Goal: Task Accomplishment & Management: Manage account settings

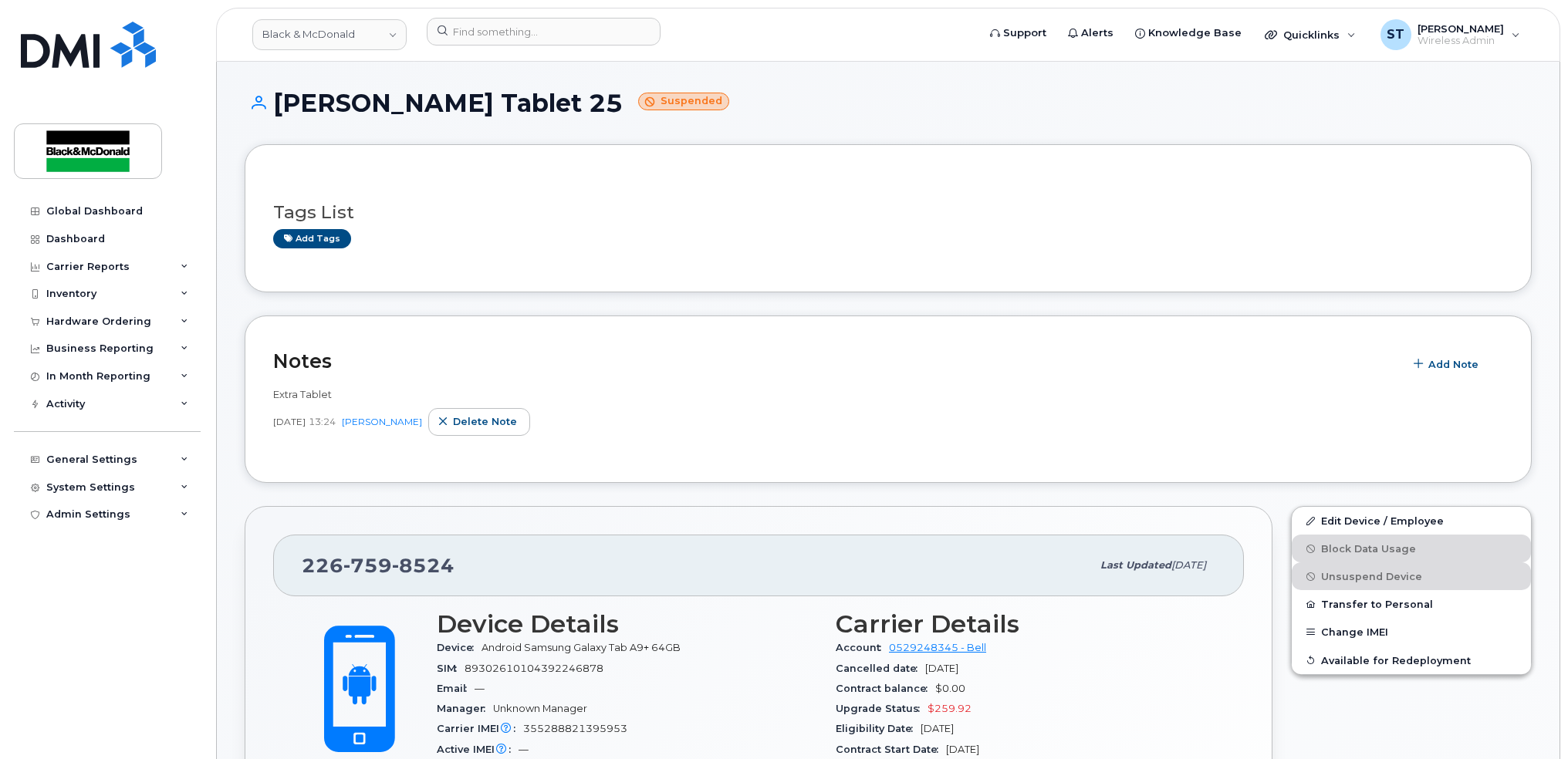
scroll to position [1234, 0]
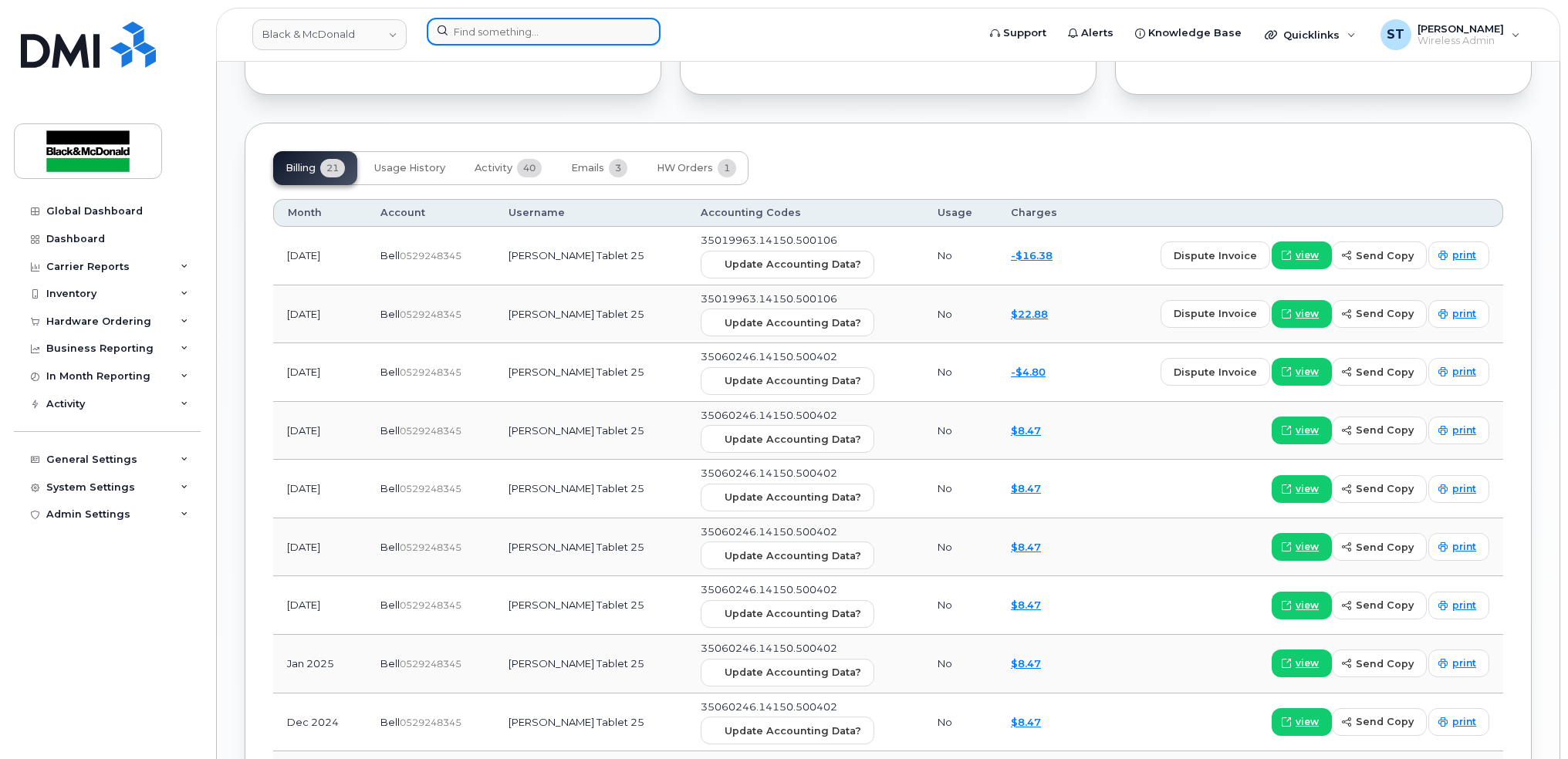
click at [561, 25] on input at bounding box center [544, 31] width 234 height 28
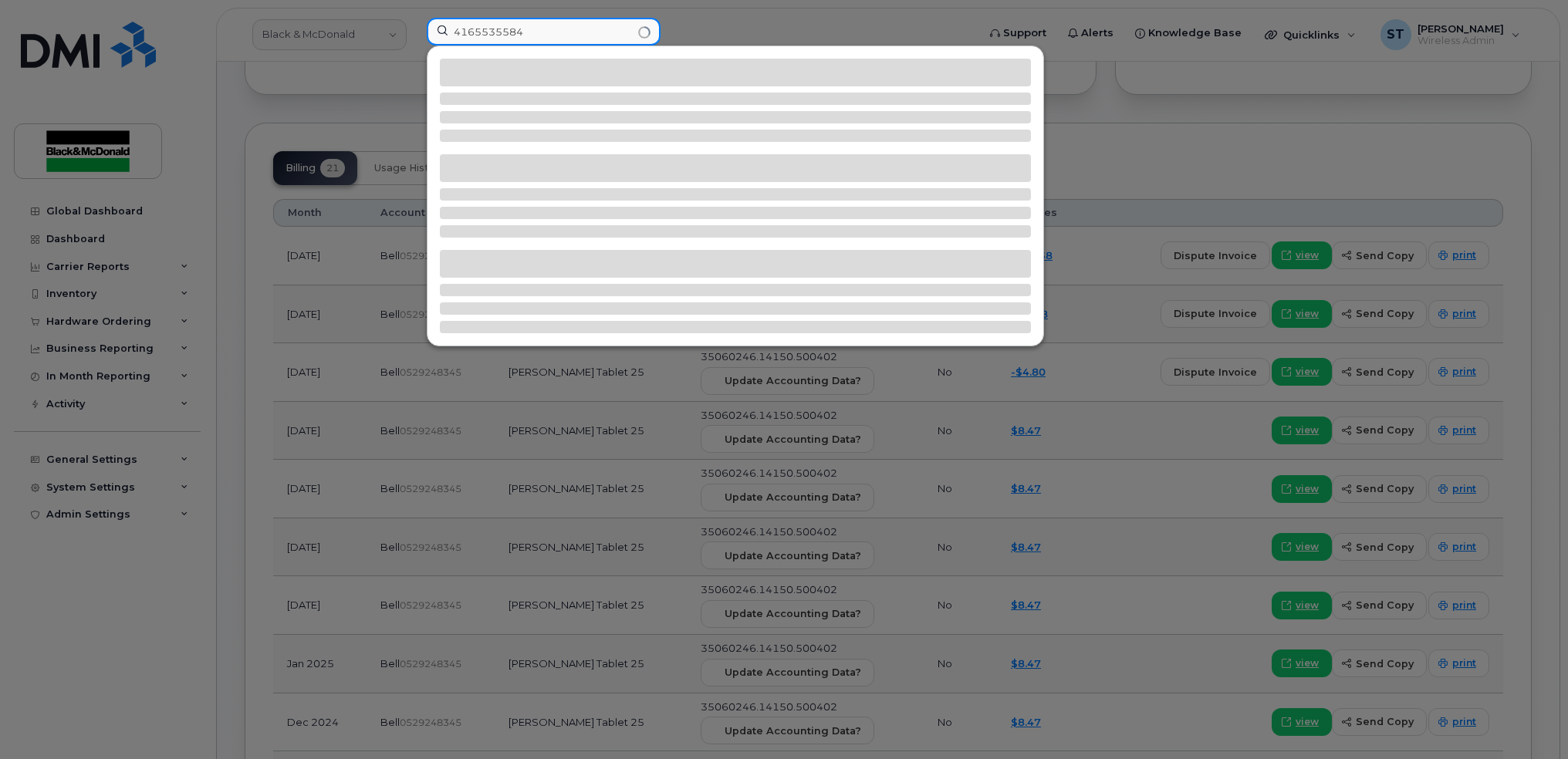
type input "4165535584"
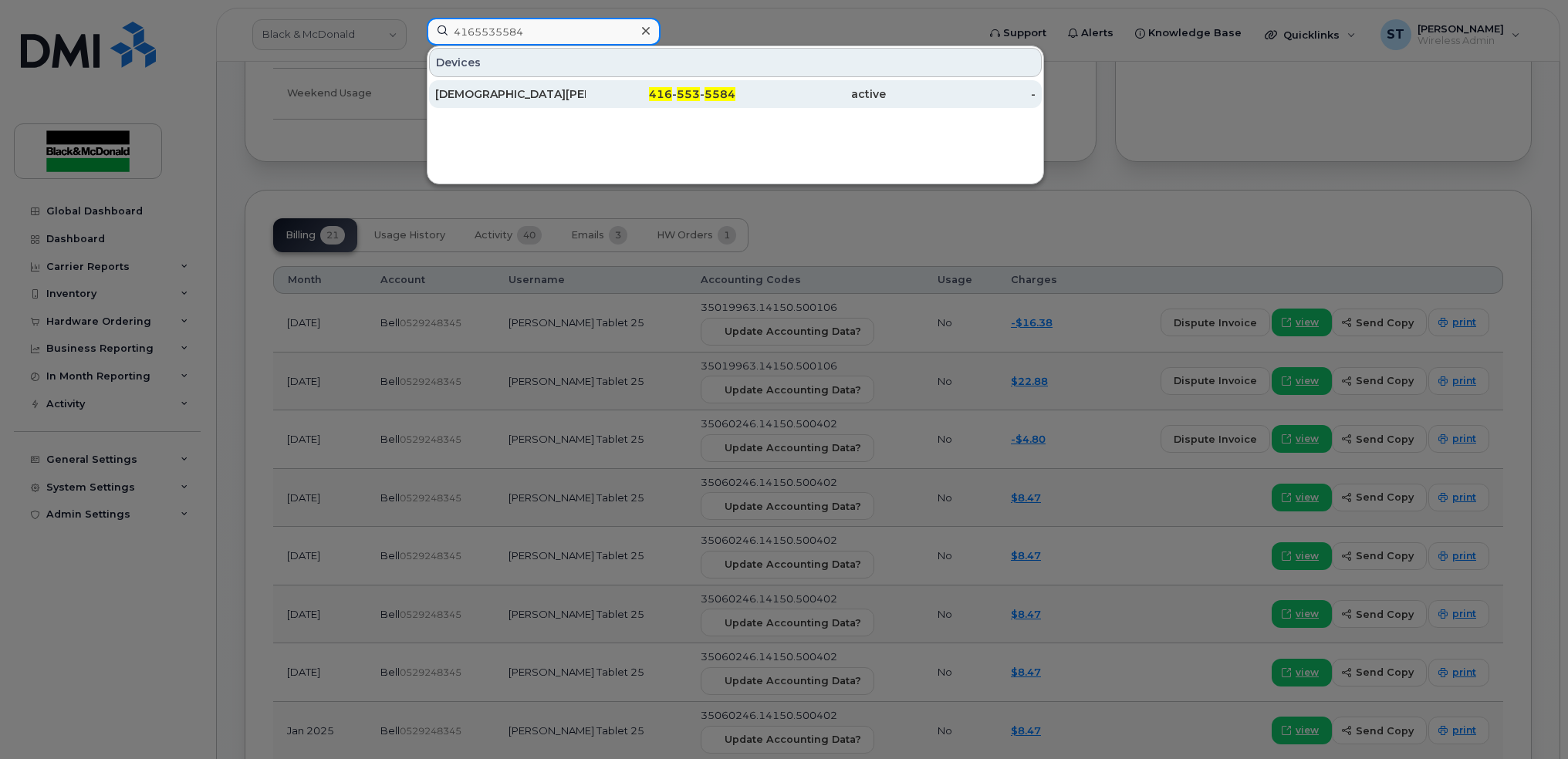
scroll to position [1131, 0]
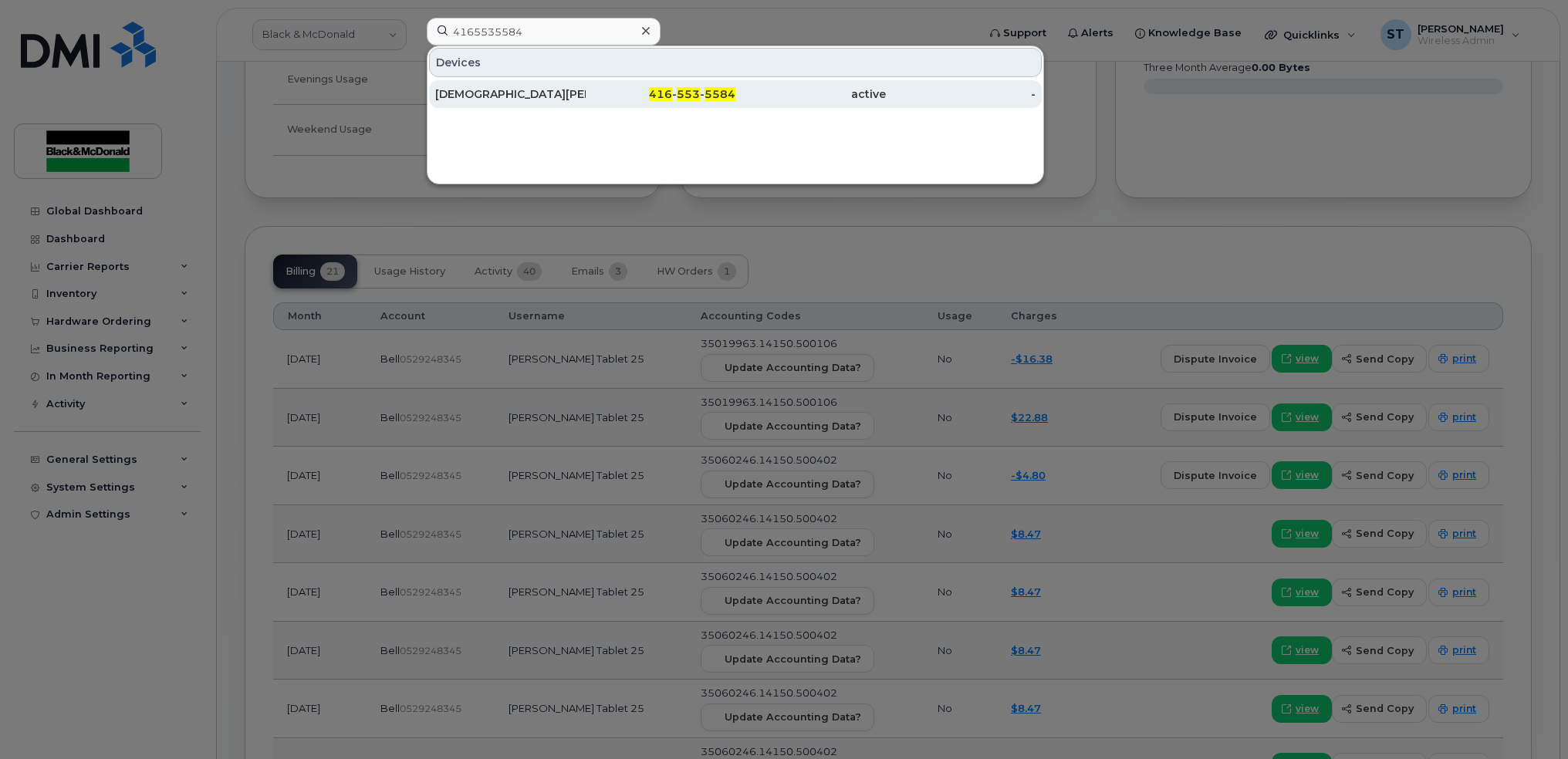
click at [444, 93] on div "Shinto Elias" at bounding box center [511, 95] width 150 height 16
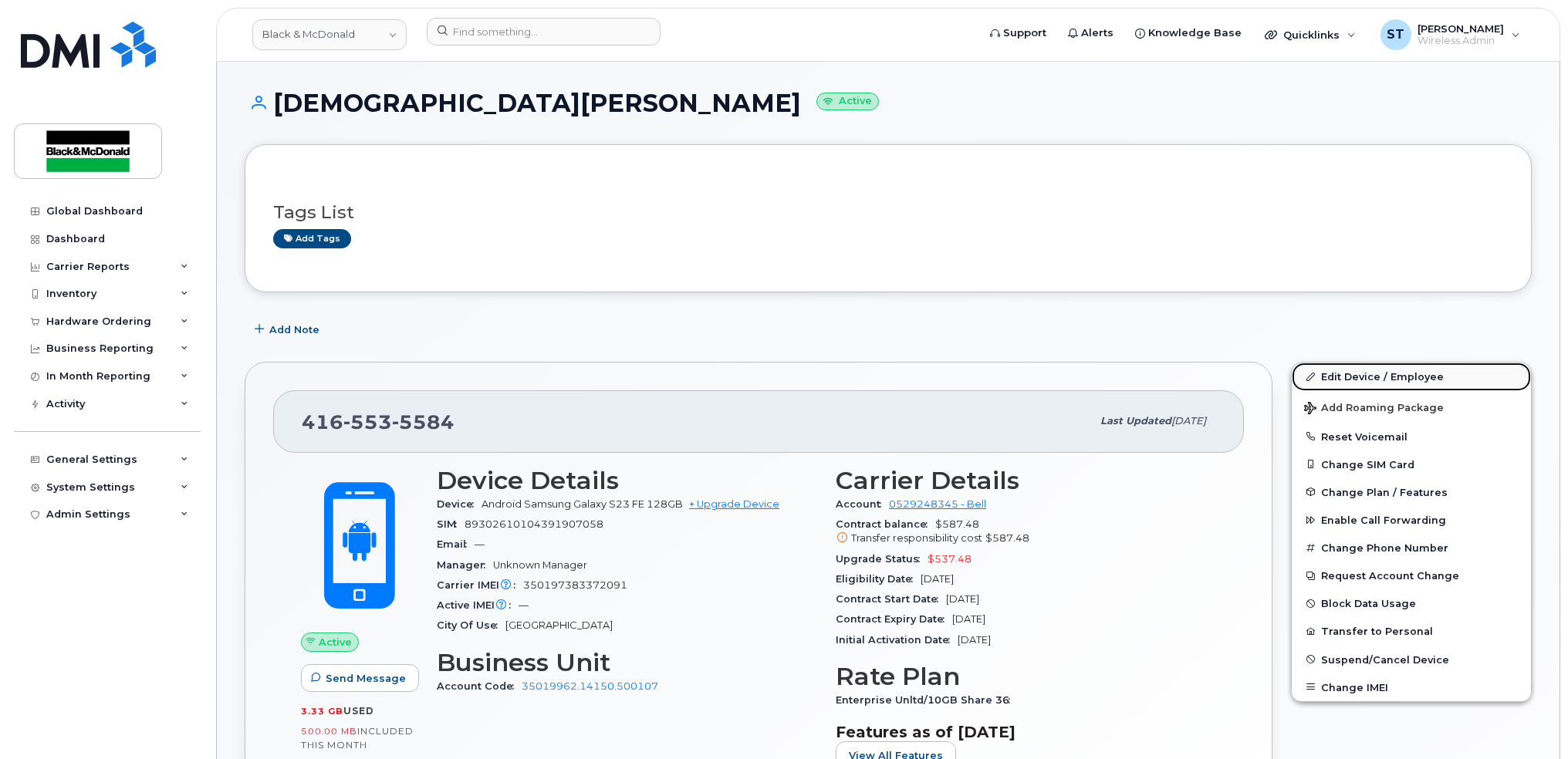
click at [1394, 373] on link "Edit Device / Employee" at bounding box center [1410, 376] width 239 height 28
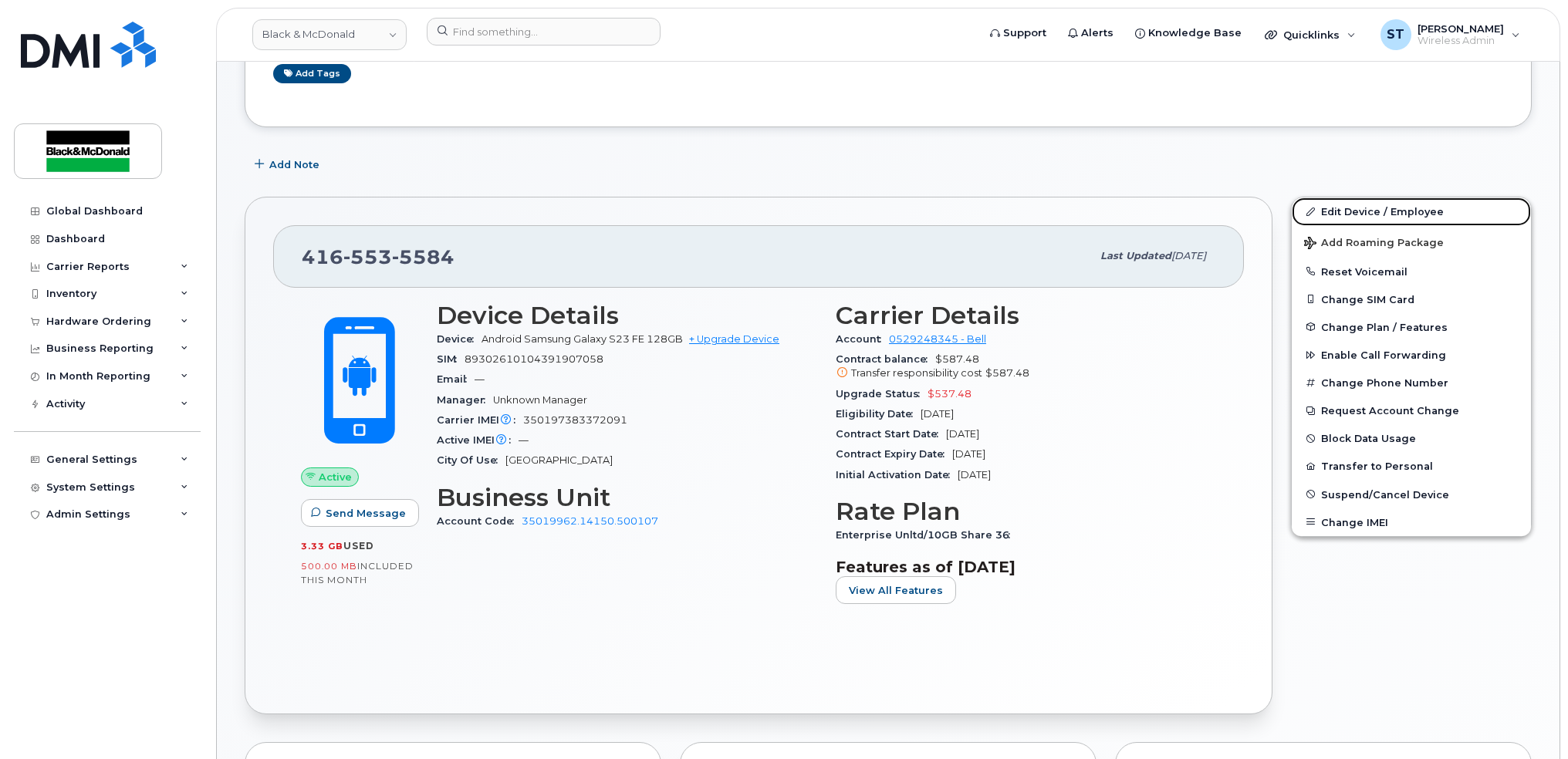
scroll to position [617, 0]
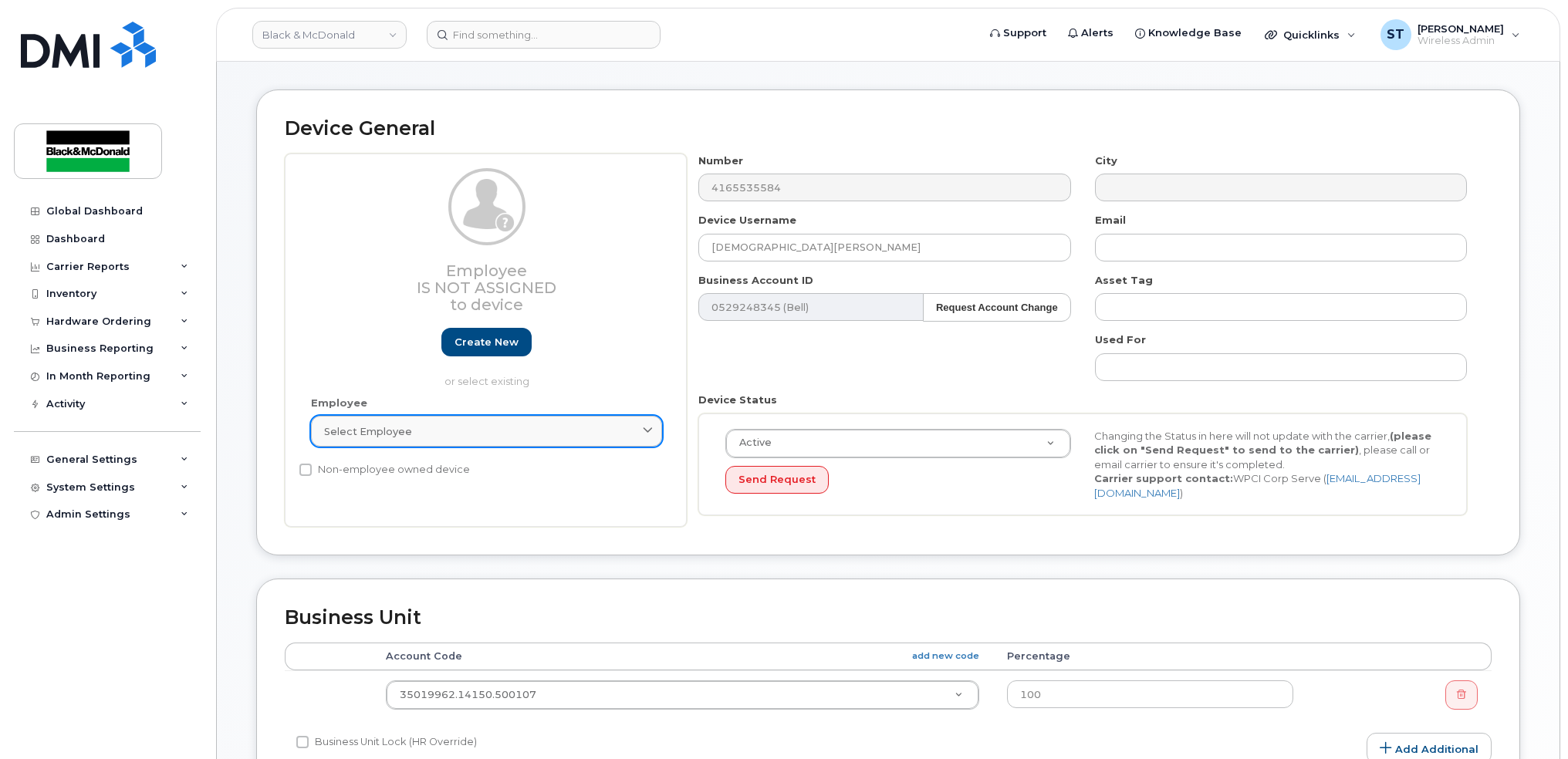
scroll to position [592, 0]
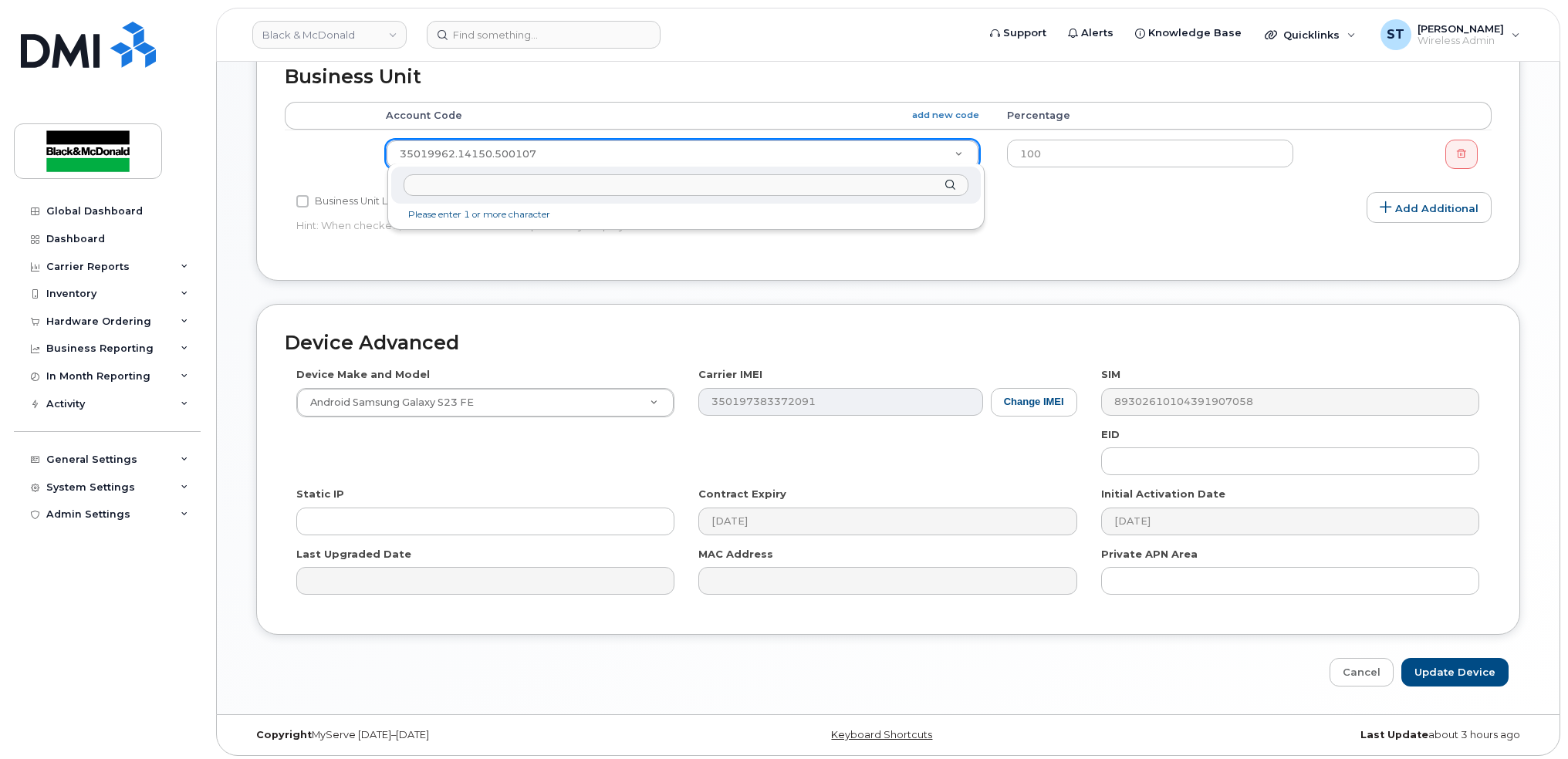
click at [579, 183] on input "text" at bounding box center [686, 185] width 565 height 22
type input "35019970.14150.500104"
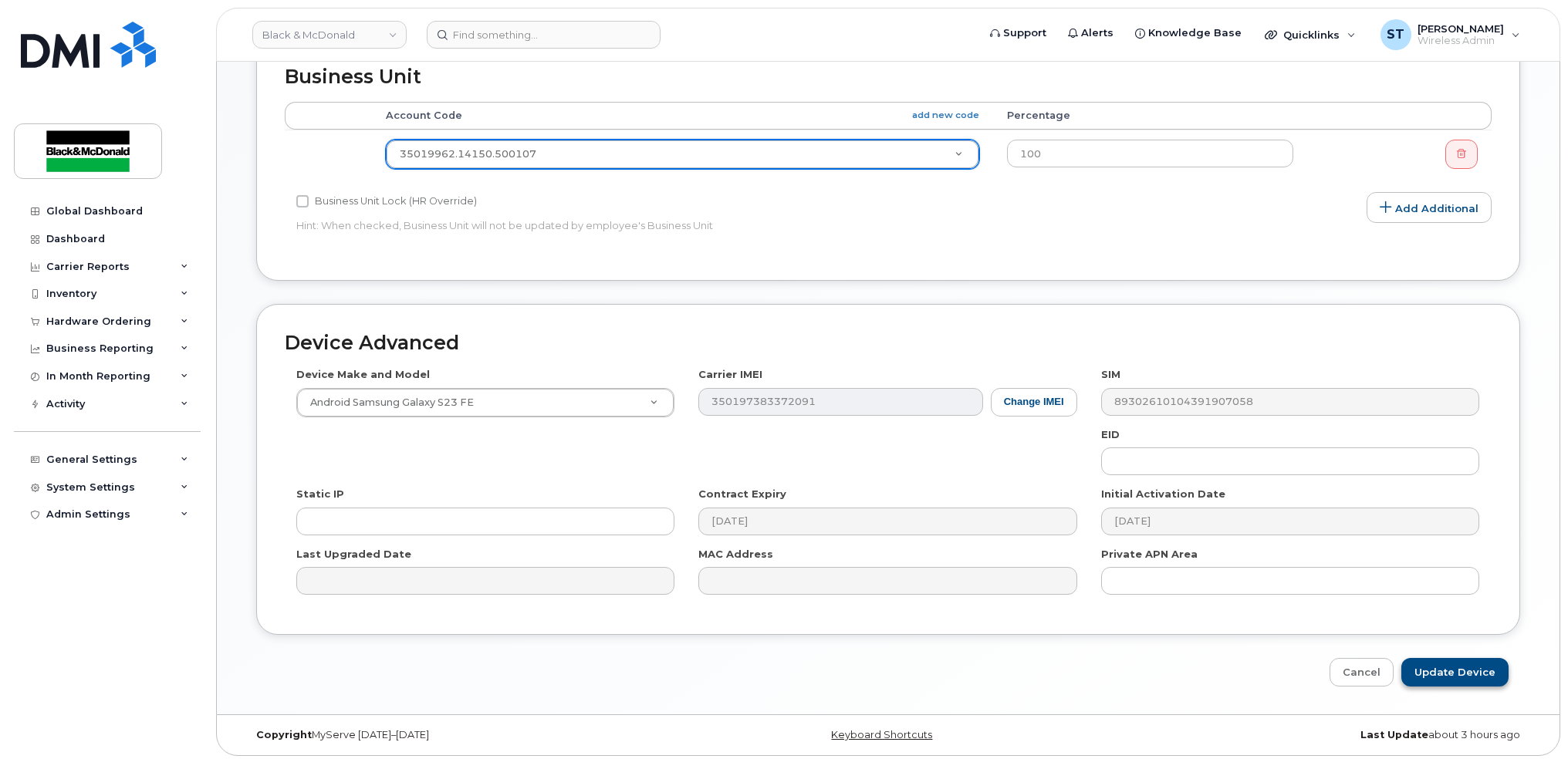
drag, startPoint x: 1450, startPoint y: 661, endPoint x: 1431, endPoint y: 658, distance: 19.2
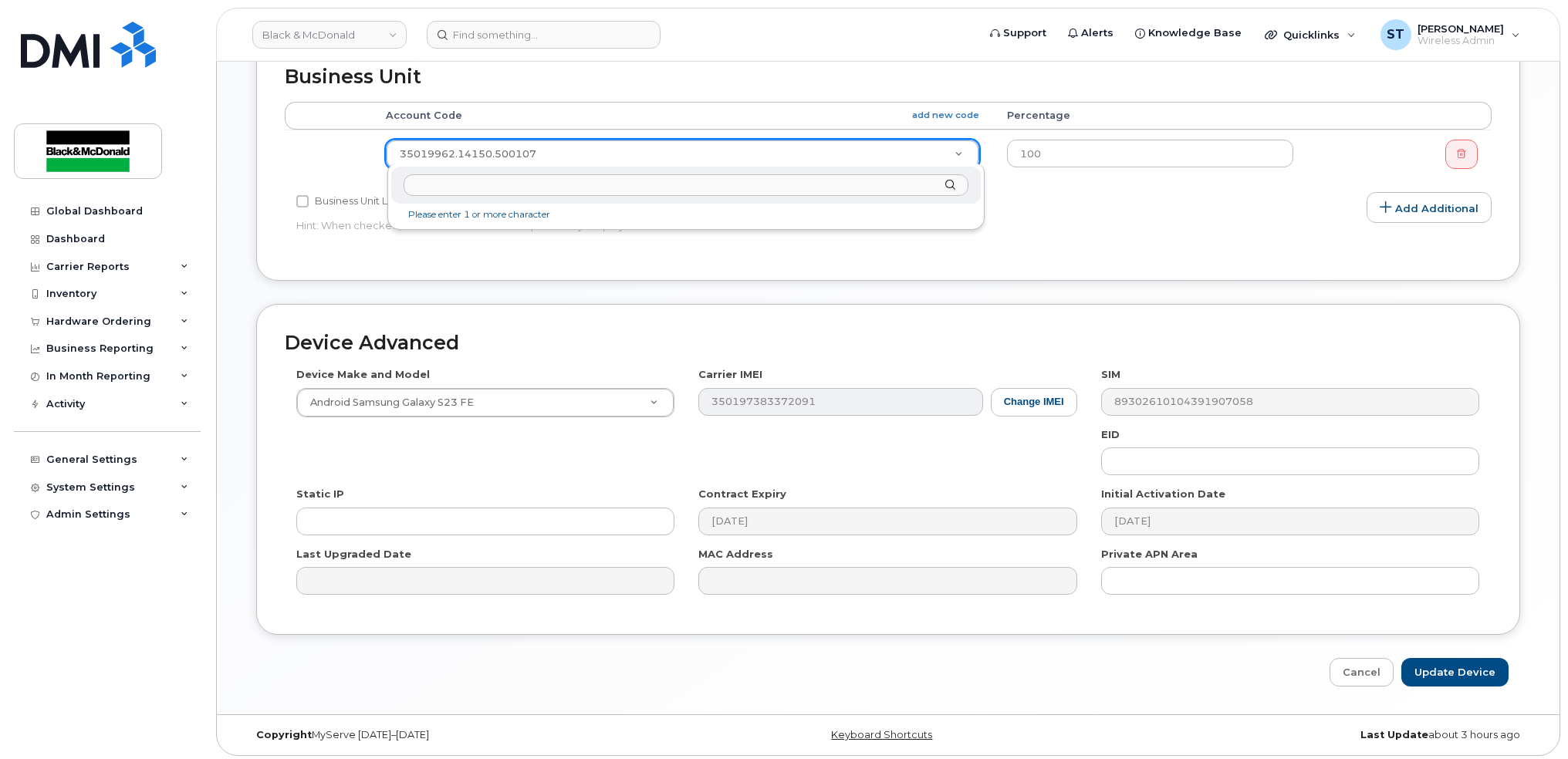
type input "35019970.14150.500104"
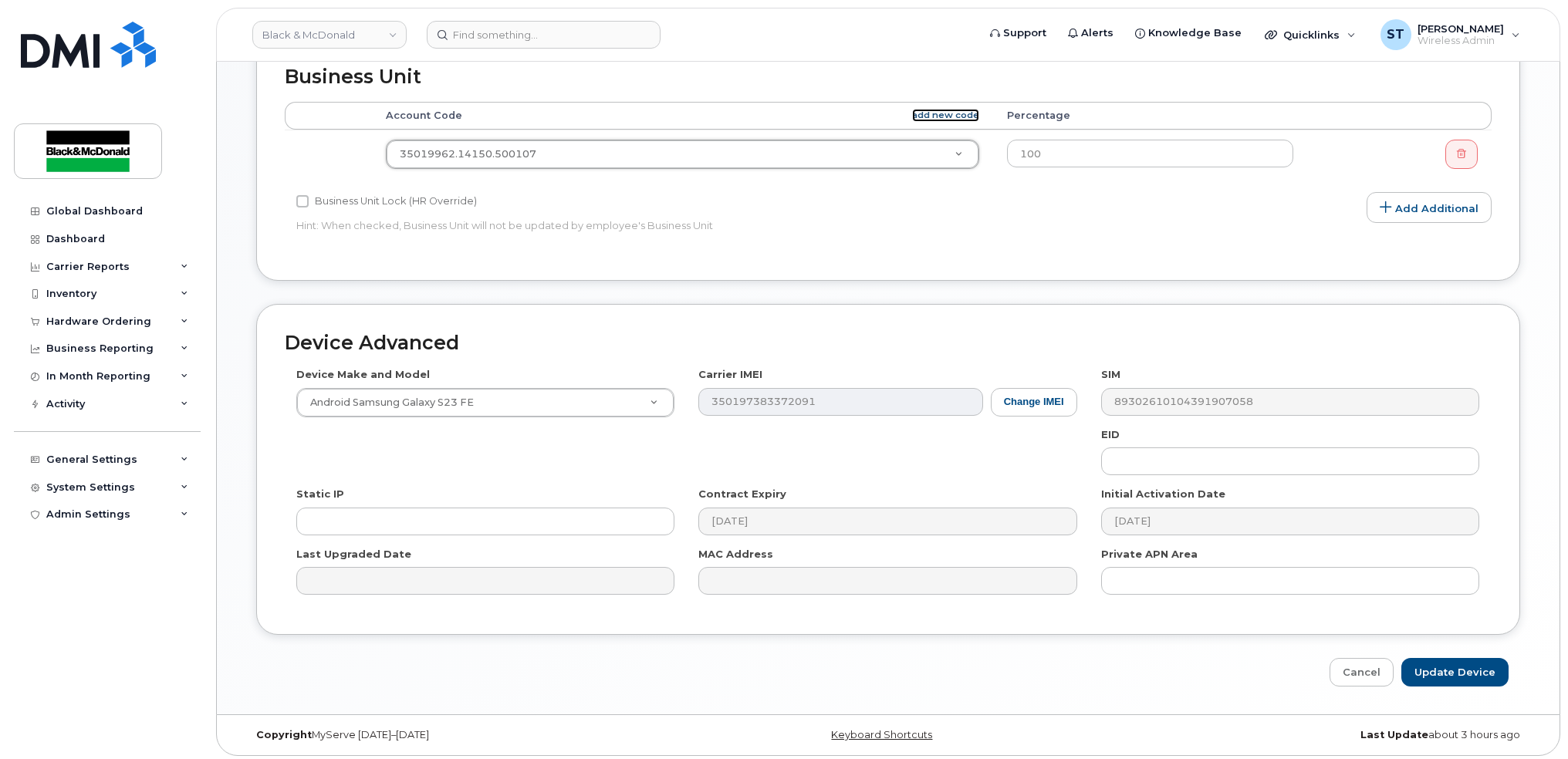
click at [965, 113] on link "add new code" at bounding box center [945, 115] width 67 height 13
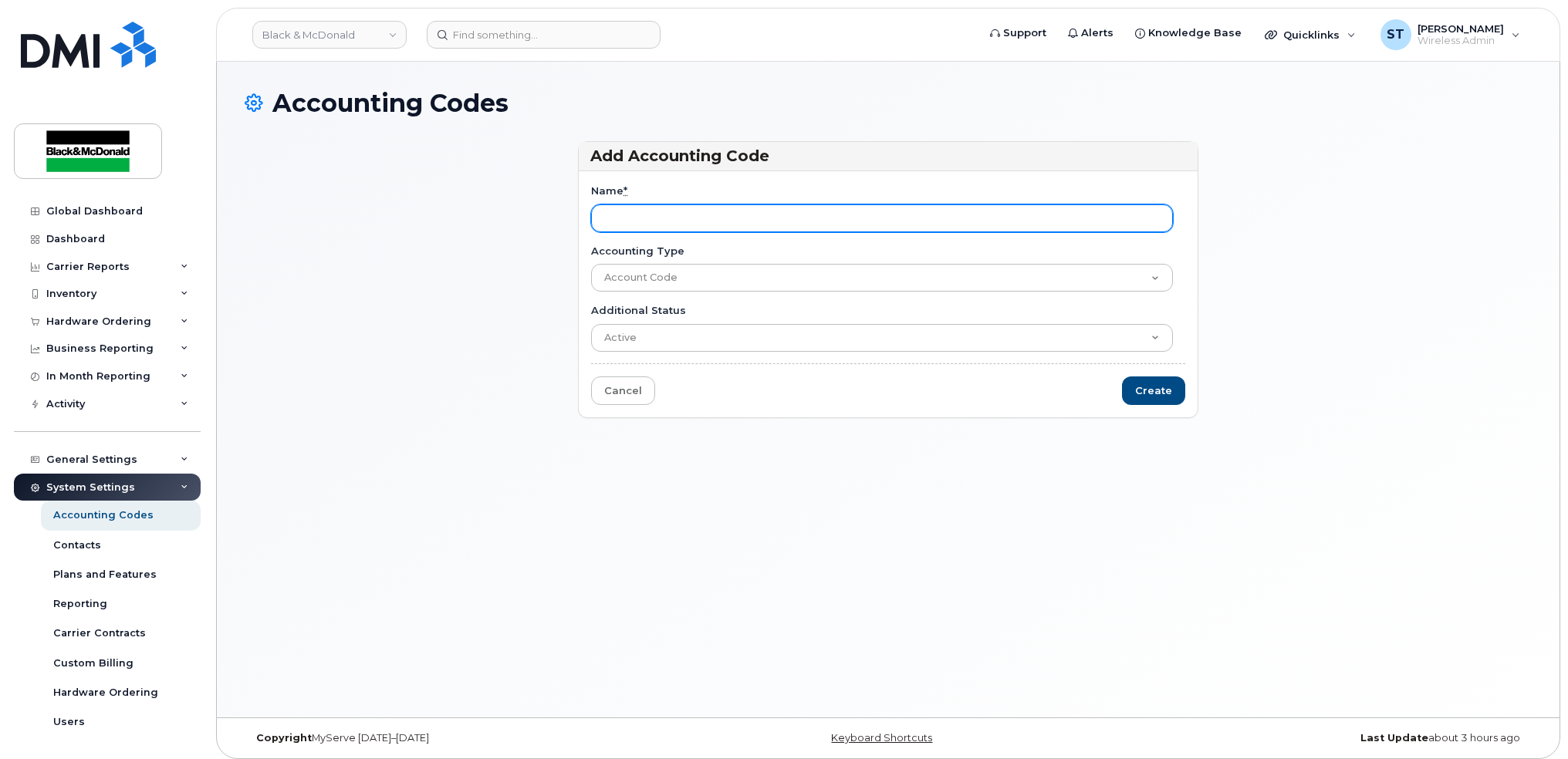
click at [717, 210] on input "Name *" at bounding box center [881, 218] width 582 height 28
paste input "35019970.14150.500104"
type input "35019970.14150.500104"
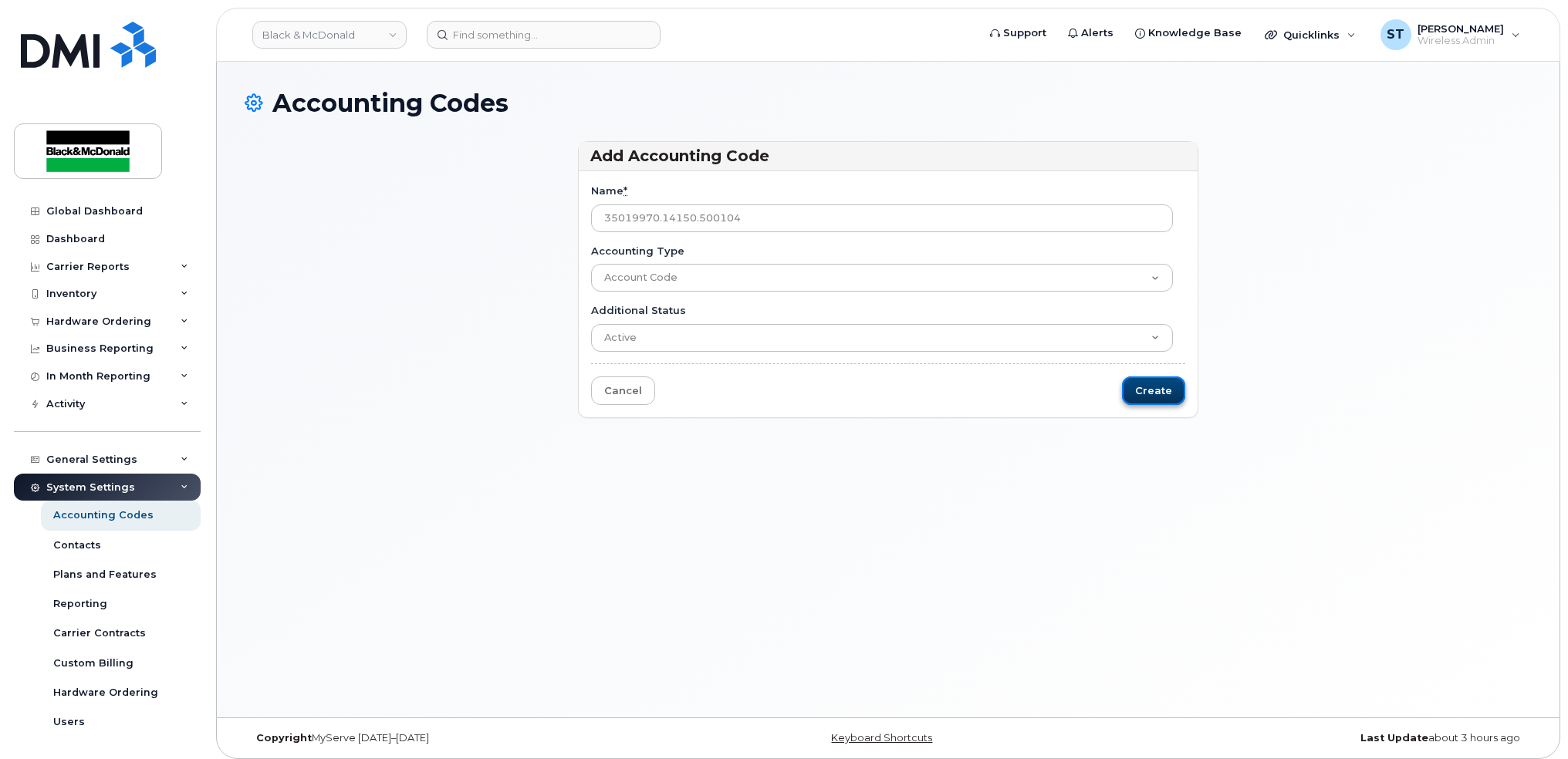
click at [1148, 386] on input "Create" at bounding box center [1153, 390] width 63 height 28
type input "Saving..."
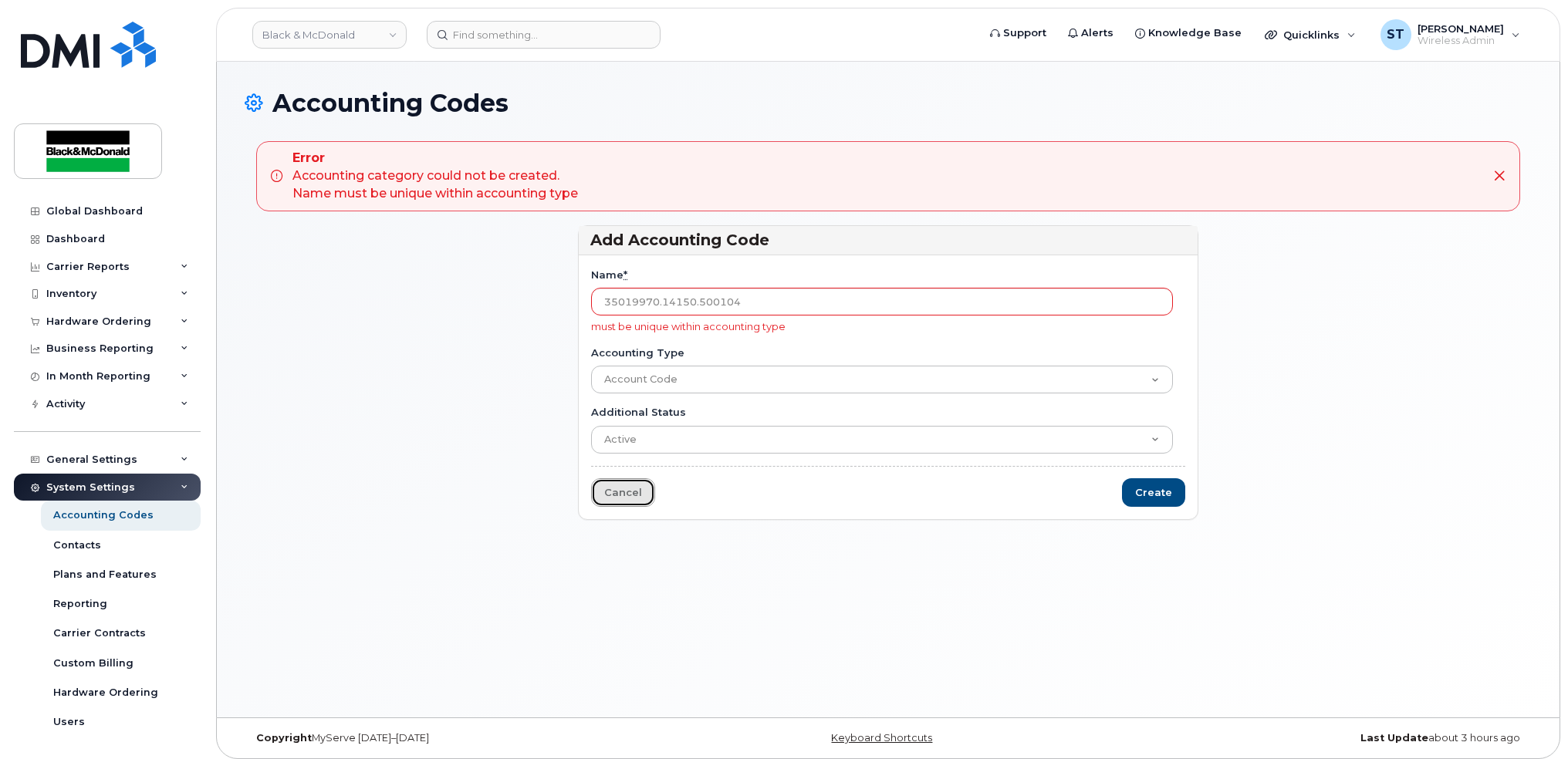
click at [635, 485] on link "Cancel" at bounding box center [623, 492] width 64 height 28
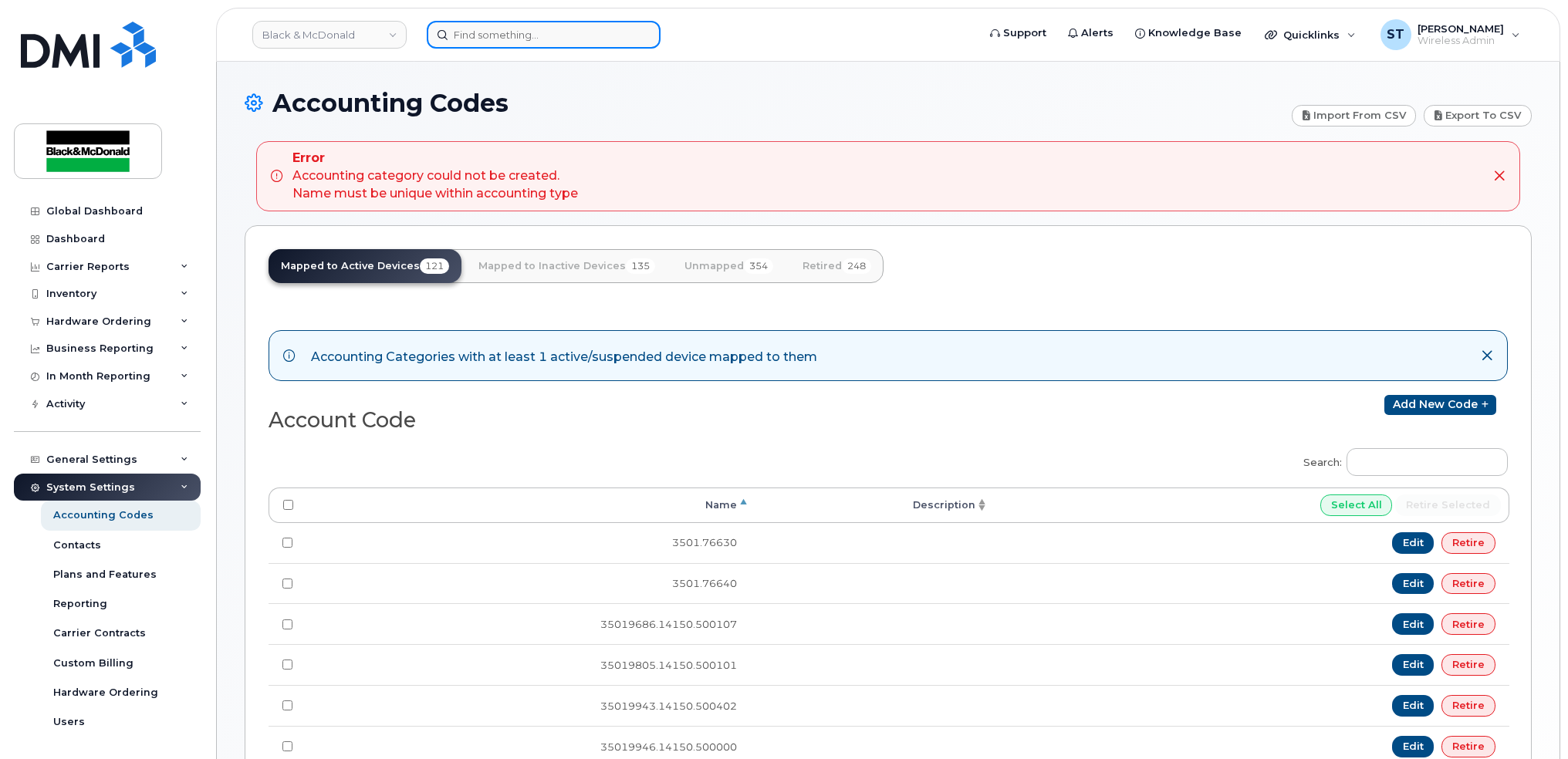
click at [502, 33] on input at bounding box center [544, 34] width 234 height 28
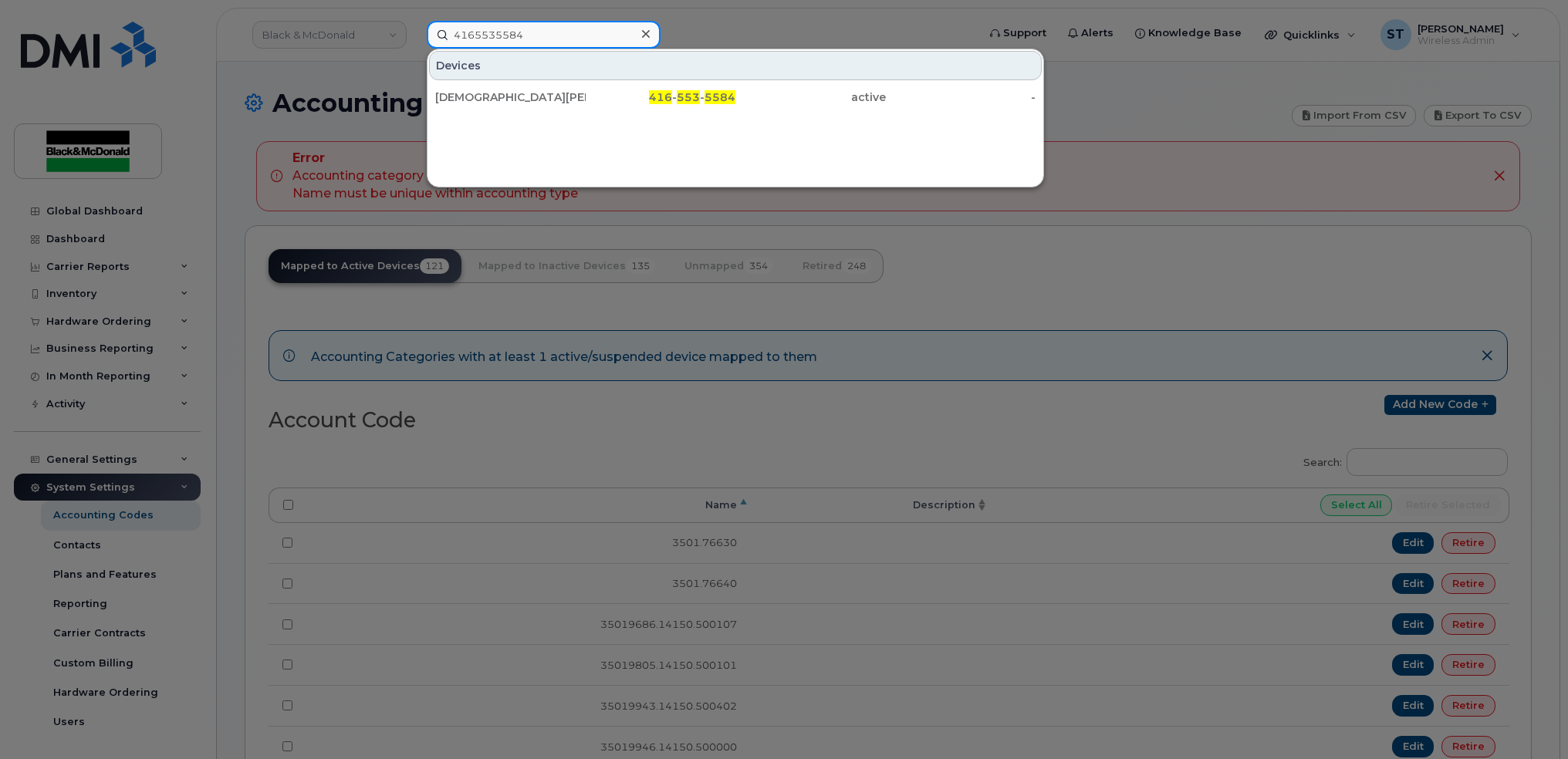
type input "4165535584"
click at [521, 110] on div "Shinto Elias 416 - 553 - 5584 active -" at bounding box center [736, 97] width 616 height 31
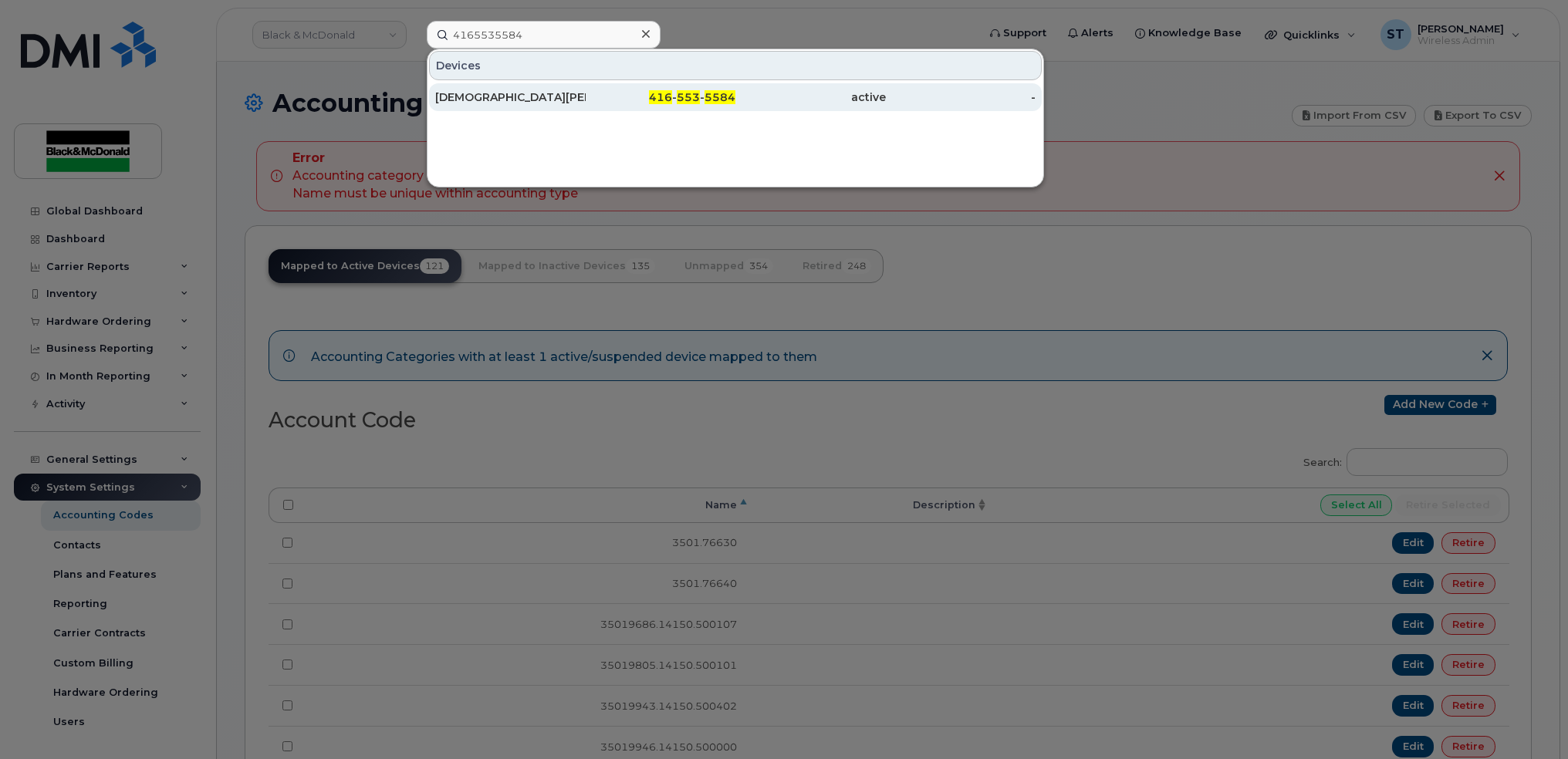
click at [478, 90] on div "Shinto Elias" at bounding box center [511, 97] width 150 height 16
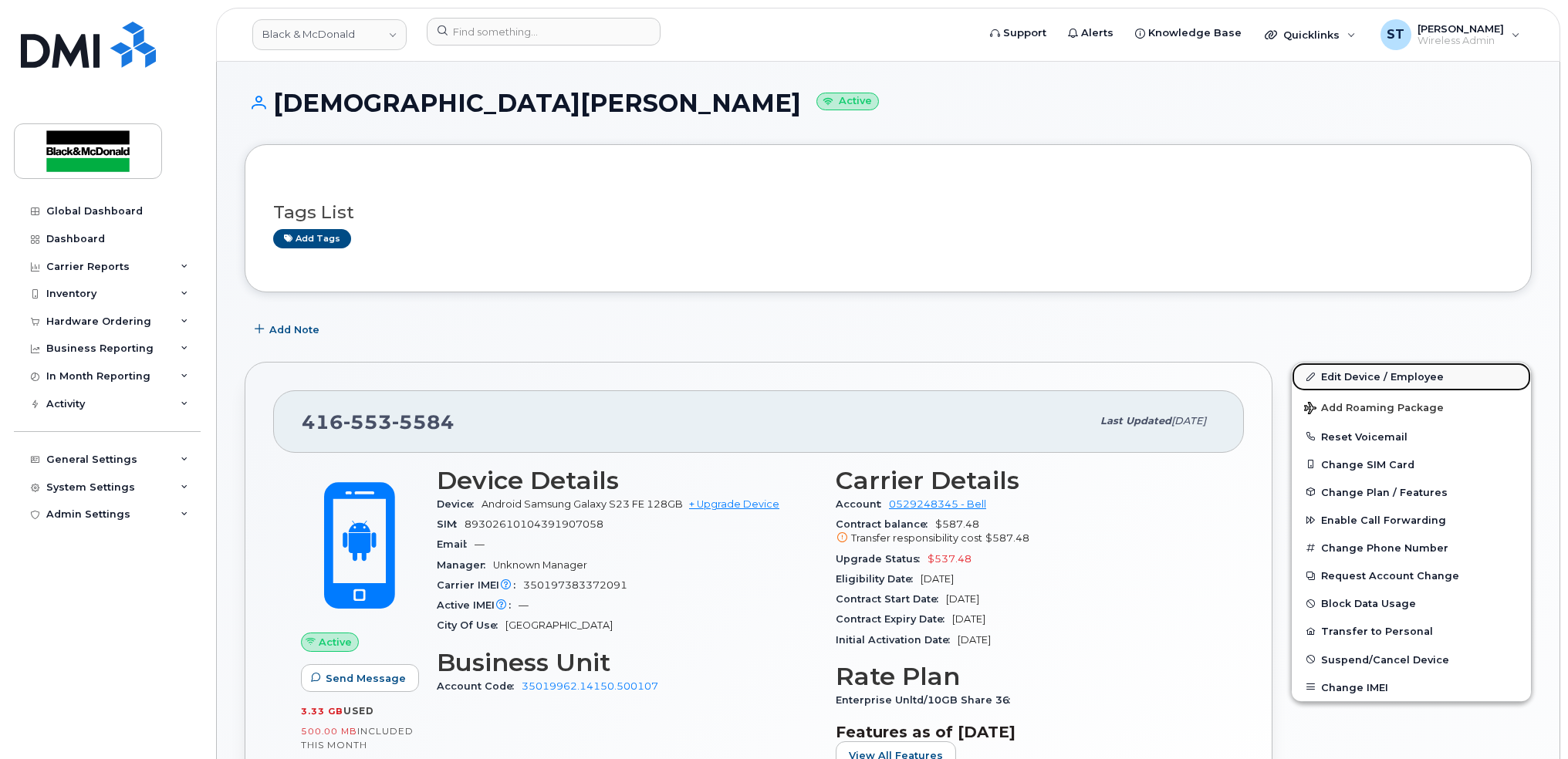
click at [1325, 376] on link "Edit Device / Employee" at bounding box center [1410, 376] width 239 height 28
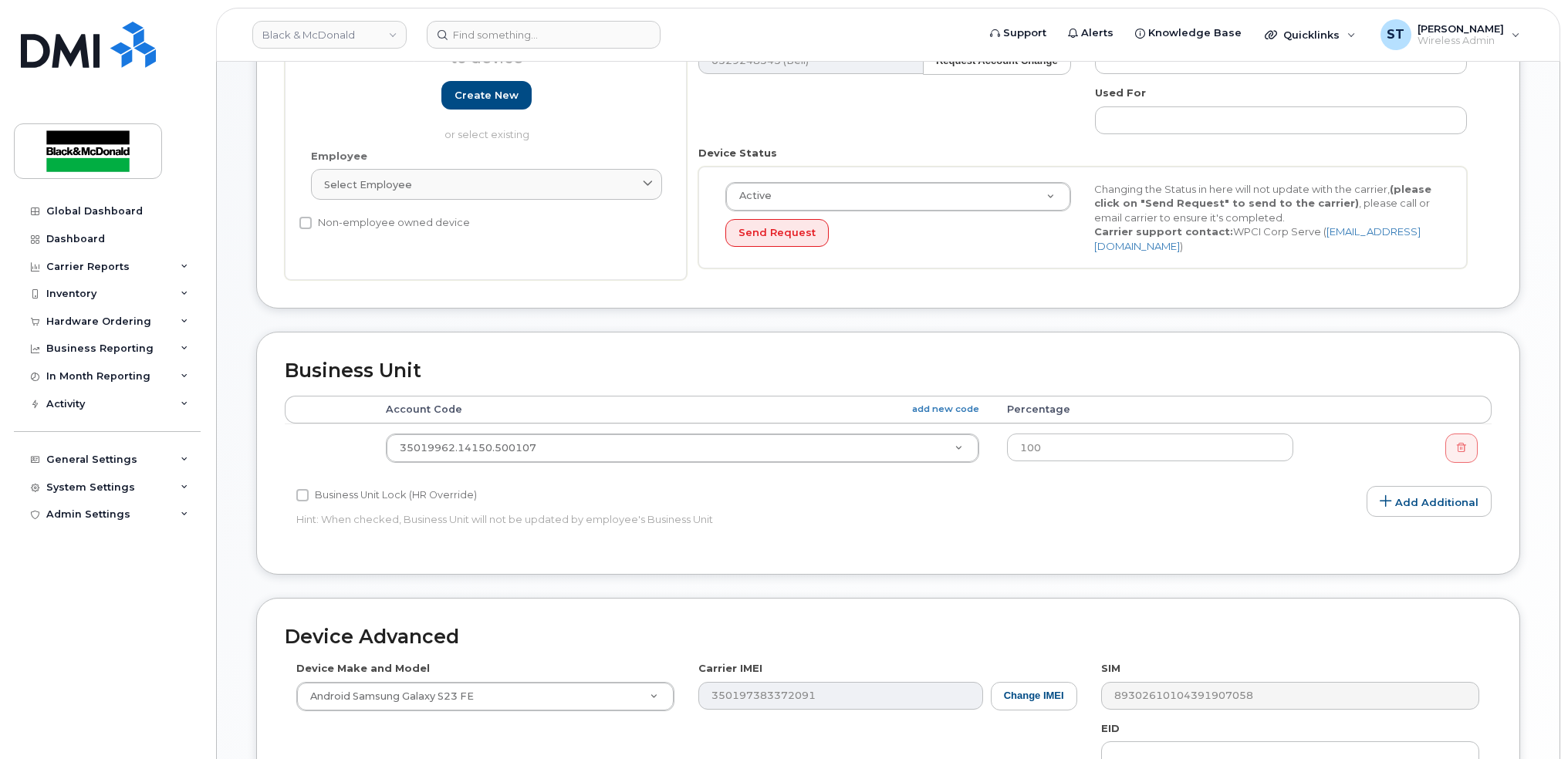
scroll to position [309, 0]
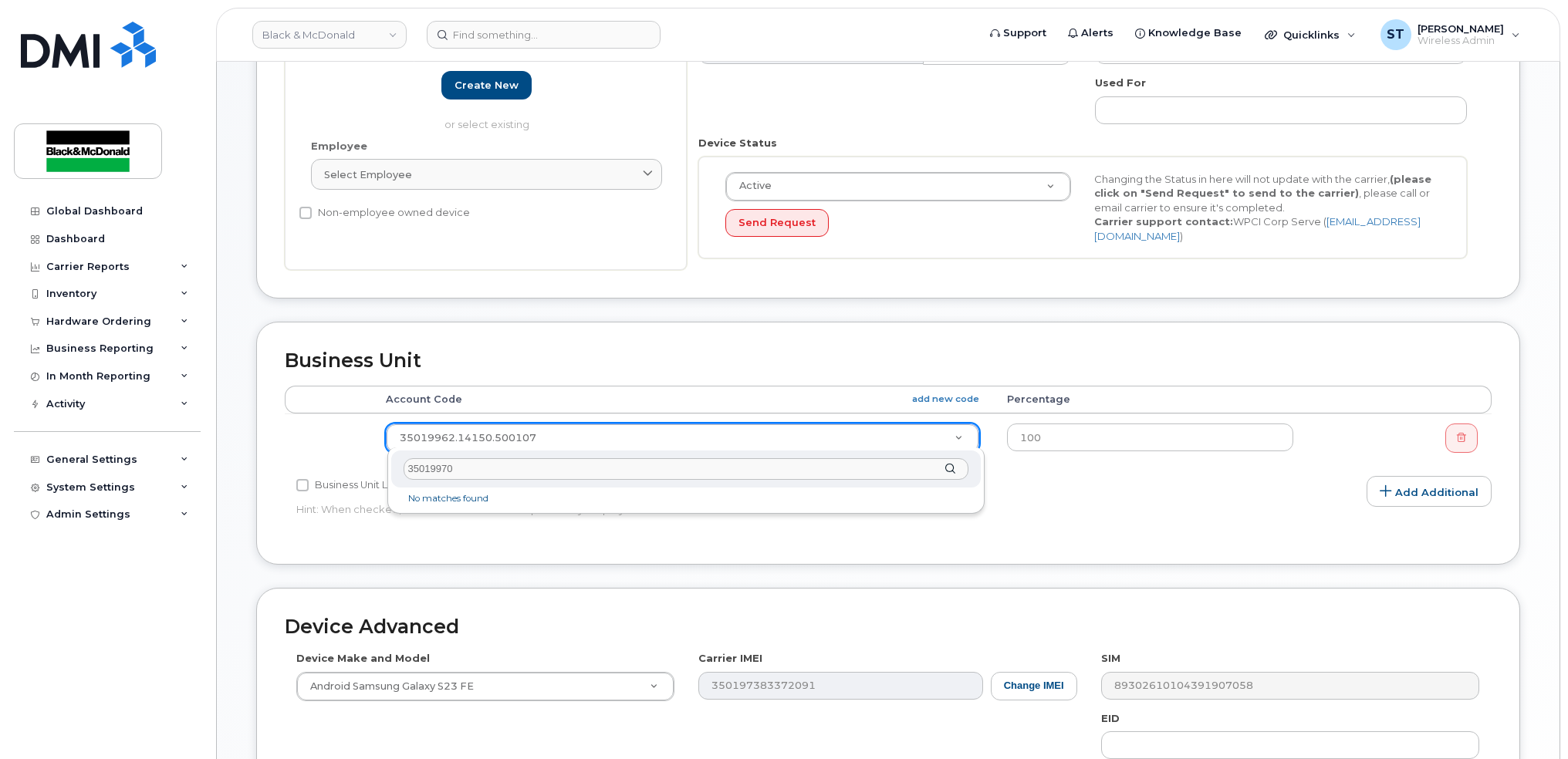
drag, startPoint x: 402, startPoint y: 473, endPoint x: 323, endPoint y: 471, distance: 79.0
click at [323, 471] on body "Black & McDonald Support Alerts Knowledge Base Quicklinks Suspend / Cancel Devi…" at bounding box center [784, 369] width 1568 height 1356
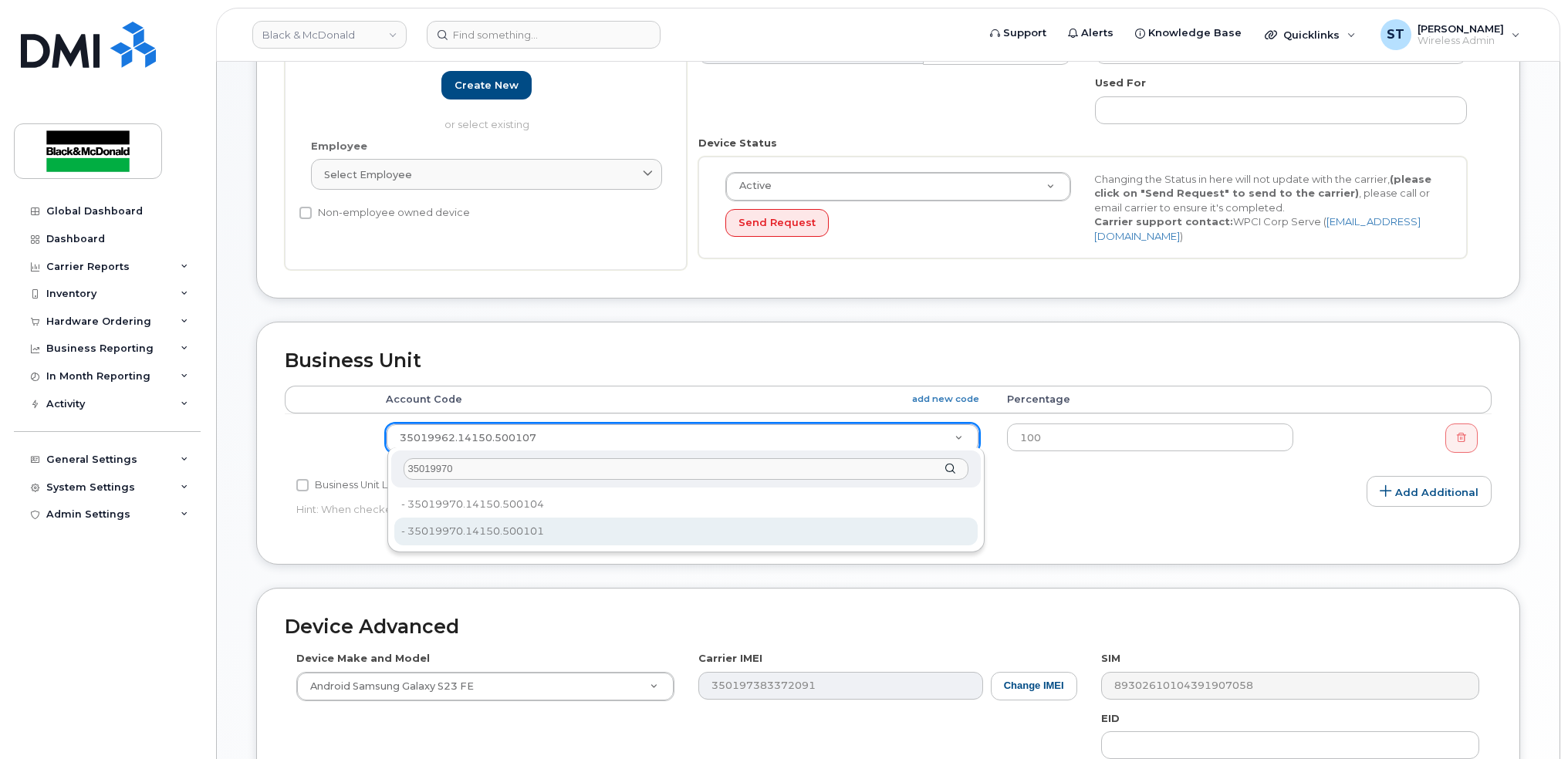
type input "35019970"
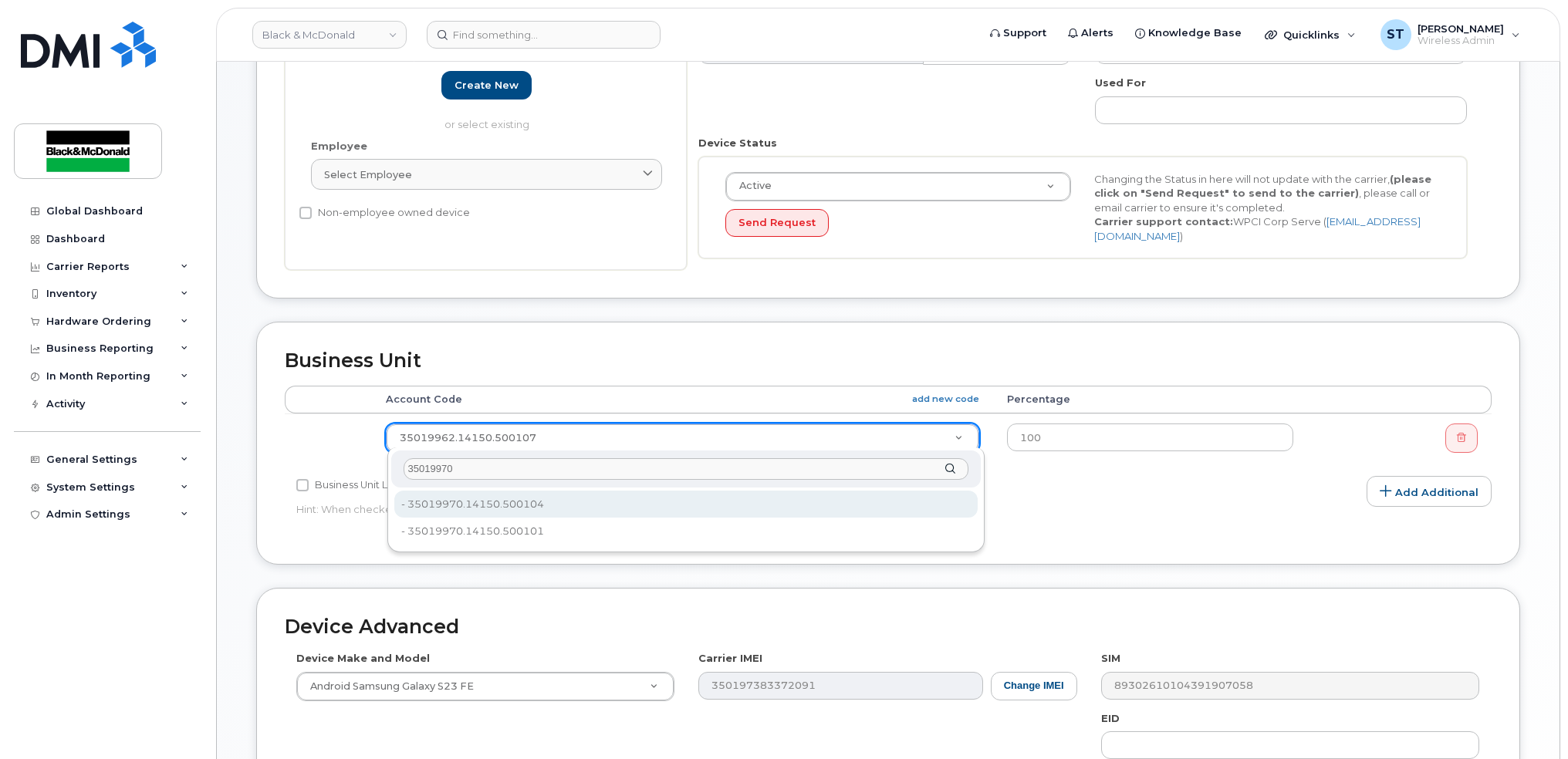
type input "33855593"
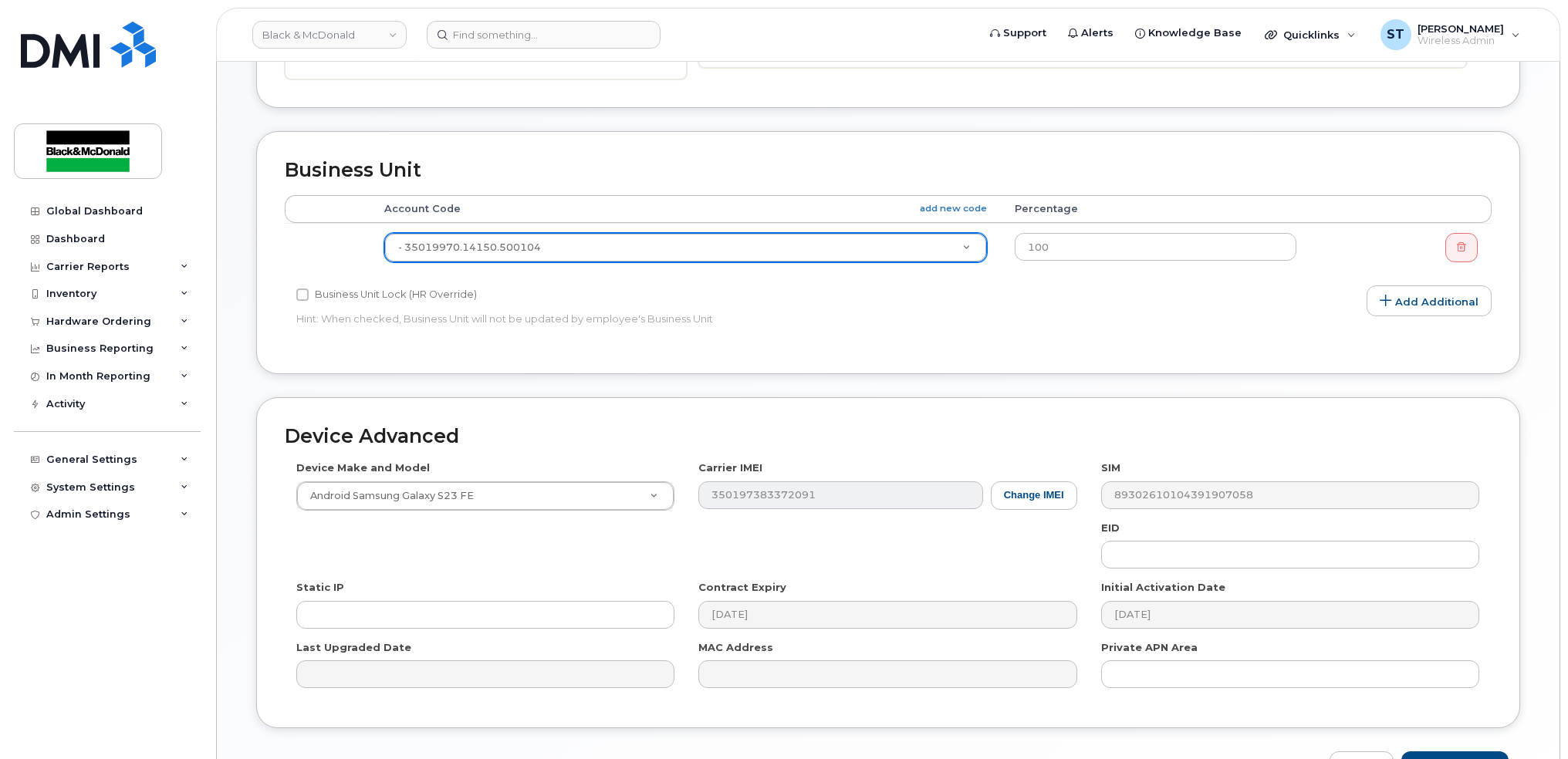
scroll to position [592, 0]
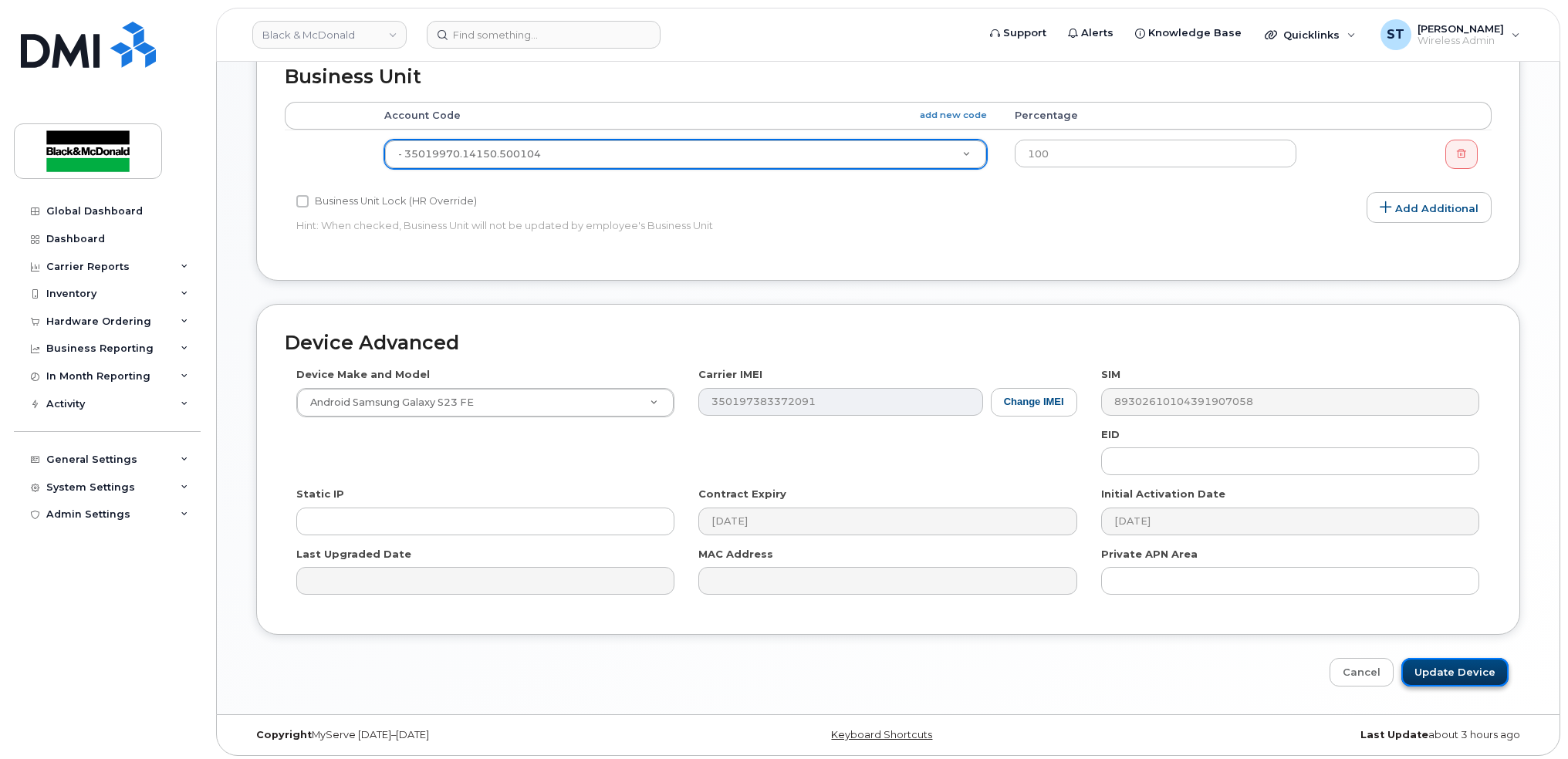
click at [1462, 662] on input "Update Device" at bounding box center [1455, 671] width 107 height 28
type input "Saving..."
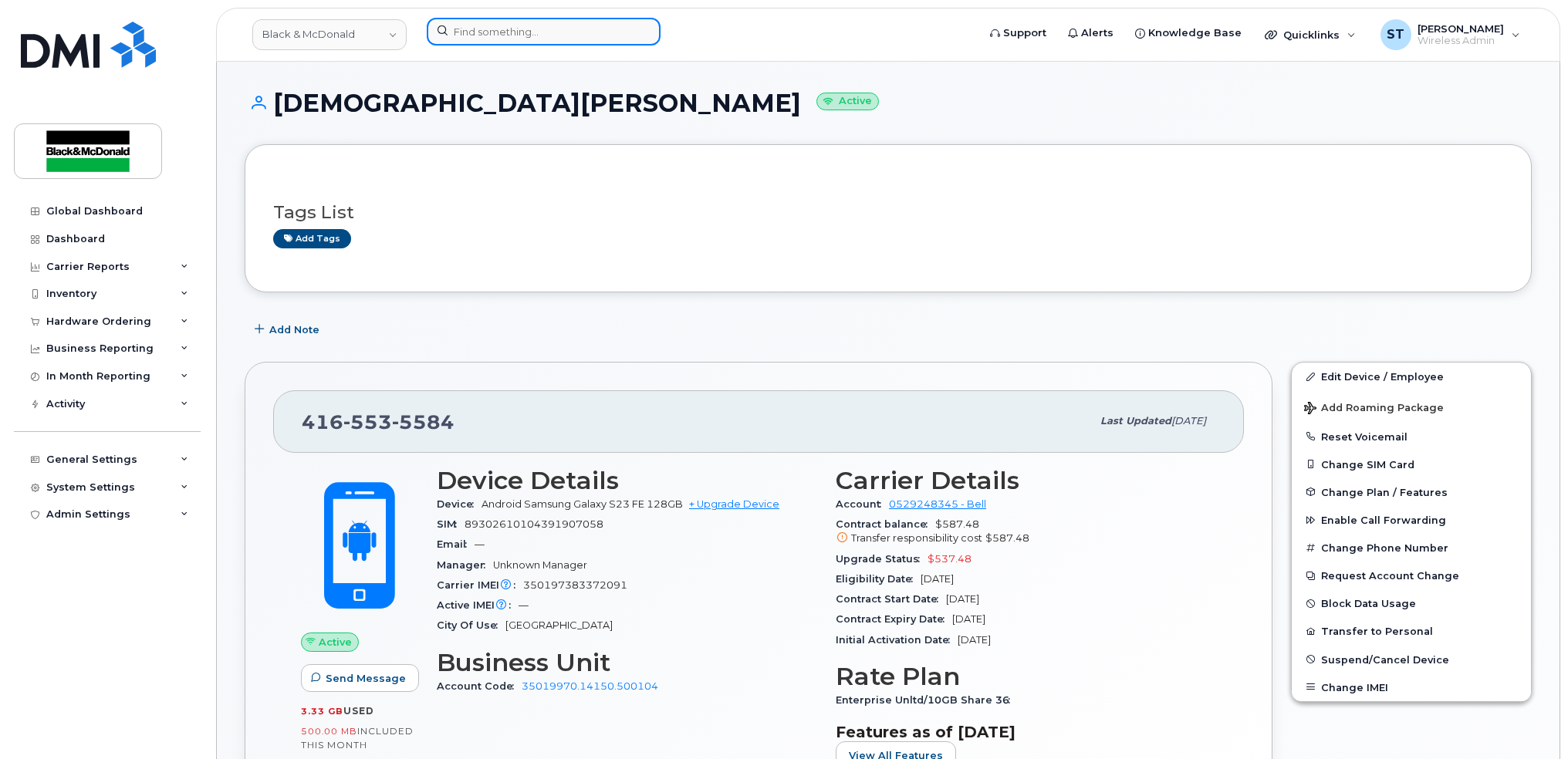
click at [571, 31] on input at bounding box center [544, 31] width 234 height 28
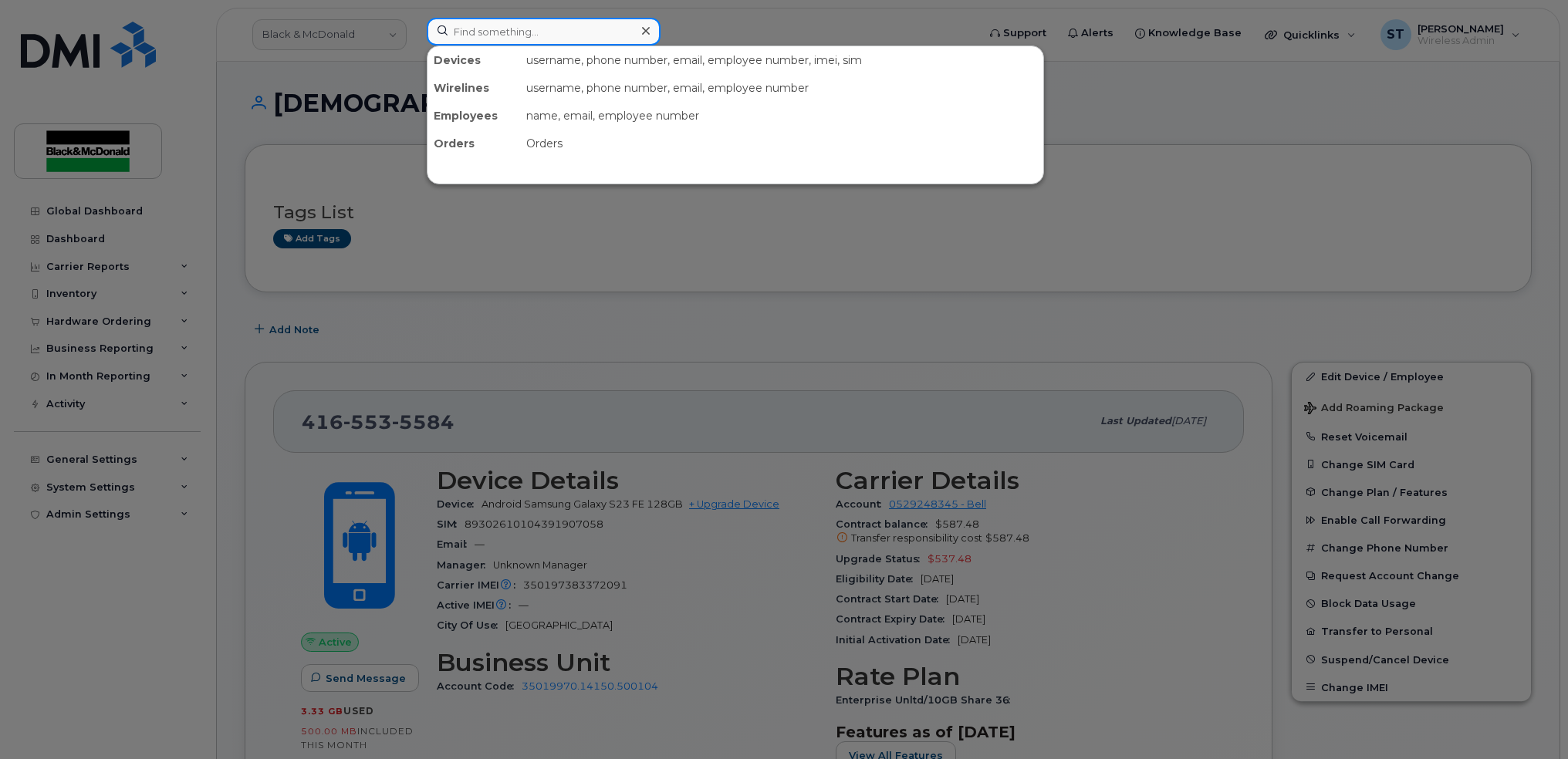
paste input "4373266884"
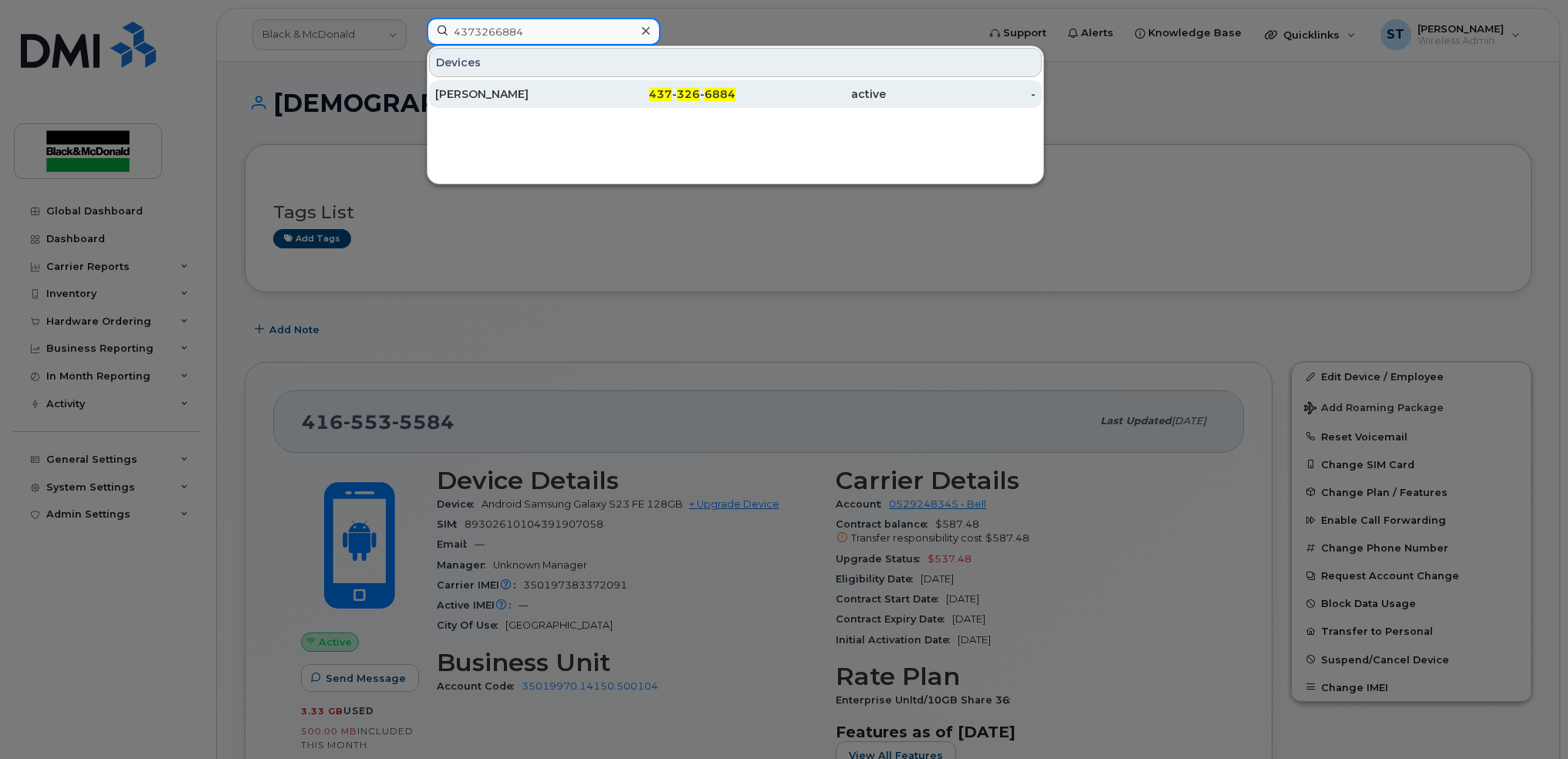
type input "4373266884"
click at [485, 91] on div "[PERSON_NAME]" at bounding box center [511, 95] width 150 height 16
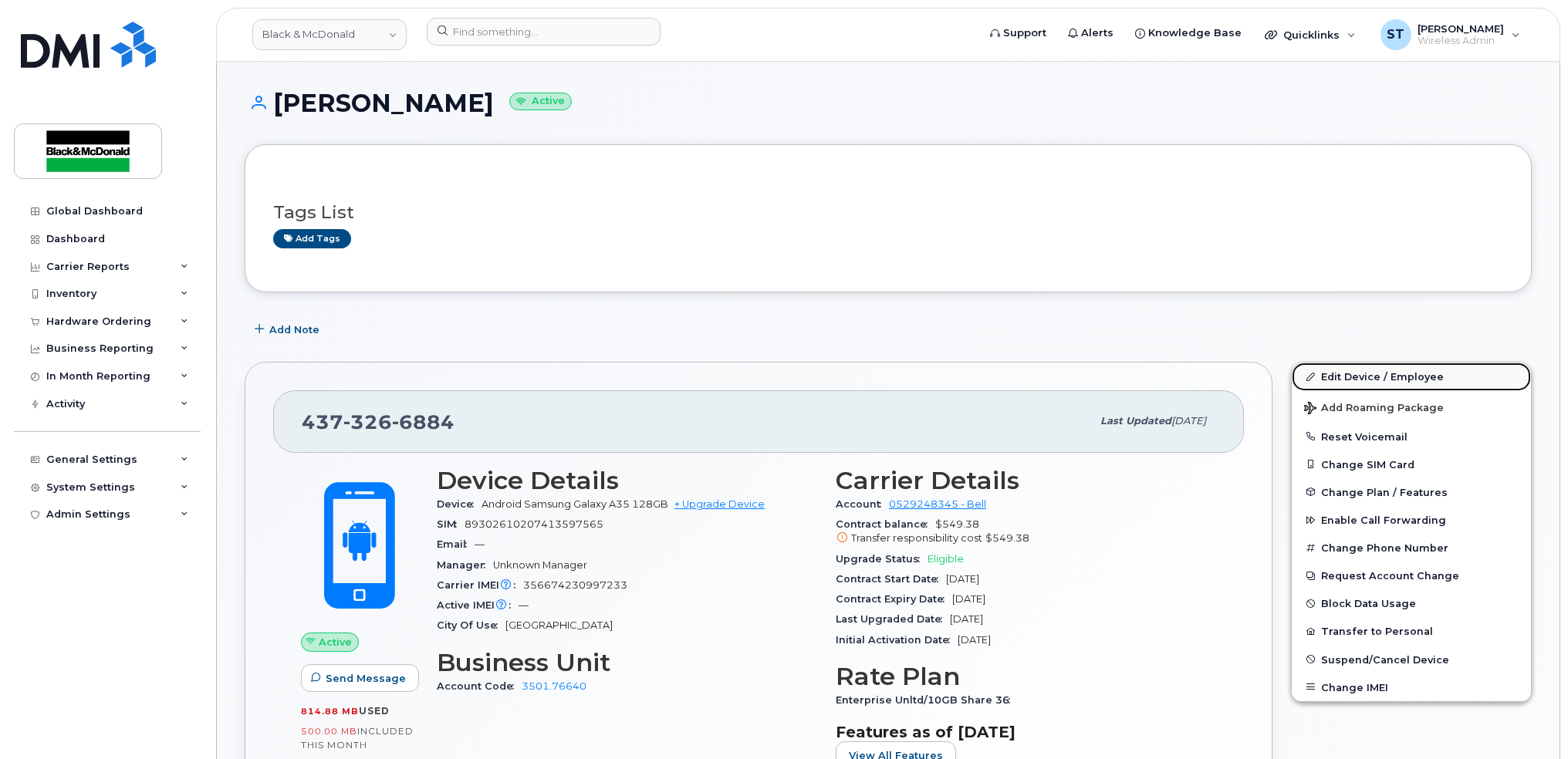
drag, startPoint x: 1337, startPoint y: 374, endPoint x: 1341, endPoint y: 365, distance: 9.8
click at [1337, 374] on link "Edit Device / Employee" at bounding box center [1410, 376] width 239 height 28
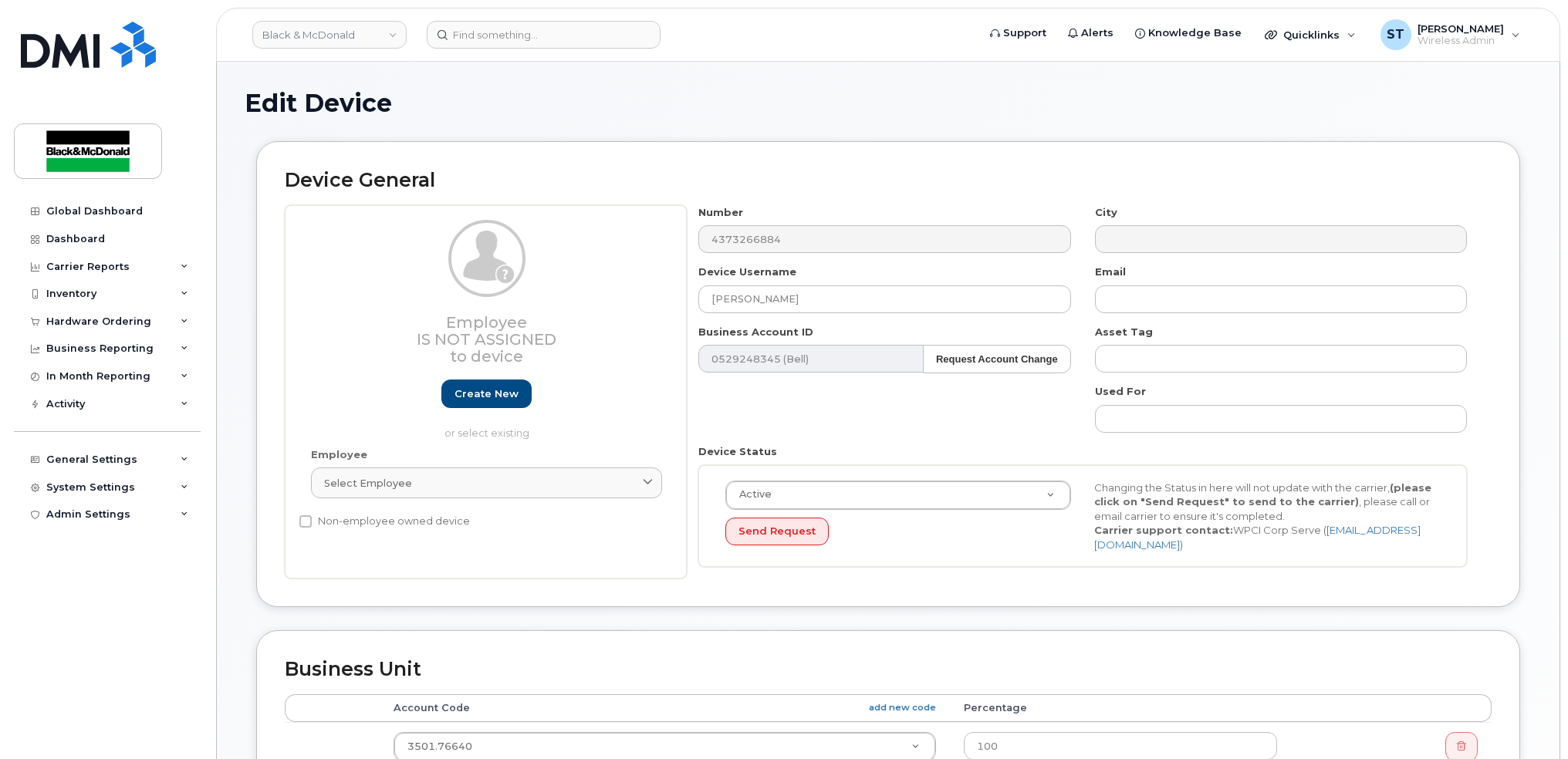
scroll to position [206, 0]
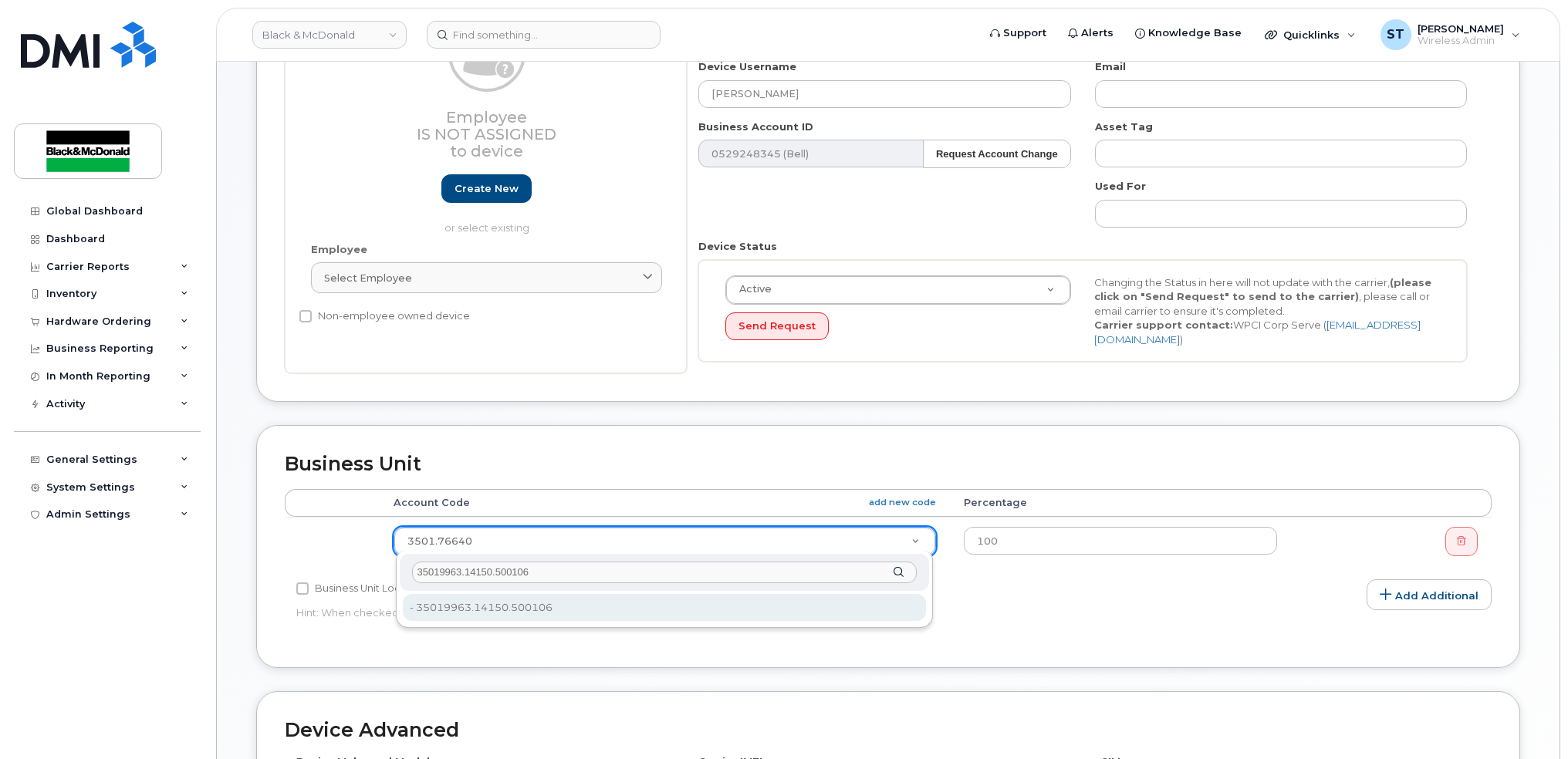
type input "35019963.14150.500106"
type input "33456912"
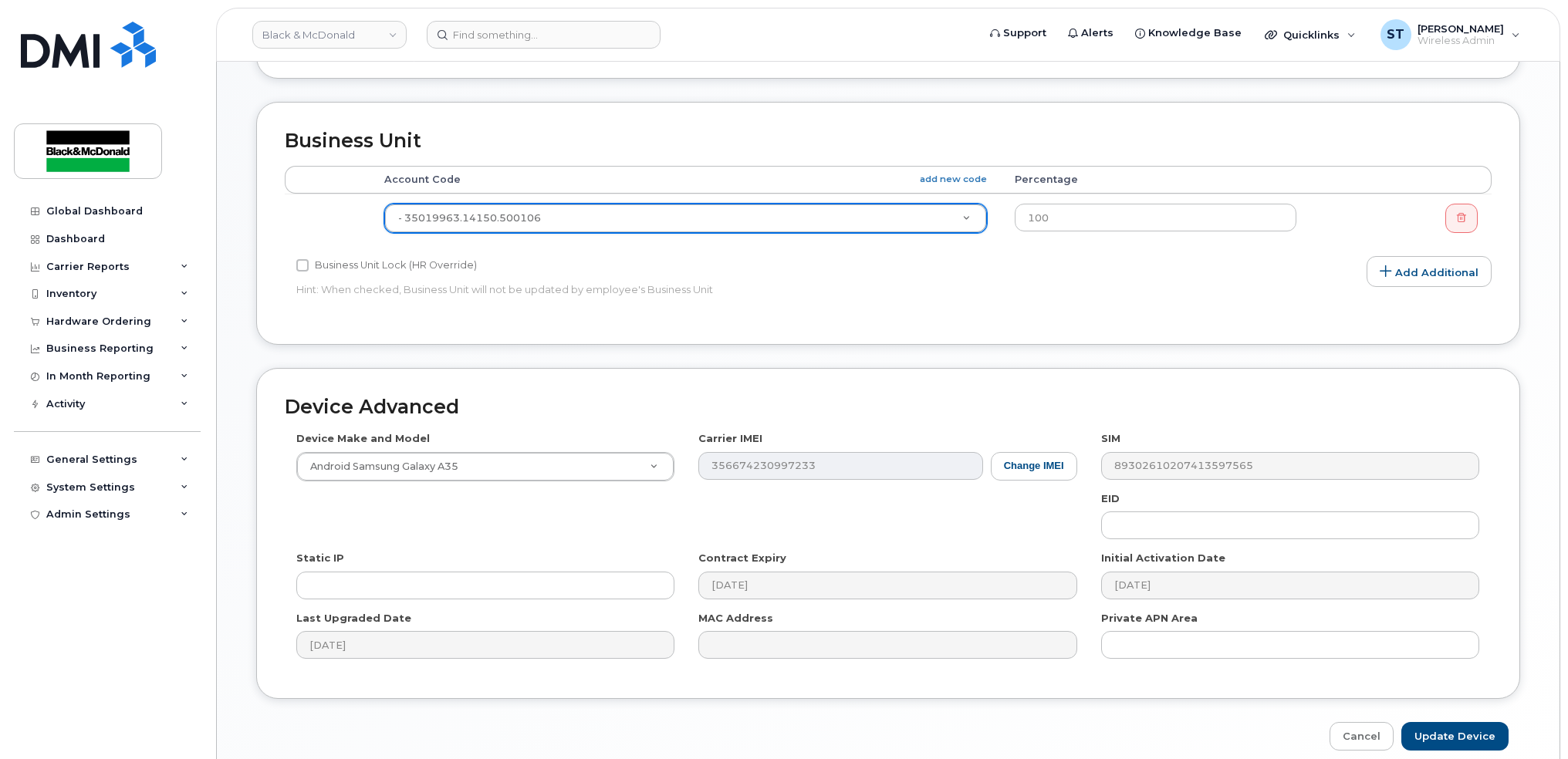
scroll to position [592, 0]
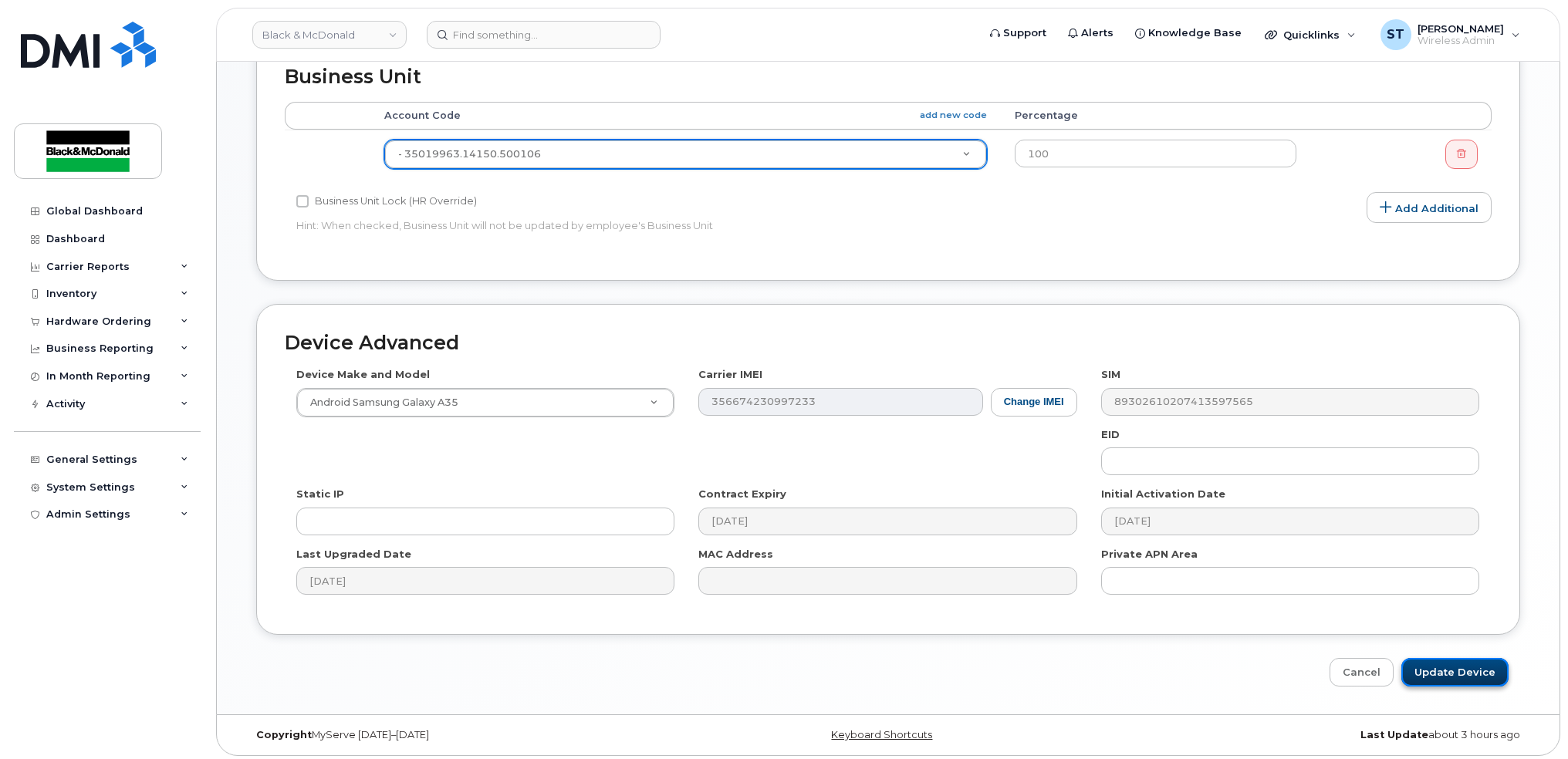
click at [1465, 667] on input "Update Device" at bounding box center [1455, 671] width 107 height 28
type input "Saving..."
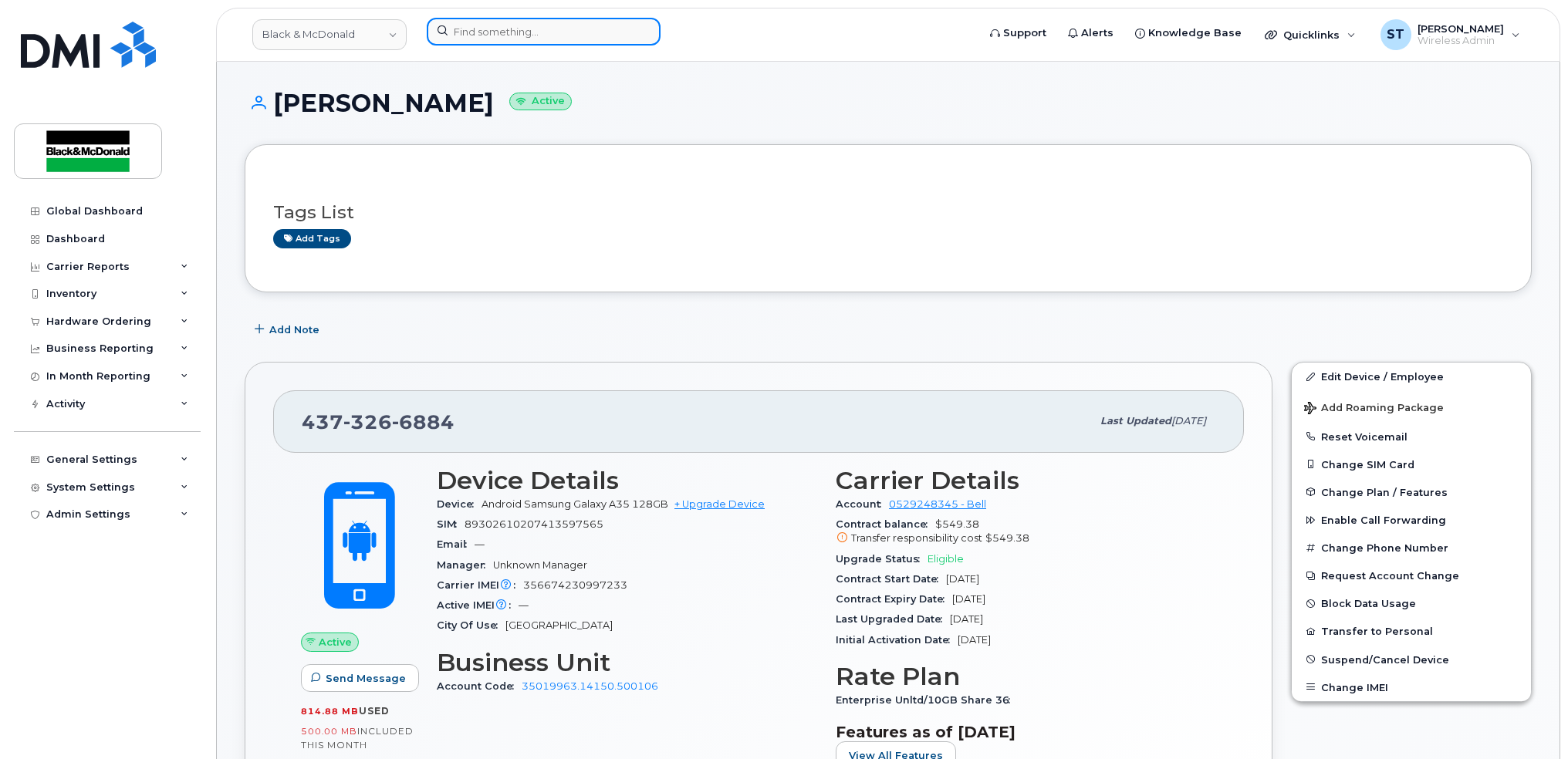
click at [503, 26] on input at bounding box center [544, 31] width 234 height 28
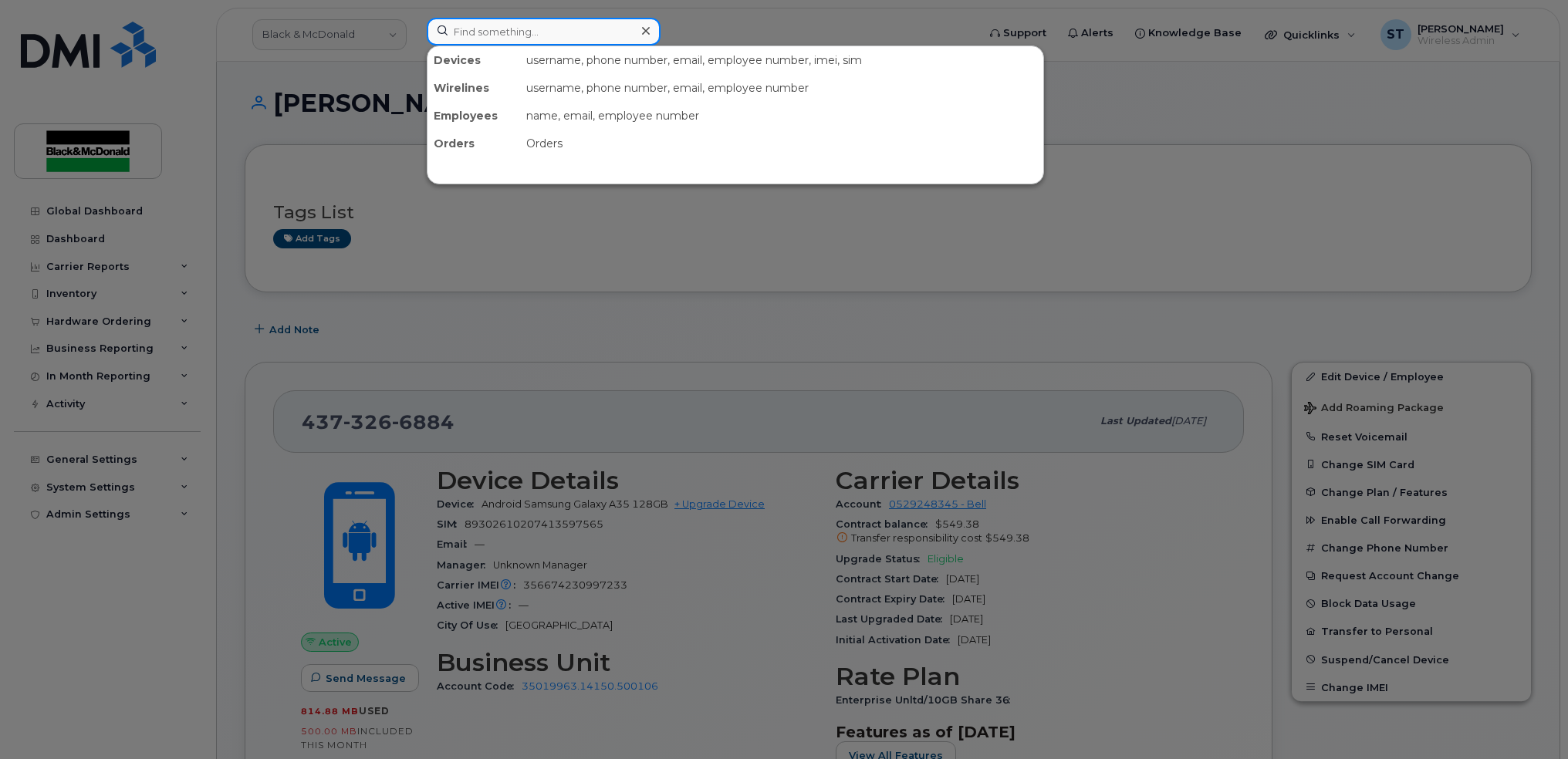
paste input "4374335436"
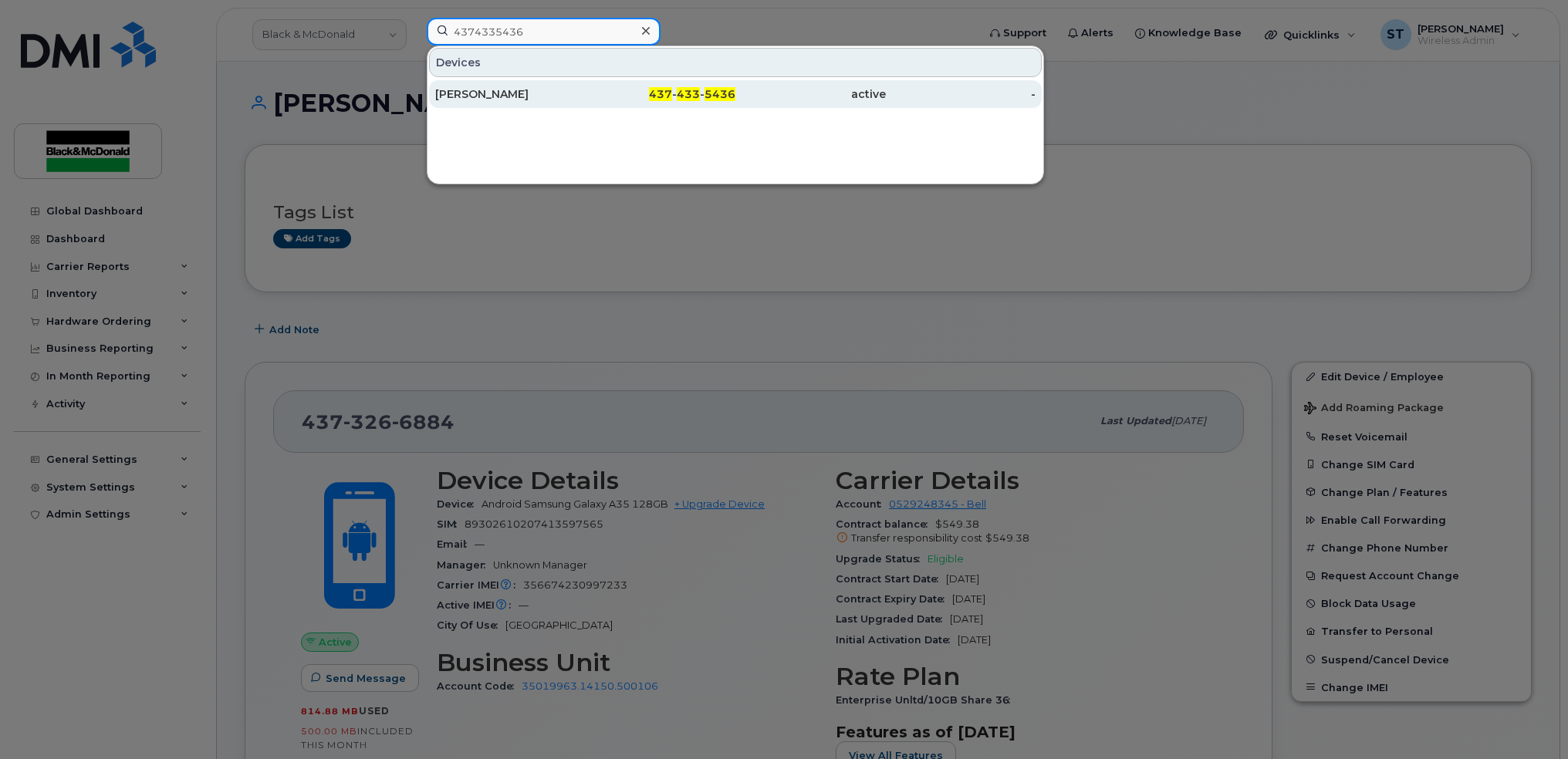
type input "4374335436"
click at [449, 90] on div "[PERSON_NAME]" at bounding box center [511, 95] width 150 height 16
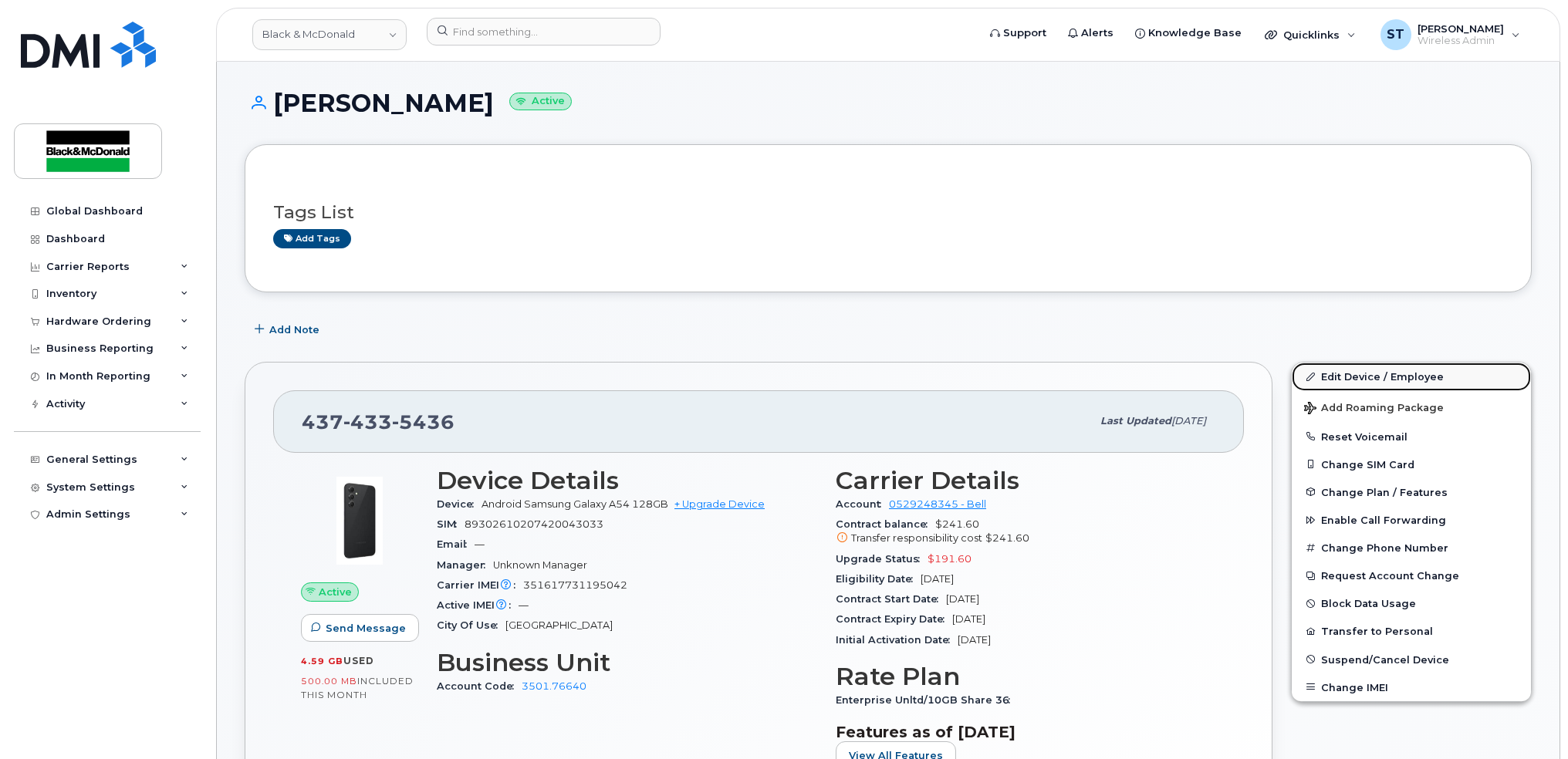
click at [1348, 377] on link "Edit Device / Employee" at bounding box center [1410, 376] width 239 height 28
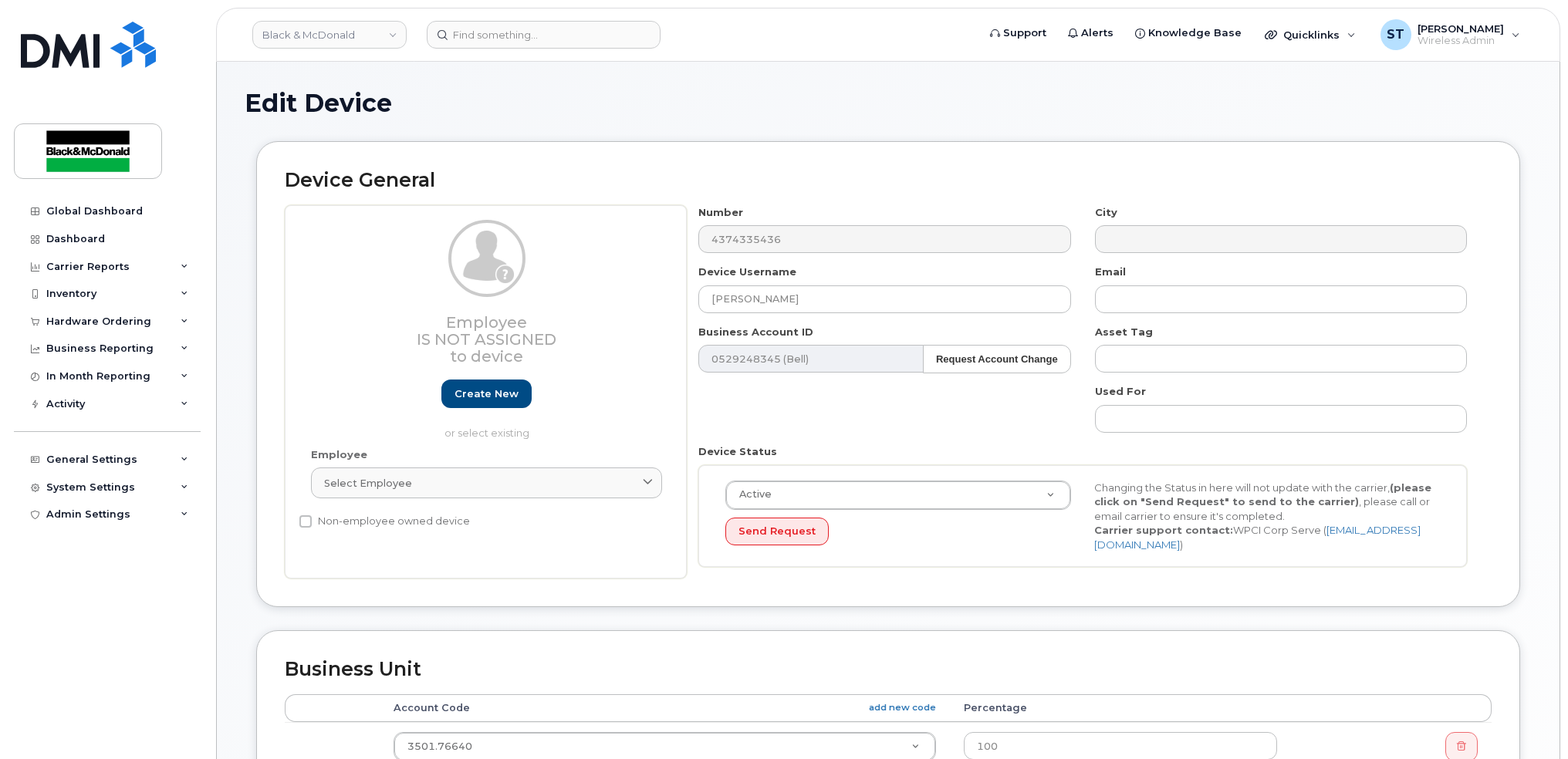
scroll to position [513, 0]
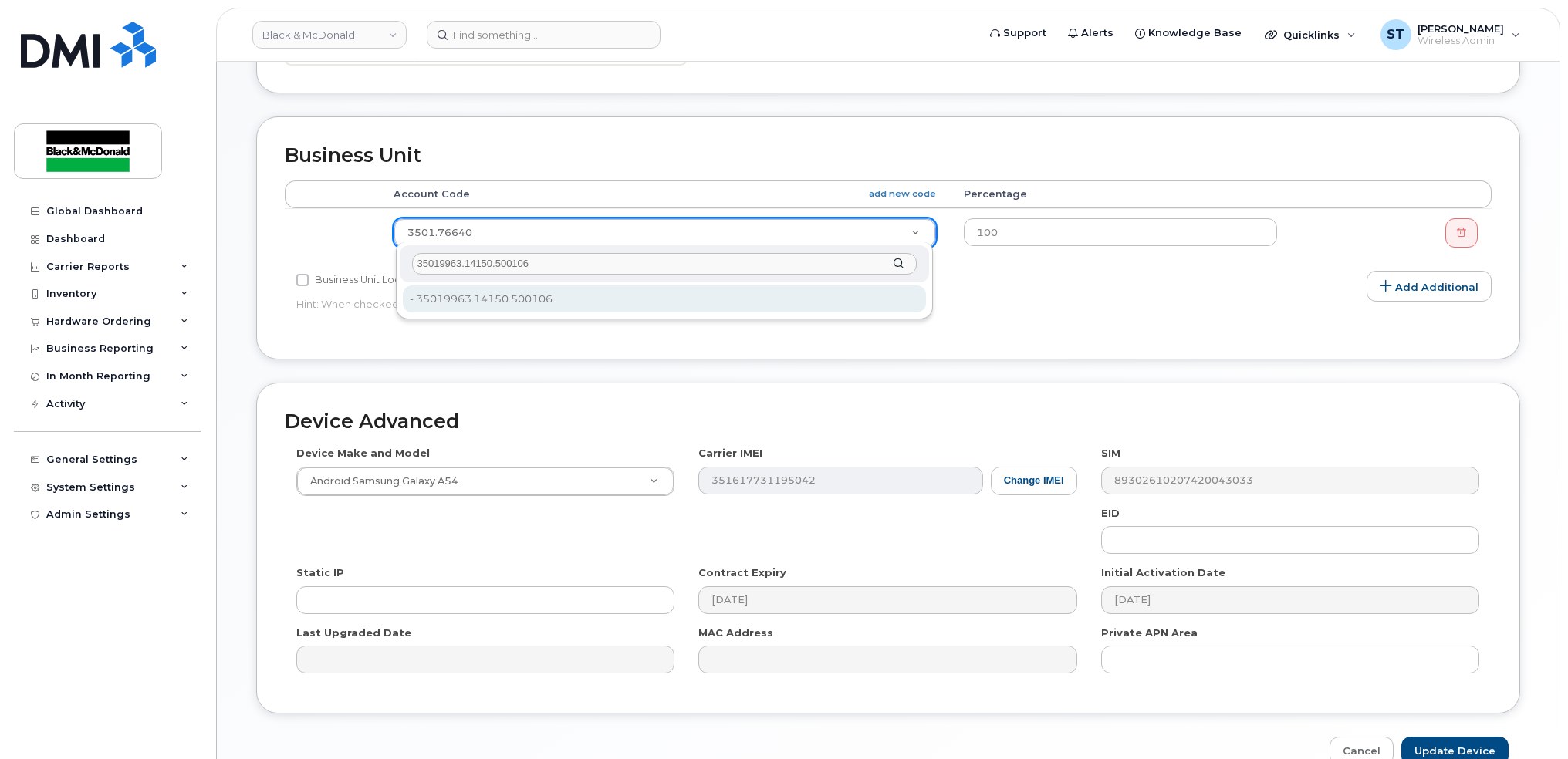
type input "35019963.14150.500106"
type input "33456912"
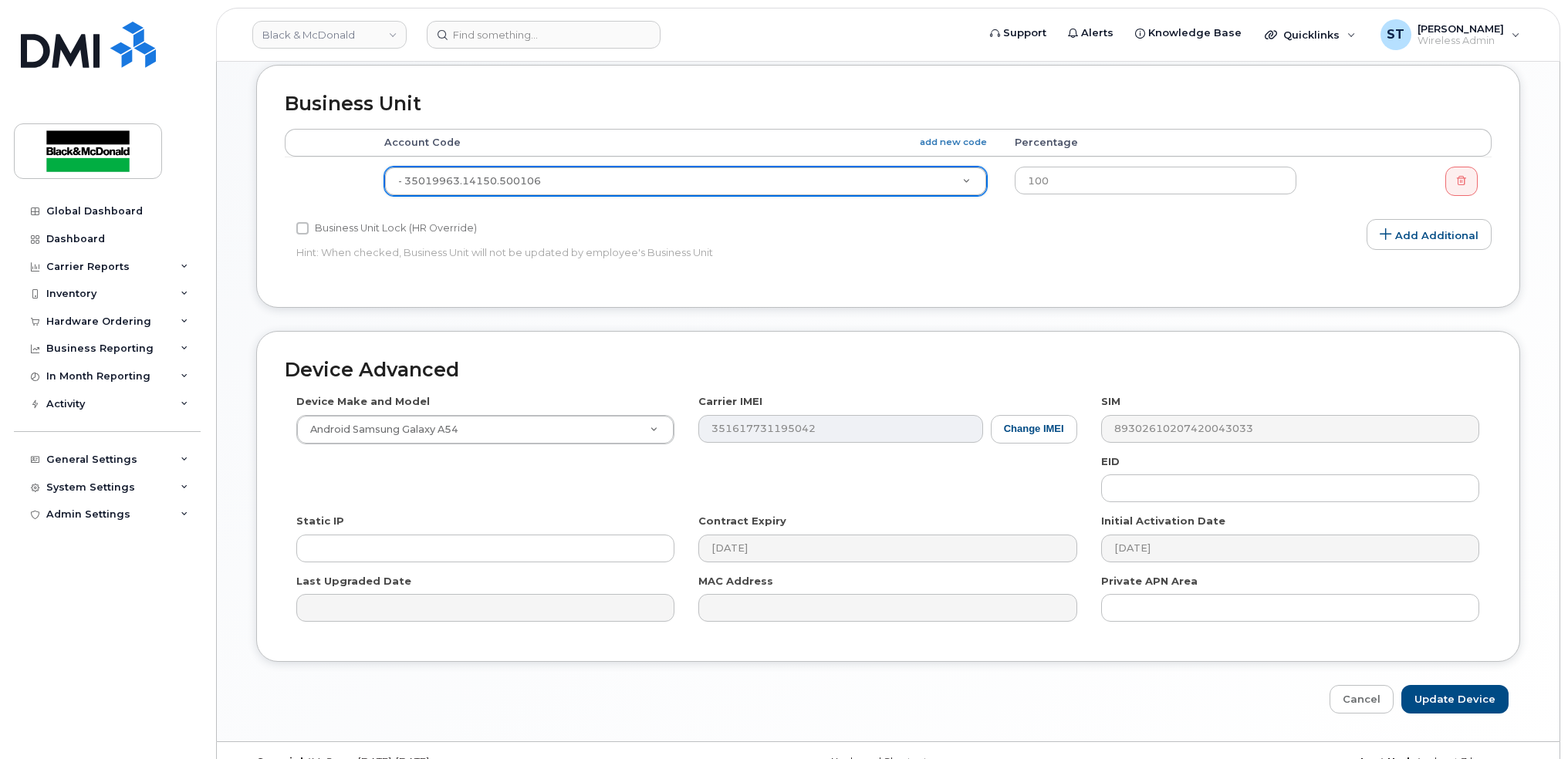
scroll to position [592, 0]
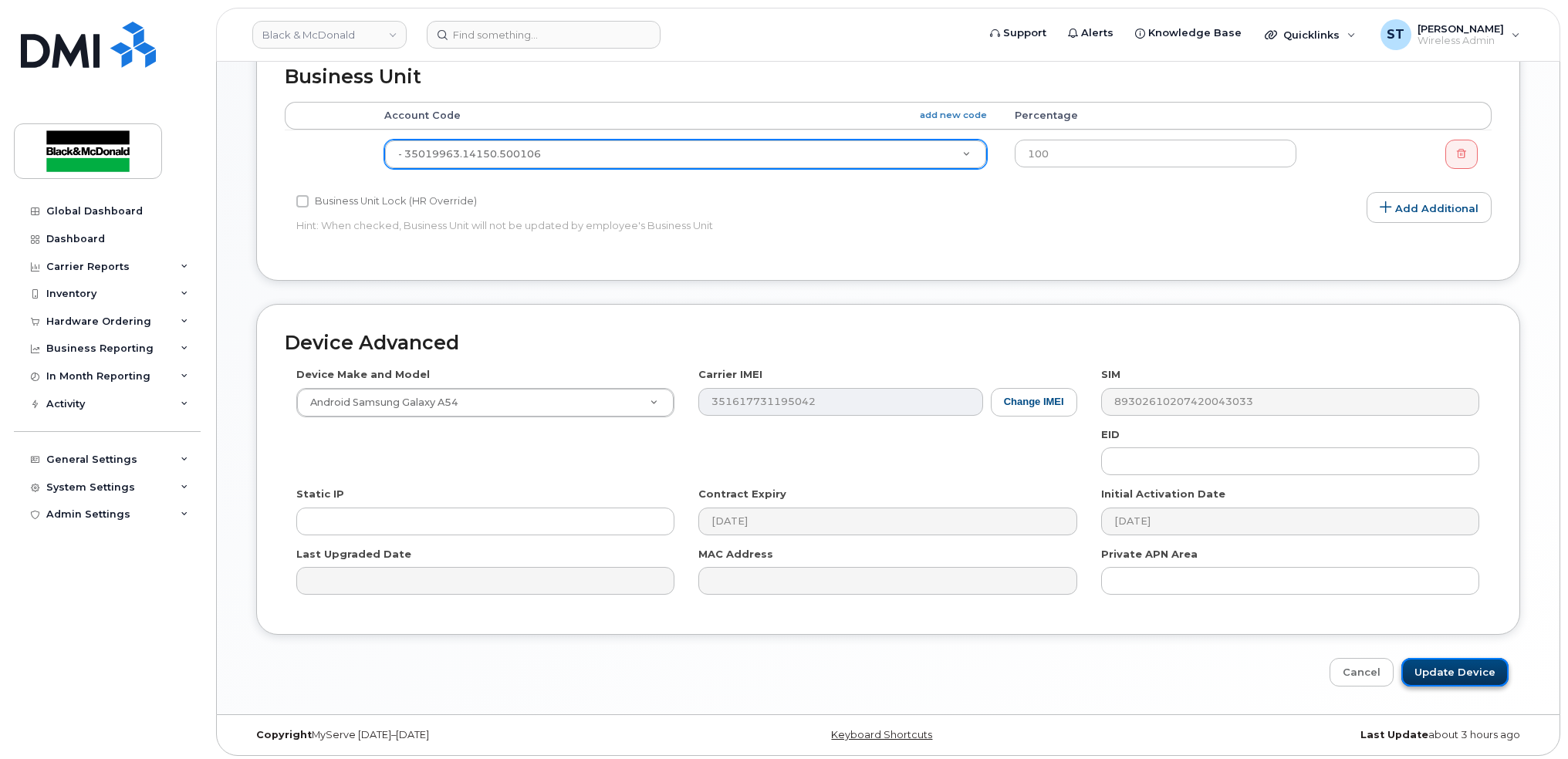
click at [1443, 661] on input "Update Device" at bounding box center [1455, 671] width 107 height 28
type input "Saving..."
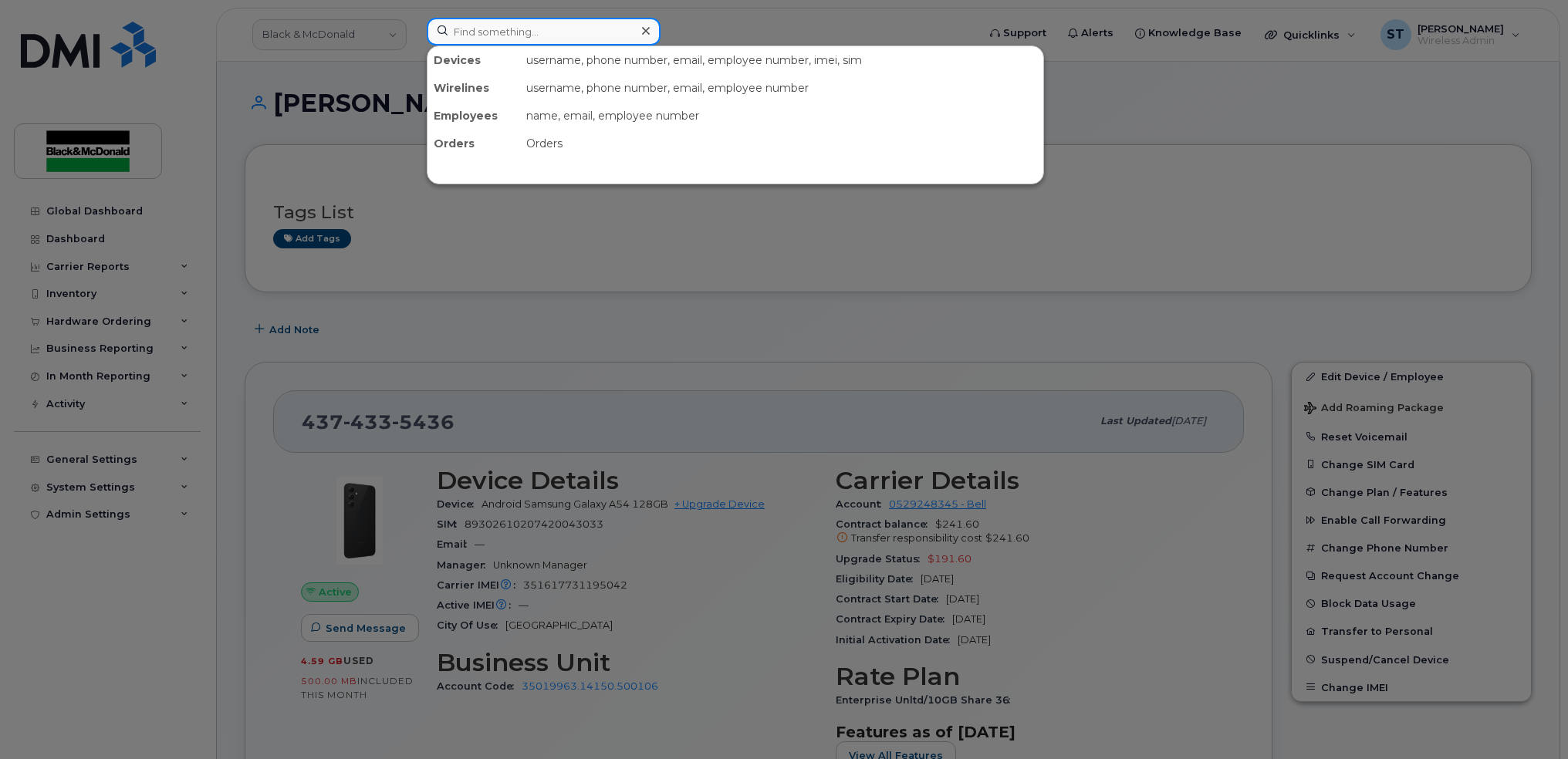
click at [476, 28] on input at bounding box center [544, 31] width 234 height 28
paste input "4166782242"
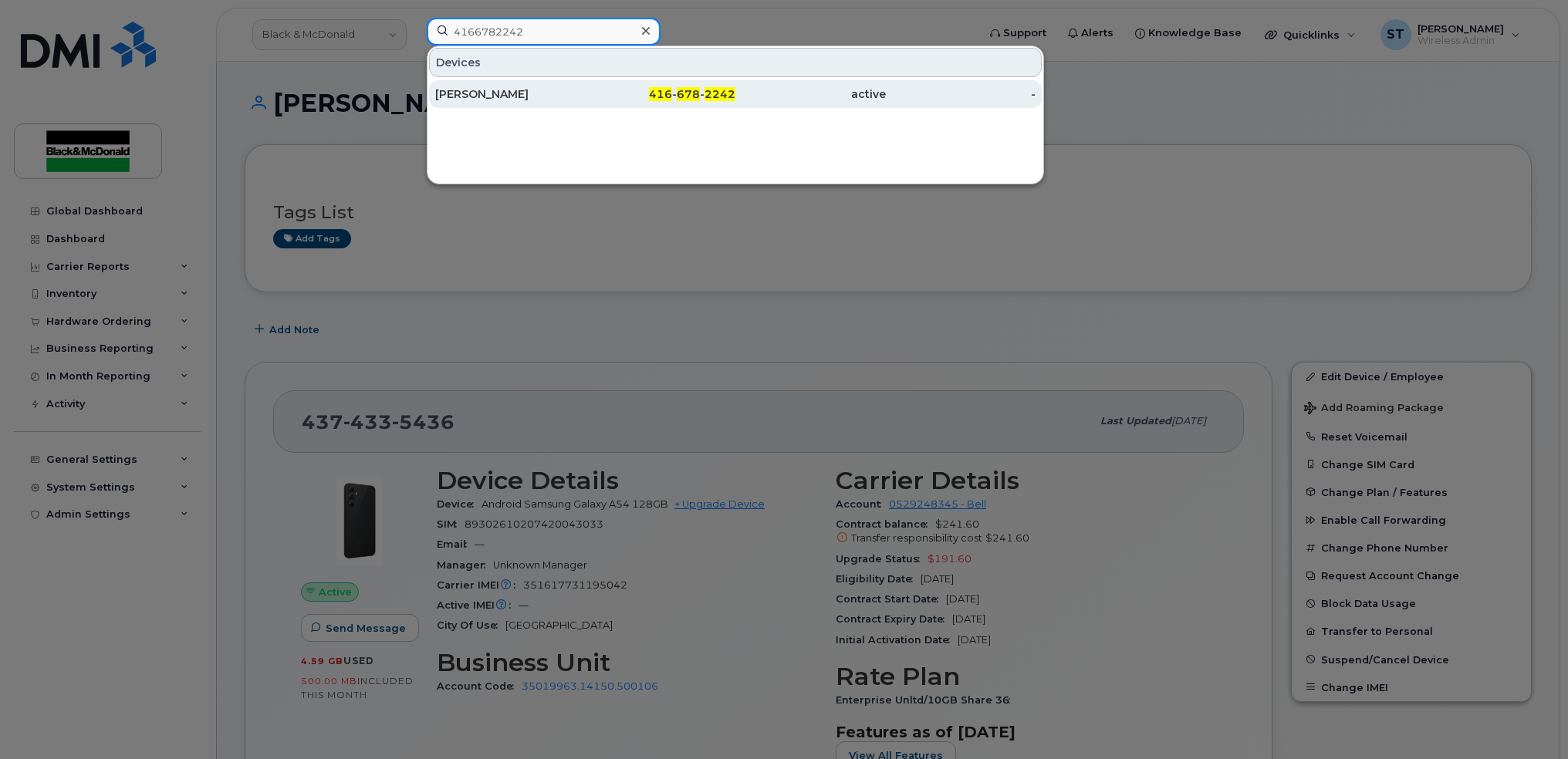
type input "4166782242"
click at [477, 94] on div "Michael Haines" at bounding box center [511, 95] width 150 height 16
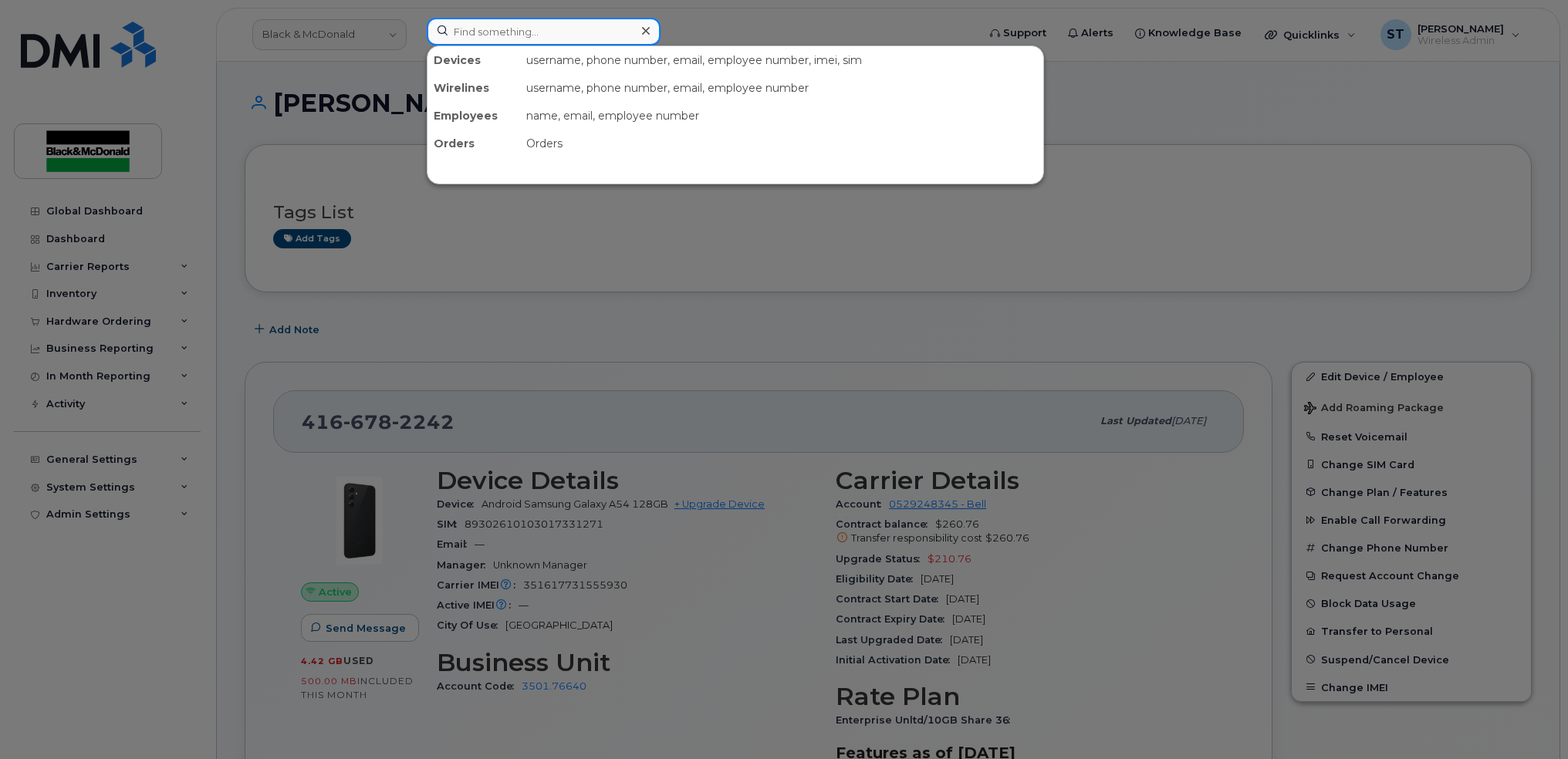
click at [543, 31] on input at bounding box center [544, 31] width 234 height 28
paste input "35019963.14150.500106"
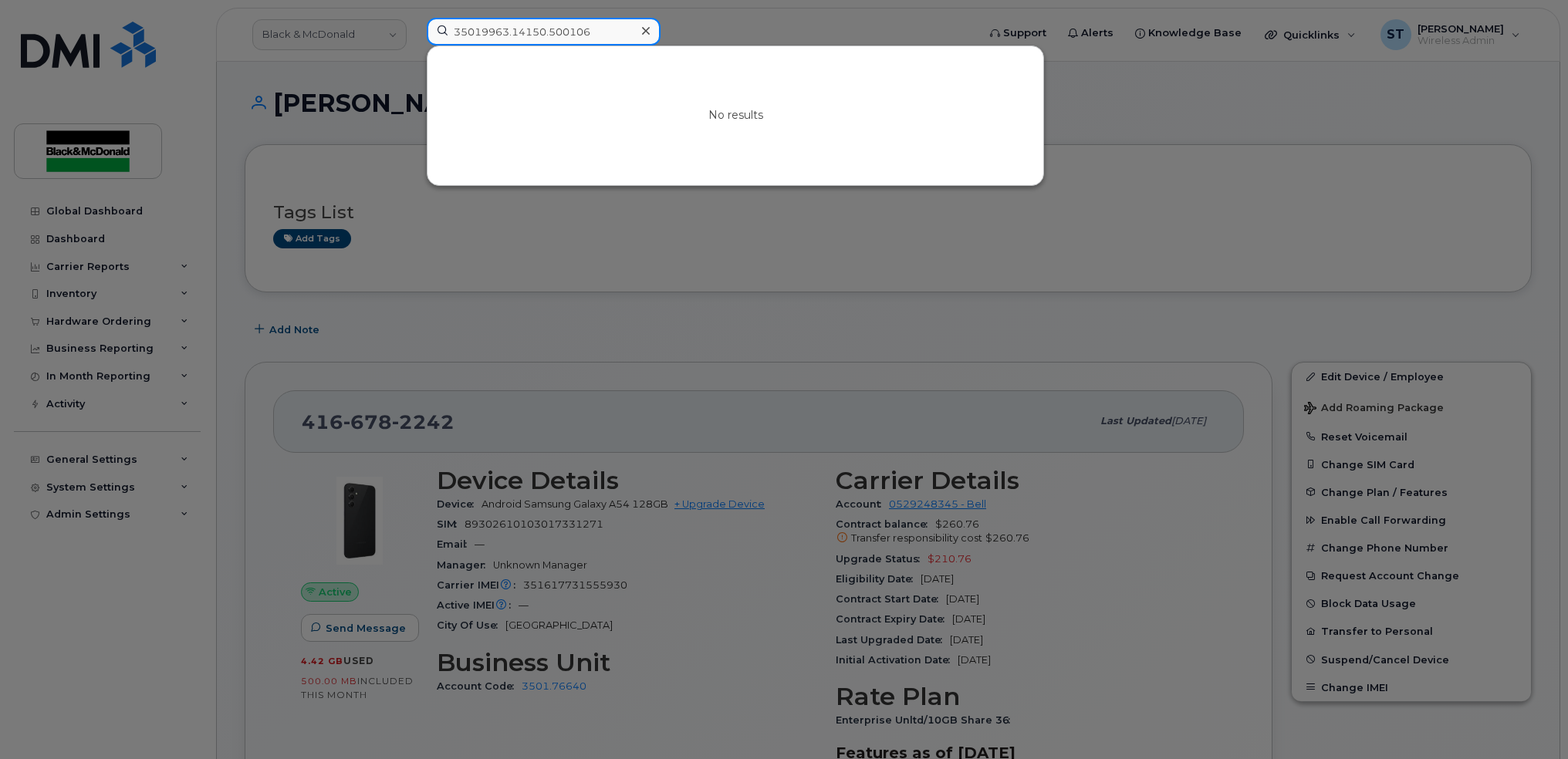
type input "35019963.14150.500106"
click at [786, 280] on div at bounding box center [784, 379] width 1568 height 759
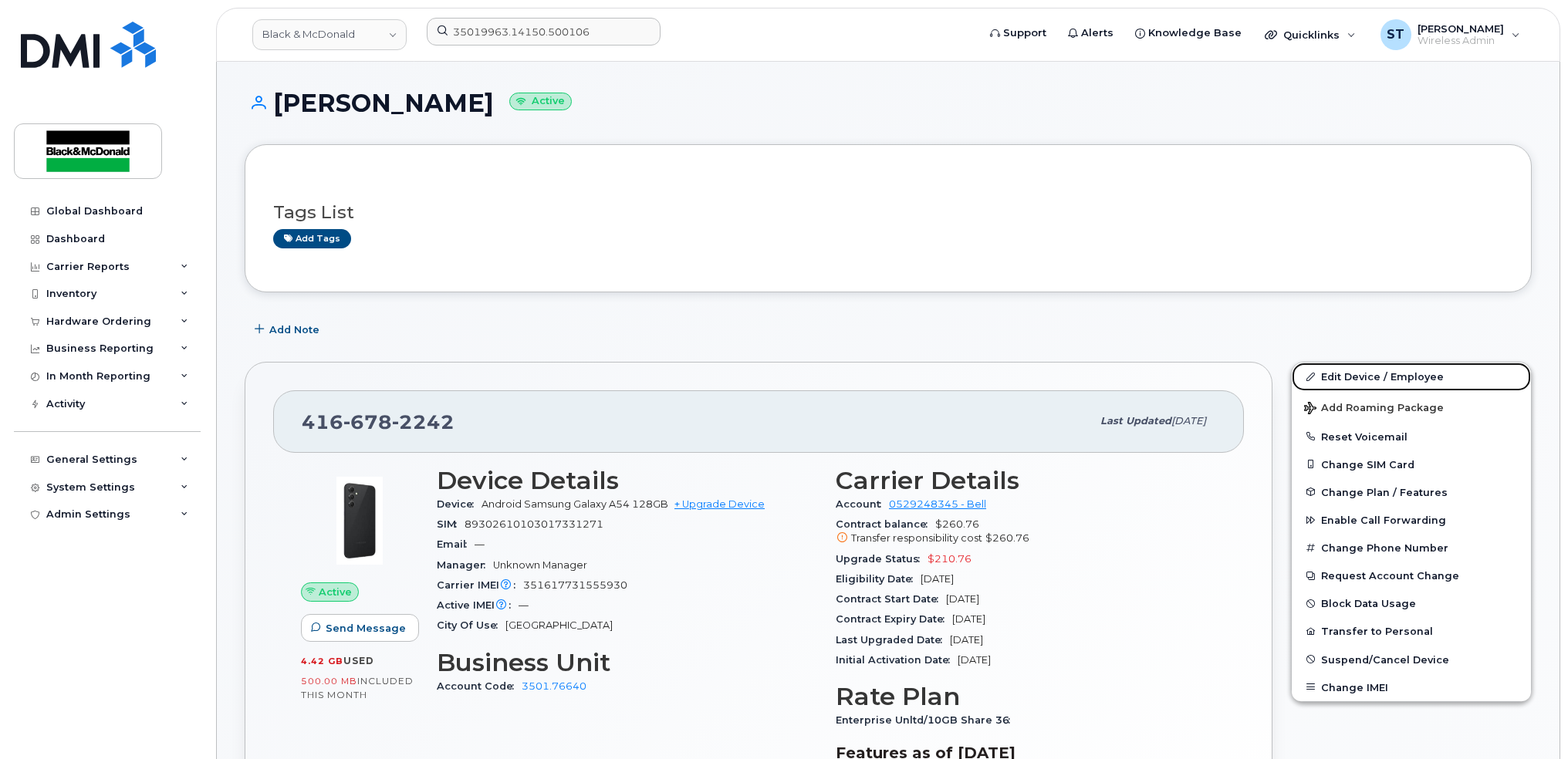
drag, startPoint x: 1376, startPoint y: 380, endPoint x: 1339, endPoint y: 359, distance: 42.5
click at [1376, 380] on link "Edit Device / Employee" at bounding box center [1410, 376] width 239 height 28
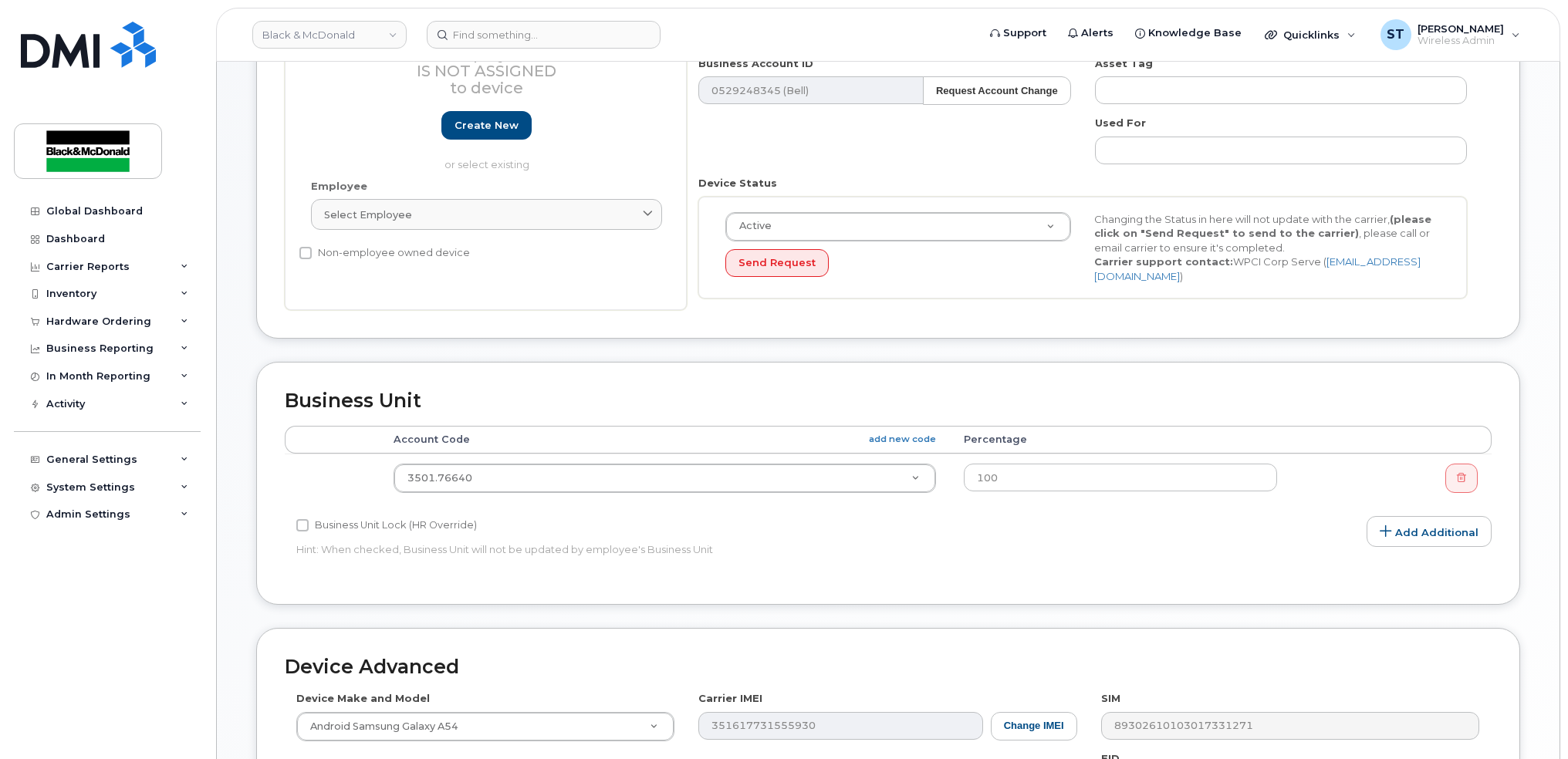
scroll to position [513, 0]
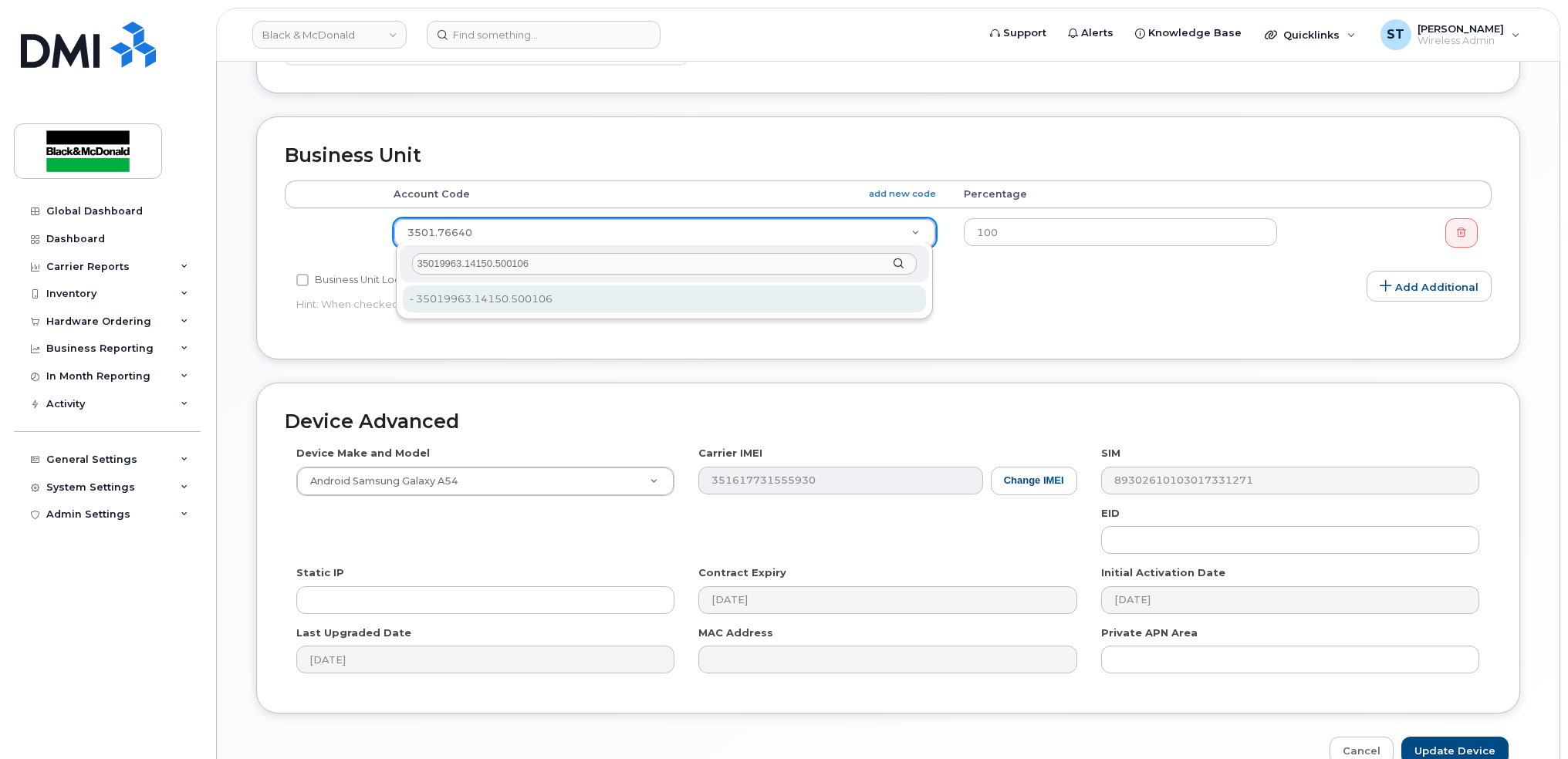
type input "35019963.14150.500106"
type input "33456912"
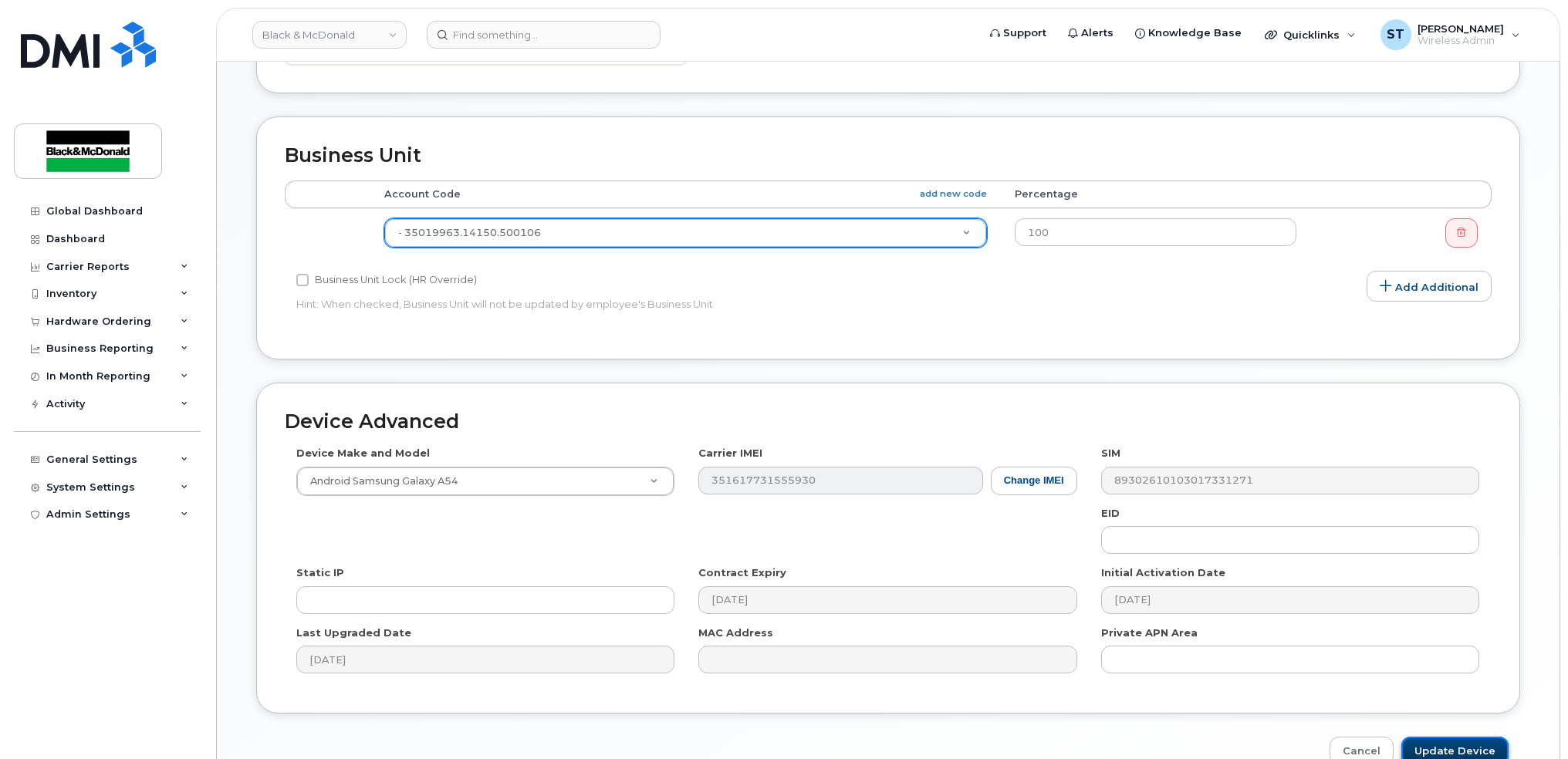
click at [1439, 748] on input "Update Device" at bounding box center [1455, 750] width 107 height 28
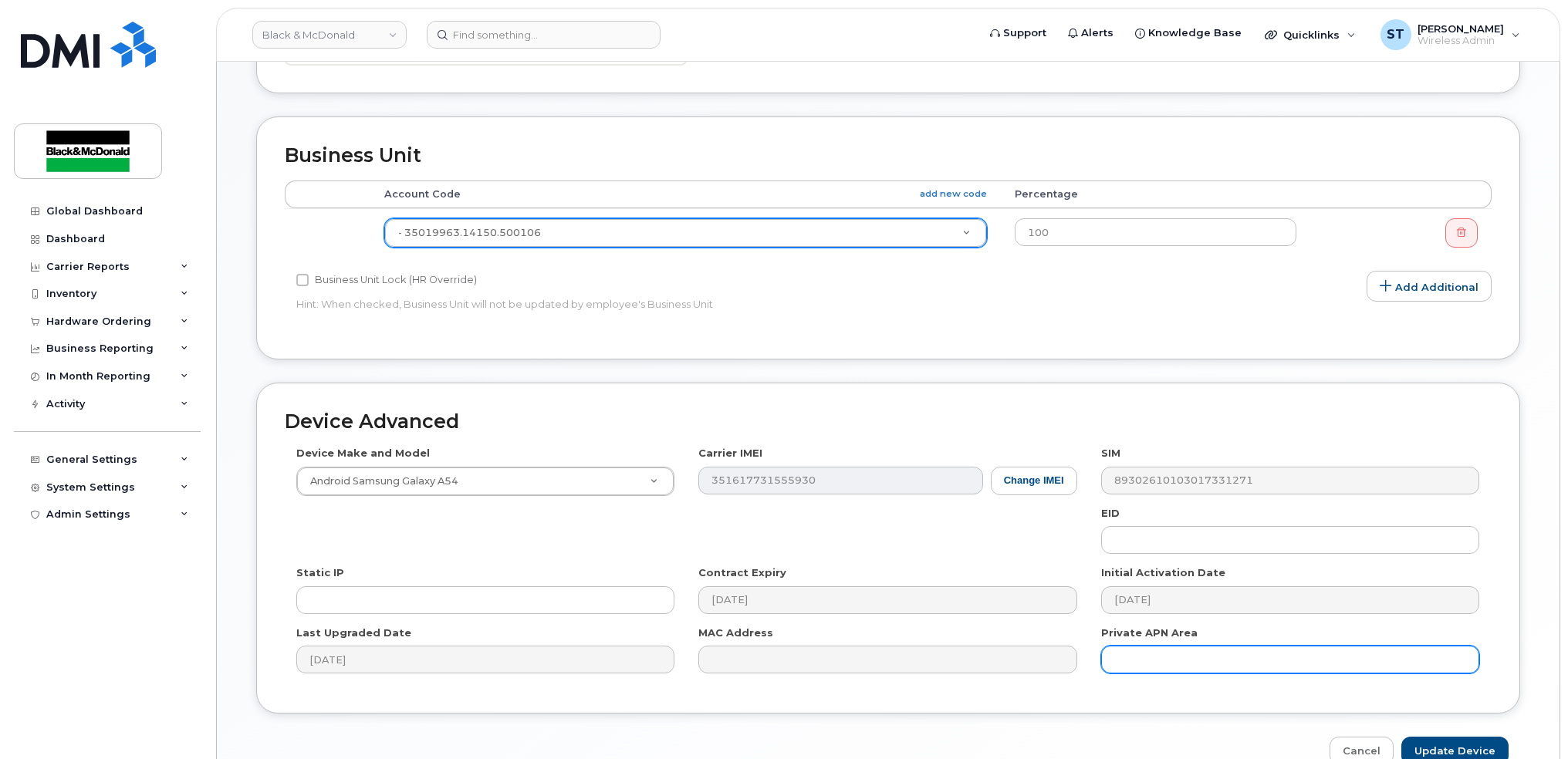
type input "Saving..."
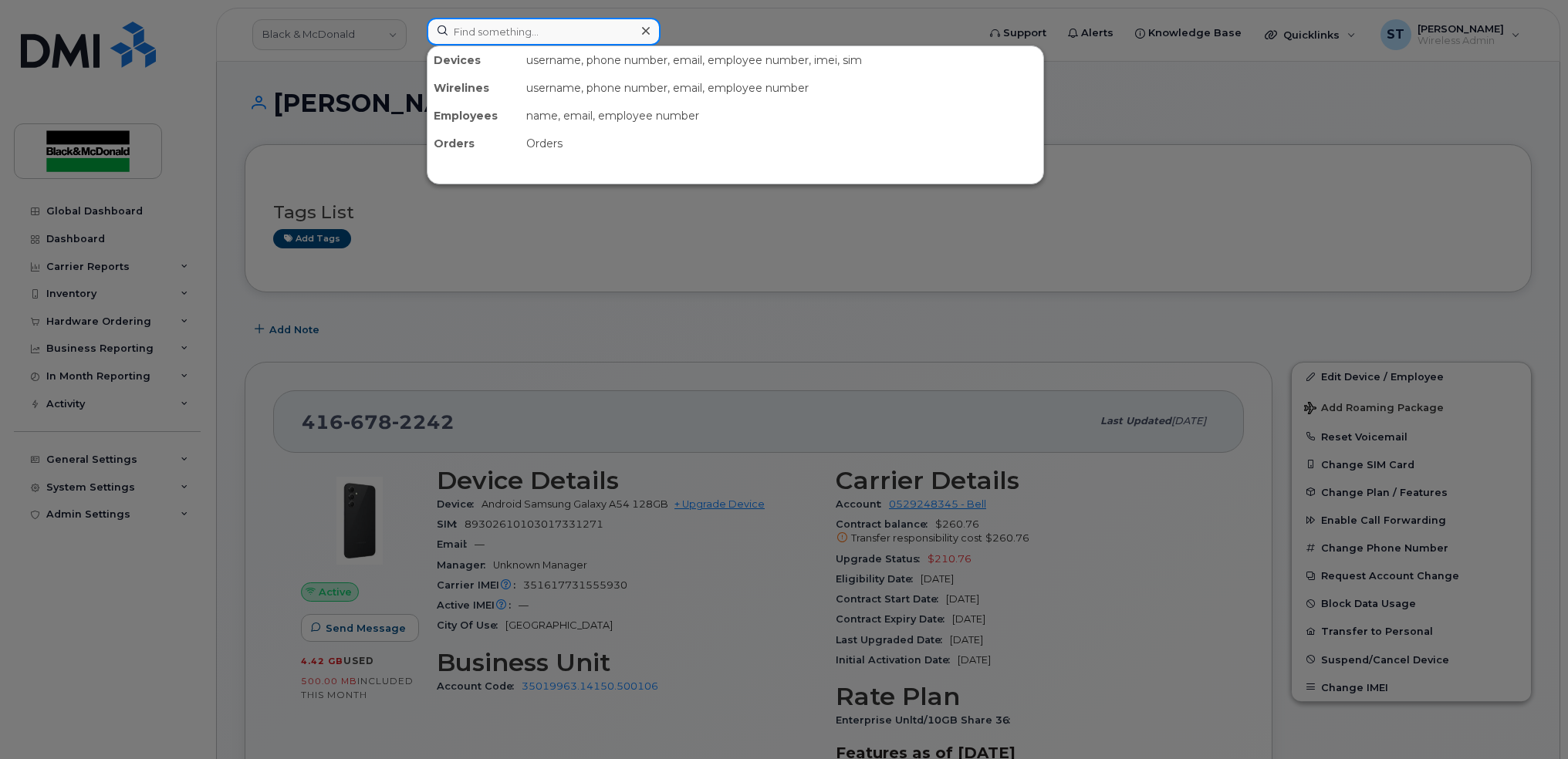
click at [471, 37] on input at bounding box center [544, 31] width 234 height 28
paste input "2267587220"
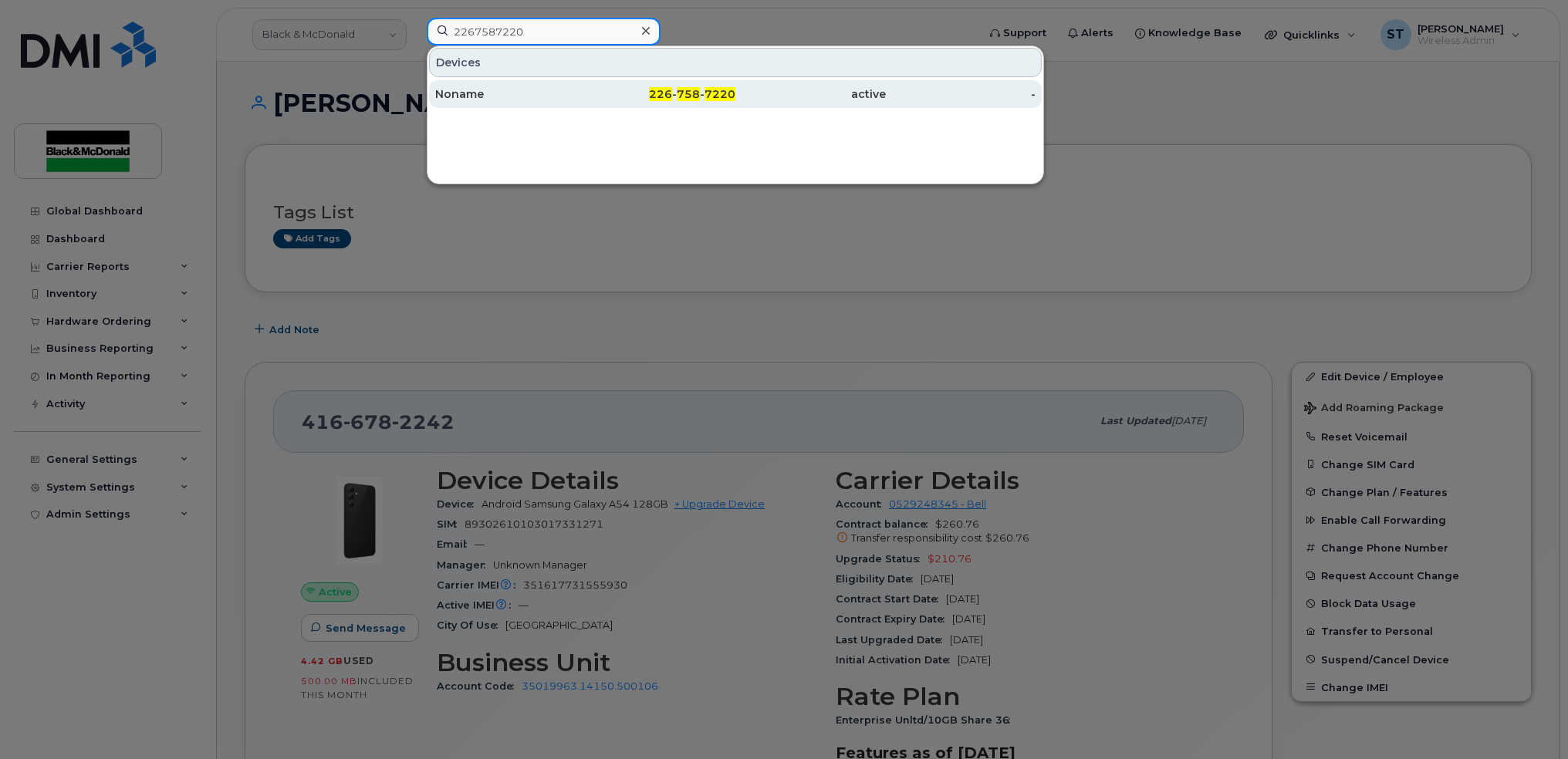
type input "2267587220"
click at [486, 88] on div "Noname" at bounding box center [511, 95] width 150 height 16
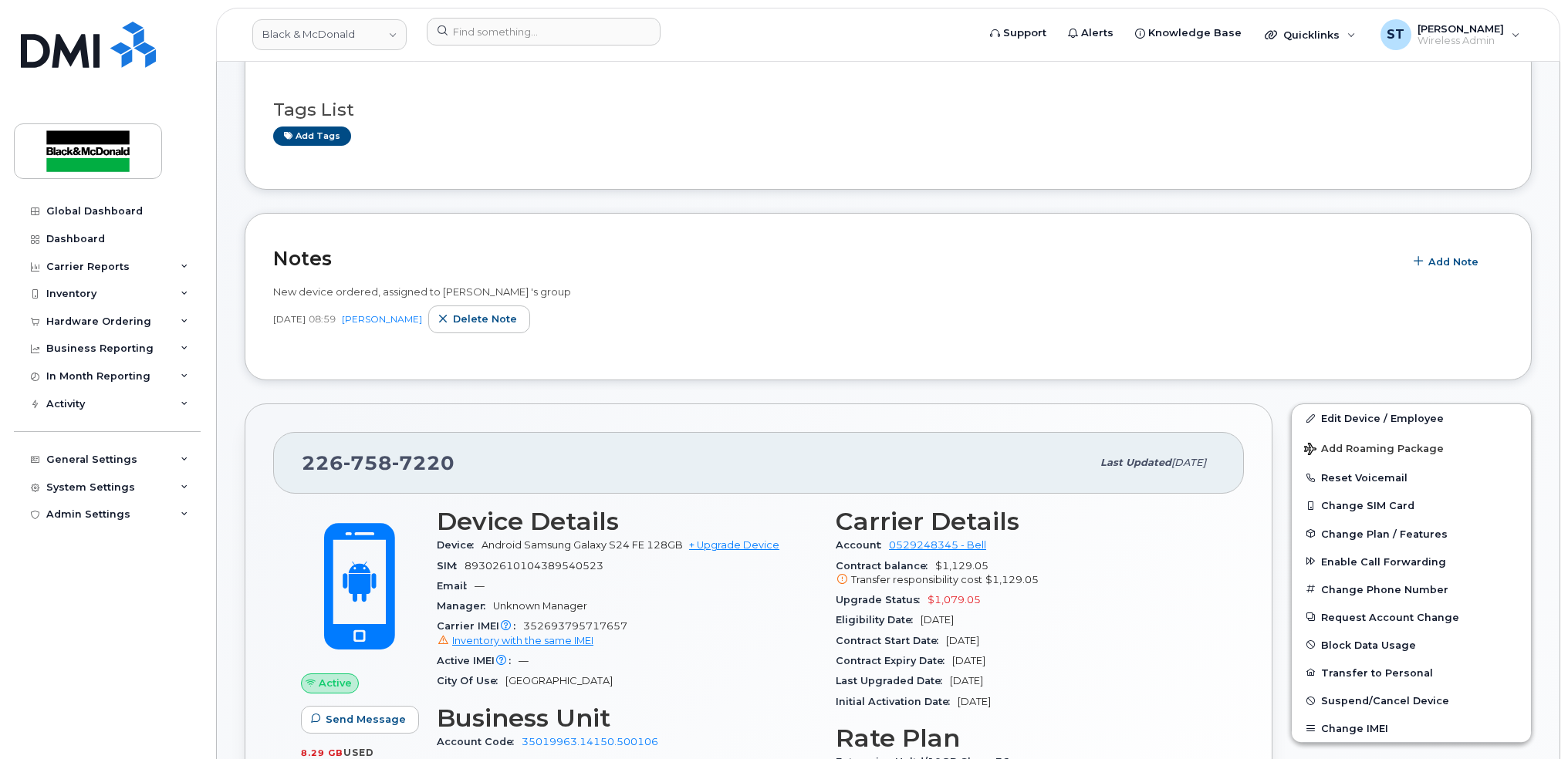
scroll to position [206, 0]
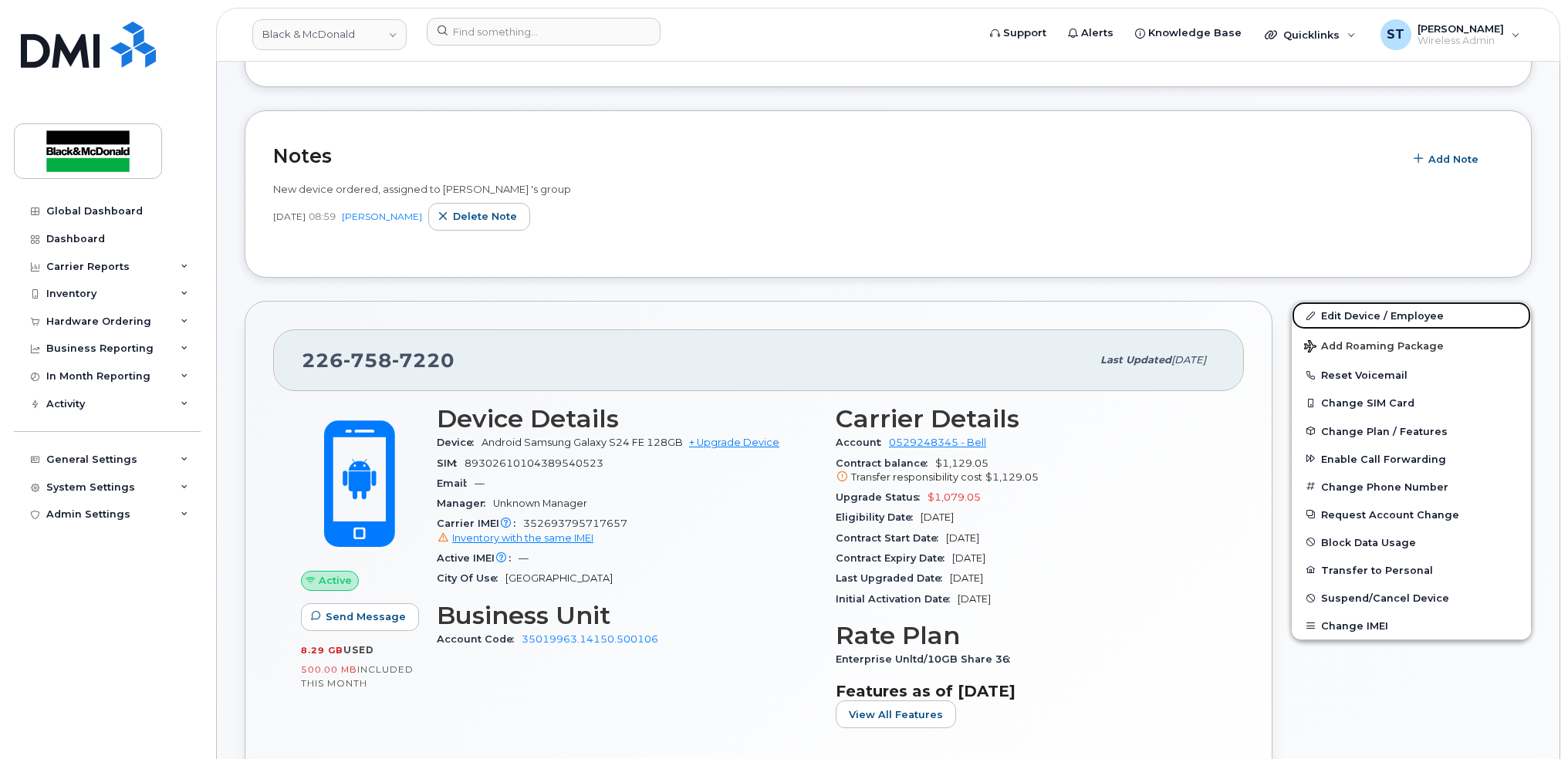
drag, startPoint x: 1372, startPoint y: 310, endPoint x: 825, endPoint y: 424, distance: 558.8
click at [1372, 310] on link "Edit Device / Employee" at bounding box center [1410, 316] width 239 height 28
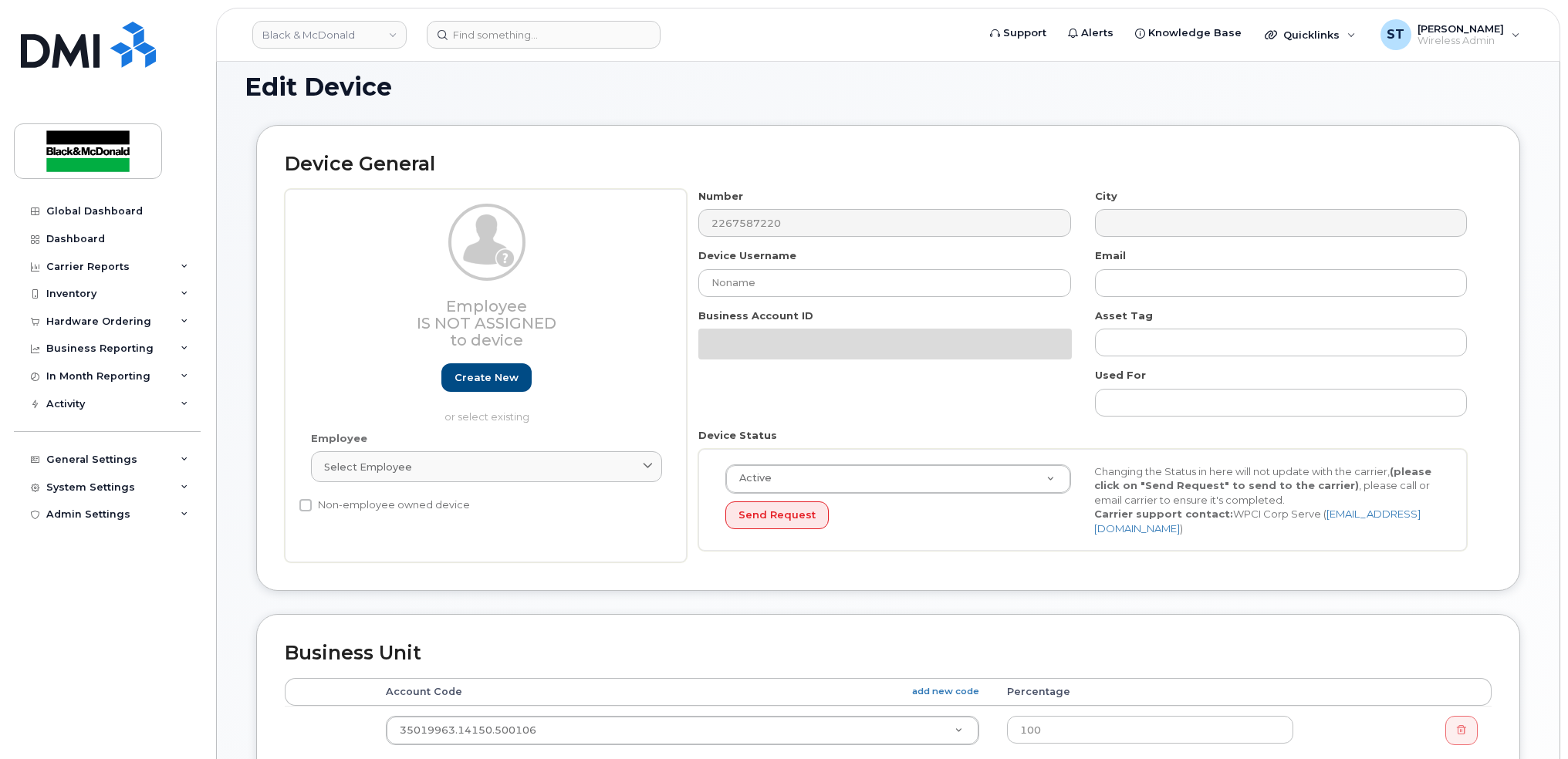
scroll to position [513, 0]
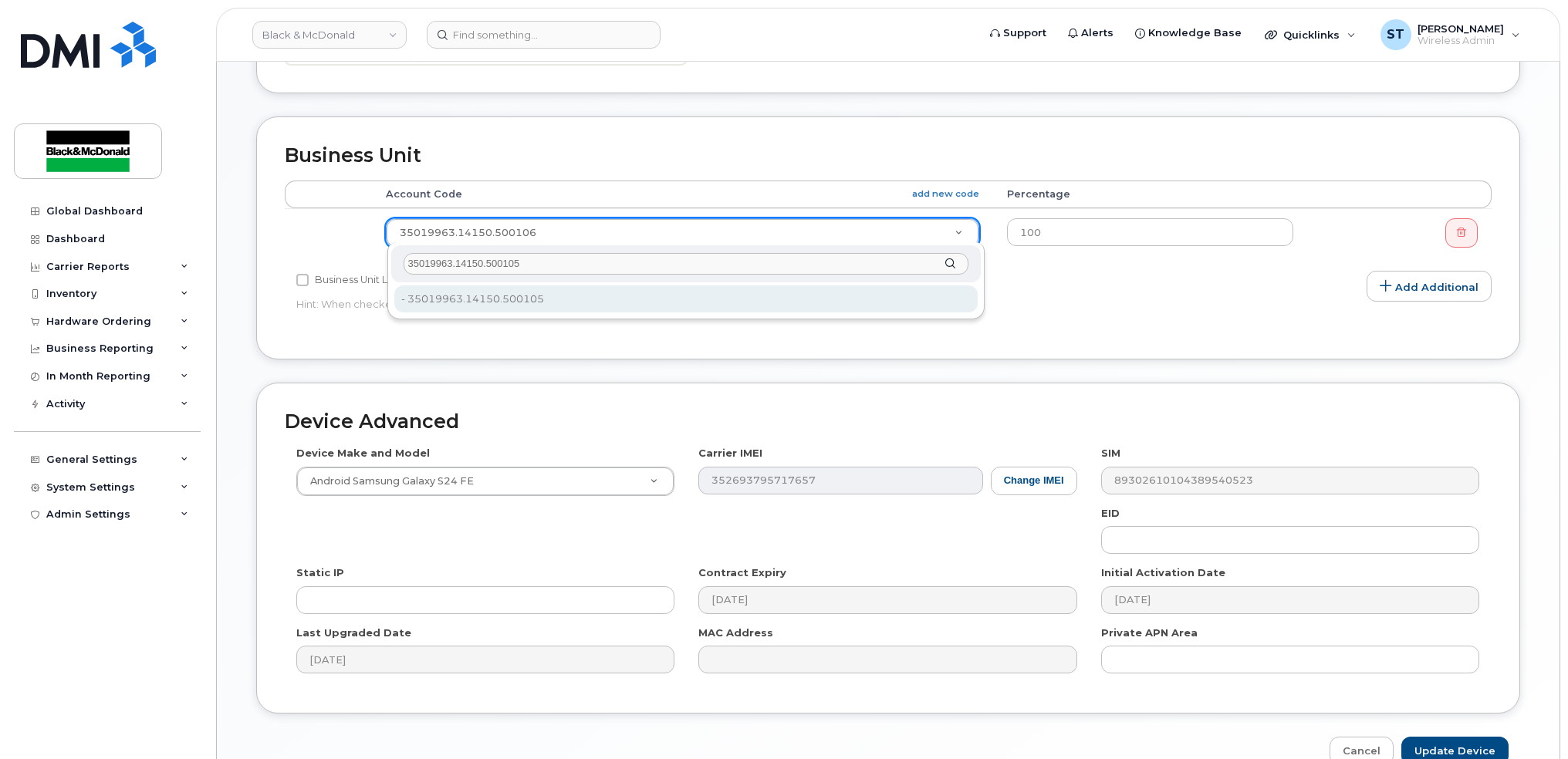
type input "35019963.14150.500105"
type input "36022383"
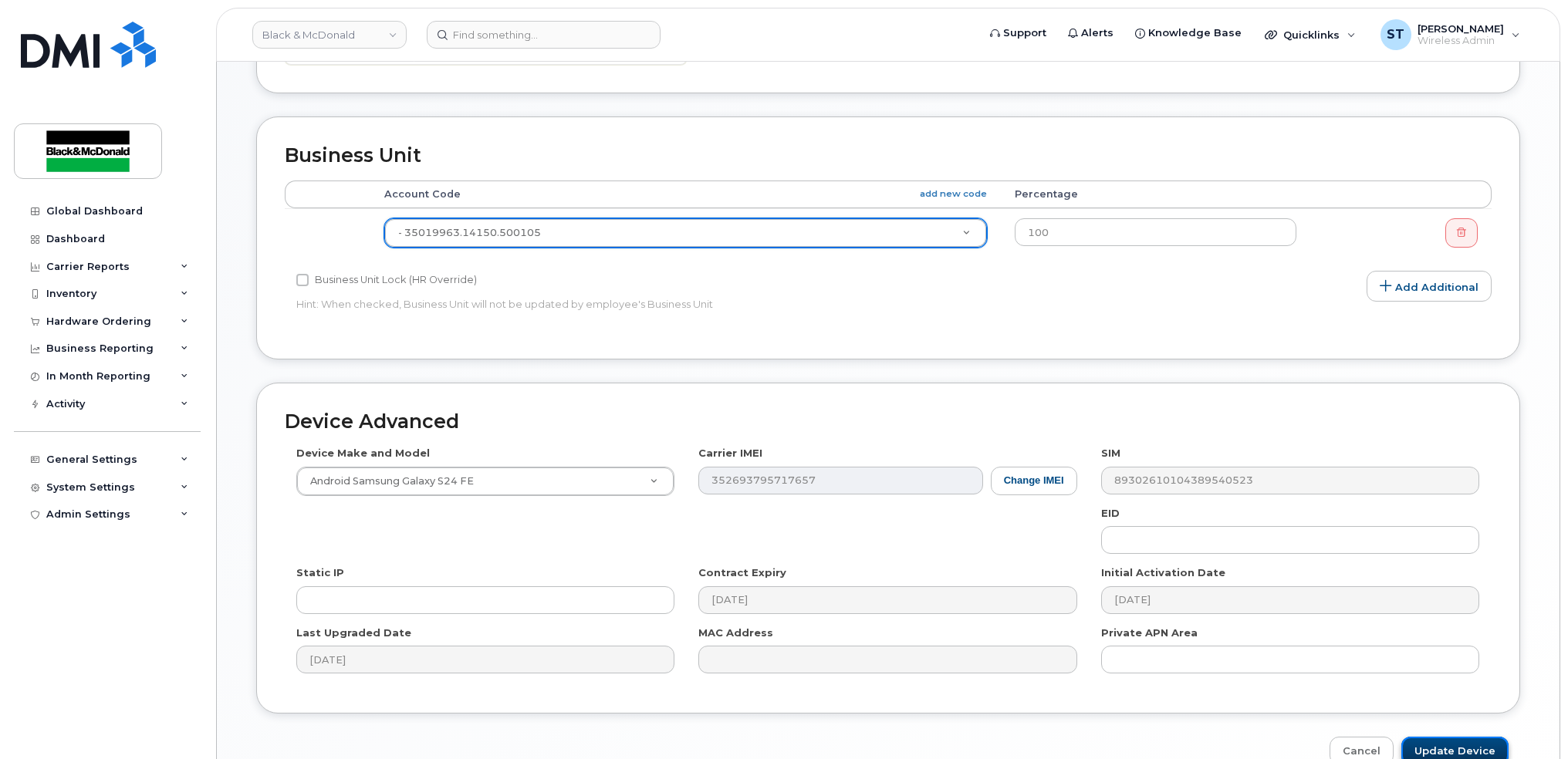
click at [1469, 747] on input "Update Device" at bounding box center [1455, 750] width 107 height 28
type input "Saving..."
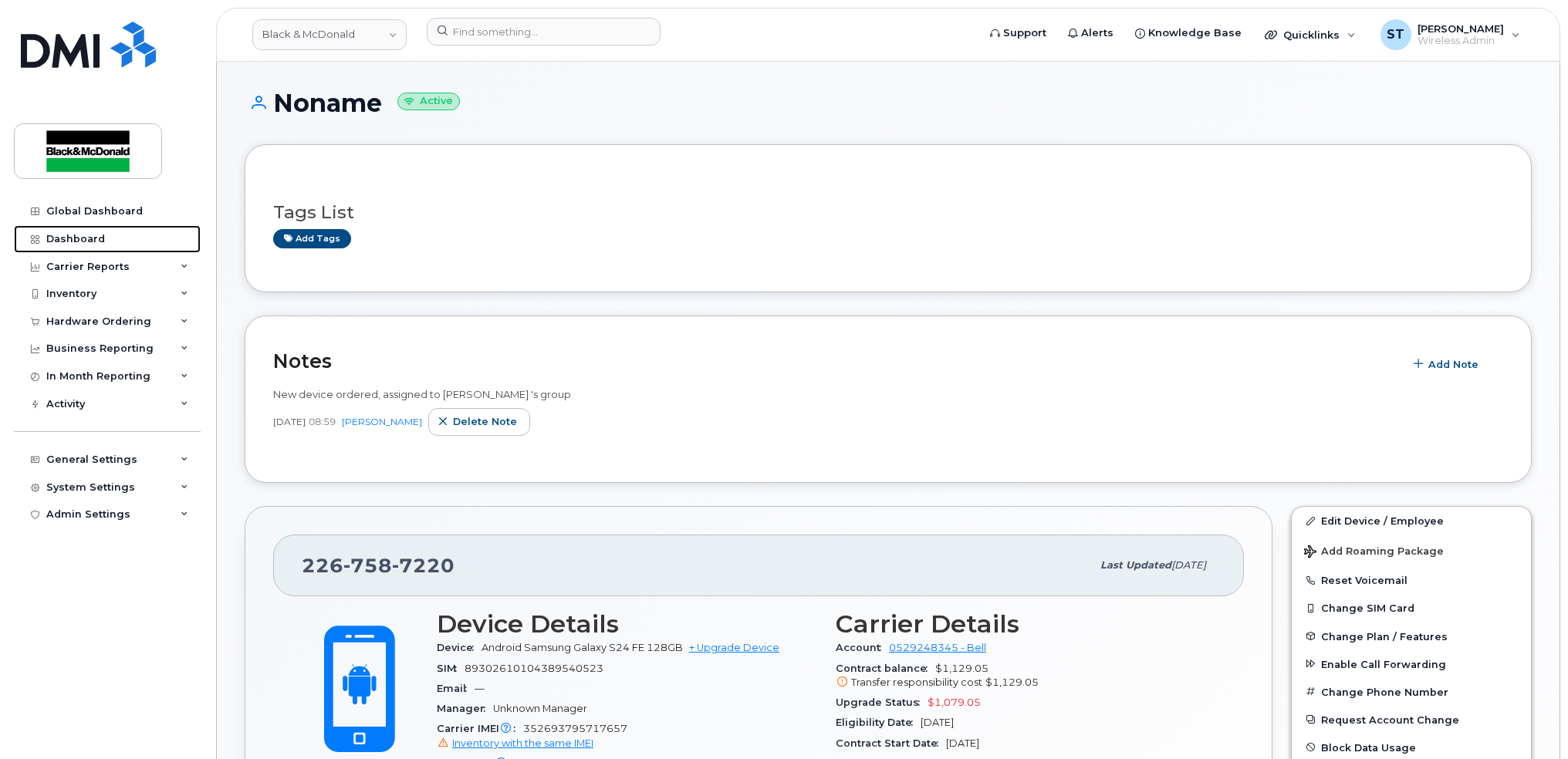
click at [61, 243] on div "Dashboard" at bounding box center [76, 239] width 58 height 13
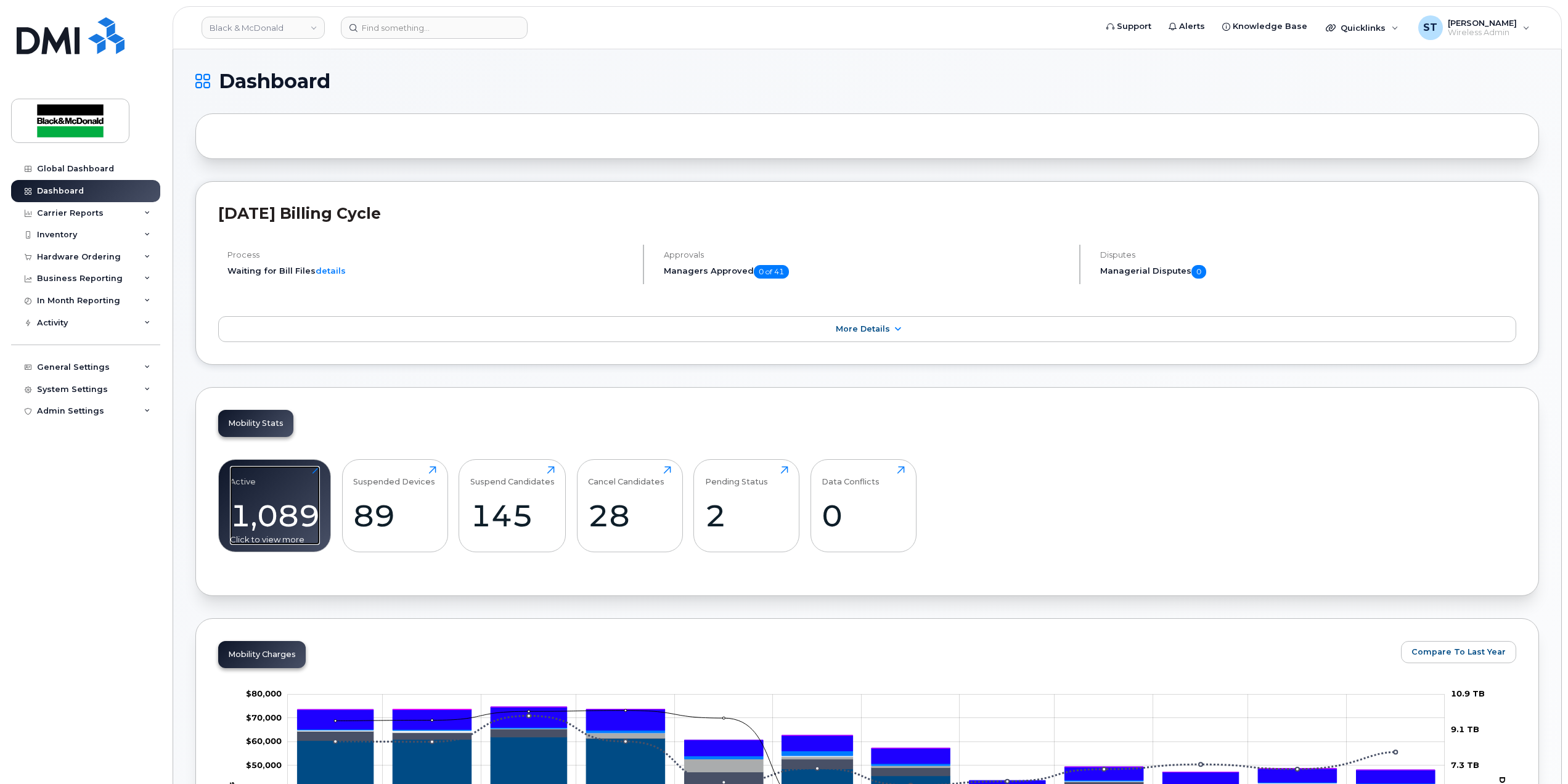
click at [262, 505] on div "1,089" at bounding box center [275, 515] width 90 height 37
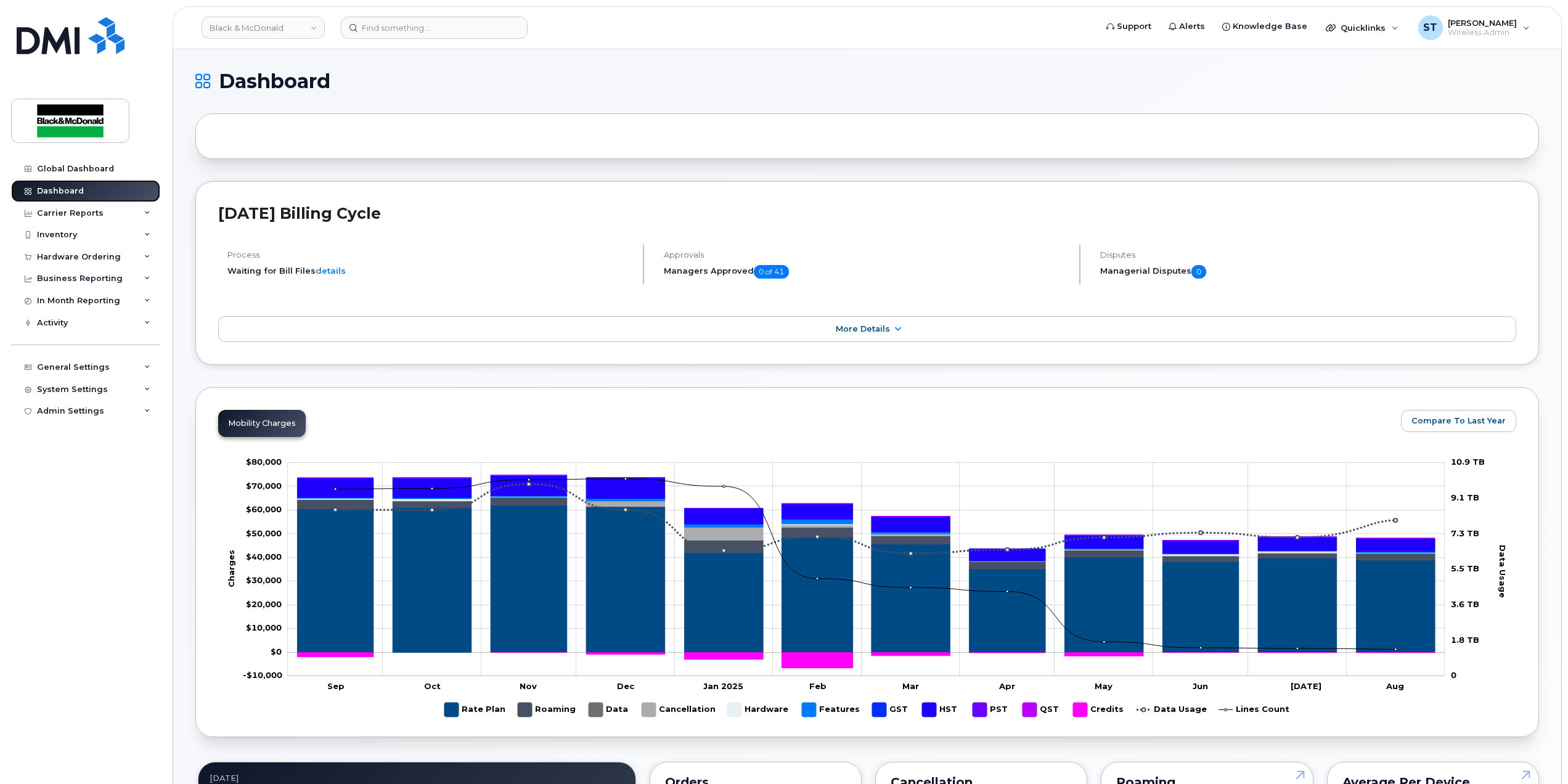
click at [72, 194] on div "Dashboard" at bounding box center [61, 191] width 47 height 10
click at [72, 218] on div "Carrier Reports" at bounding box center [86, 213] width 149 height 23
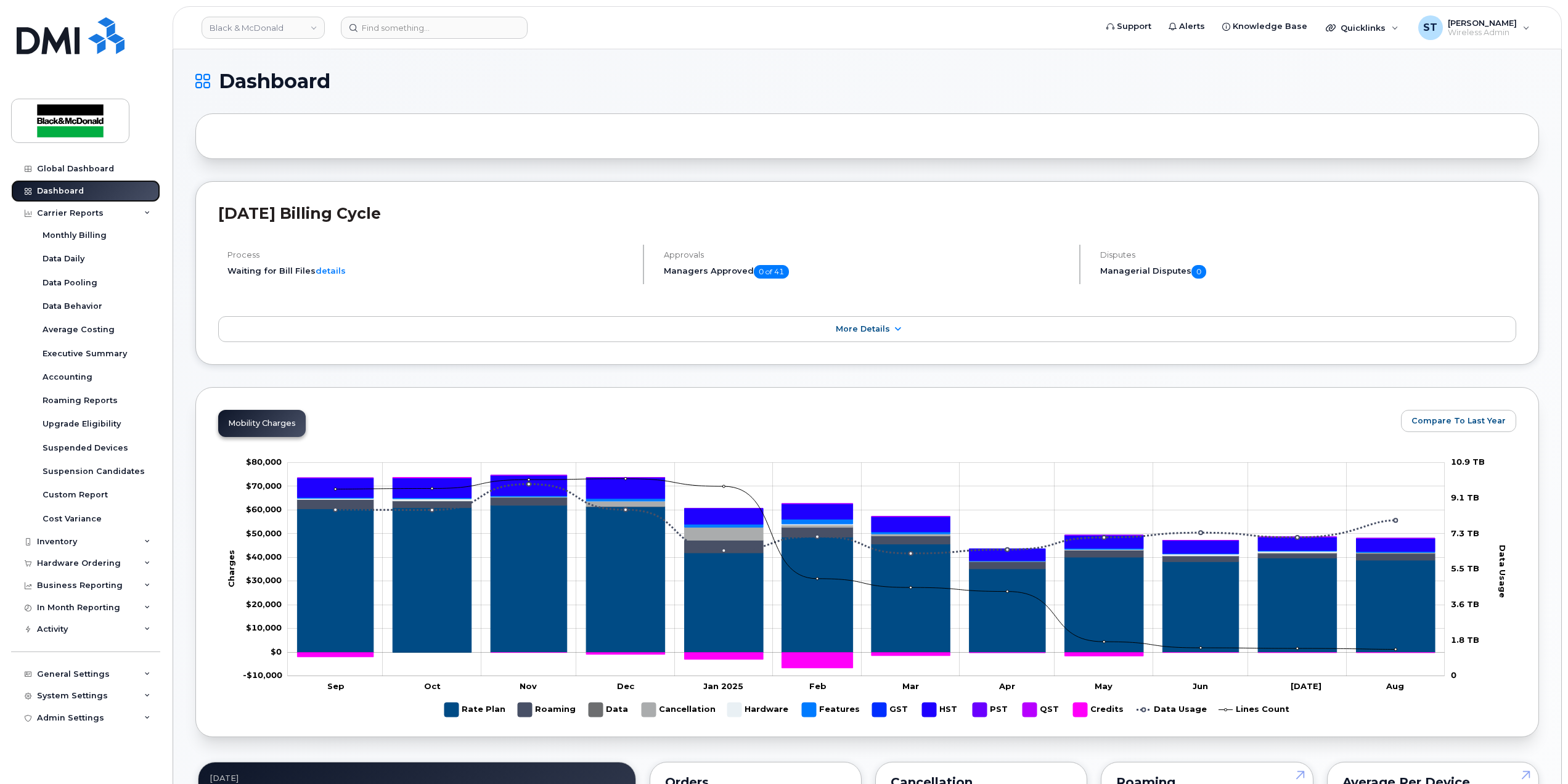
drag, startPoint x: 52, startPoint y: 193, endPoint x: 61, endPoint y: 194, distance: 9.1
click at [52, 193] on div "Dashboard" at bounding box center [61, 191] width 47 height 10
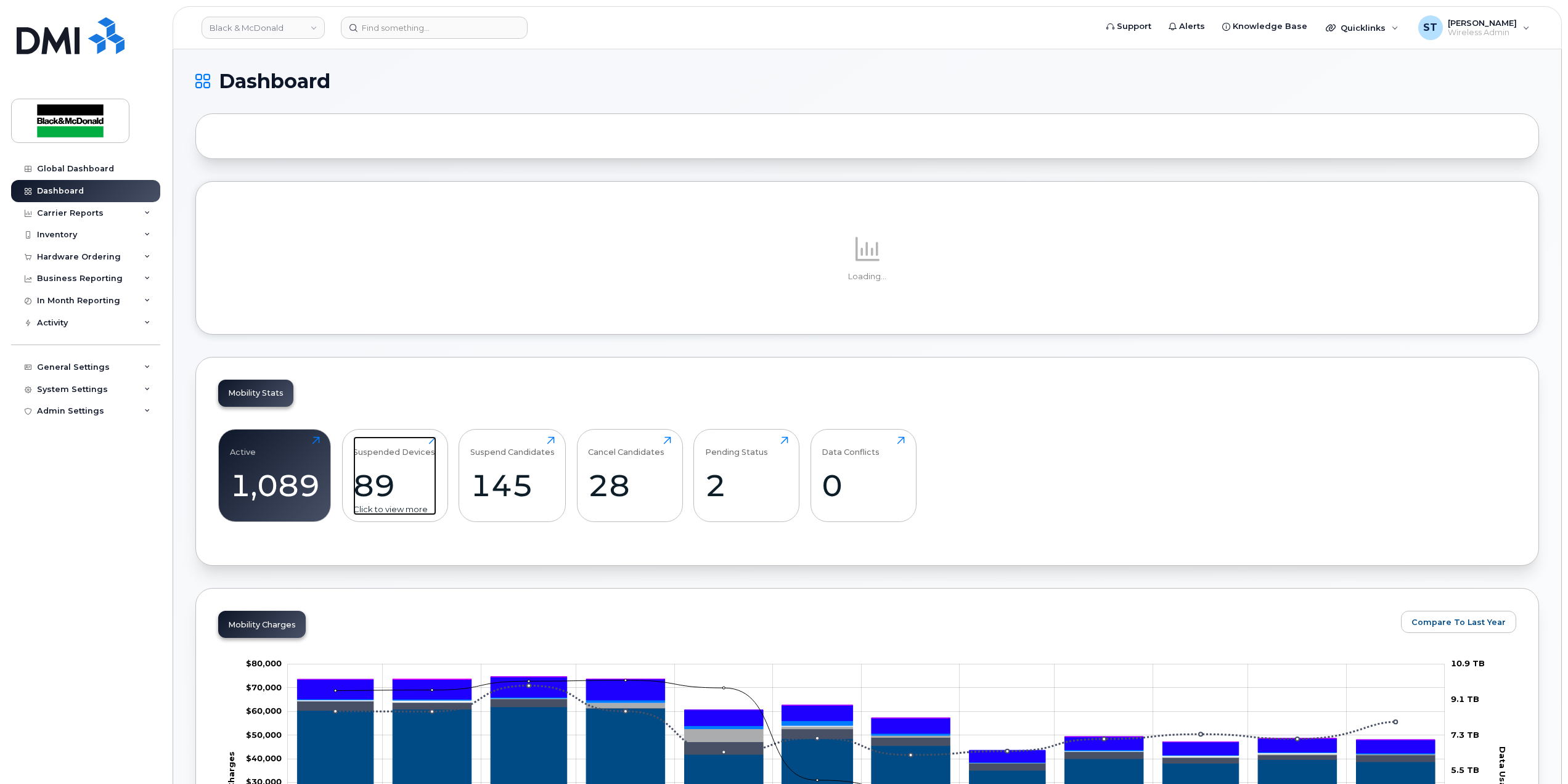
click at [392, 481] on div "89" at bounding box center [395, 485] width 83 height 37
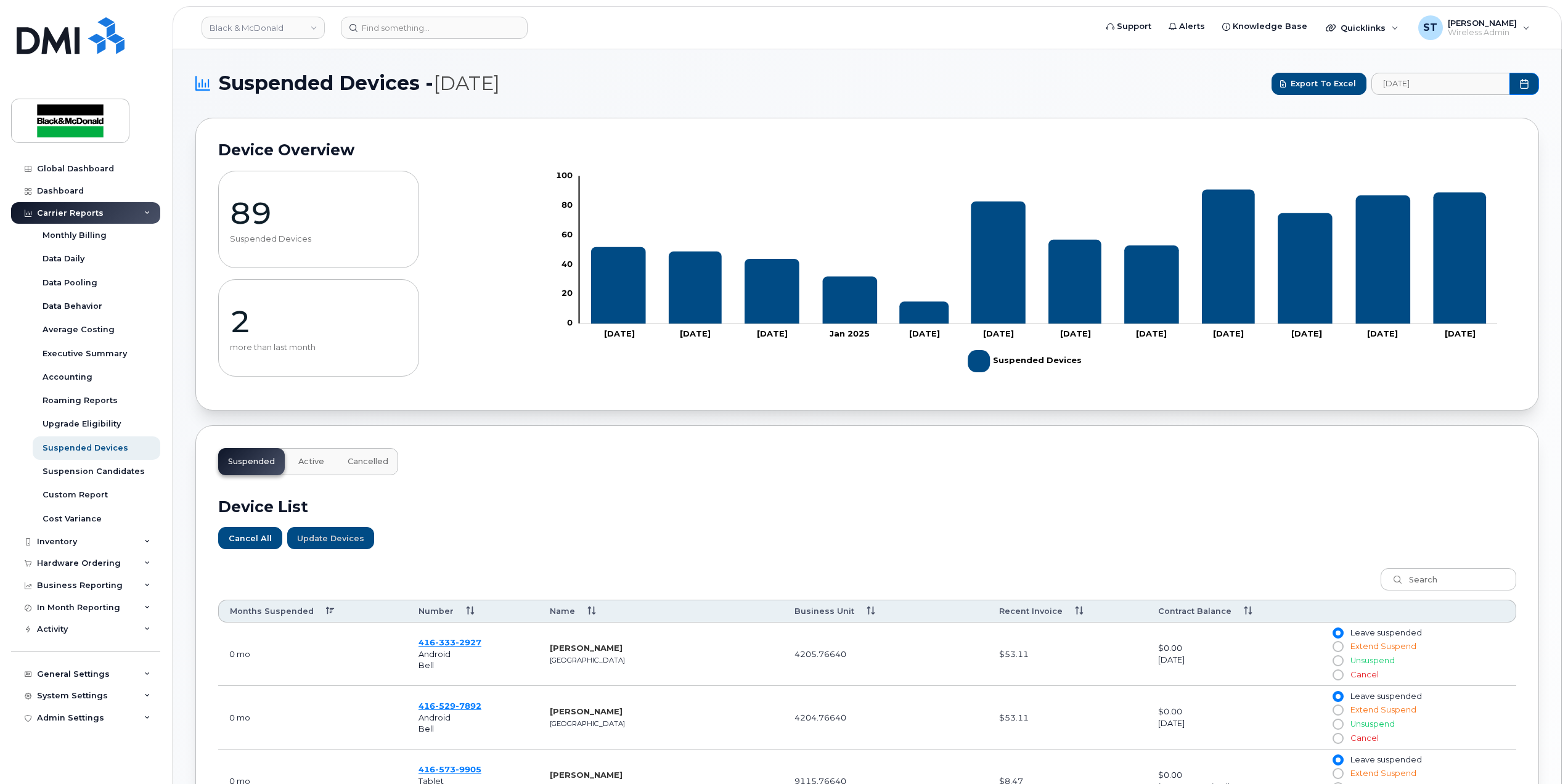
click at [62, 209] on div "Carrier Reports" at bounding box center [71, 213] width 67 height 10
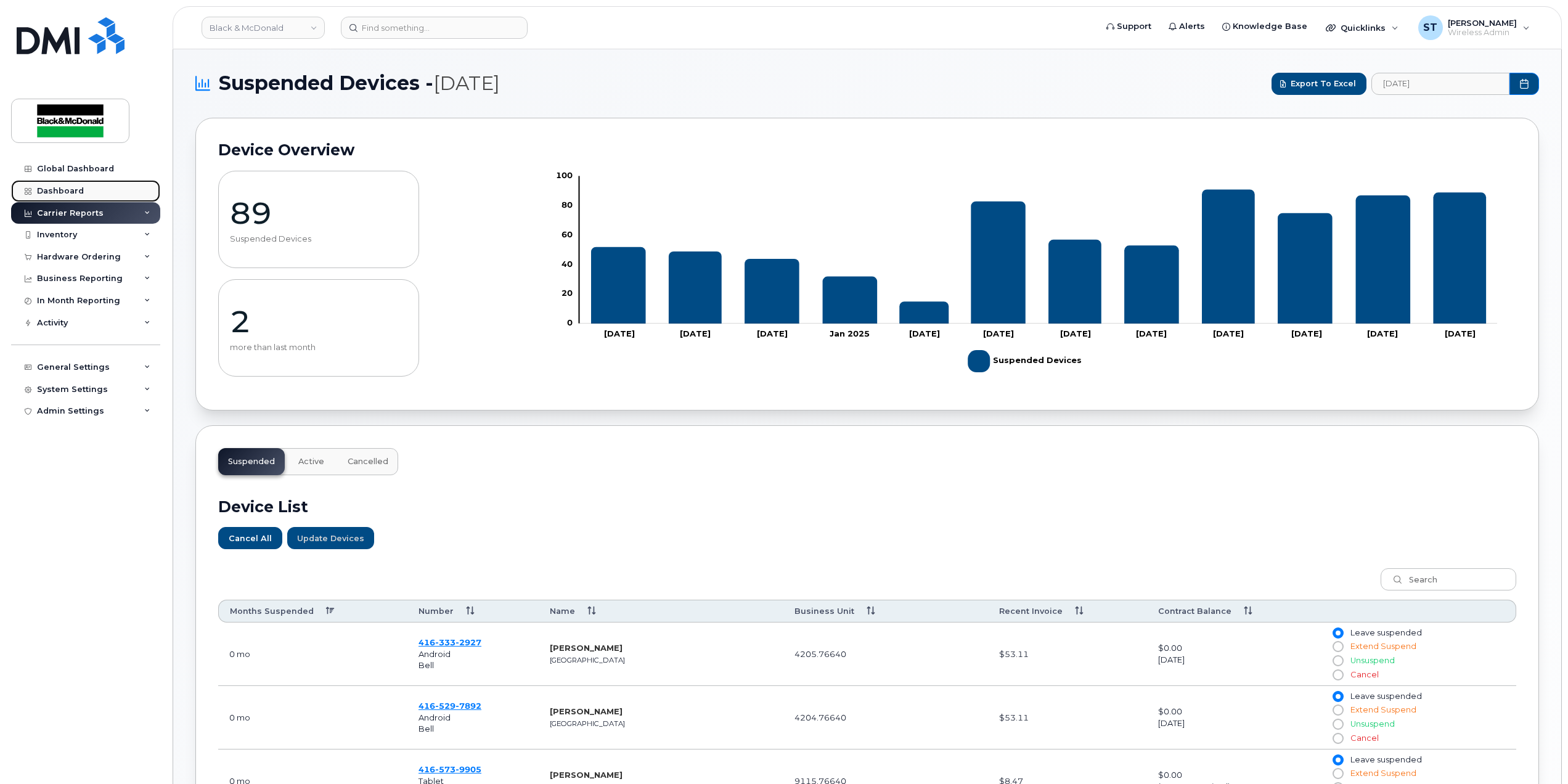
click at [58, 182] on link "Dashboard" at bounding box center [86, 191] width 149 height 23
click at [58, 190] on div "Dashboard" at bounding box center [61, 191] width 47 height 10
click at [57, 215] on div "Carrier Reports" at bounding box center [71, 213] width 67 height 10
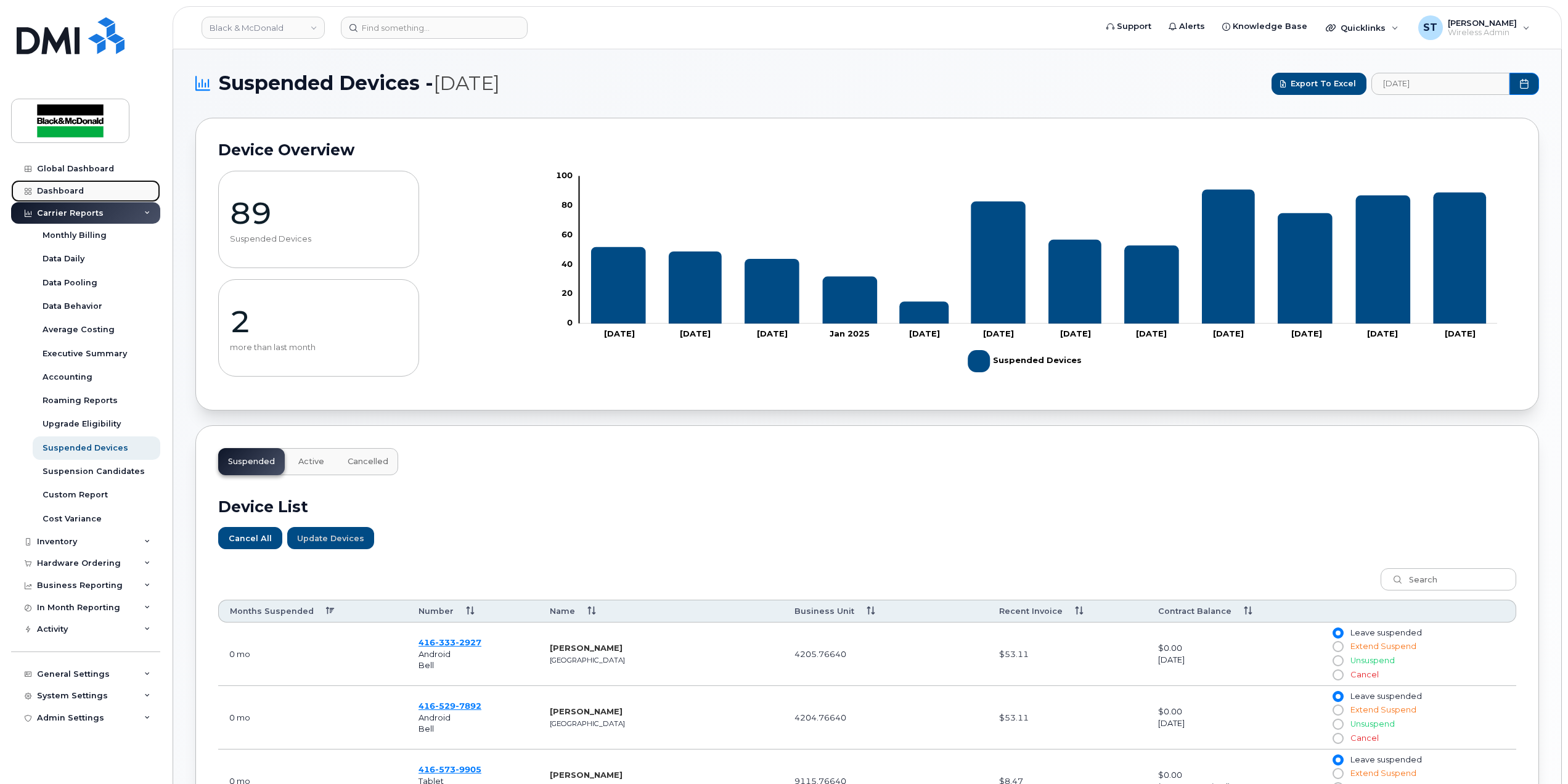
click at [58, 191] on div "Dashboard" at bounding box center [61, 191] width 47 height 10
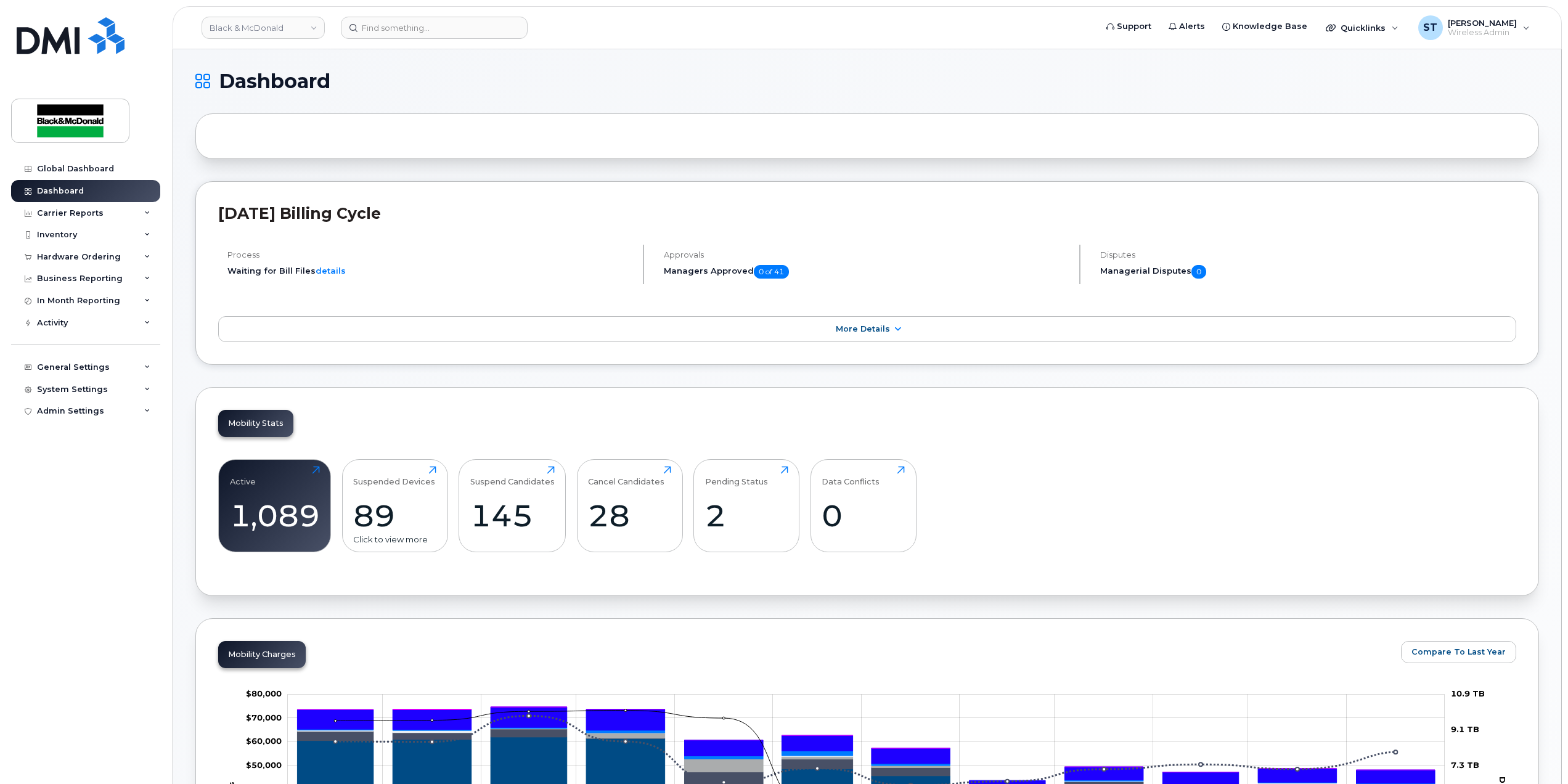
click at [383, 464] on div "Suspended Devices 89 Click to view more" at bounding box center [395, 506] width 106 height 93
click at [387, 497] on div "Suspended Devices 89 Click to view more" at bounding box center [395, 505] width 83 height 79
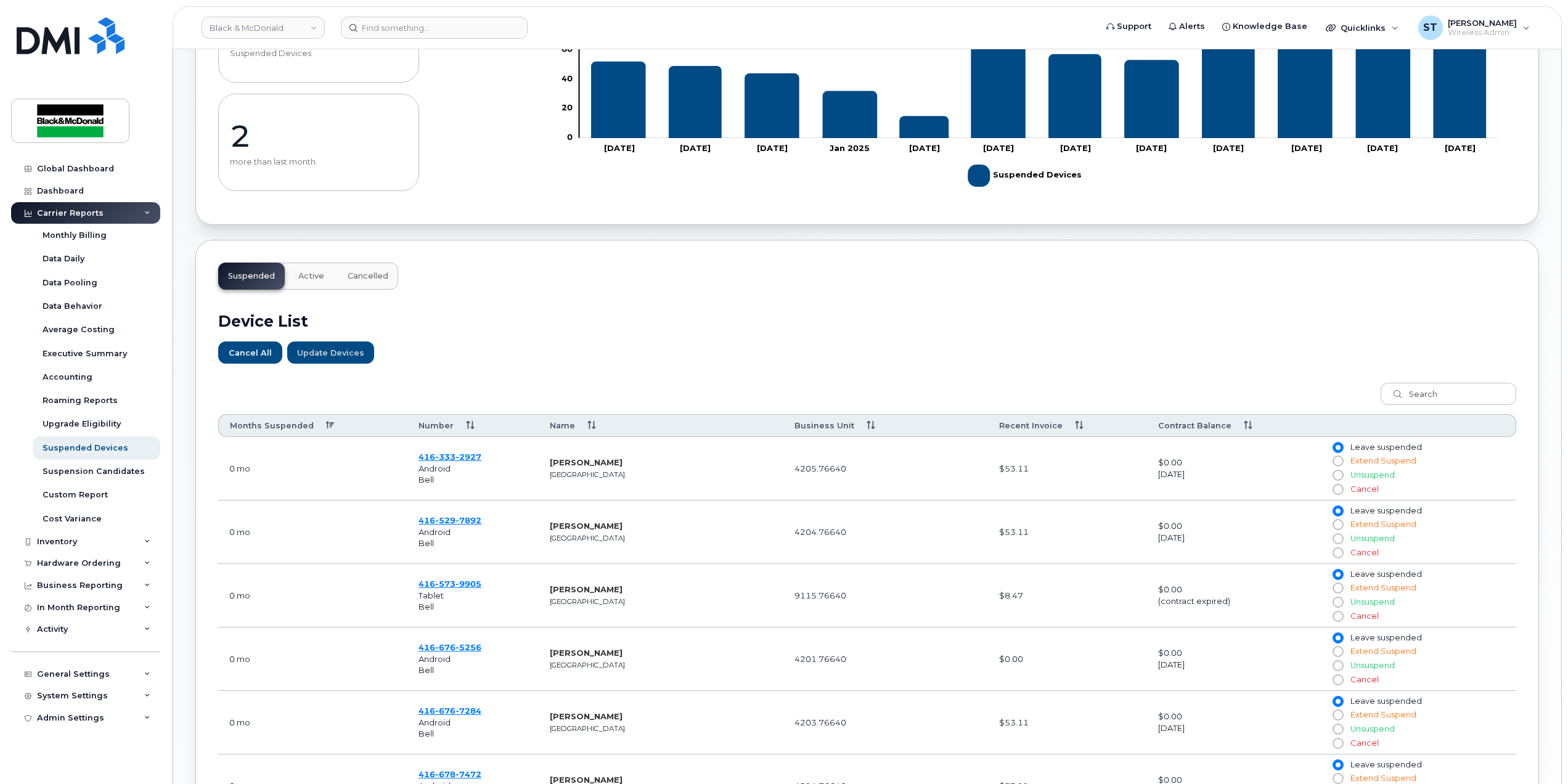
scroll to position [410, 0]
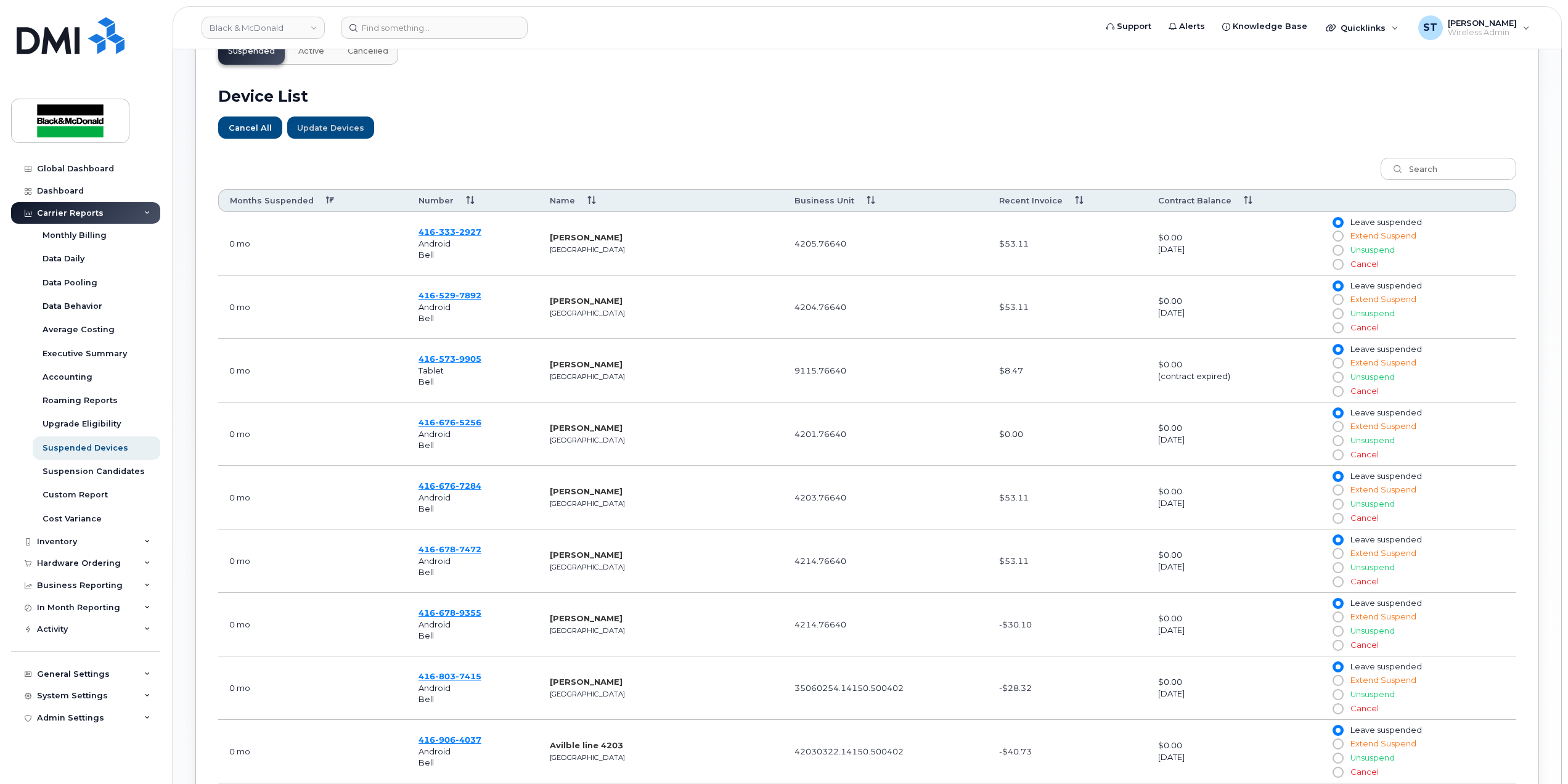
click at [255, 195] on th "Months Suspended" at bounding box center [312, 200] width 189 height 23
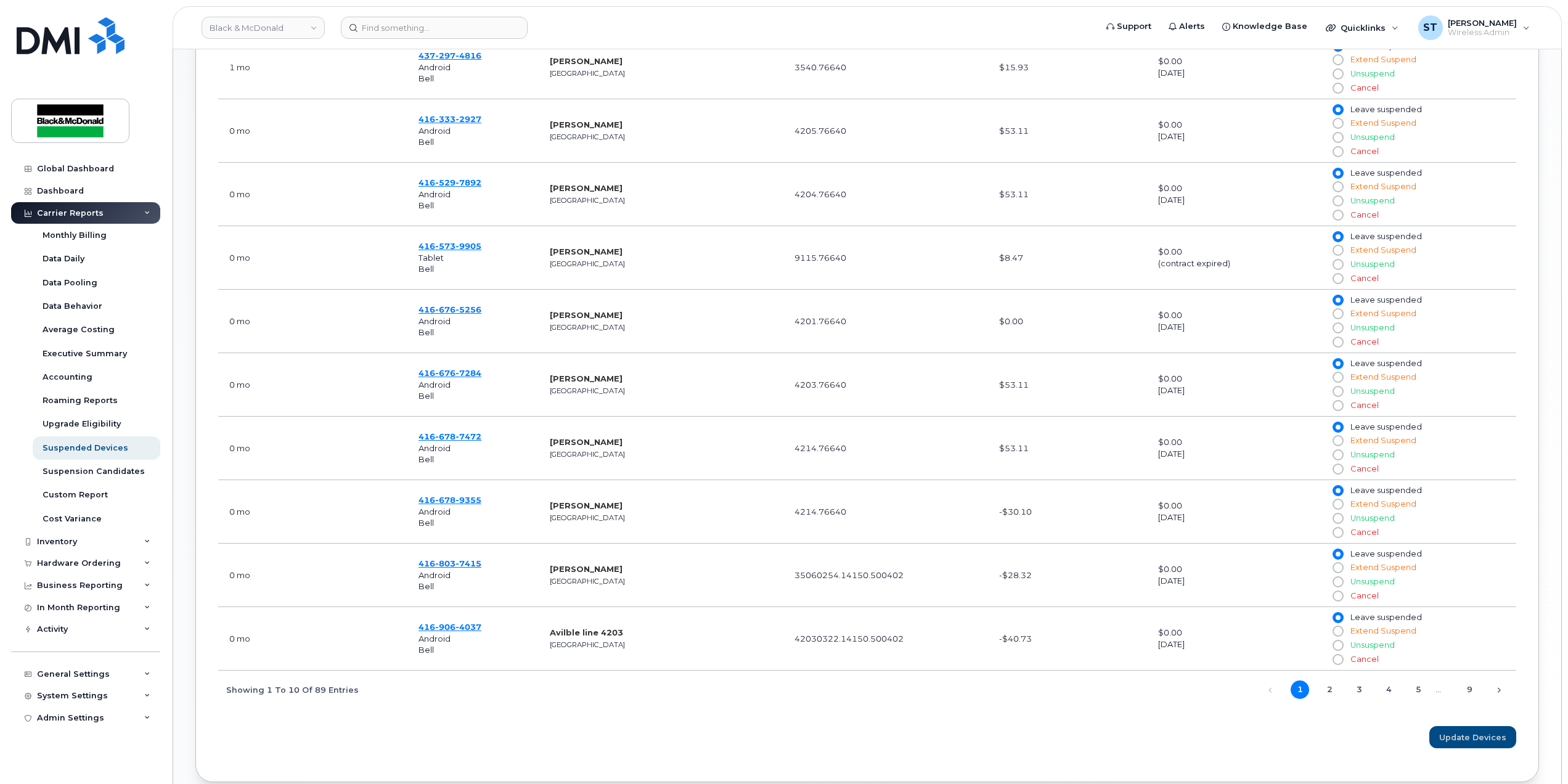
scroll to position [654, 0]
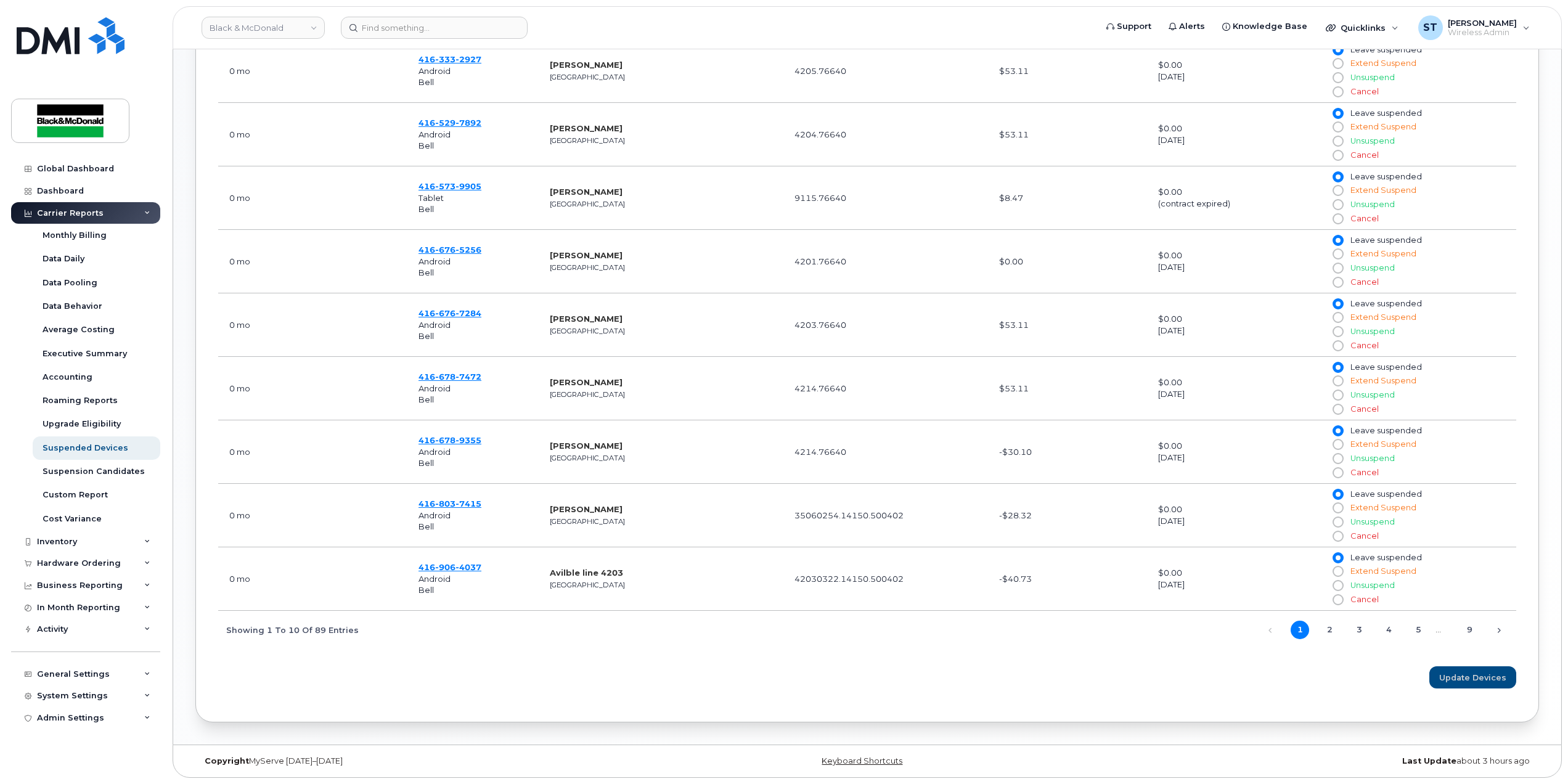
click at [431, 557] on td "416 906 4037 Android Bell" at bounding box center [473, 579] width 132 height 64
click at [431, 564] on span "416 906 4037" at bounding box center [450, 567] width 63 height 10
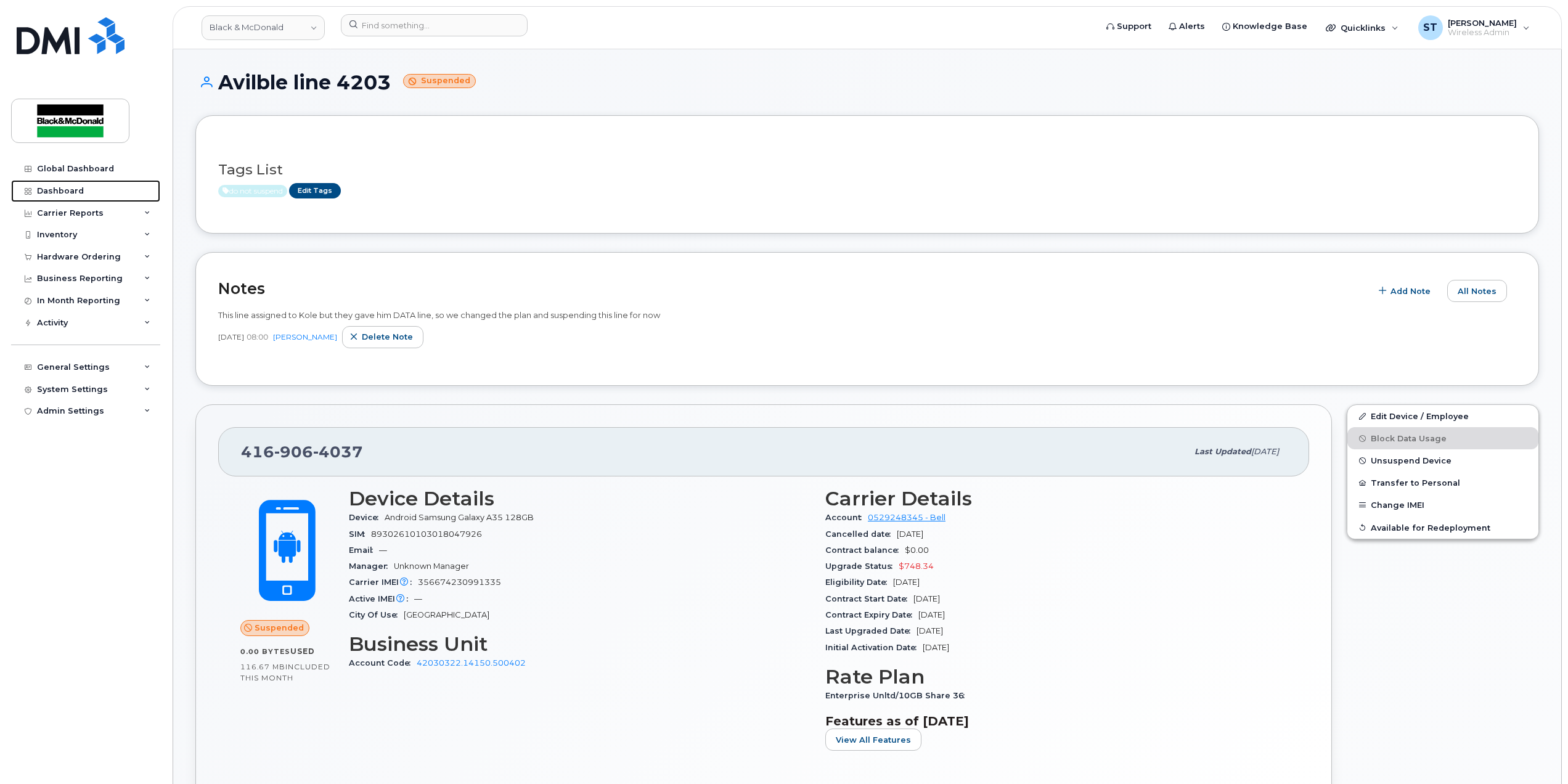
click at [52, 190] on div "Dashboard" at bounding box center [61, 191] width 47 height 10
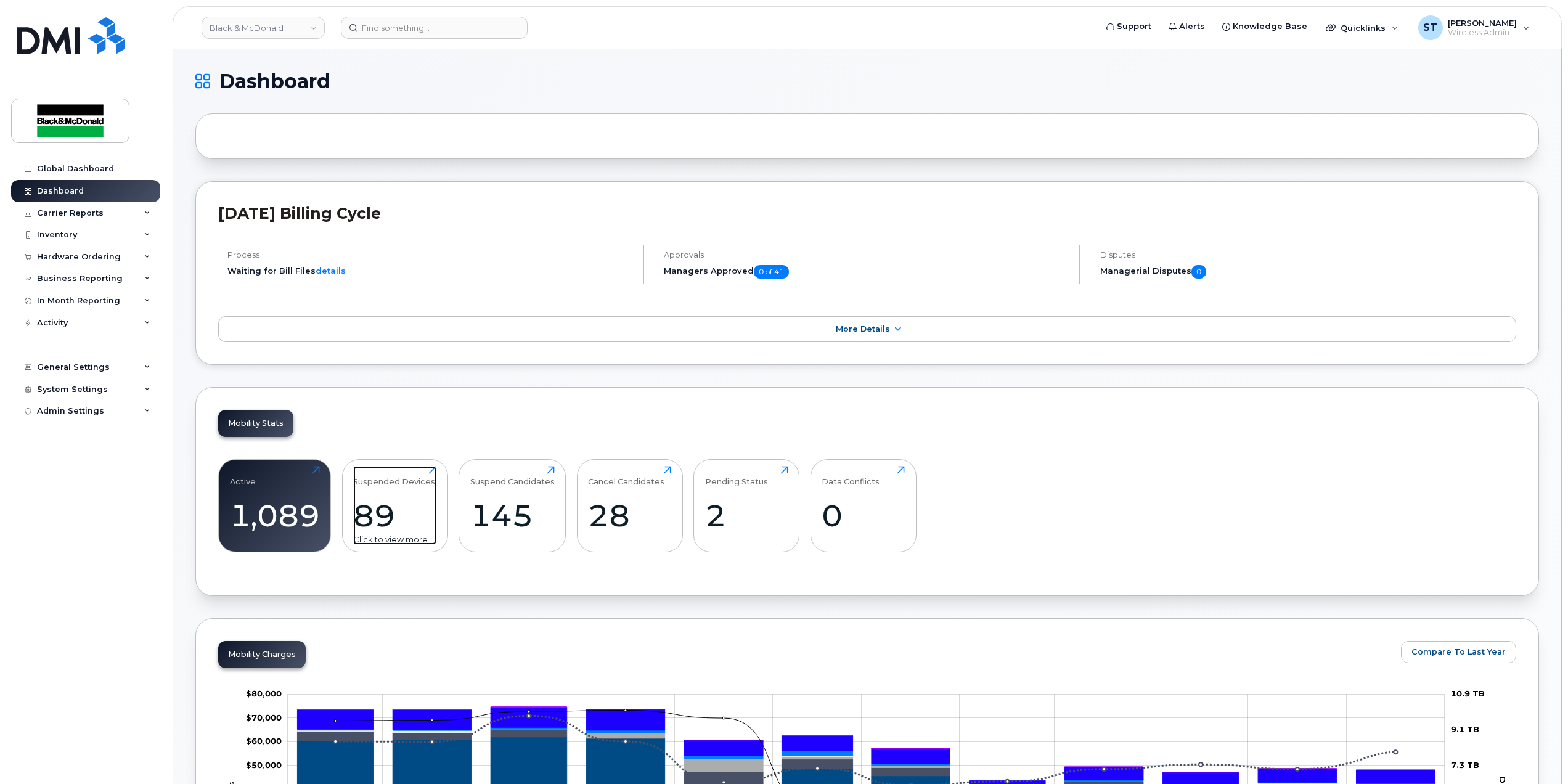
click at [399, 505] on div "89" at bounding box center [395, 515] width 83 height 37
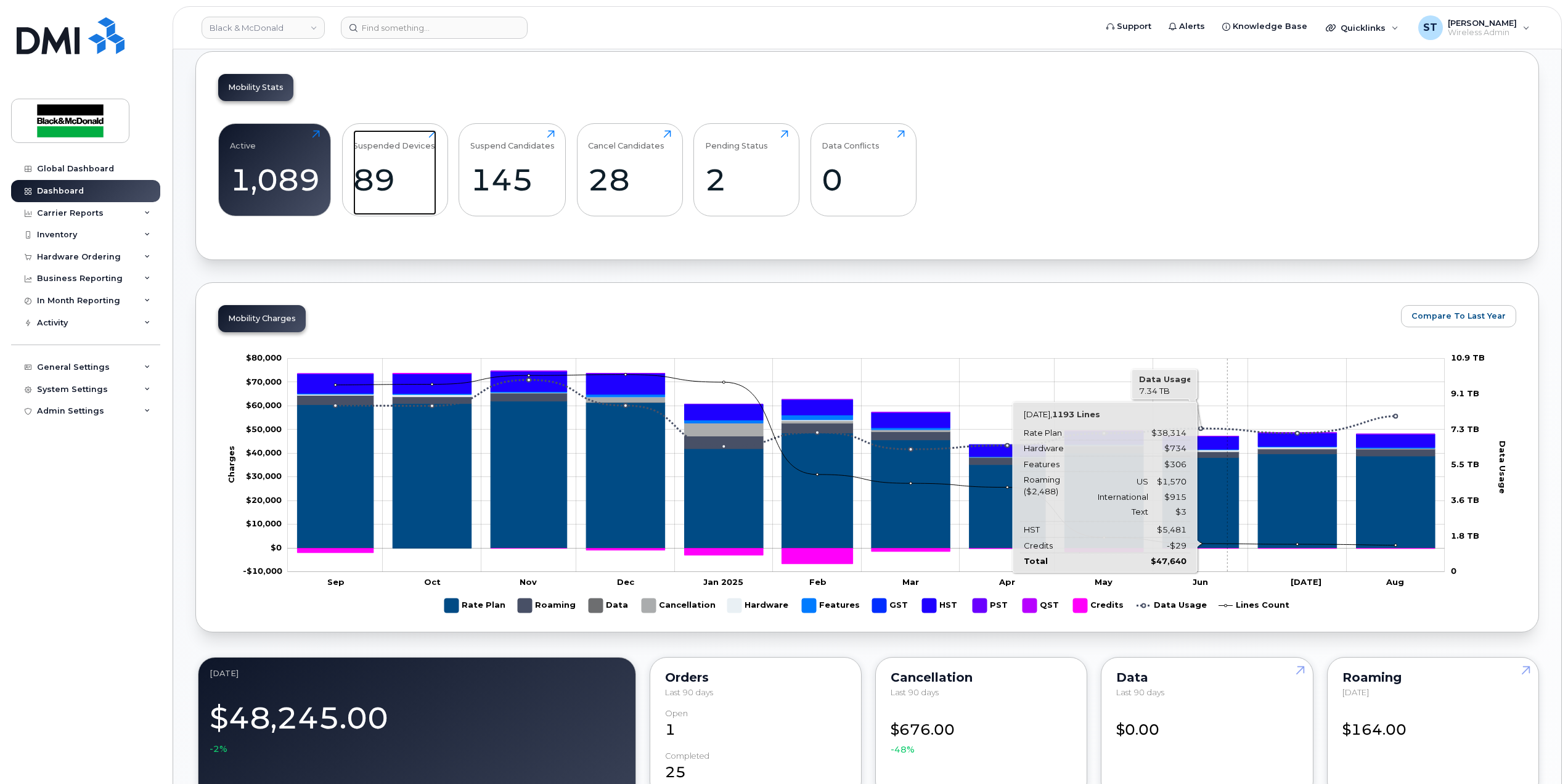
scroll to position [493, 0]
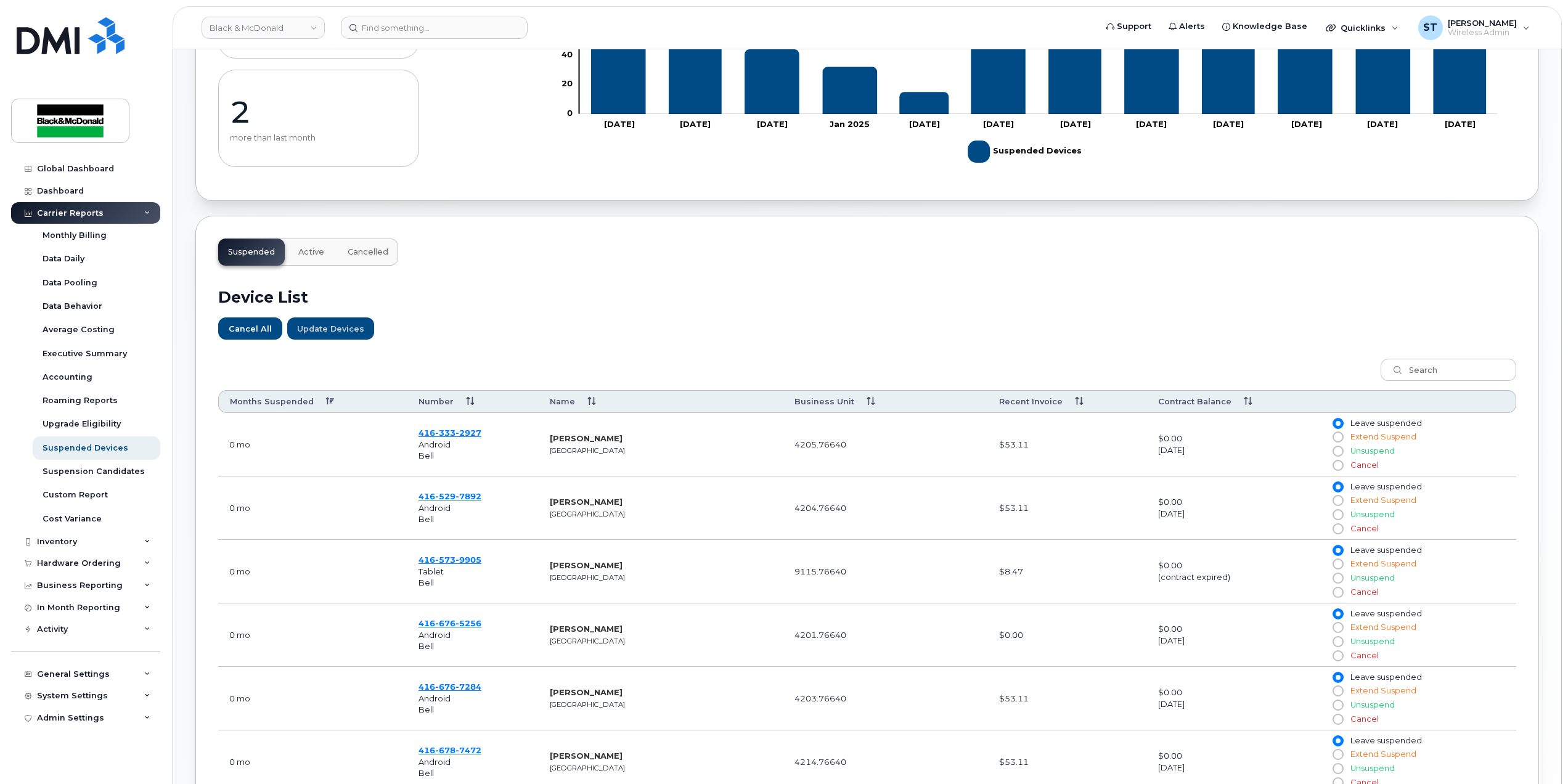
scroll to position [493, 0]
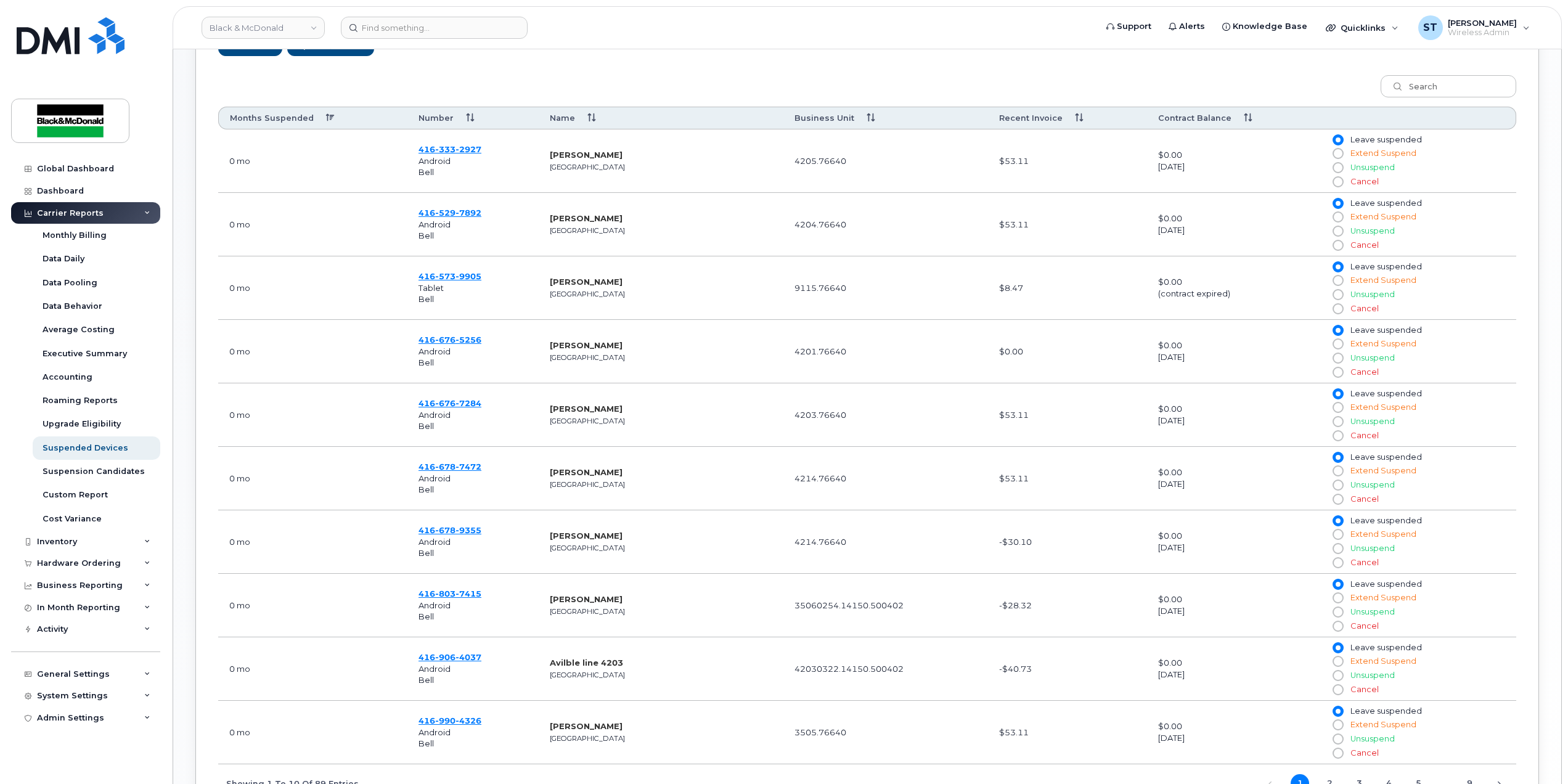
click at [257, 120] on th "Months Suspended" at bounding box center [312, 118] width 189 height 23
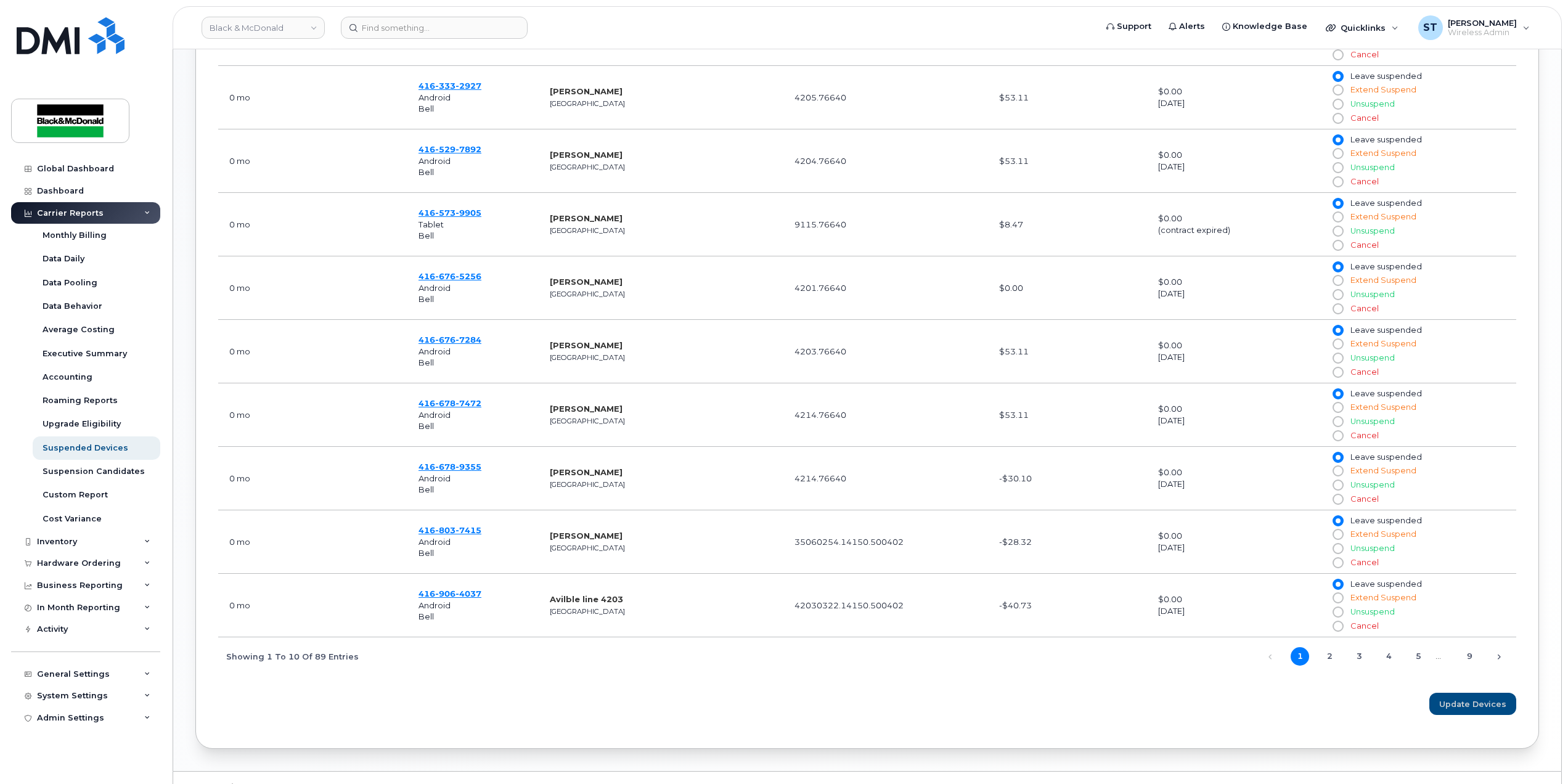
scroll to position [654, 0]
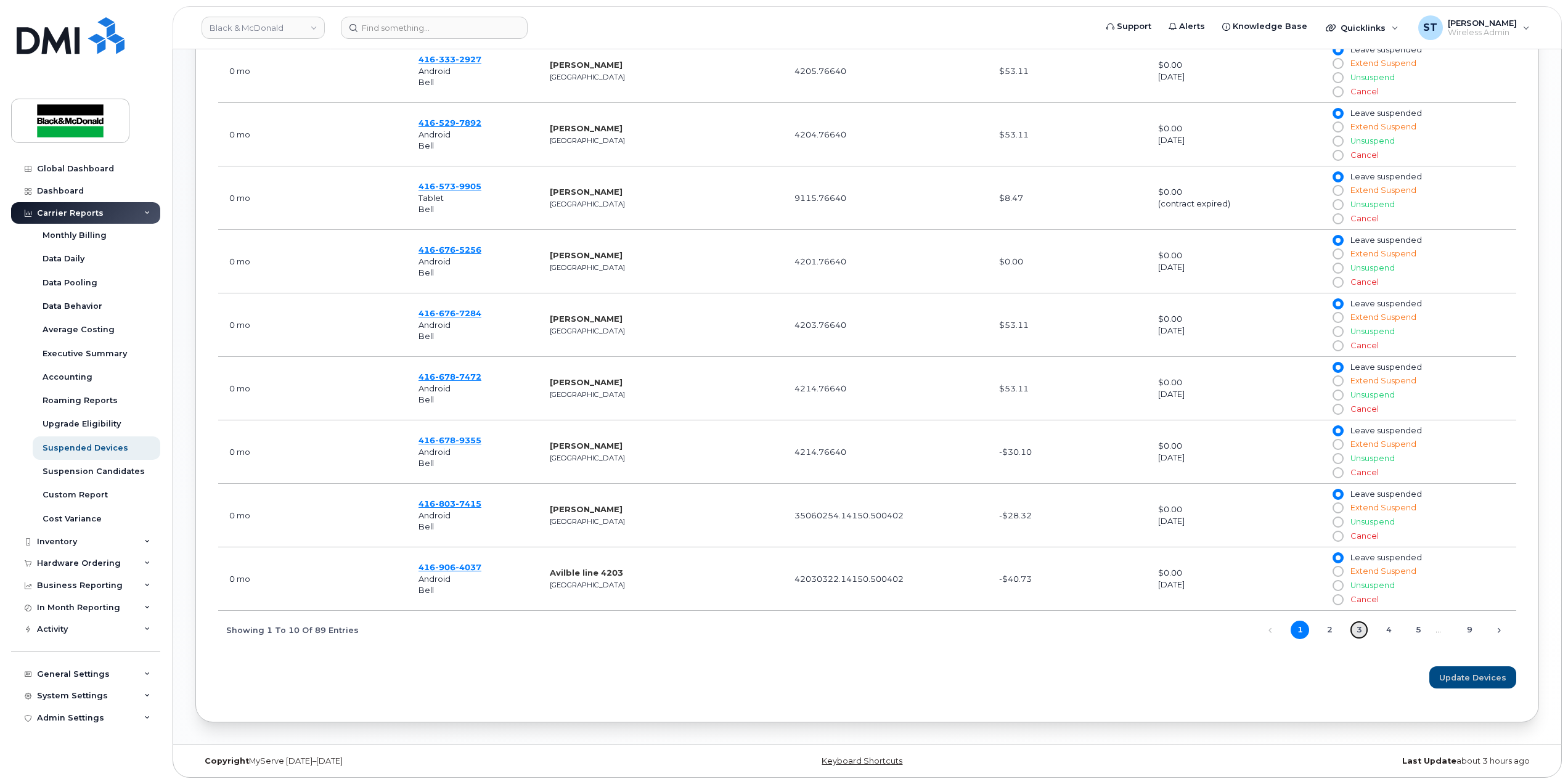
click at [1359, 635] on link "3" at bounding box center [1359, 630] width 19 height 19
click at [445, 505] on span "996" at bounding box center [445, 504] width 20 height 10
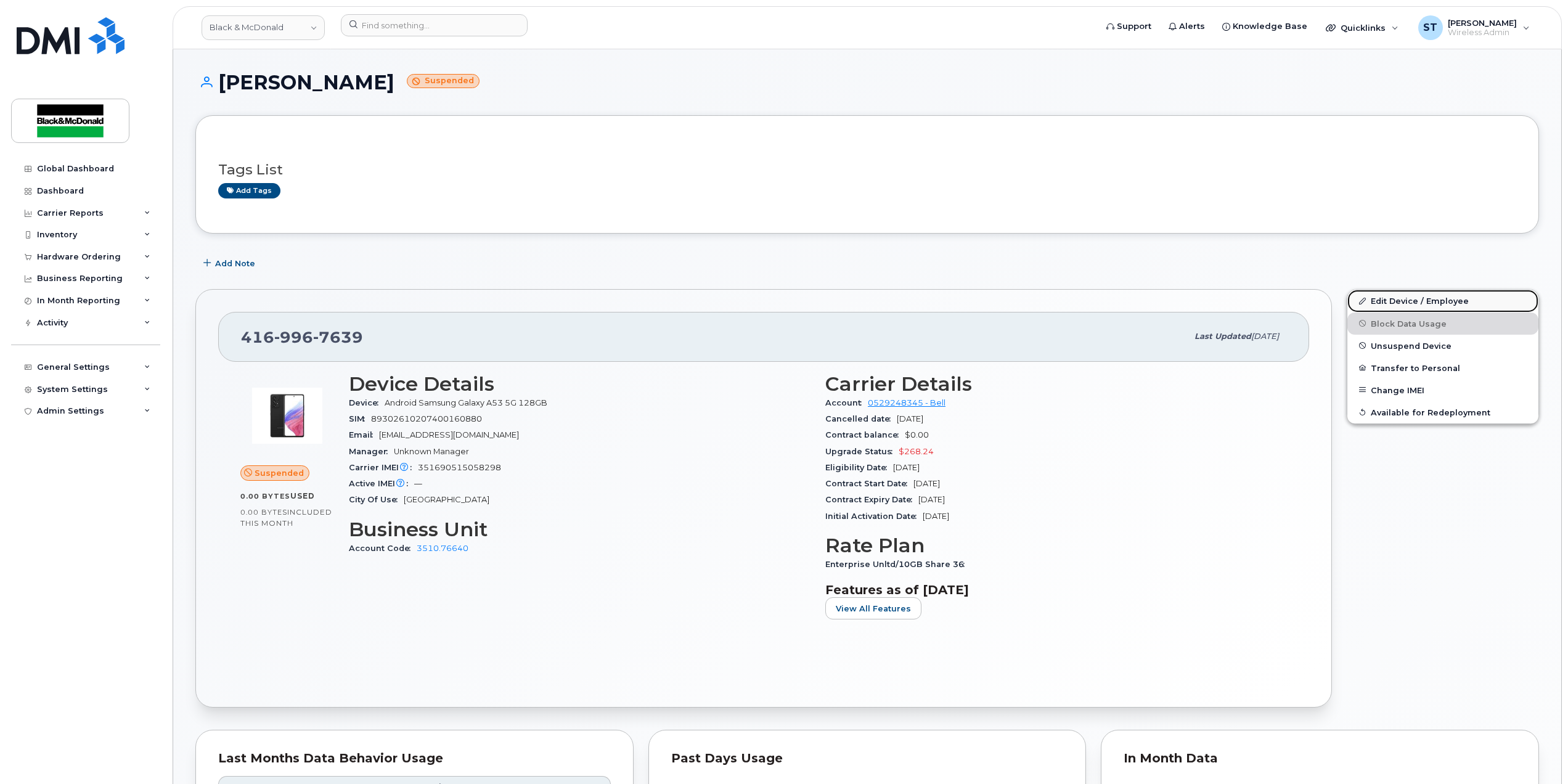
click at [1408, 296] on link "Edit Device / Employee" at bounding box center [1443, 301] width 191 height 23
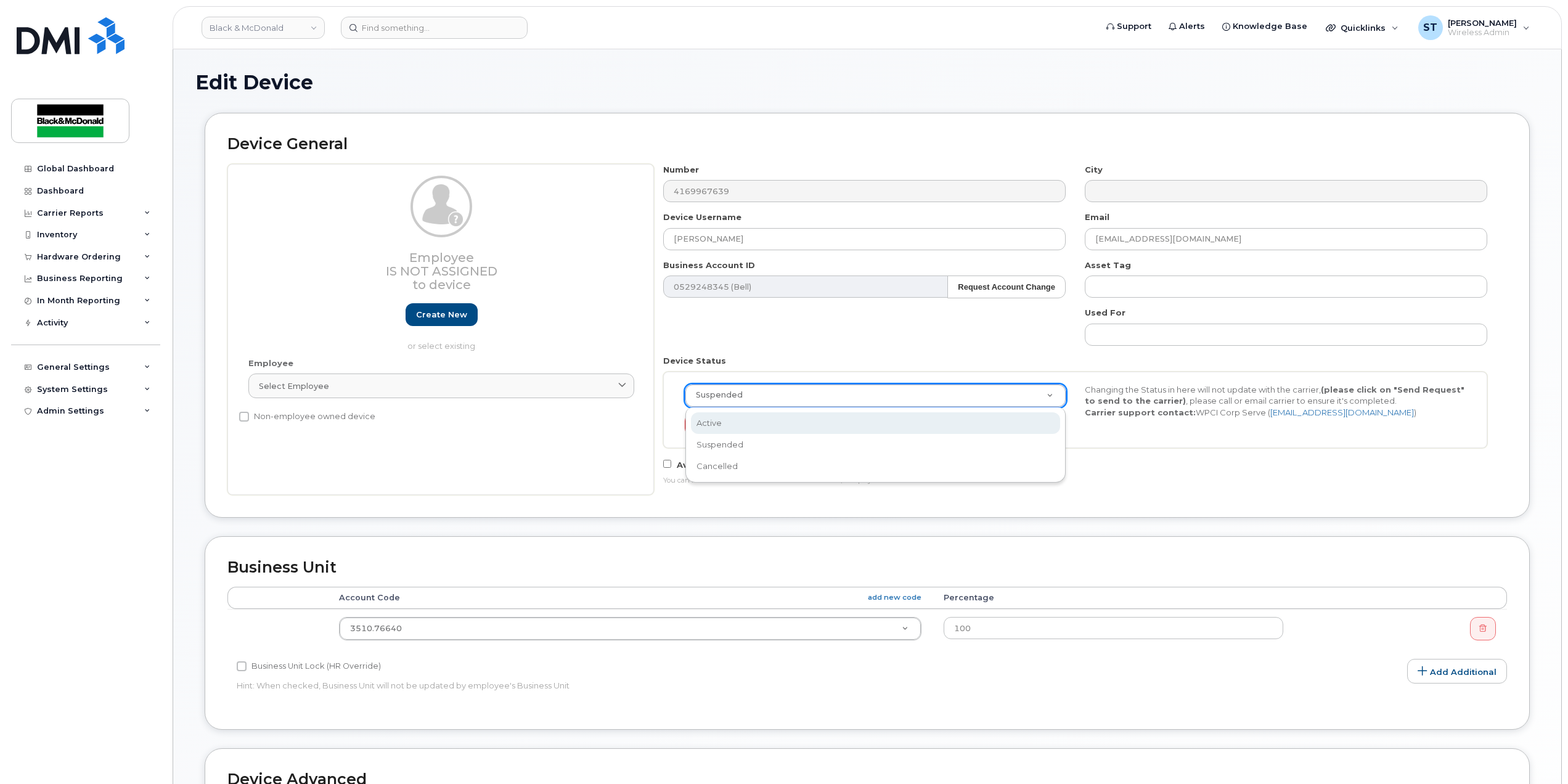
select select "active"
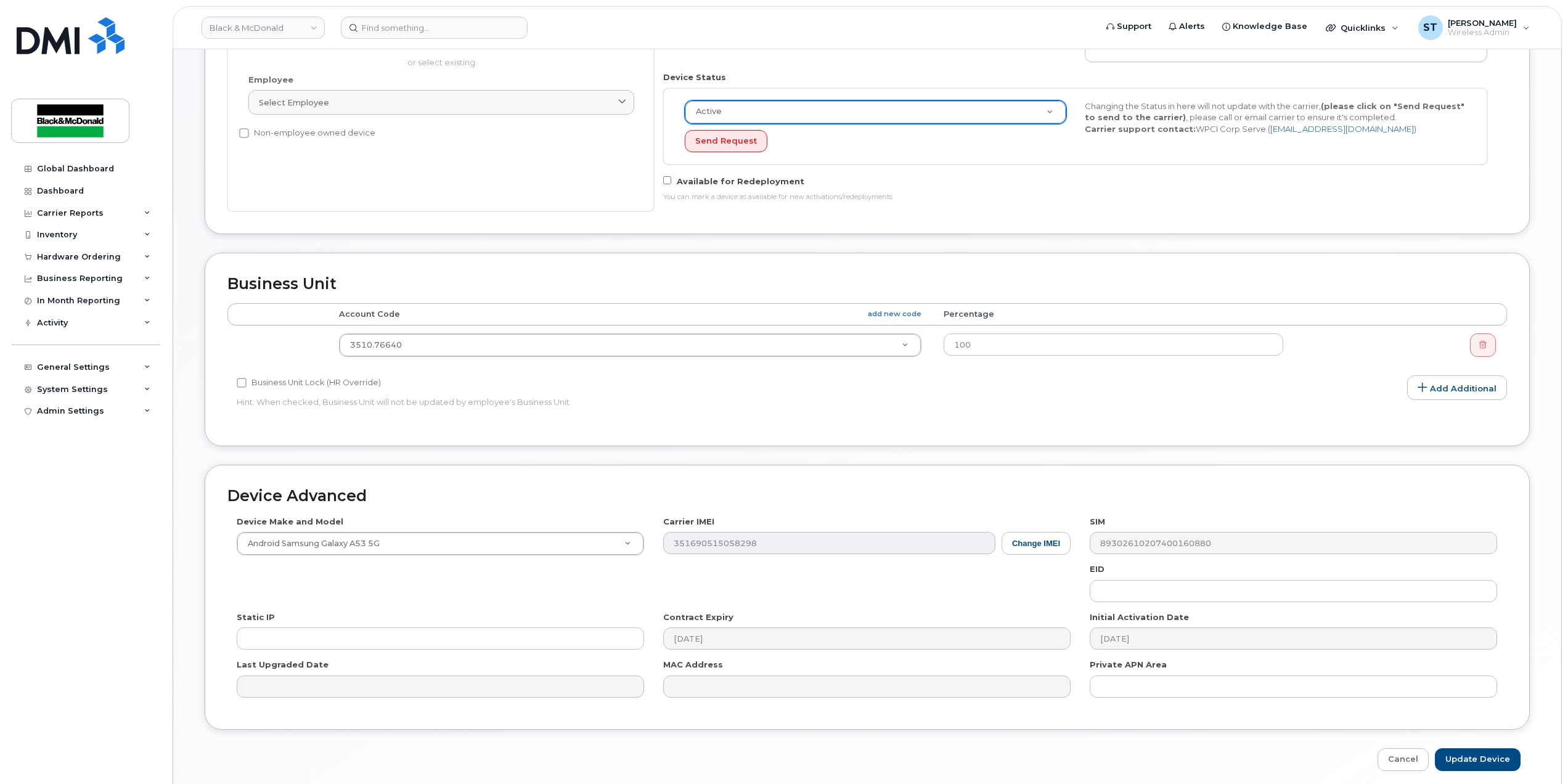
scroll to position [336, 0]
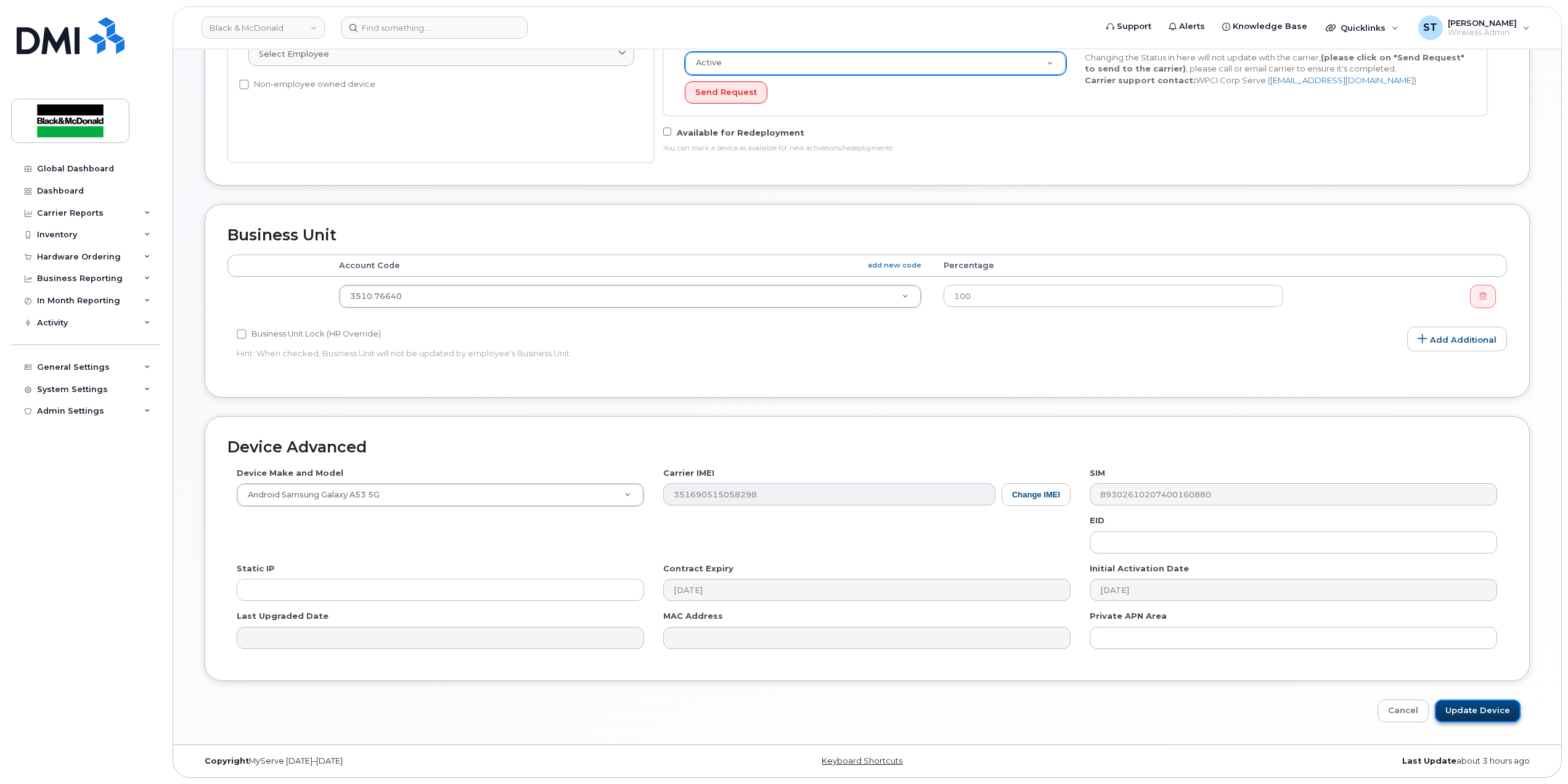
click at [1454, 706] on input "Update Device" at bounding box center [1478, 711] width 86 height 23
type input "Saving..."
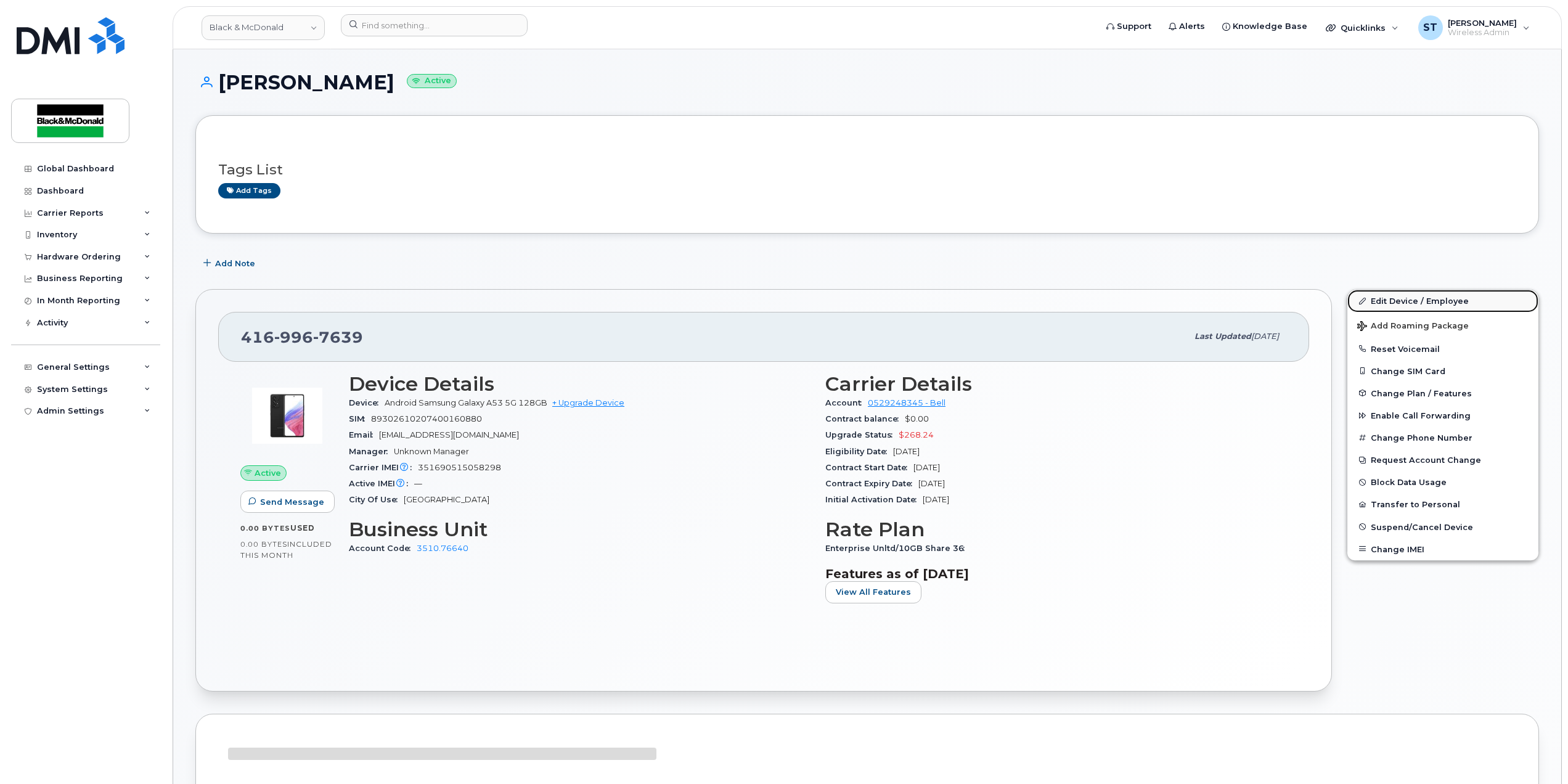
click at [1394, 297] on link "Edit Device / Employee" at bounding box center [1443, 301] width 191 height 23
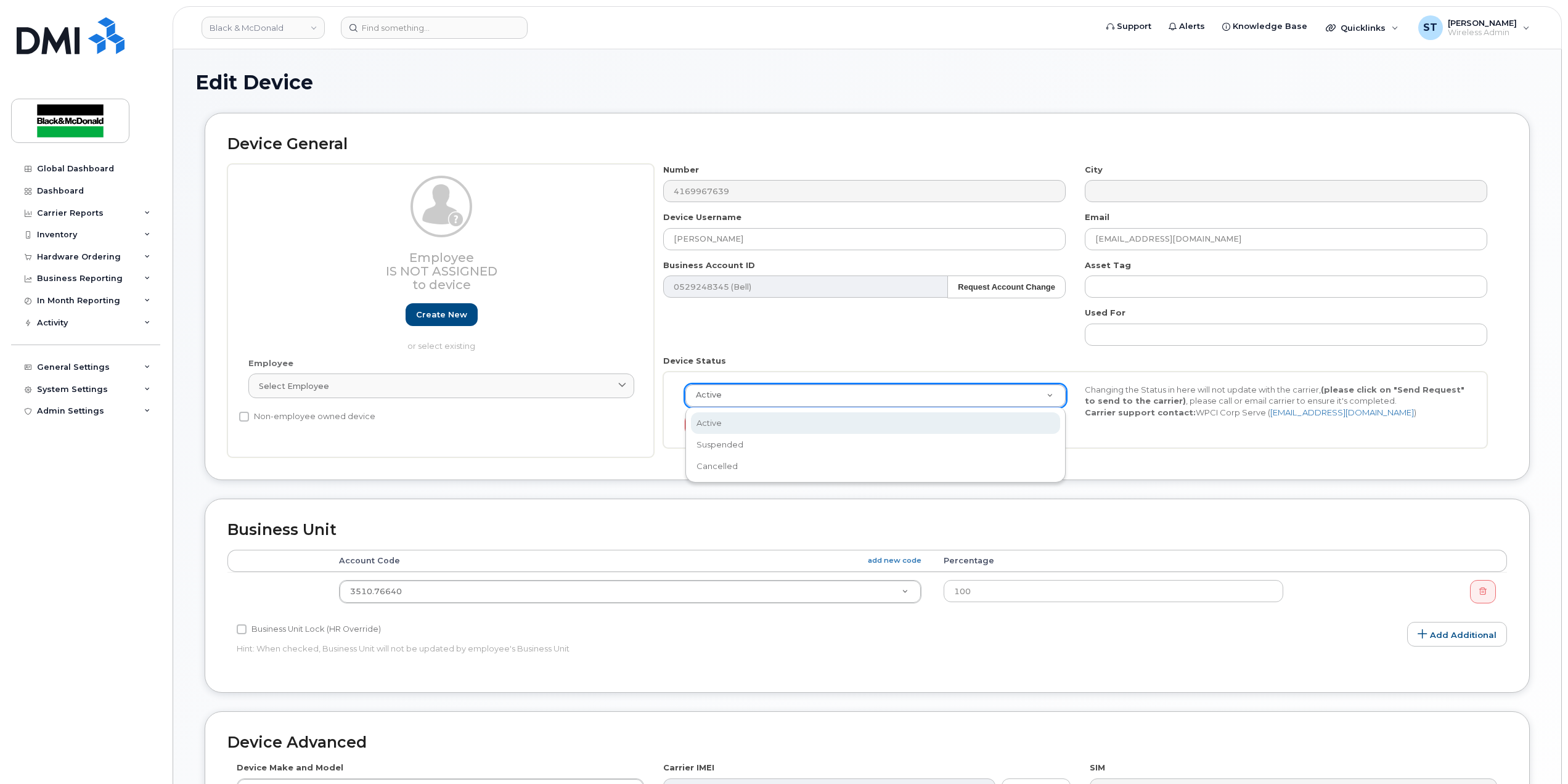
scroll to position [0, 4]
click at [733, 425] on button "Send Request" at bounding box center [726, 424] width 83 height 23
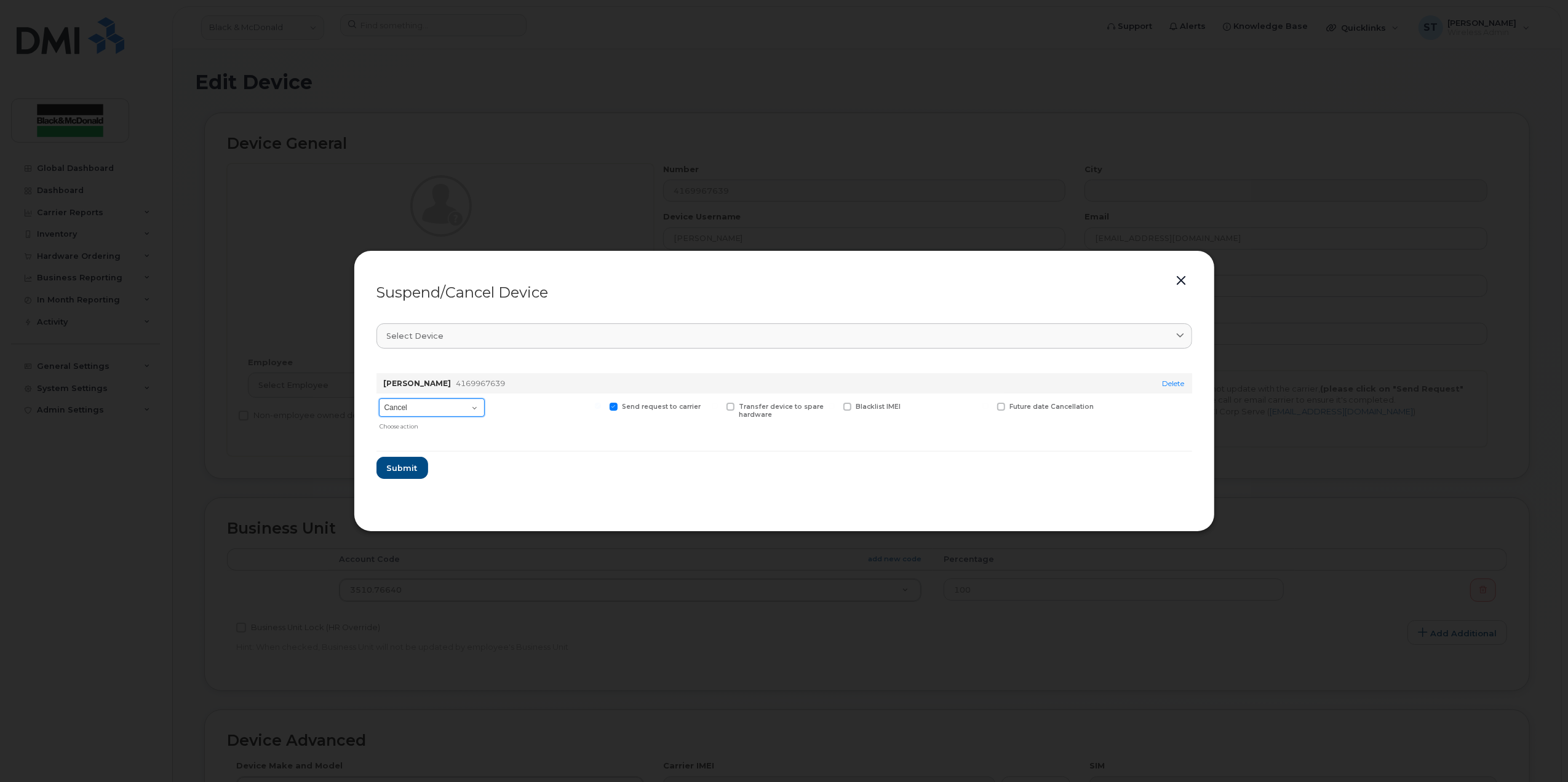
click at [451, 402] on select "Cancel Suspend - Extend Suspension Suspend - Reduced Rate Suspend - Full Rate S…" at bounding box center [432, 408] width 106 height 19
select select "[object Object]"
click at [379, 398] on select "Cancel Suspend - Extend Suspension Suspend - Reduced Rate Suspend - Full Rate S…" at bounding box center [432, 408] width 106 height 19
click at [406, 467] on span "Submit" at bounding box center [402, 467] width 31 height 12
click at [1552, 19] on icon at bounding box center [1550, 19] width 8 height 8
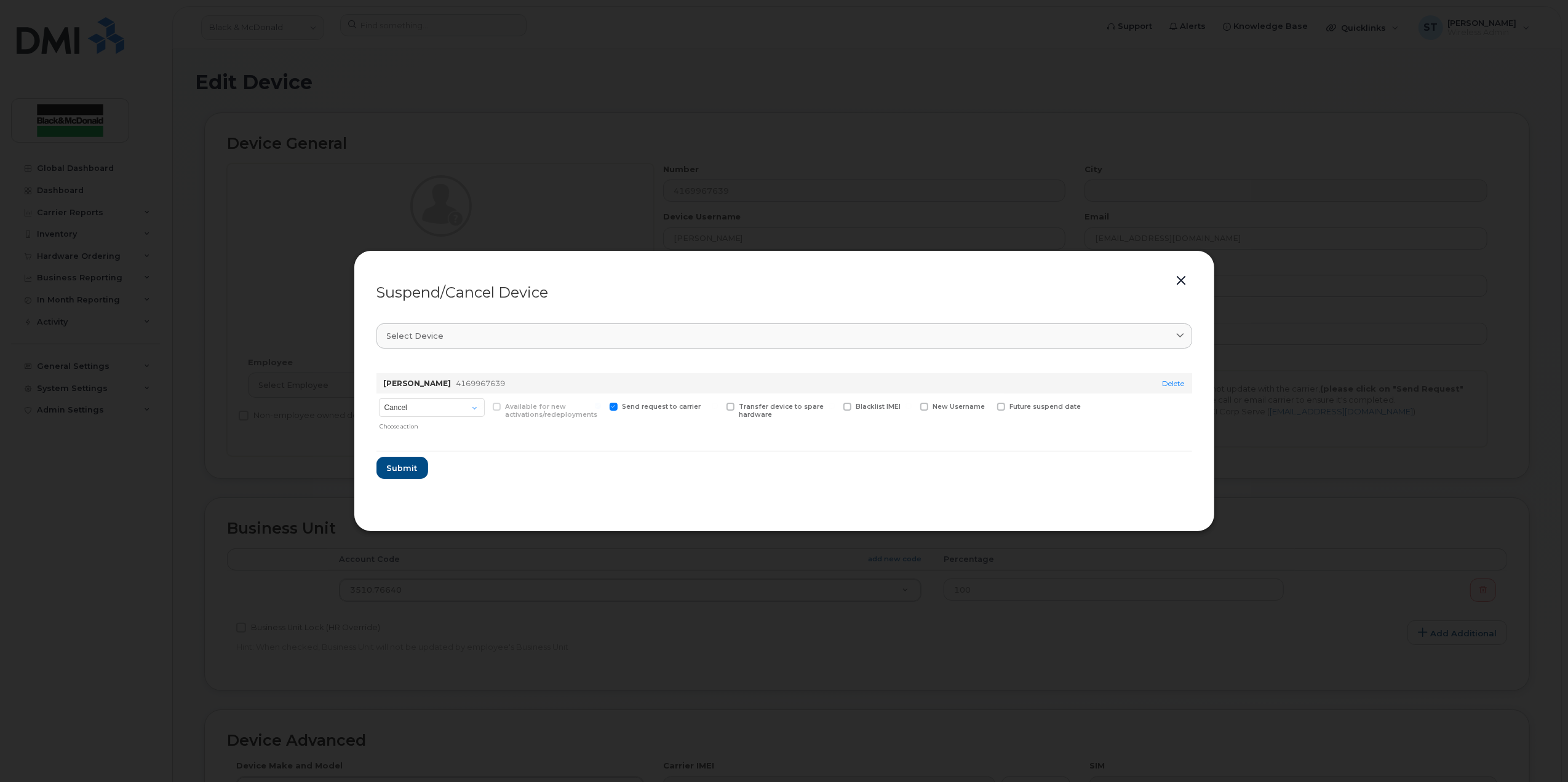
click at [1186, 288] on button "button" at bounding box center [1182, 281] width 19 height 17
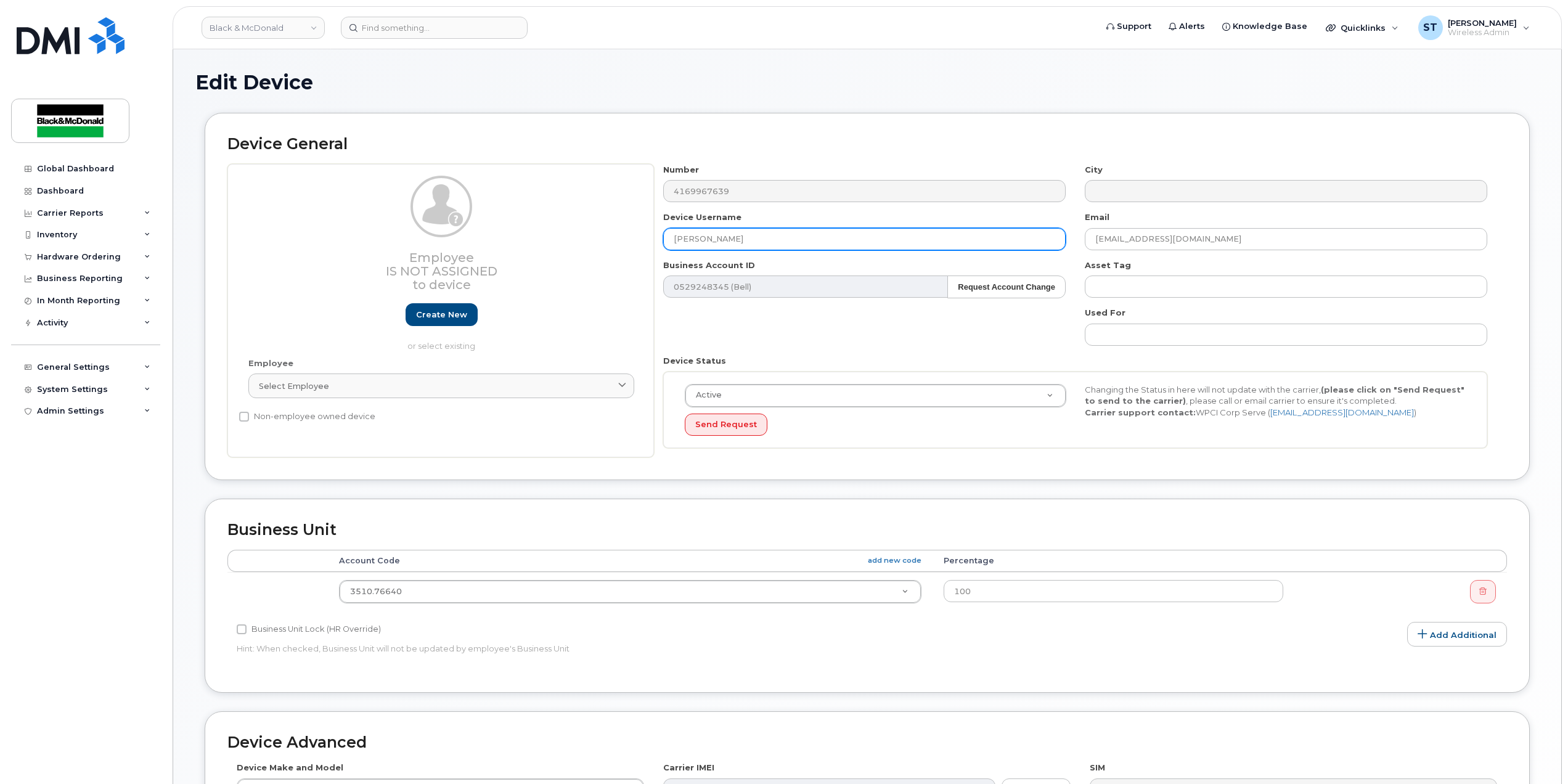
drag, startPoint x: 777, startPoint y: 240, endPoint x: 519, endPoint y: 237, distance: 258.0
click at [519, 237] on div "Employee Is not assigned to device Create new or select existing Employee Selec…" at bounding box center [867, 311] width 1280 height 294
click at [748, 240] on input "text" at bounding box center [864, 239] width 403 height 23
paste input "35019963.14150.500105"
type input "35019963.14150.500105"
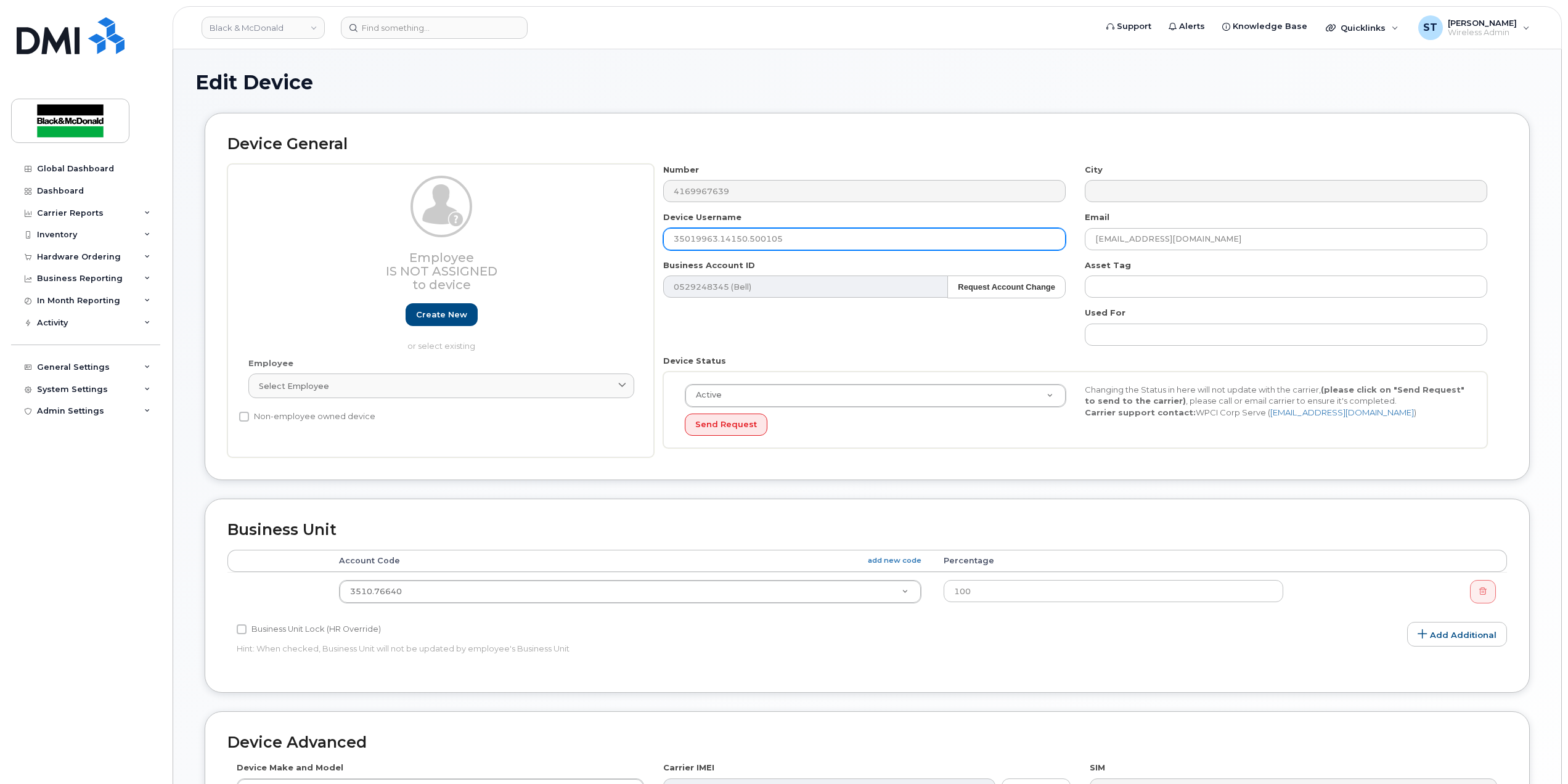
drag, startPoint x: 800, startPoint y: 238, endPoint x: 543, endPoint y: 238, distance: 257.0
click at [543, 238] on div "Employee Is not assigned to device Create new or select existing Employee Selec…" at bounding box center [867, 311] width 1280 height 294
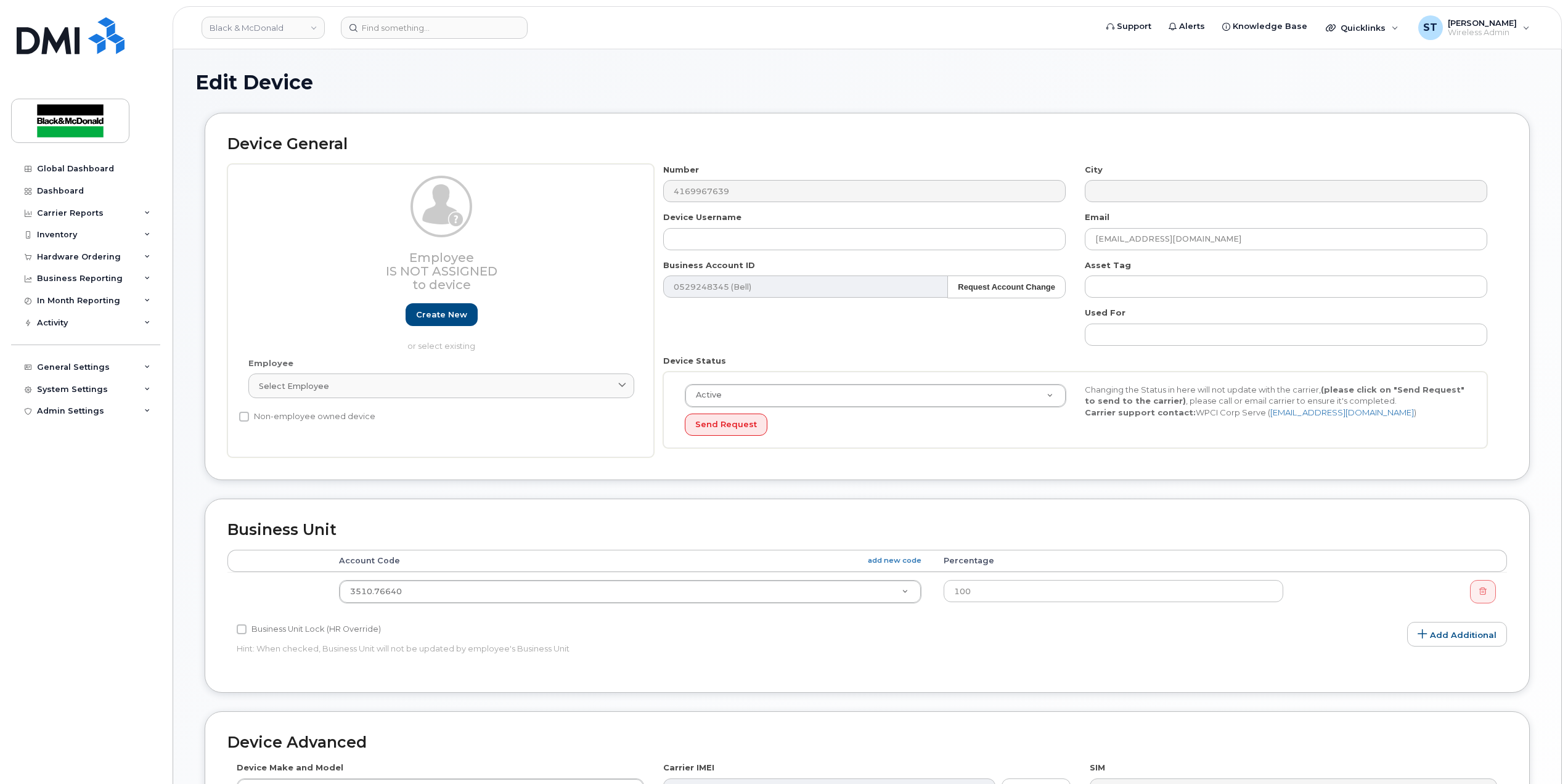
click at [733, 226] on div "Device Username" at bounding box center [865, 231] width 422 height 39
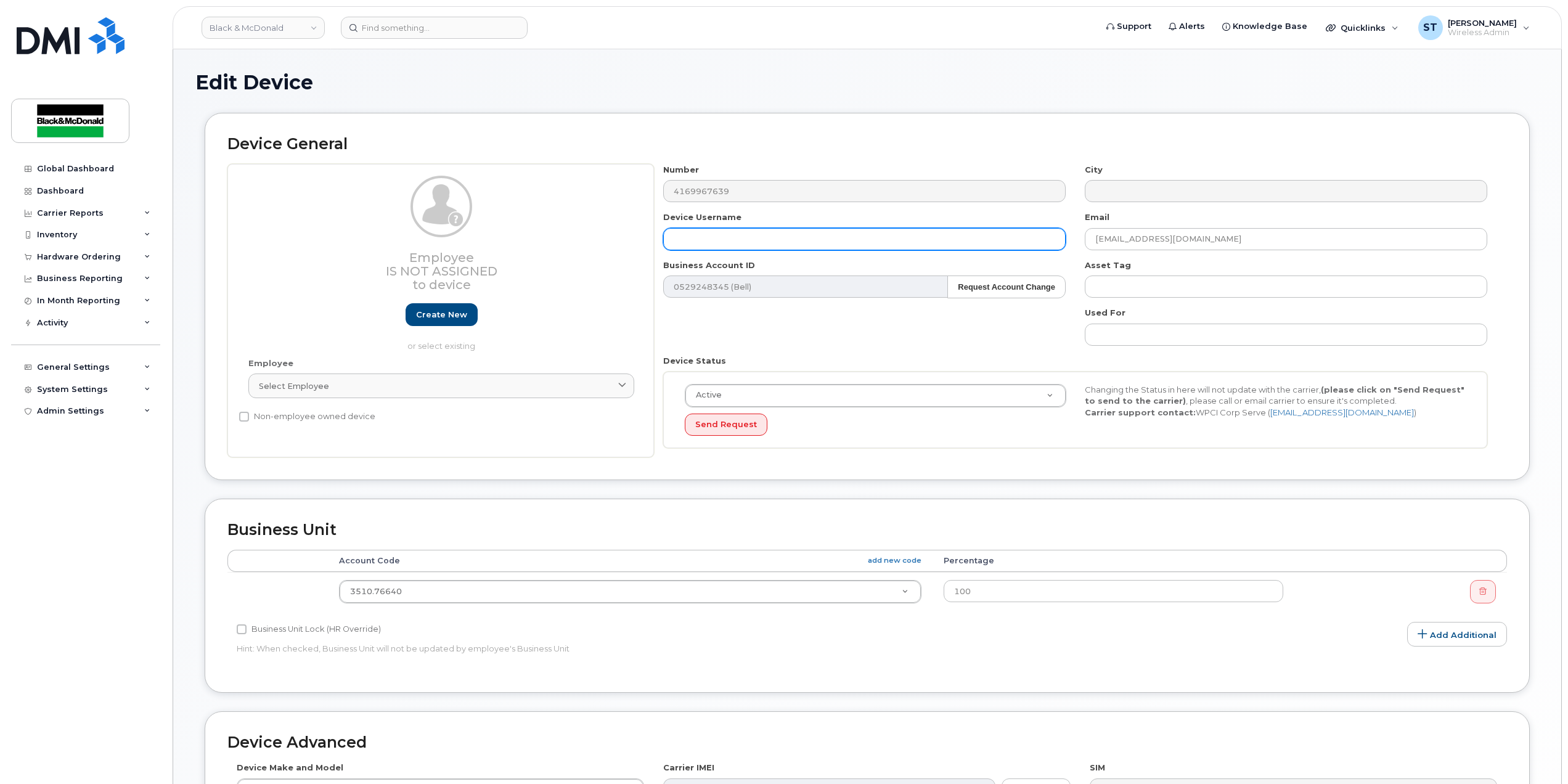
click at [740, 242] on input "text" at bounding box center [864, 239] width 403 height 23
paste input "[PERSON_NAME]"
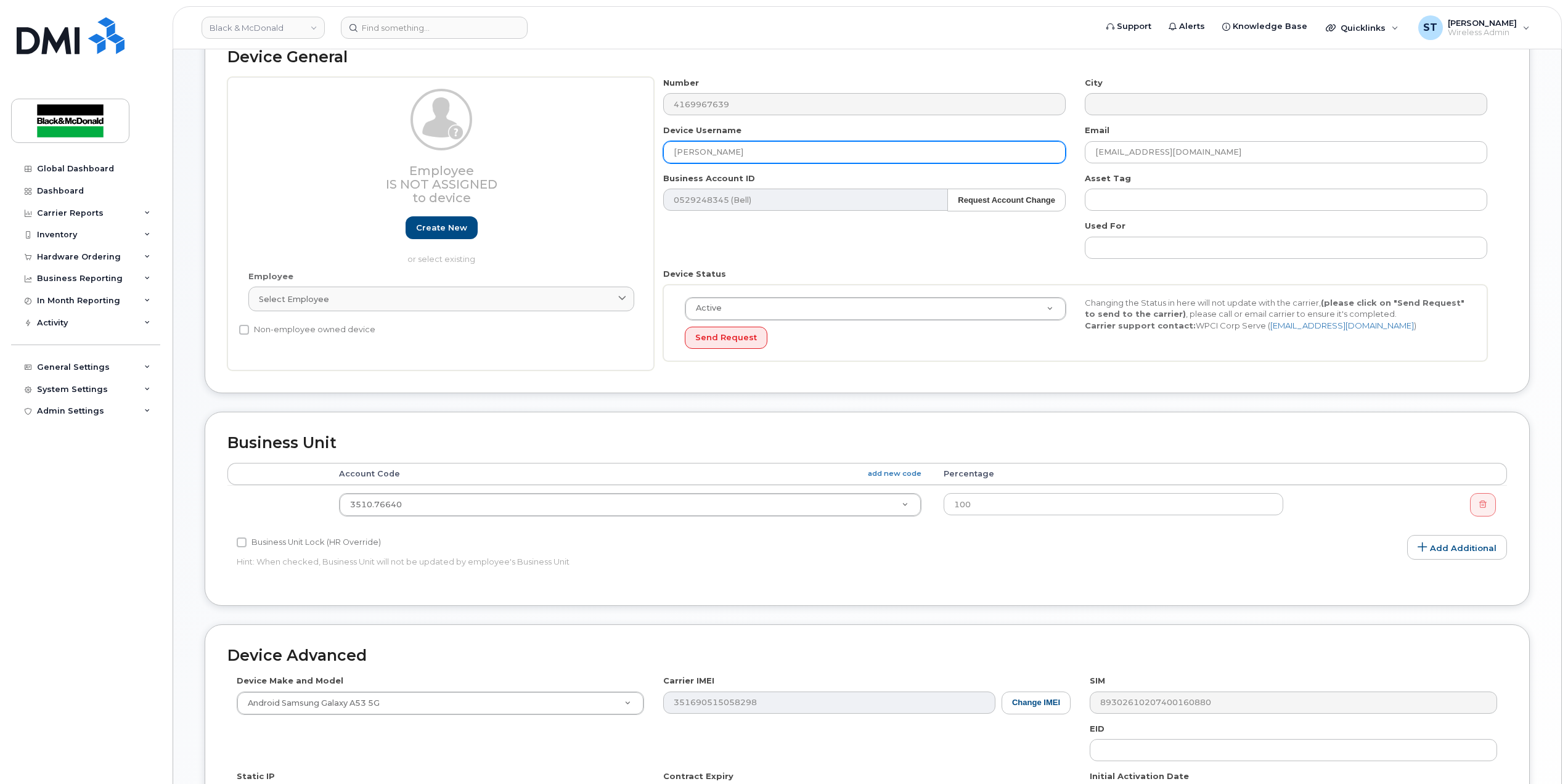
scroll to position [164, 0]
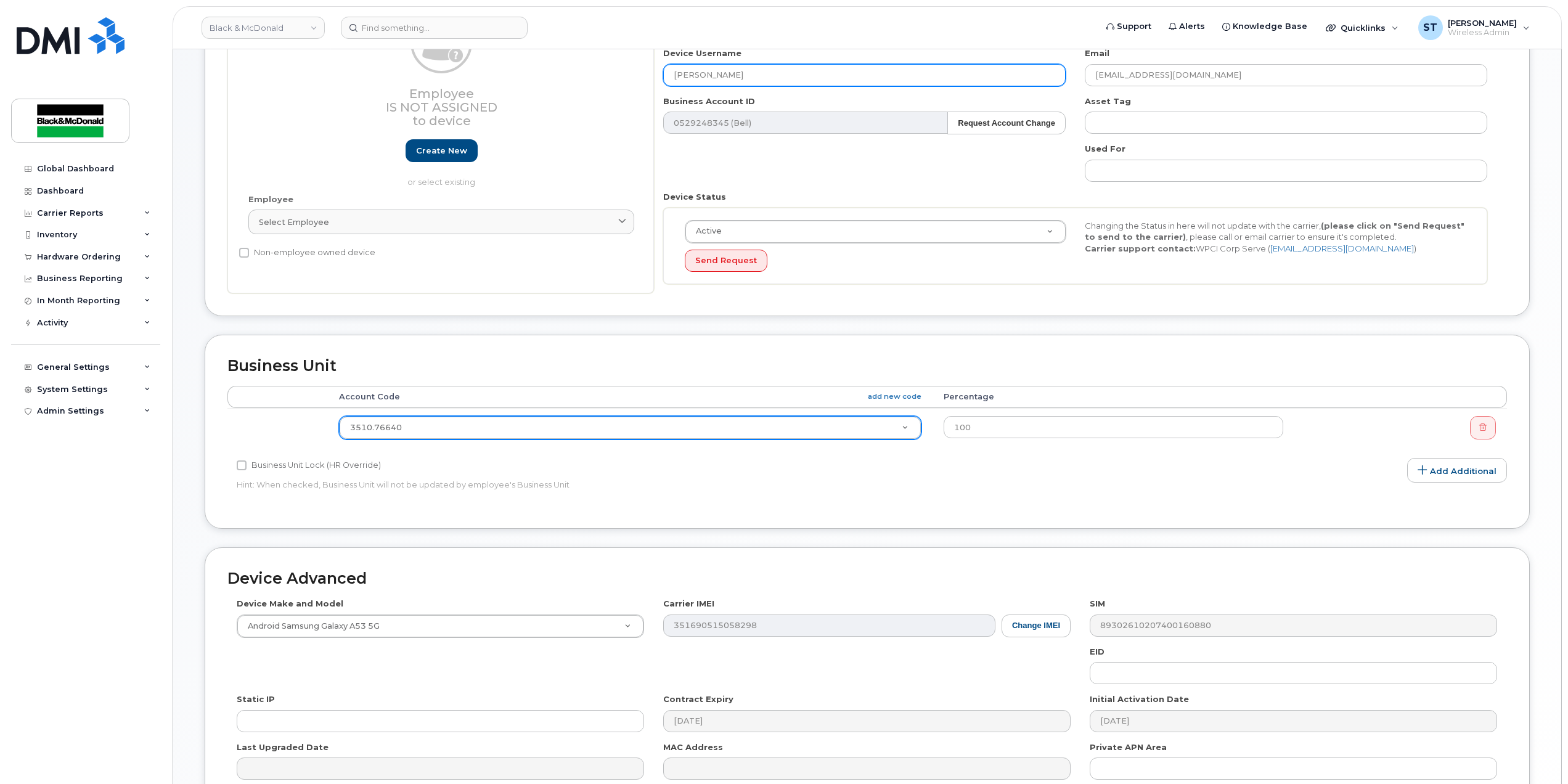
type input "[PERSON_NAME]"
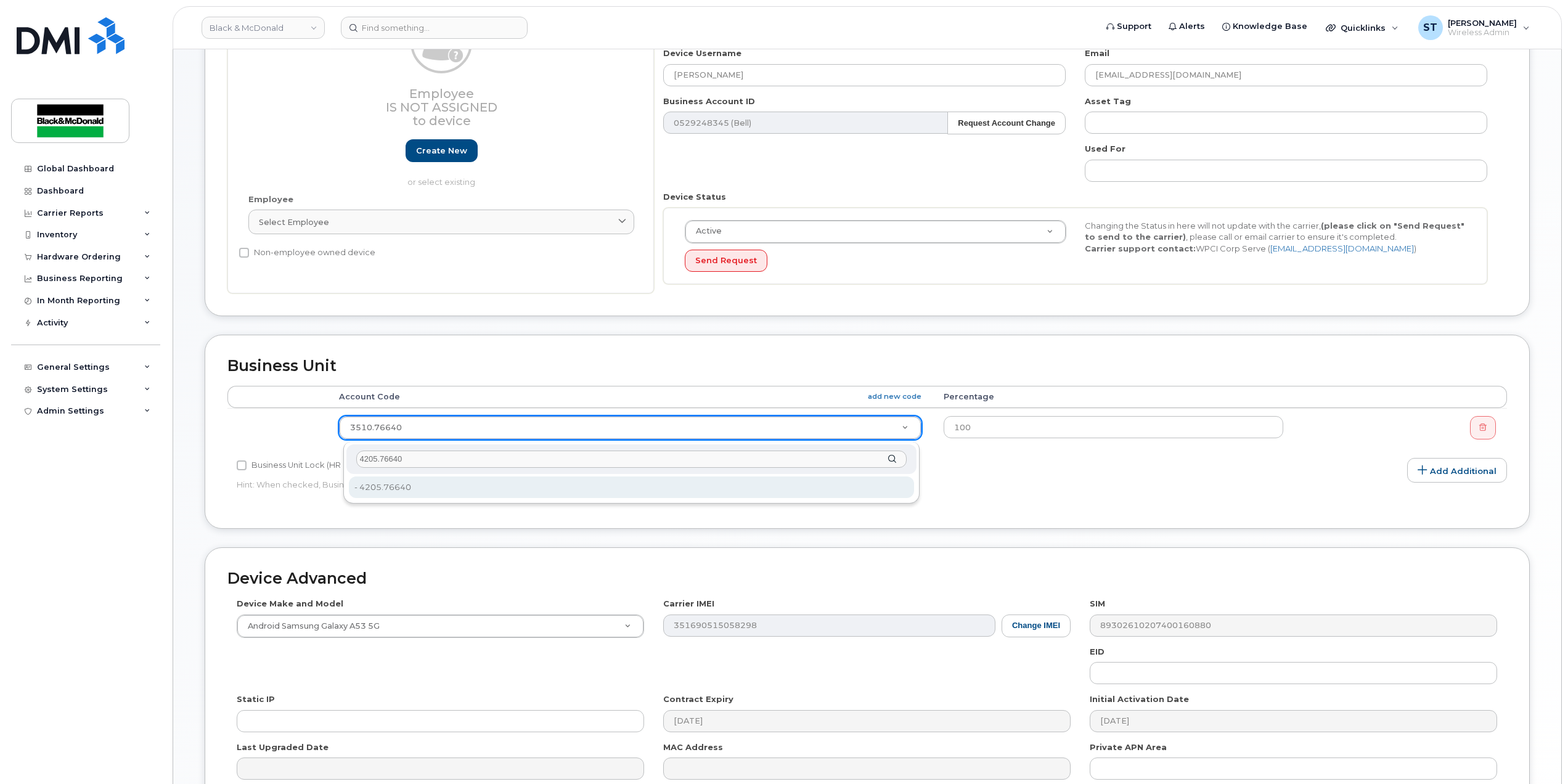
click at [444, 456] on input "4205.76640" at bounding box center [631, 459] width 550 height 18
type input "4205.76640"
type input "81179"
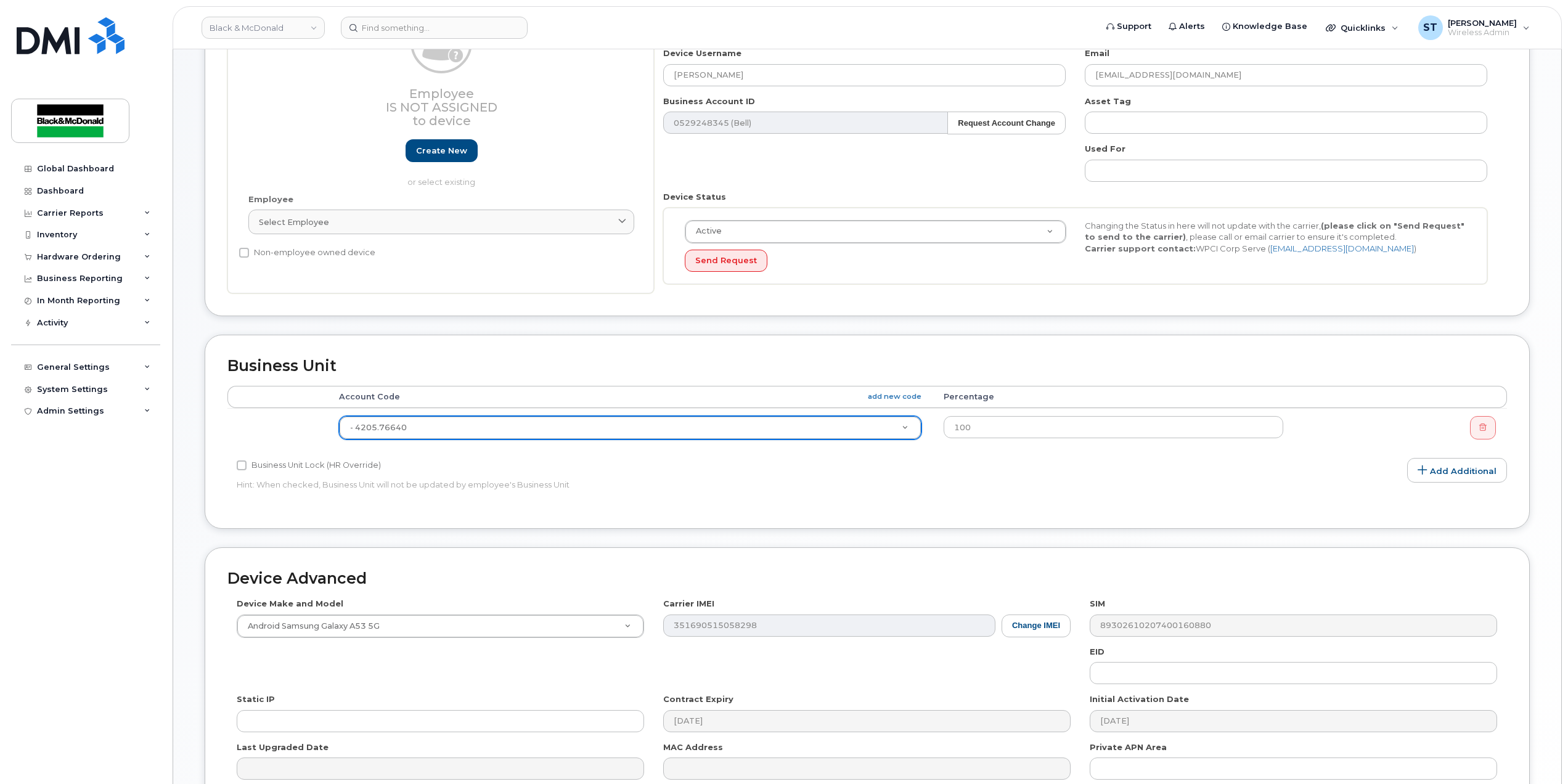
click at [465, 511] on div "Business Unit Accounting Categories Rules Accounting categories percentages mus…" at bounding box center [867, 431] width 1325 height 194
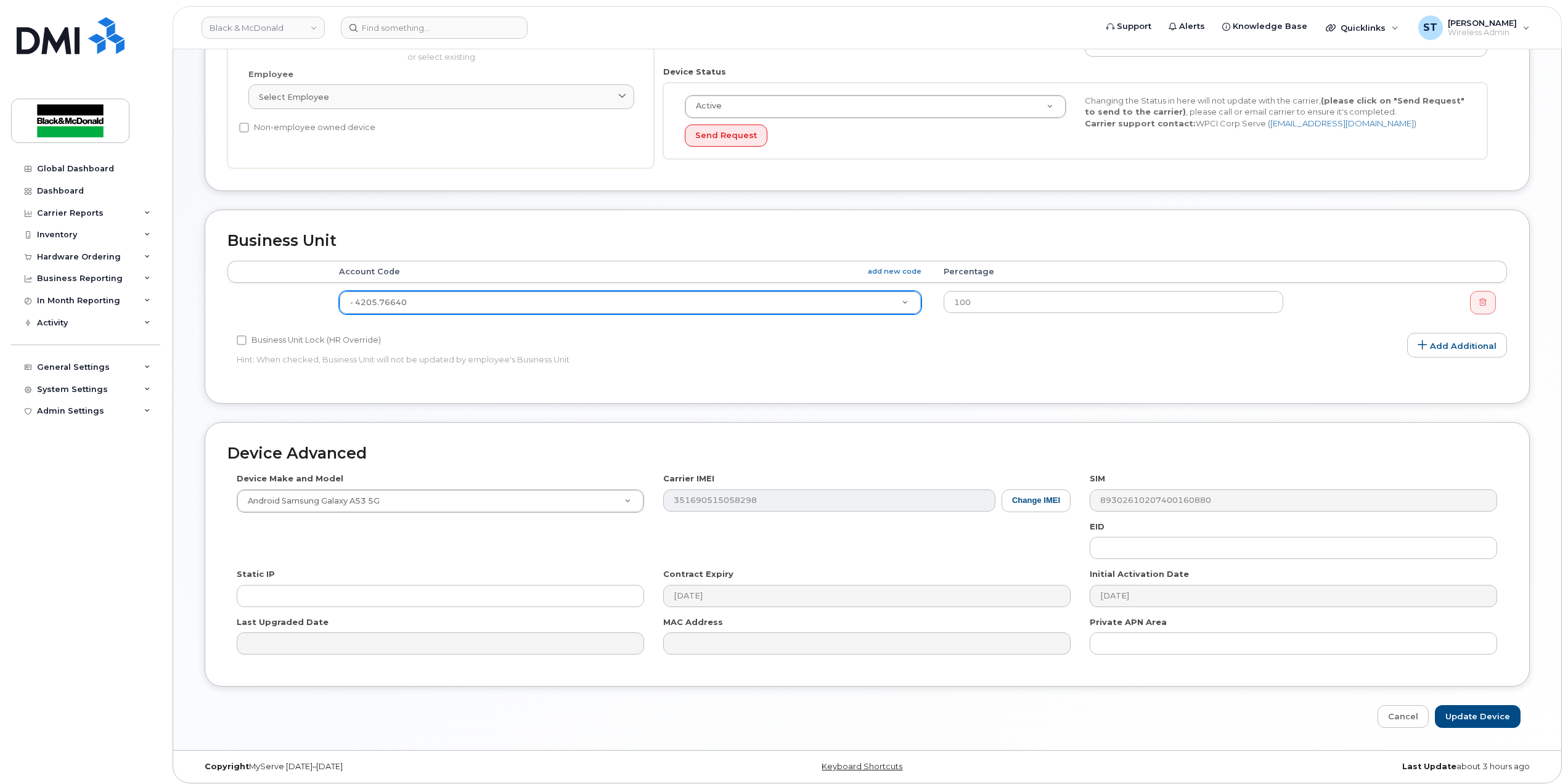
scroll to position [299, 0]
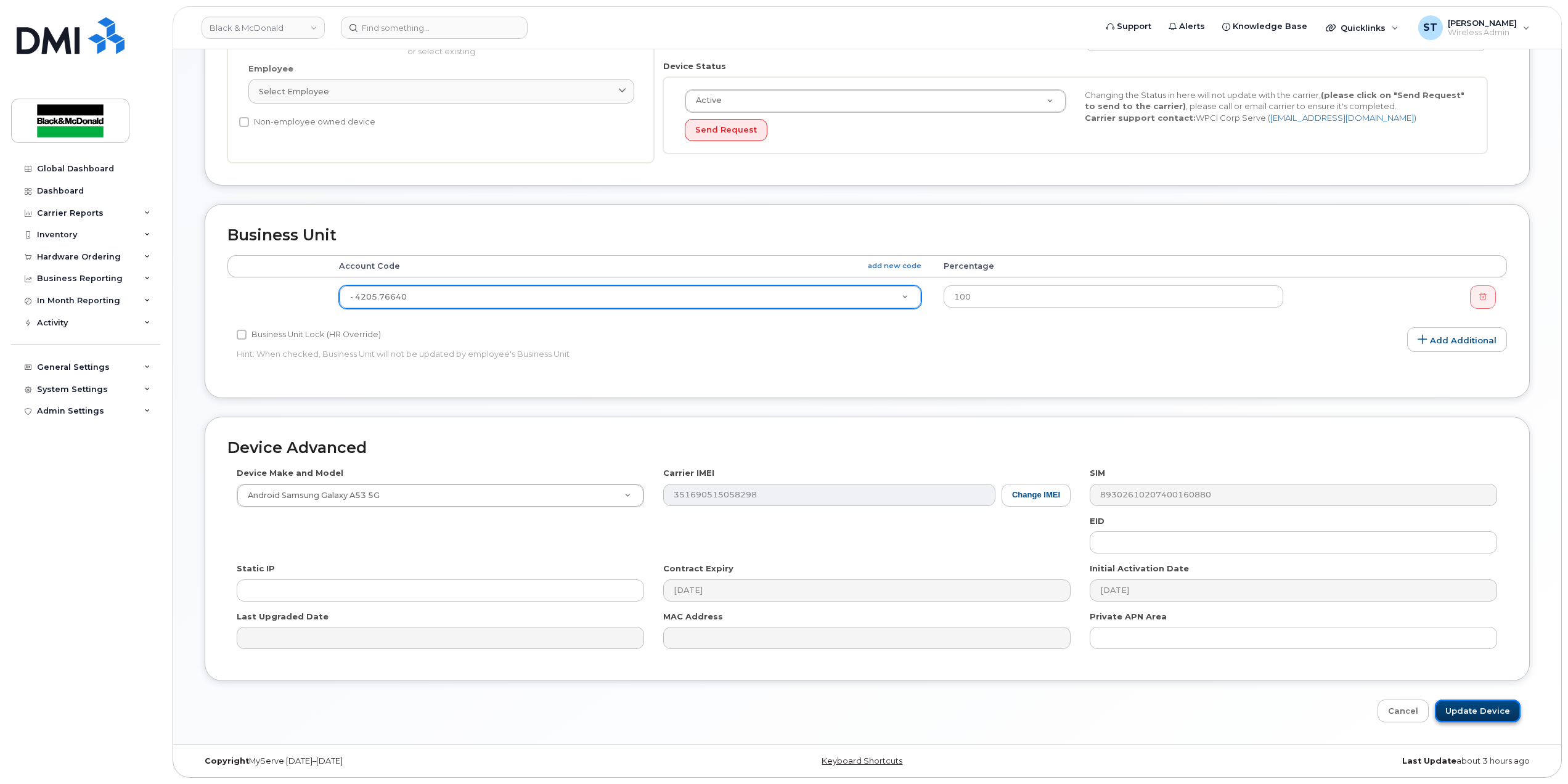
click at [1479, 714] on input "Update Device" at bounding box center [1478, 711] width 86 height 23
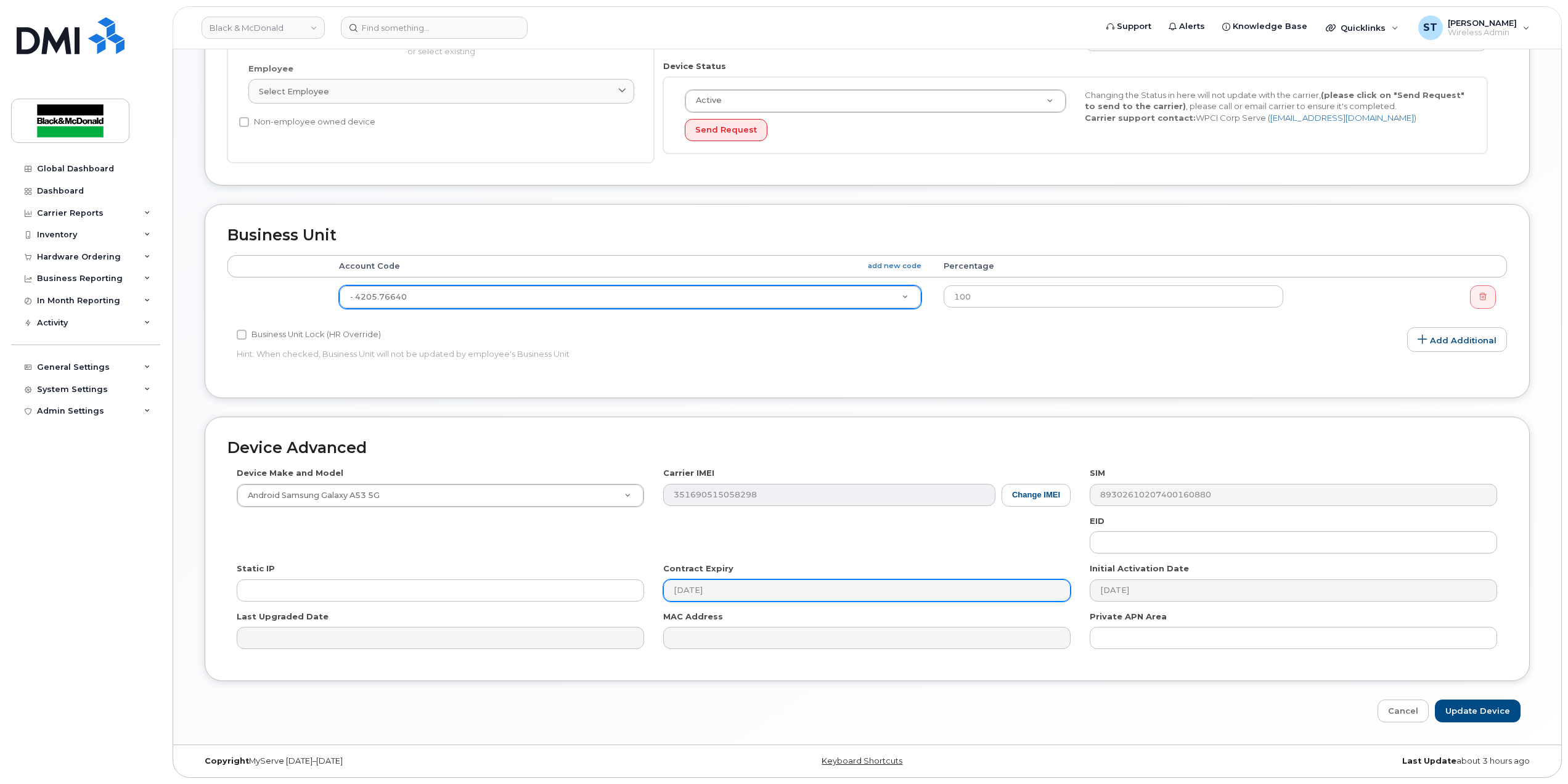
type input "Saving..."
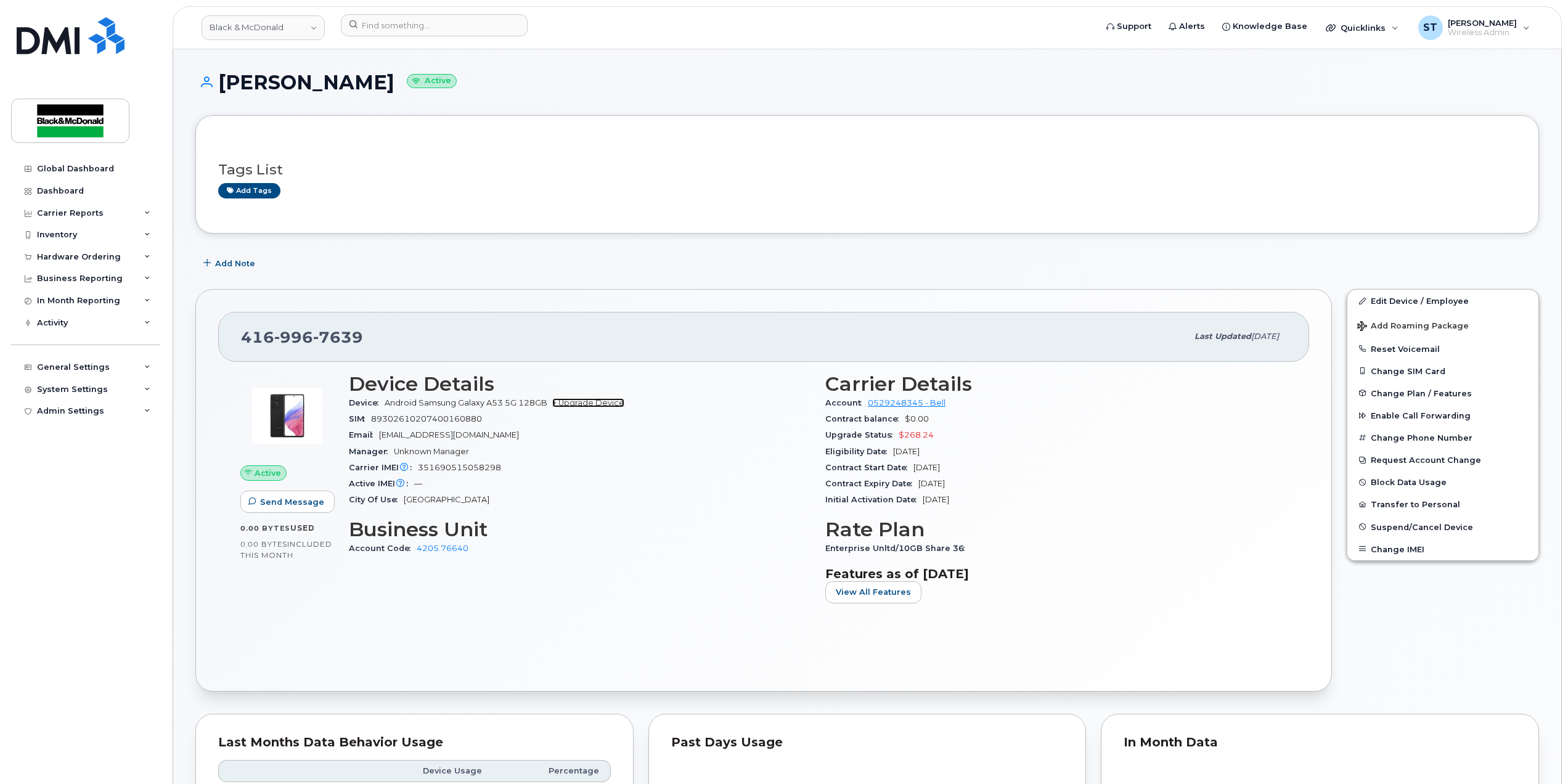
click at [582, 403] on link "+ Upgrade Device" at bounding box center [588, 403] width 72 height 9
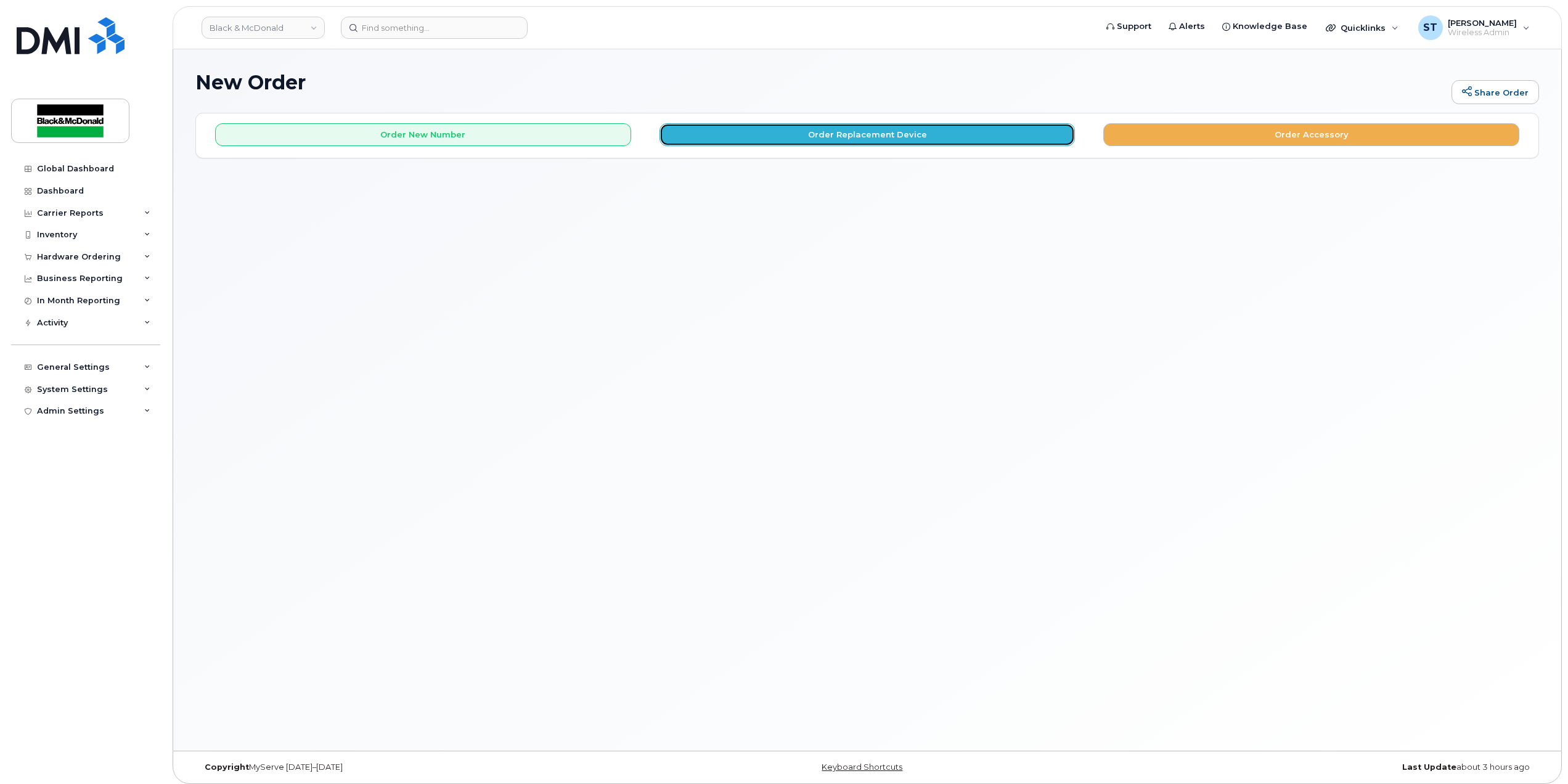
click at [758, 128] on button "Order Replacement Device" at bounding box center [867, 134] width 416 height 23
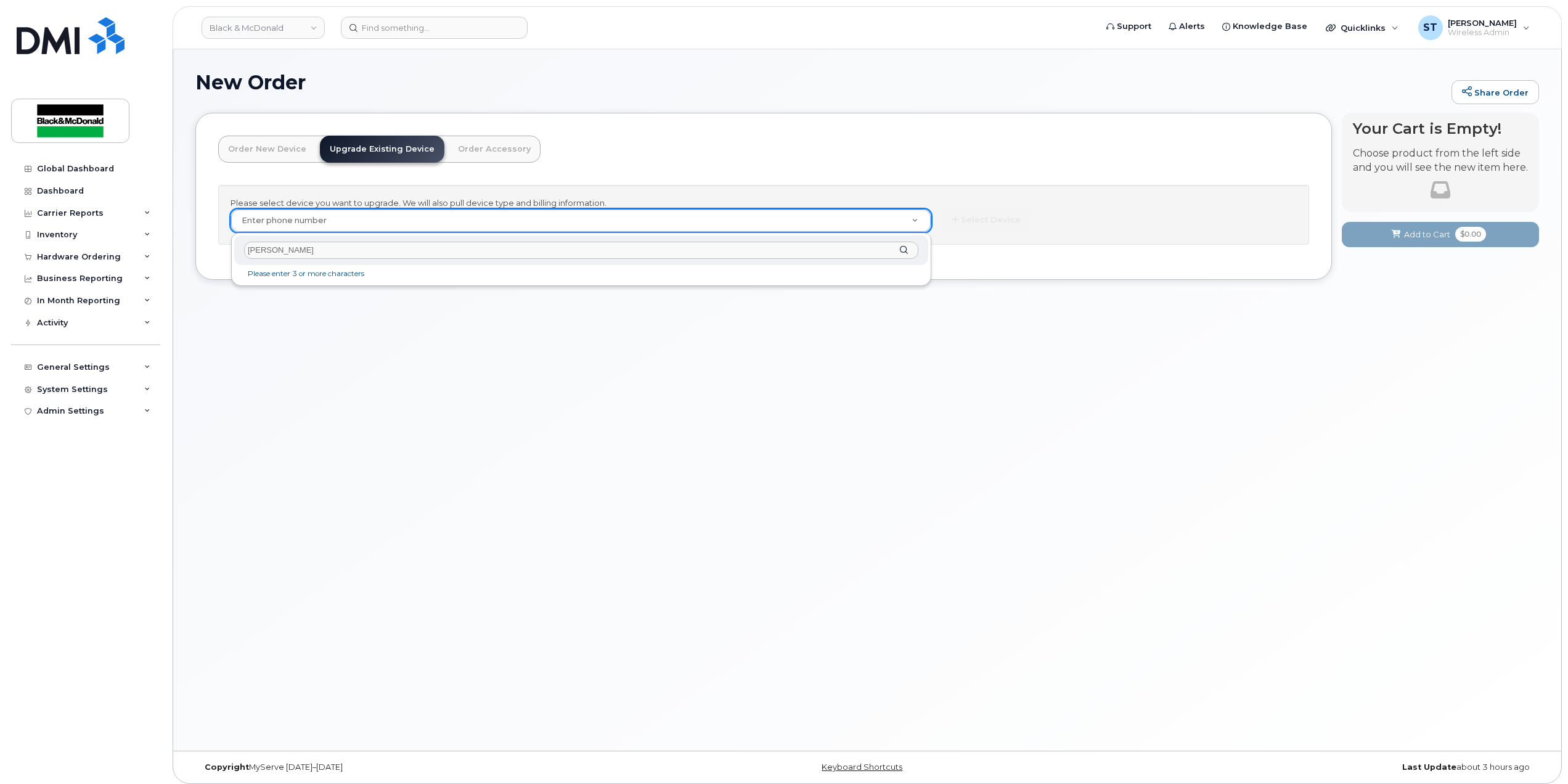
drag, startPoint x: 289, startPoint y: 250, endPoint x: 178, endPoint y: 250, distance: 111.0
click at [178, 250] on body "Black & McDonald Support Alerts Knowledge Base Quicklinks Suspend / Cancel Devi…" at bounding box center [784, 395] width 1568 height 790
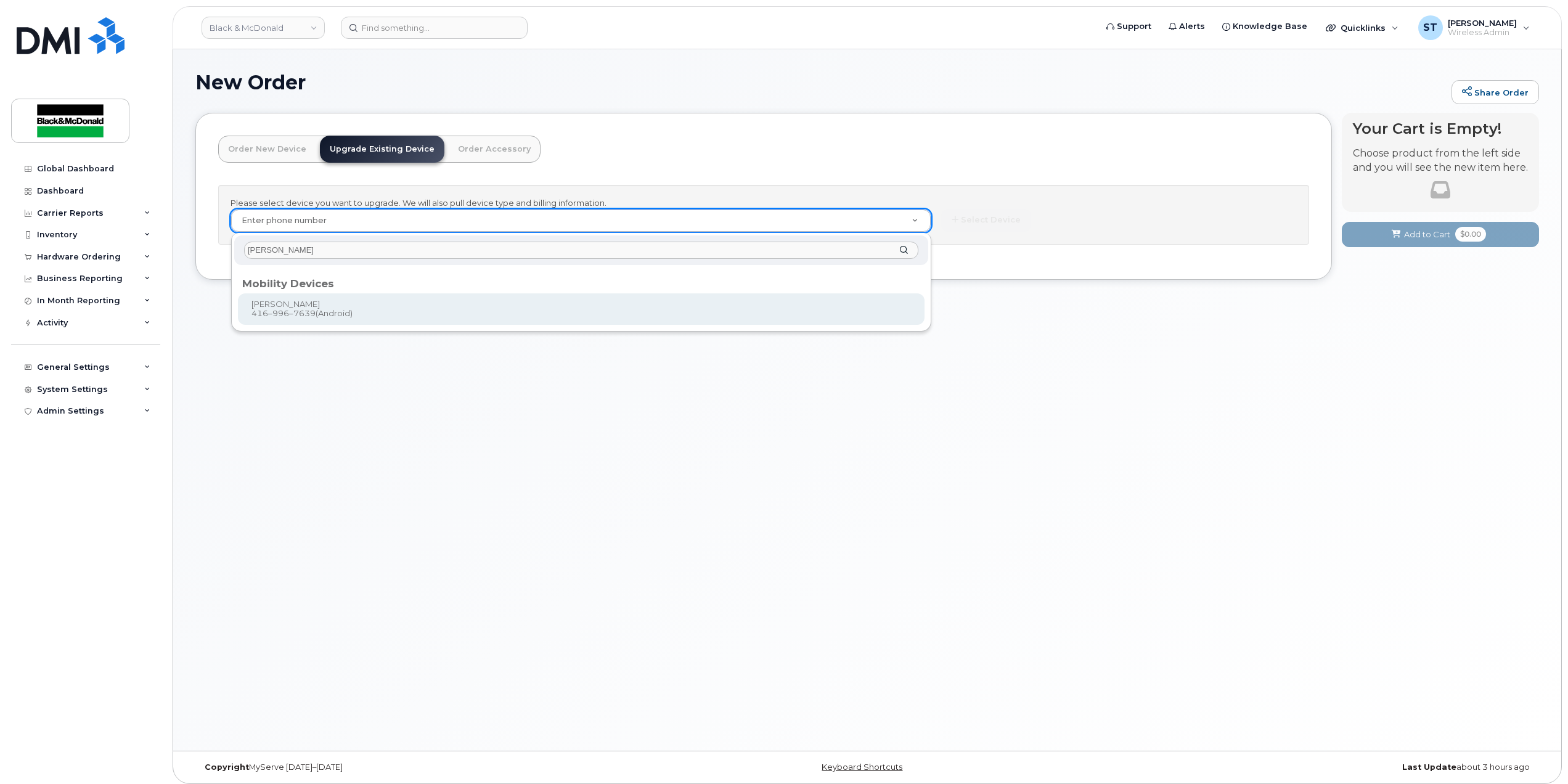
type input "chase taylor"
type input "867656"
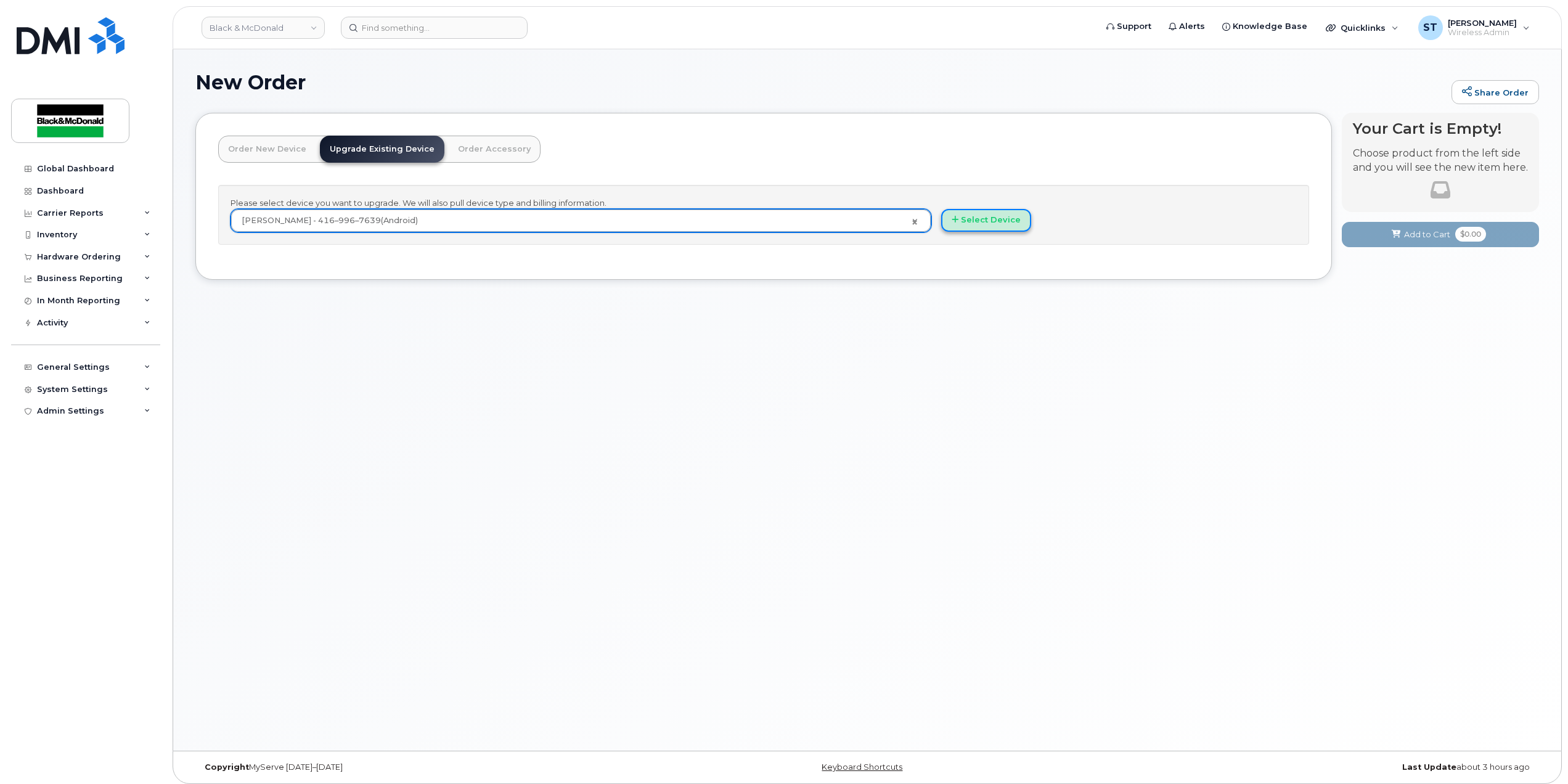
click at [979, 215] on button "Select Device" at bounding box center [986, 220] width 90 height 23
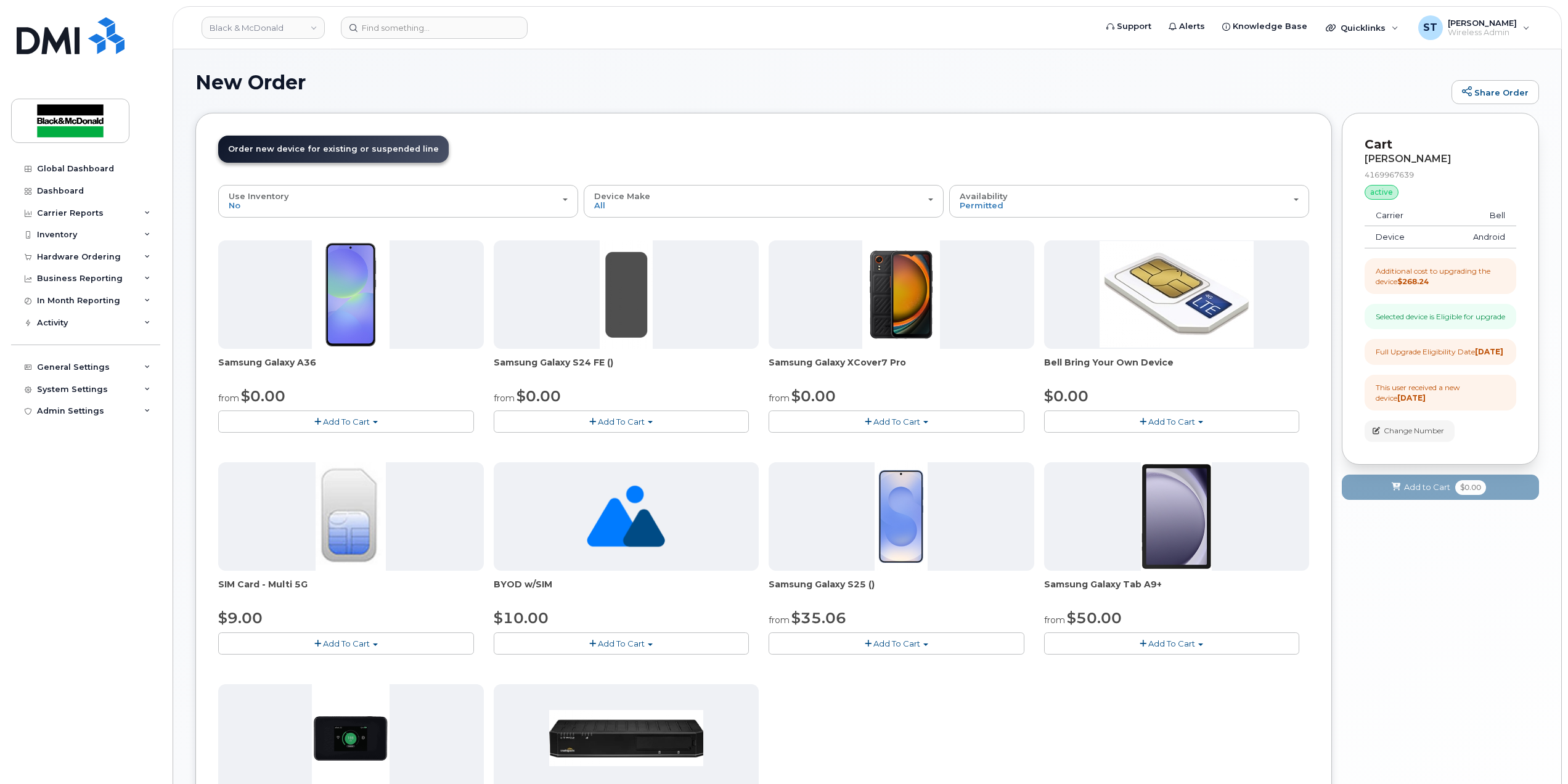
click at [353, 425] on span "Add To Cart" at bounding box center [346, 421] width 47 height 10
click at [345, 449] on link "$0.00 - 3 year term - voice & data plan" at bounding box center [310, 445] width 178 height 16
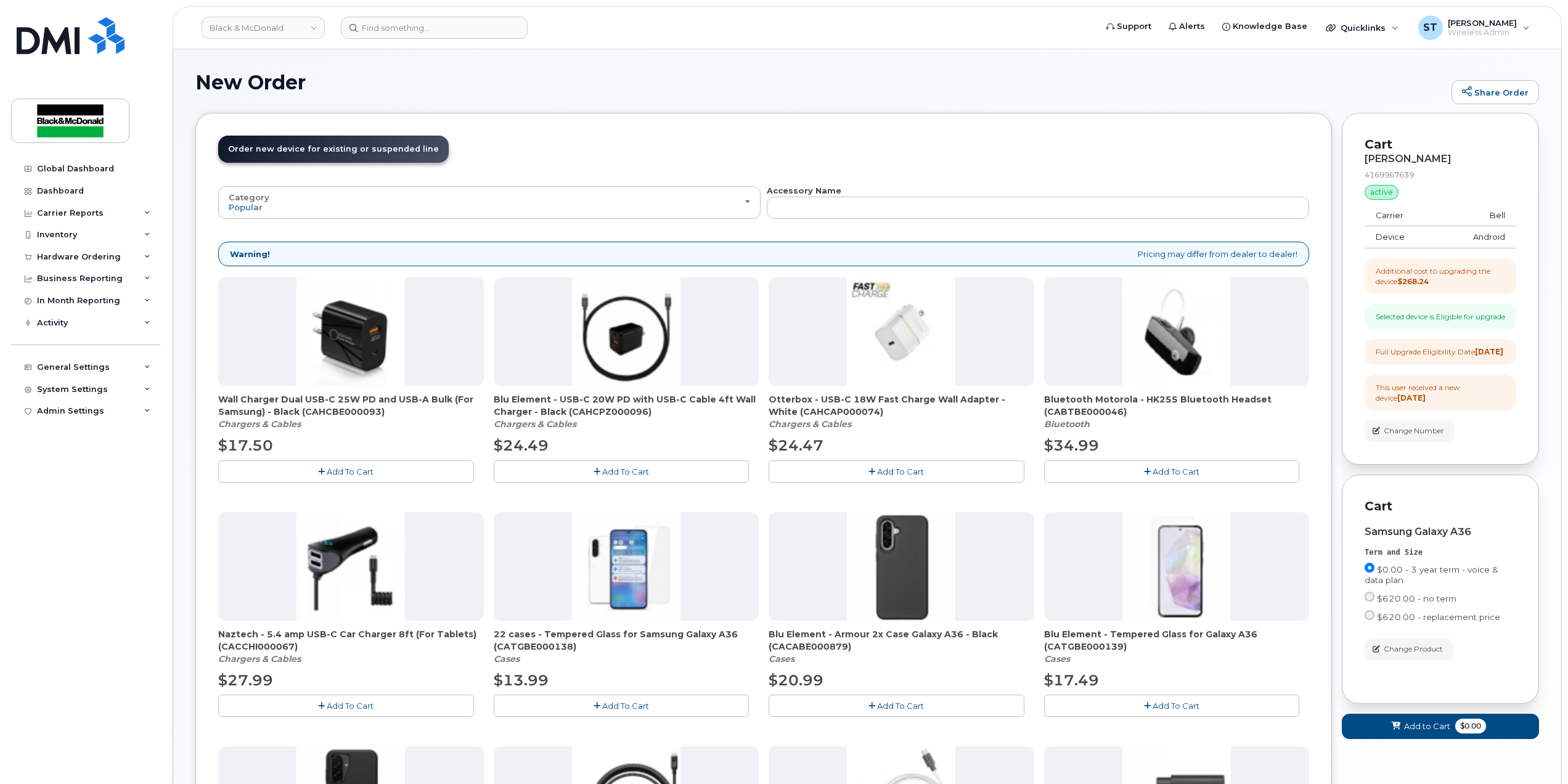
click at [371, 462] on button "Add To Cart" at bounding box center [346, 471] width 256 height 22
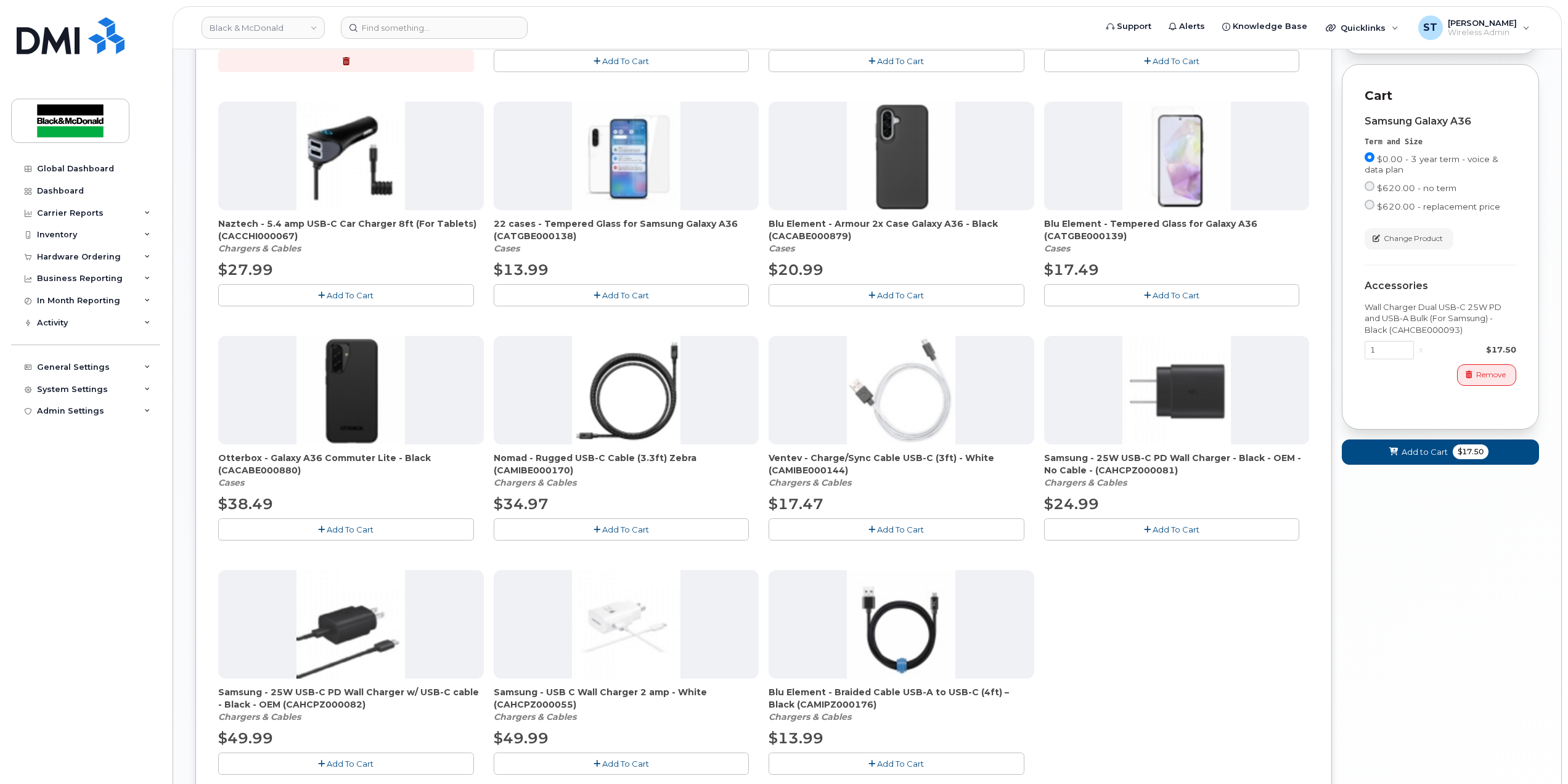
click at [299, 514] on div "$38.49" at bounding box center [350, 504] width 265 height 21
click at [326, 531] on button "Add To Cart" at bounding box center [346, 529] width 256 height 22
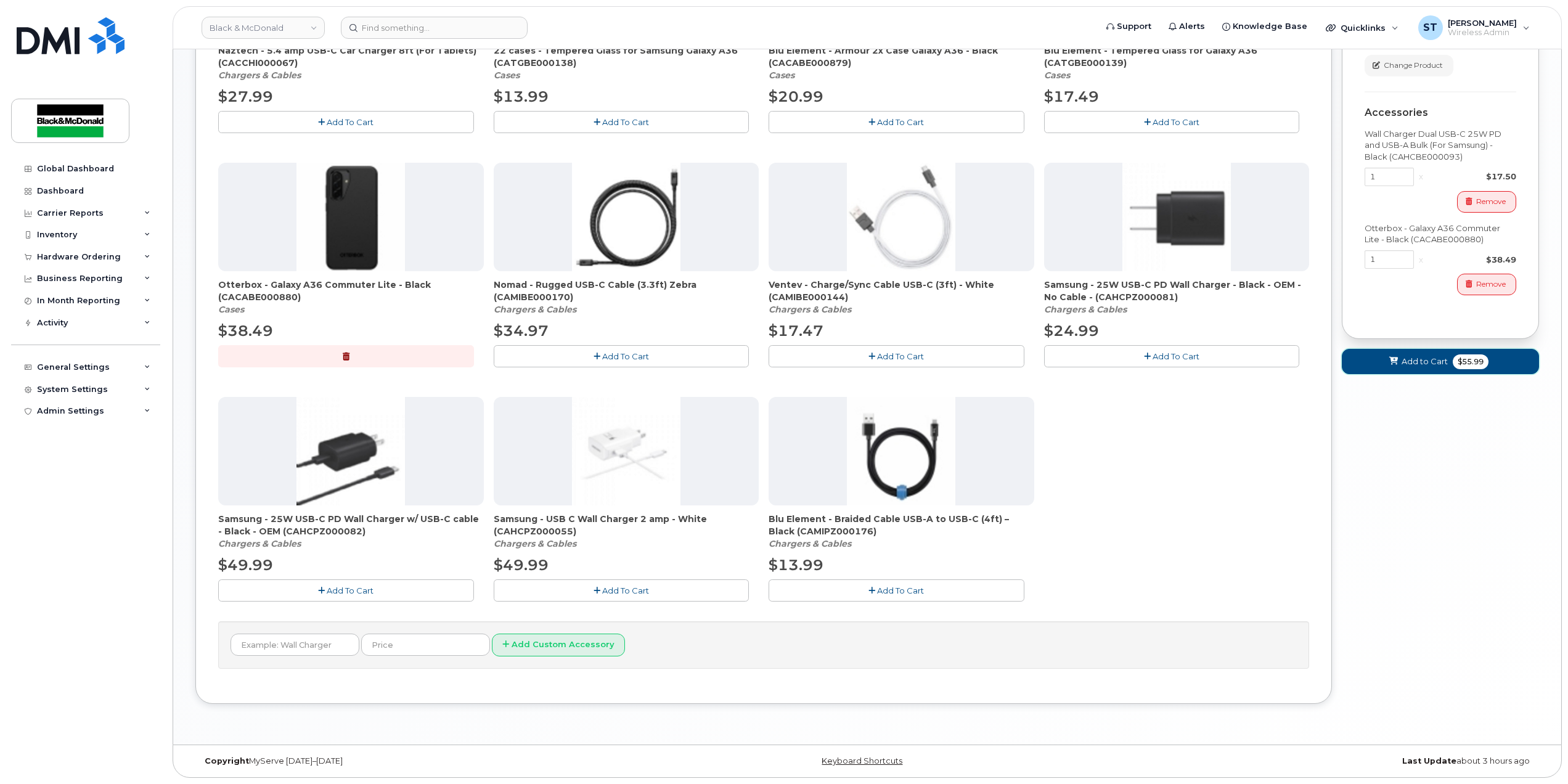
click at [1384, 374] on button "Add to Cart $55.99" at bounding box center [1440, 361] width 197 height 25
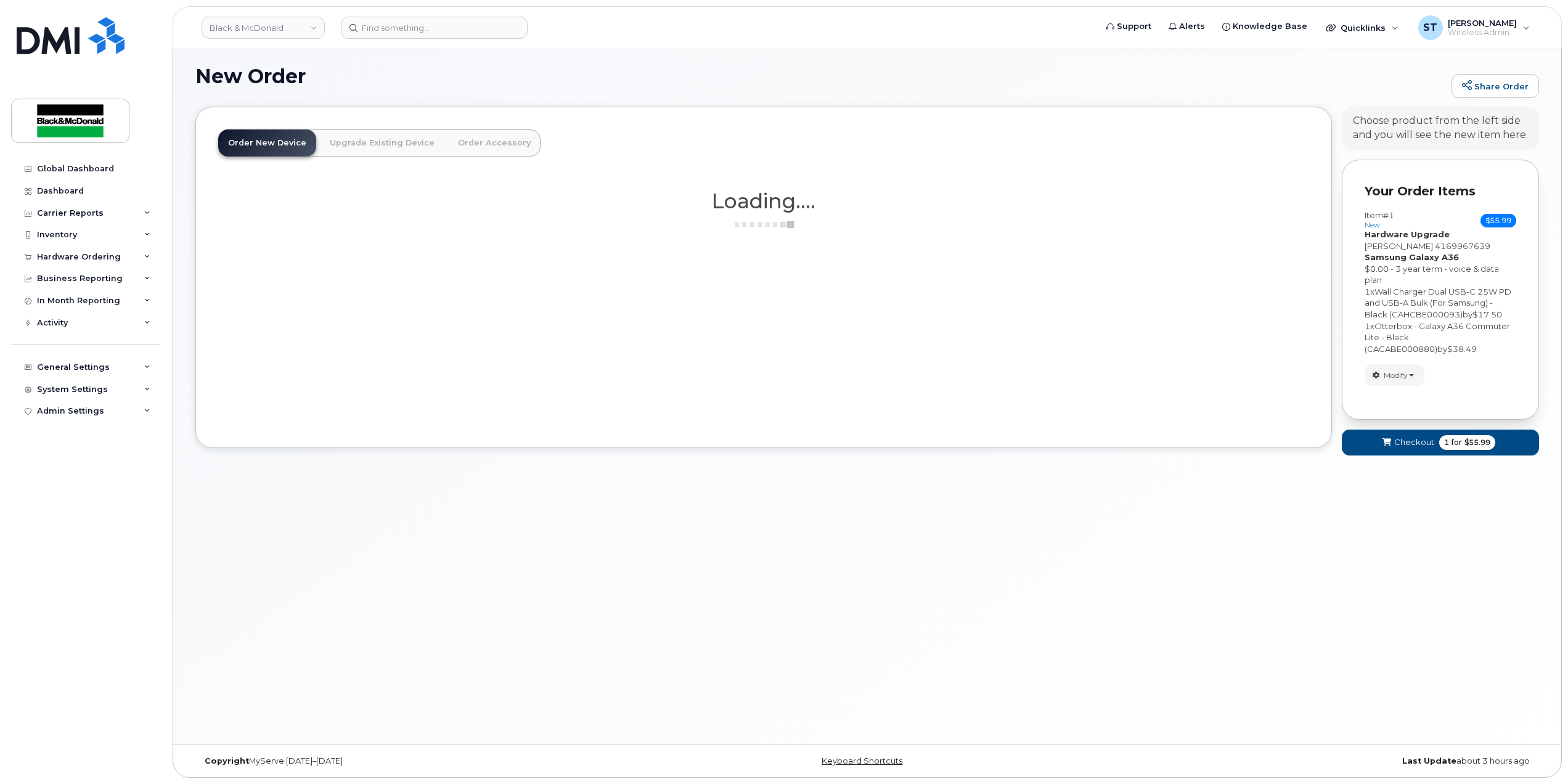
scroll to position [257, 0]
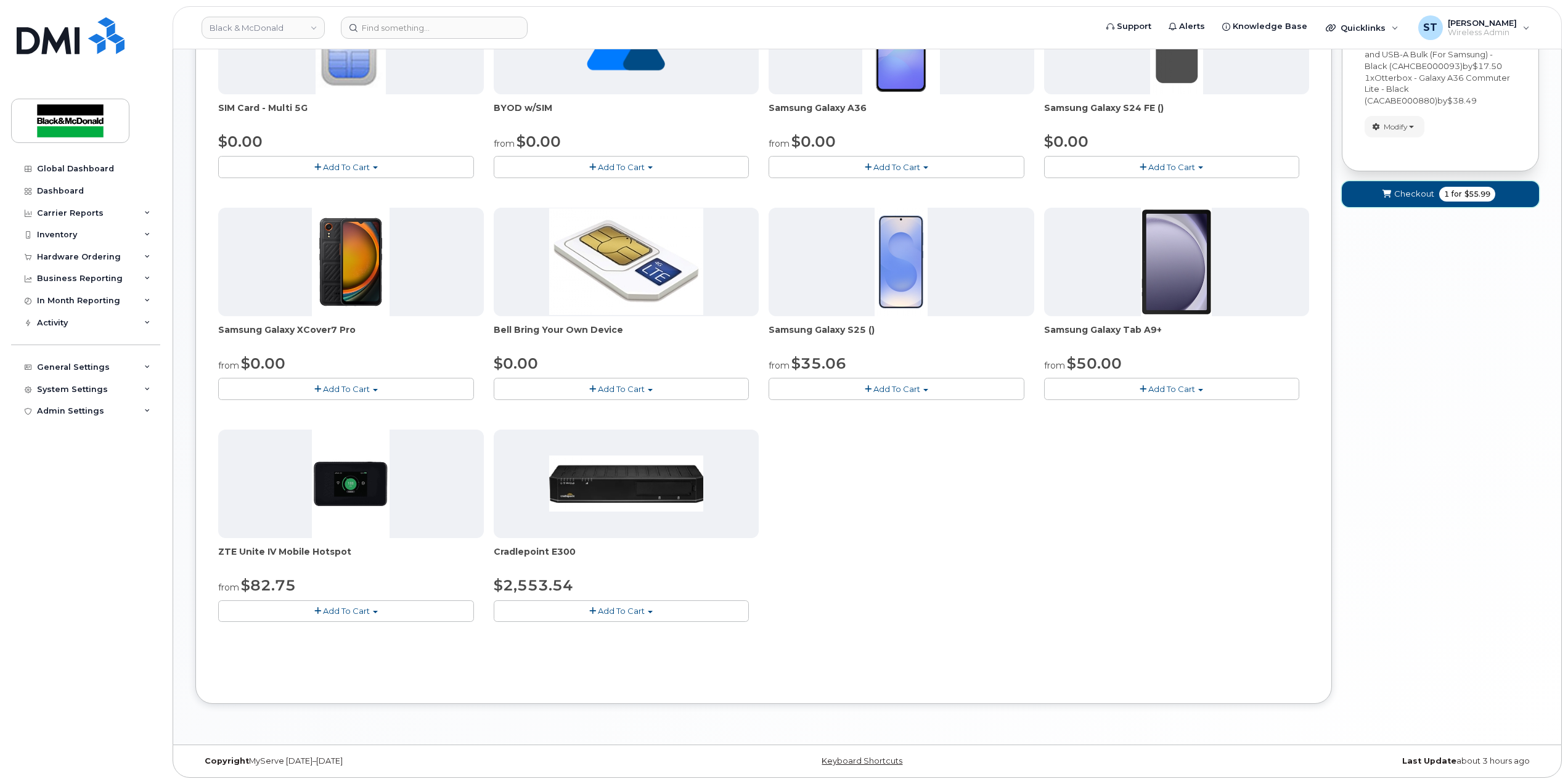
click at [1397, 190] on span "Checkout" at bounding box center [1414, 193] width 40 height 12
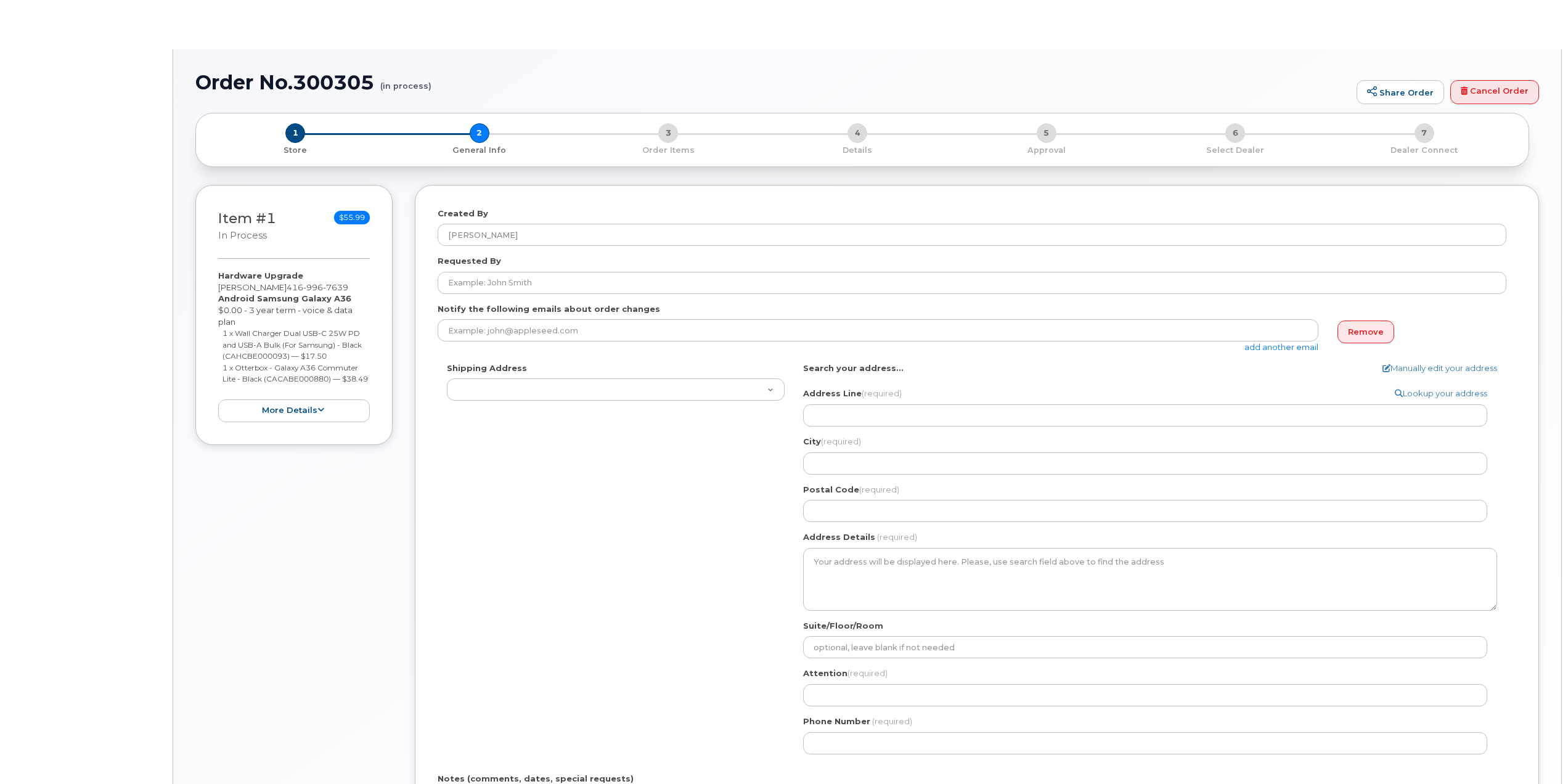
type textarea "400 Midwest Rd SCARBOROUGH ON M1P 3A9 CANADA Scarborough Ontario M1P 3A9"
select select
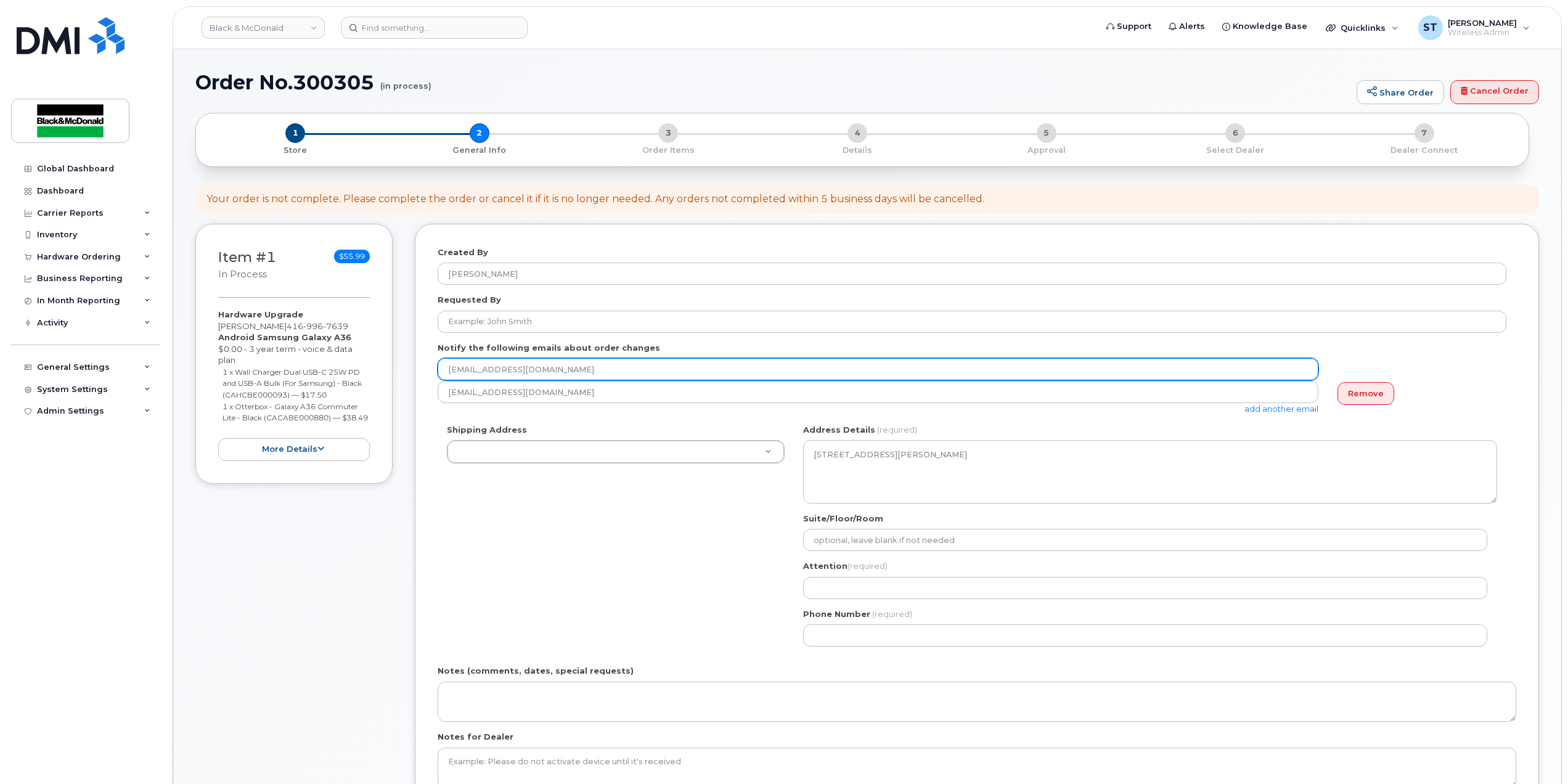
drag, startPoint x: 610, startPoint y: 372, endPoint x: 392, endPoint y: 372, distance: 218.0
click at [392, 372] on div "Item #1 in process $55.99 Hardware Upgrade Chase Taylor 416 996 7639 Android Sa…" at bounding box center [867, 542] width 1344 height 638
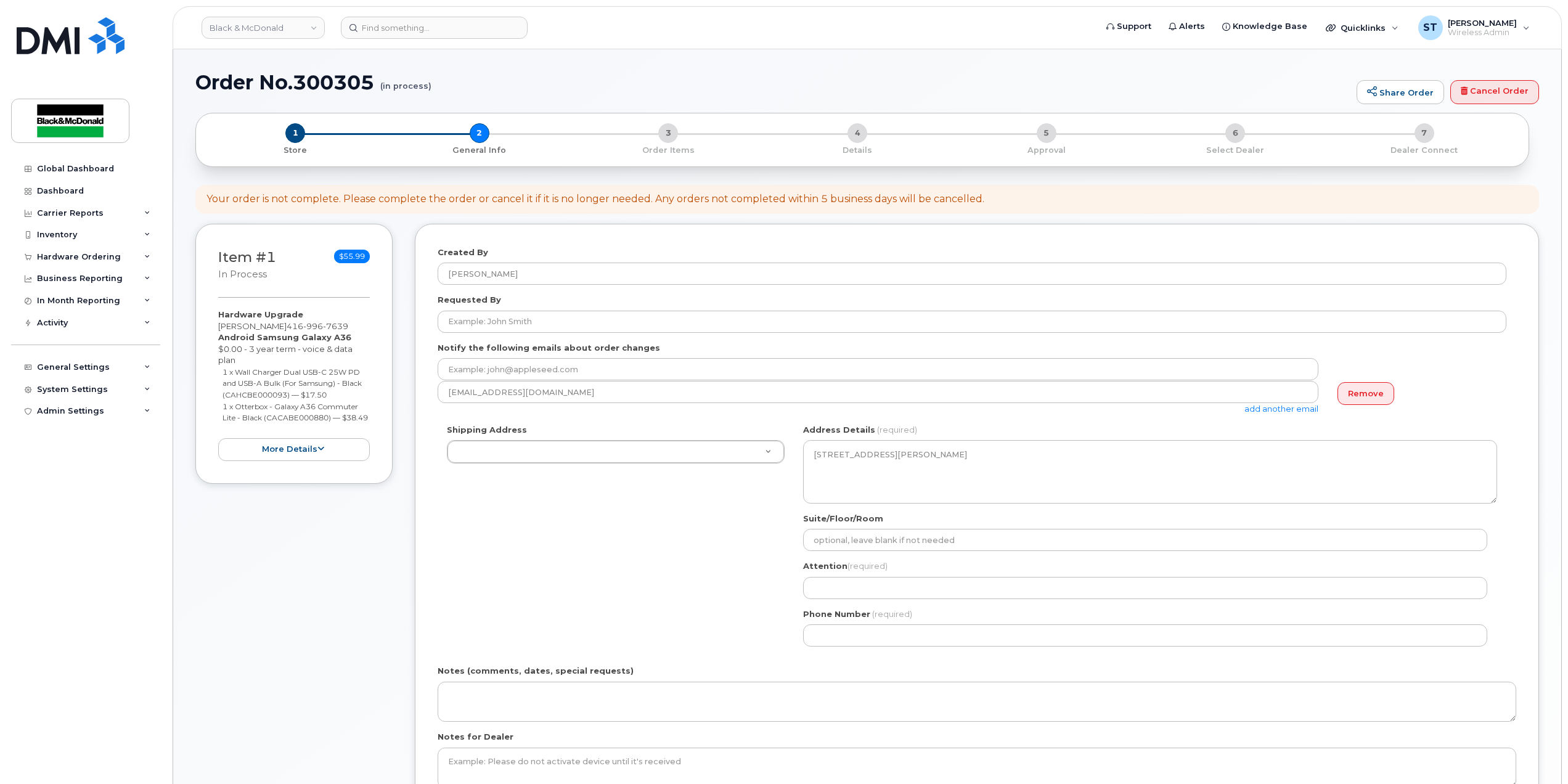
click at [533, 550] on div "Shipping Address 1011 Wilson Avenue 1071-26 Street NE 10717-181 Street NW 11055…" at bounding box center [972, 540] width 1069 height 232
click at [592, 558] on div "Shipping Address 1011 Wilson Avenue 1071-26 Street NE 10717-181 Street NW 11055…" at bounding box center [972, 540] width 1069 height 232
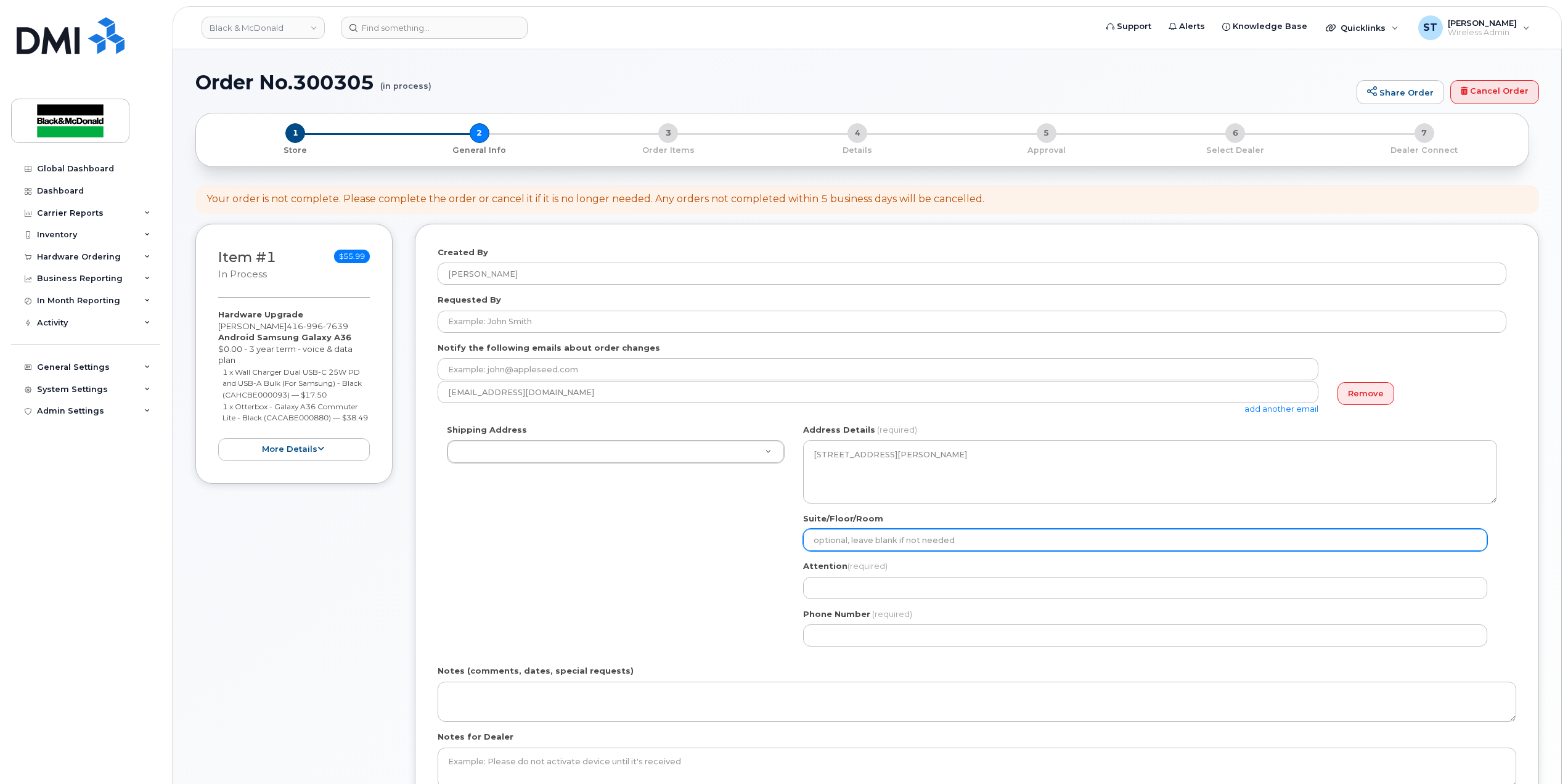
click at [848, 535] on input "Suite/Floor/Room" at bounding box center [1145, 540] width 684 height 23
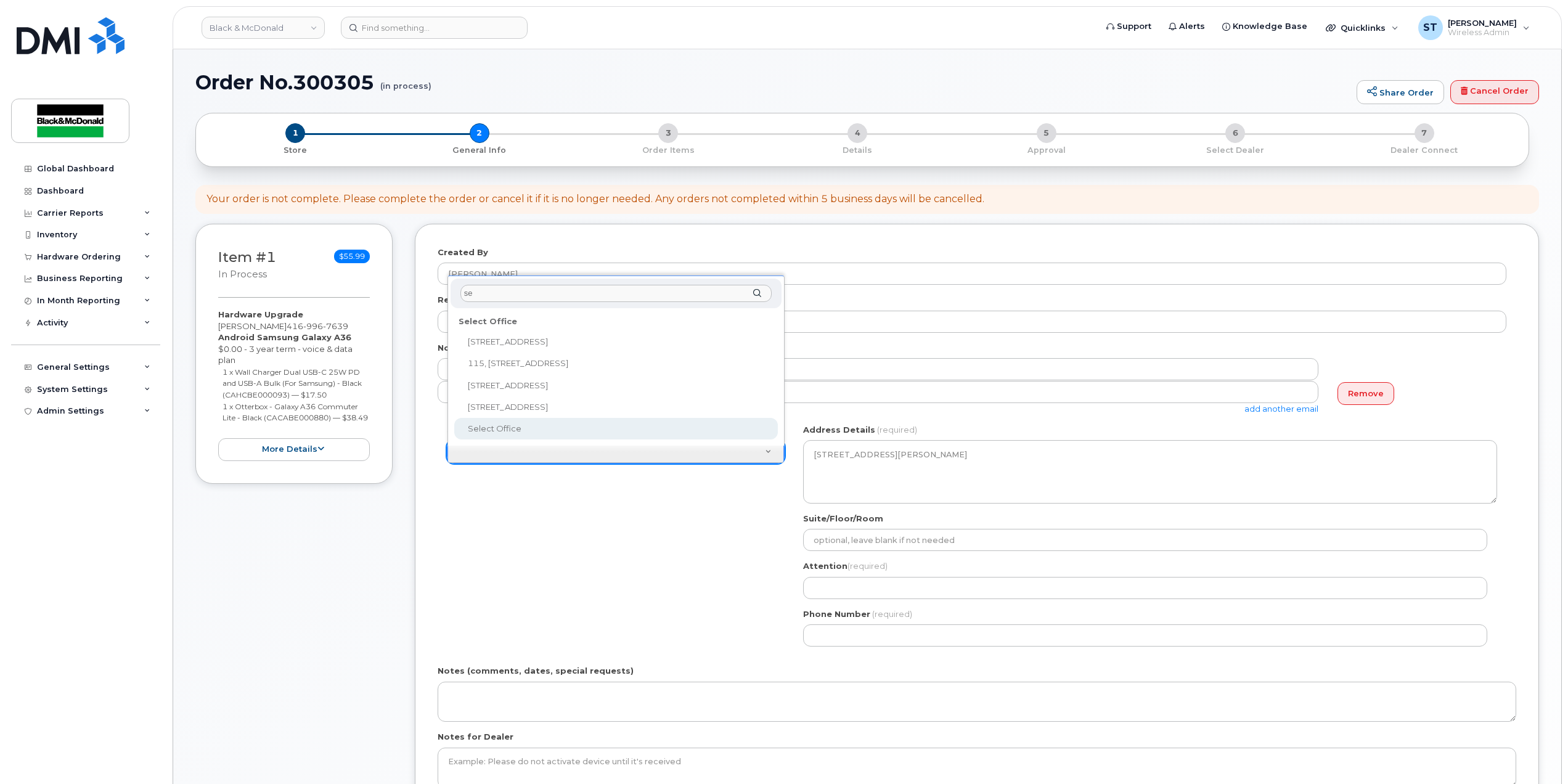
type input "se"
select select
type textarea "204-225 Select Ave Scarborough Ontario M1X 0B5"
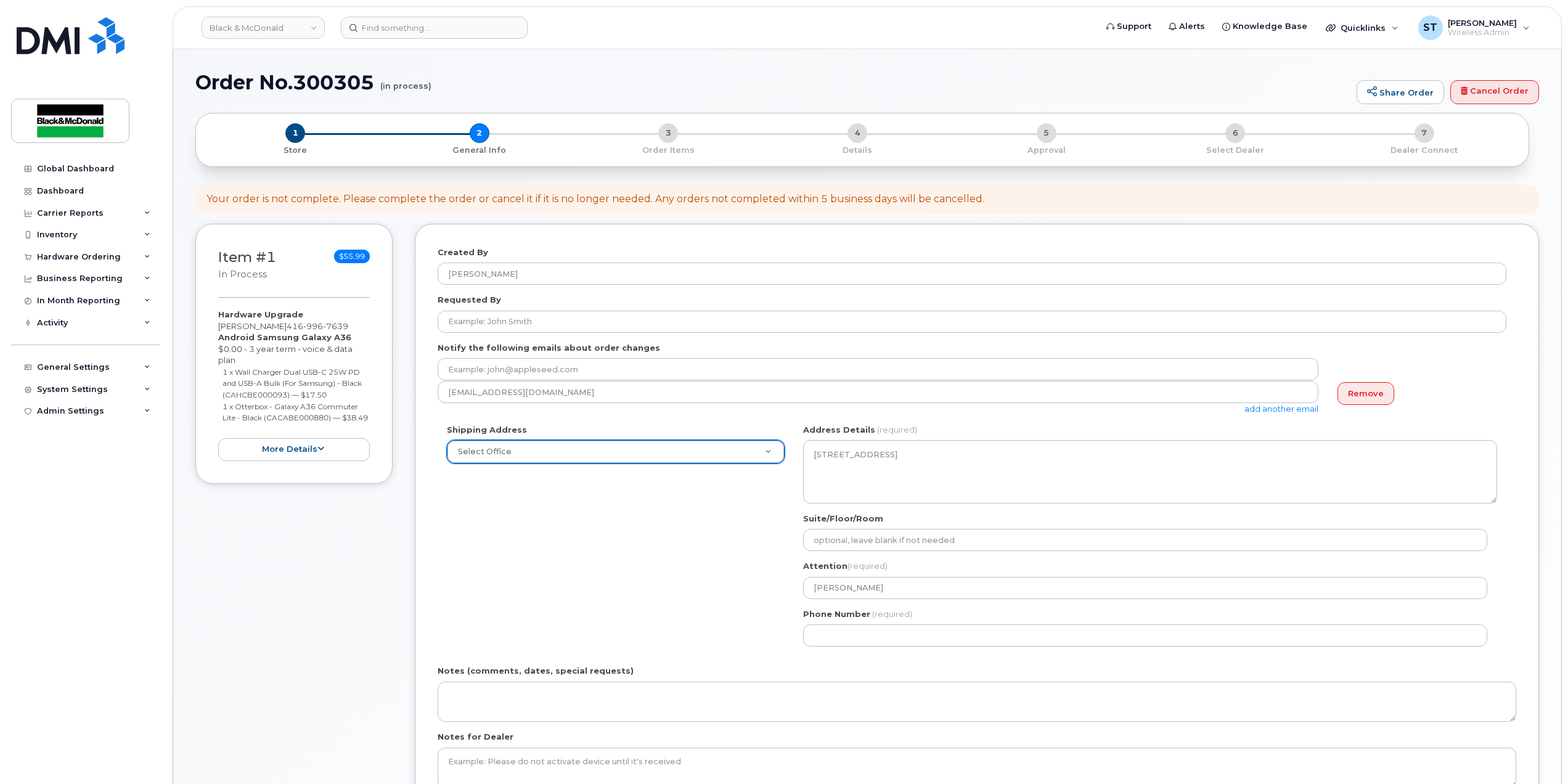
click at [613, 590] on div "Shipping Address Select Office 1011 Wilson Avenue 1071-26 Street NE 10717-181 S…" at bounding box center [972, 540] width 1069 height 232
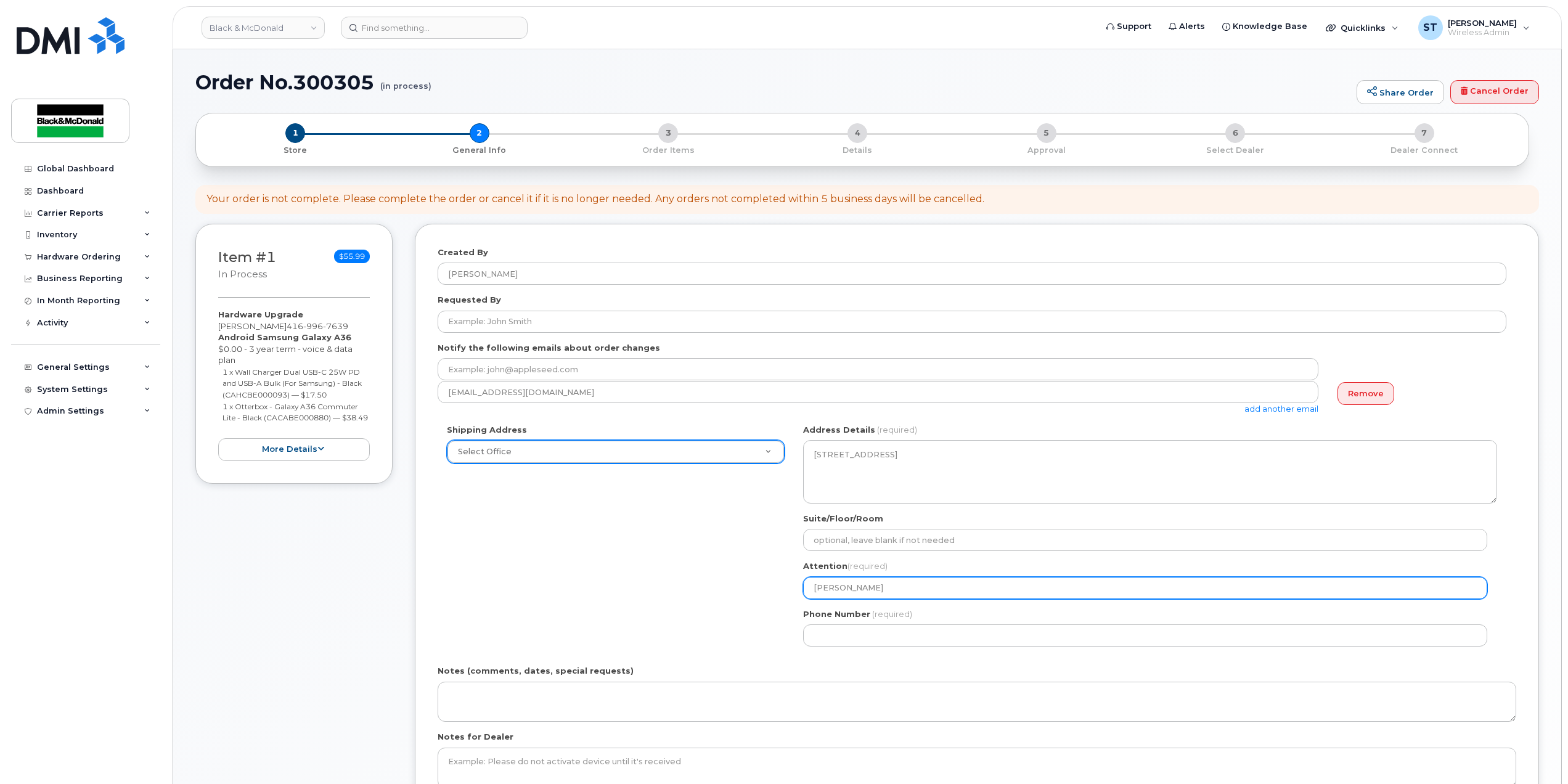
click at [949, 583] on input "Helen Huang" at bounding box center [1145, 588] width 684 height 23
drag, startPoint x: 949, startPoint y: 583, endPoint x: 716, endPoint y: 588, distance: 233.1
click at [716, 588] on div "Shipping Address Select Office 1011 Wilson Avenue 1071-26 Street NE 10717-181 S…" at bounding box center [972, 540] width 1069 height 232
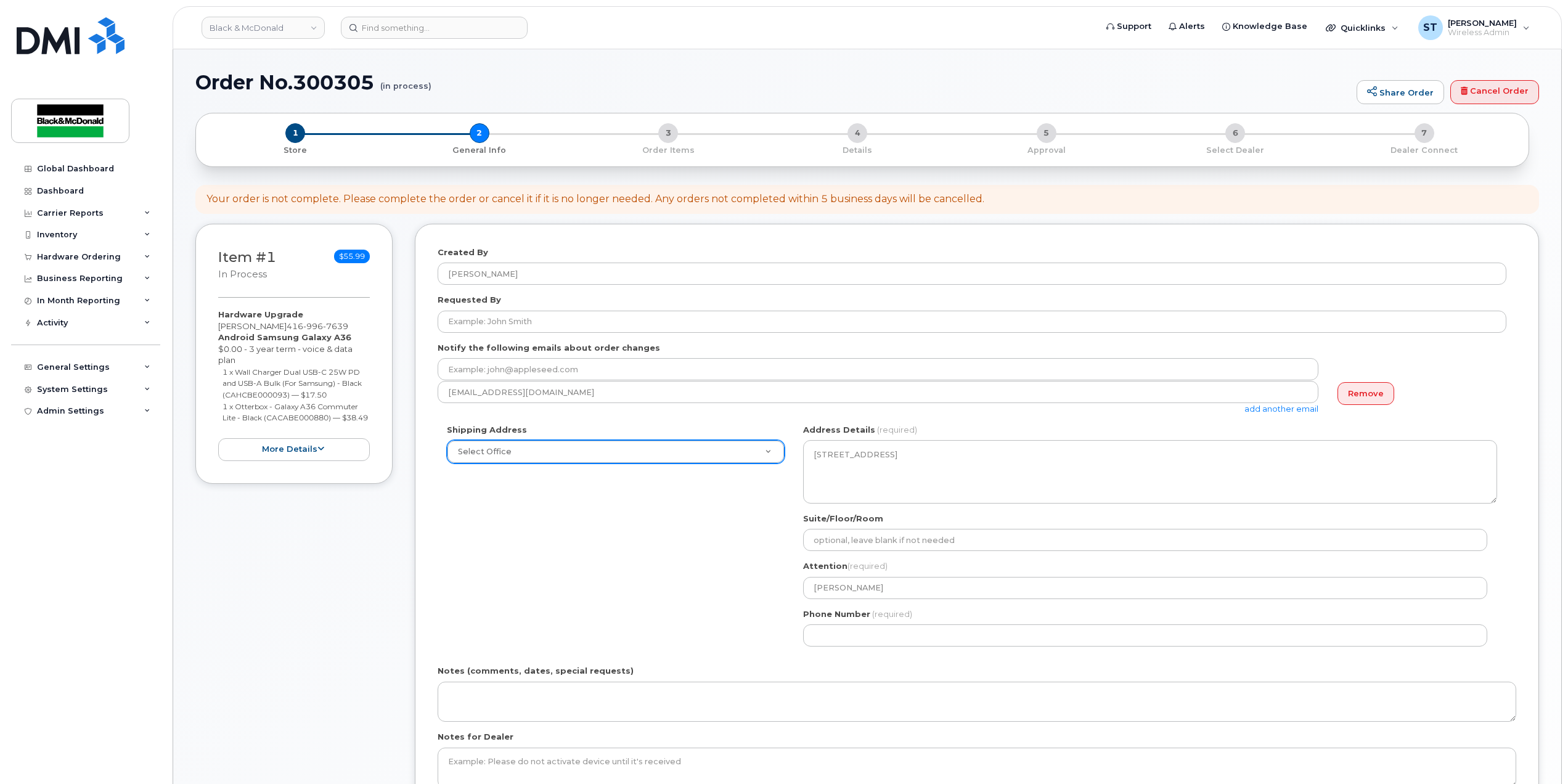
click at [747, 589] on div "Shipping Address Select Office 1011 Wilson Avenue 1071-26 Street NE 10717-181 S…" at bounding box center [972, 540] width 1069 height 232
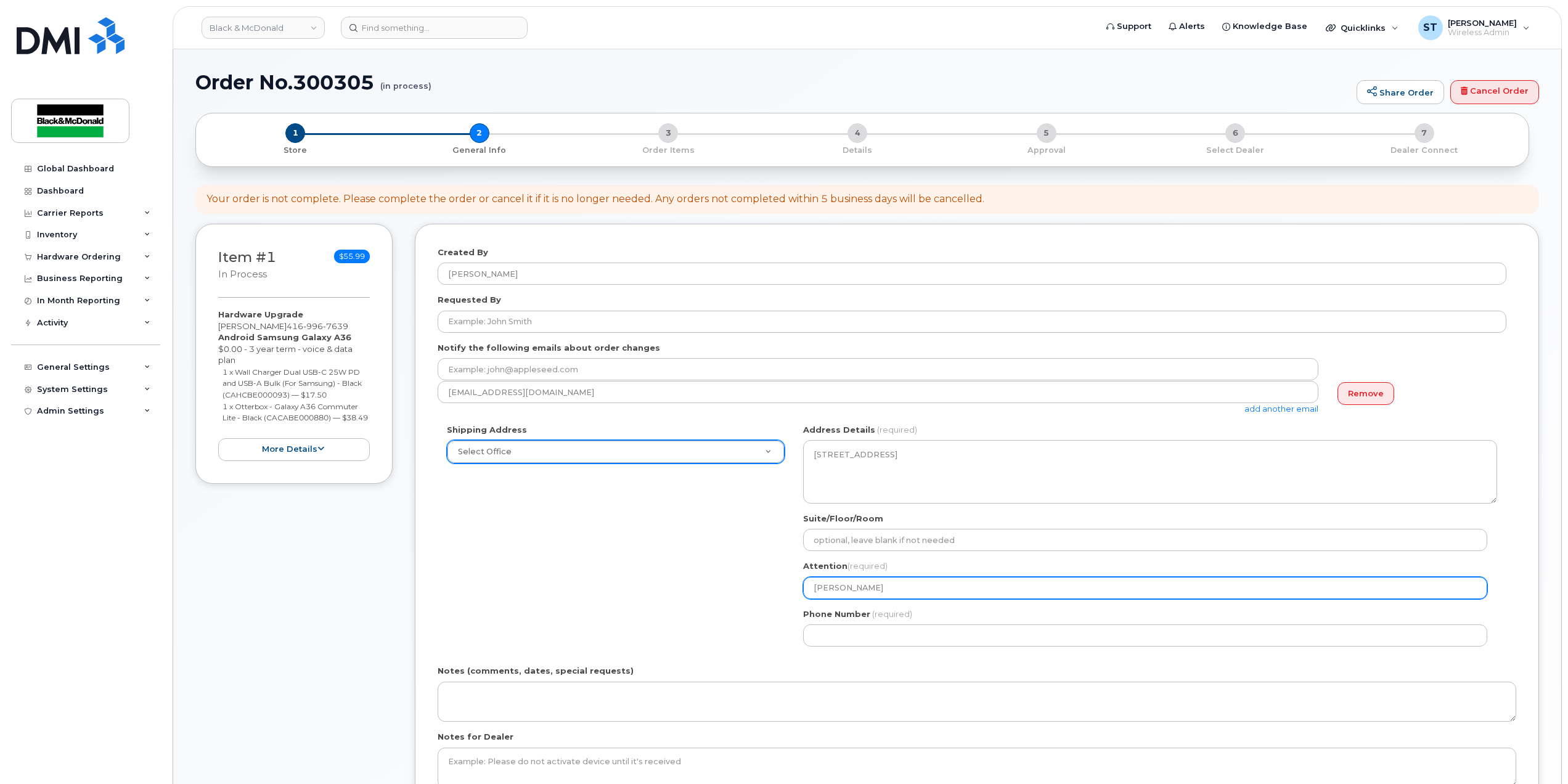
drag, startPoint x: 902, startPoint y: 585, endPoint x: 762, endPoint y: 585, distance: 140.0
click at [762, 585] on div "Shipping Address Select Office 1011 Wilson Avenue 1071-26 Street NE 10717-181 S…" at bounding box center [972, 540] width 1069 height 232
type input "Ryan Percival"
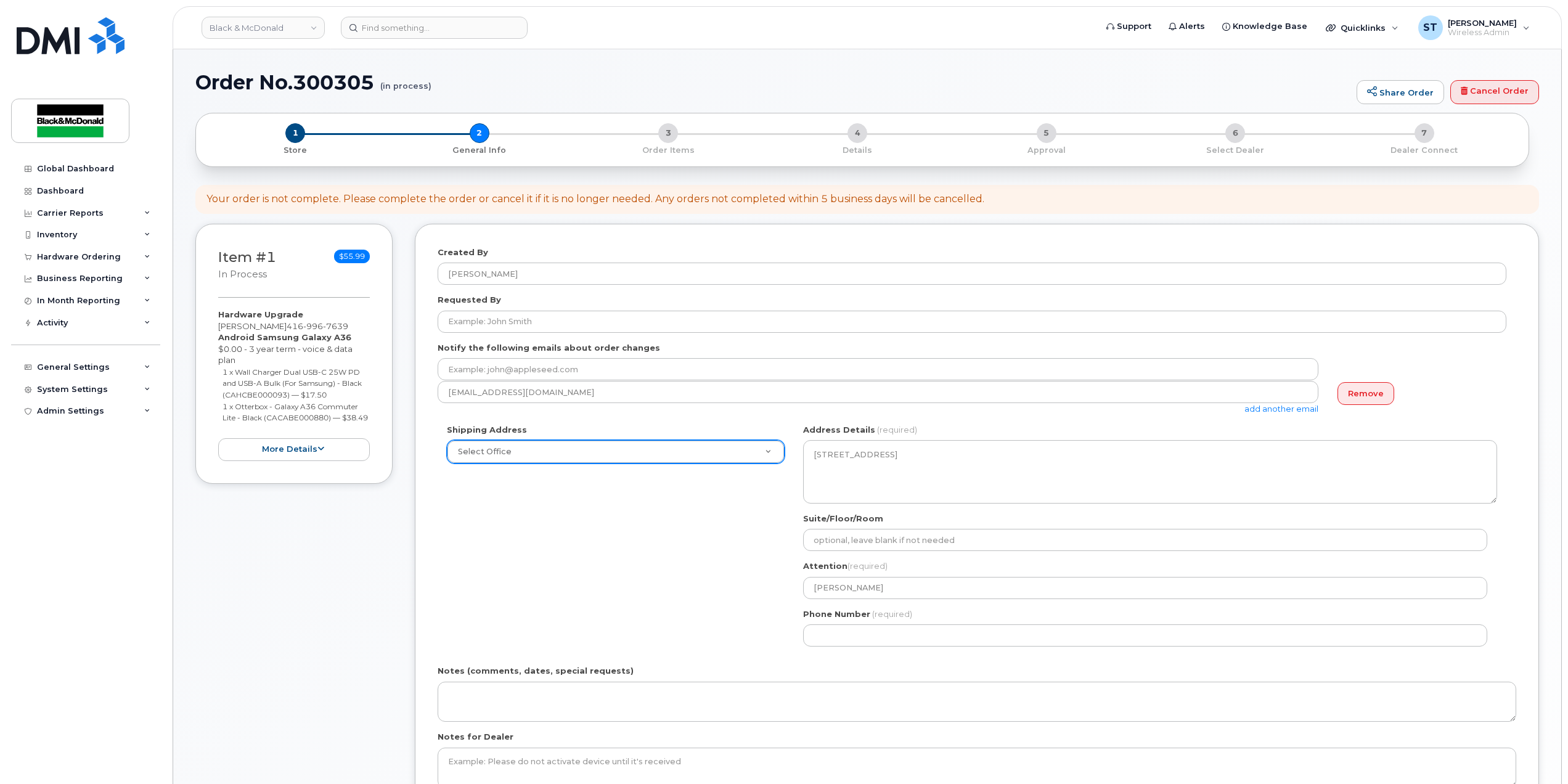
click at [705, 605] on div "Shipping Address Select Office 1011 Wilson Avenue 1071-26 Street NE 10717-181 S…" at bounding box center [972, 540] width 1069 height 232
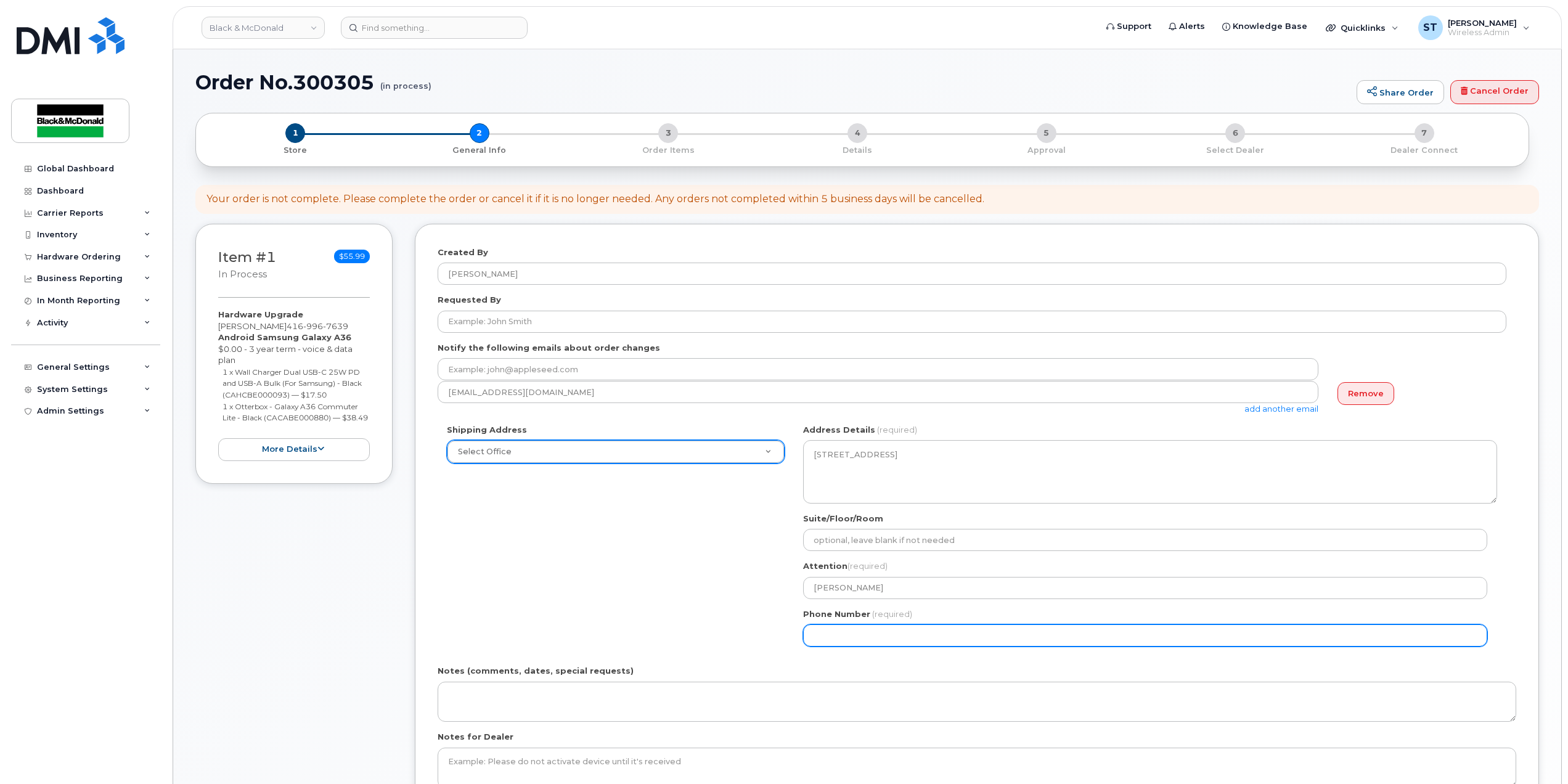
click at [851, 639] on input "Phone Number" at bounding box center [1145, 635] width 684 height 23
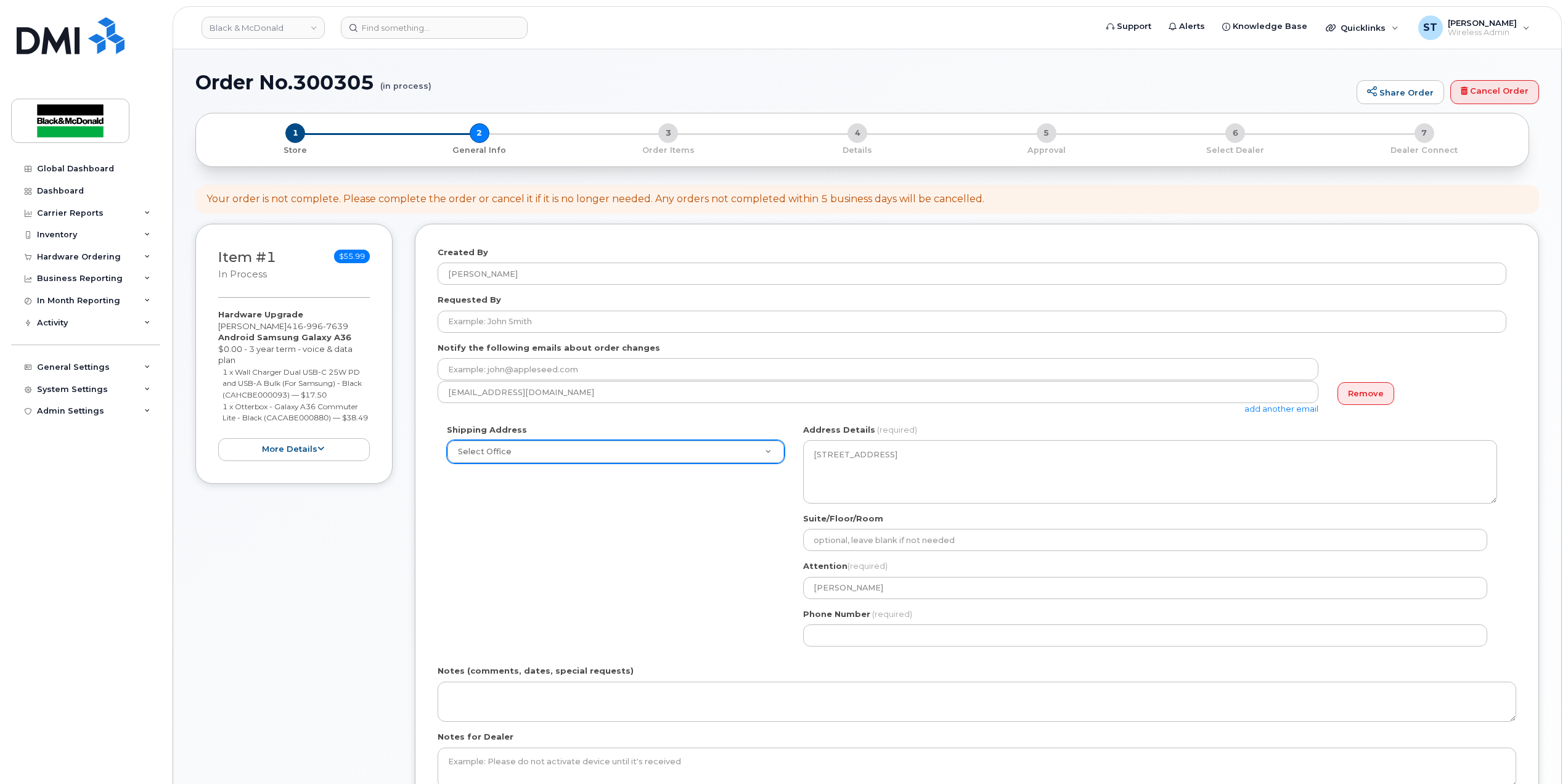
click at [679, 642] on div "Shipping Address Select Office 1011 Wilson Avenue 1071-26 Street NE 10717-181 S…" at bounding box center [972, 540] width 1069 height 232
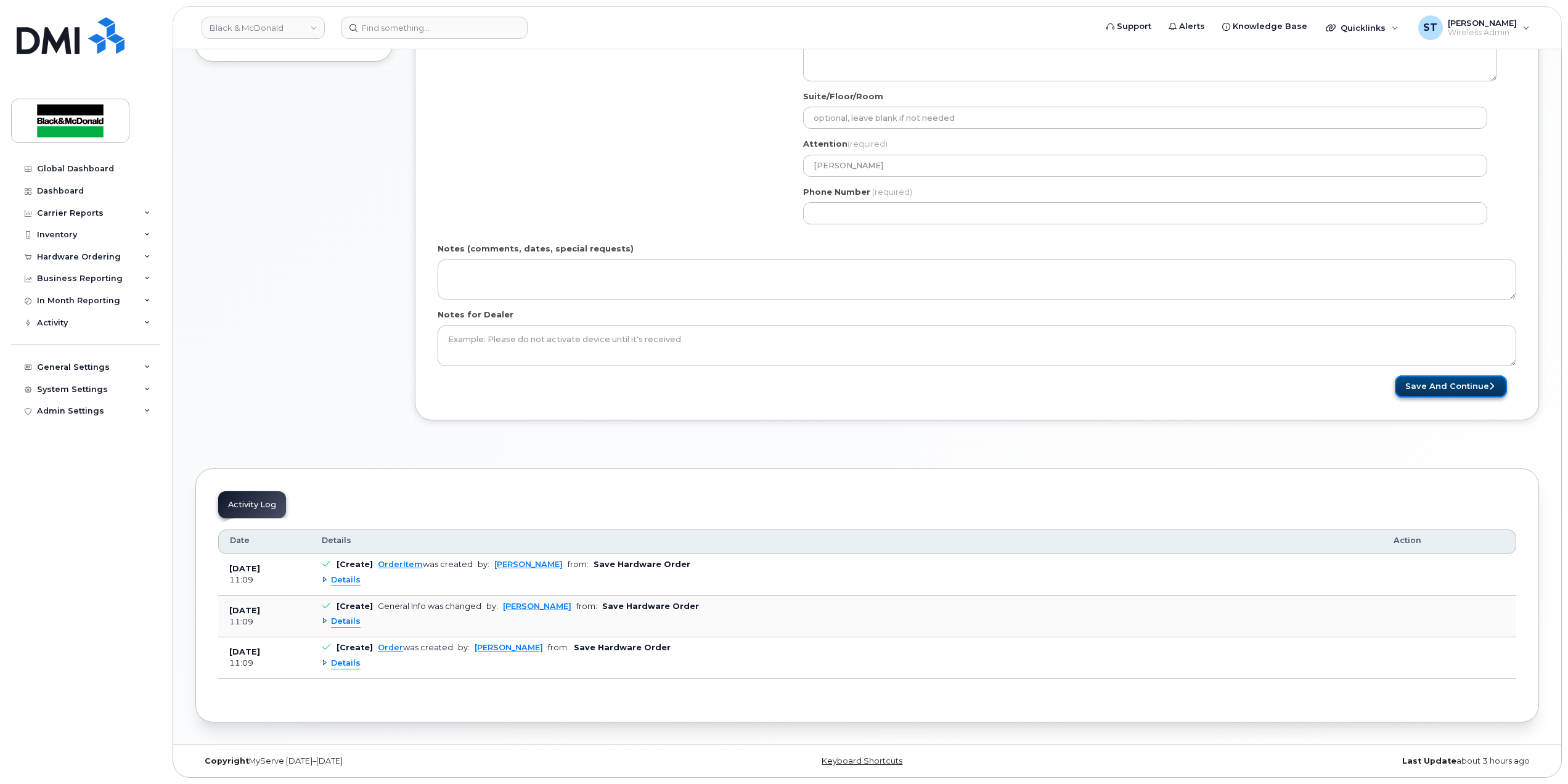
click at [1439, 378] on button "Save and Continue" at bounding box center [1451, 386] width 112 height 23
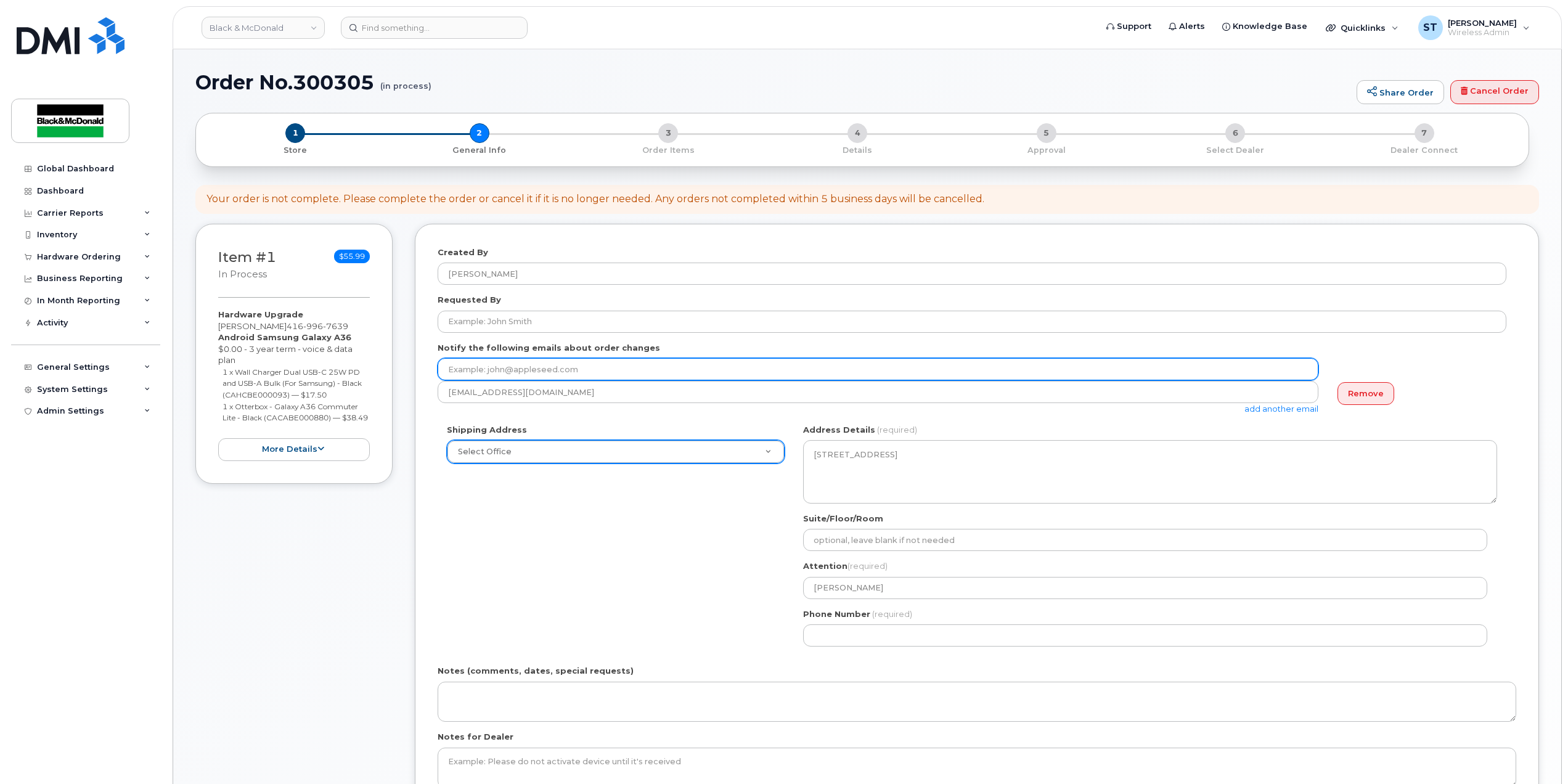
click at [546, 378] on input "email" at bounding box center [877, 369] width 881 height 23
click at [553, 368] on input "email" at bounding box center [877, 369] width 881 height 23
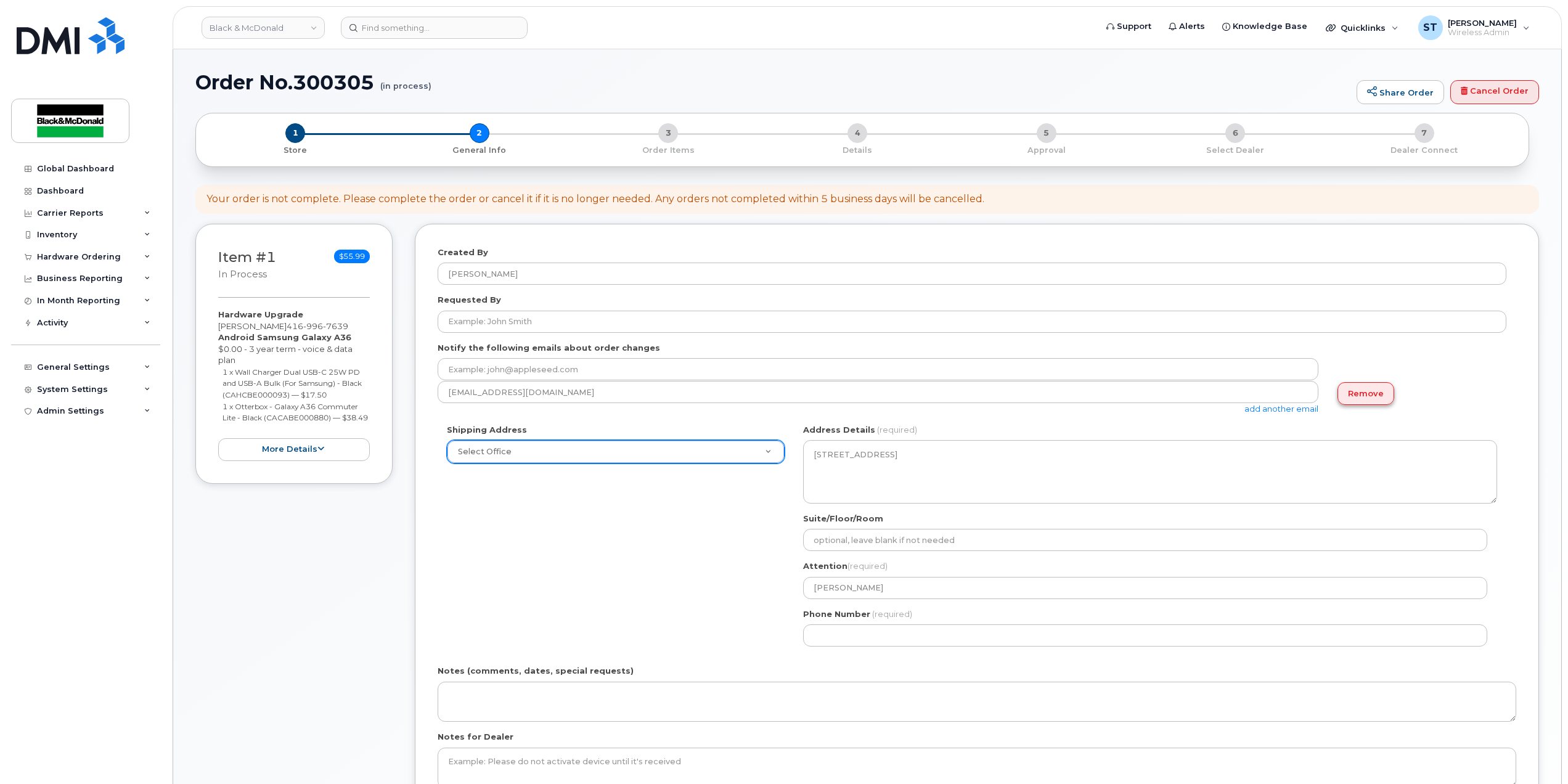
click at [1355, 398] on link "Remove" at bounding box center [1366, 393] width 57 height 23
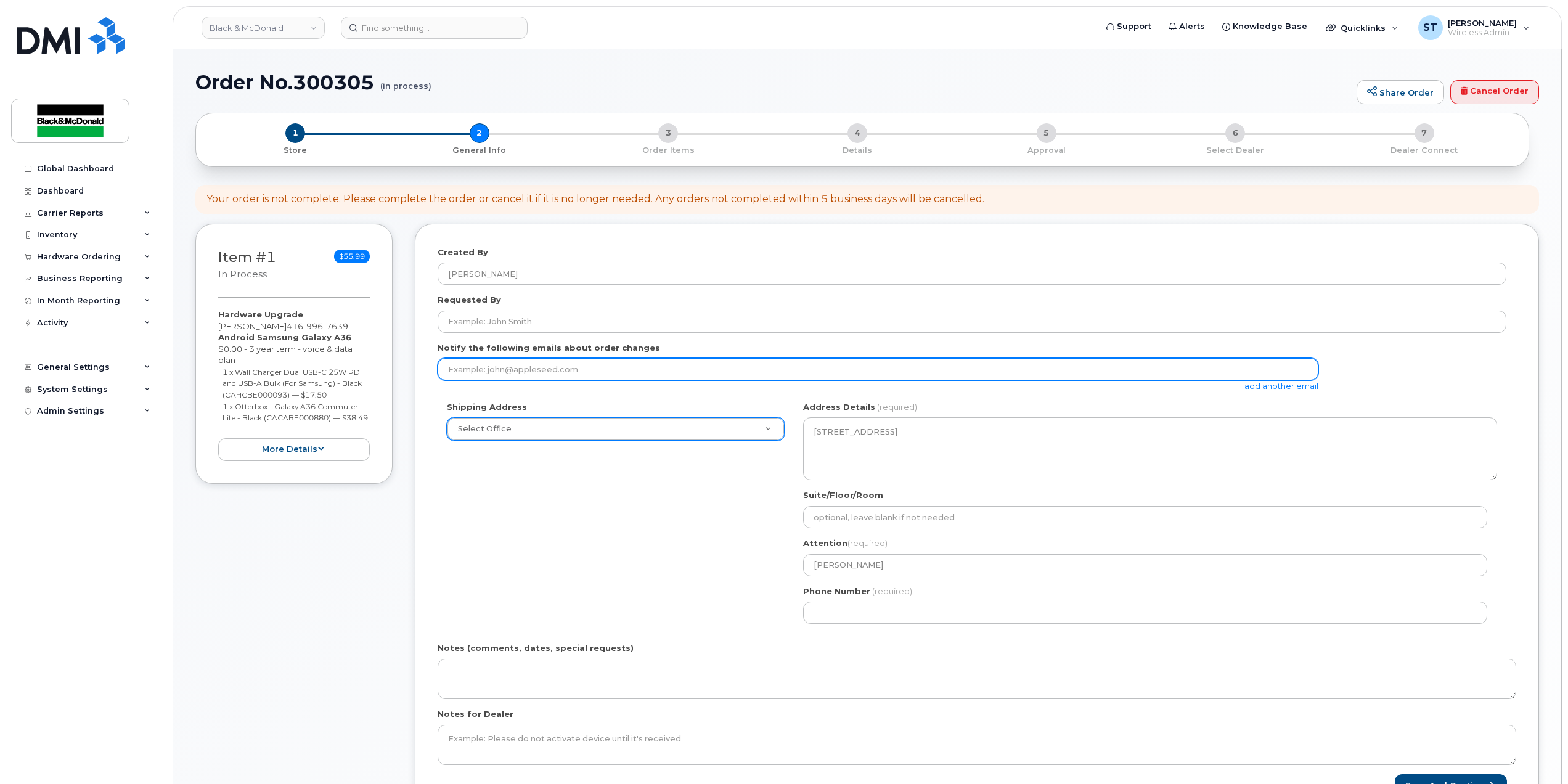
click at [985, 368] on input "email" at bounding box center [877, 369] width 881 height 23
type input "stavakoli@blackandmcdonald.com"
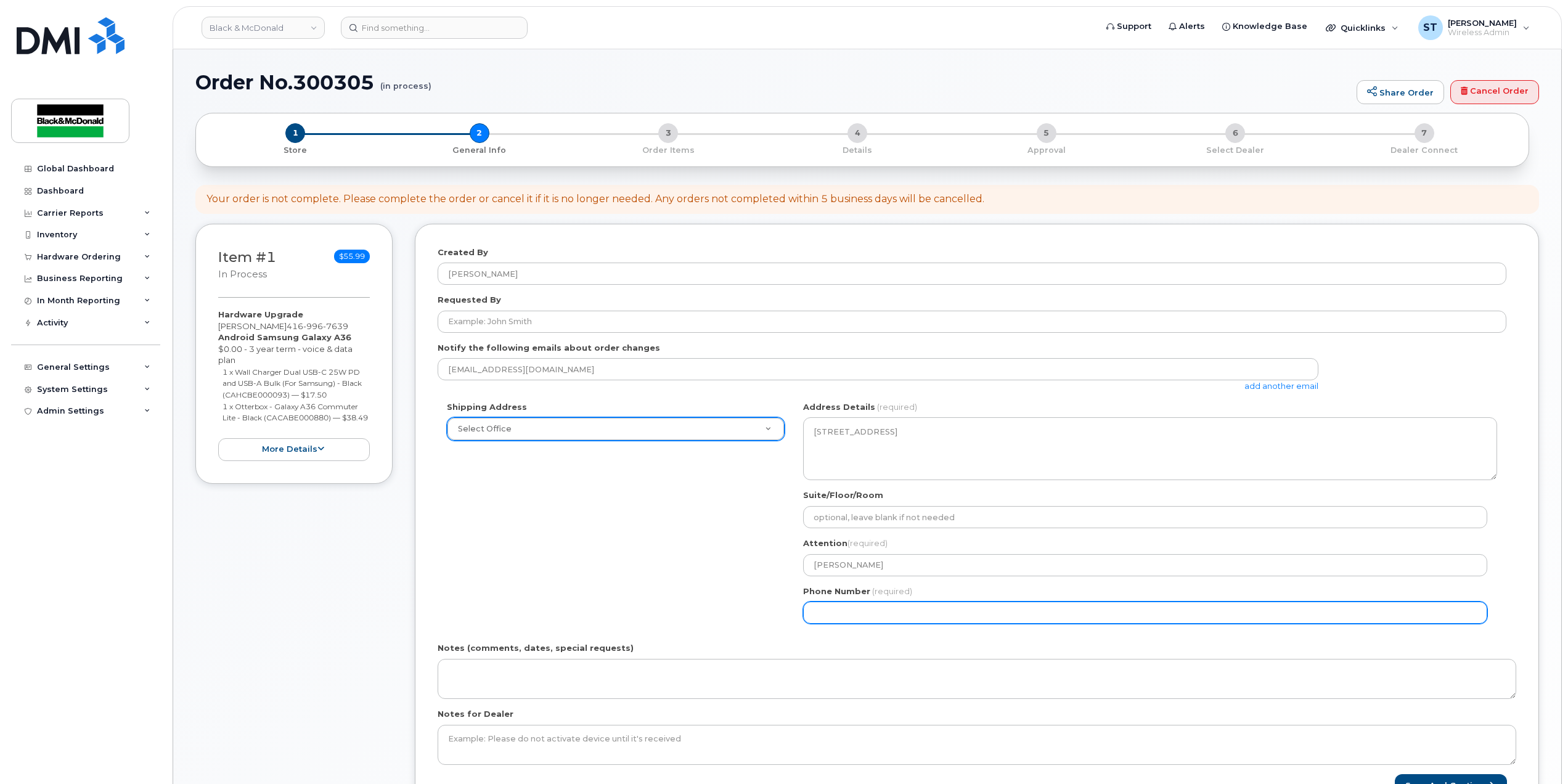
type input "1647317573"
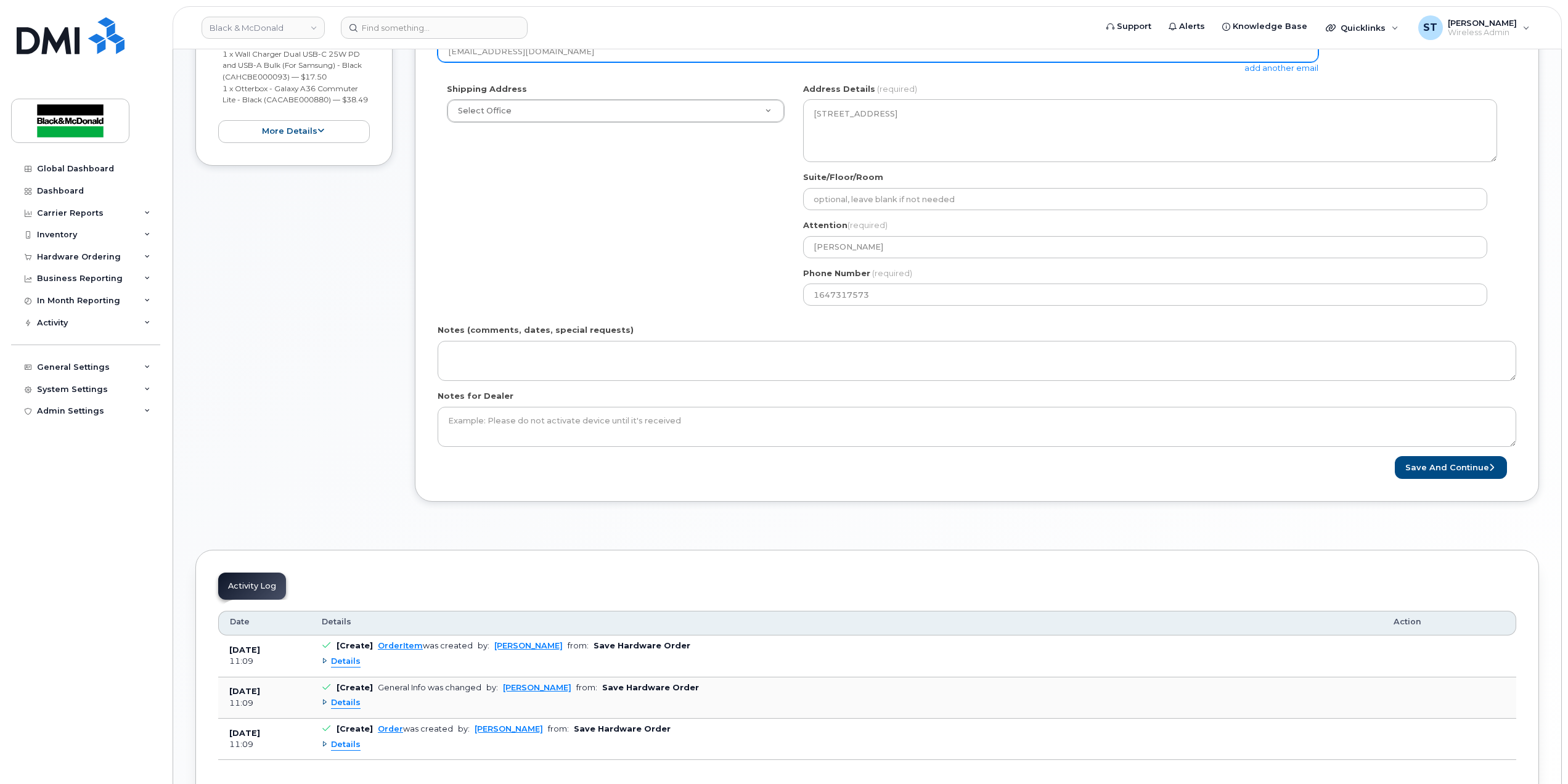
scroll to position [404, 0]
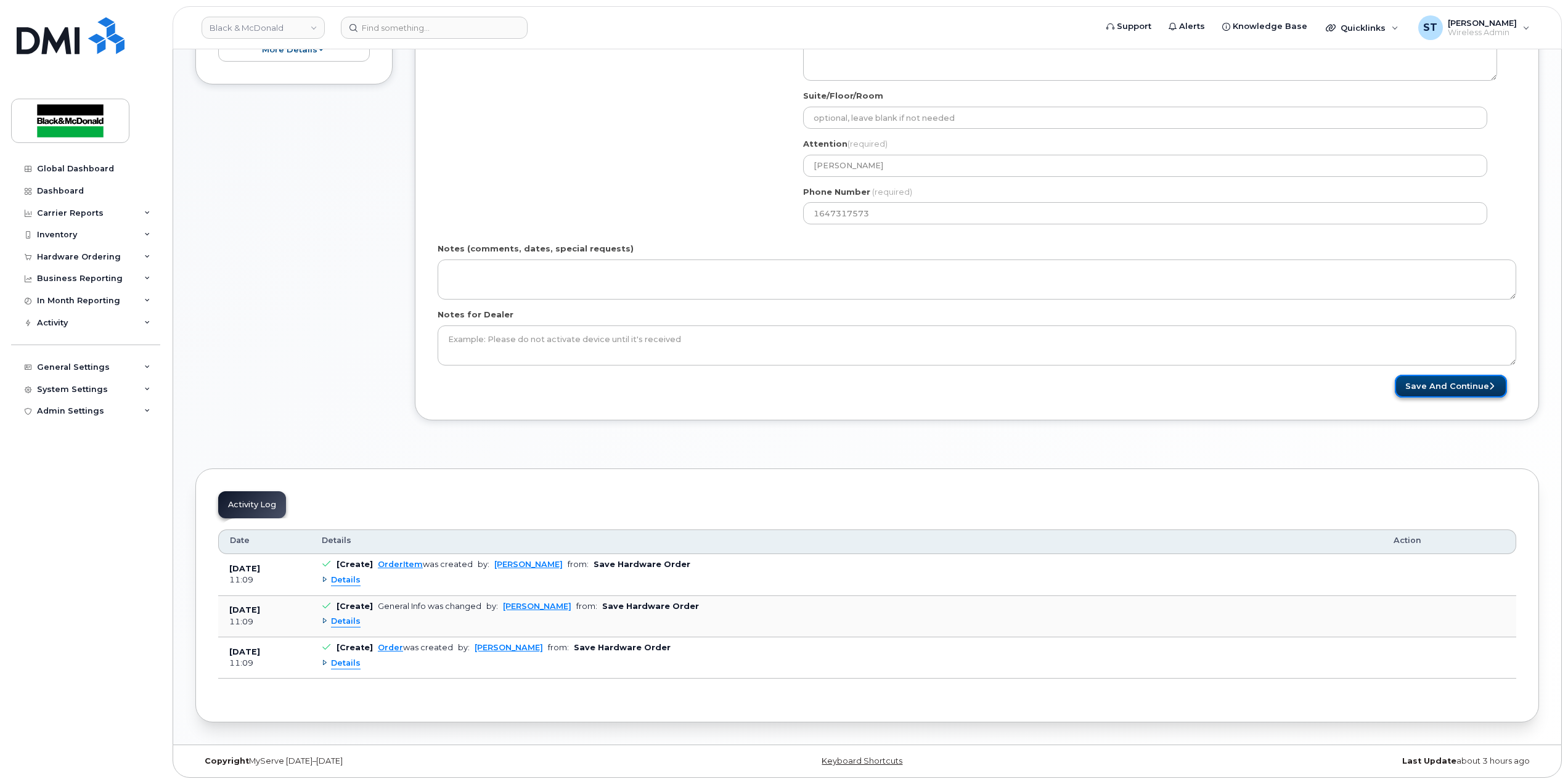
click at [1463, 388] on button "Save and Continue" at bounding box center [1451, 385] width 112 height 23
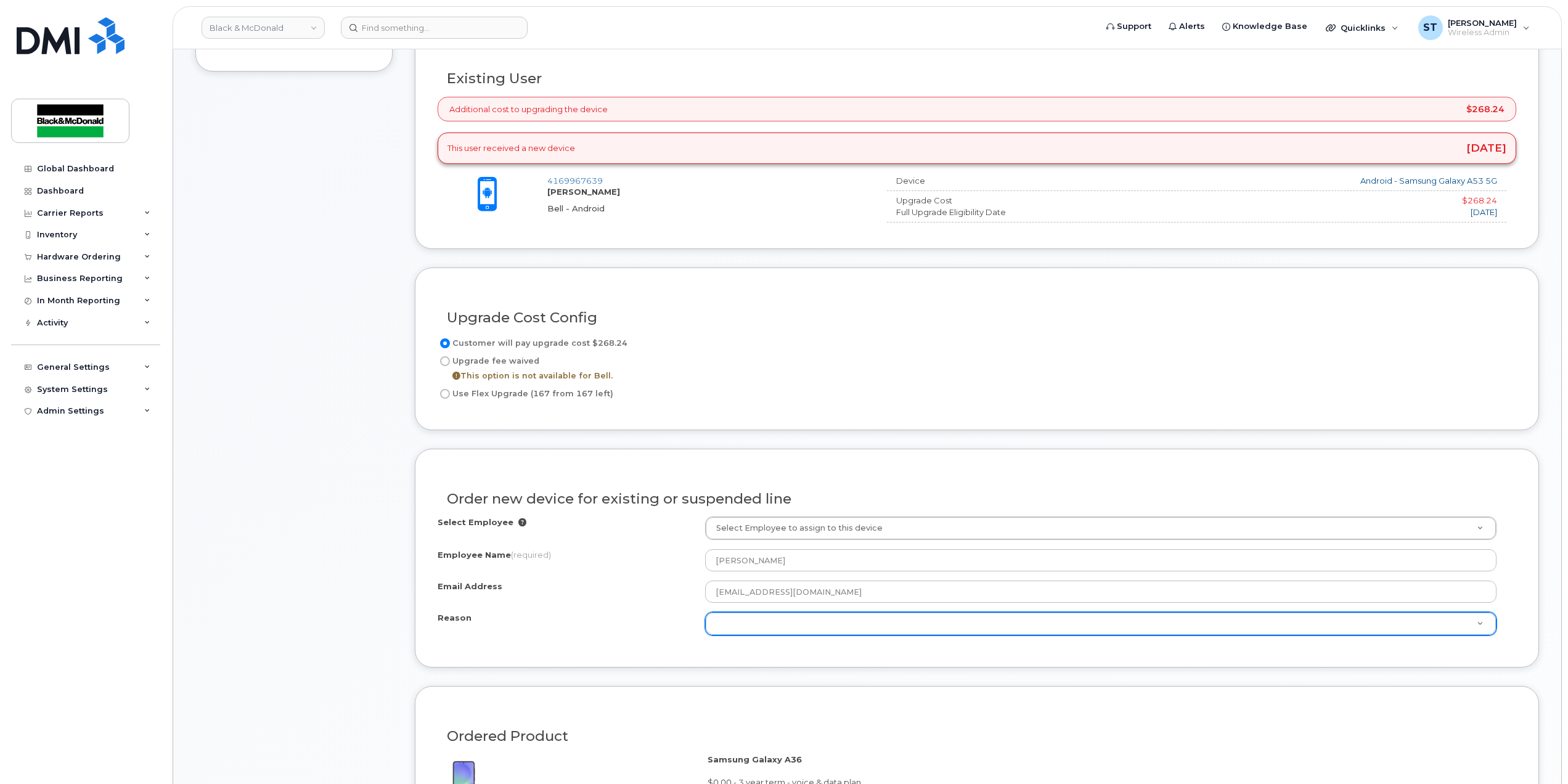
scroll to position [493, 0]
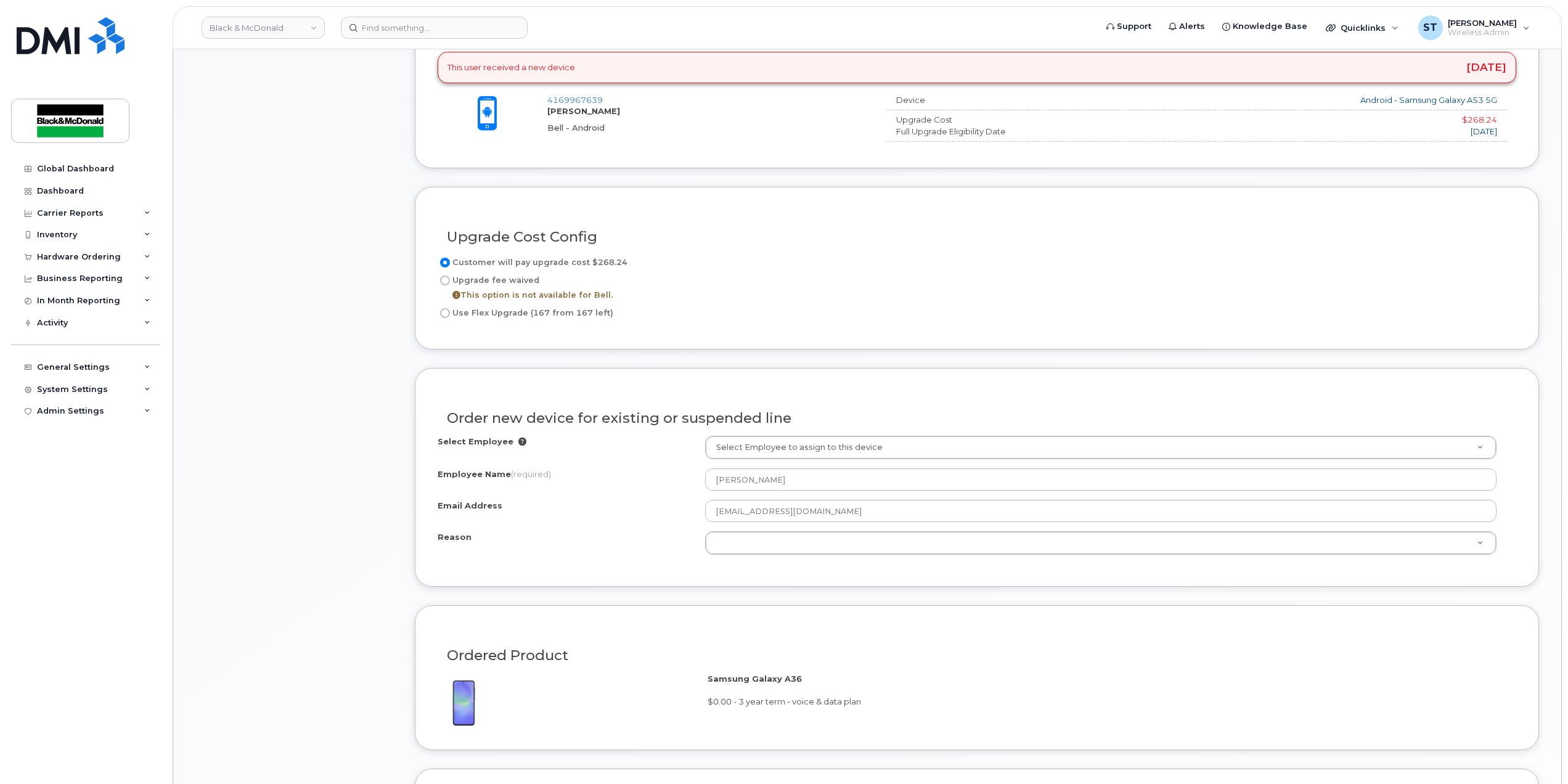
click at [441, 318] on input "Use Flex Upgrade (167 from 167 left)" at bounding box center [445, 313] width 10 height 10
radio input "true"
click at [279, 526] on div "Item #1 in process $55.99 Hardware Upgrade Chase Taylor 416 996 7639 Android Sa…" at bounding box center [294, 366] width 197 height 1271
click at [450, 548] on div "Reason" at bounding box center [571, 539] width 268 height 16
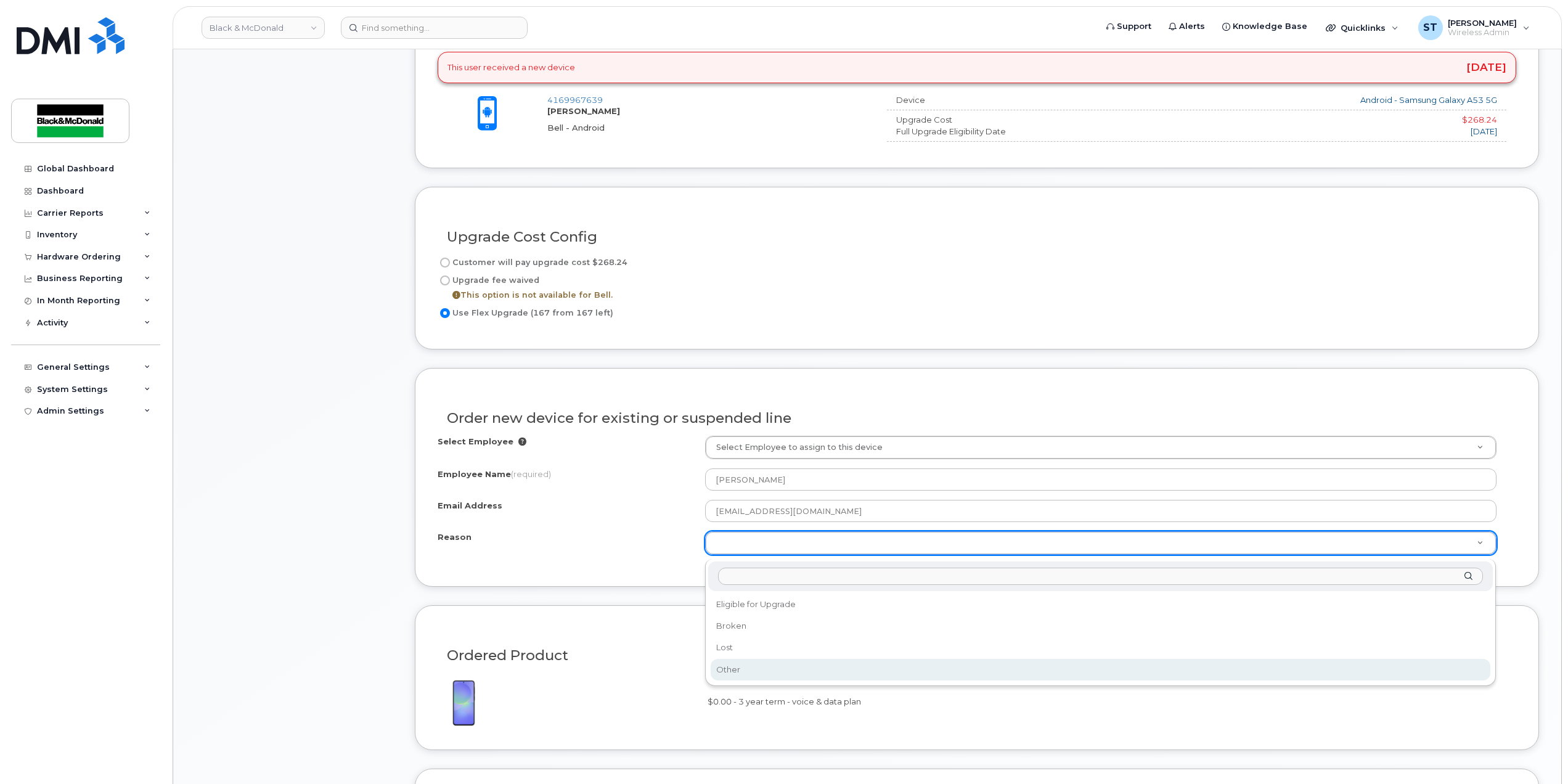
drag, startPoint x: 736, startPoint y: 662, endPoint x: 706, endPoint y: 647, distance: 33.5
select select "other"
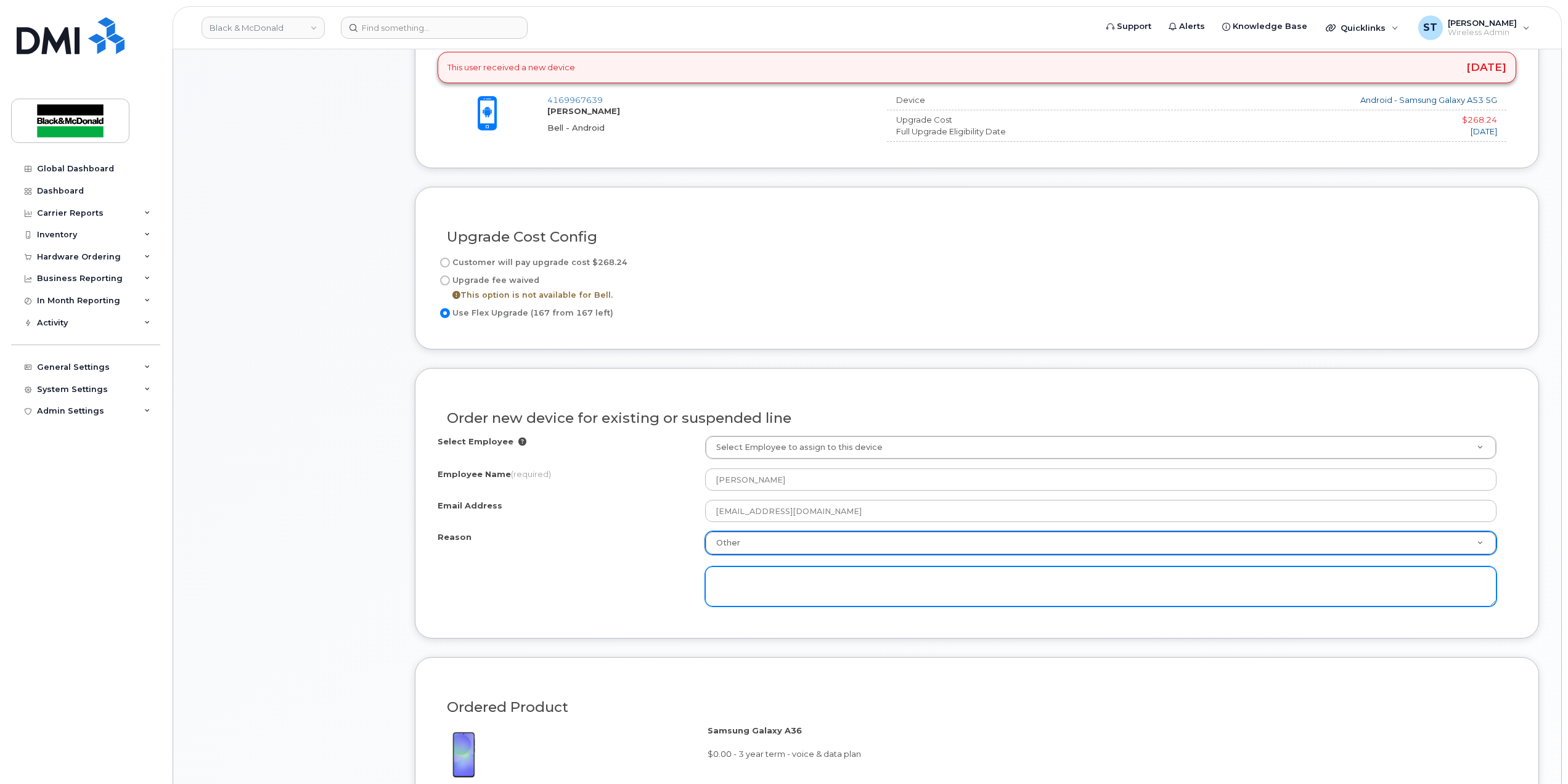
click at [758, 599] on textarea at bounding box center [1101, 587] width 792 height 40
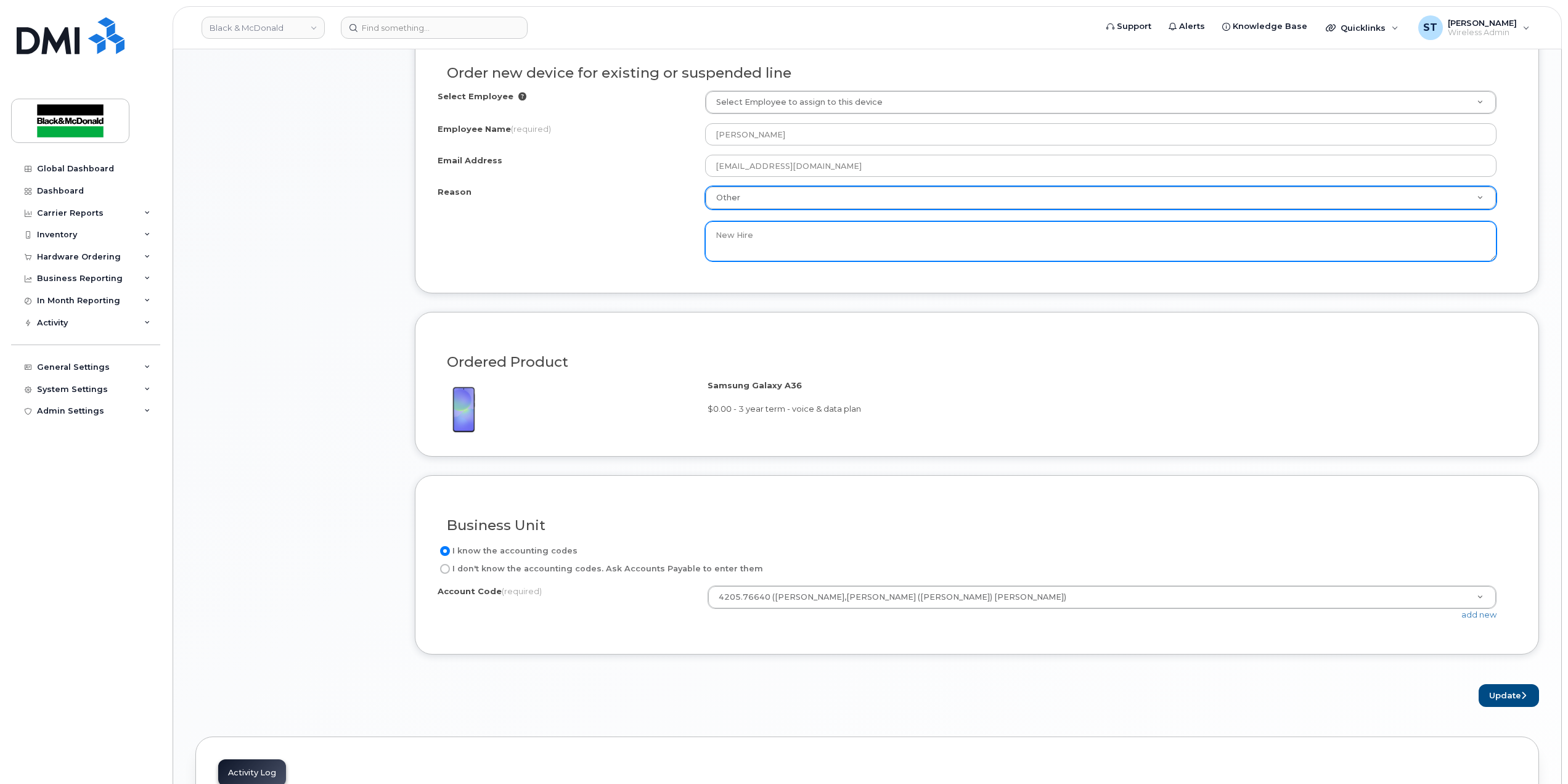
scroll to position [986, 0]
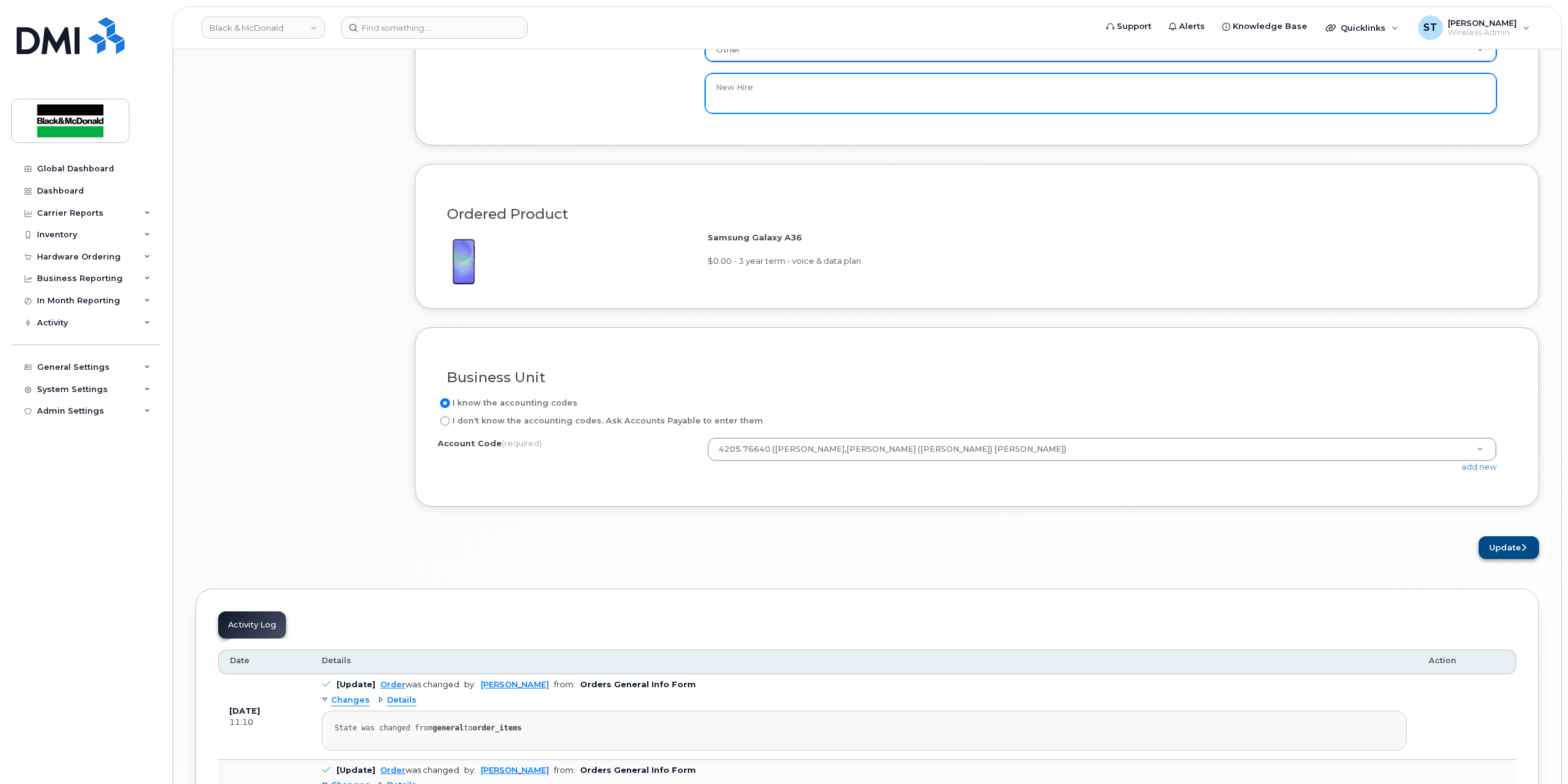
type textarea "New Hire"
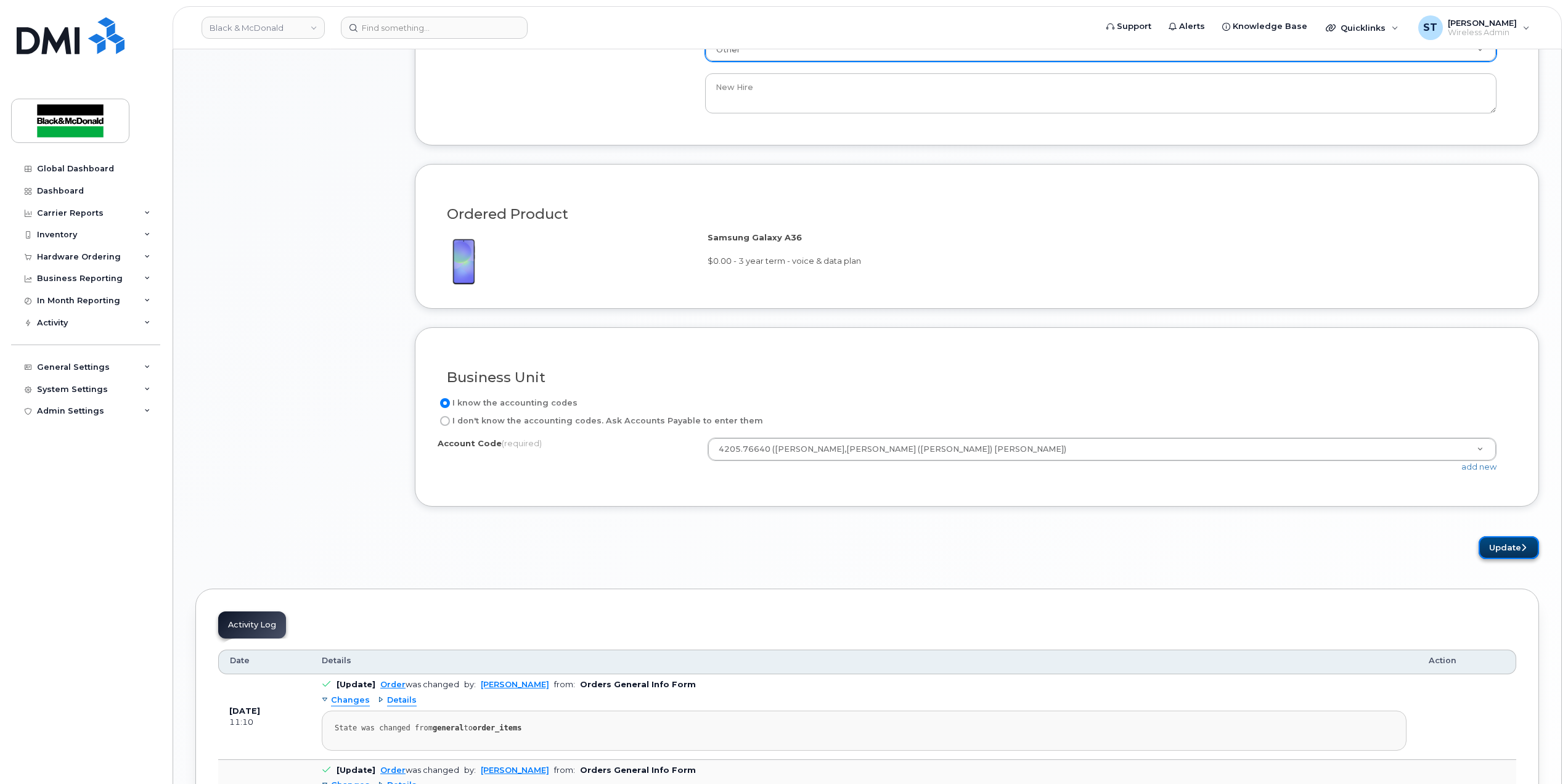
click at [1503, 559] on button "Update" at bounding box center [1509, 547] width 61 height 23
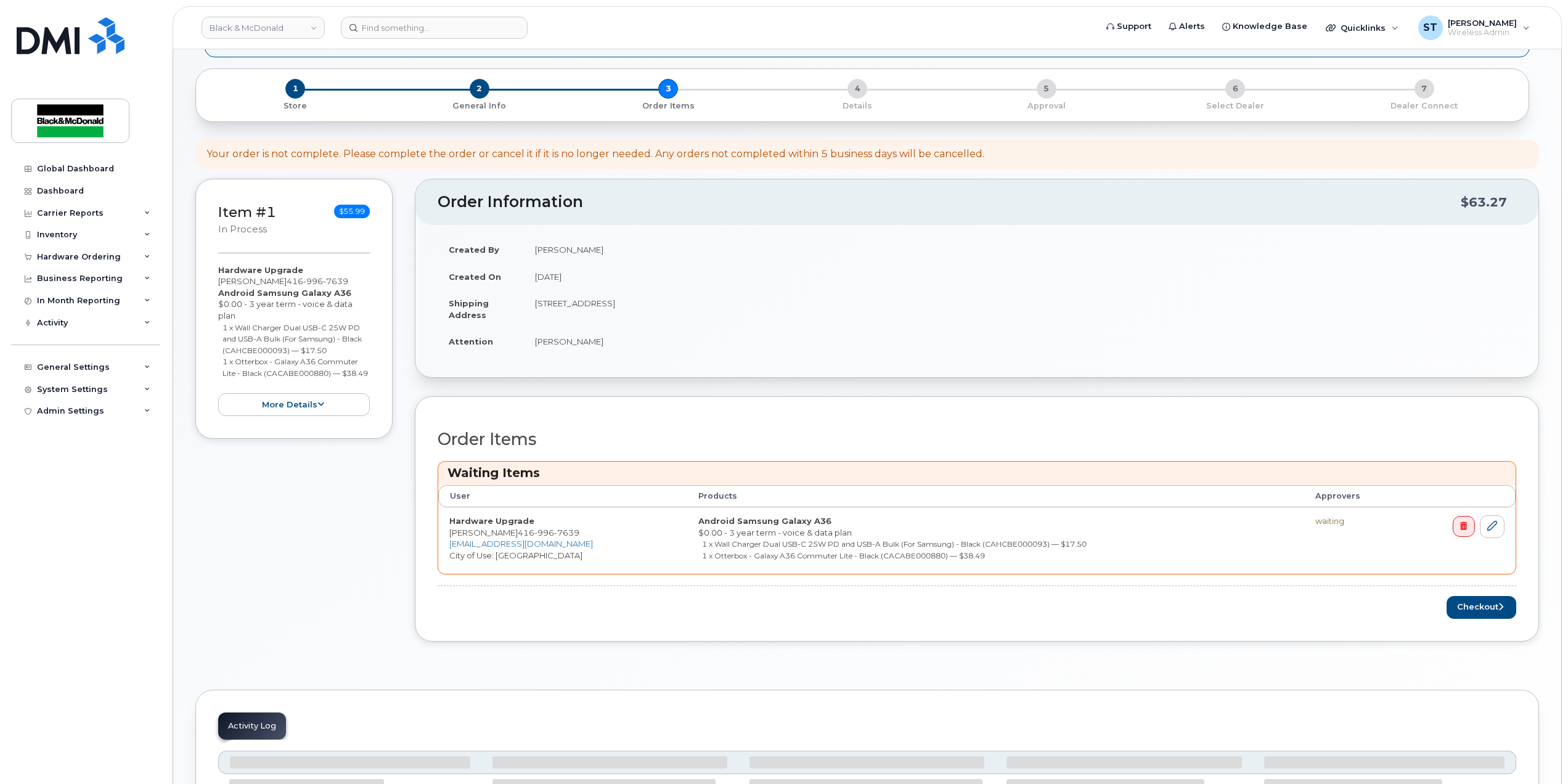
scroll to position [333, 0]
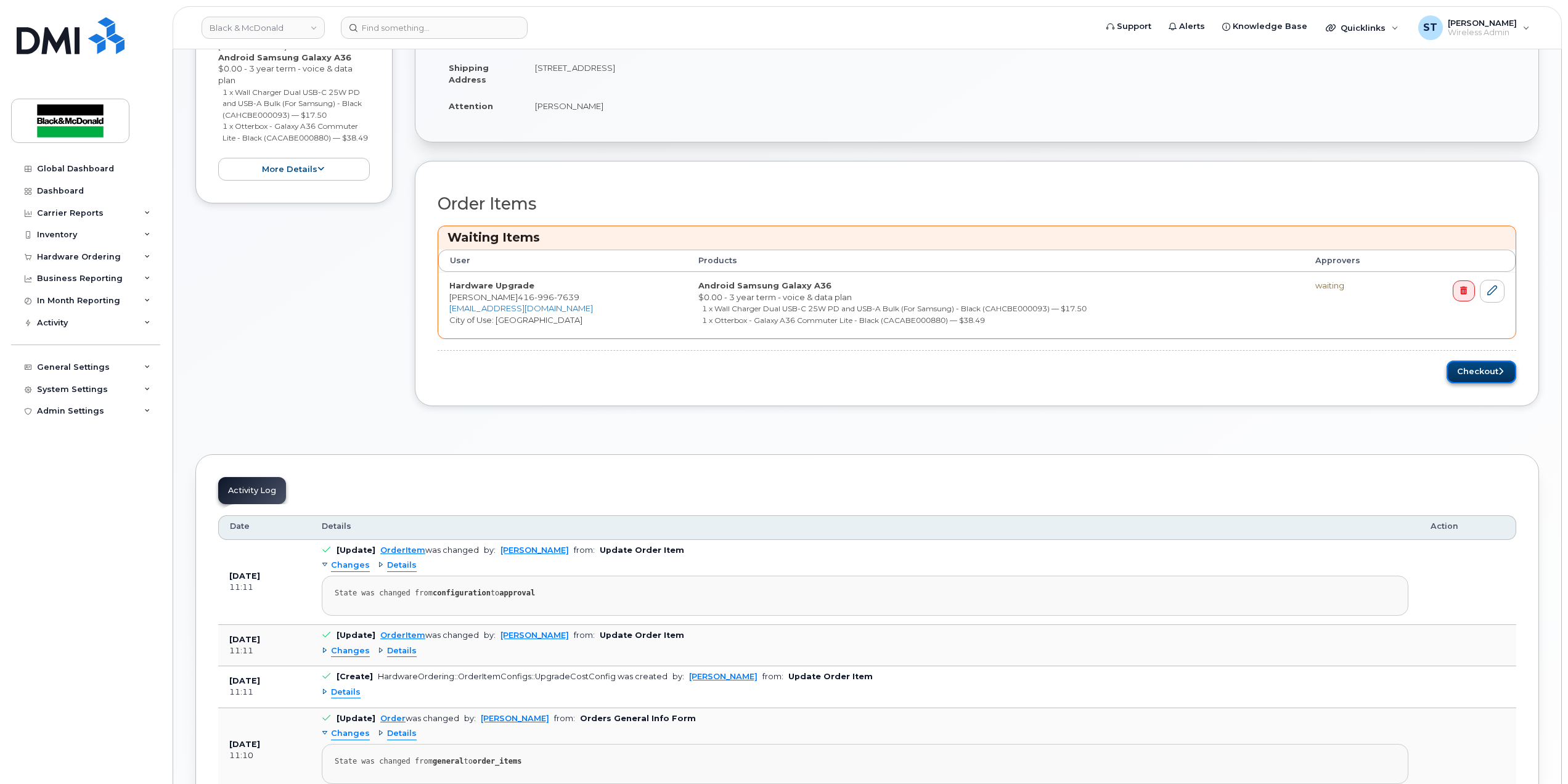
click at [1482, 374] on button "Checkout" at bounding box center [1481, 371] width 69 height 23
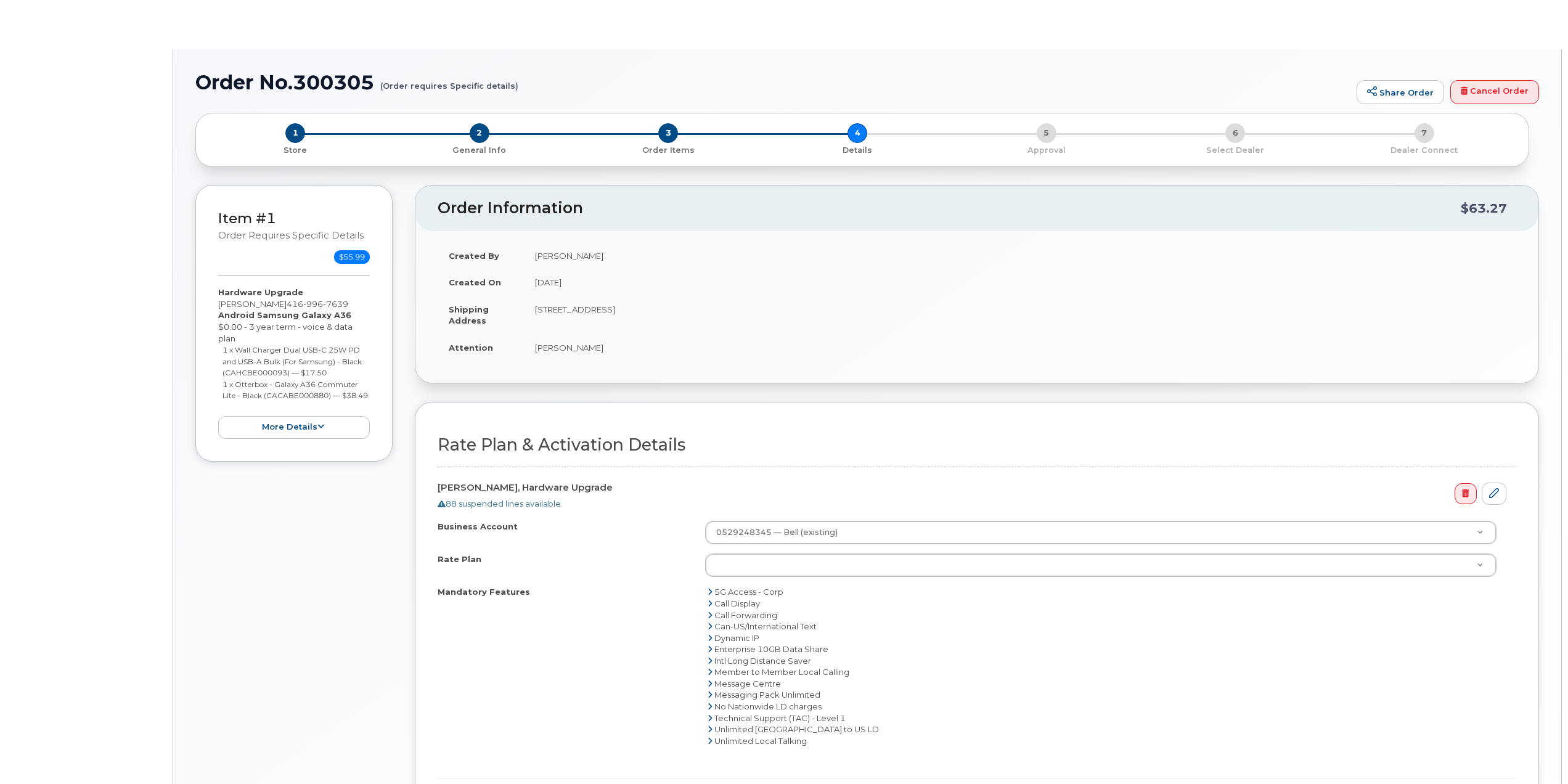
select select "Enterprise Unltd/10GB Share 36"
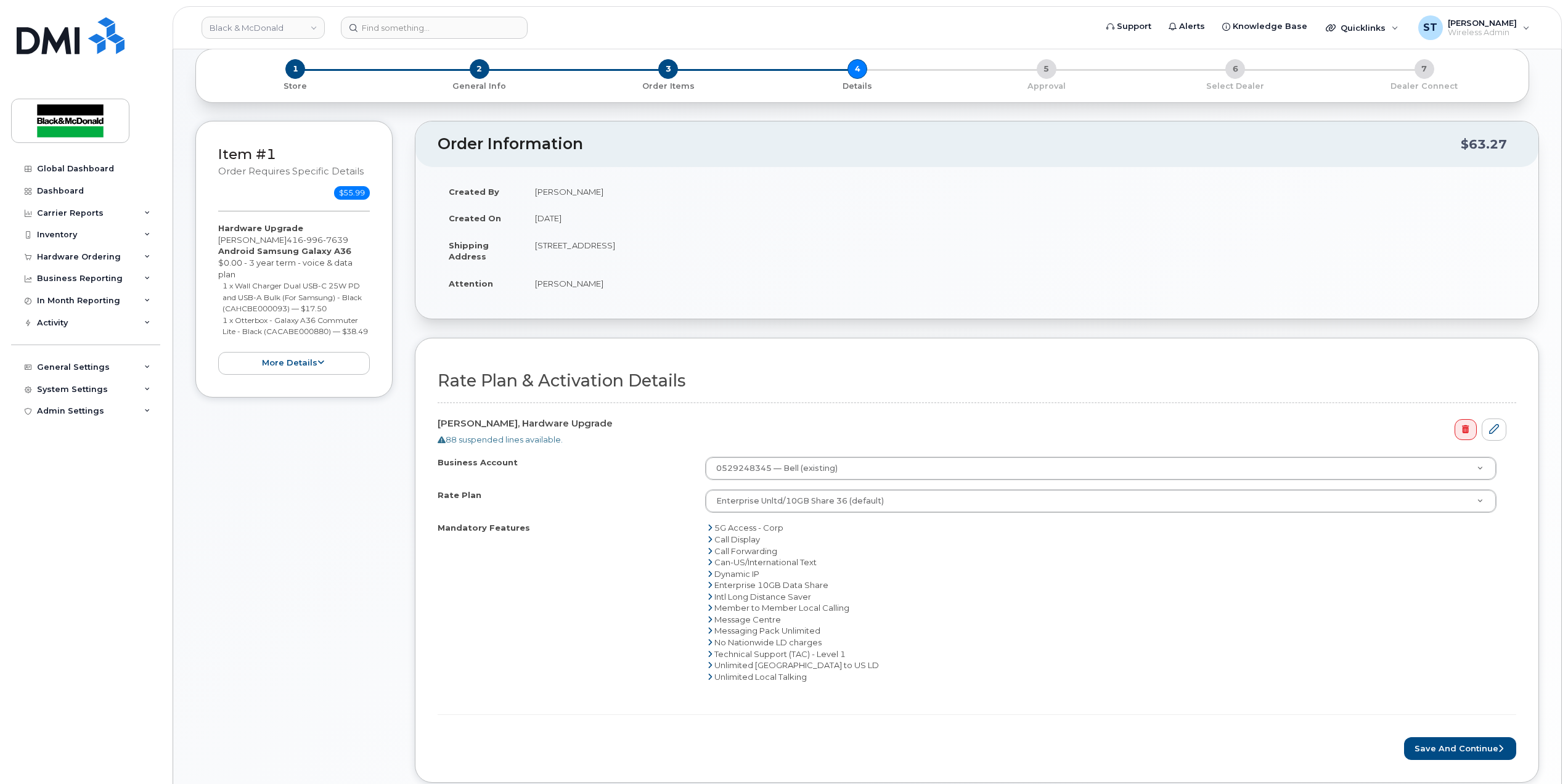
scroll to position [440, 0]
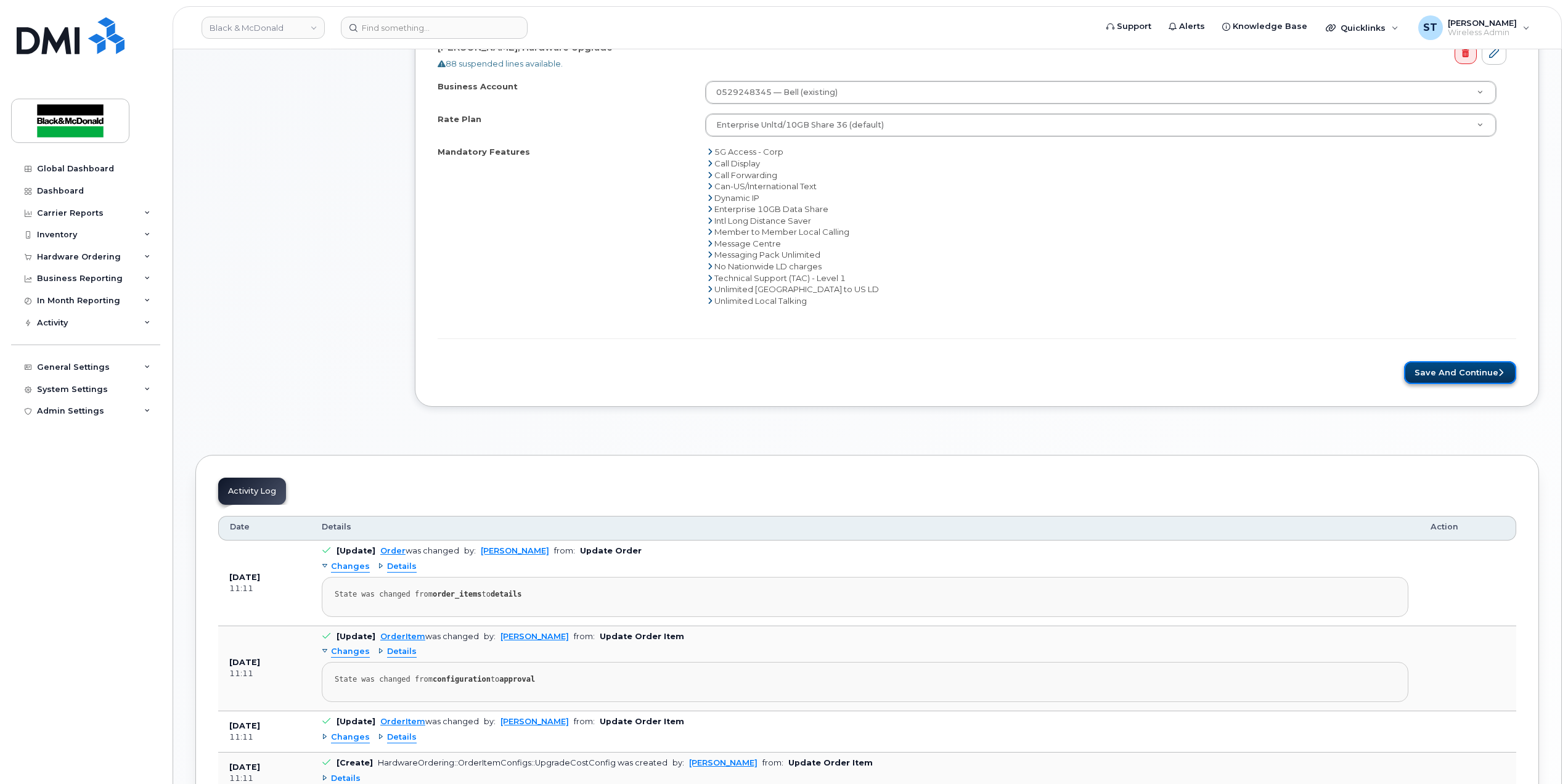
click at [1490, 375] on button "Save and Continue" at bounding box center [1461, 372] width 112 height 23
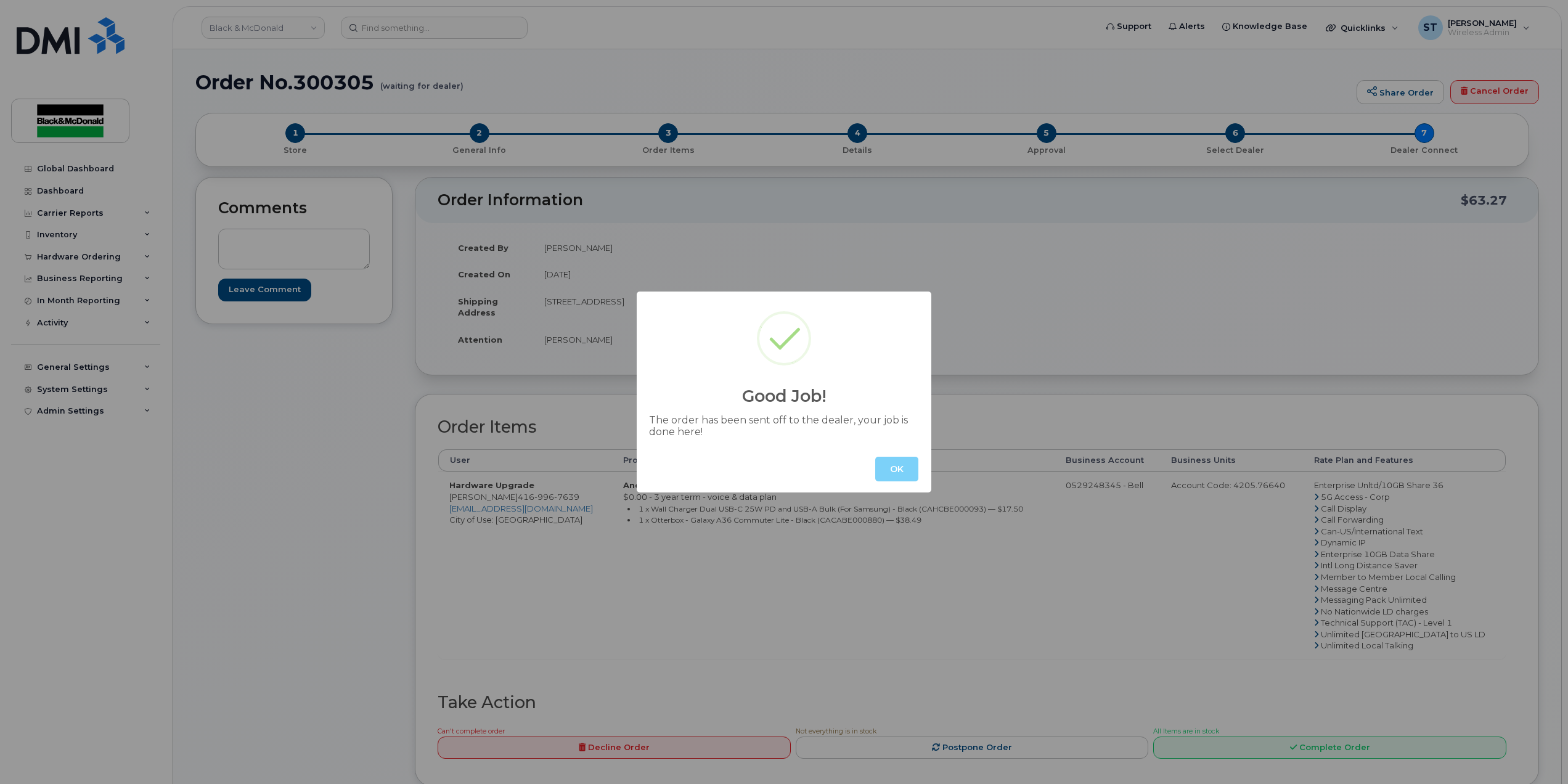
click at [889, 466] on button "OK" at bounding box center [896, 469] width 43 height 25
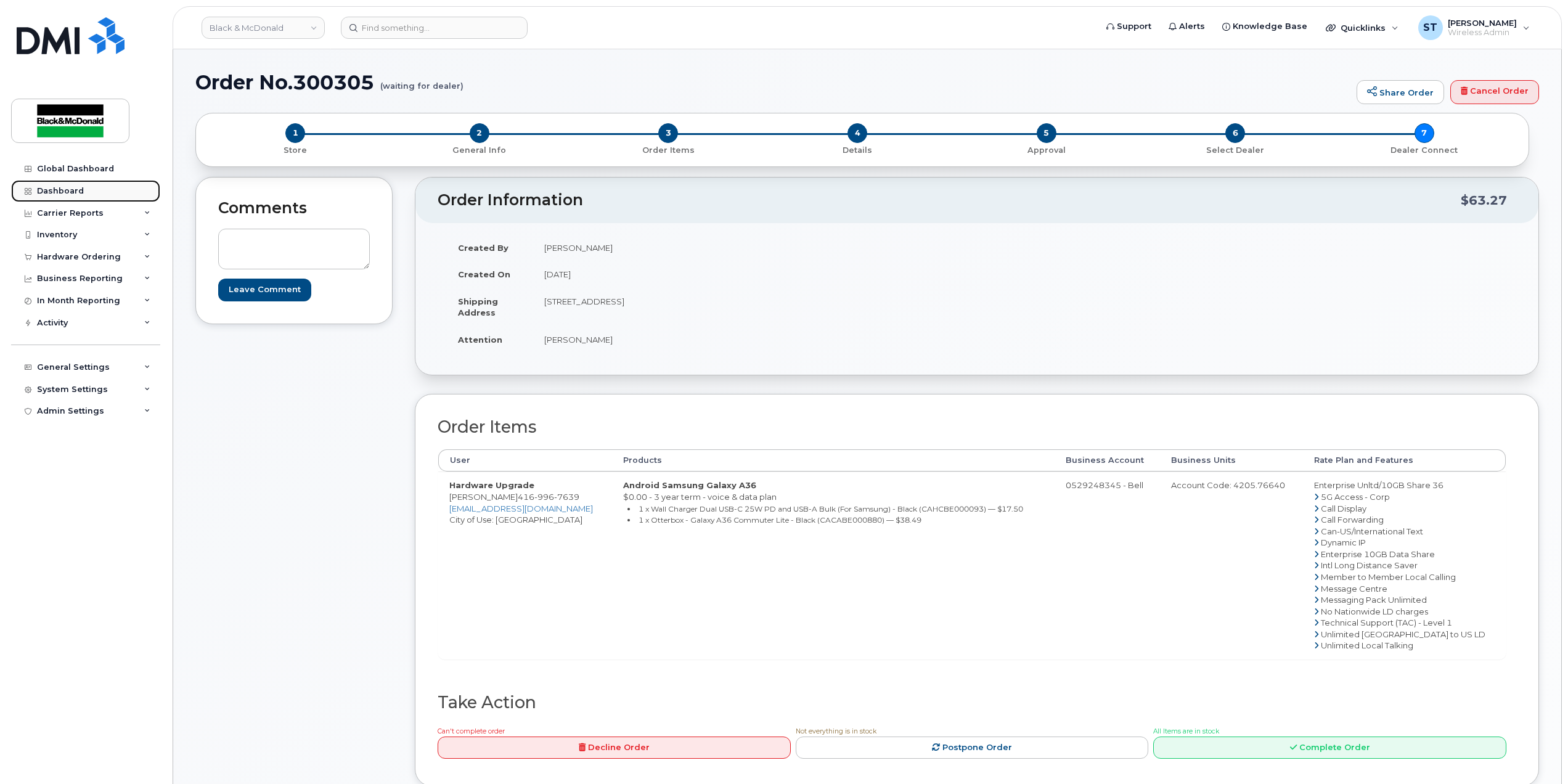
drag, startPoint x: 84, startPoint y: 194, endPoint x: 86, endPoint y: 200, distance: 6.3
click at [84, 194] on link "Dashboard" at bounding box center [86, 191] width 149 height 23
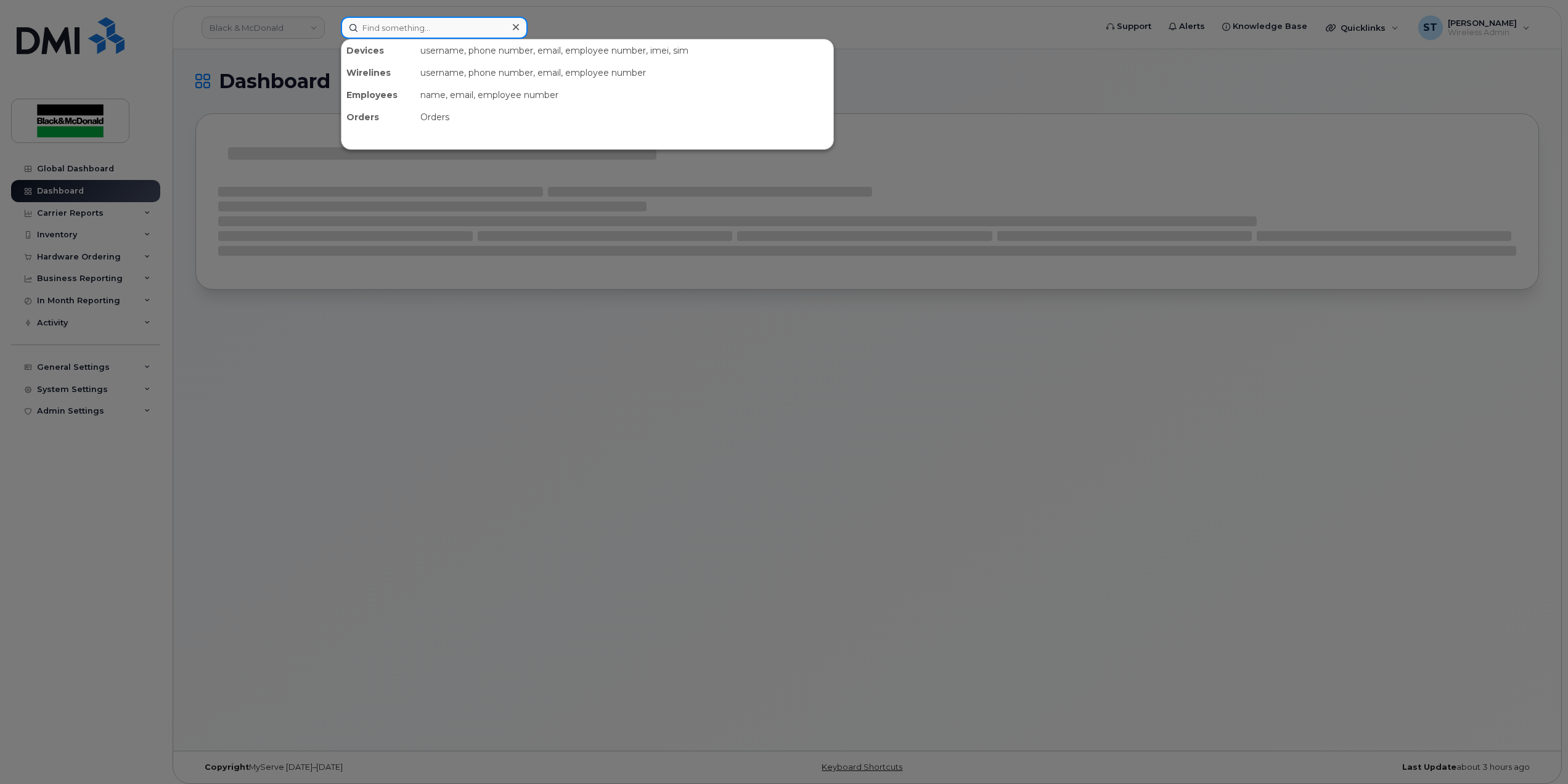
click at [432, 28] on input at bounding box center [434, 27] width 187 height 23
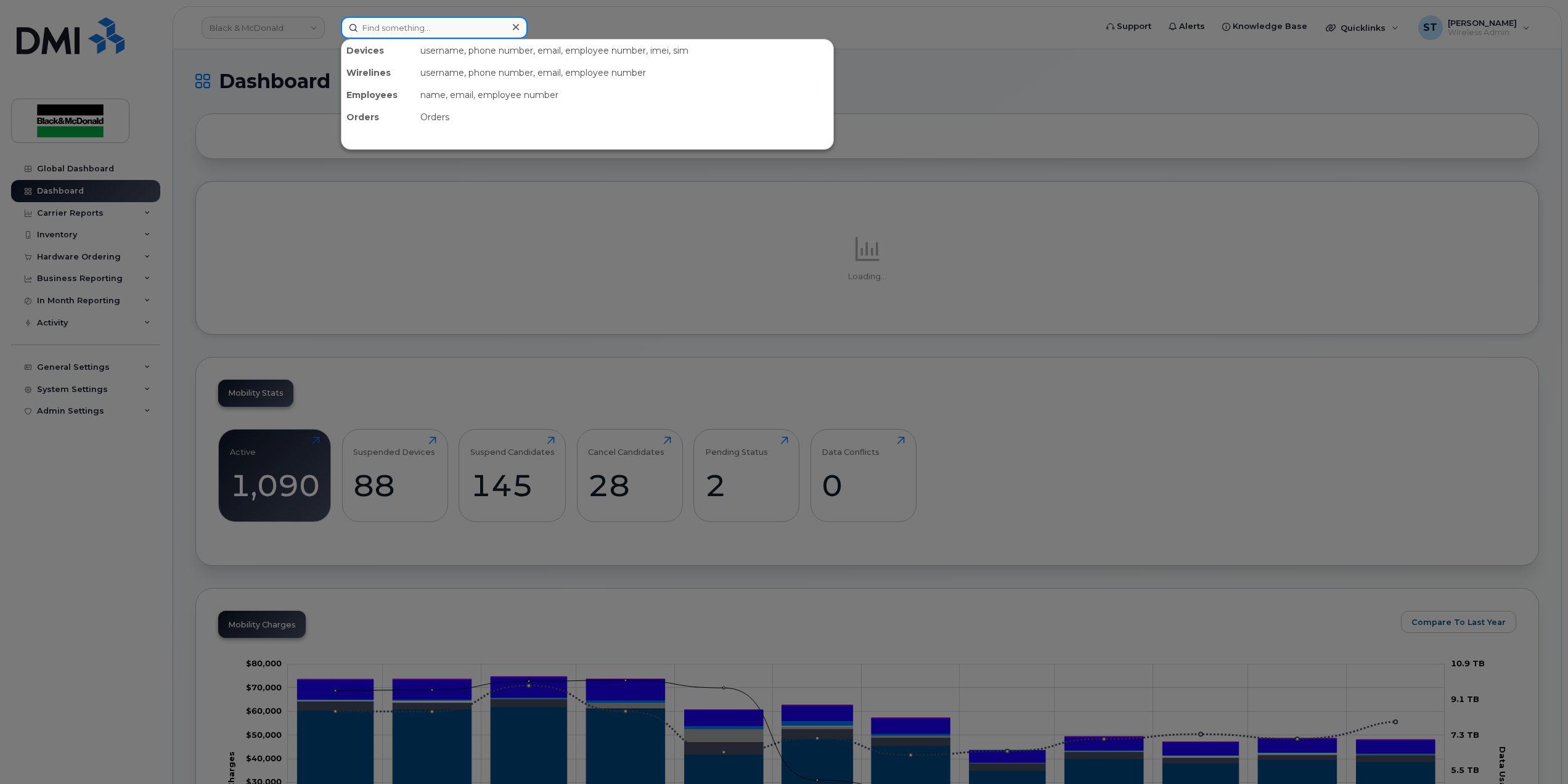
paste input "[PHONE_NUMBER]"
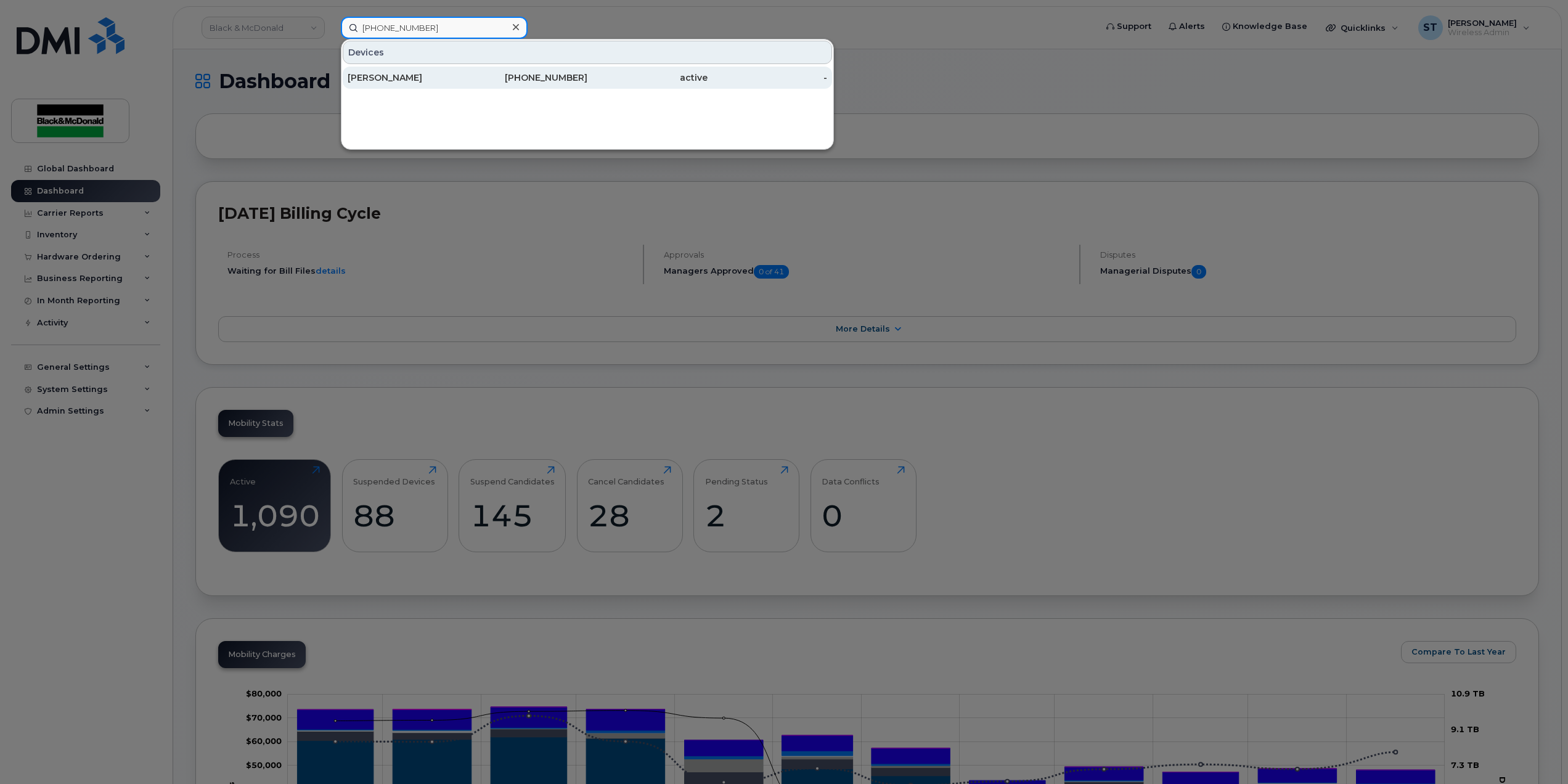
type input "[PHONE_NUMBER]"
click at [395, 76] on div "[PERSON_NAME]" at bounding box center [408, 78] width 120 height 12
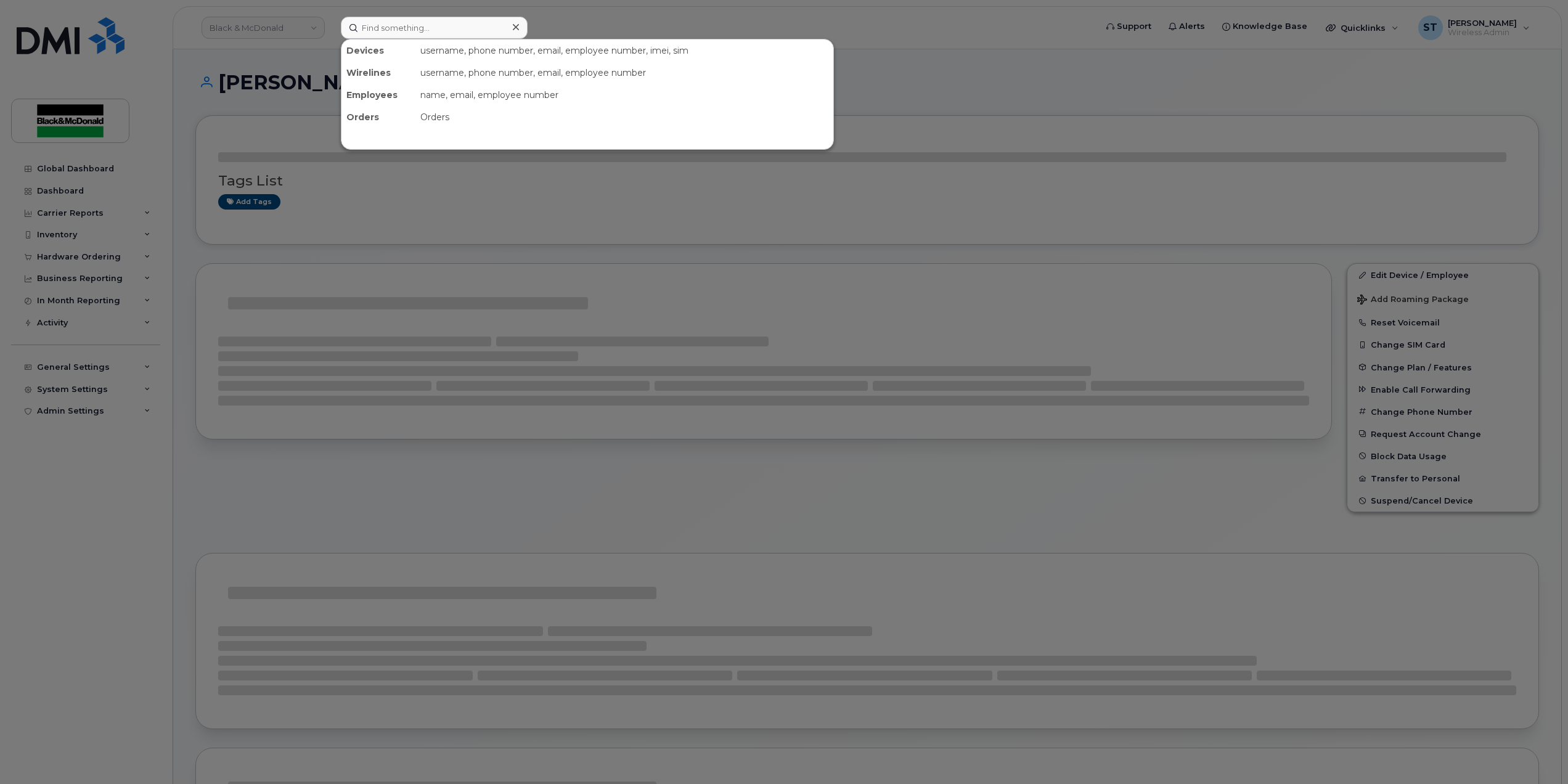
click at [452, 33] on input at bounding box center [434, 27] width 187 height 23
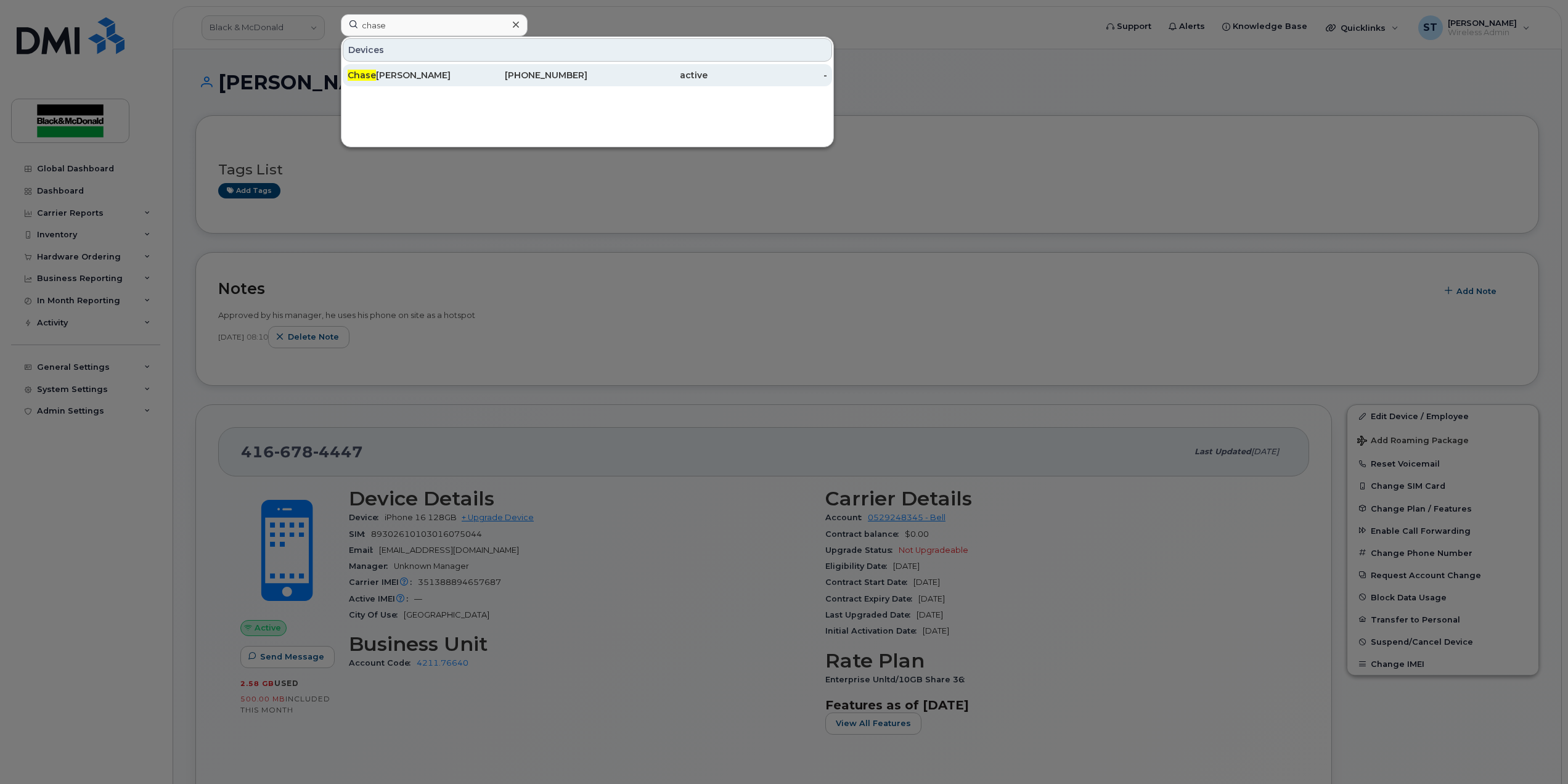
type input "chase"
click at [408, 76] on div "[PERSON_NAME]" at bounding box center [408, 76] width 120 height 12
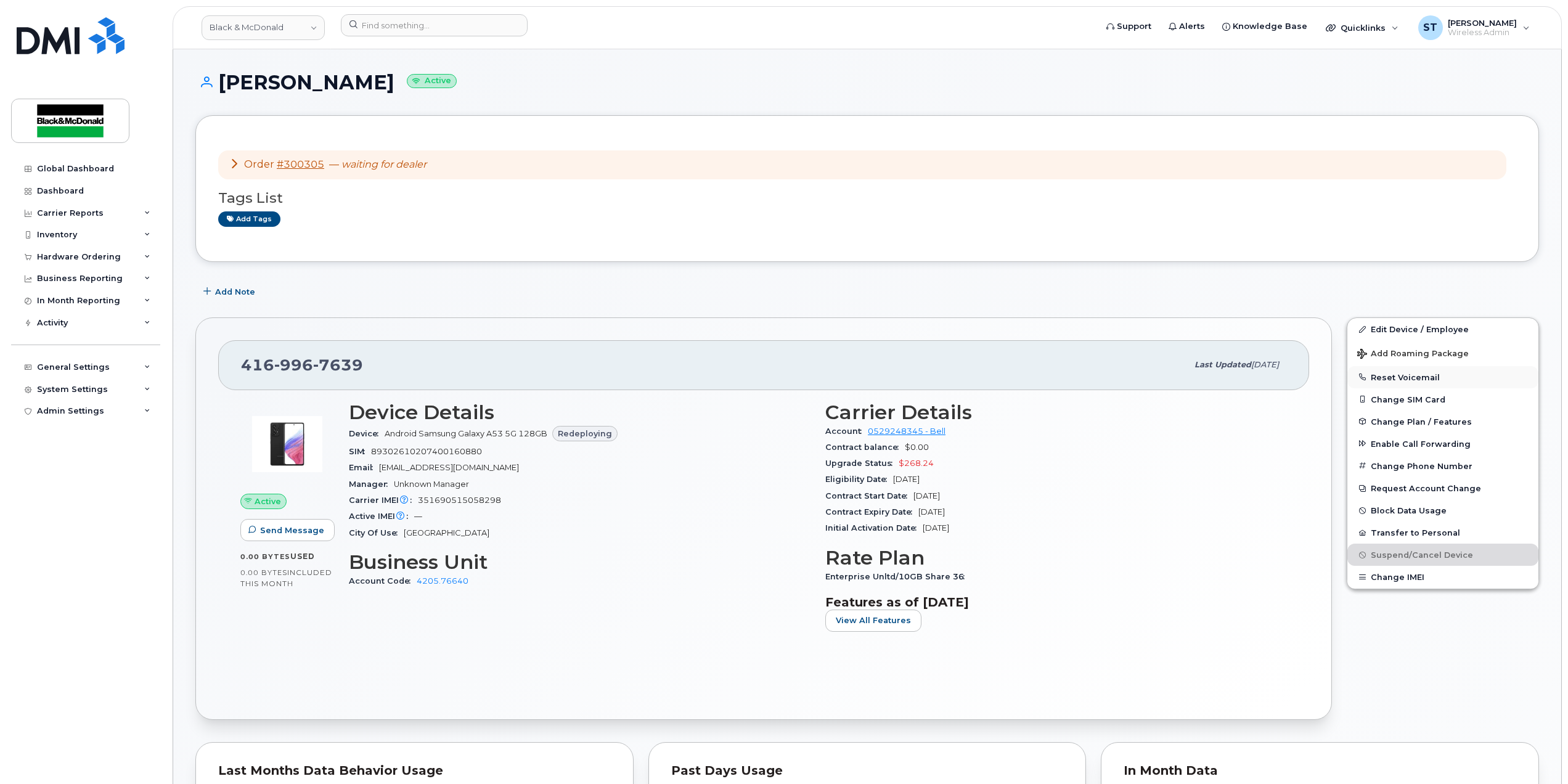
click at [1386, 383] on button "Reset Voicemail" at bounding box center [1443, 377] width 191 height 23
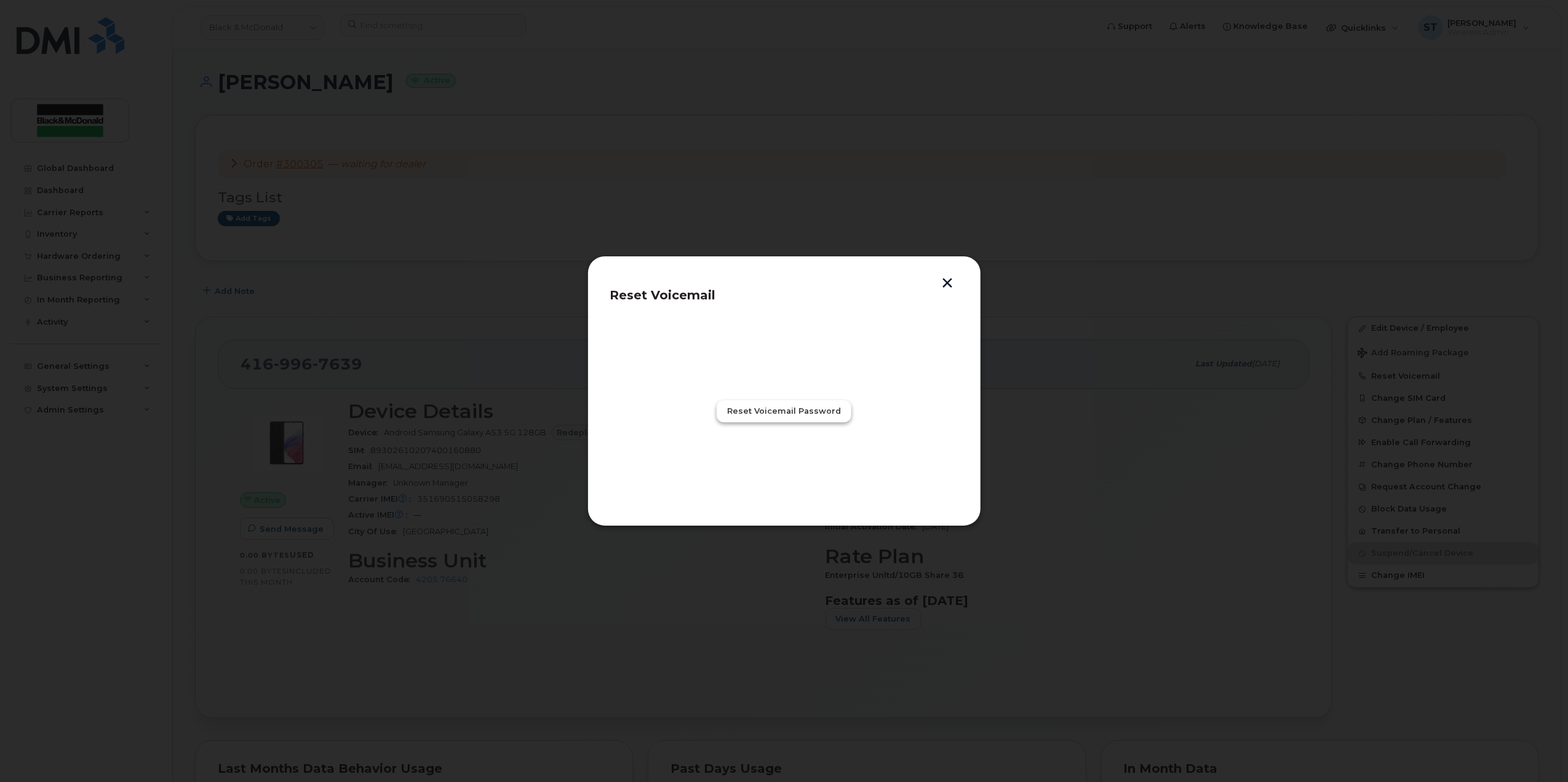
click at [749, 407] on span "Reset Voicemail Password" at bounding box center [784, 411] width 113 height 12
click at [775, 455] on button "Close" at bounding box center [784, 465] width 44 height 23
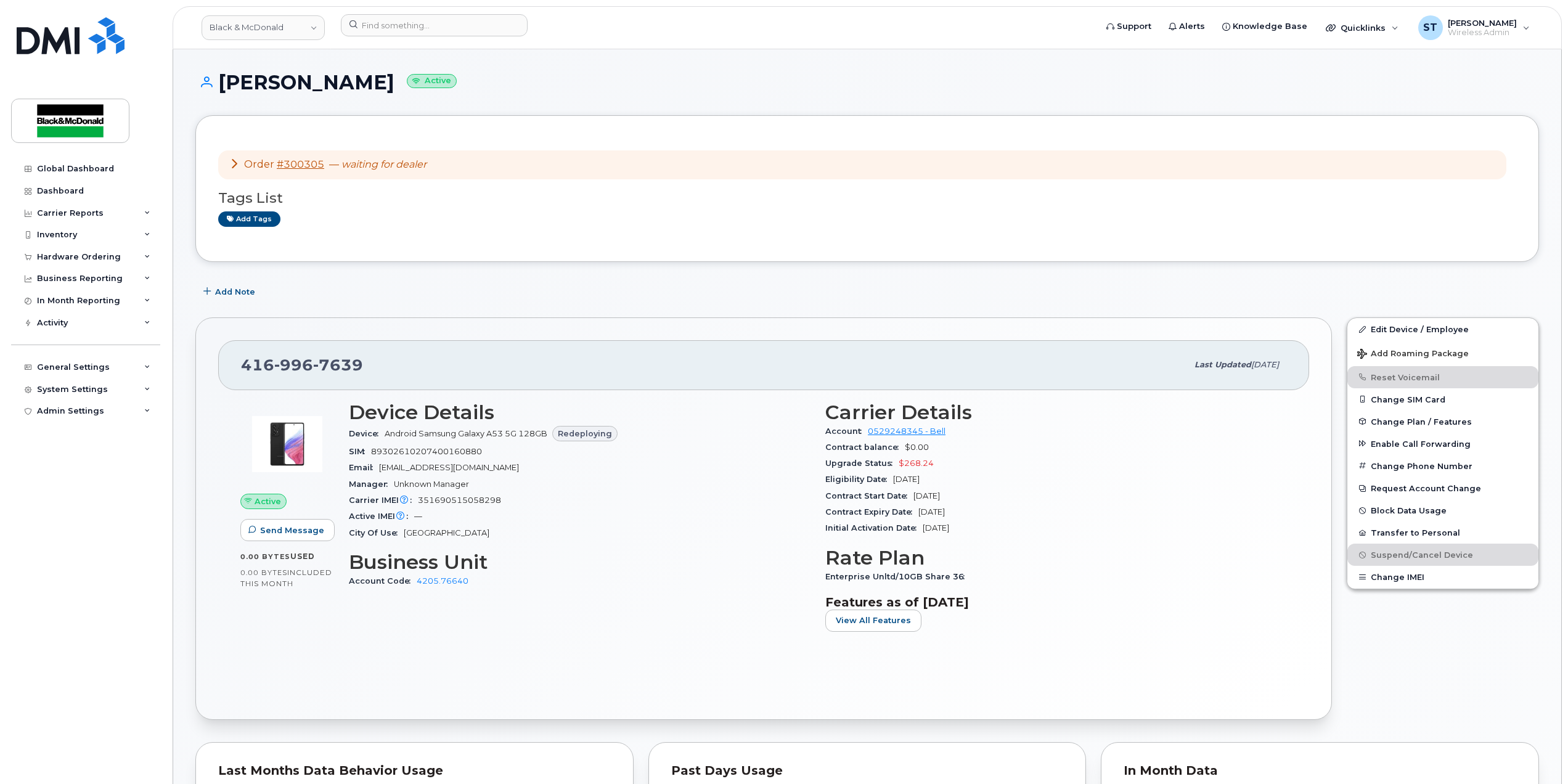
click at [1274, 575] on div "Enterprise Unltd/10GB Share 36" at bounding box center [1056, 577] width 462 height 16
click at [1390, 473] on button "Change Phone Number" at bounding box center [1443, 466] width 191 height 23
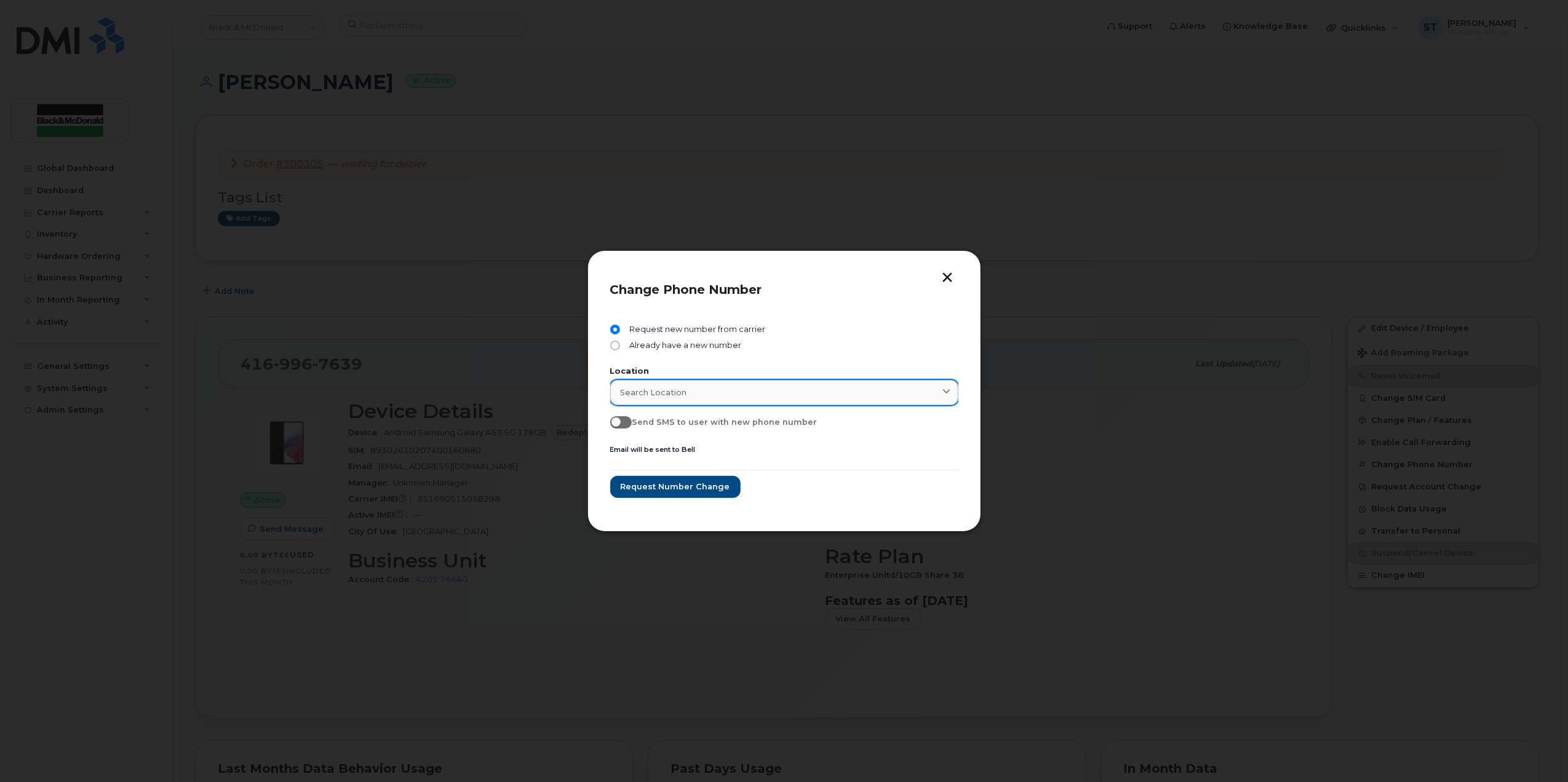
click at [675, 394] on span "Search location" at bounding box center [654, 392] width 67 height 12
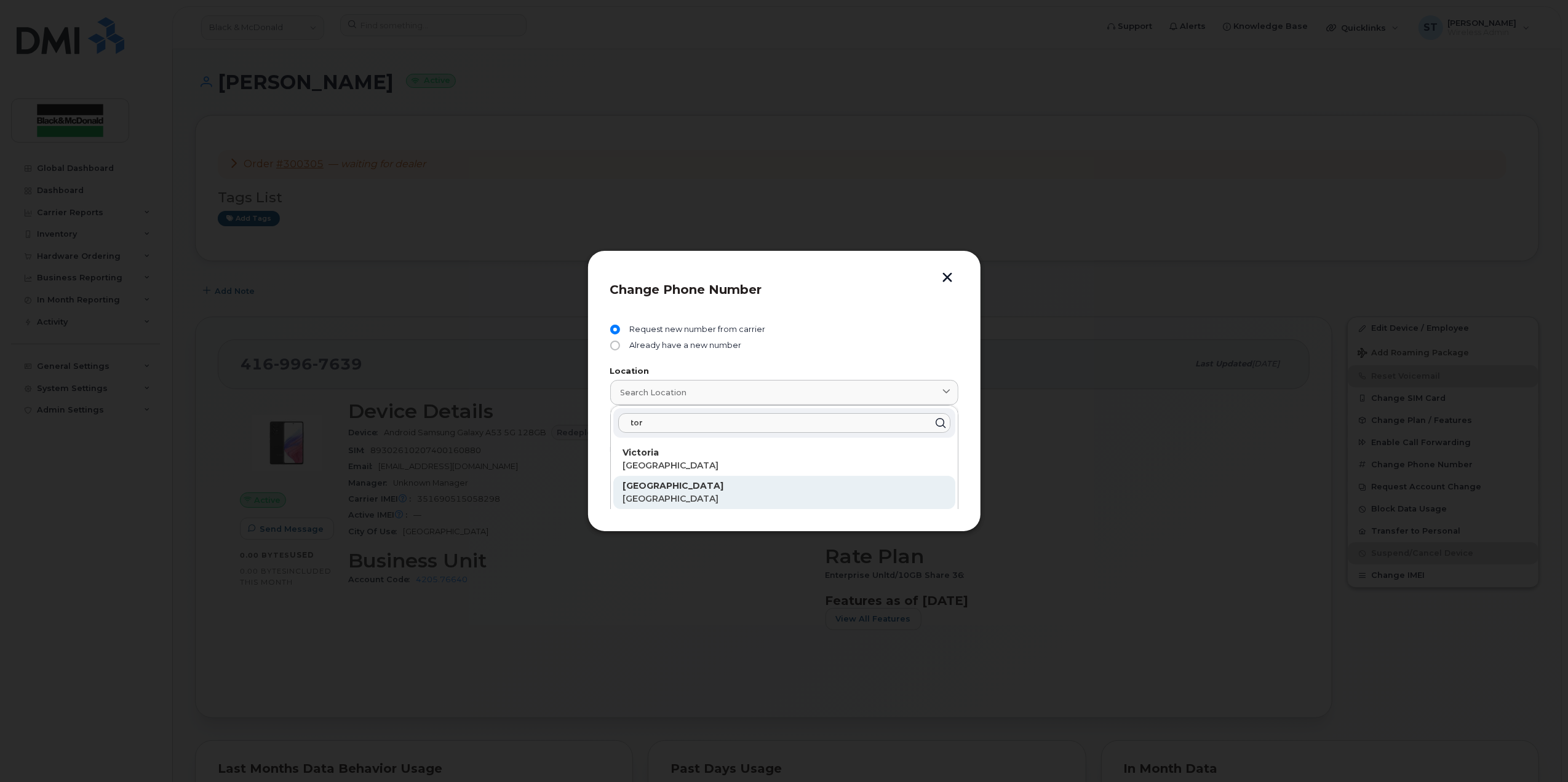
type input "tor"
click at [675, 493] on p "[GEOGRAPHIC_DATA]" at bounding box center [784, 499] width 322 height 13
type input "[GEOGRAPHIC_DATA]"
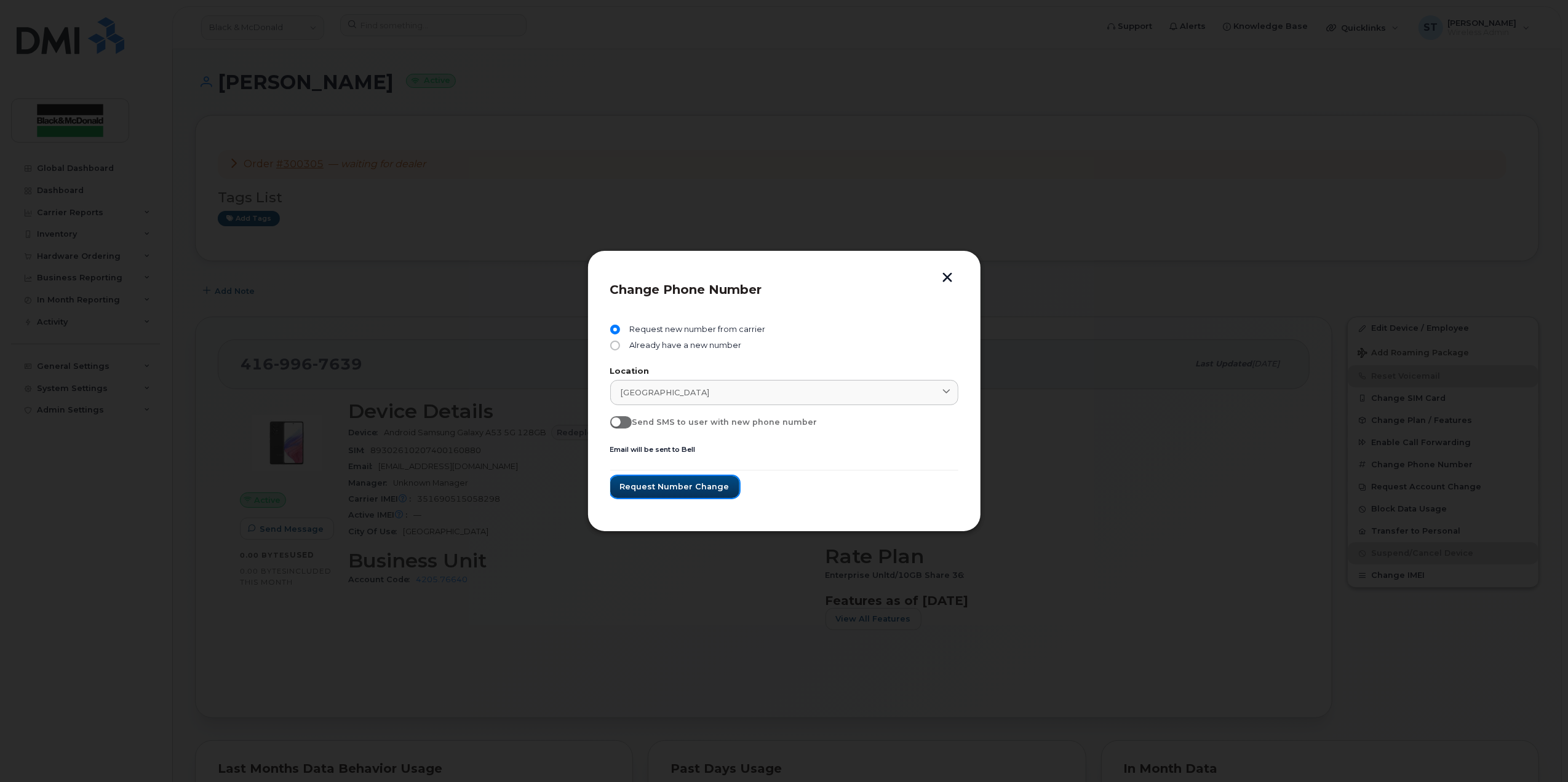
click at [650, 483] on span "Request number change" at bounding box center [674, 486] width 110 height 12
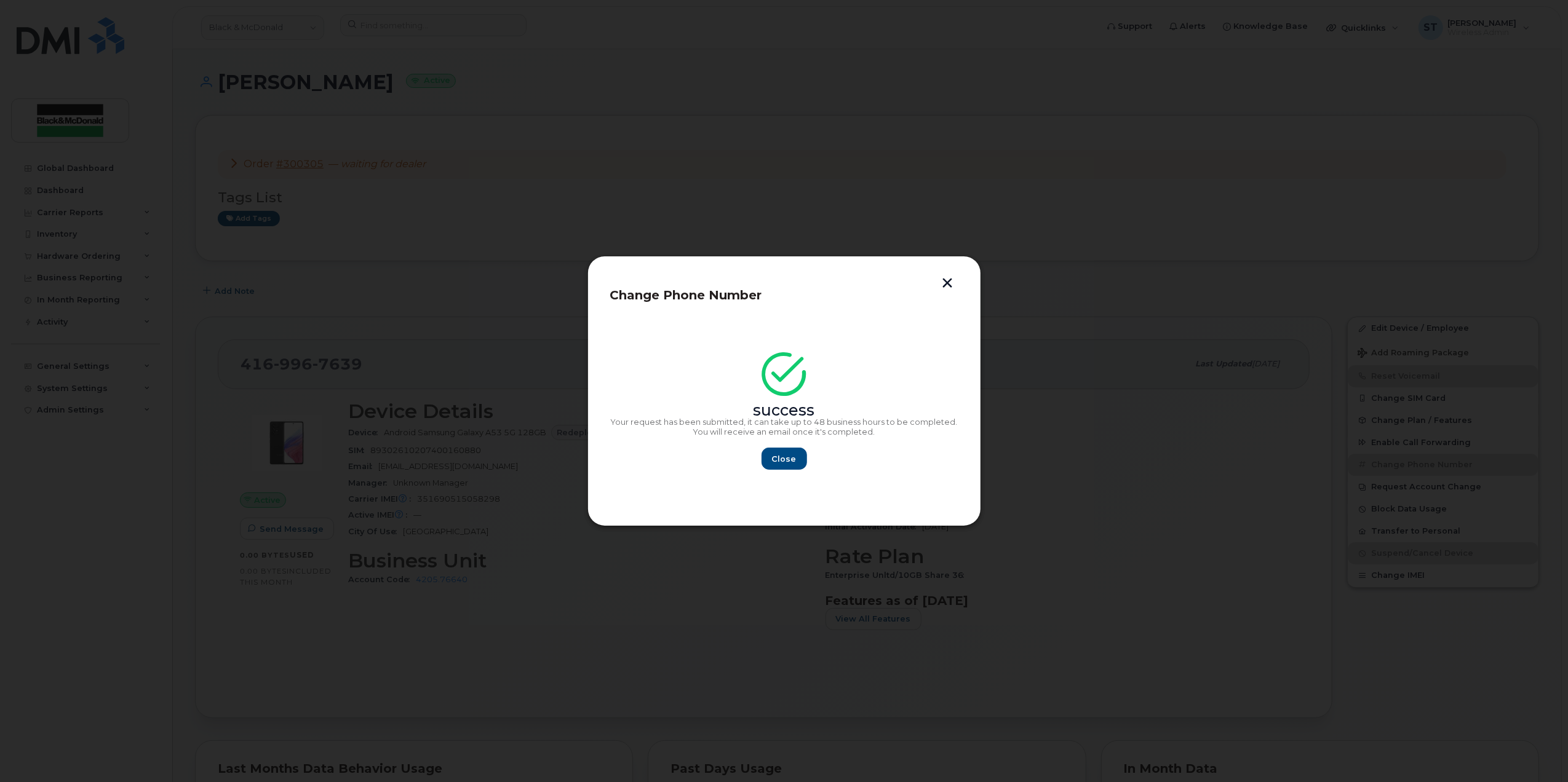
click at [951, 283] on button "button" at bounding box center [948, 284] width 19 height 13
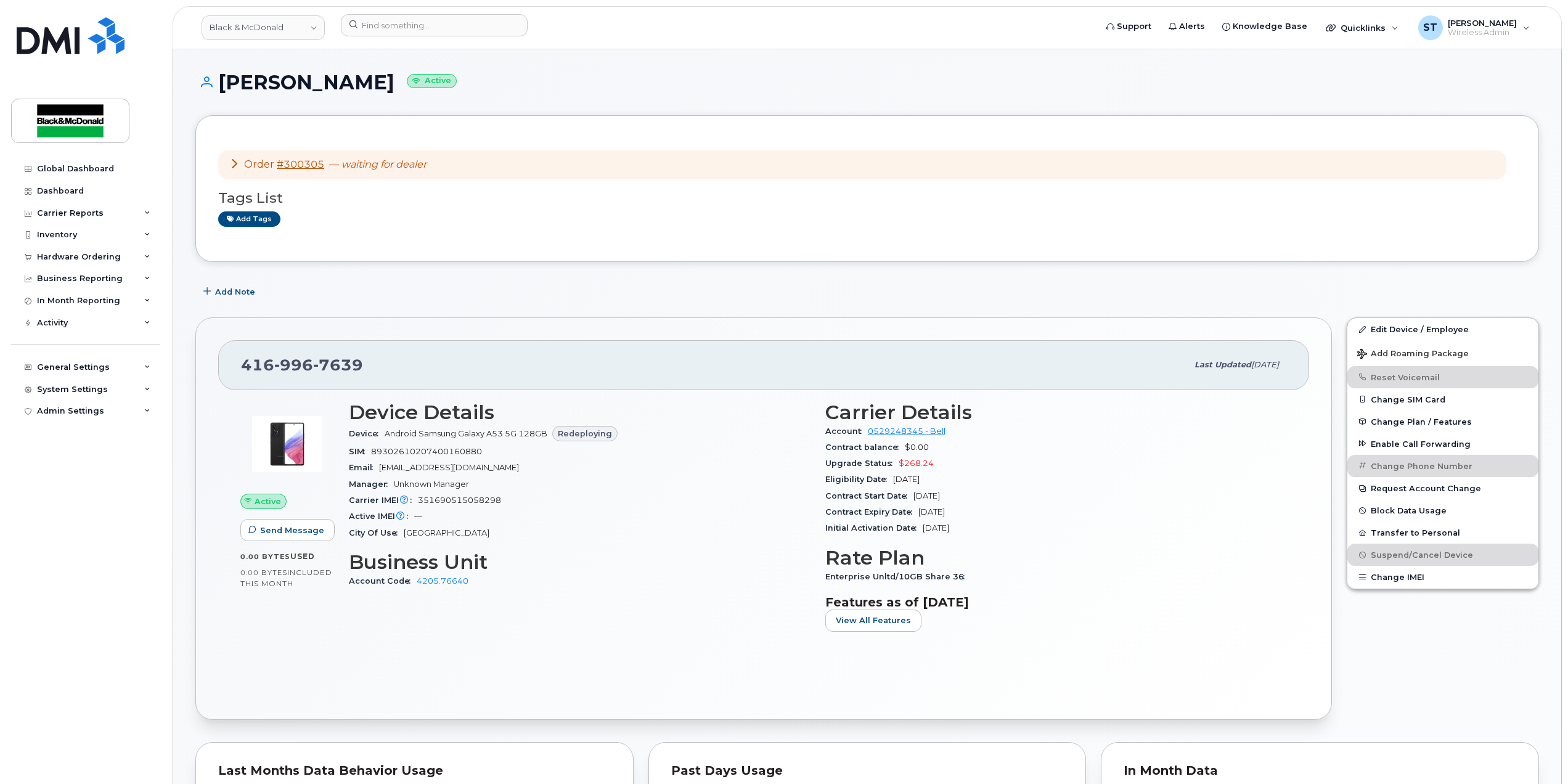
click at [700, 625] on div "Device Details Device Android Samsung Galaxy A53 5G 128GB Redeploying SIM 89302…" at bounding box center [580, 522] width 476 height 255
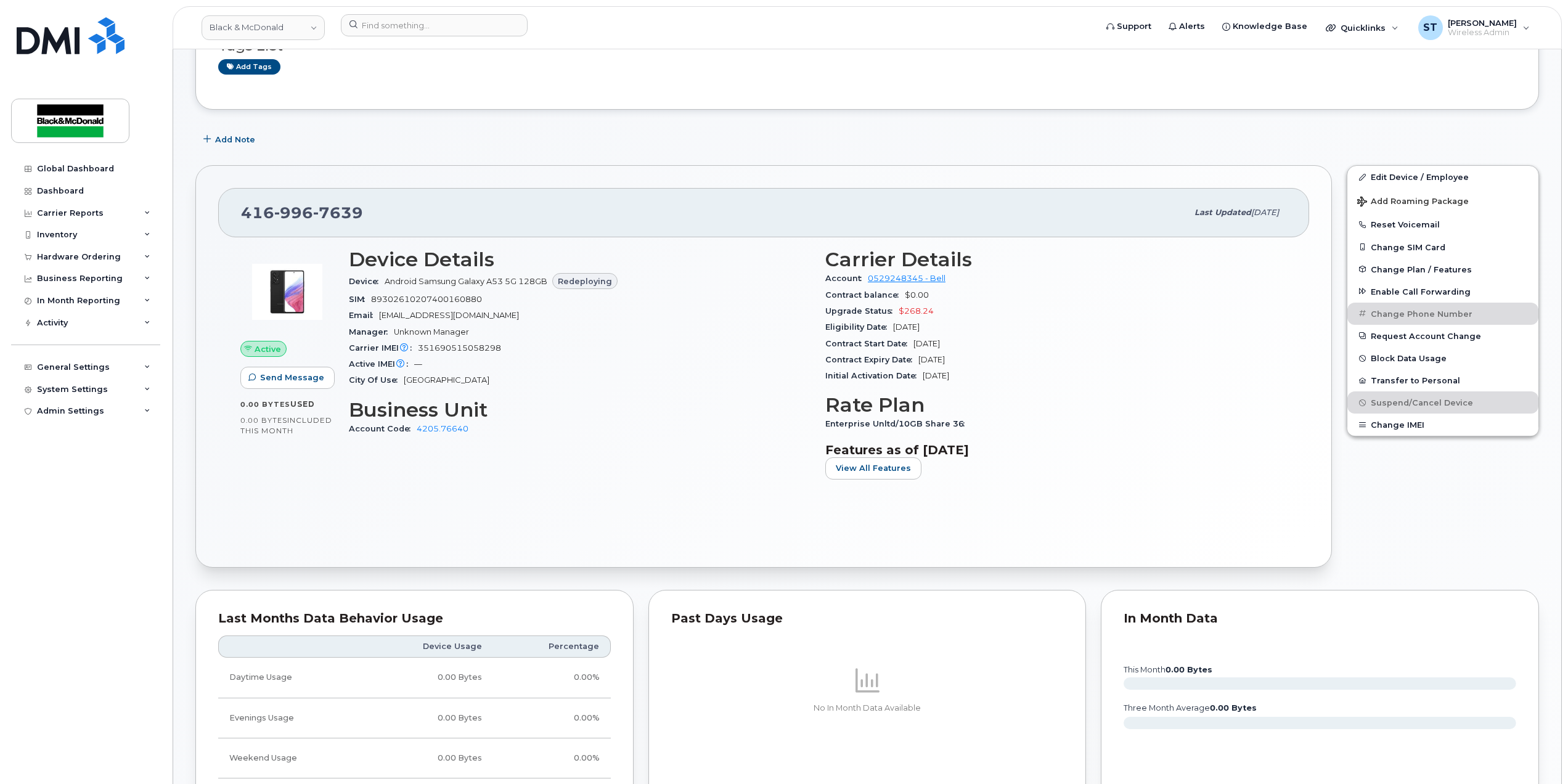
scroll to position [329, 0]
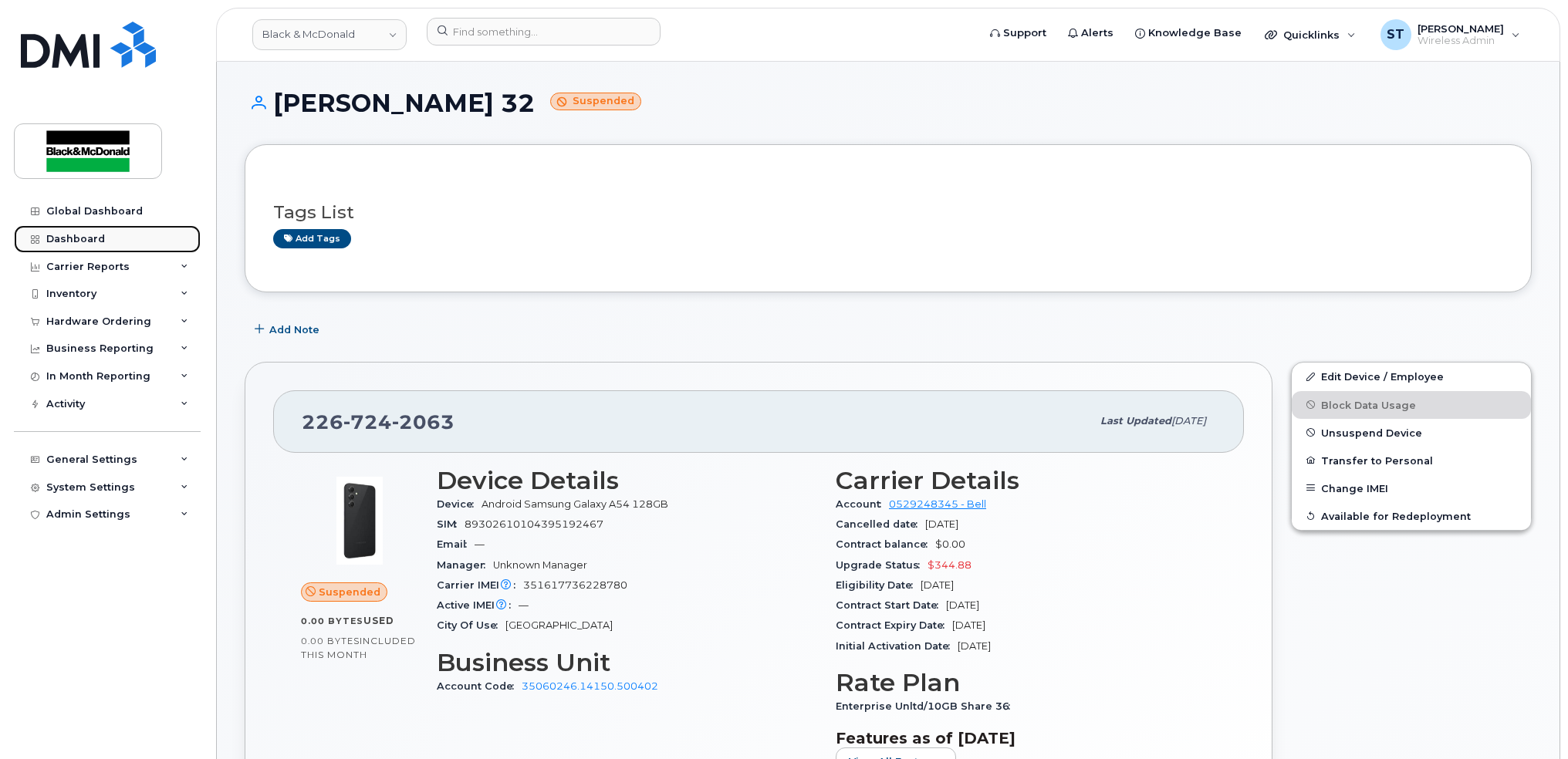
click at [66, 239] on div "Dashboard" at bounding box center [76, 239] width 58 height 13
drag, startPoint x: 92, startPoint y: 234, endPoint x: 186, endPoint y: 262, distance: 98.1
click at [91, 234] on div "Dashboard" at bounding box center [76, 239] width 58 height 13
click at [76, 233] on div "Dashboard" at bounding box center [76, 239] width 58 height 13
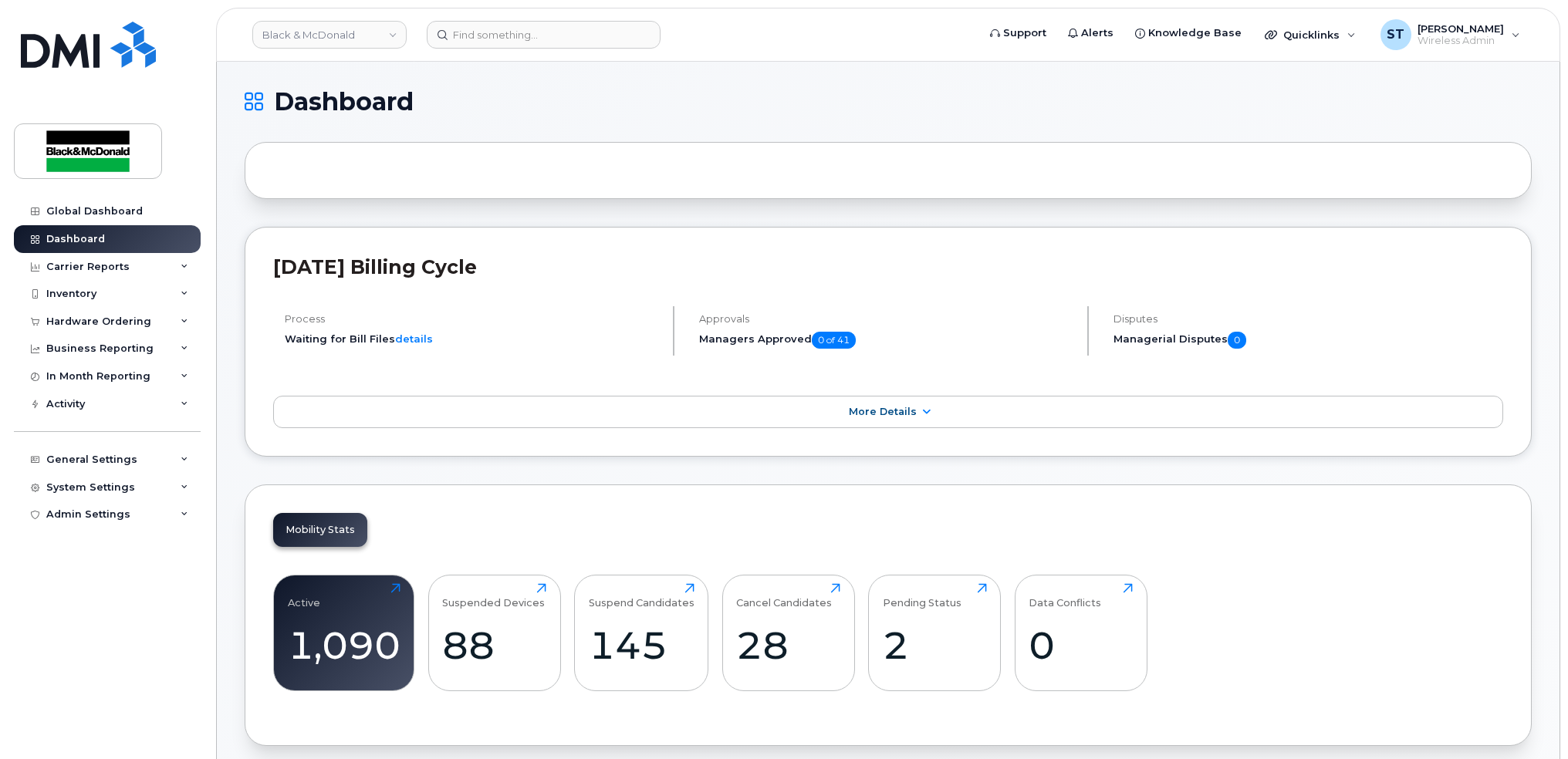
scroll to position [664, 0]
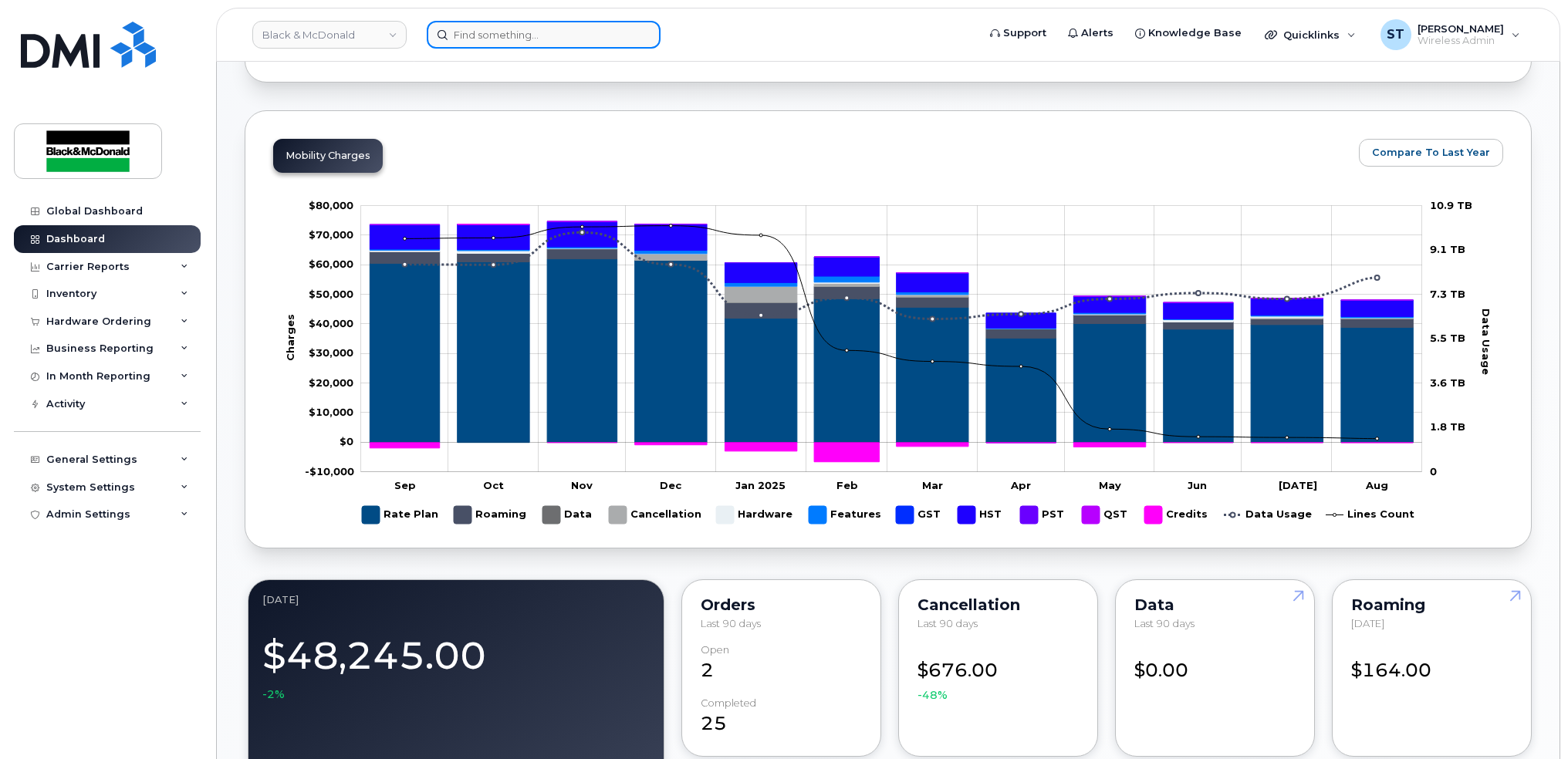
click at [474, 28] on input at bounding box center [544, 34] width 234 height 28
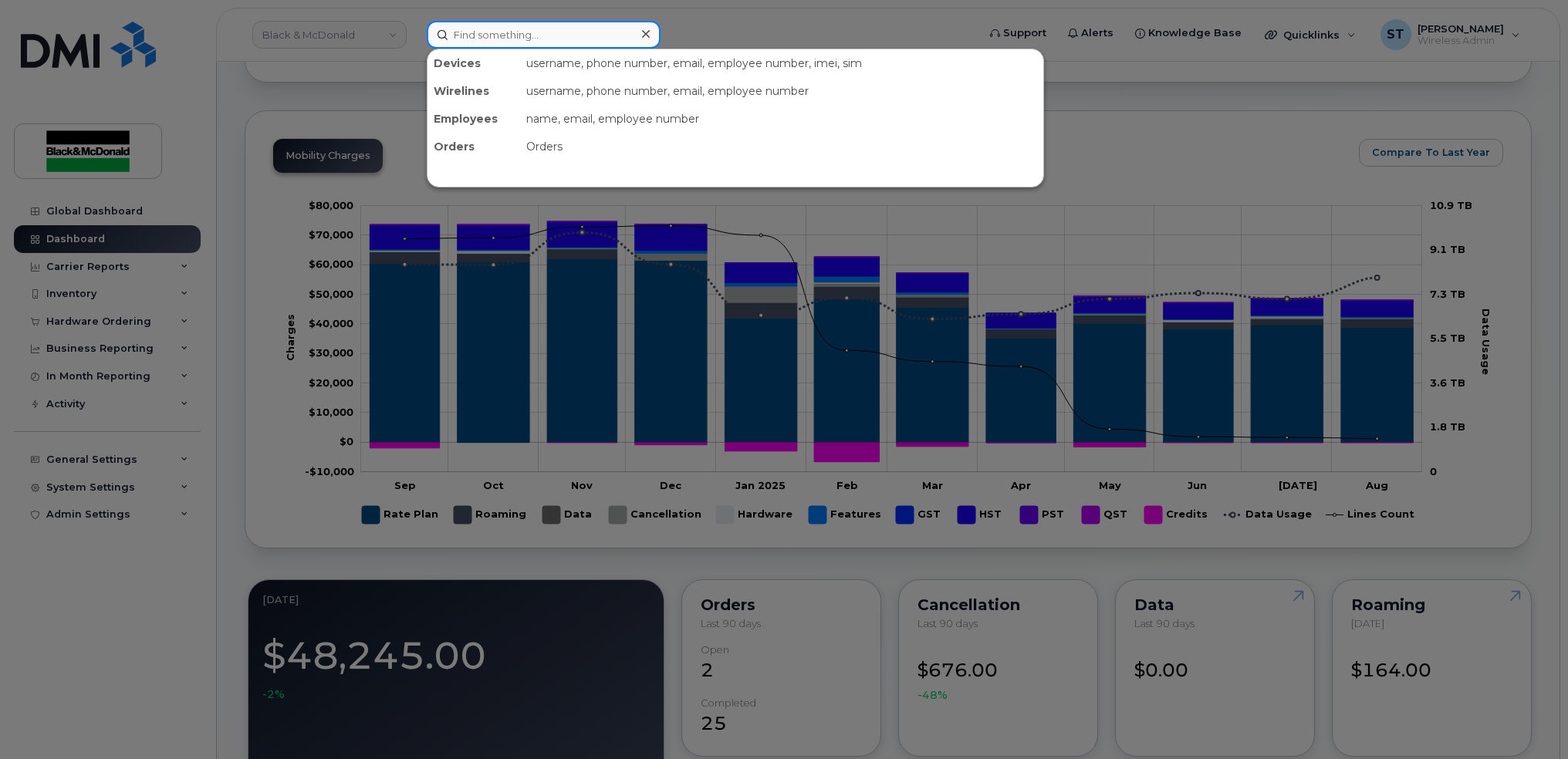
paste input "[TECHNICAL_ID]"
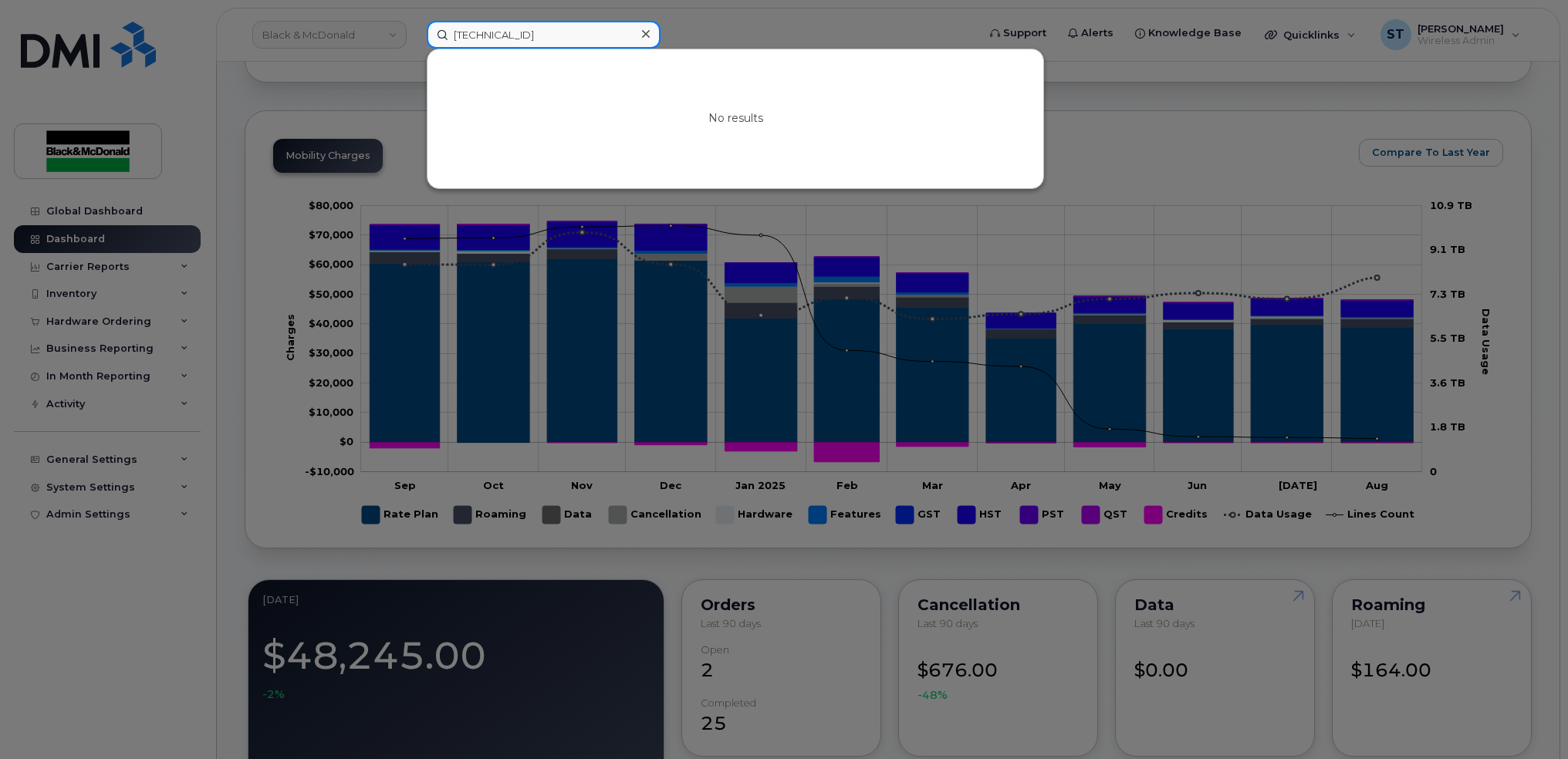
click at [473, 36] on input "[TECHNICAL_ID]" at bounding box center [544, 34] width 234 height 28
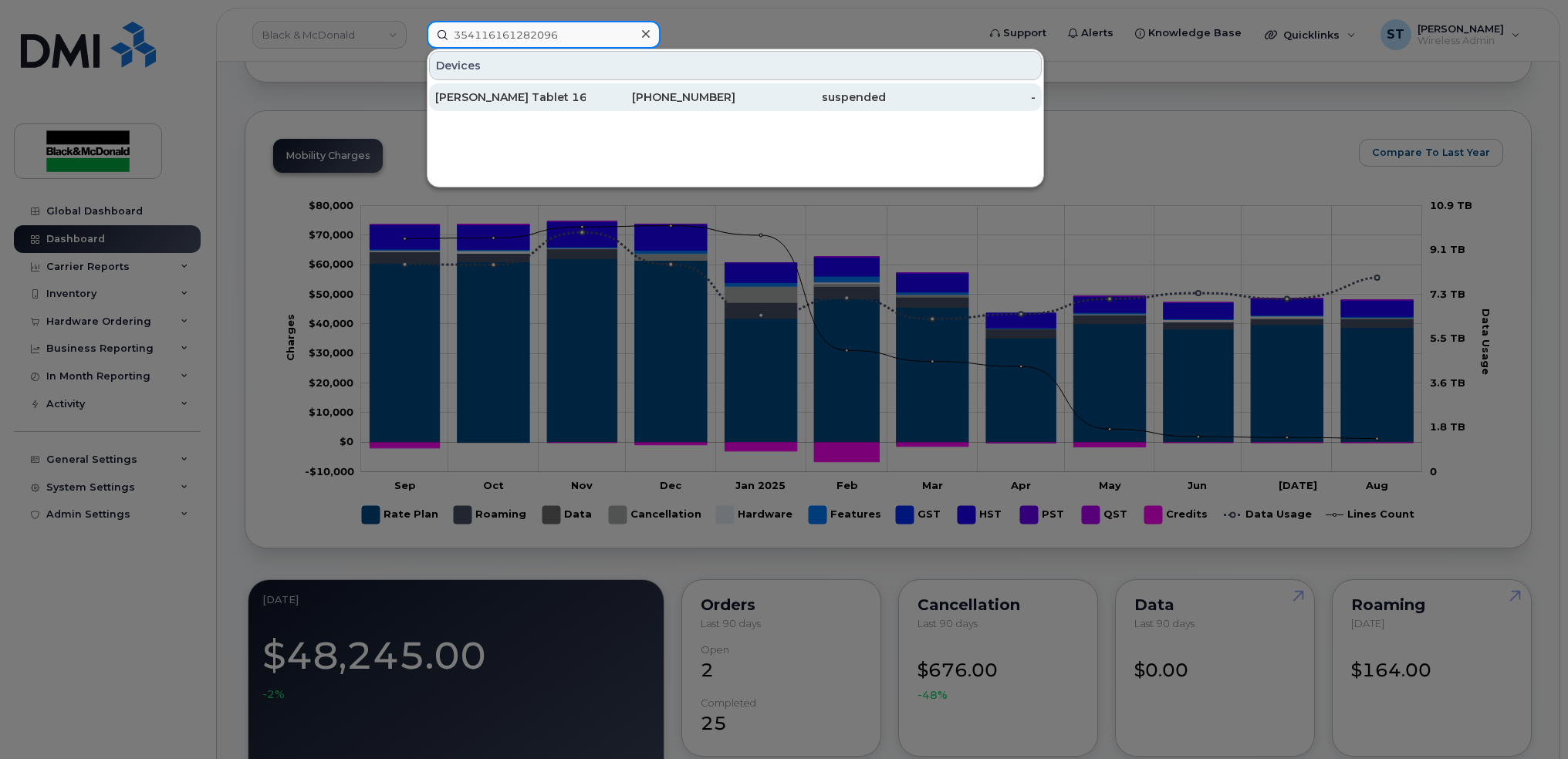
type input "354116161282096"
click at [507, 97] on div "[PERSON_NAME] Tablet 16" at bounding box center [511, 97] width 150 height 16
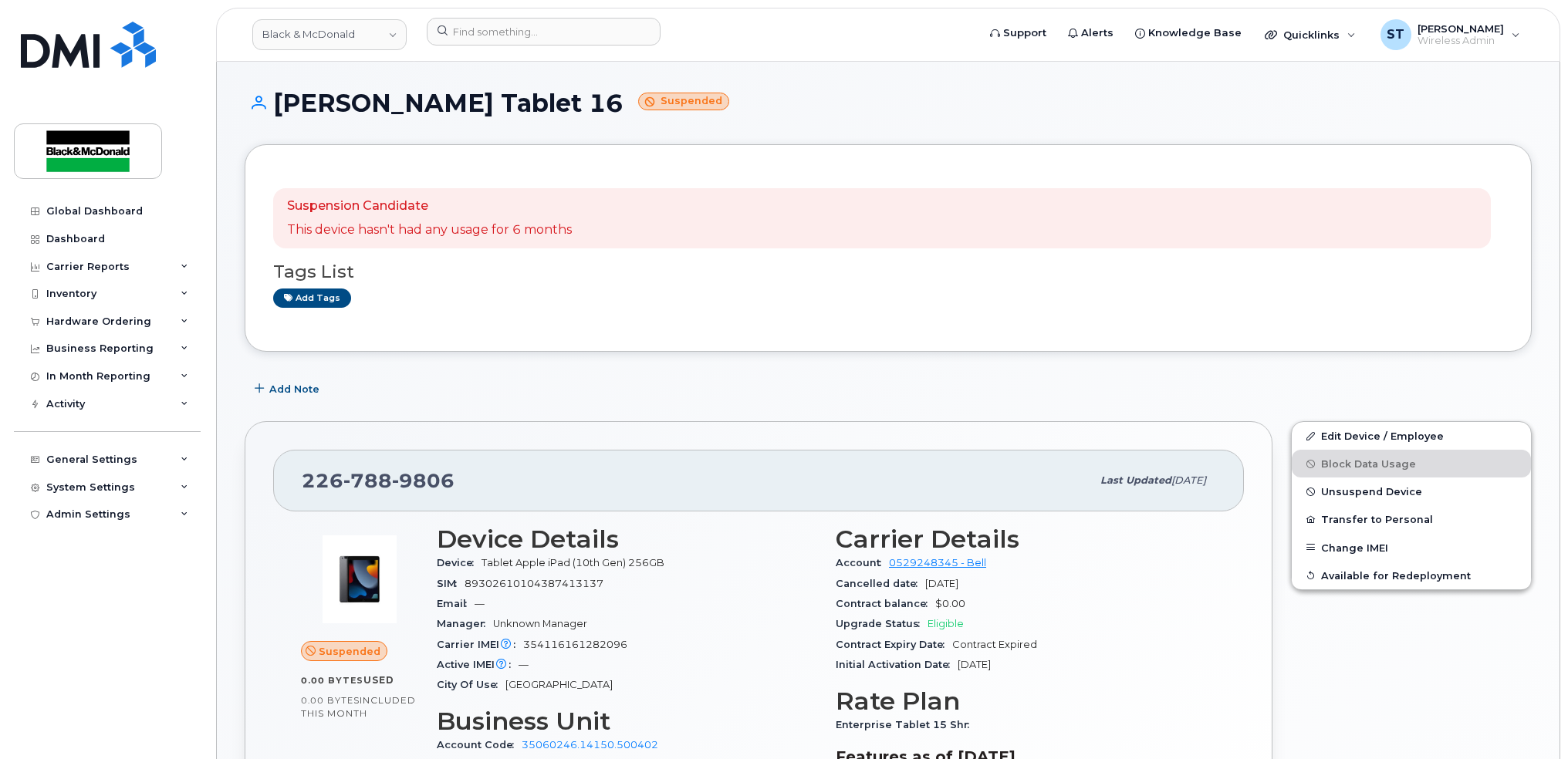
scroll to position [102, 0]
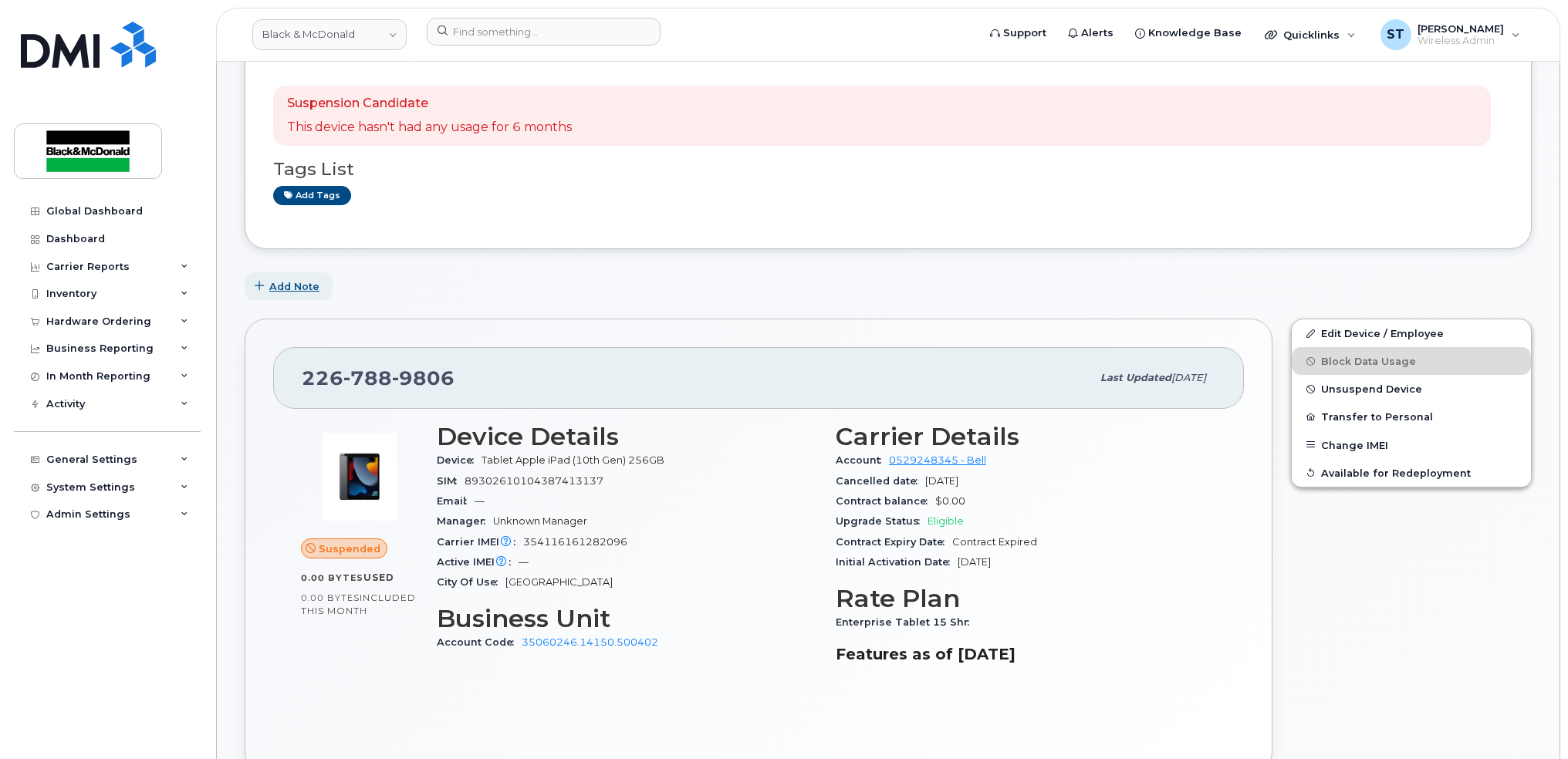
click at [280, 290] on span "Add Note" at bounding box center [293, 286] width 50 height 15
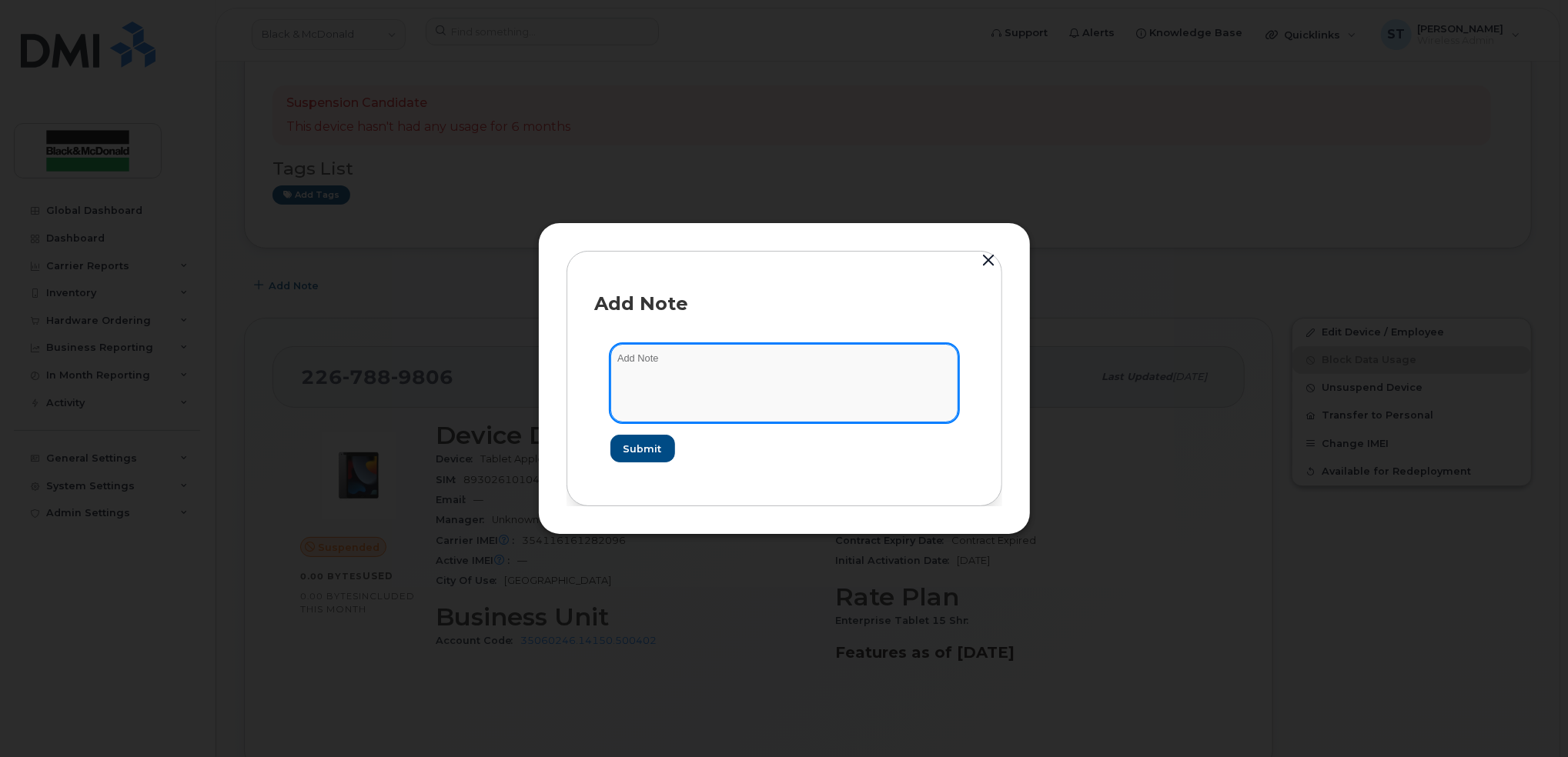
click at [671, 352] on textarea at bounding box center [784, 383] width 348 height 79
paste textarea "The screen is broke and can't be used."
type textarea "The screen is broke and can't be used."
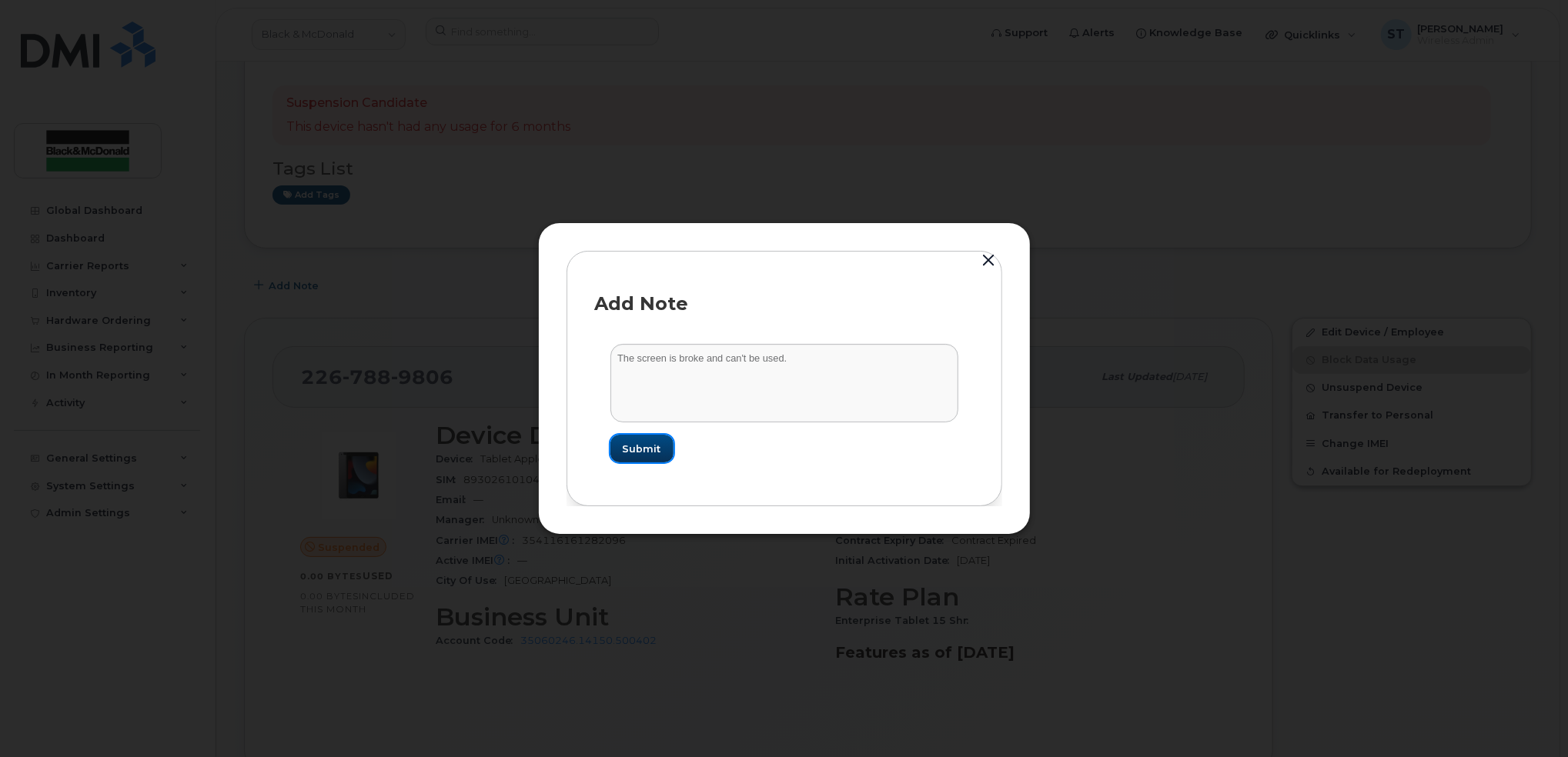
drag, startPoint x: 667, startPoint y: 447, endPoint x: 715, endPoint y: 447, distance: 48.0
click at [666, 447] on button "Submit" at bounding box center [642, 448] width 63 height 28
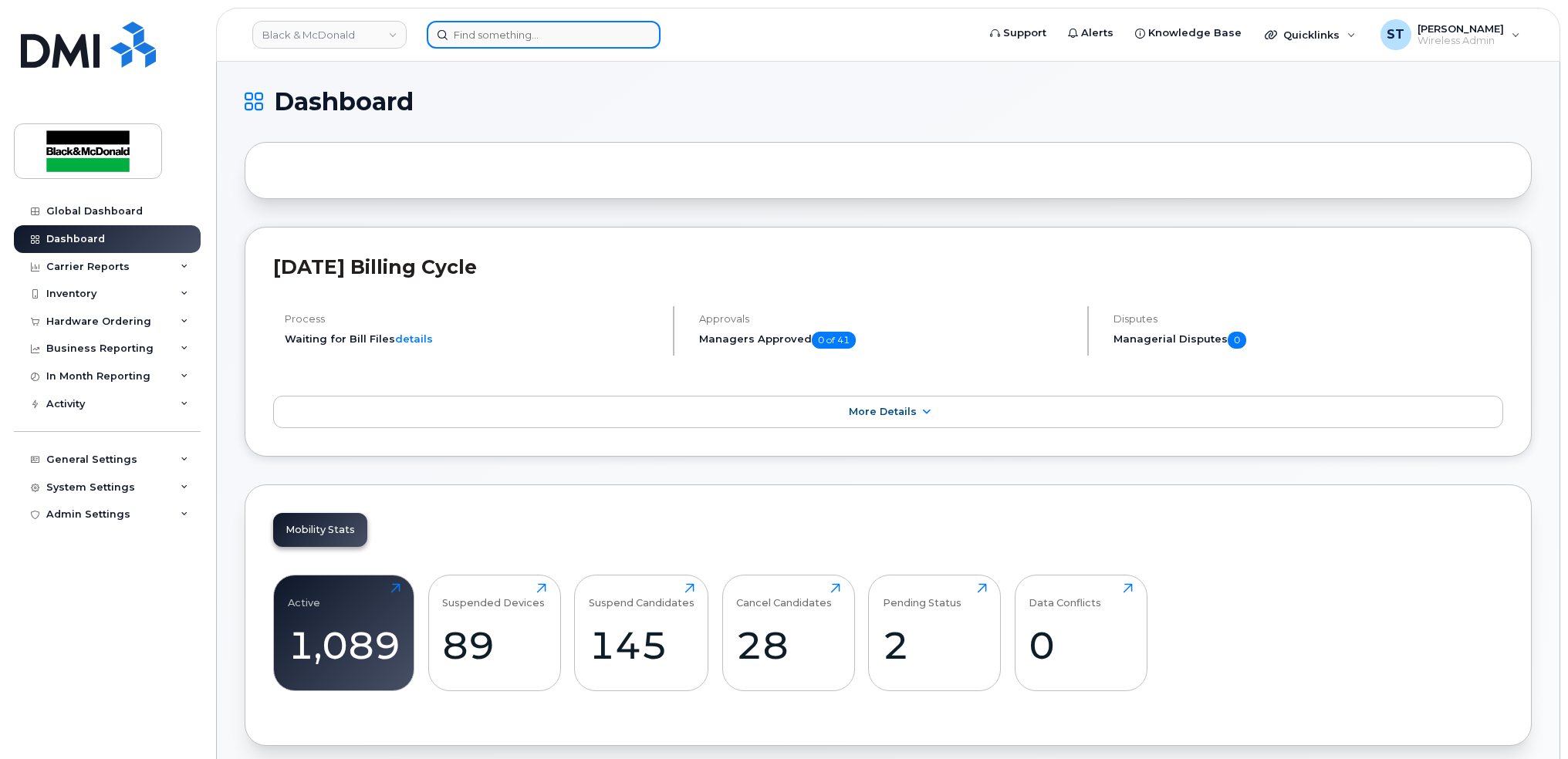
click at [478, 35] on input at bounding box center [544, 34] width 234 height 28
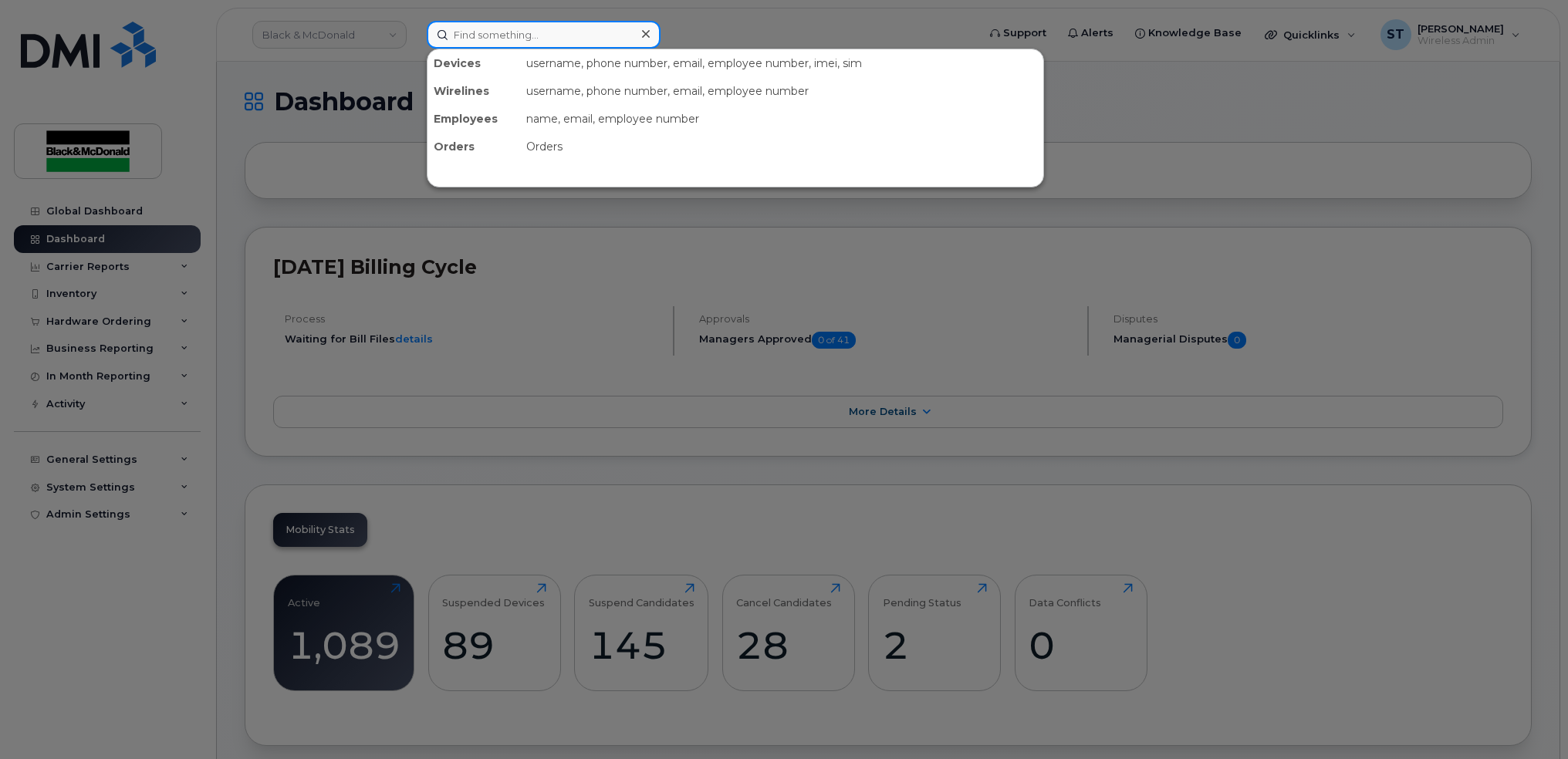
paste input "35 411616 263119 2"
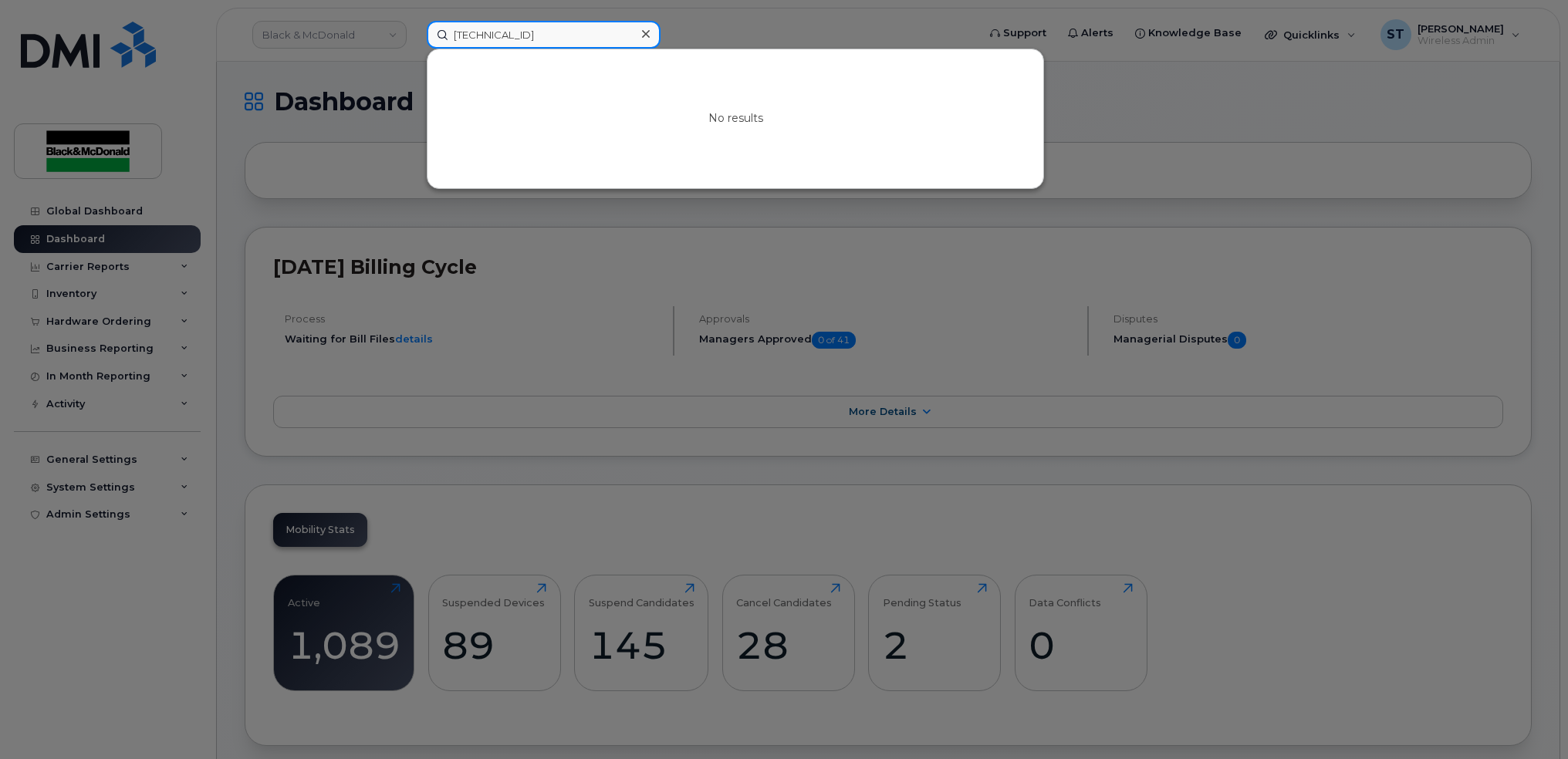
click at [471, 37] on input "35 411616 263119 2" at bounding box center [544, 34] width 234 height 28
click at [555, 31] on input "35411616 263119 2" at bounding box center [544, 34] width 234 height 28
click at [588, 50] on div "No results" at bounding box center [736, 119] width 616 height 139
click at [588, 36] on input "35411616 2631192" at bounding box center [544, 34] width 234 height 28
type input "35411616 2631192"
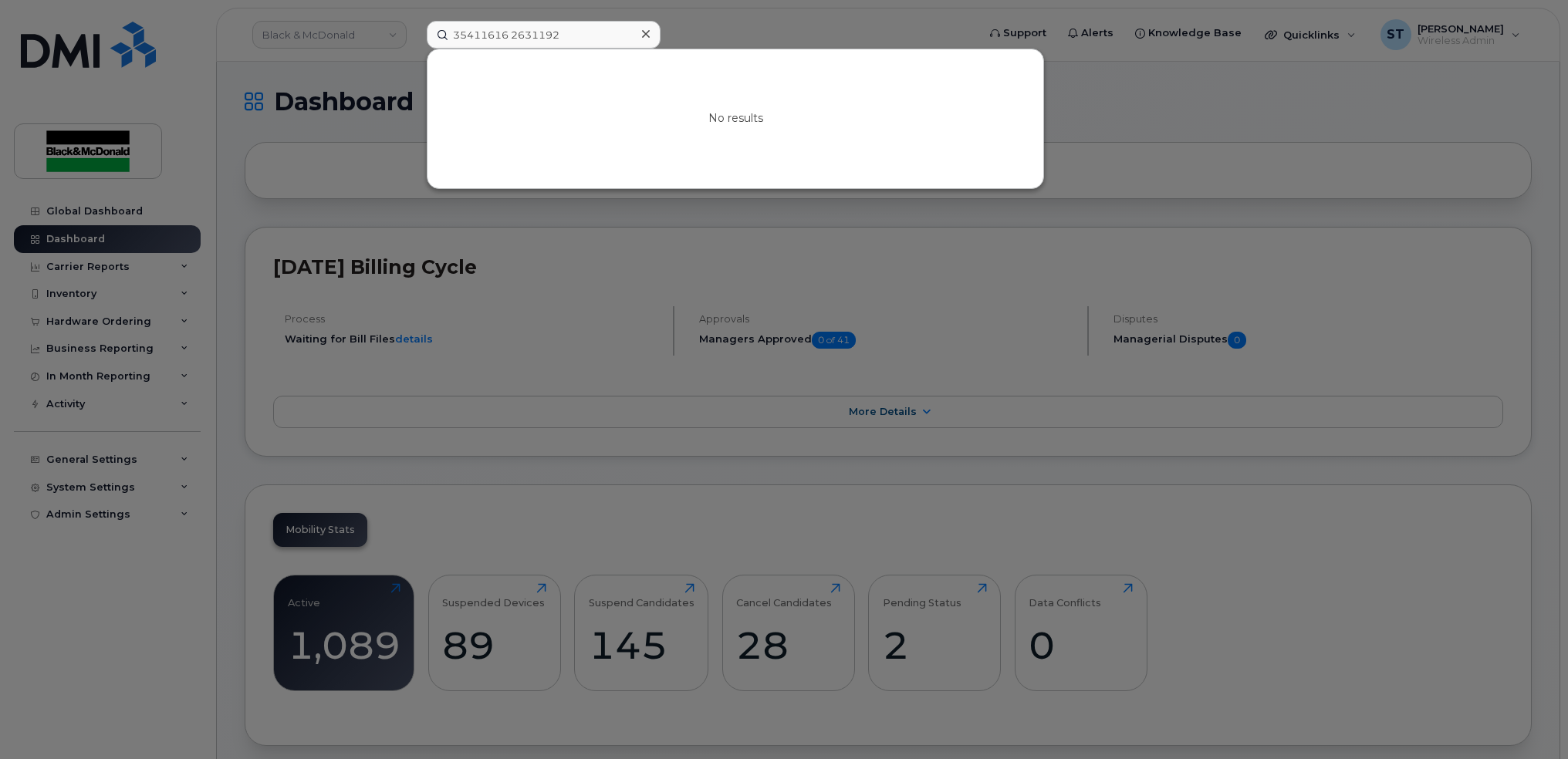
click at [650, 32] on div at bounding box center [645, 34] width 22 height 22
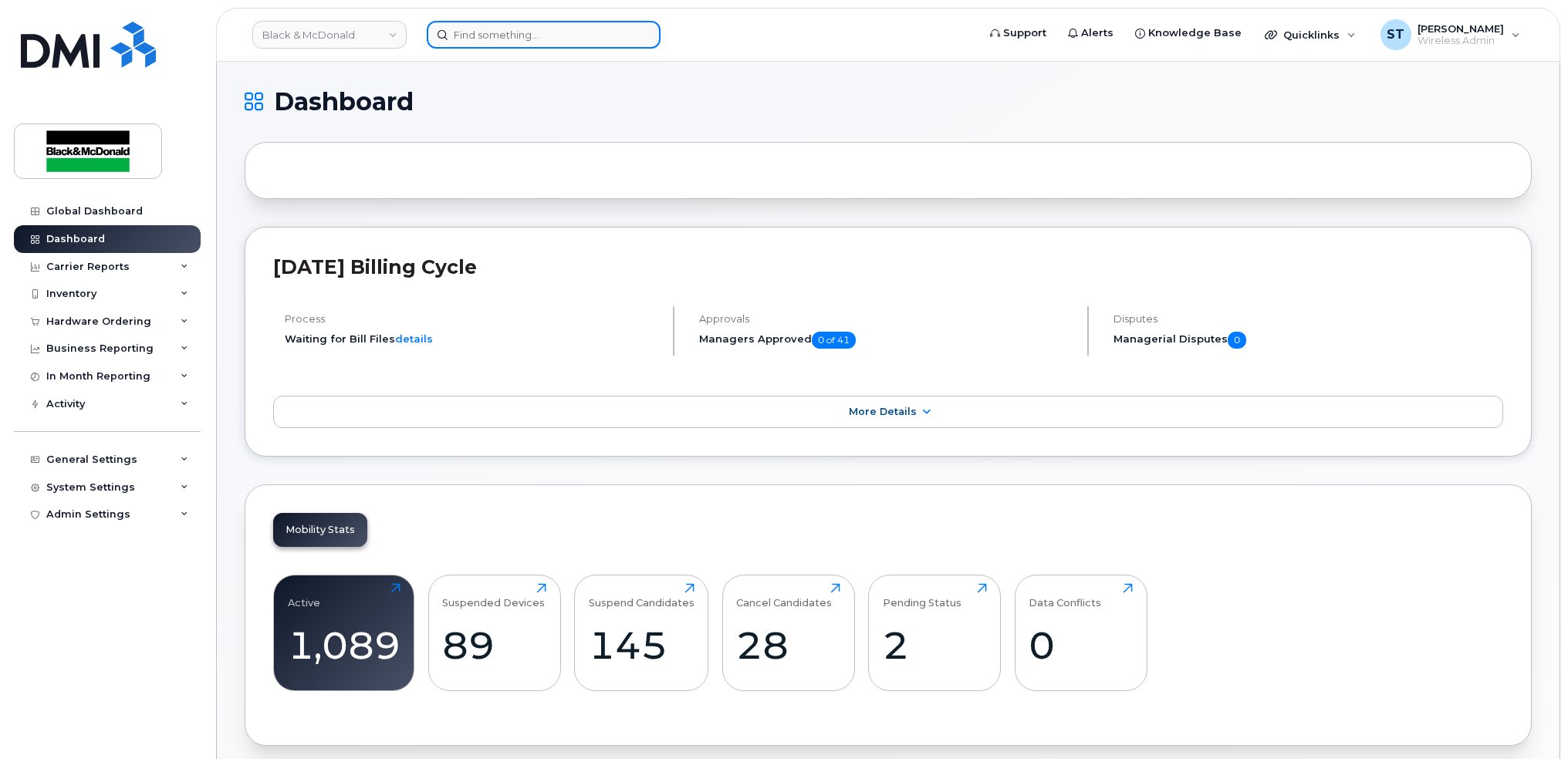
click at [586, 39] on input at bounding box center [544, 34] width 234 height 28
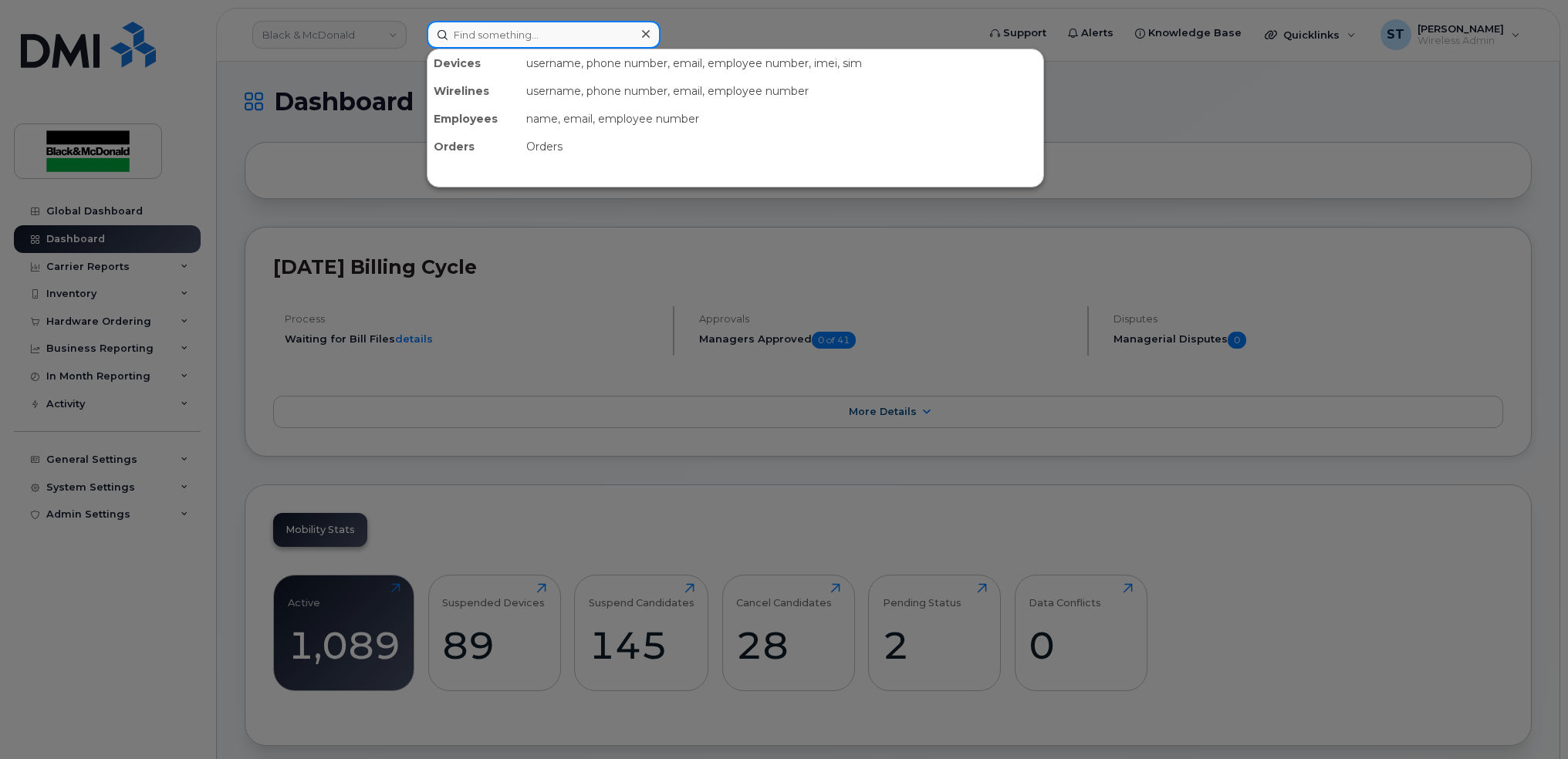
paste input "226-759-8524"
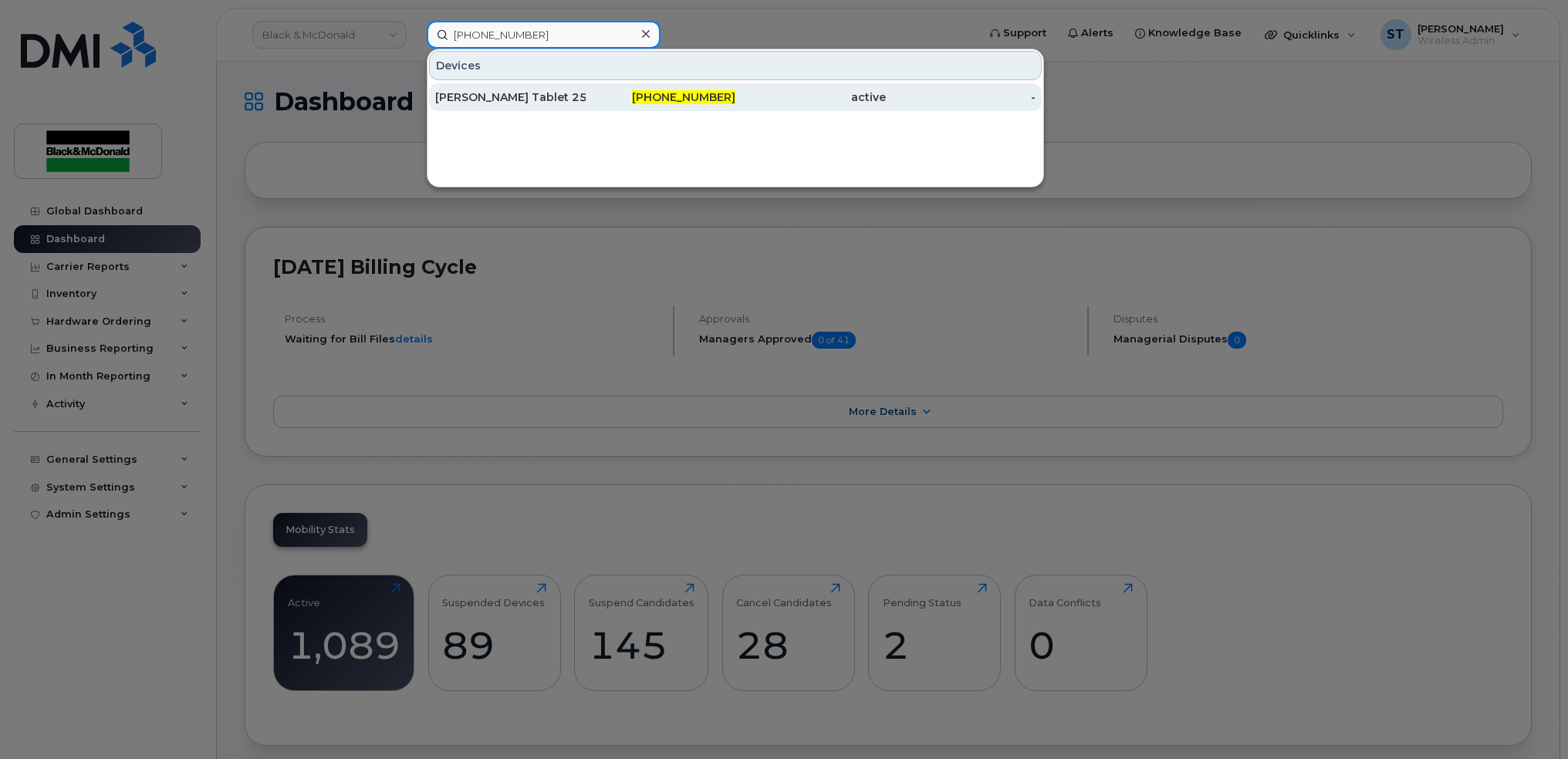
type input "226-759-8524"
click at [458, 99] on div "Stephen Payton Tablet 25" at bounding box center [511, 97] width 150 height 16
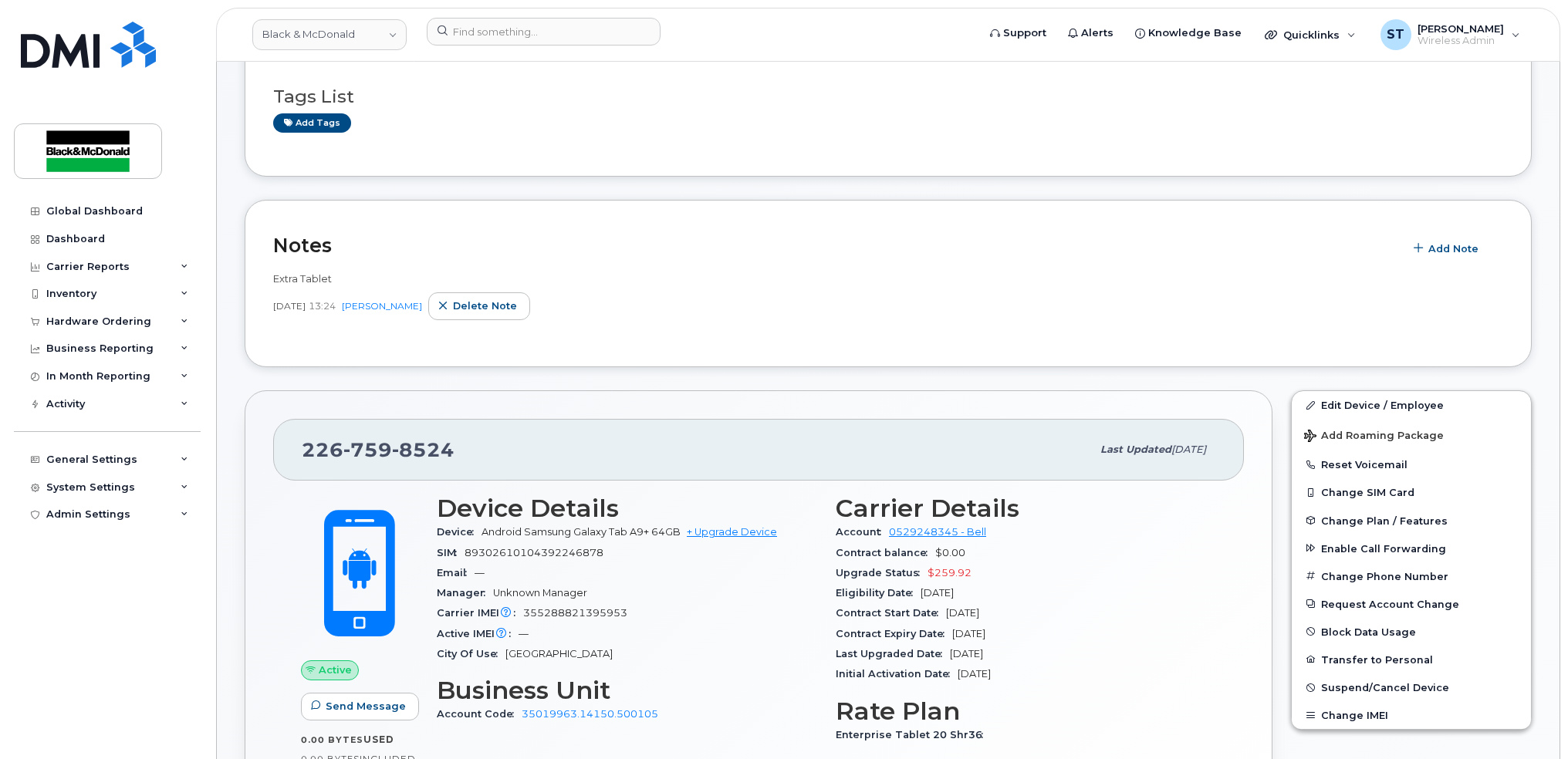
scroll to position [102, 0]
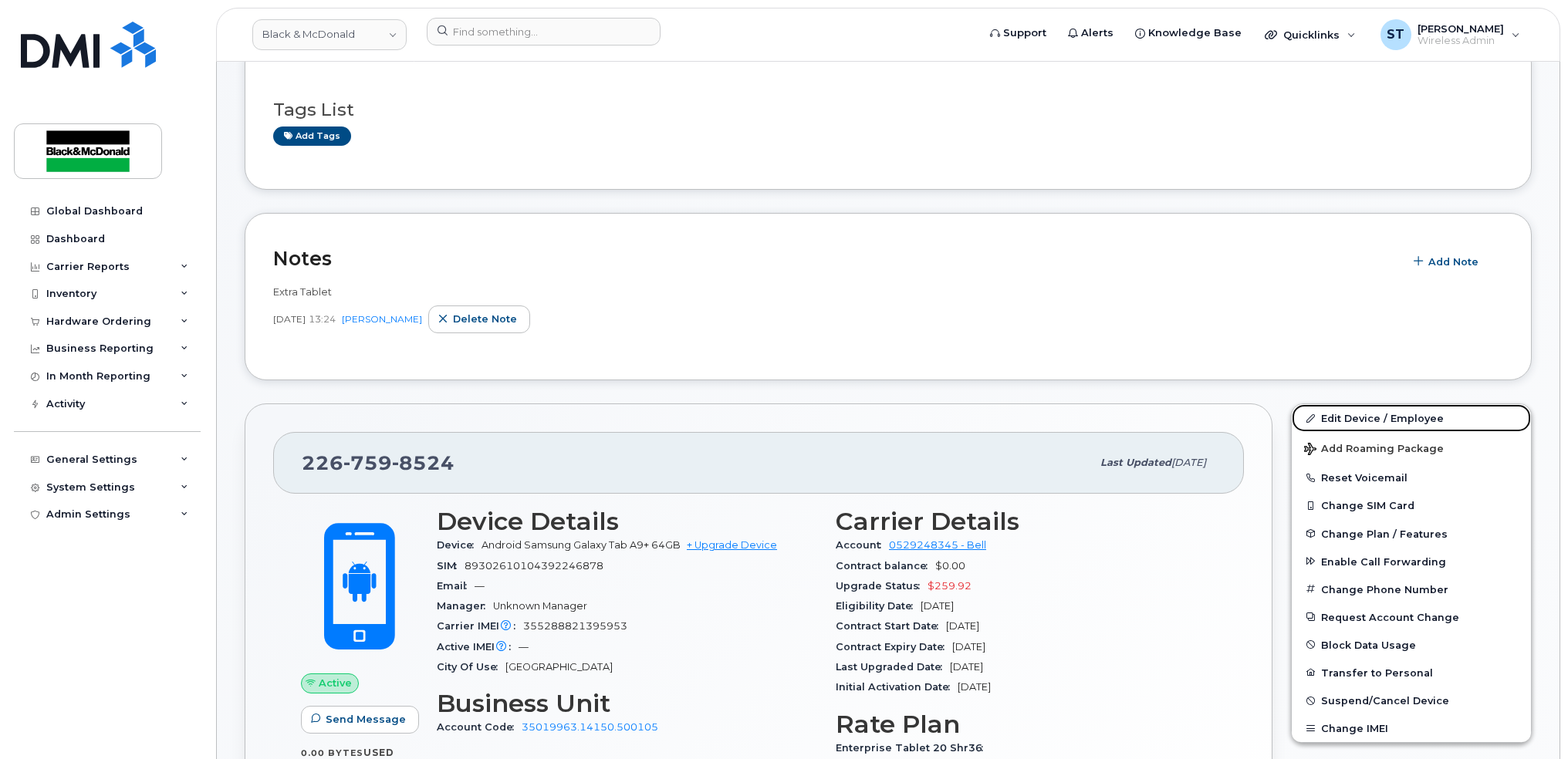
drag, startPoint x: 1368, startPoint y: 414, endPoint x: 1037, endPoint y: 417, distance: 331.0
click at [1368, 413] on link "Edit Device / Employee" at bounding box center [1410, 418] width 239 height 28
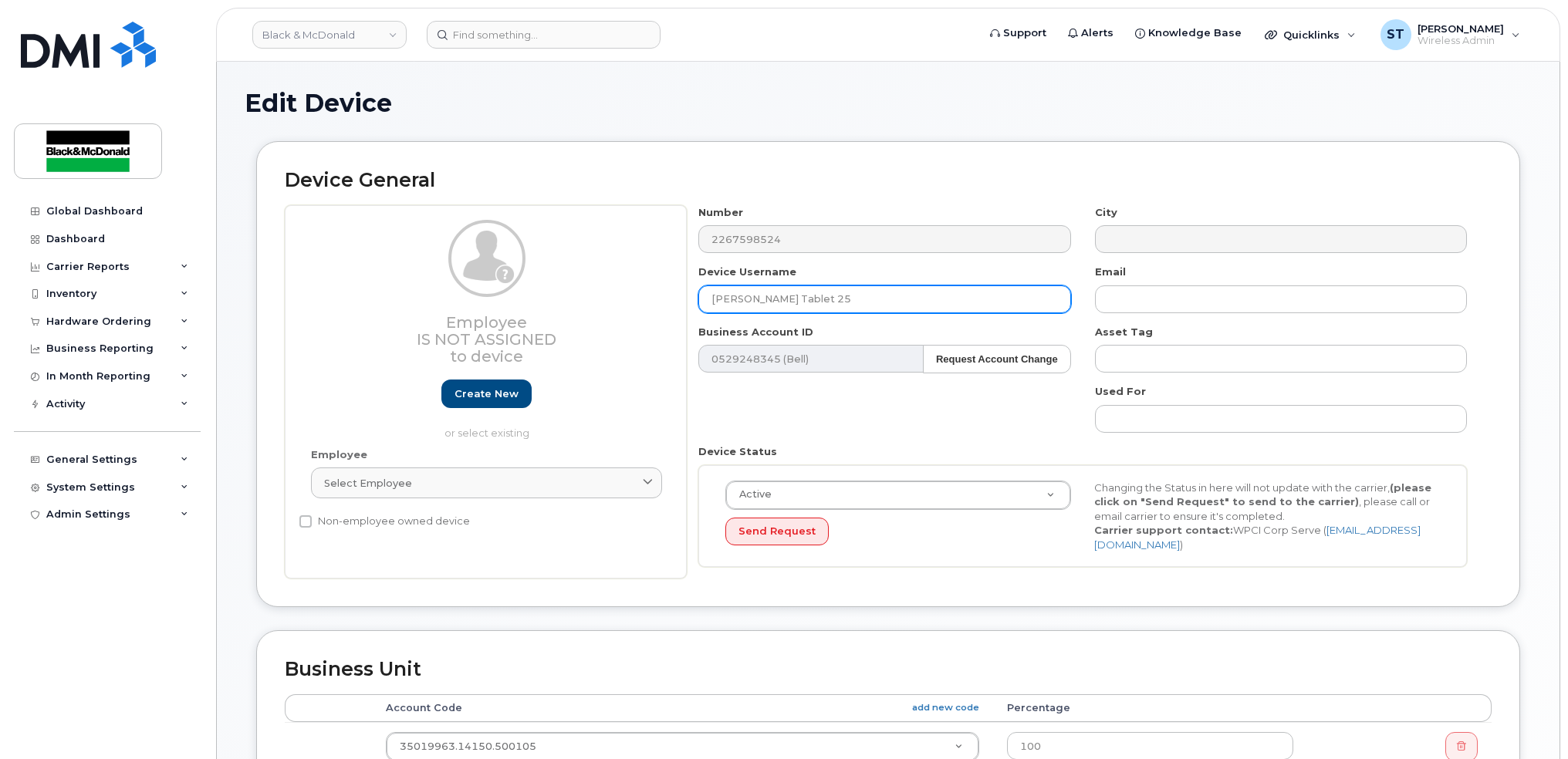
drag, startPoint x: 783, startPoint y: 296, endPoint x: 543, endPoint y: 296, distance: 240.0
click at [543, 296] on div "Employee Is not assigned to device Create new or select existing Employee Selec…" at bounding box center [888, 393] width 1206 height 374
type input "[PERSON_NAME]"
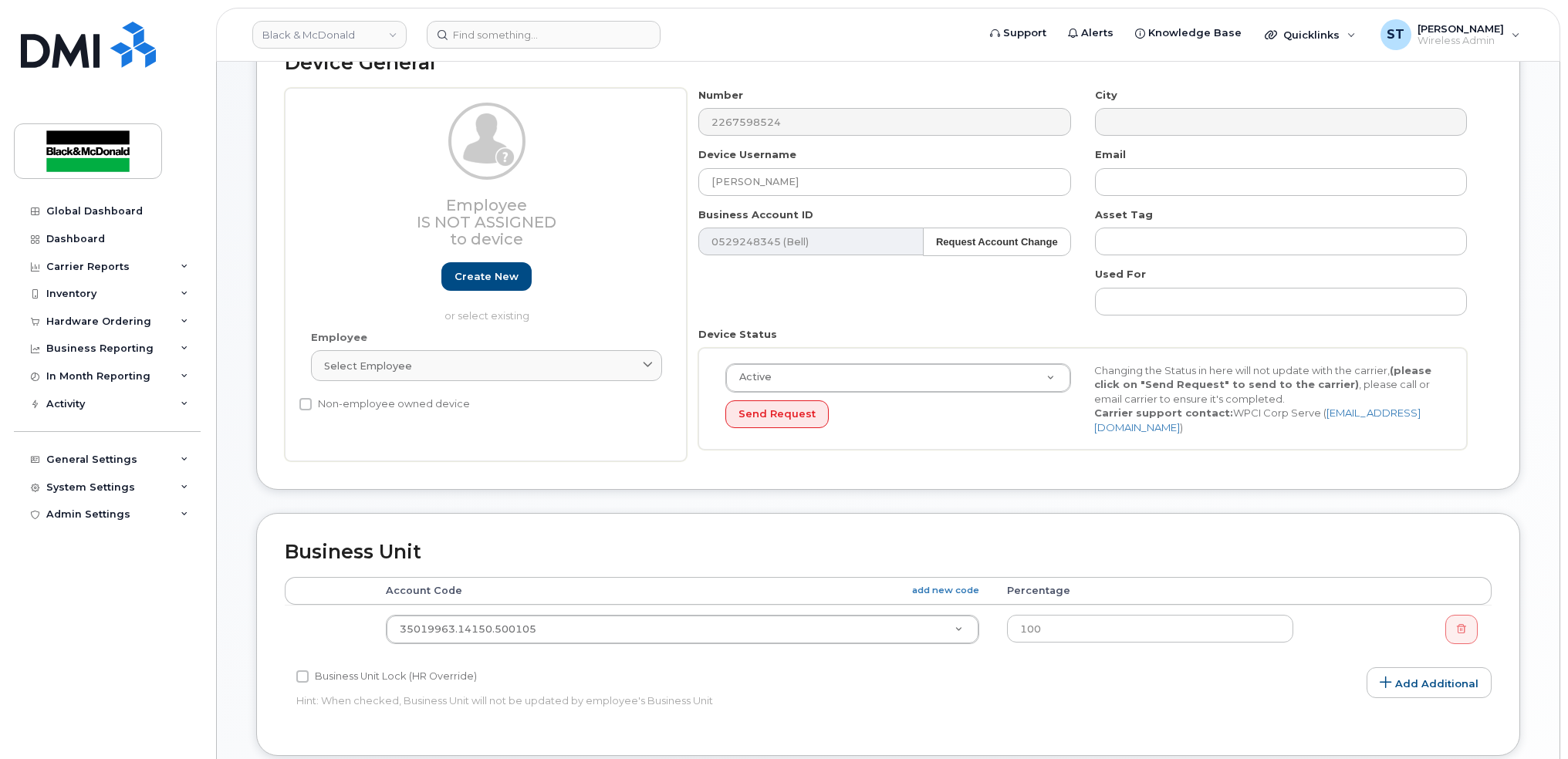
scroll to position [206, 0]
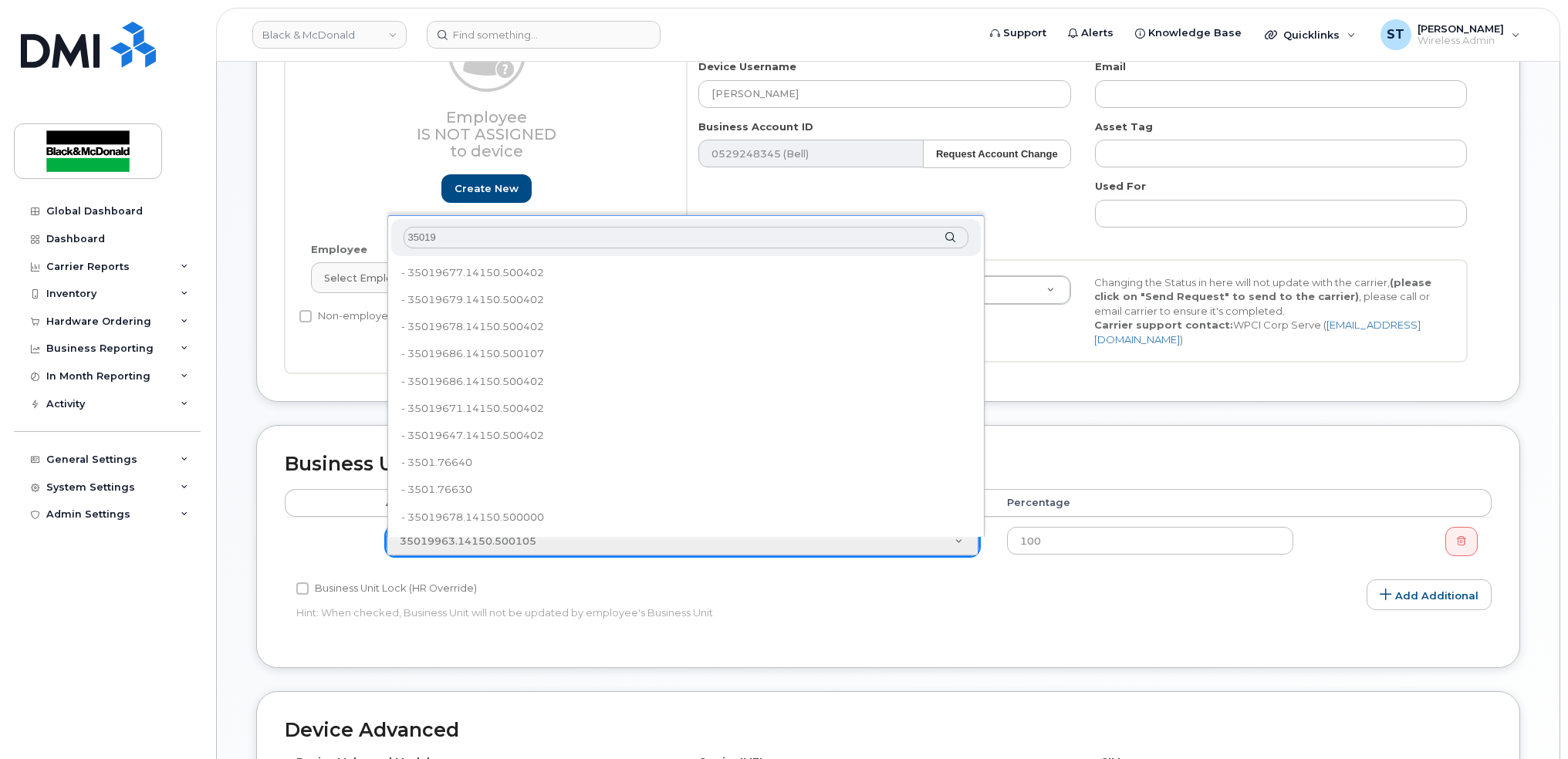
type input "350199"
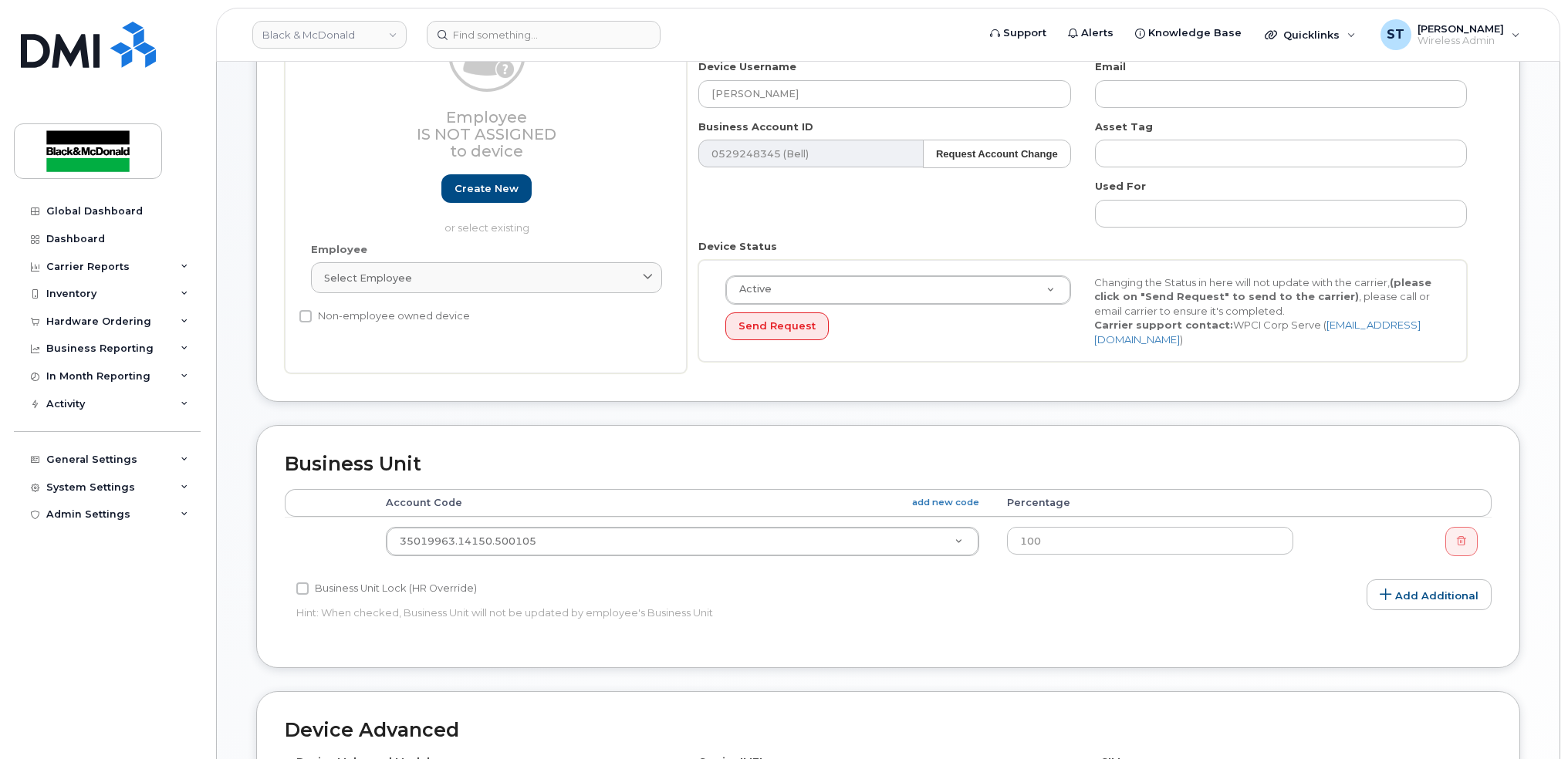
click at [551, 471] on div "Business Unit Accounting Categories Rules Accounting categories percentages mus…" at bounding box center [888, 546] width 1264 height 243
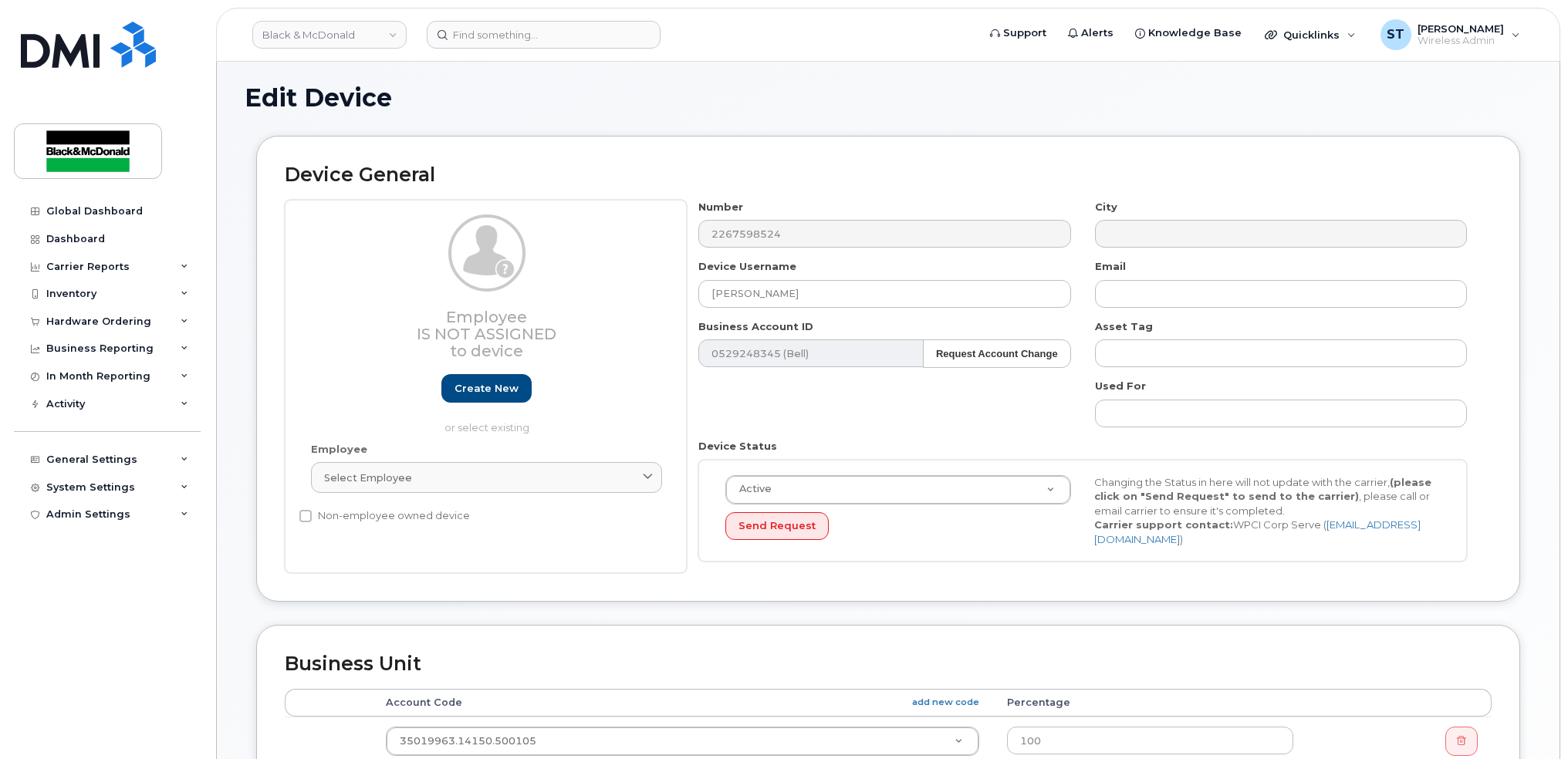
scroll to position [592, 0]
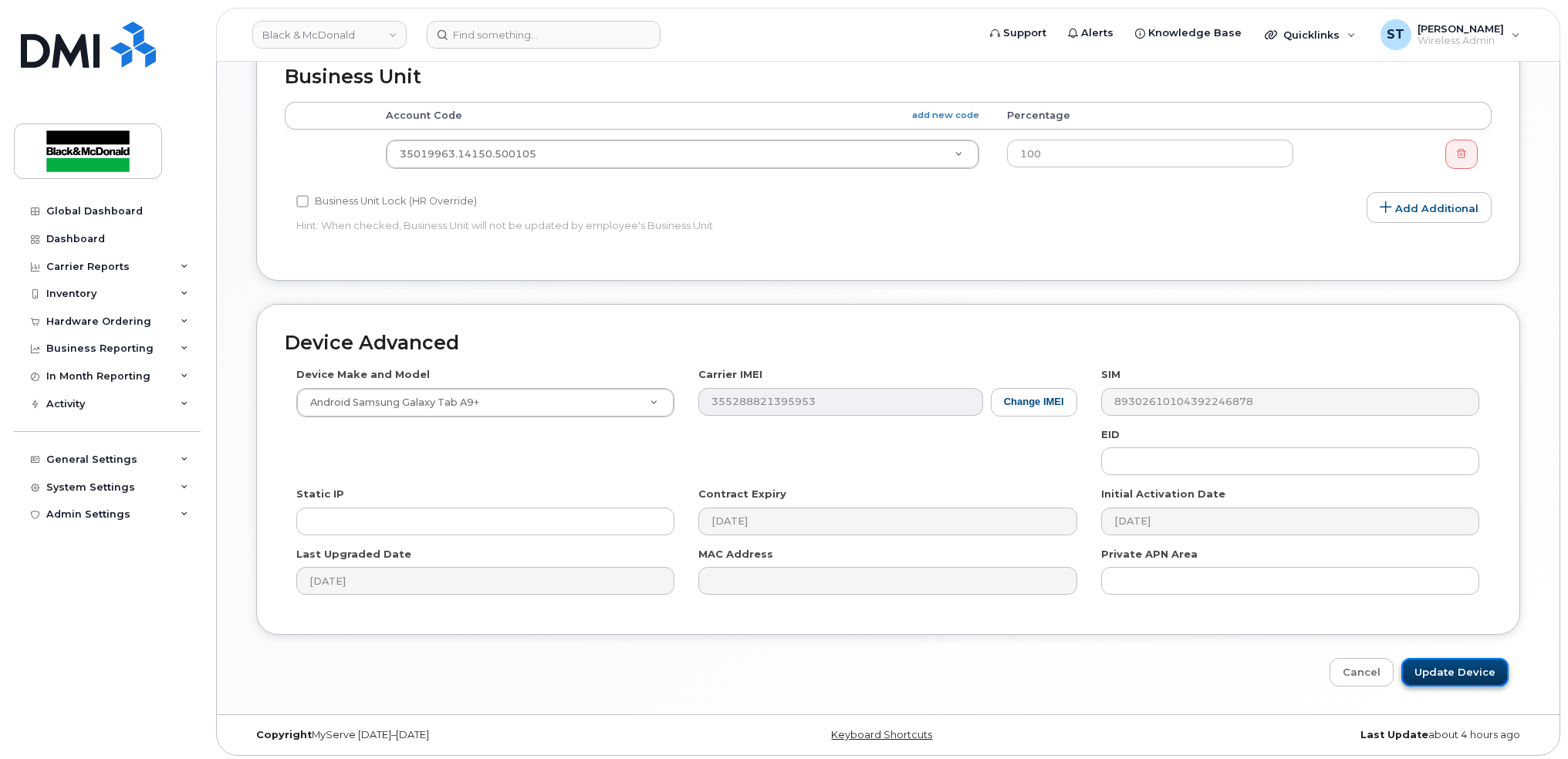
click at [1487, 664] on input "Update Device" at bounding box center [1455, 671] width 107 height 28
type input "Saving..."
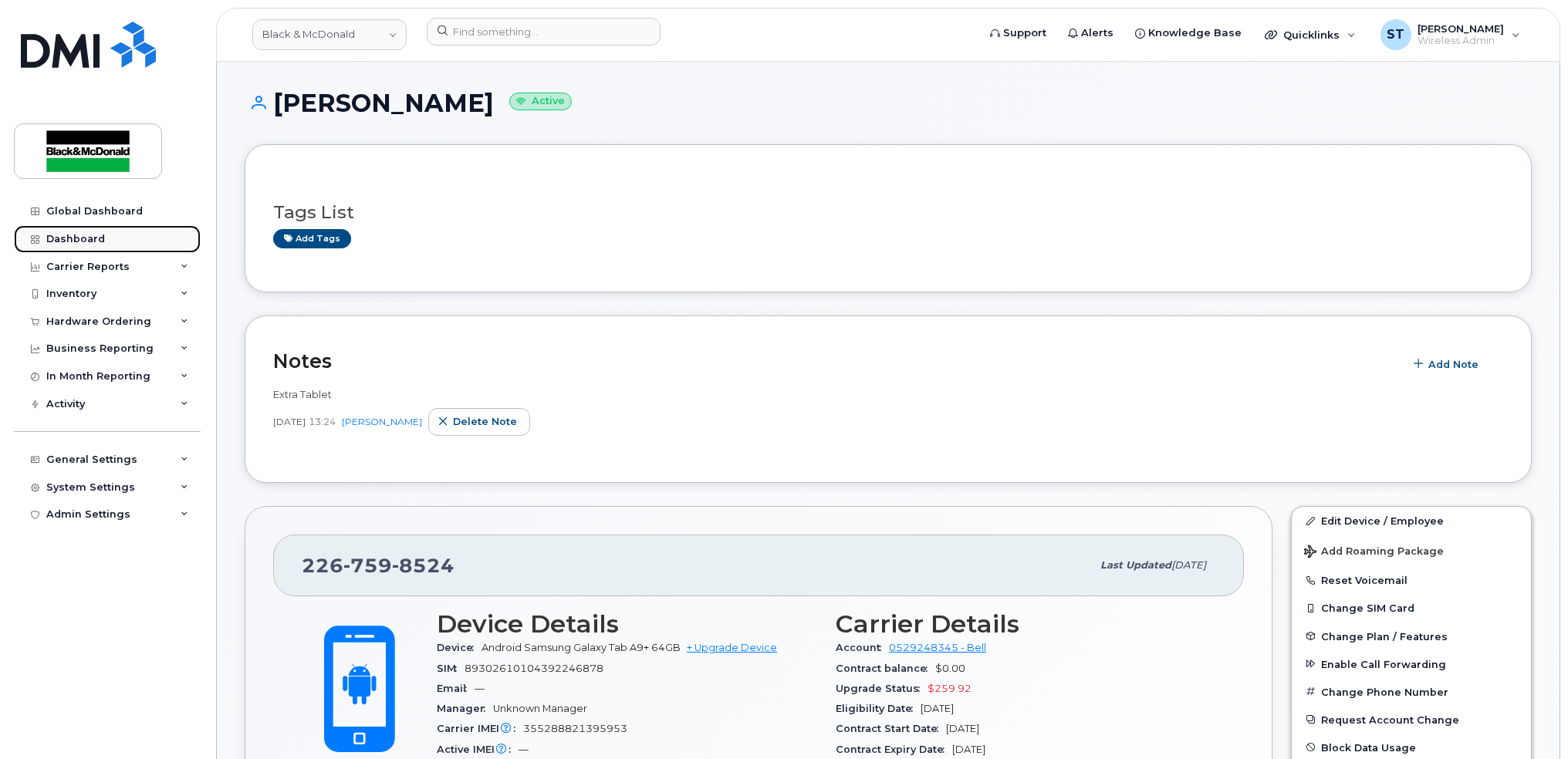
click at [47, 242] on div "Dashboard" at bounding box center [76, 239] width 58 height 13
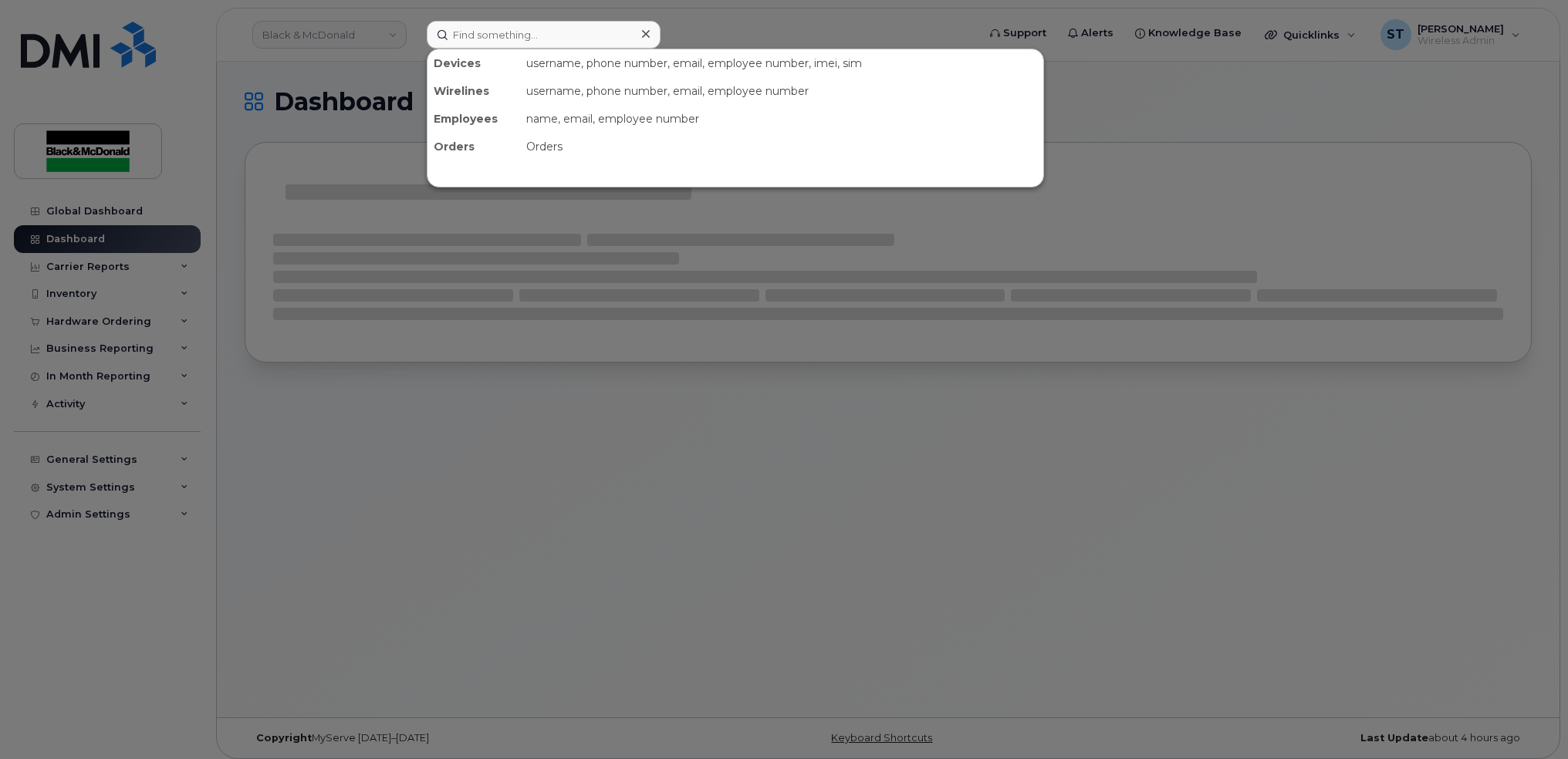
click at [593, 36] on input at bounding box center [544, 34] width 234 height 28
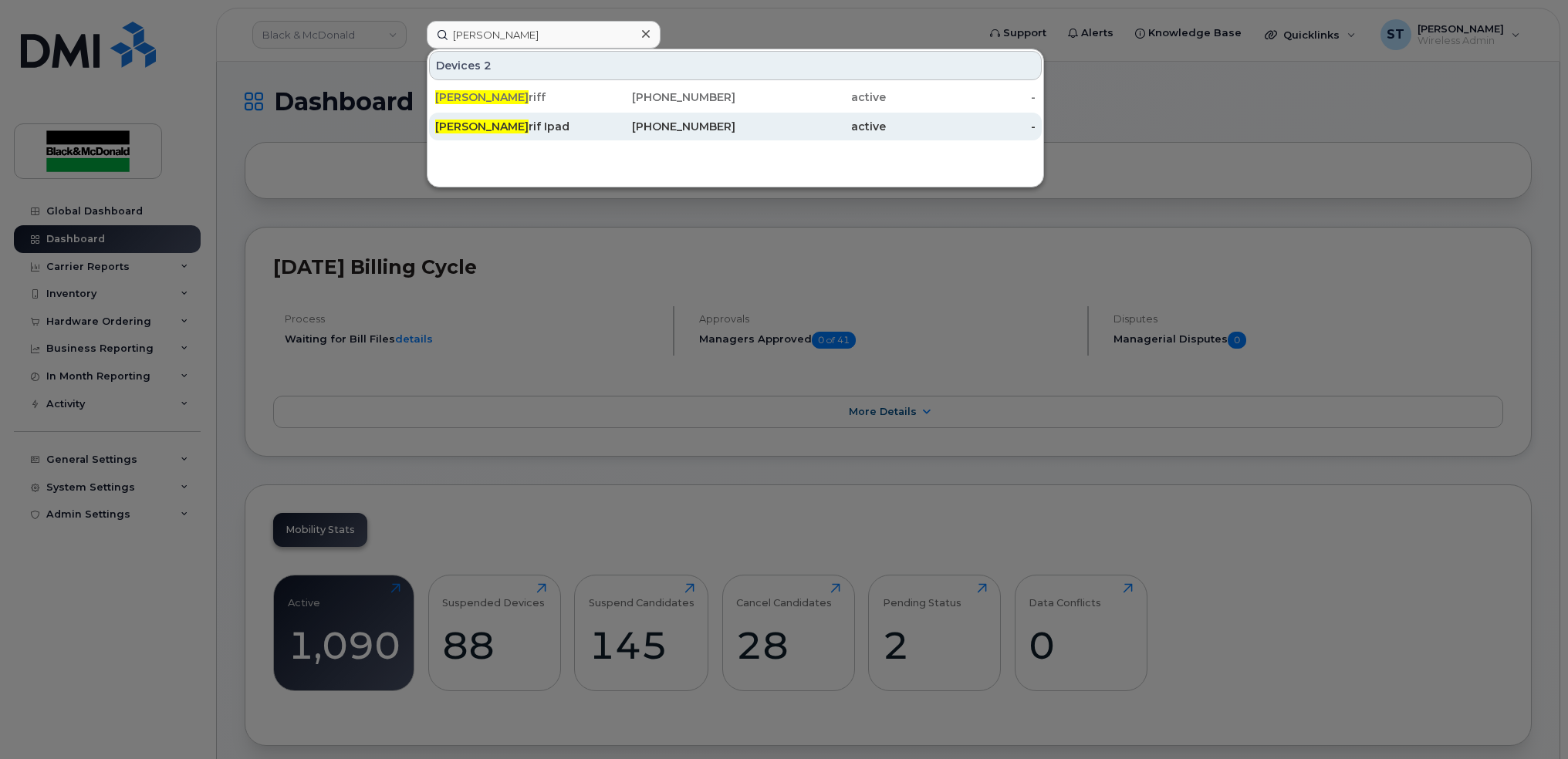
type input "[PERSON_NAME]"
click at [575, 126] on div "[PERSON_NAME] Sha rif Ipad" at bounding box center [511, 127] width 150 height 16
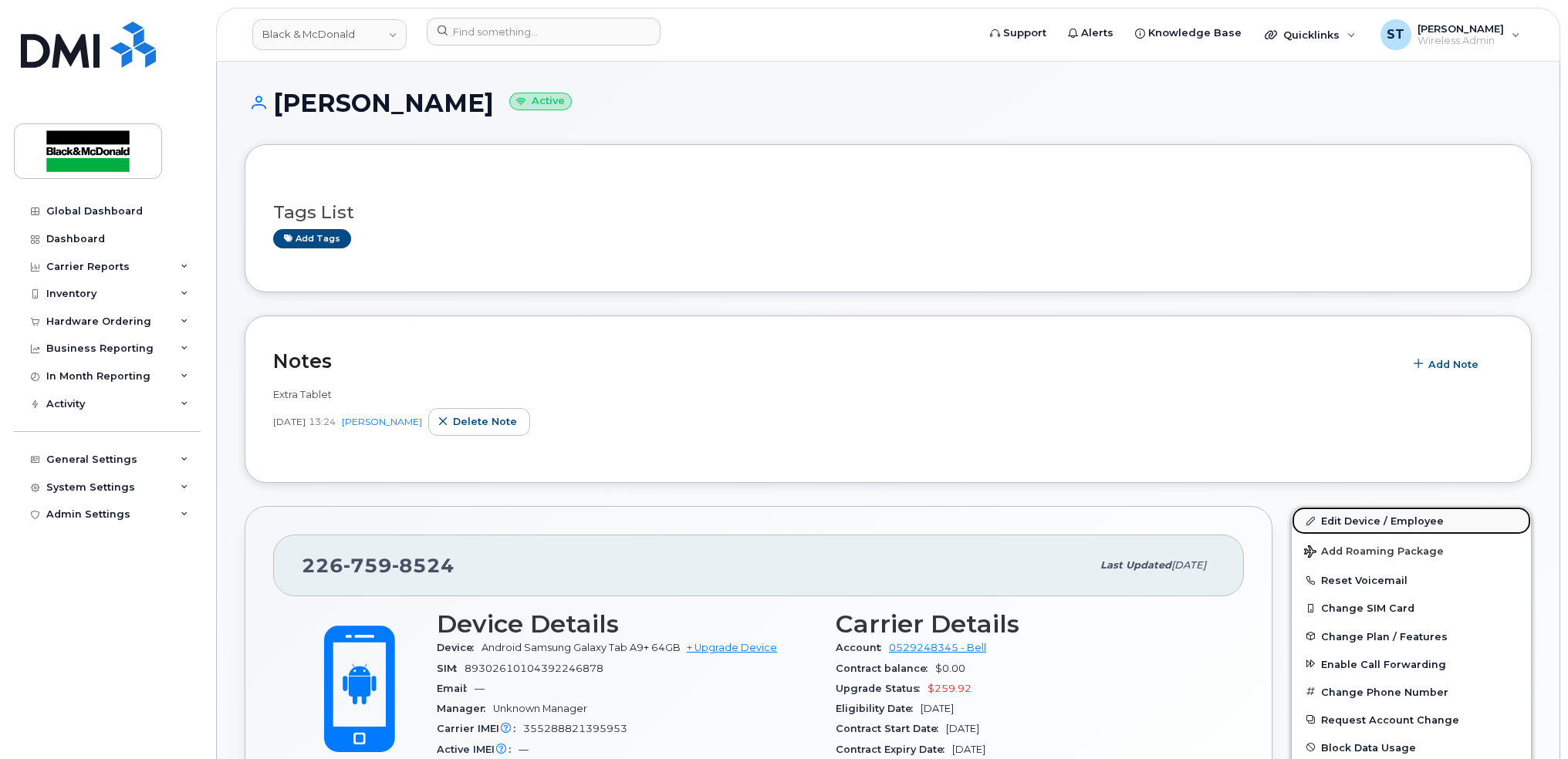
click link "Edit Device / Employee"
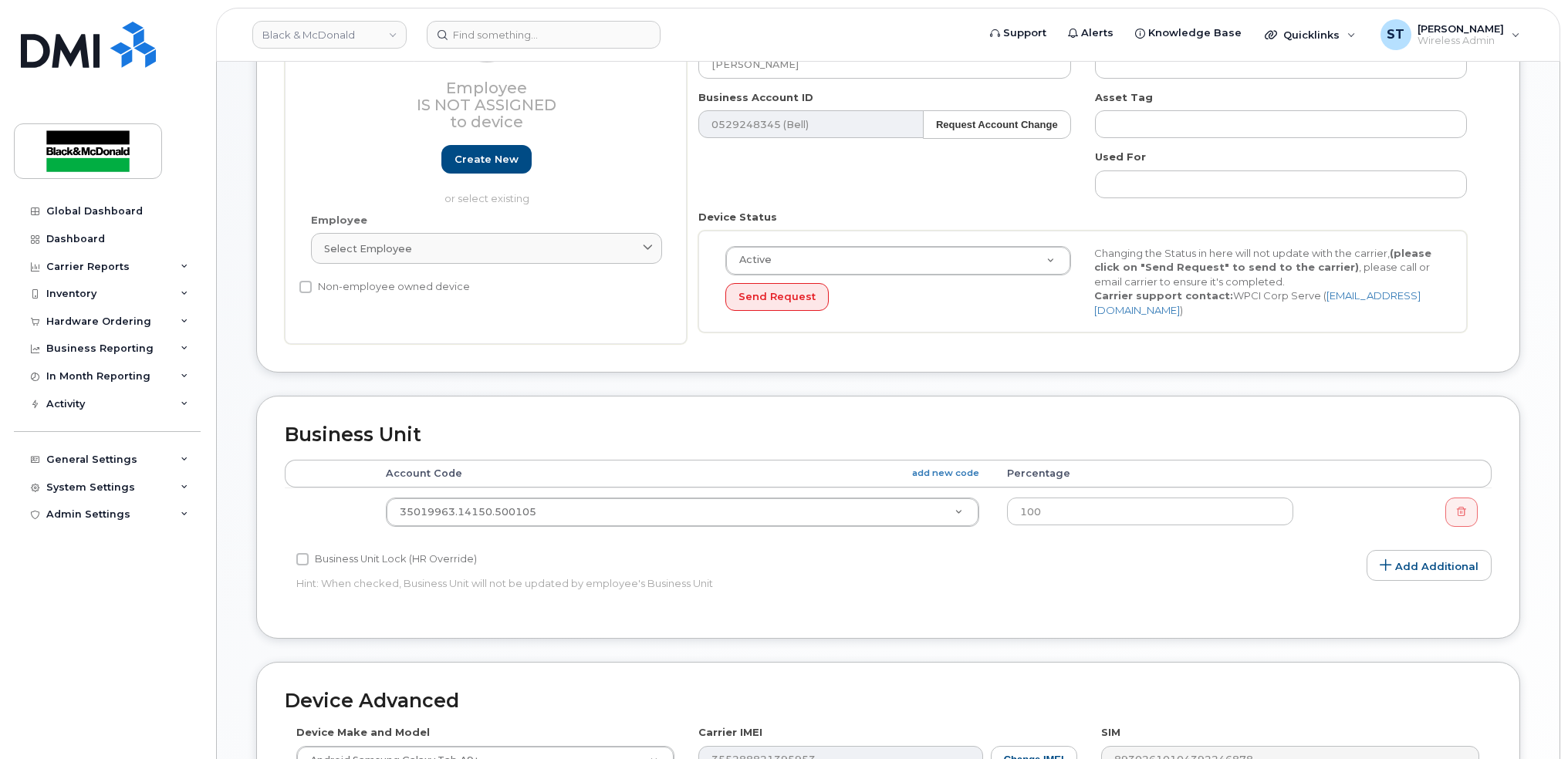
scroll to position [78, 0]
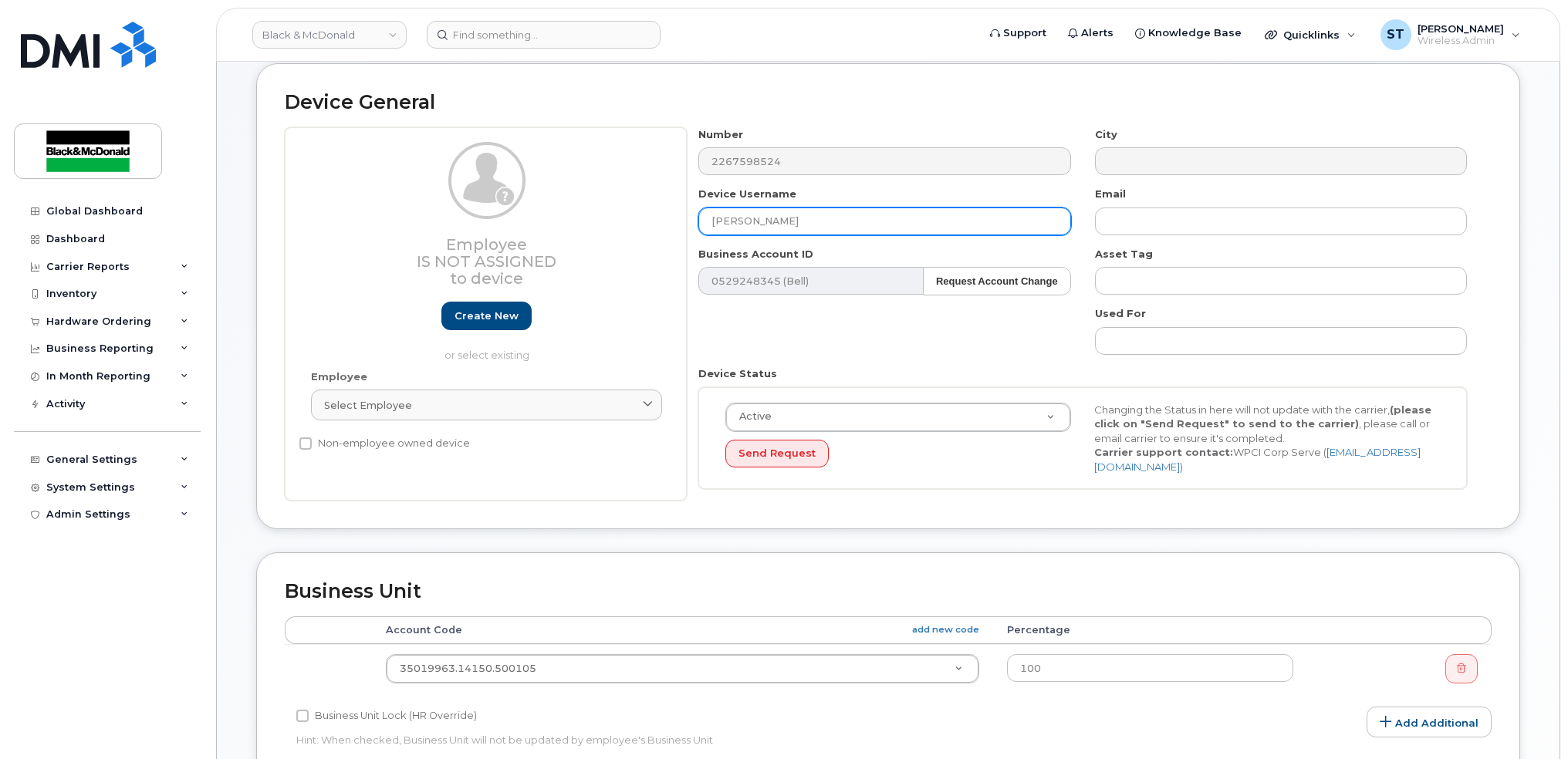
drag, startPoint x: 824, startPoint y: 225, endPoint x: 635, endPoint y: 221, distance: 189.0
click at [635, 221] on div "Employee Is not assigned to device Create new or select existing Employee Selec…" at bounding box center [888, 315] width 1206 height 374
drag, startPoint x: 830, startPoint y: 222, endPoint x: 803, endPoint y: 222, distance: 27.0
click at [806, 222] on input "[PERSON_NAME] 36" at bounding box center [885, 221] width 372 height 28
drag, startPoint x: 803, startPoint y: 222, endPoint x: 793, endPoint y: 220, distance: 10.2
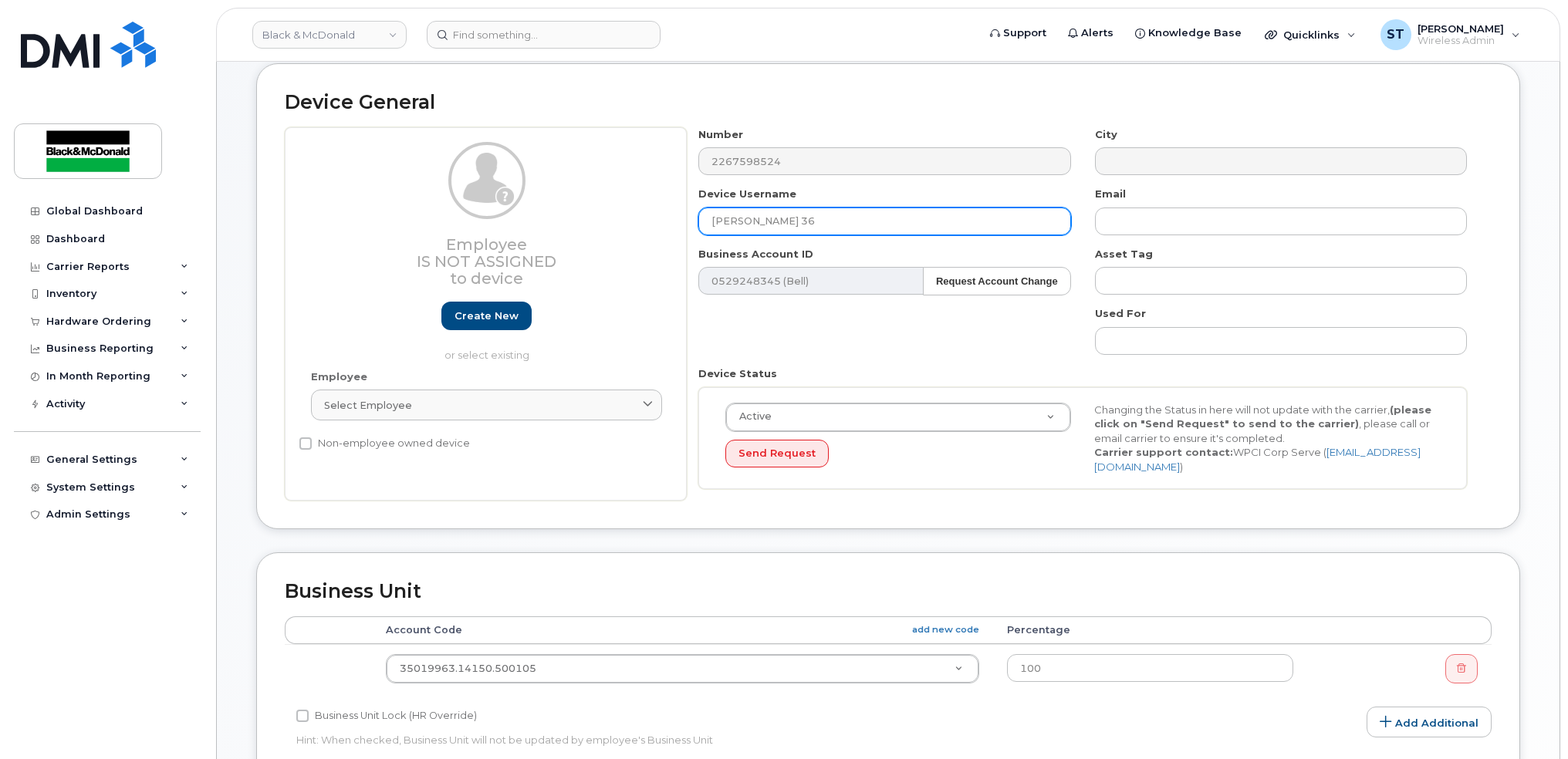
click at [793, 220] on input "[PERSON_NAME] 36" at bounding box center [885, 221] width 372 height 28
click at [815, 223] on input "[PERSON_NAME] 36" at bounding box center [885, 221] width 372 height 28
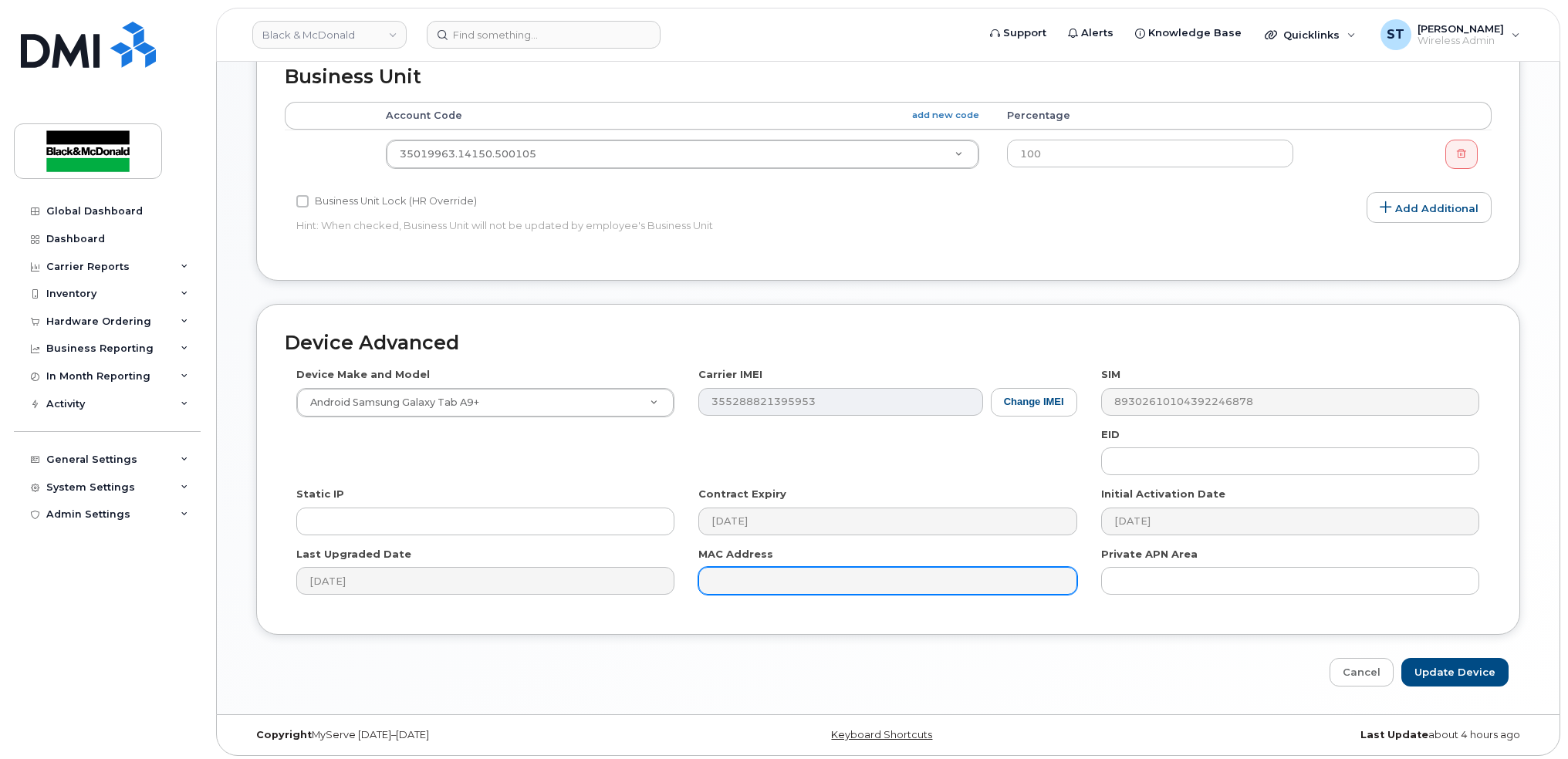
scroll to position [284, 0]
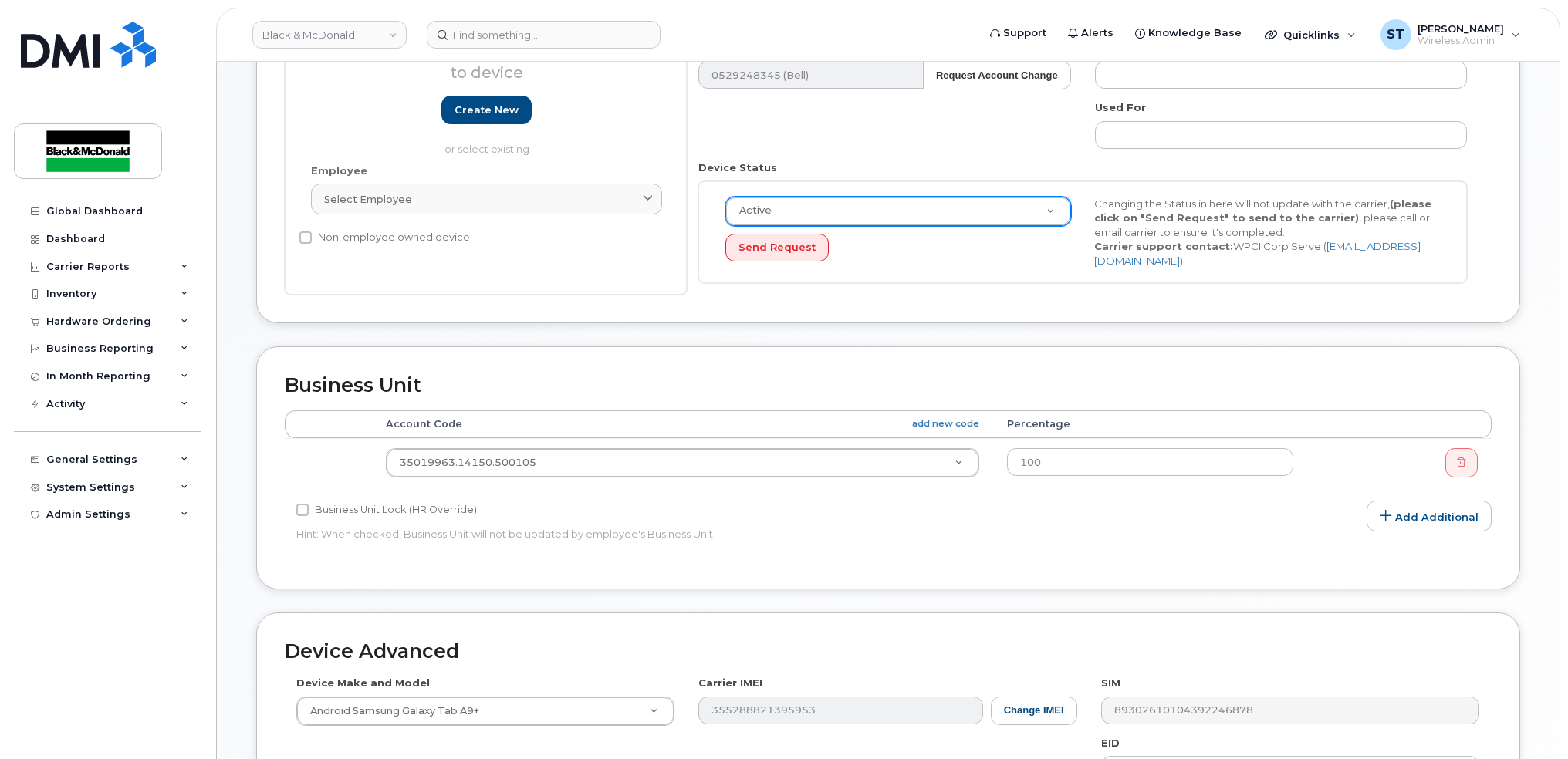
type input "[PERSON_NAME] xx"
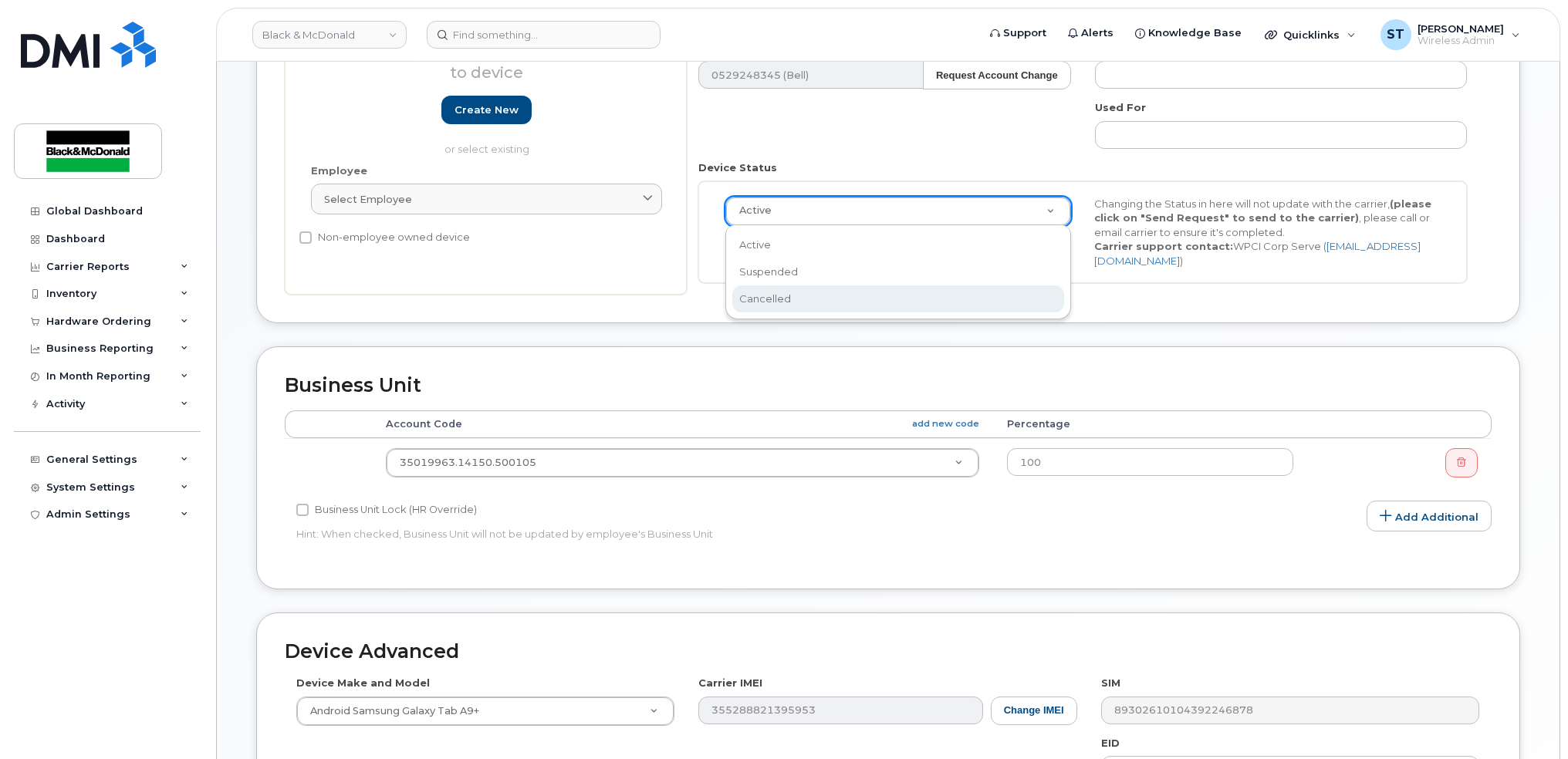
select select "cancelled"
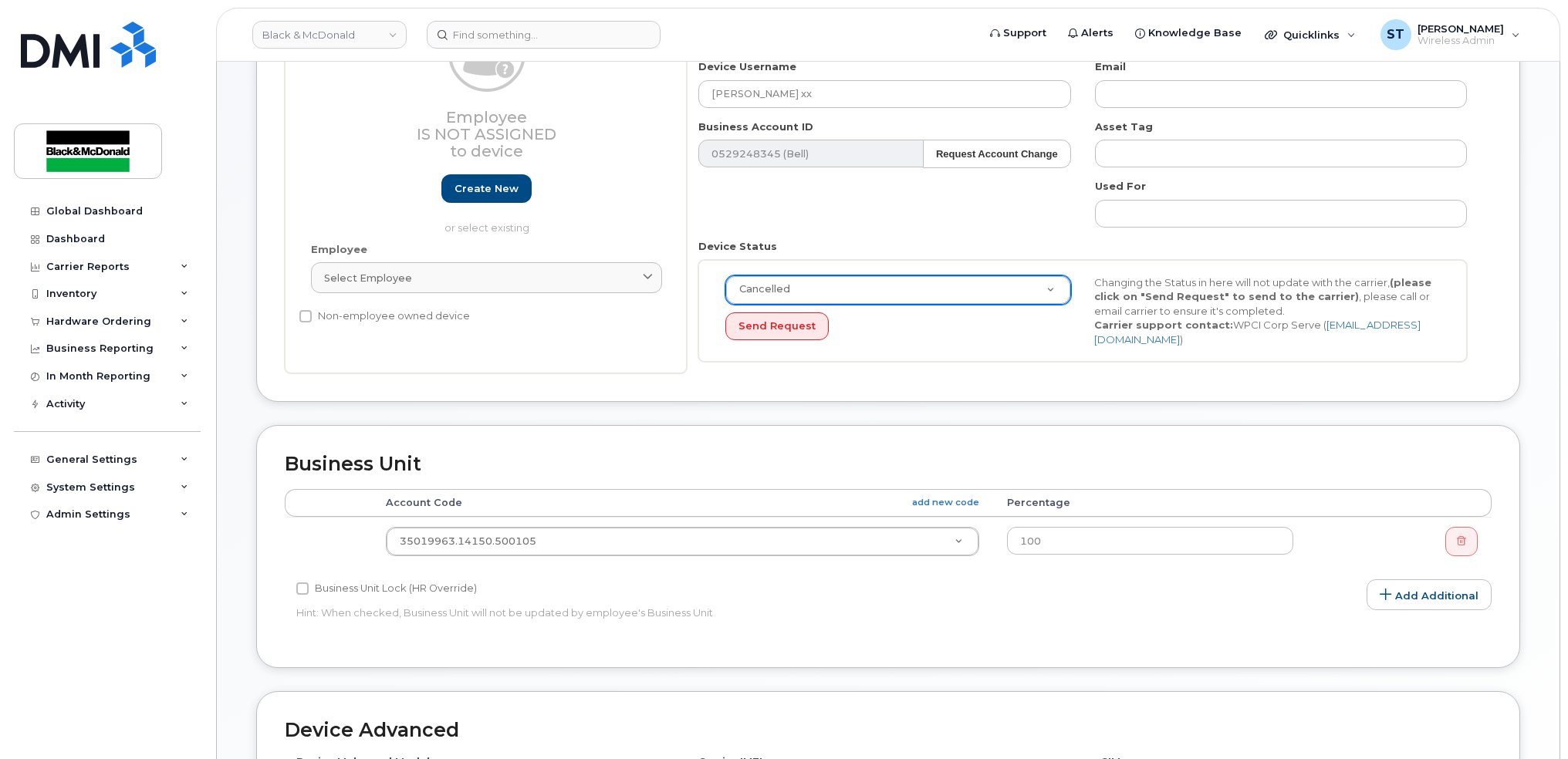
scroll to position [592, 0]
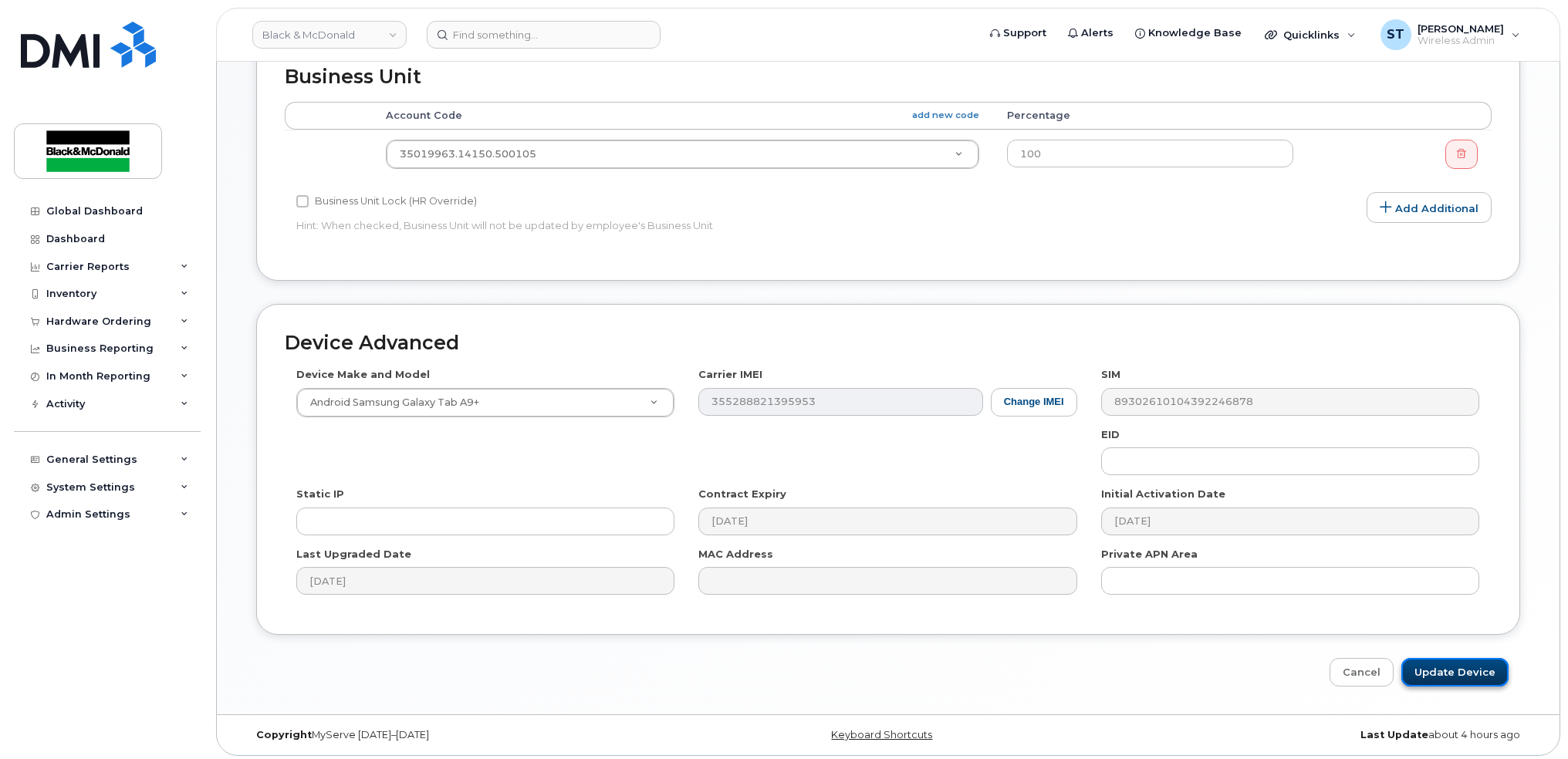
click at [1437, 665] on input "Update Device" at bounding box center [1455, 671] width 107 height 28
type input "Saving..."
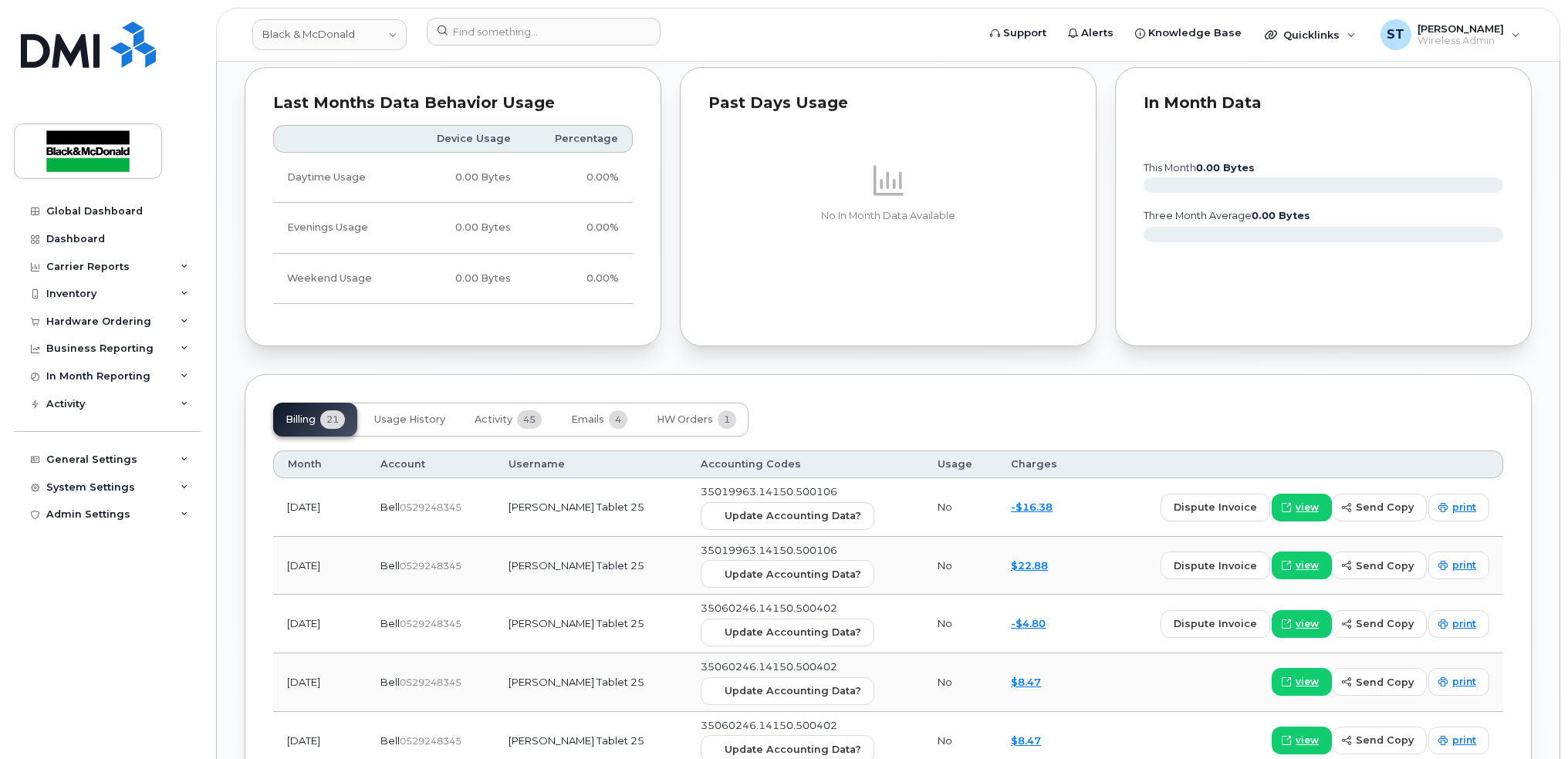
scroll to position [1131, 0]
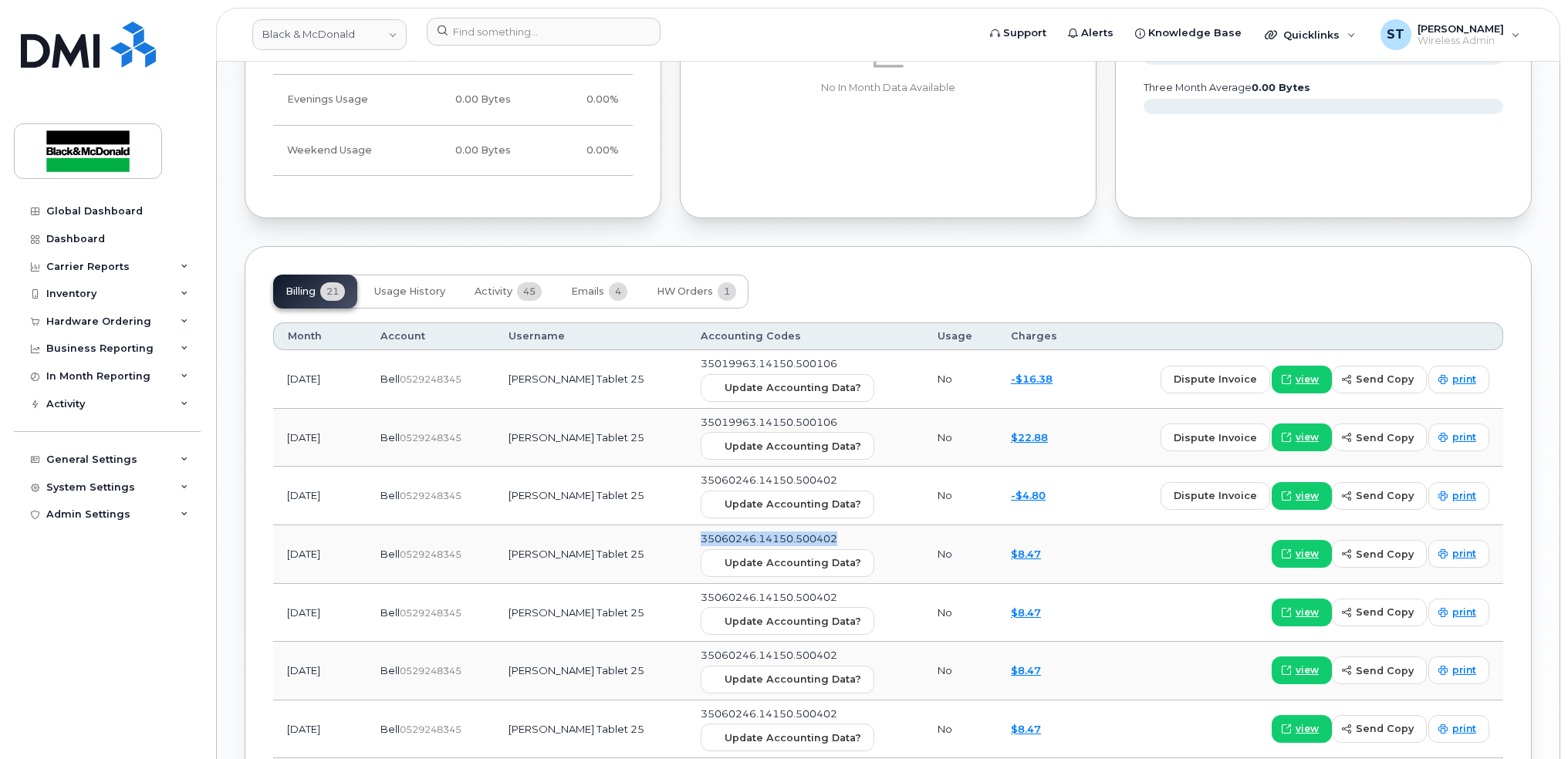
drag, startPoint x: 854, startPoint y: 540, endPoint x: 697, endPoint y: 542, distance: 157.0
click at [697, 542] on td "35060246.14150.500402 Update Accounting Data?" at bounding box center [805, 554] width 237 height 58
copy span "35060246.14150.500402"
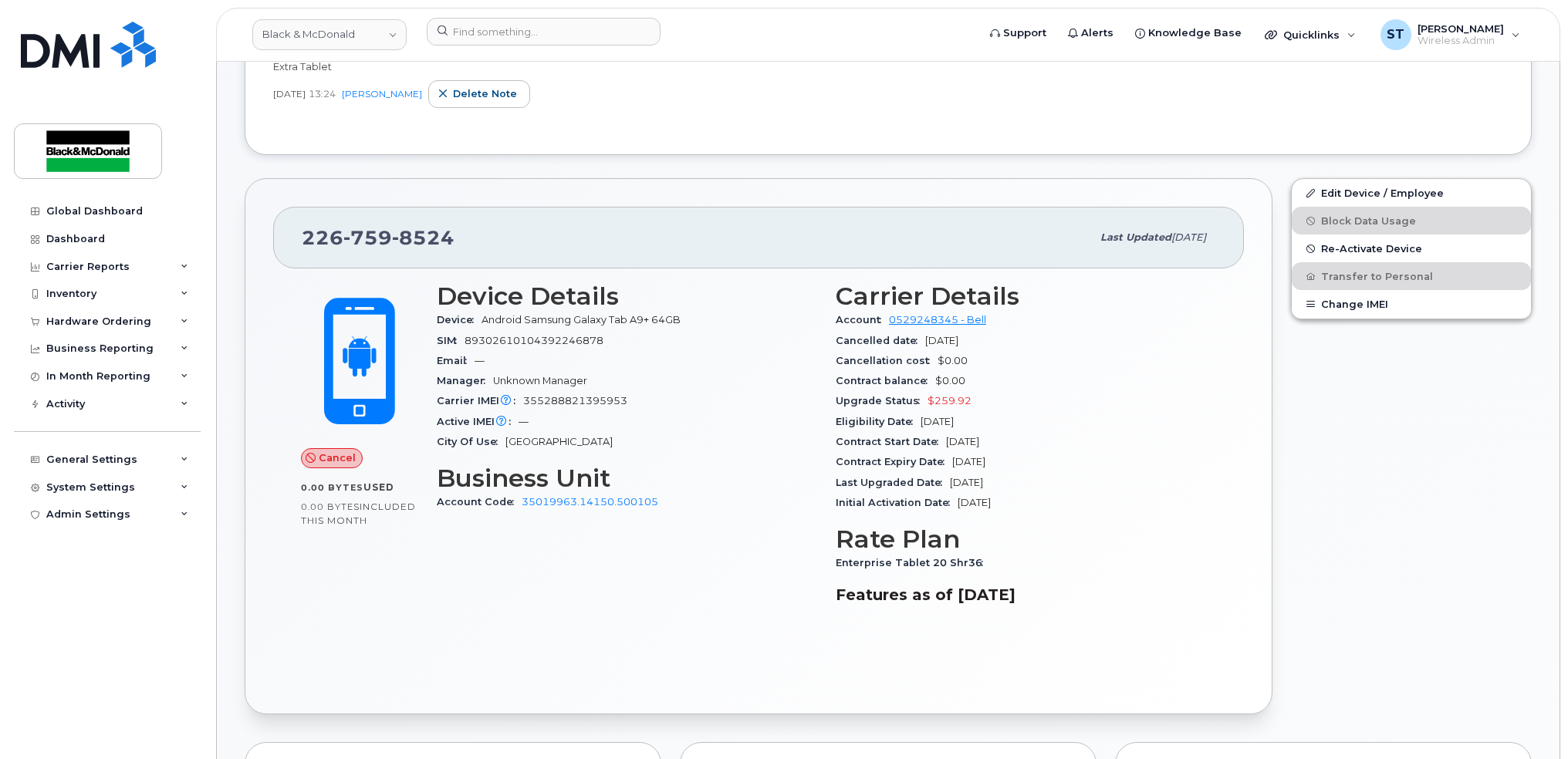
scroll to position [0, 0]
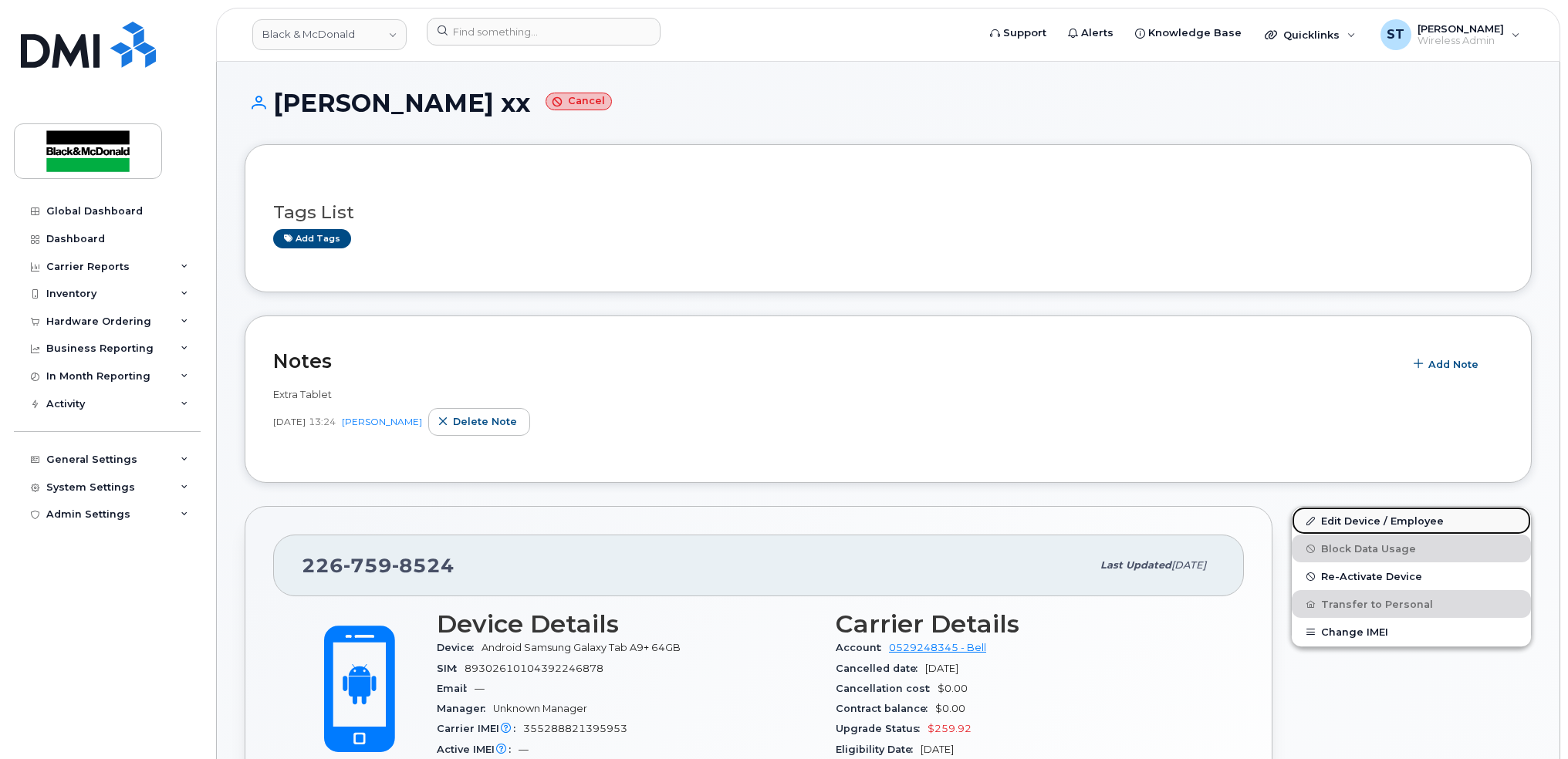
click at [1336, 519] on link "Edit Device / Employee" at bounding box center [1410, 520] width 239 height 28
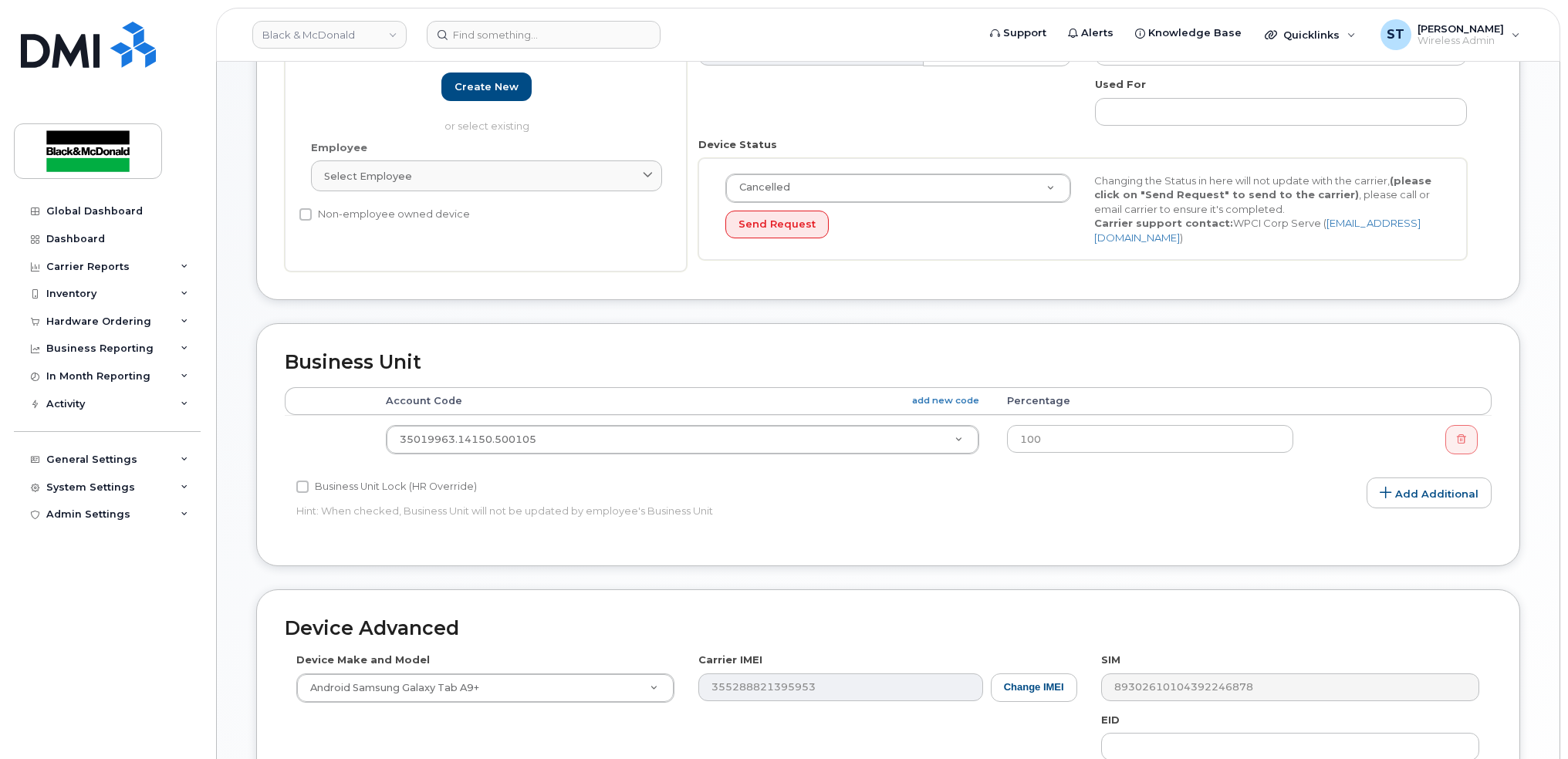
scroll to position [309, 0]
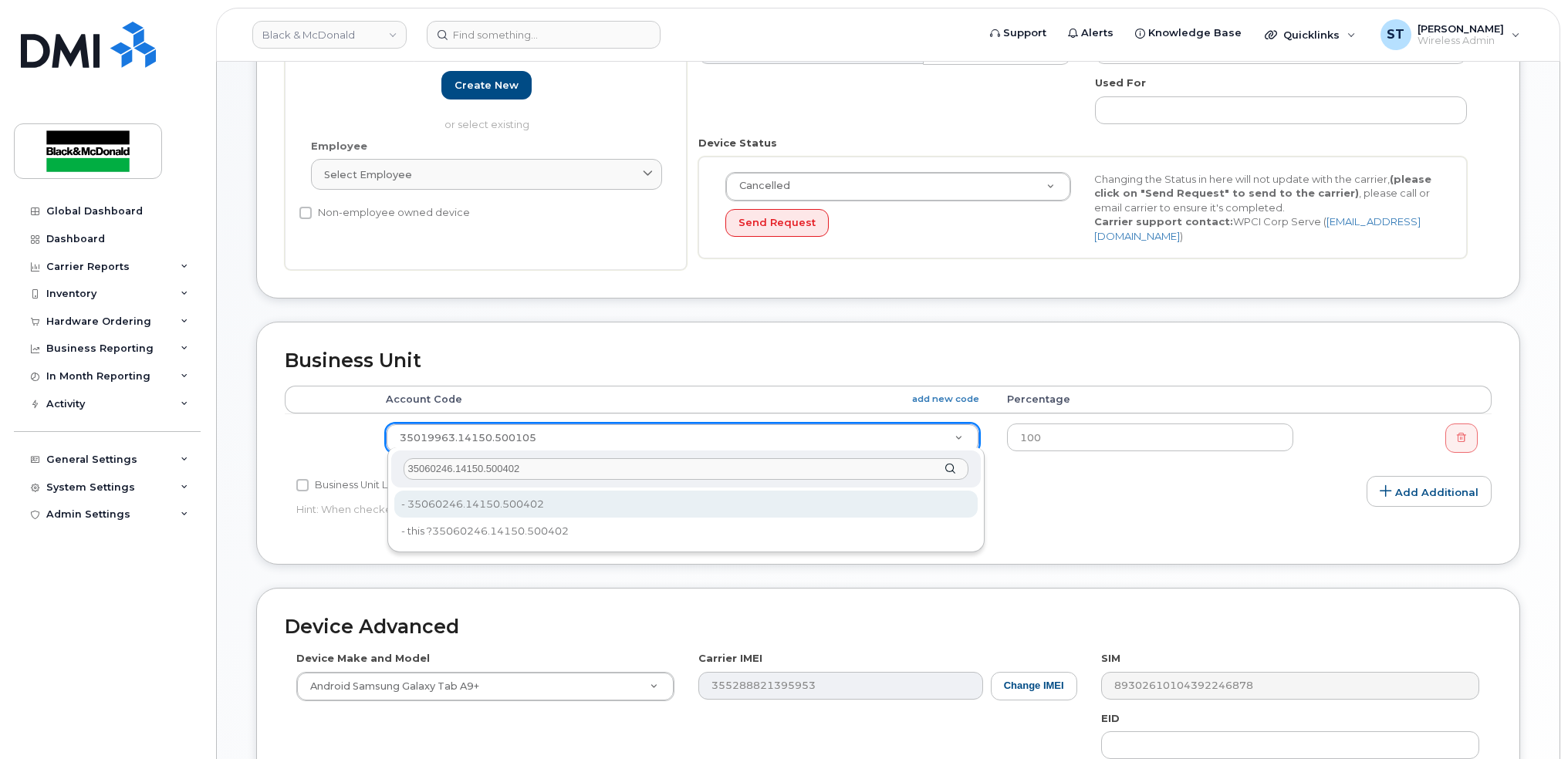
type input "35060246.14150.500402"
type input "35735704"
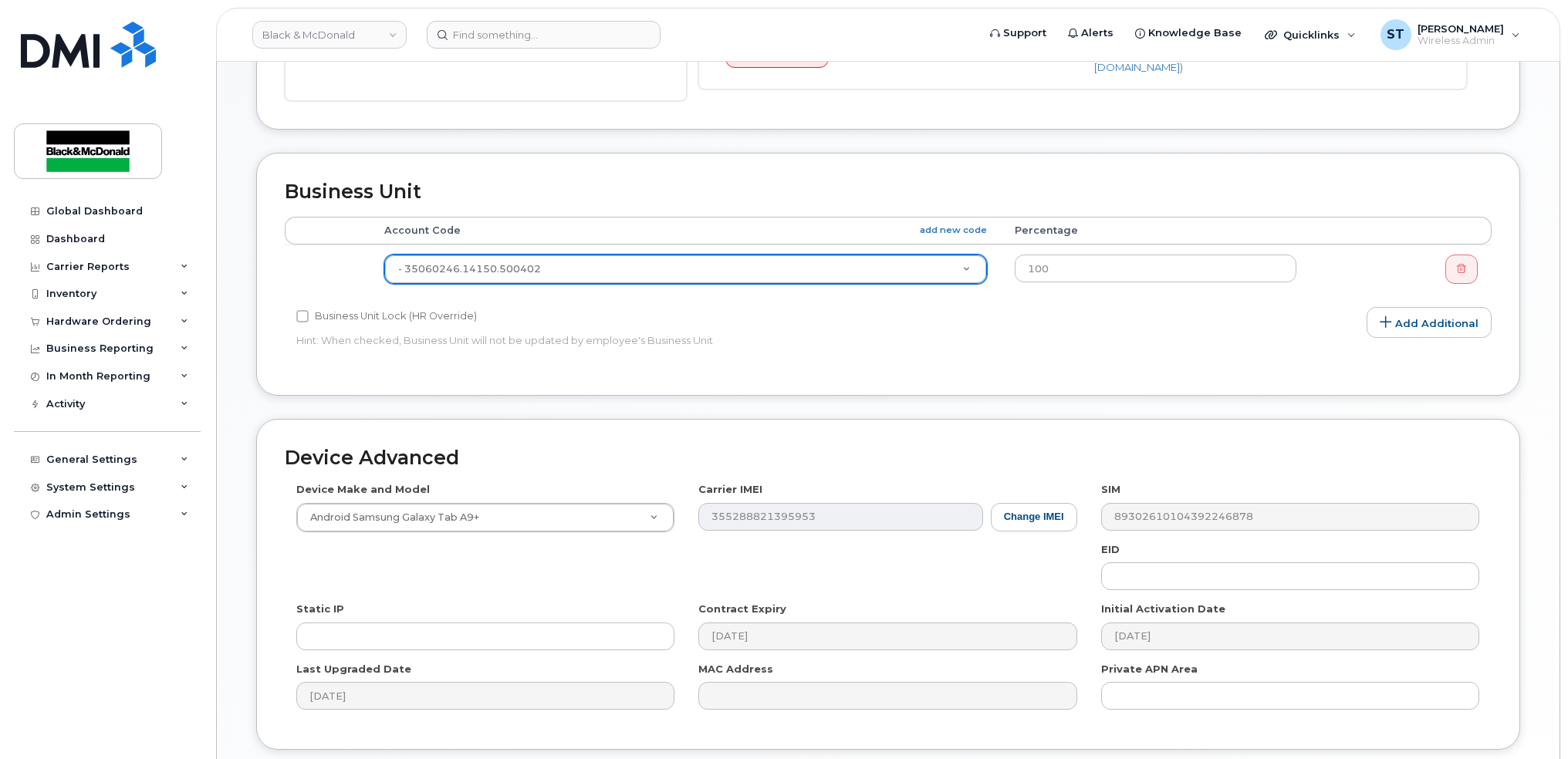
scroll to position [592, 0]
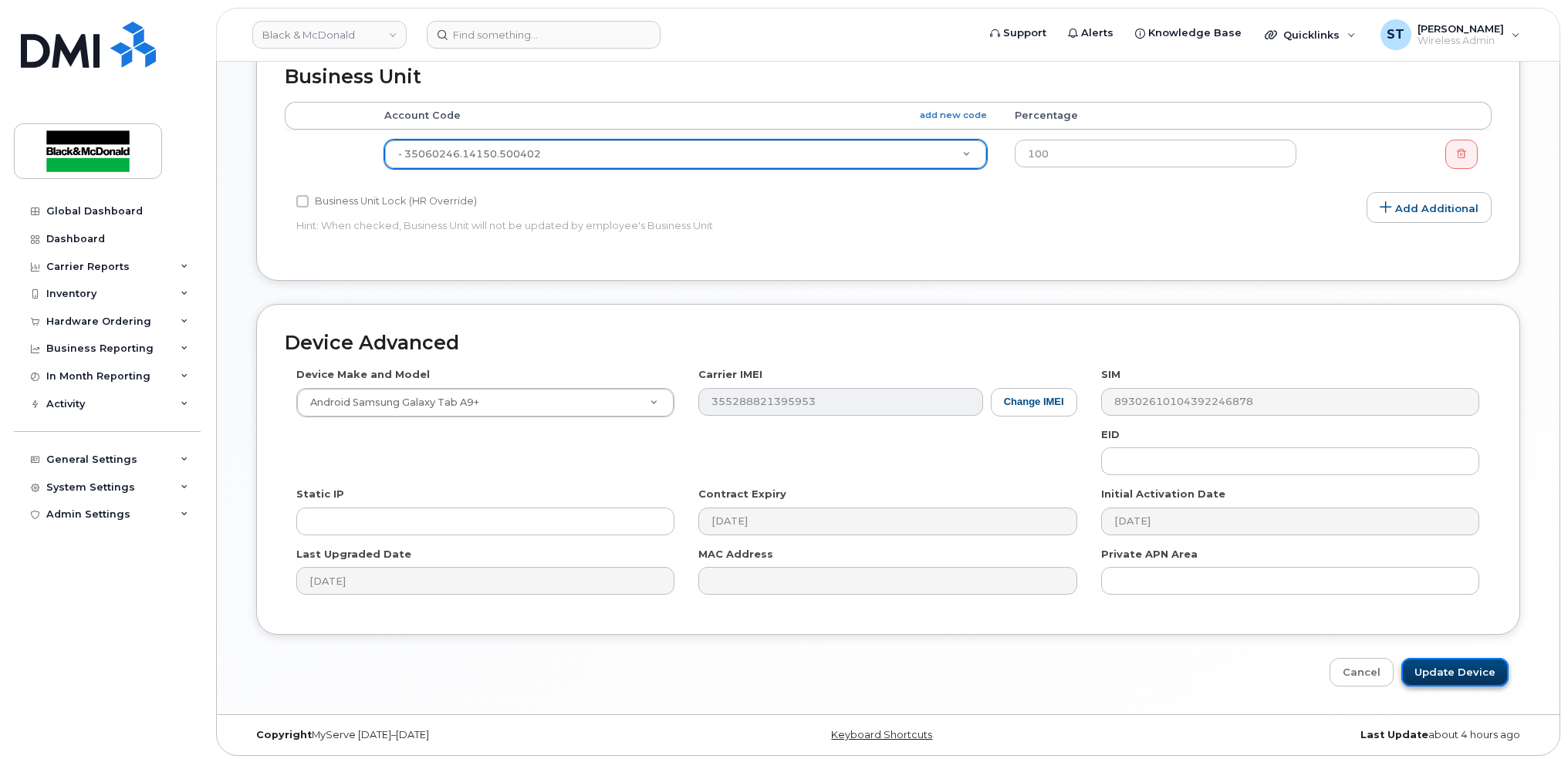
click at [1416, 665] on input "Update Device" at bounding box center [1455, 671] width 107 height 28
type input "Saving..."
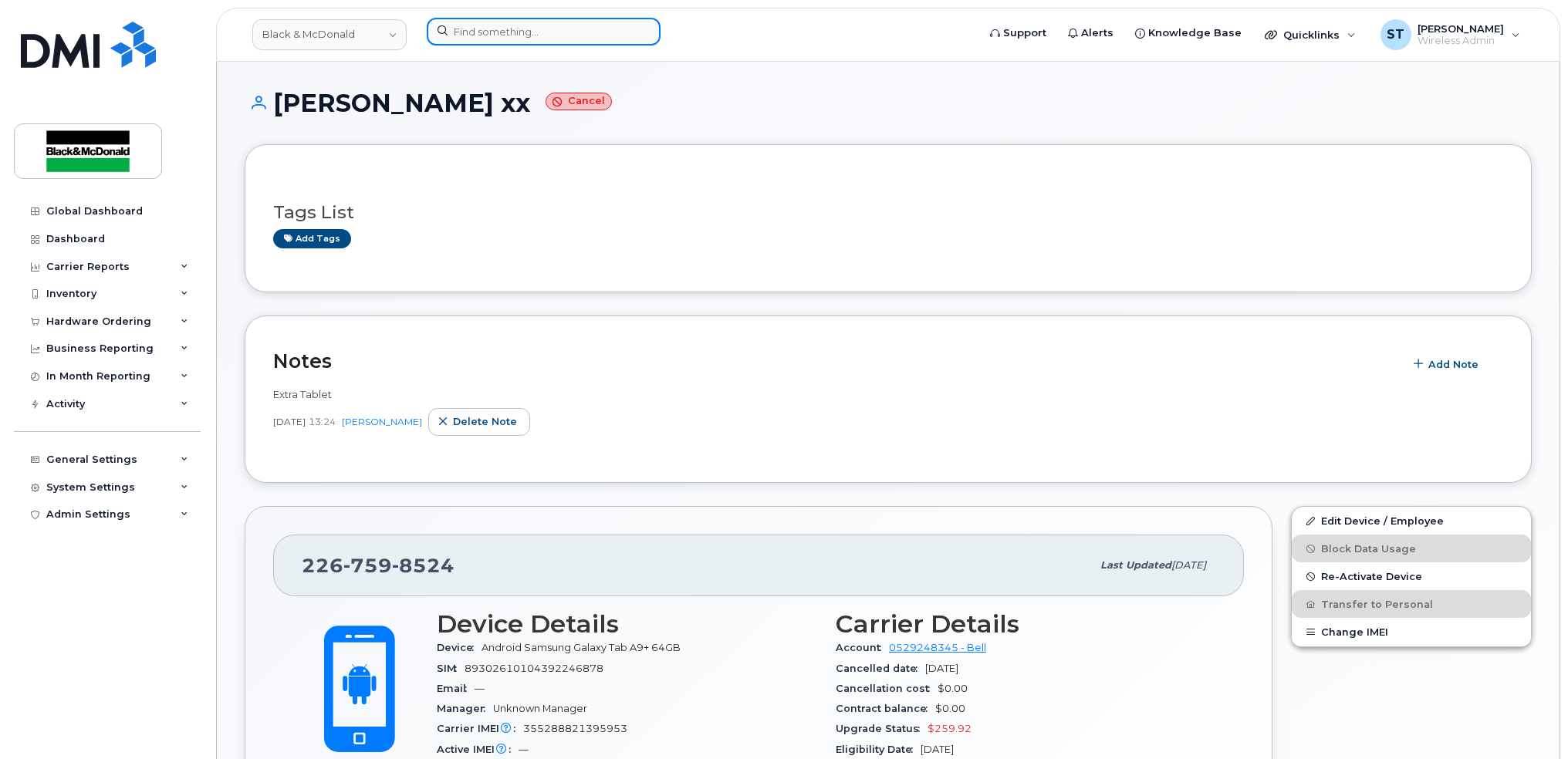
click at [535, 29] on input at bounding box center [544, 31] width 234 height 28
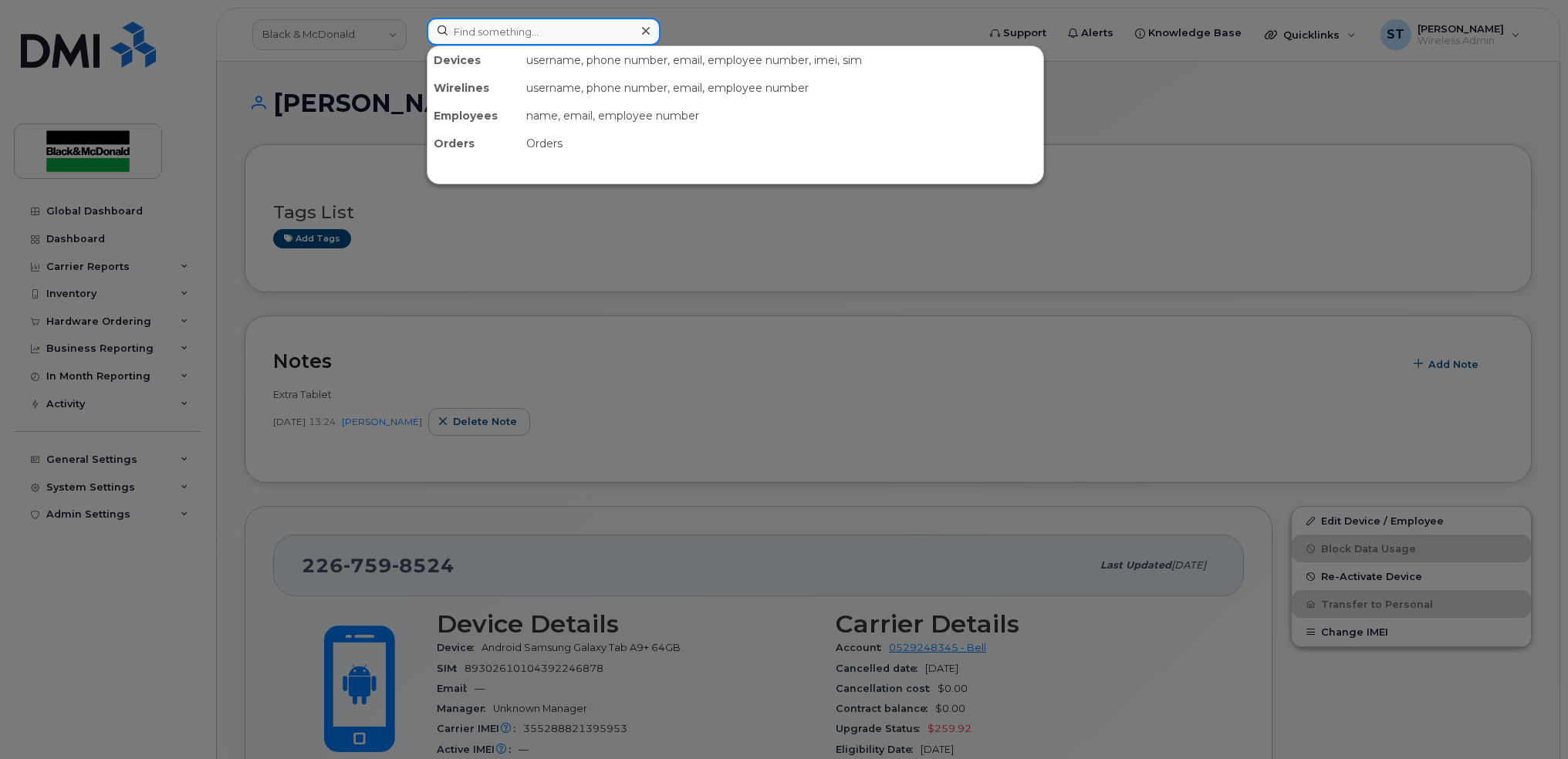
paste input "226-759-8732"
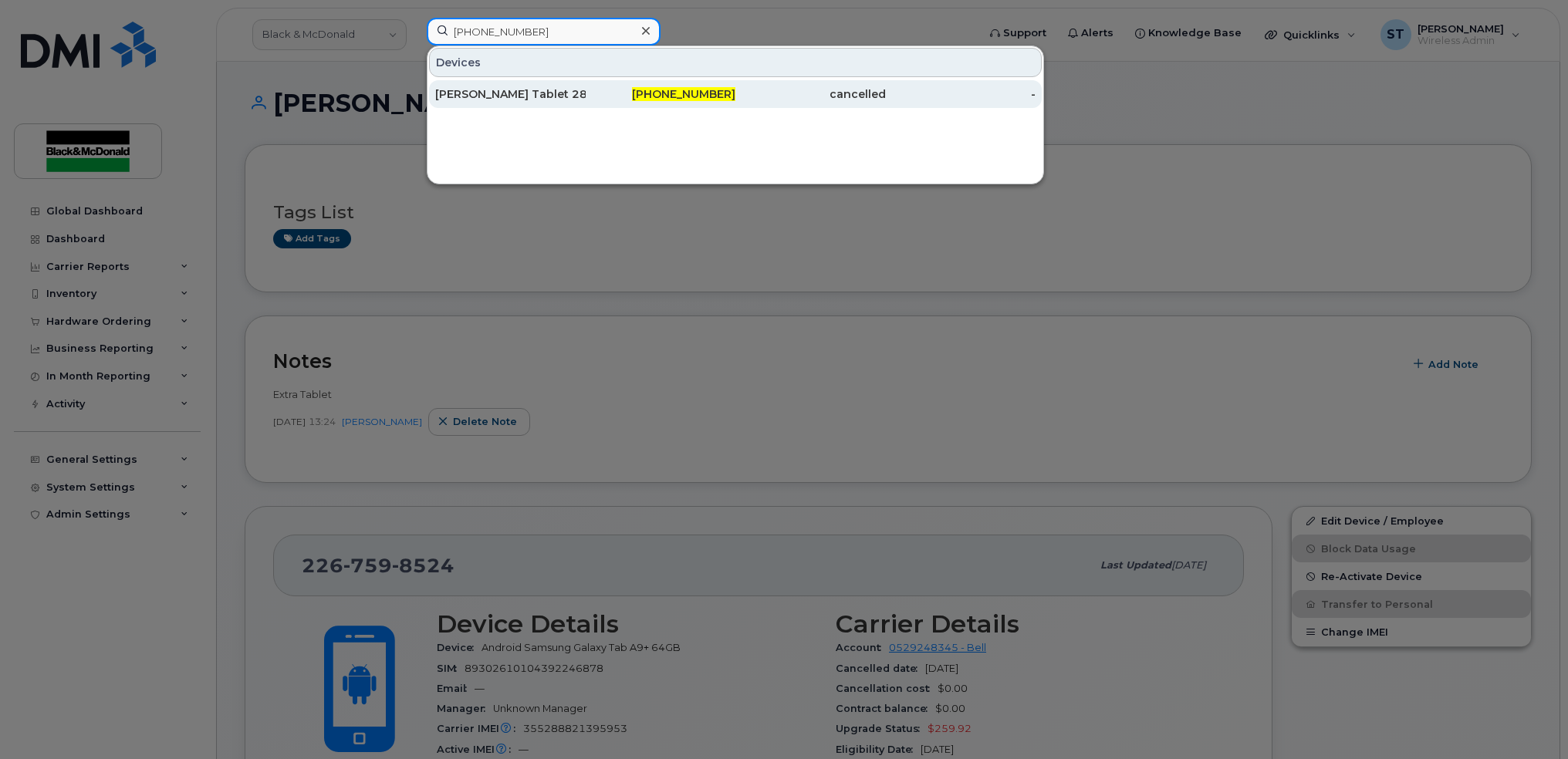
type input "226-759-8732"
click at [494, 100] on div "[PERSON_NAME] Tablet 28" at bounding box center [511, 95] width 150 height 16
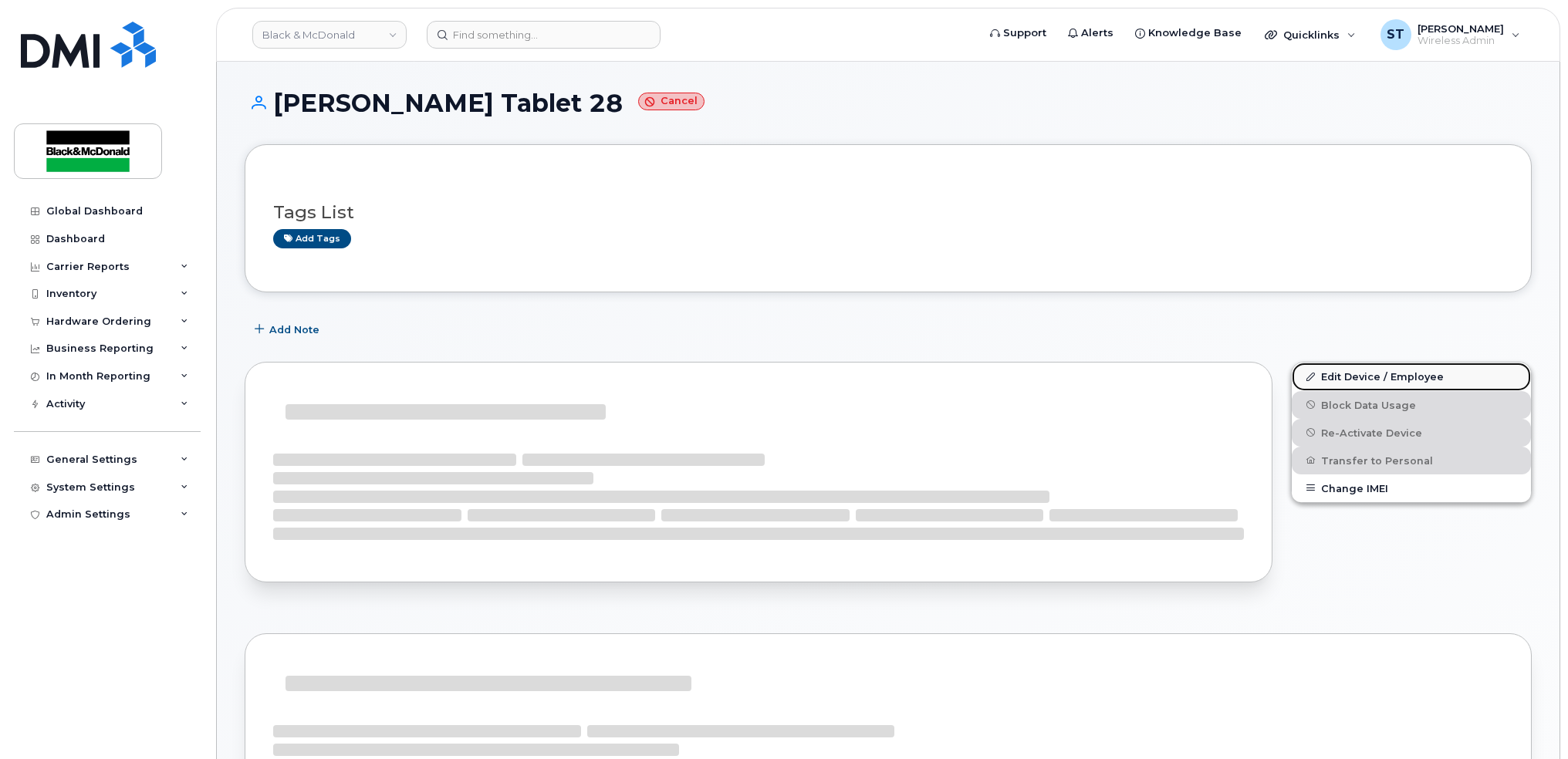
click at [1375, 383] on link "Edit Device / Employee" at bounding box center [1410, 376] width 239 height 28
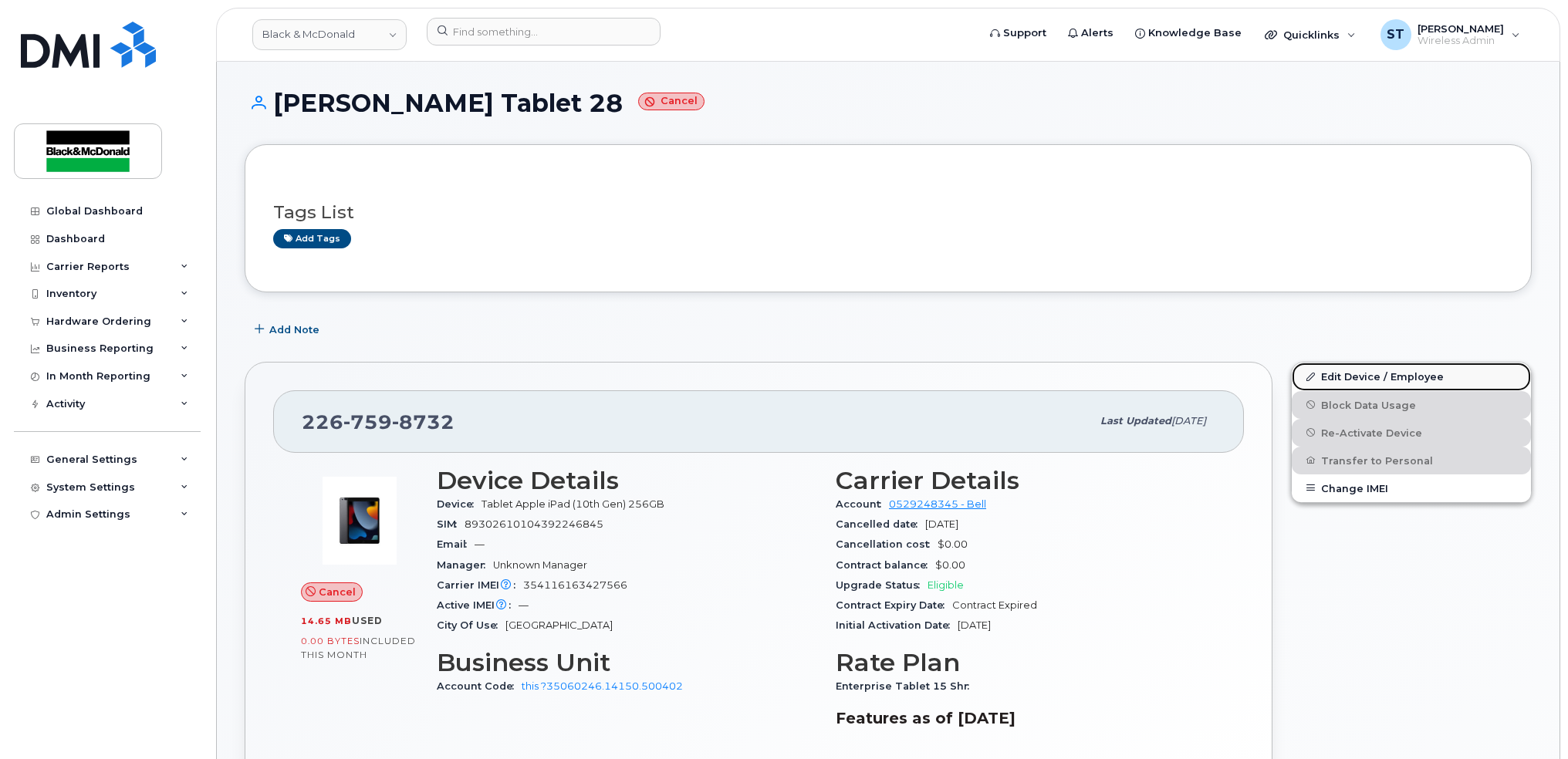
click at [1374, 383] on link "Edit Device / Employee" at bounding box center [1410, 376] width 239 height 28
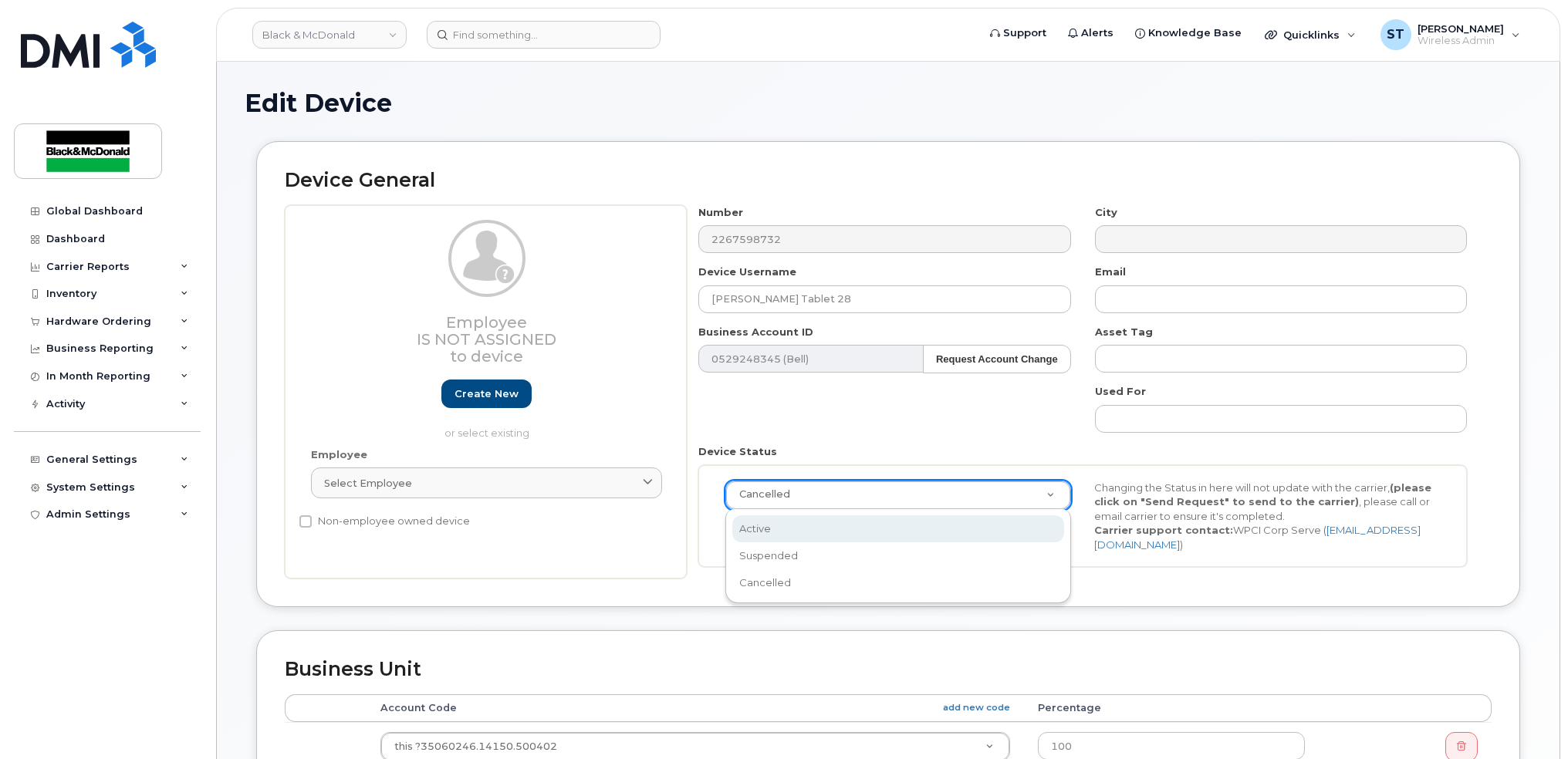
select select "active"
click at [757, 532] on button "Send Request" at bounding box center [777, 531] width 103 height 28
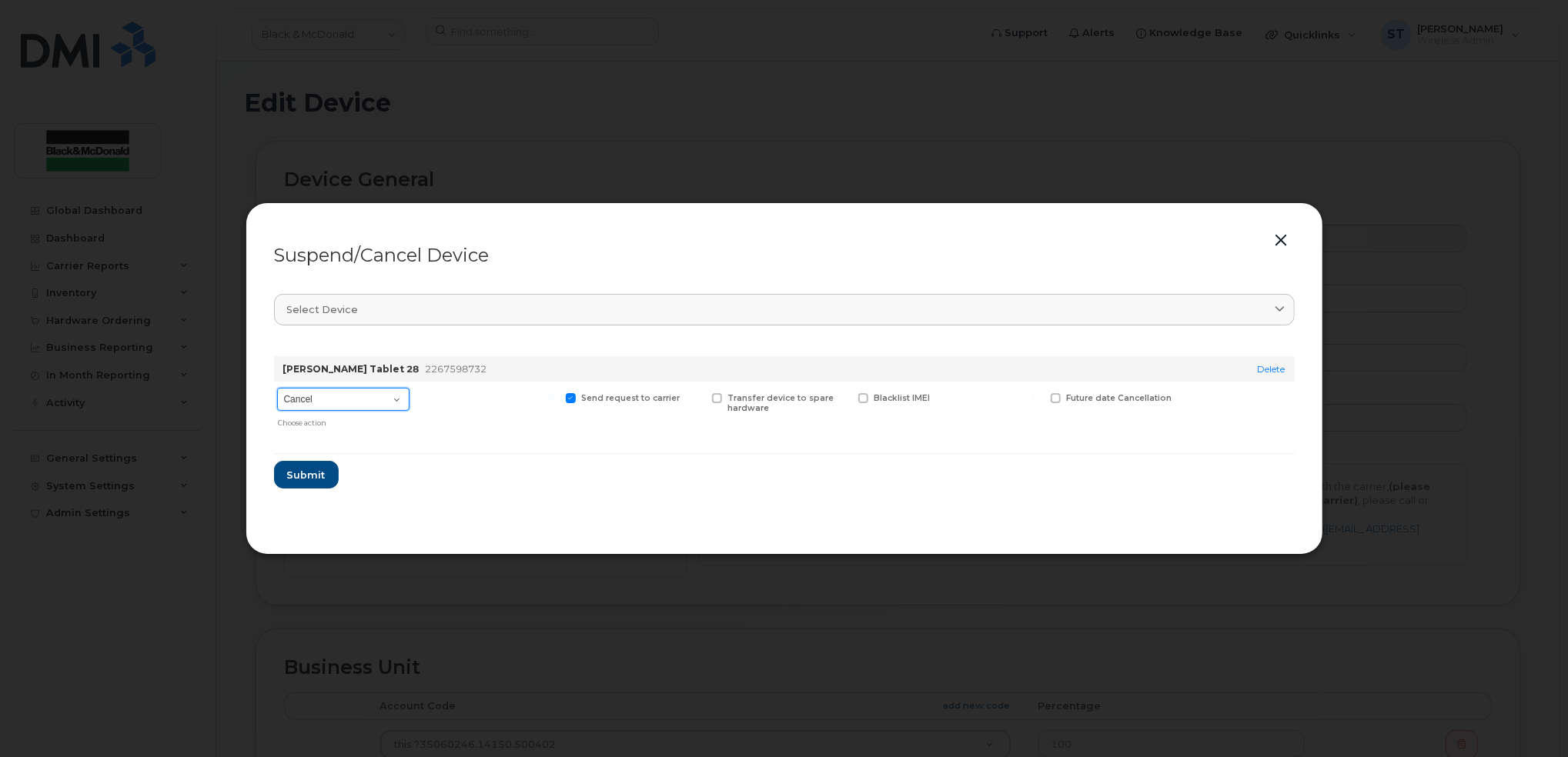
click at [367, 397] on select "Cancel Suspend - Extend Suspension Suspend - Reduced Rate Suspend - Full Rate S…" at bounding box center [343, 399] width 132 height 23
select select "[object Object]"
click at [277, 388] on select "Cancel Suspend - Extend Suspension Suspend - Reduced Rate Suspend - Full Rate S…" at bounding box center [343, 399] width 132 height 23
click at [304, 474] on span "Submit" at bounding box center [306, 474] width 39 height 15
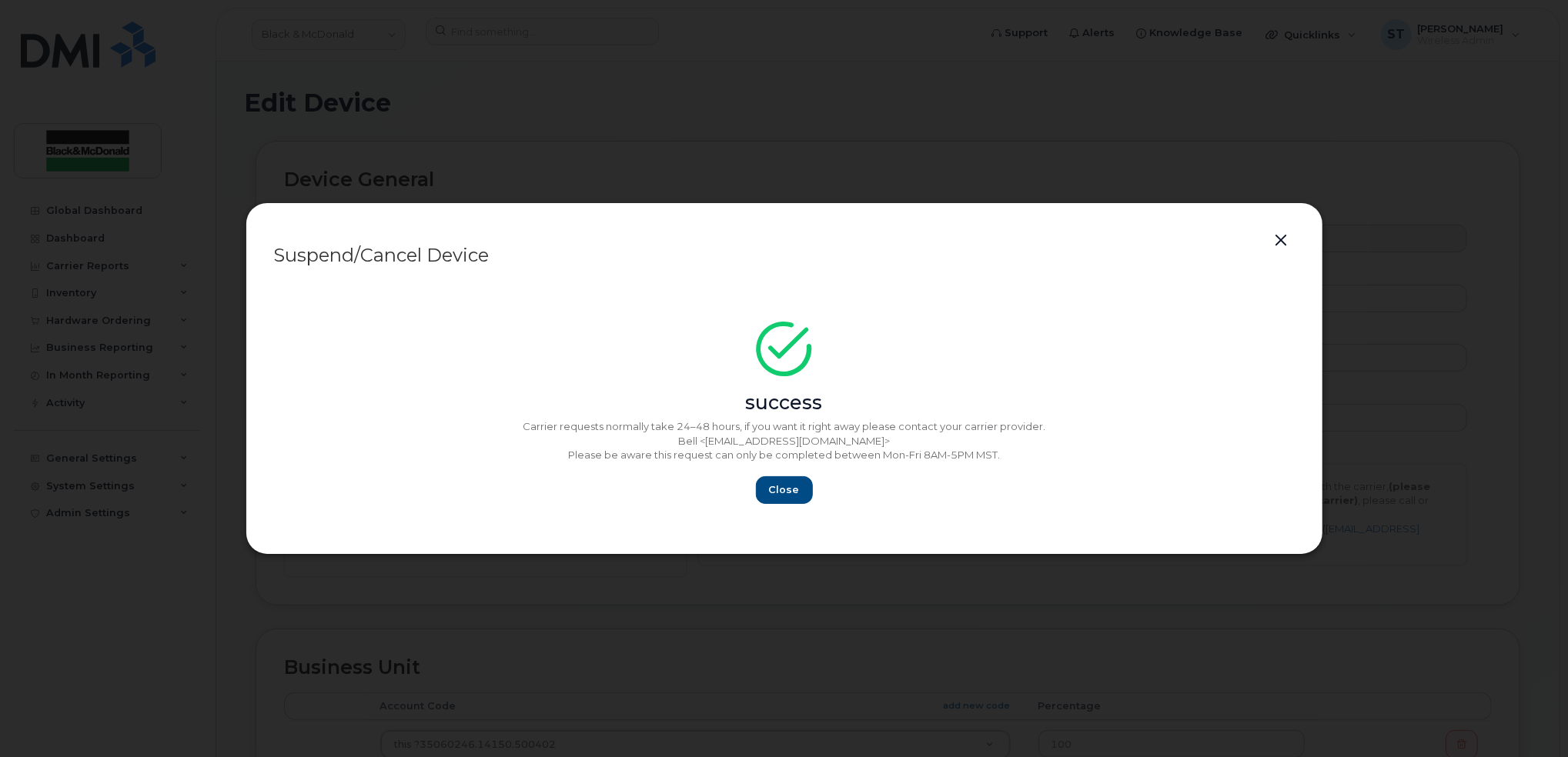
click at [1281, 242] on button "button" at bounding box center [1281, 241] width 23 height 21
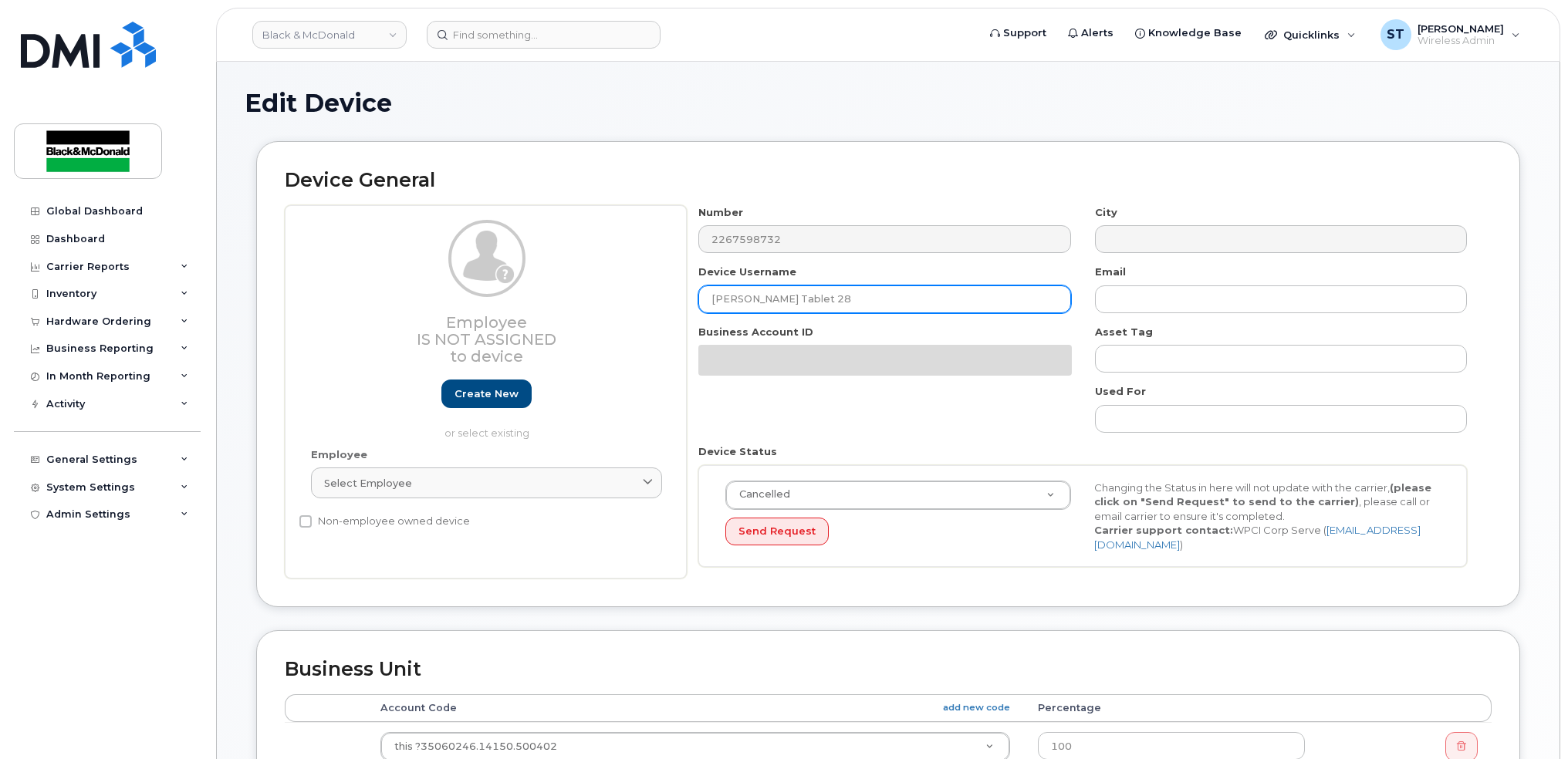
drag, startPoint x: 852, startPoint y: 290, endPoint x: 606, endPoint y: 285, distance: 246.1
click at [608, 285] on div "Employee Is not assigned to device Create new or select existing Employee Selec…" at bounding box center [888, 393] width 1206 height 374
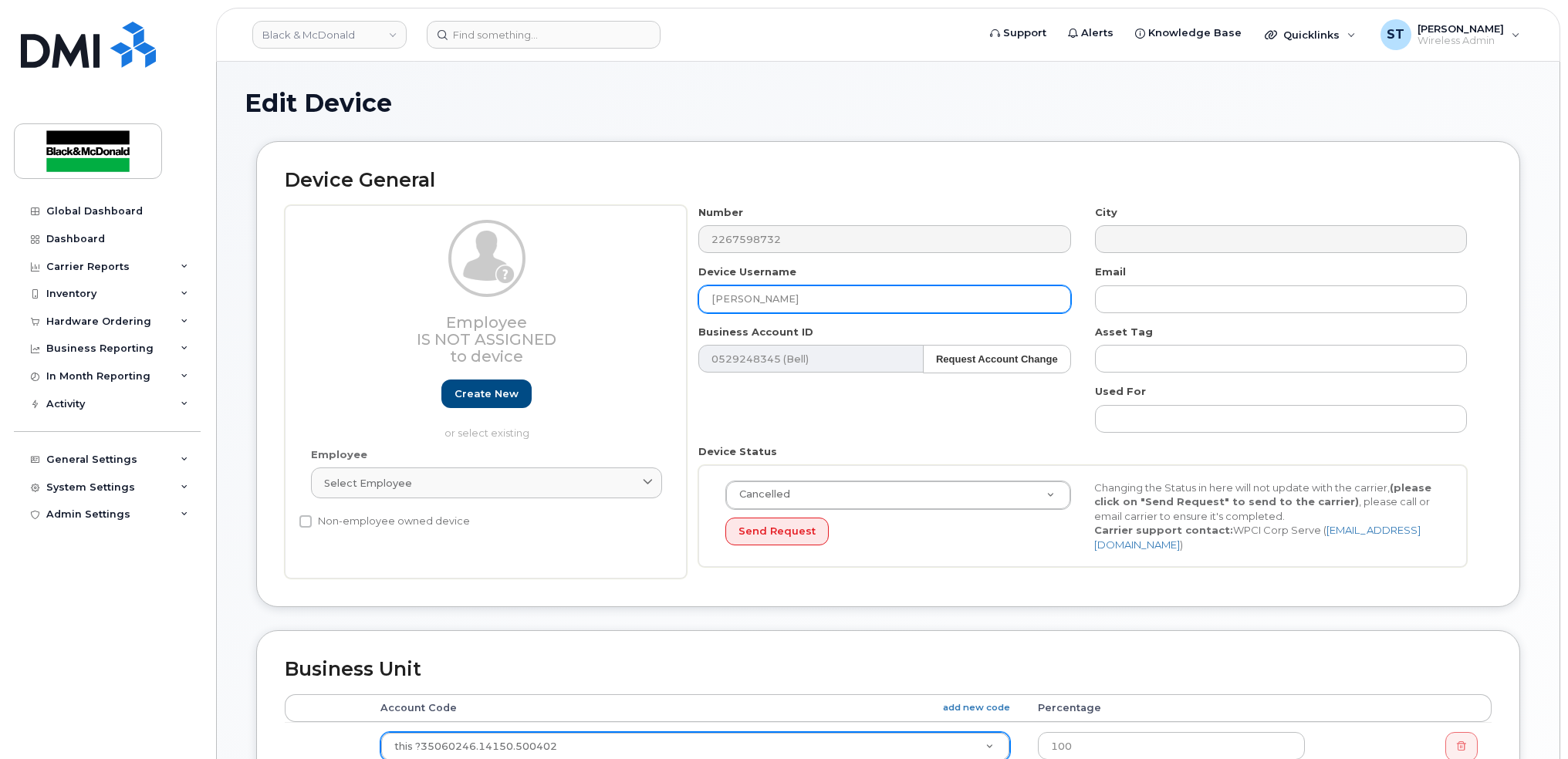
type input "James Sharif Ipad"
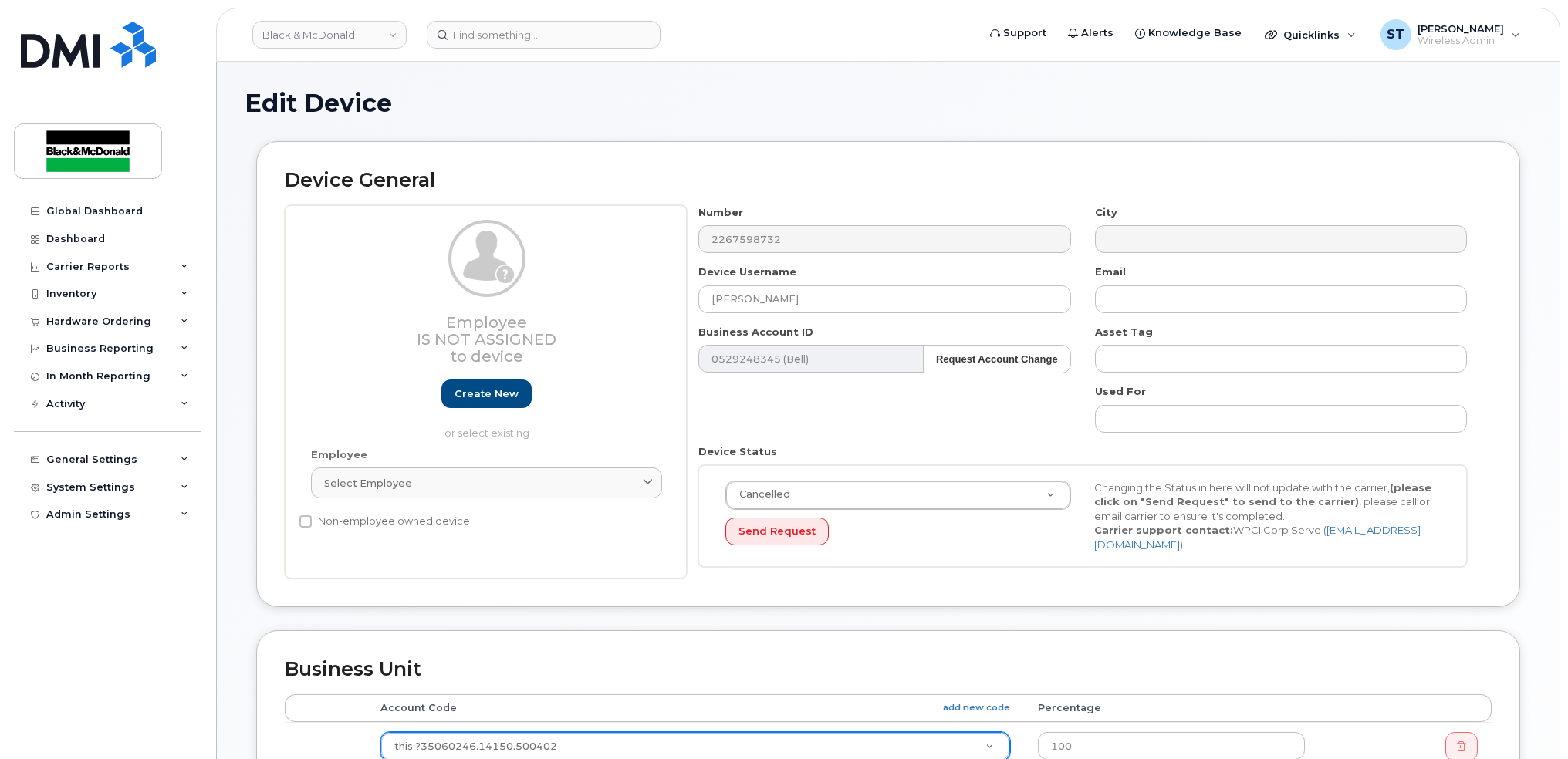
click at [531, 755] on div "this ?35060246.14150.500402" at bounding box center [695, 746] width 630 height 29
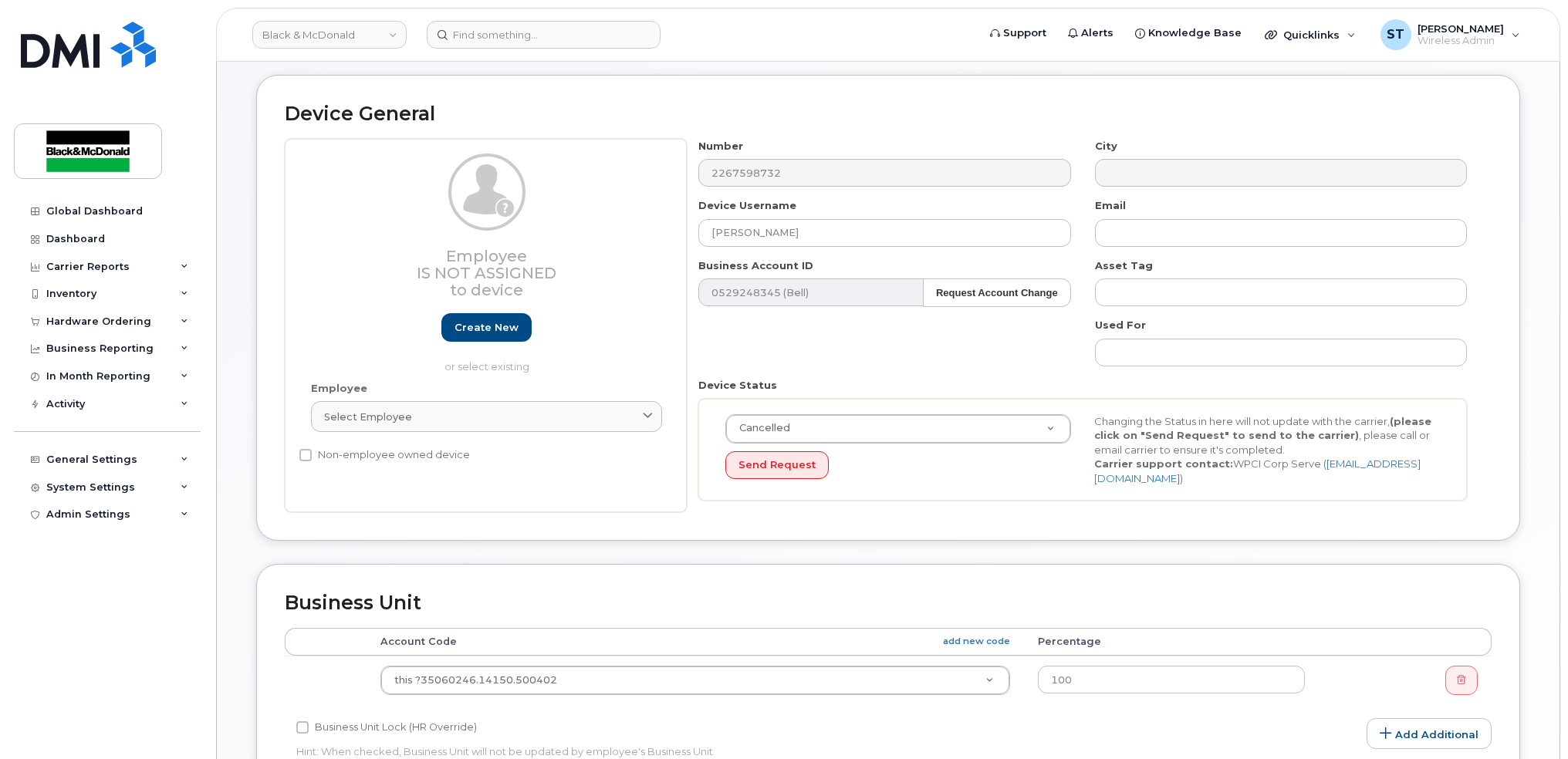
scroll to position [102, 0]
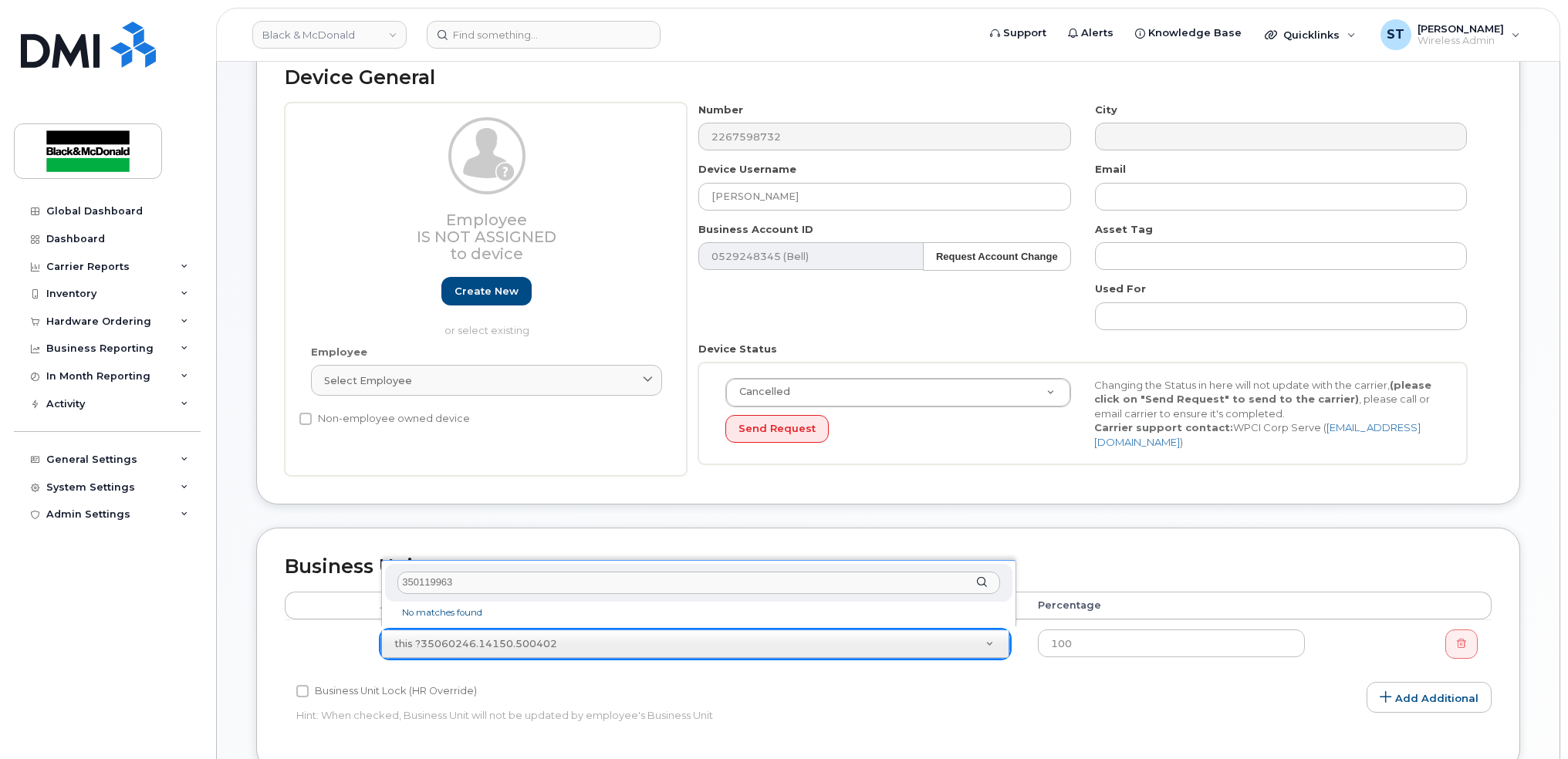
drag, startPoint x: 485, startPoint y: 583, endPoint x: 325, endPoint y: 579, distance: 160.0
click at [325, 579] on body "Black & McDonald Support Alerts Knowledge Base Quicklinks Suspend / Cancel Devi…" at bounding box center [784, 576] width 1568 height 1356
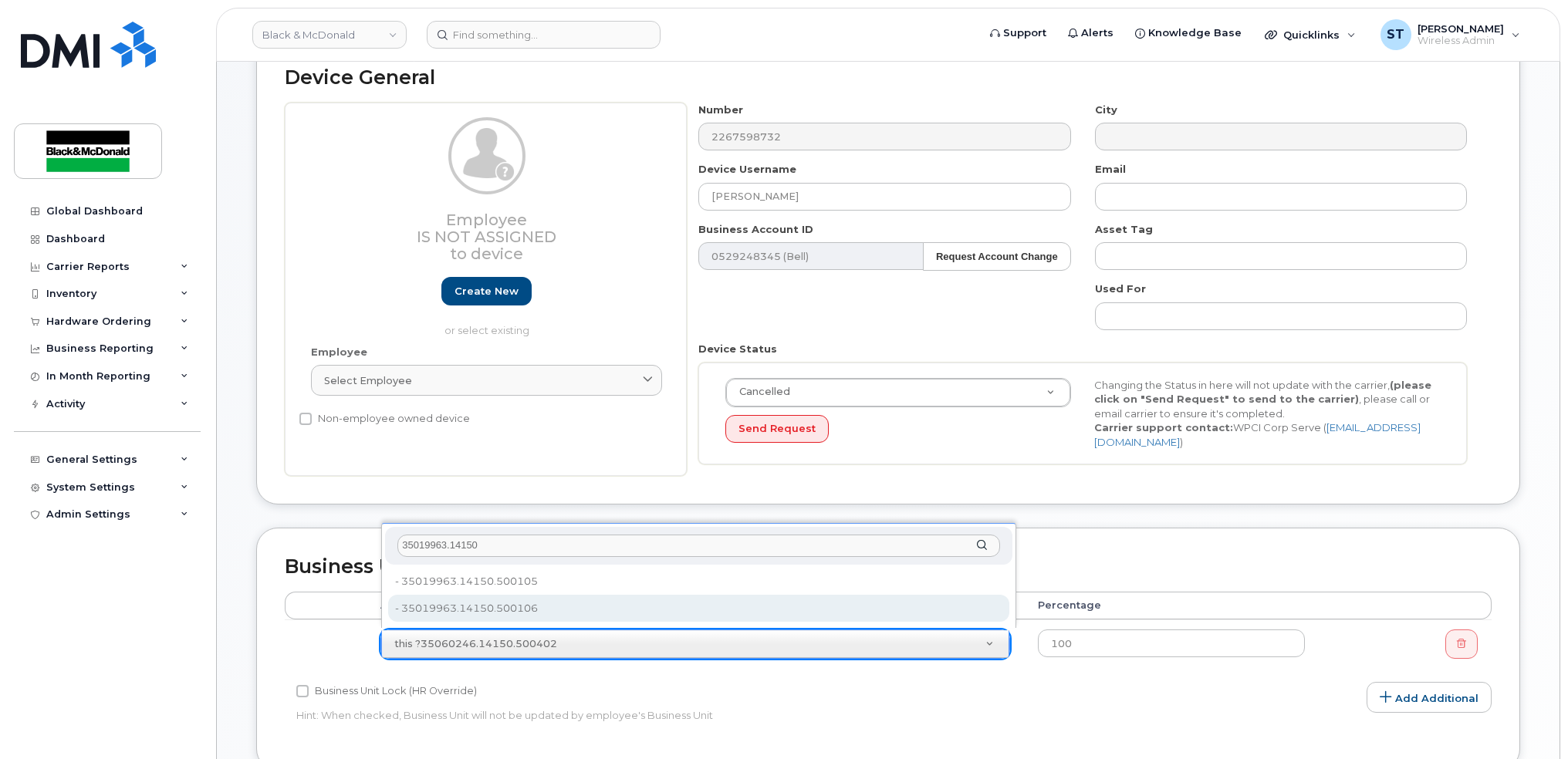
type input "35019963.14150"
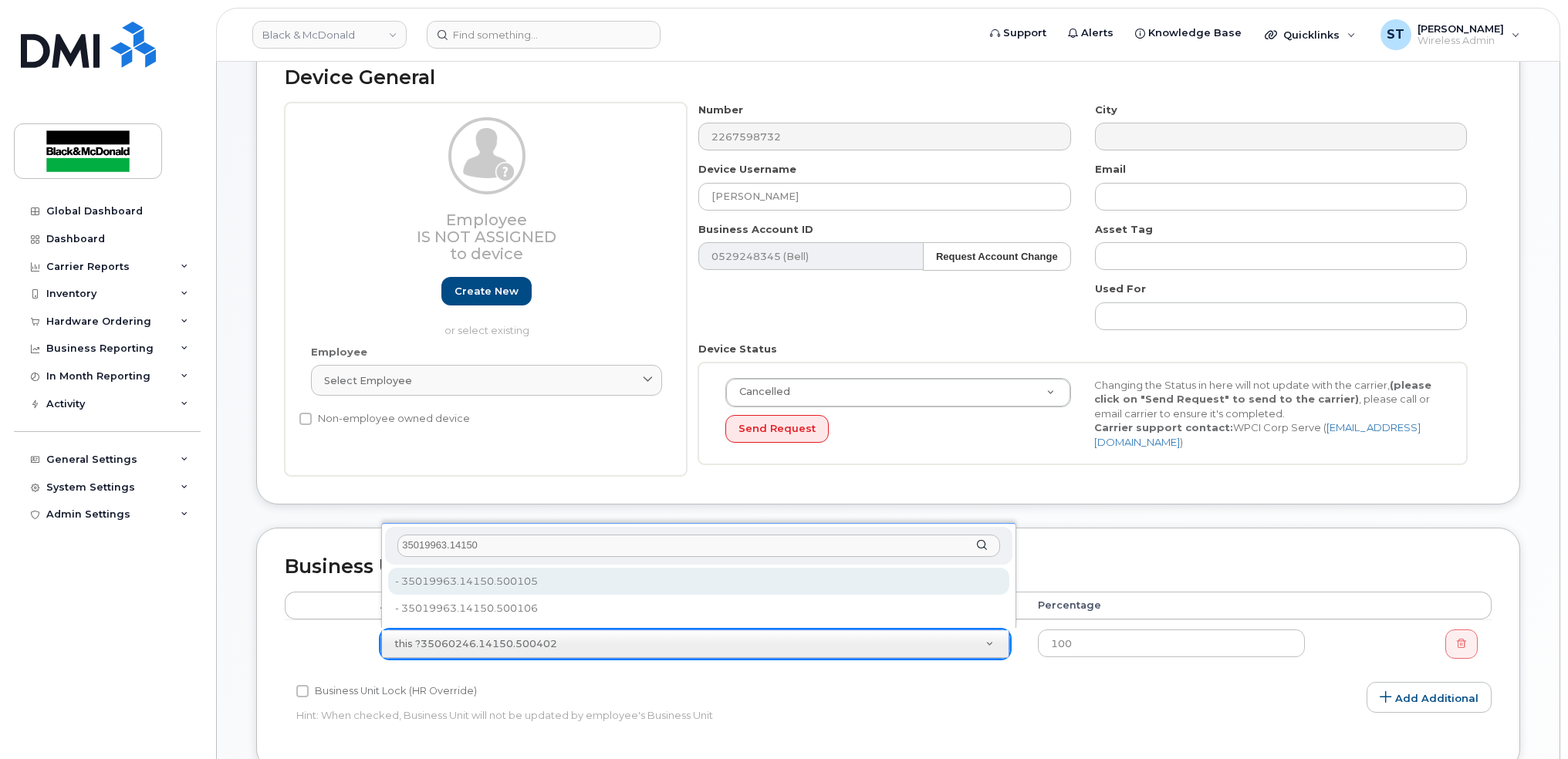
type input "36022383"
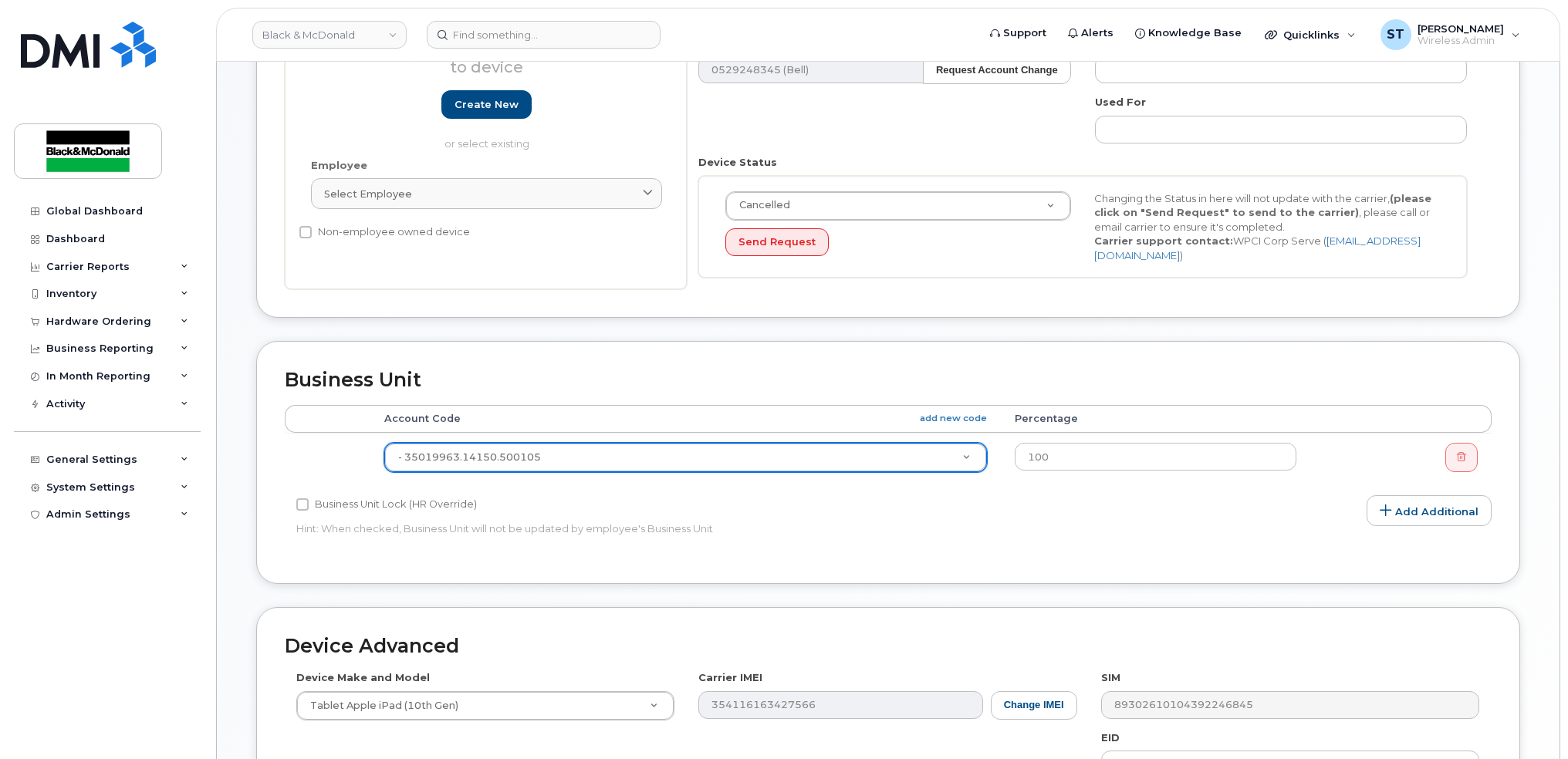
scroll to position [513, 0]
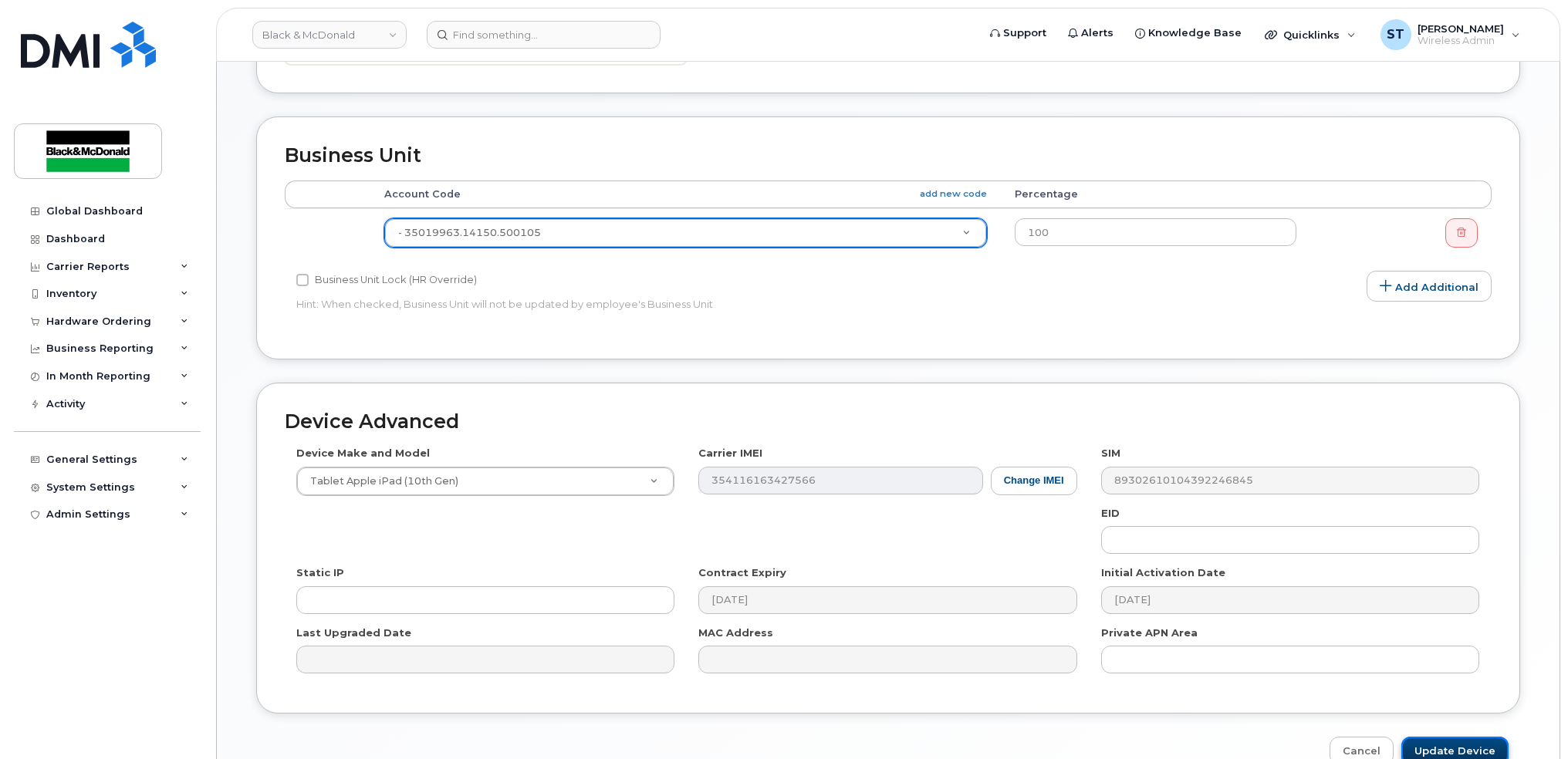
click at [1454, 750] on input "Update Device" at bounding box center [1455, 750] width 107 height 28
type input "Saving..."
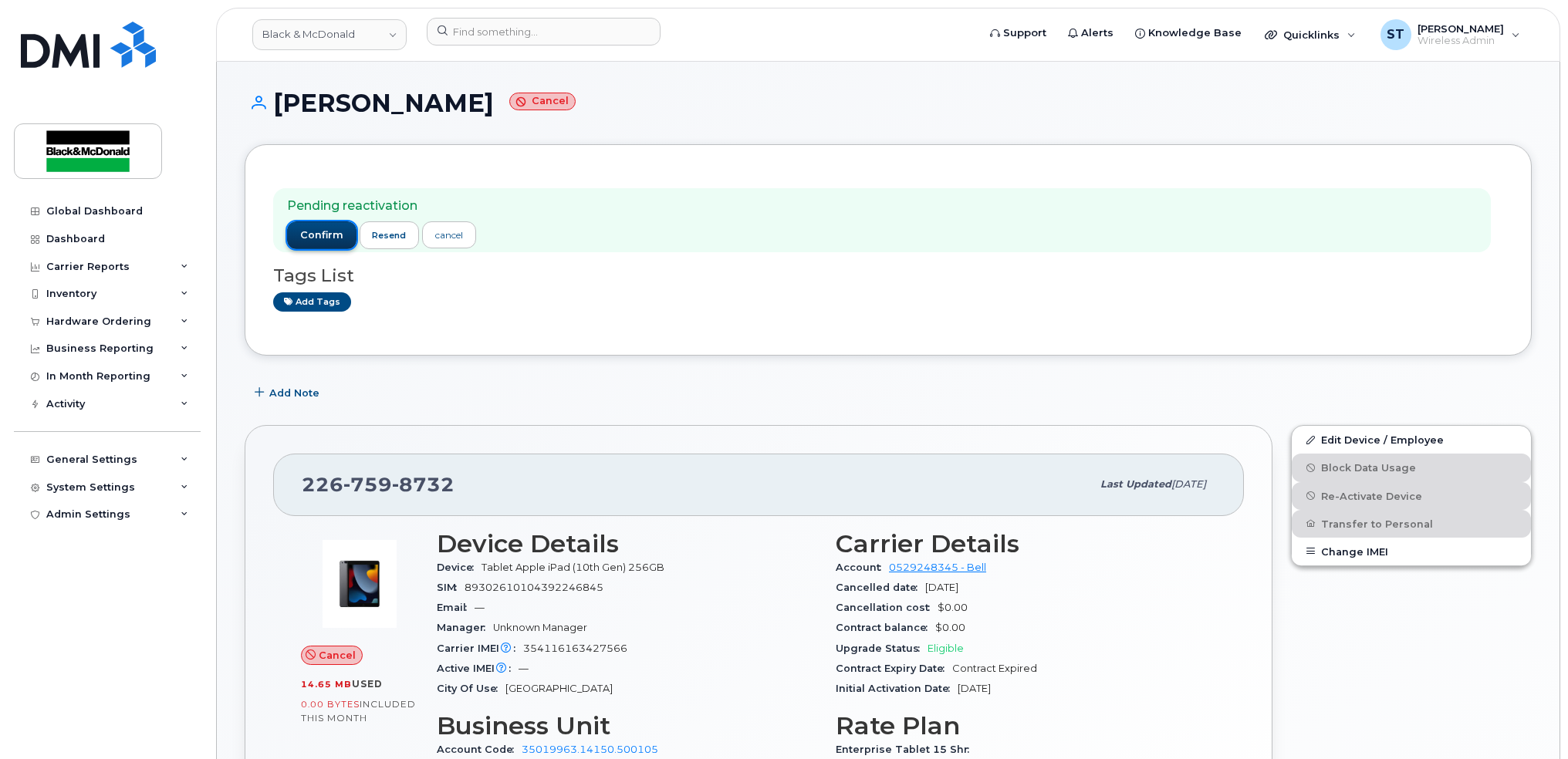
click at [328, 235] on span "confirm" at bounding box center [322, 235] width 43 height 14
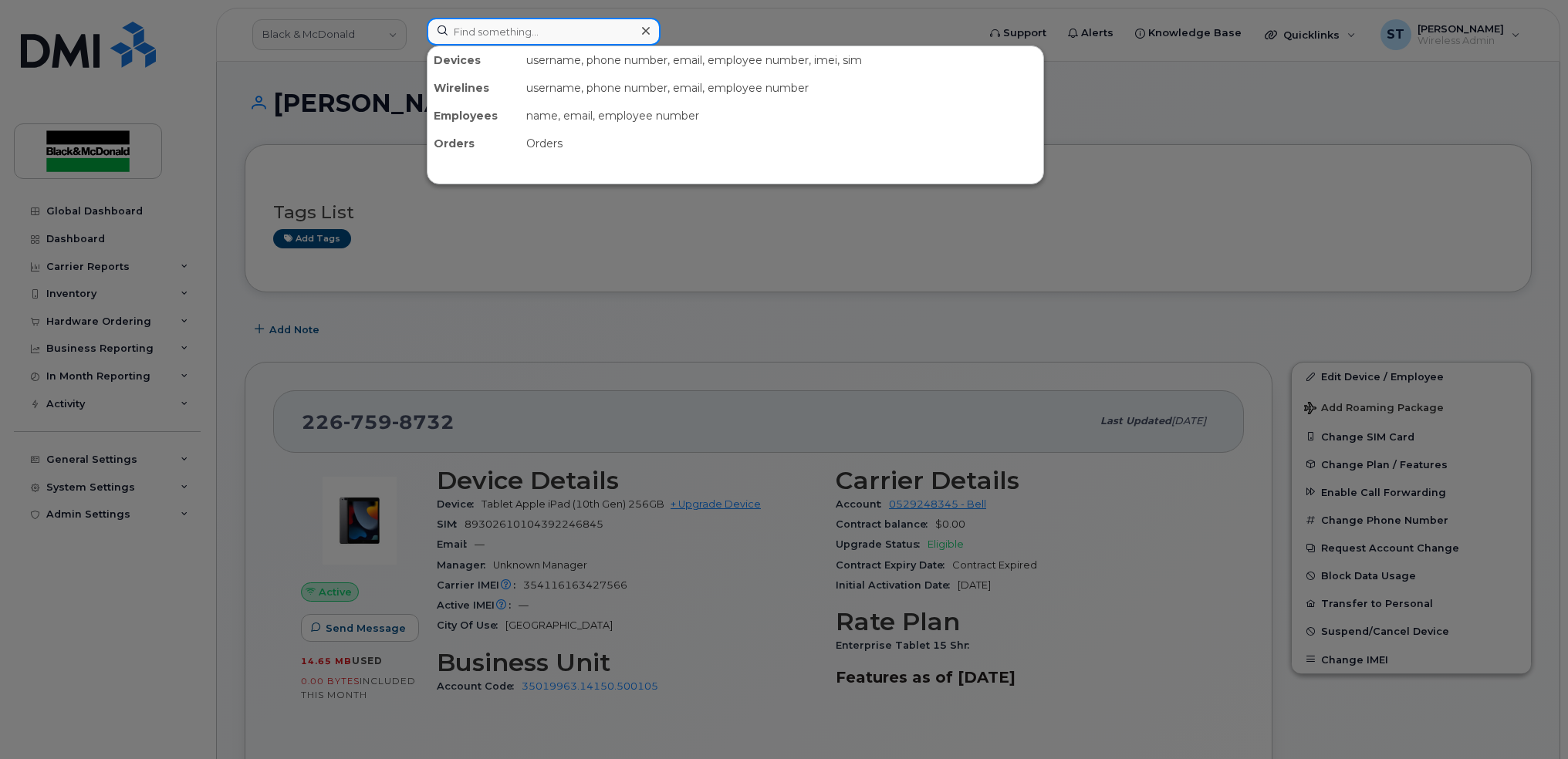
click at [498, 19] on input at bounding box center [544, 31] width 234 height 28
click at [502, 24] on input at bounding box center [544, 31] width 234 height 28
paste input "382-342-3184"
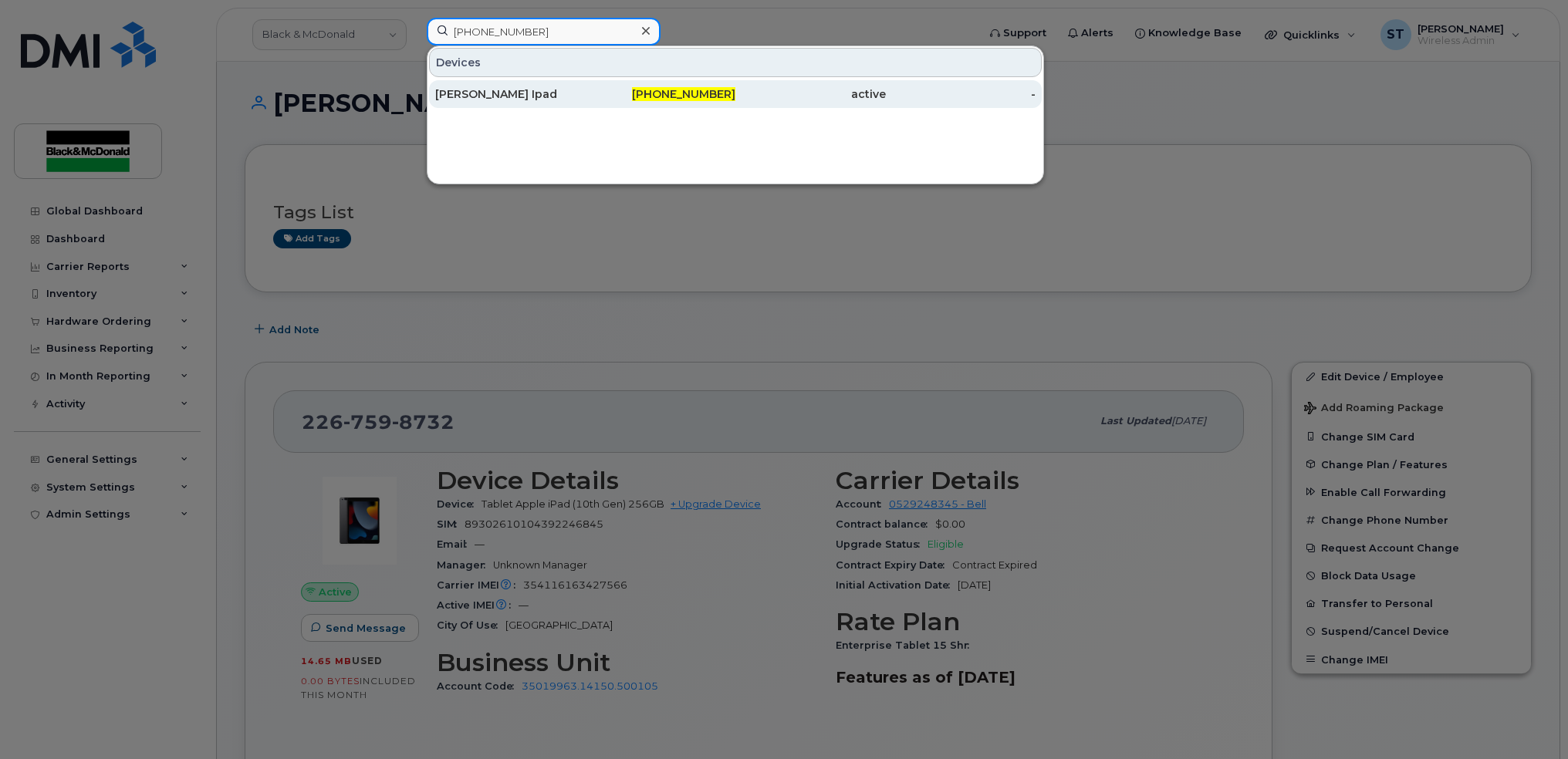
type input "382-342-3184"
click at [491, 85] on div "[PERSON_NAME] Ipad" at bounding box center [511, 94] width 150 height 28
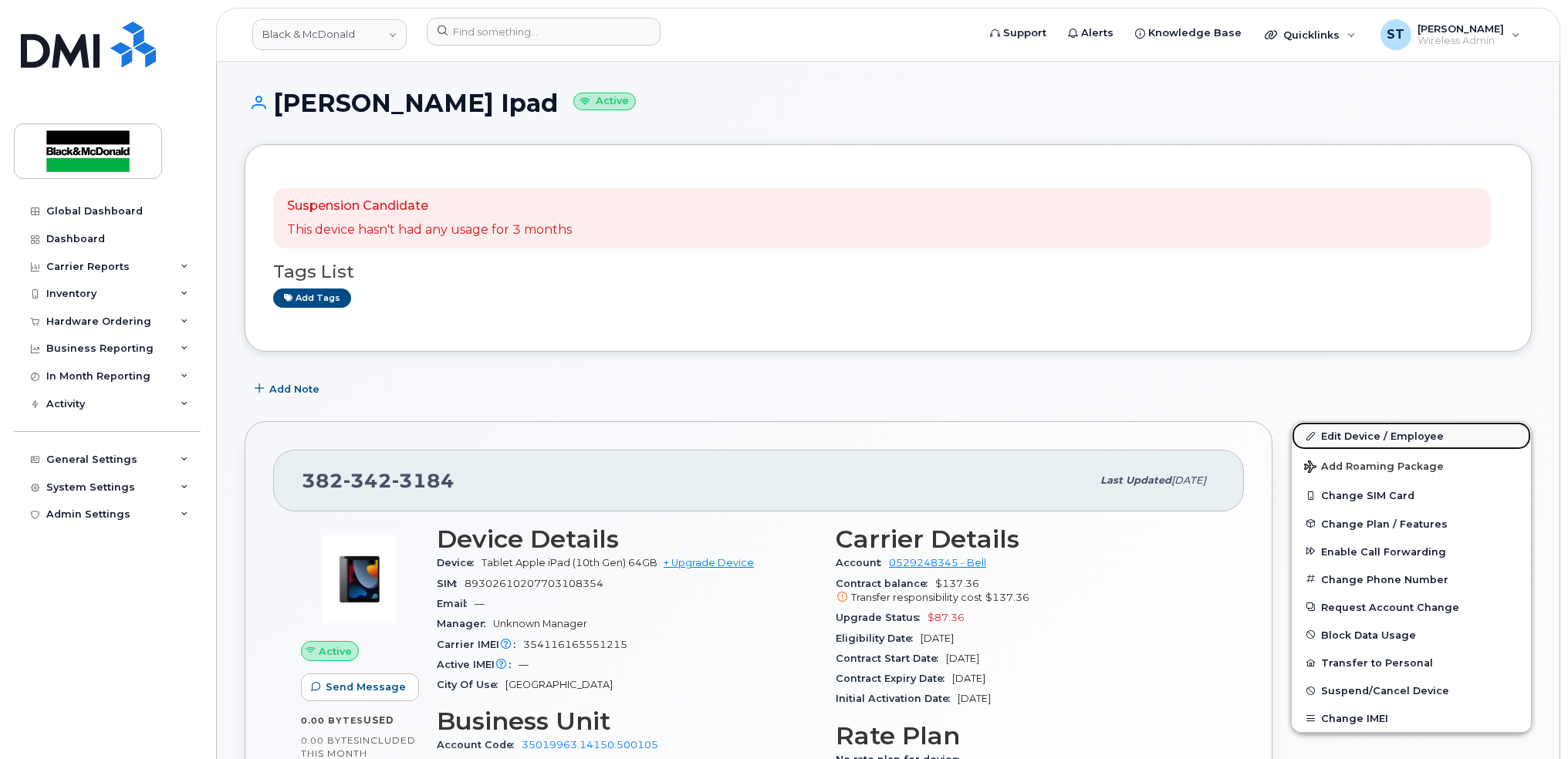
click at [1405, 433] on link "Edit Device / Employee" at bounding box center [1410, 436] width 239 height 28
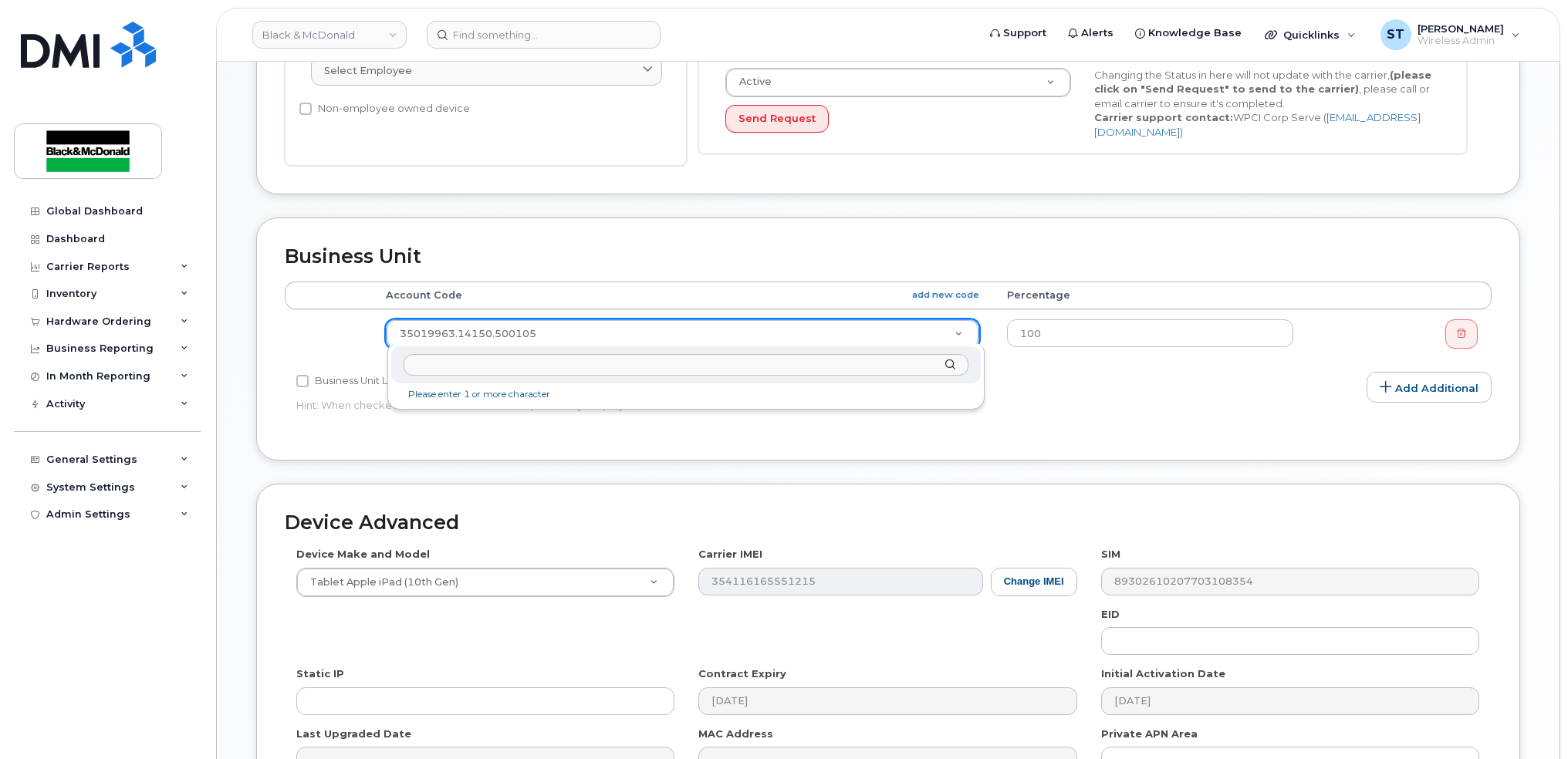
scroll to position [592, 0]
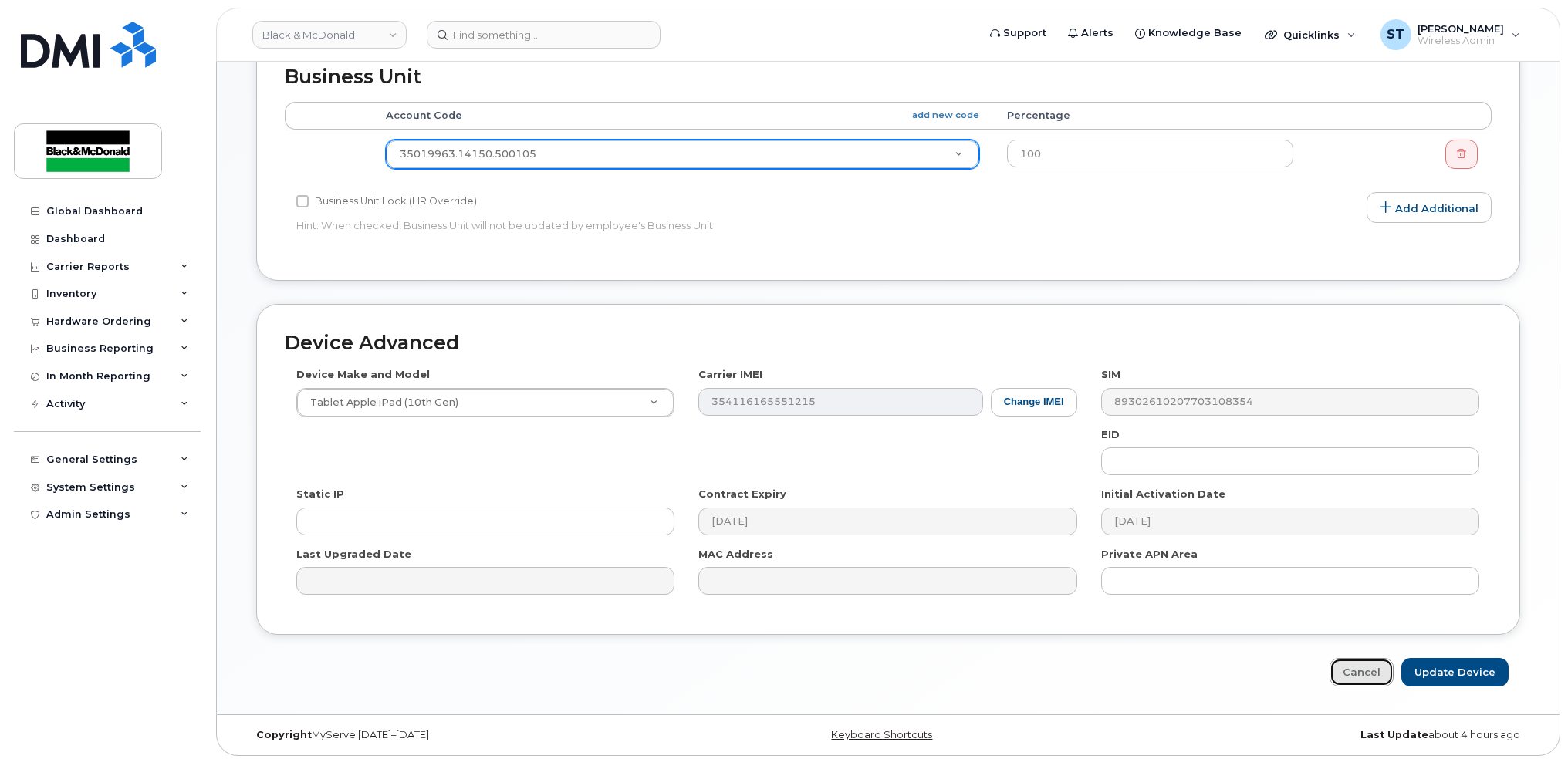
click at [1352, 664] on link "Cancel" at bounding box center [1361, 671] width 64 height 28
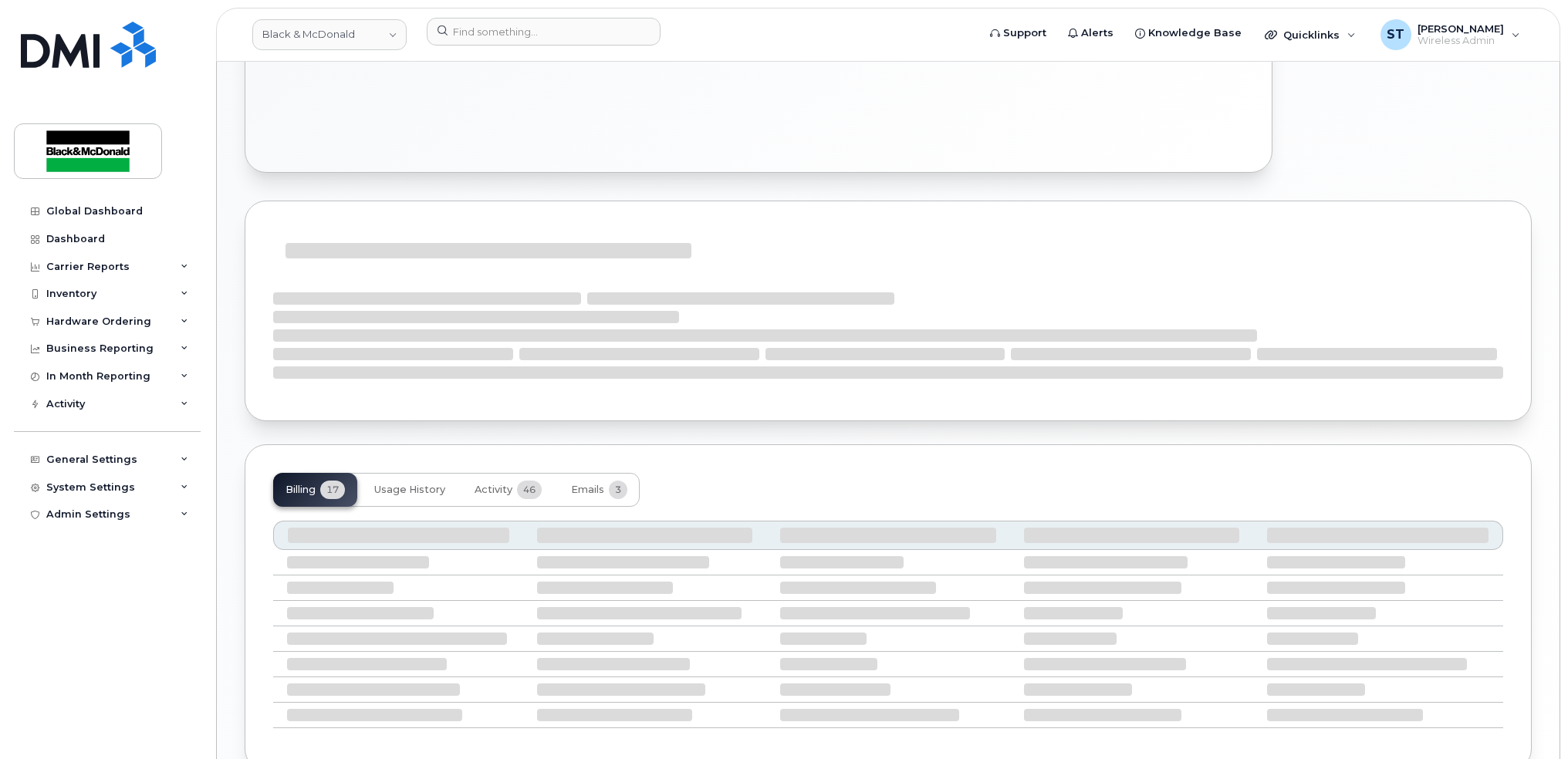
scroll to position [828, 0]
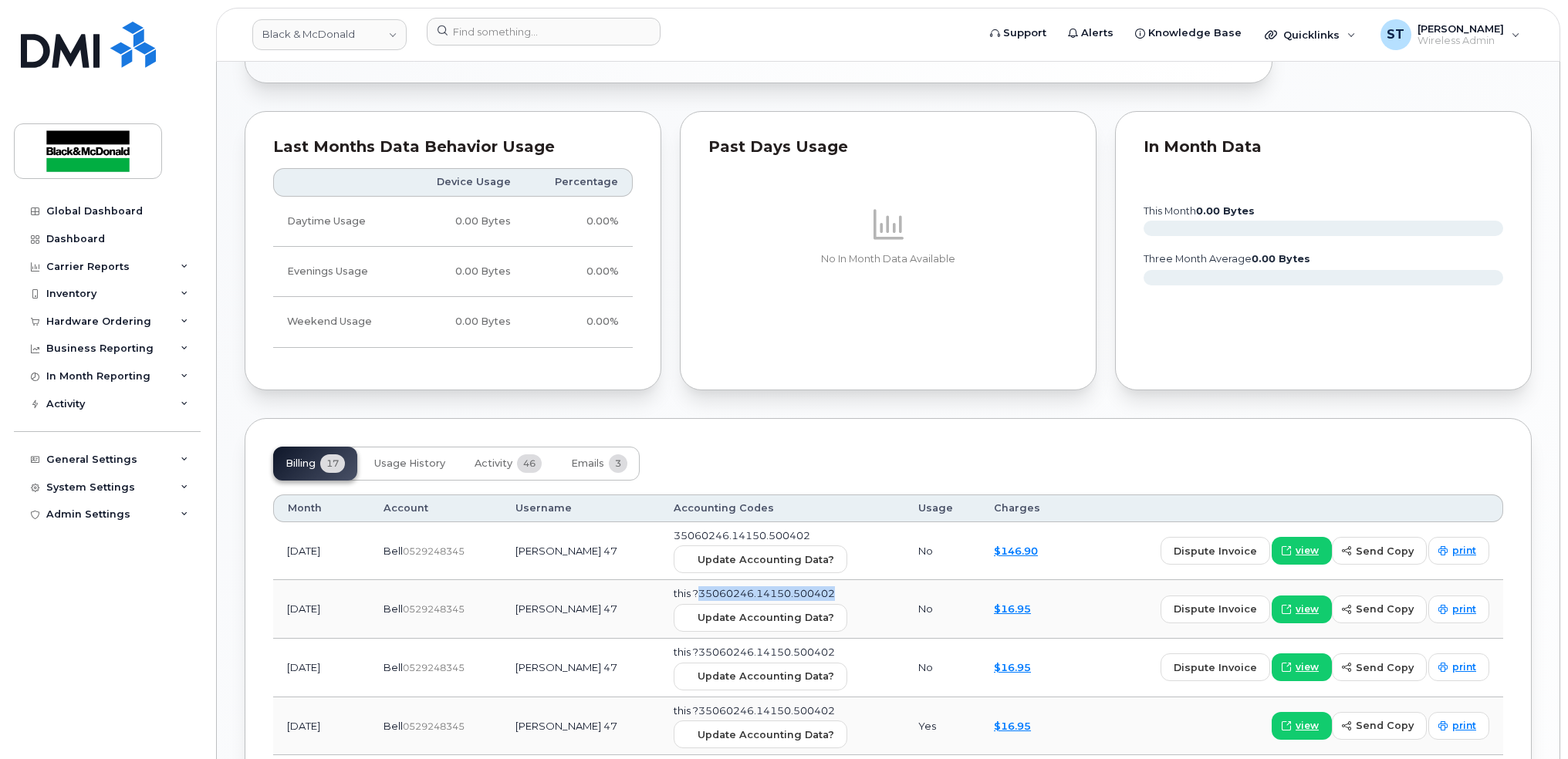
copy span "35060246.14150.500402"
drag, startPoint x: 853, startPoint y: 595, endPoint x: 709, endPoint y: 602, distance: 144.2
click at [709, 602] on td "this ?35060246.14150.500402 Update Accounting Data?" at bounding box center [782, 609] width 245 height 58
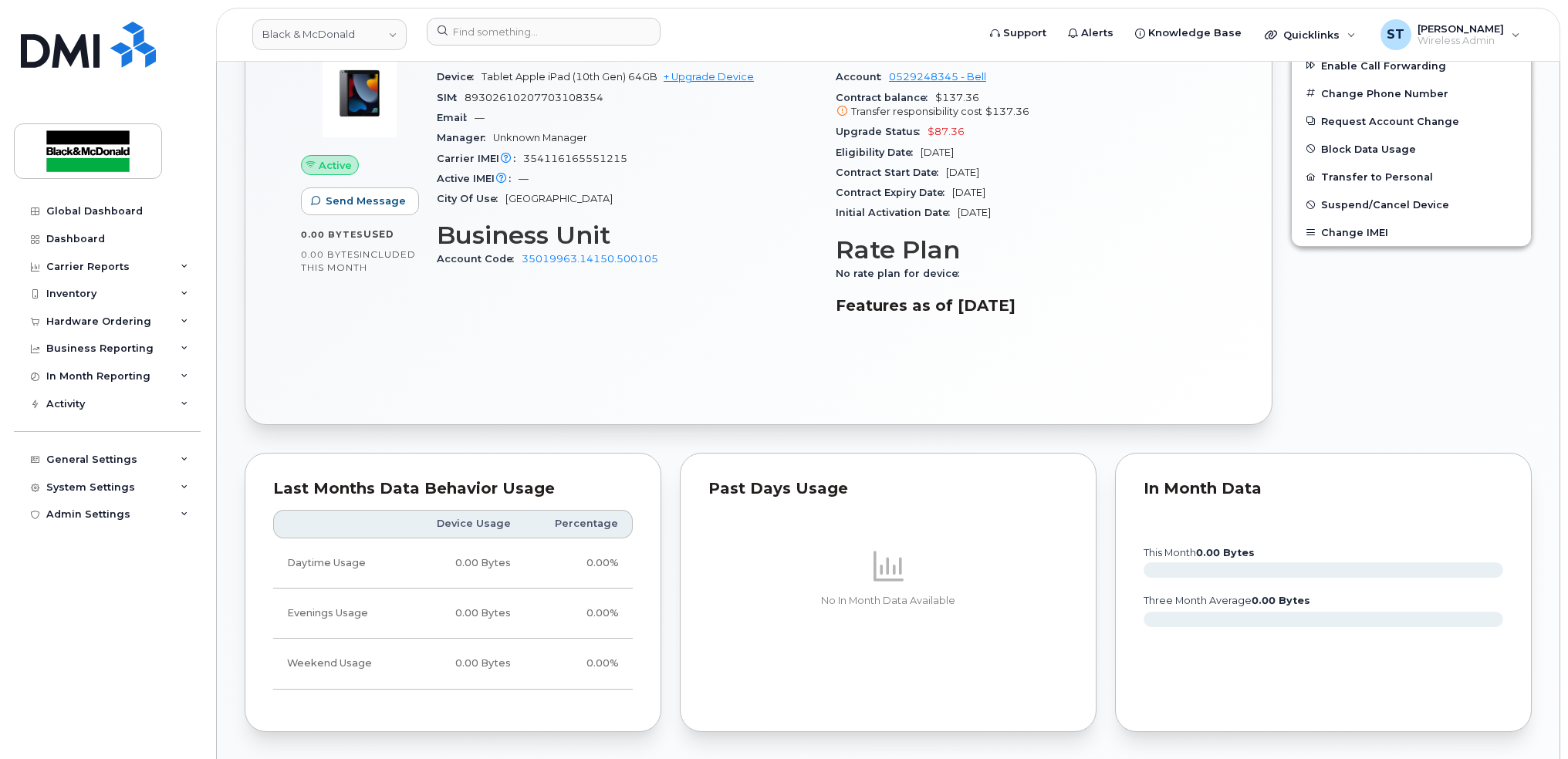
scroll to position [210, 0]
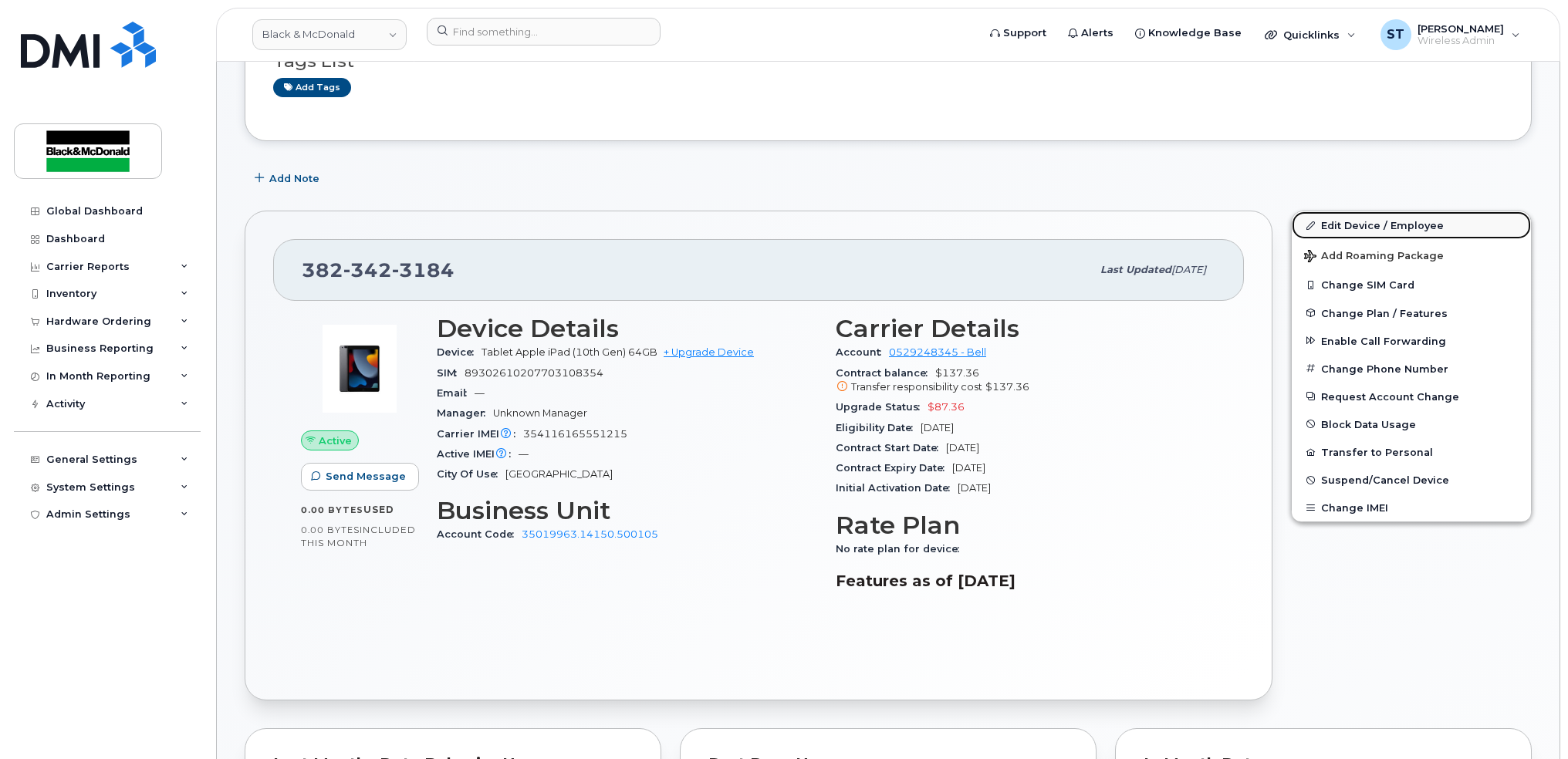
click at [1353, 214] on link "Edit Device / Employee" at bounding box center [1410, 225] width 239 height 28
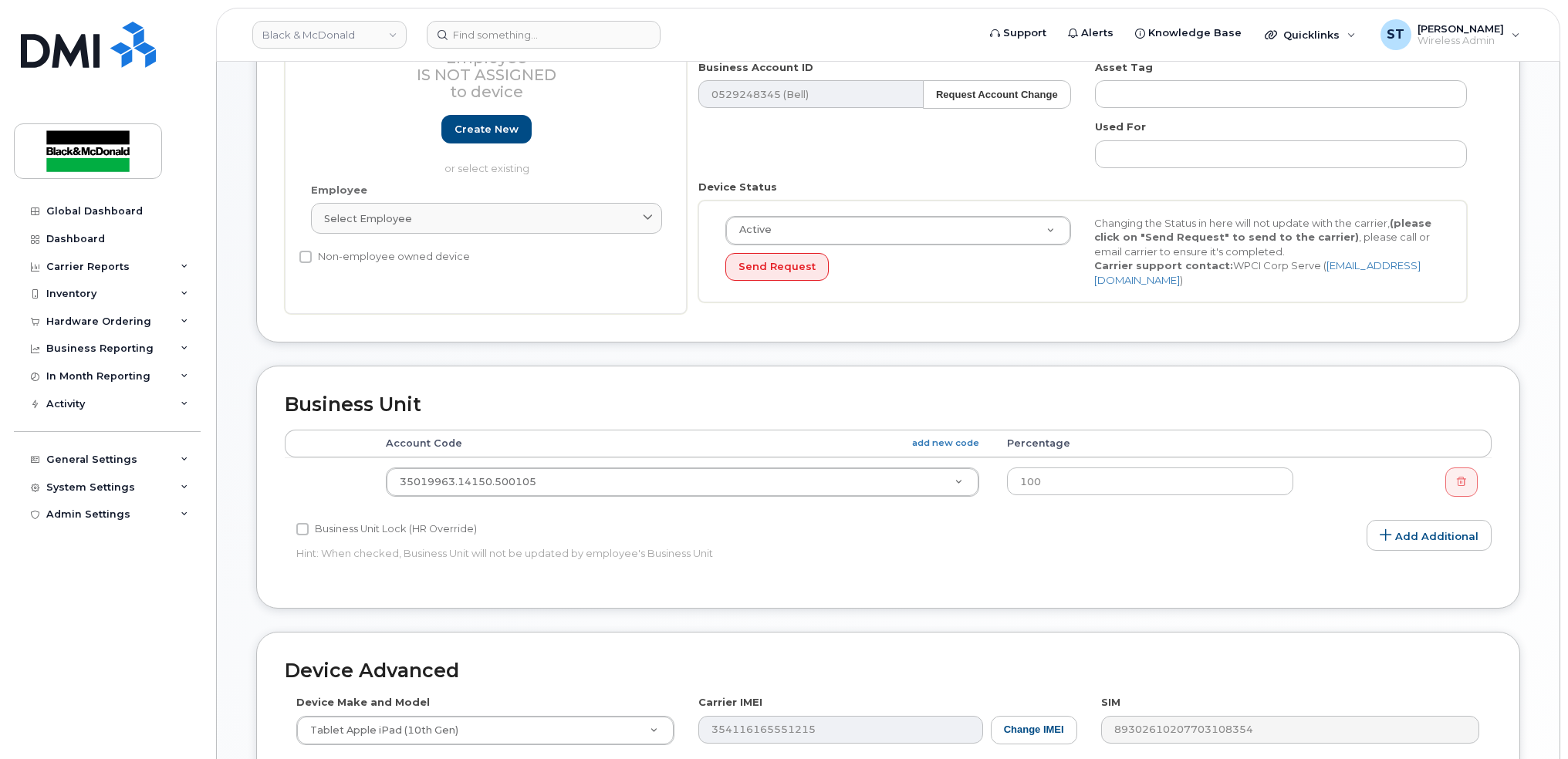
scroll to position [411, 0]
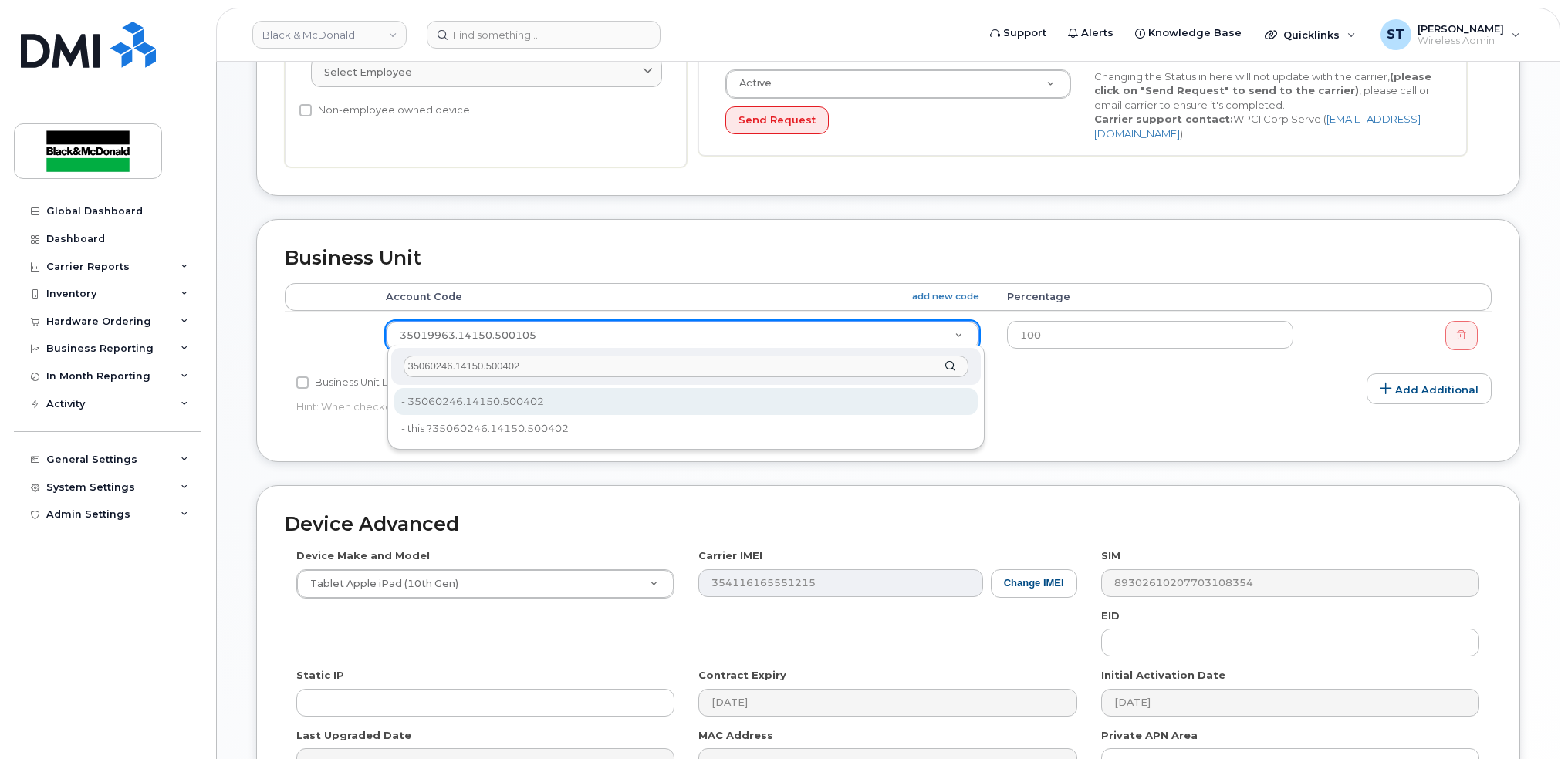
type input "35060246.14150.500402"
type input "35735704"
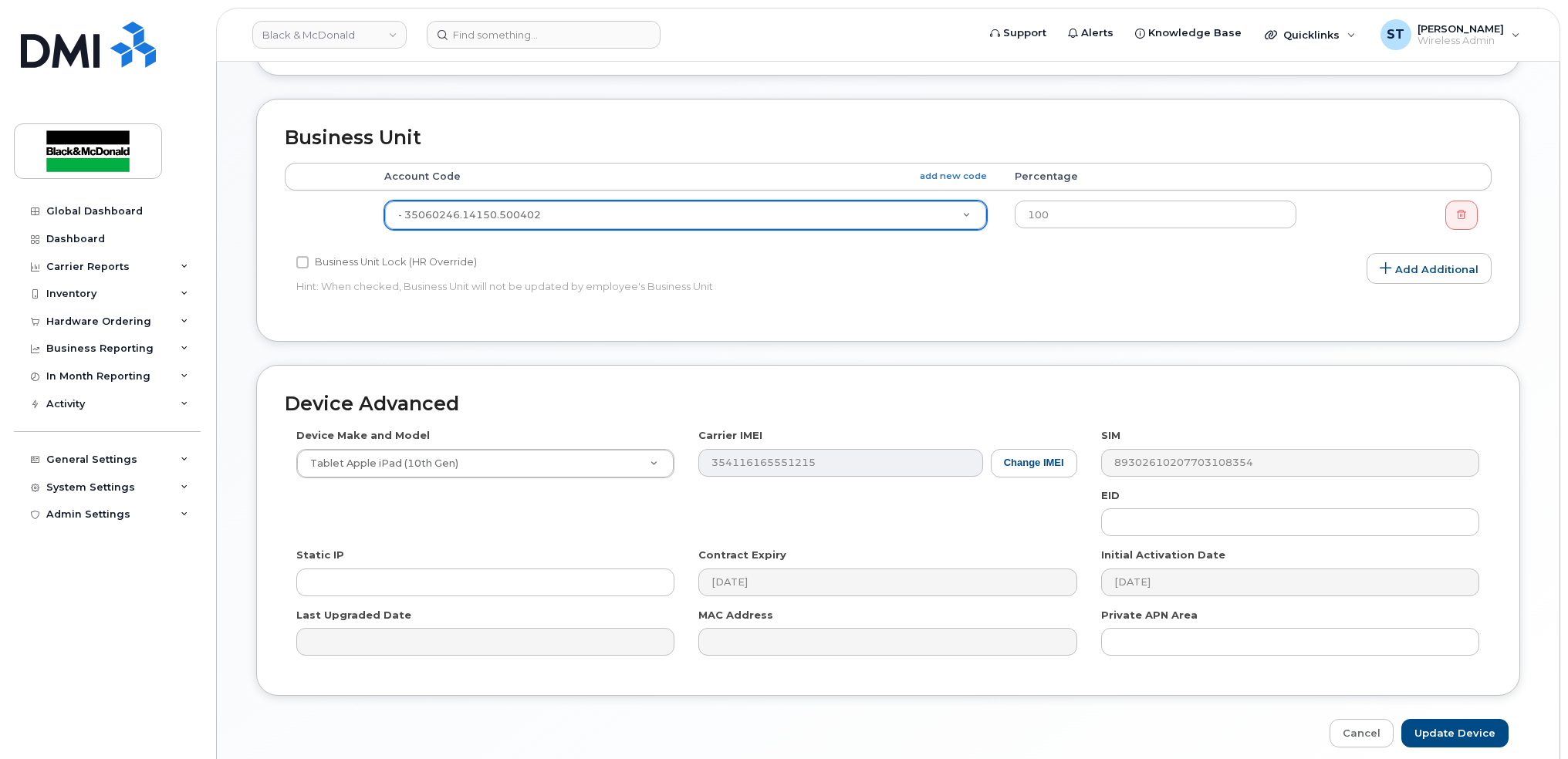
scroll to position [592, 0]
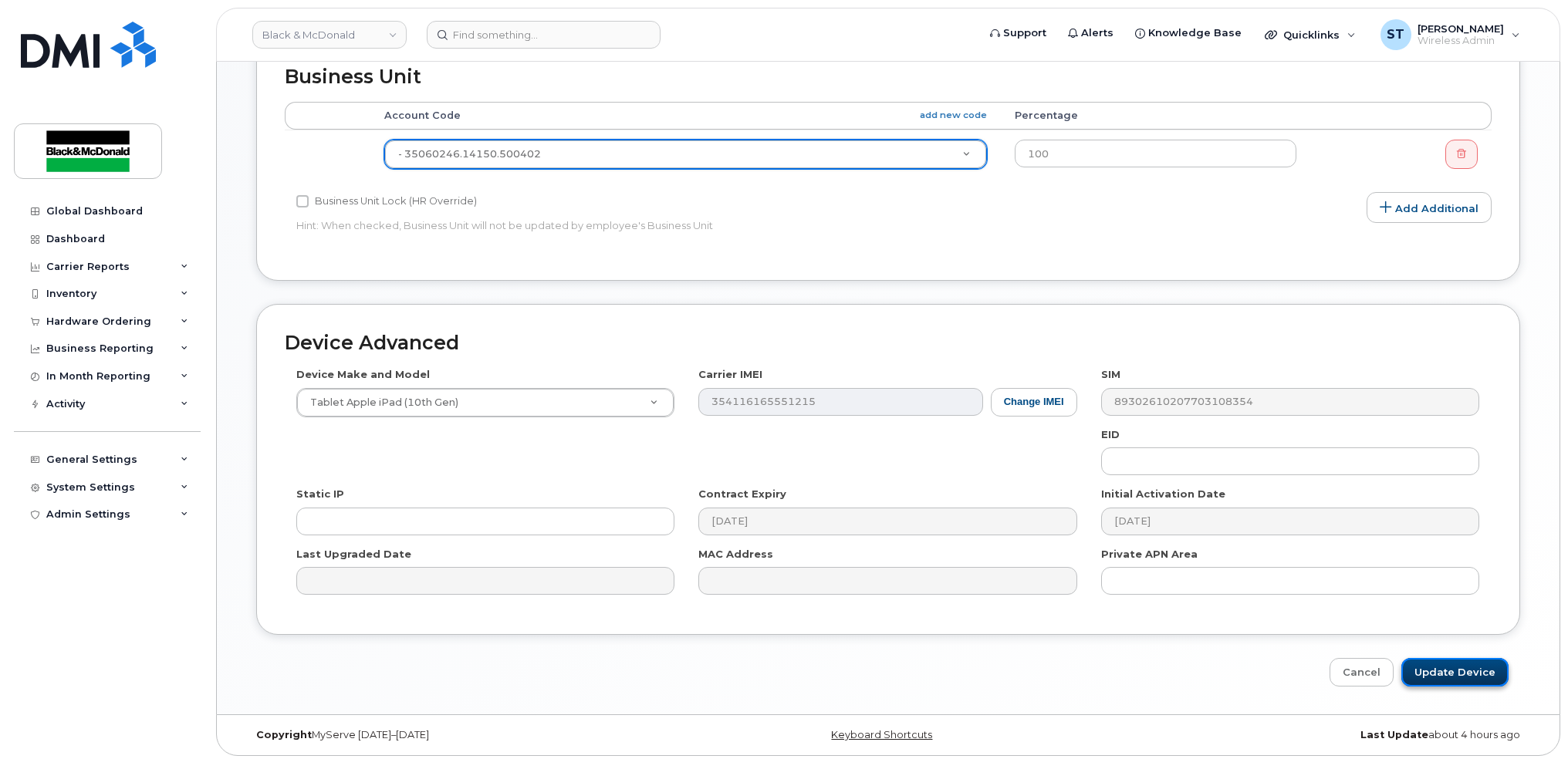
click at [1469, 671] on input "Update Device" at bounding box center [1455, 671] width 107 height 28
type input "Saving..."
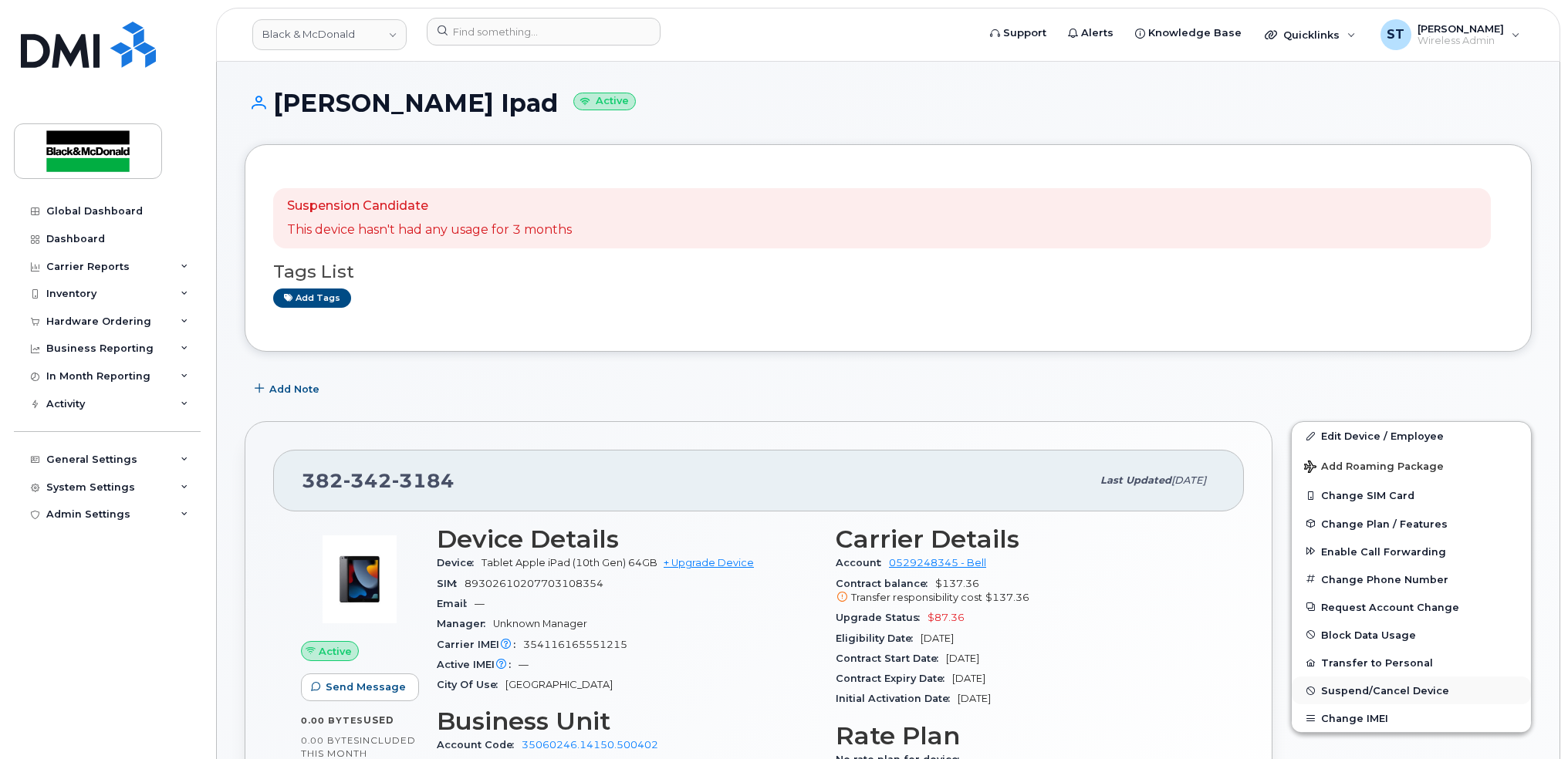
click at [1385, 692] on span "Suspend/Cancel Device" at bounding box center [1384, 691] width 128 height 12
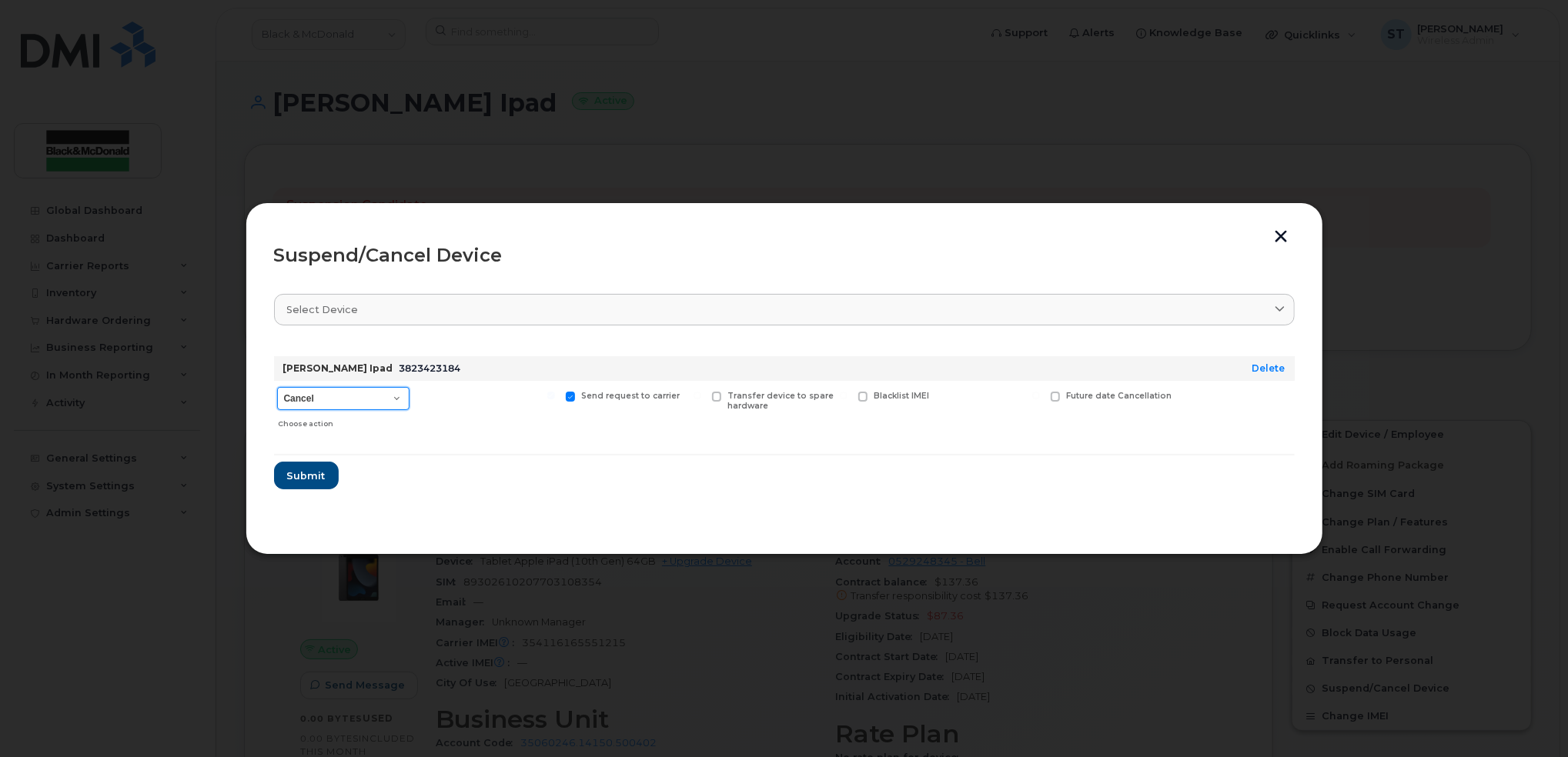
click at [333, 400] on select "Cancel Suspend - Extend Suspension Suspend - Reduced Rate Suspend - Full Rate S…" at bounding box center [343, 398] width 132 height 23
select select "[object Object]"
click at [277, 387] on select "Cancel Suspend - Extend Suspension Suspend - Reduced Rate Suspend - Full Rate S…" at bounding box center [343, 398] width 132 height 23
click at [288, 477] on span "Submit" at bounding box center [306, 475] width 39 height 15
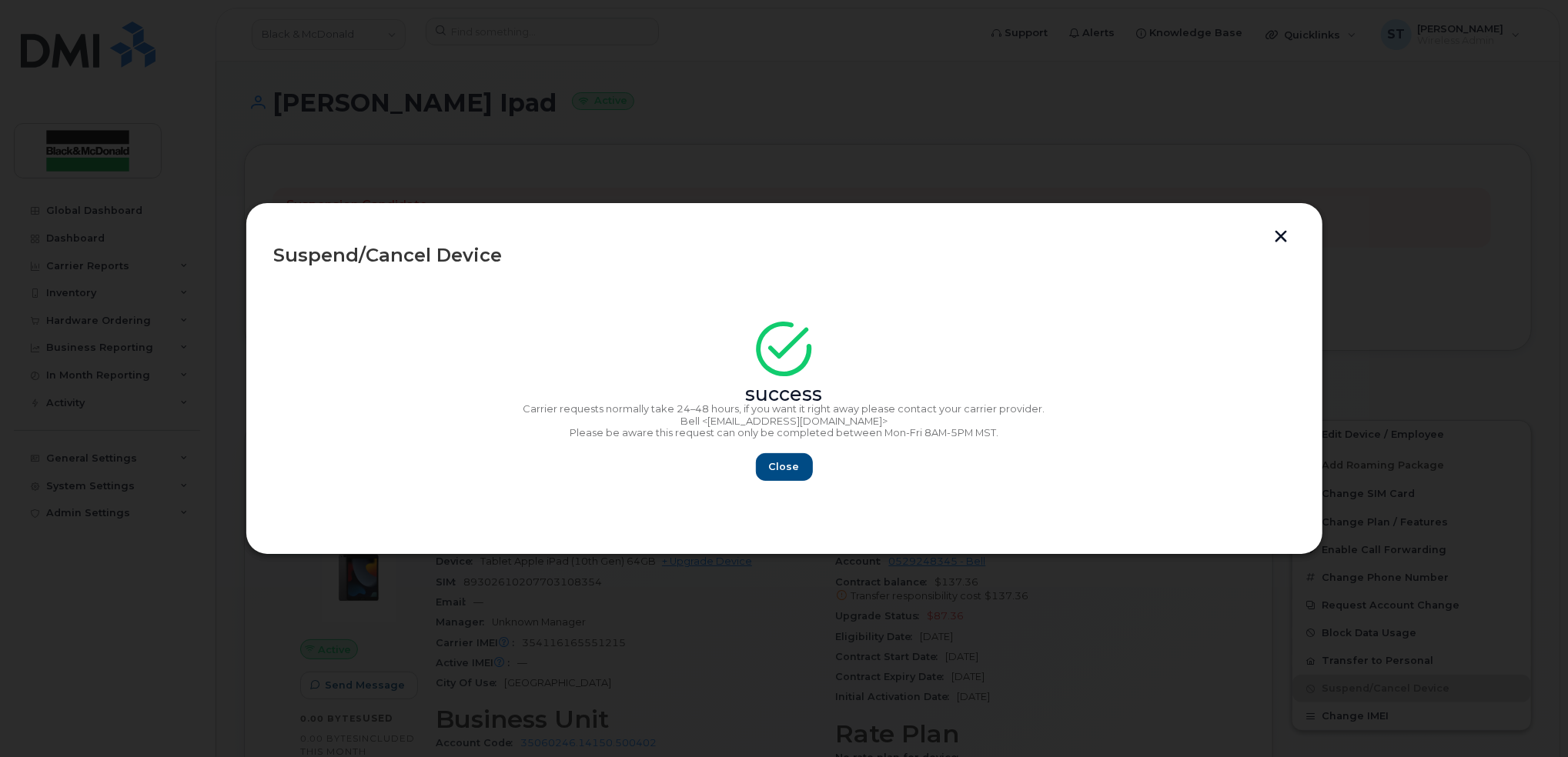
click at [1266, 241] on header "Suspend/Cancel Device" at bounding box center [784, 256] width 1021 height 50
click at [1272, 242] on button "button" at bounding box center [1281, 238] width 23 height 17
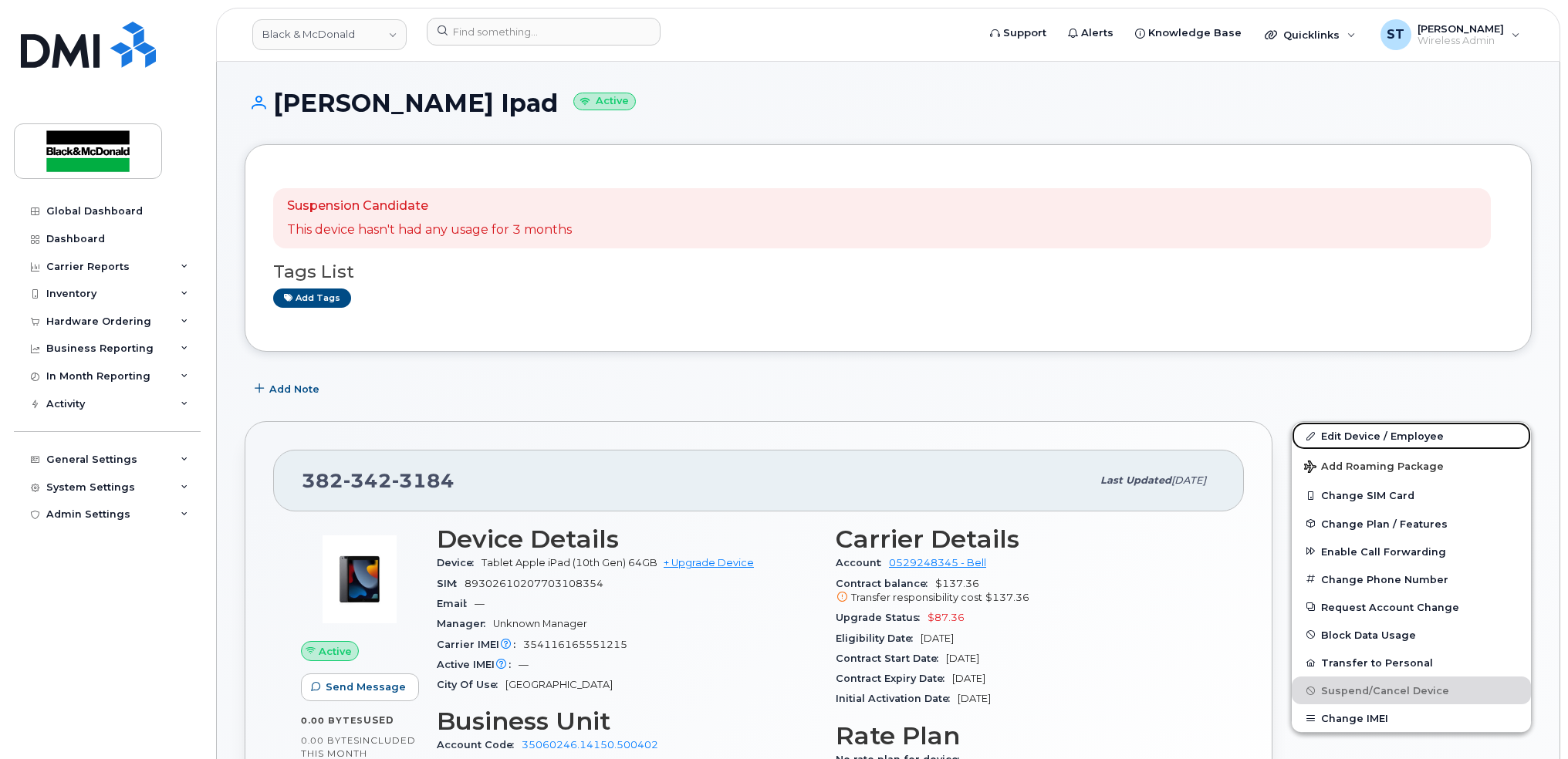
click at [1373, 430] on link "Edit Device / Employee" at bounding box center [1410, 436] width 239 height 28
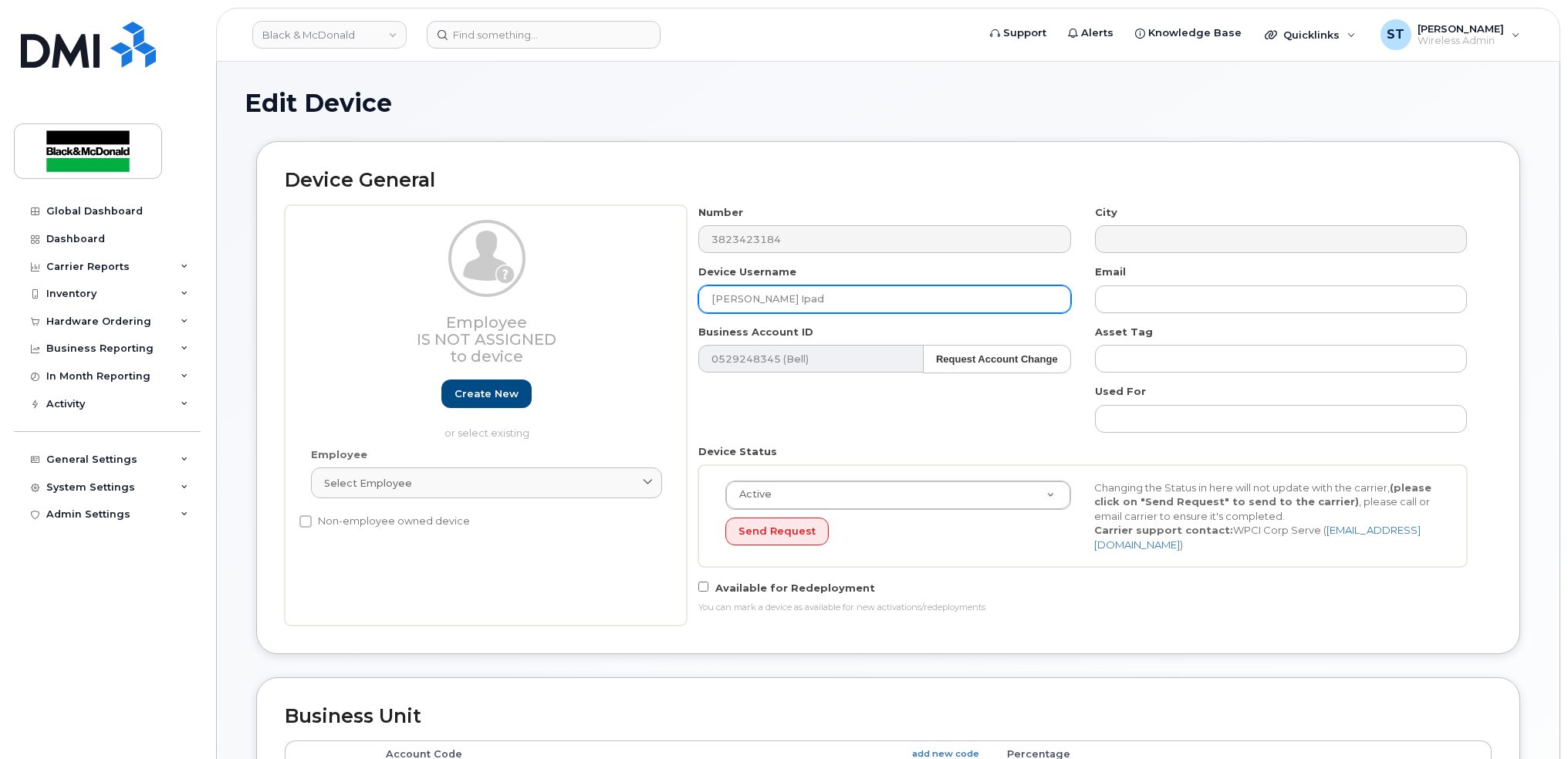
drag, startPoint x: 813, startPoint y: 299, endPoint x: 580, endPoint y: 283, distance: 233.5
click at [580, 284] on div "Employee Is not assigned to device Create new or select existing Employee Selec…" at bounding box center [888, 415] width 1206 height 420
drag, startPoint x: 815, startPoint y: 298, endPoint x: 795, endPoint y: 298, distance: 20.0
click at [795, 298] on input "Stephen Payton 27" at bounding box center [885, 299] width 372 height 28
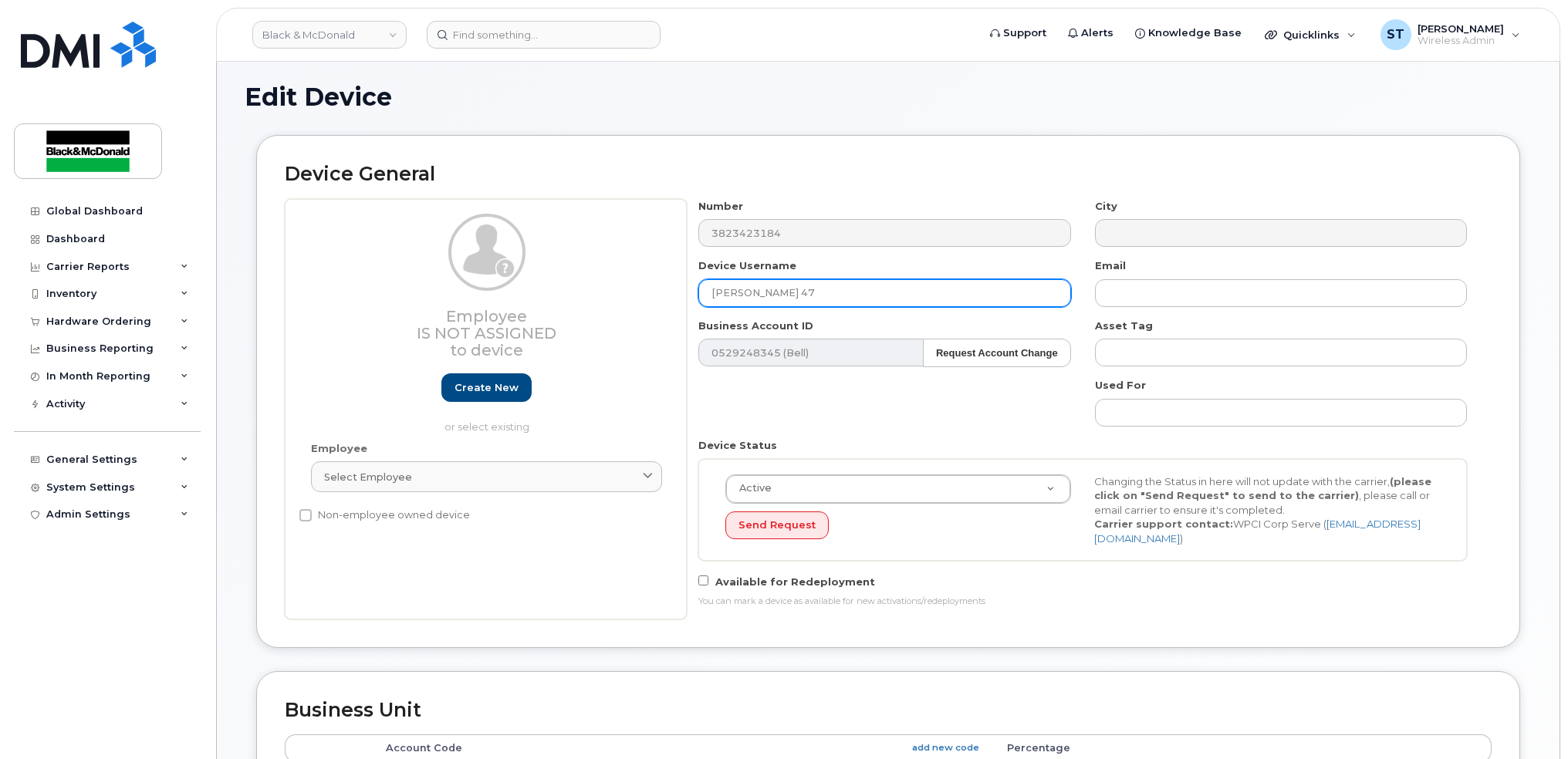
scroll to position [617, 0]
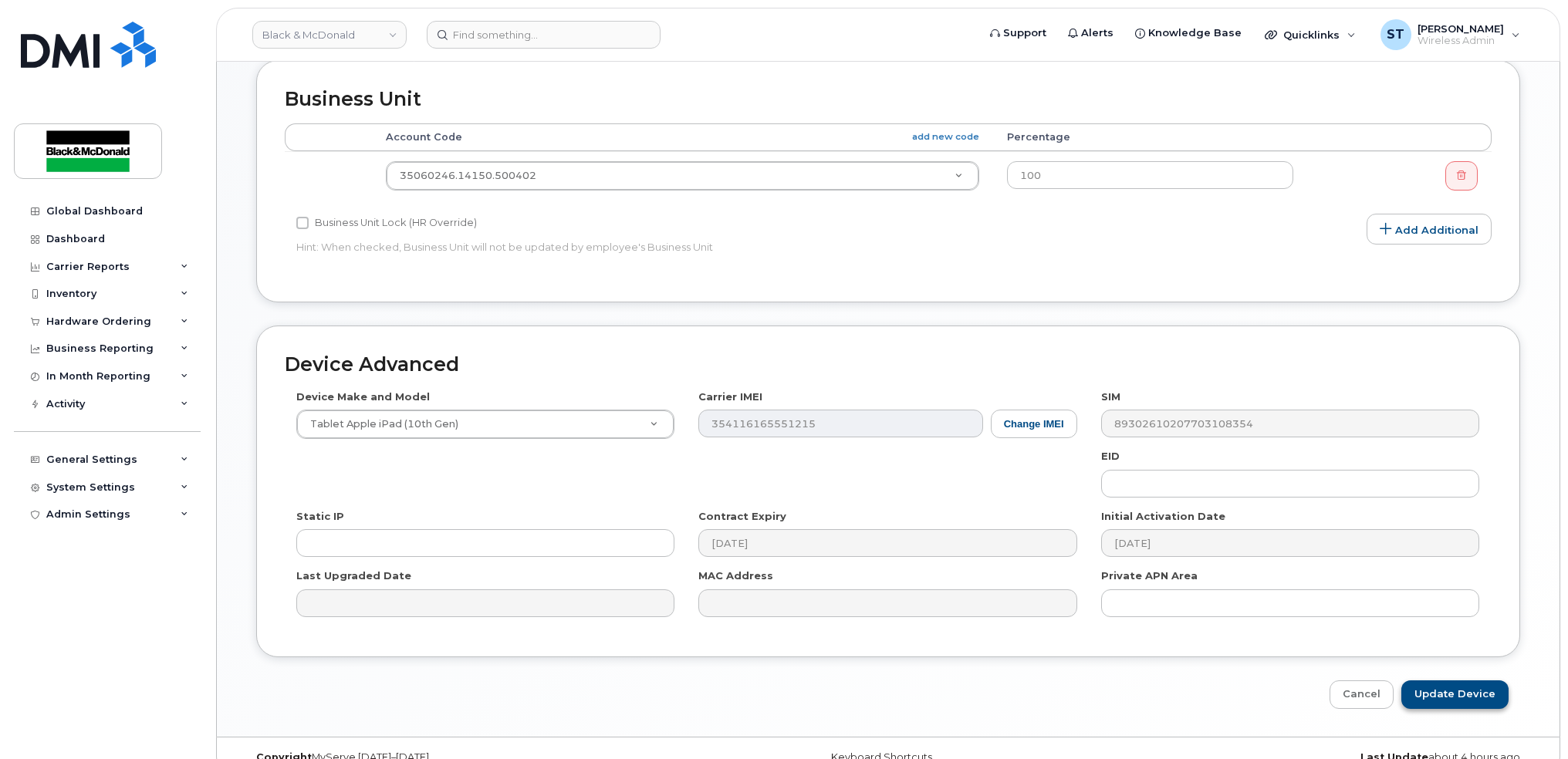
type input "Stephen Payton 47"
click at [1457, 680] on div "Device Advanced Device Make and Model Tablet Apple iPad (10th Gen) Android TCL …" at bounding box center [888, 516] width 1287 height 383
click at [1462, 686] on input "Update Device" at bounding box center [1455, 694] width 107 height 28
type input "Saving..."
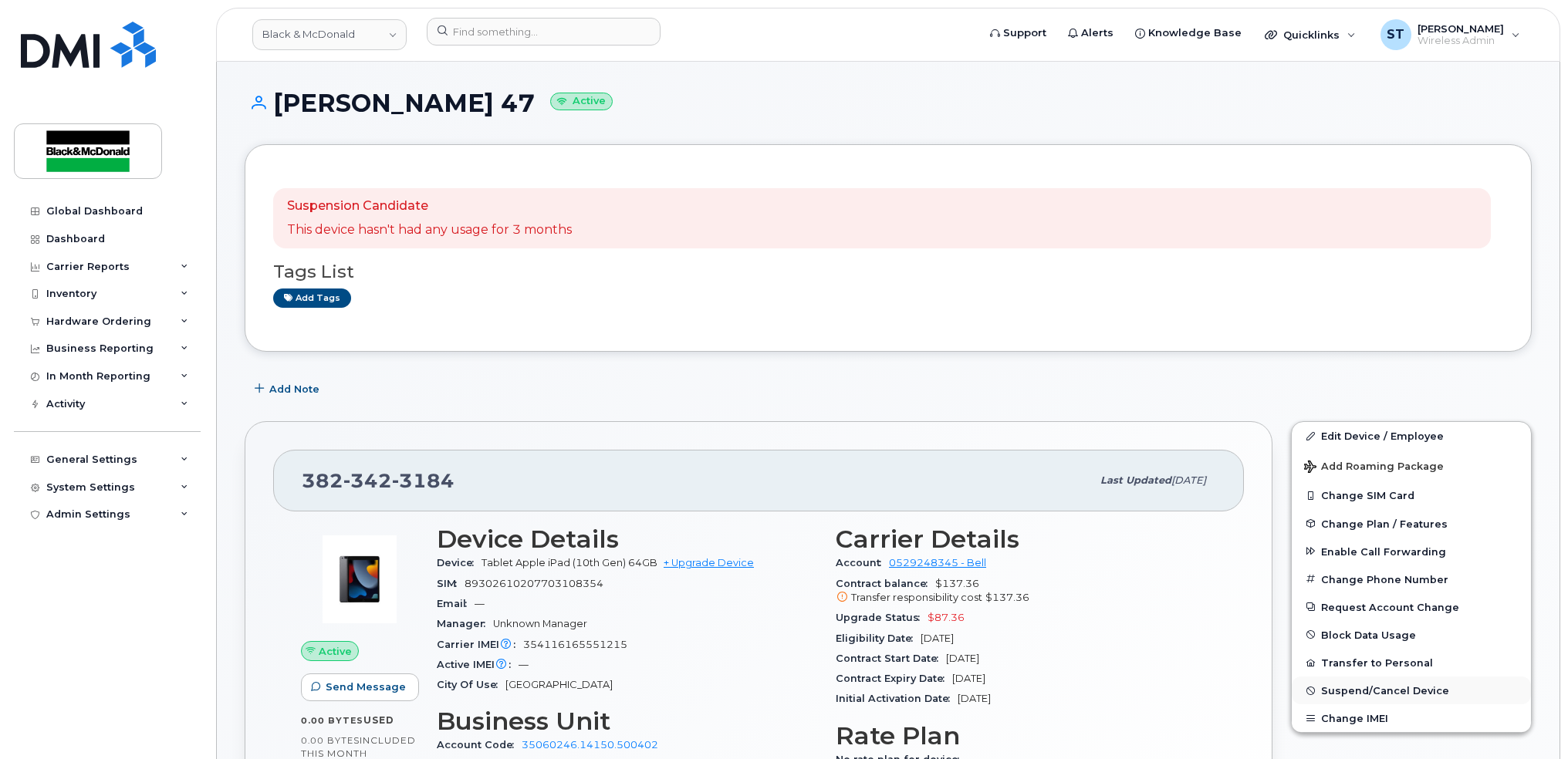
click at [1346, 691] on span "Suspend/Cancel Device" at bounding box center [1384, 691] width 128 height 12
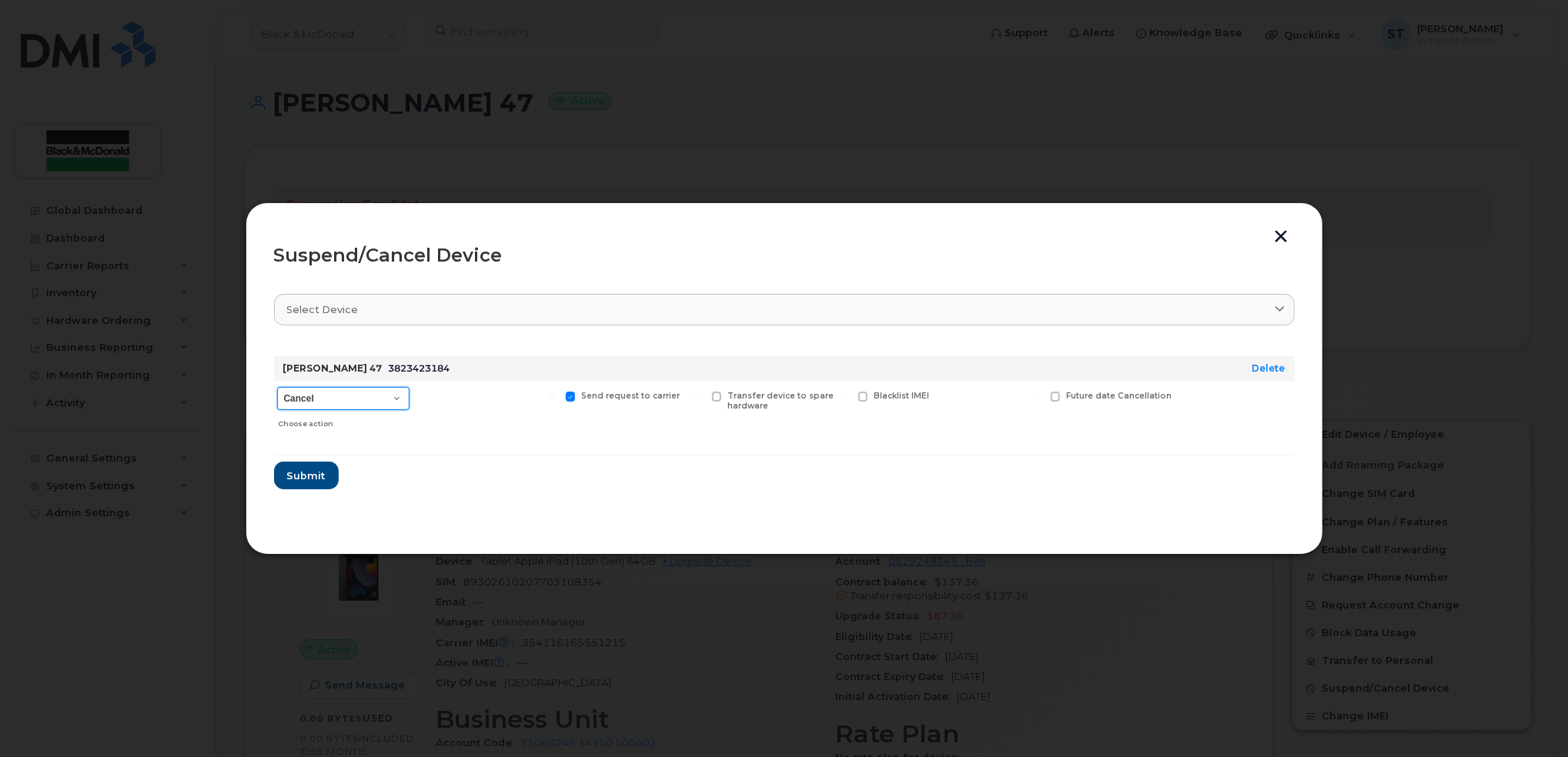
click at [361, 400] on select "Cancel Suspend - Extend Suspension Suspend - Reduced Rate Suspend - Full Rate S…" at bounding box center [343, 398] width 132 height 23
click at [277, 387] on select "Cancel Suspend - Extend Suspension Suspend - Reduced Rate Suspend - Full Rate S…" at bounding box center [343, 398] width 132 height 23
click at [401, 400] on select "Cancel Suspend - Extend Suspension Suspend - Reduced Rate Suspend - Full Rate S…" at bounding box center [343, 398] width 132 height 23
select select "[object Object]"
click at [277, 387] on select "Cancel Suspend - Extend Suspension Suspend - Reduced Rate Suspend - Full Rate S…" at bounding box center [343, 398] width 132 height 23
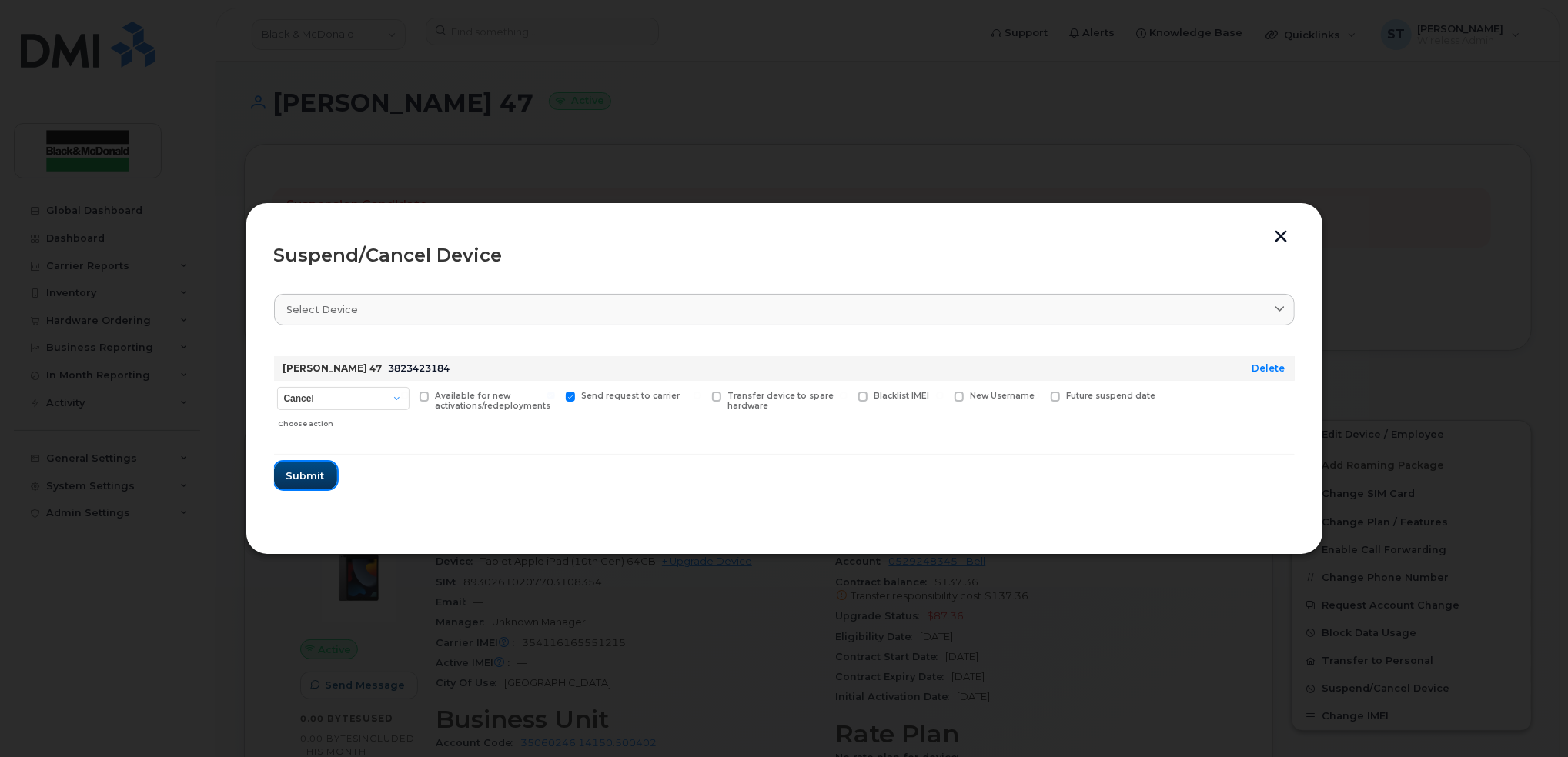
click at [325, 477] on button "Submit" at bounding box center [305, 475] width 63 height 28
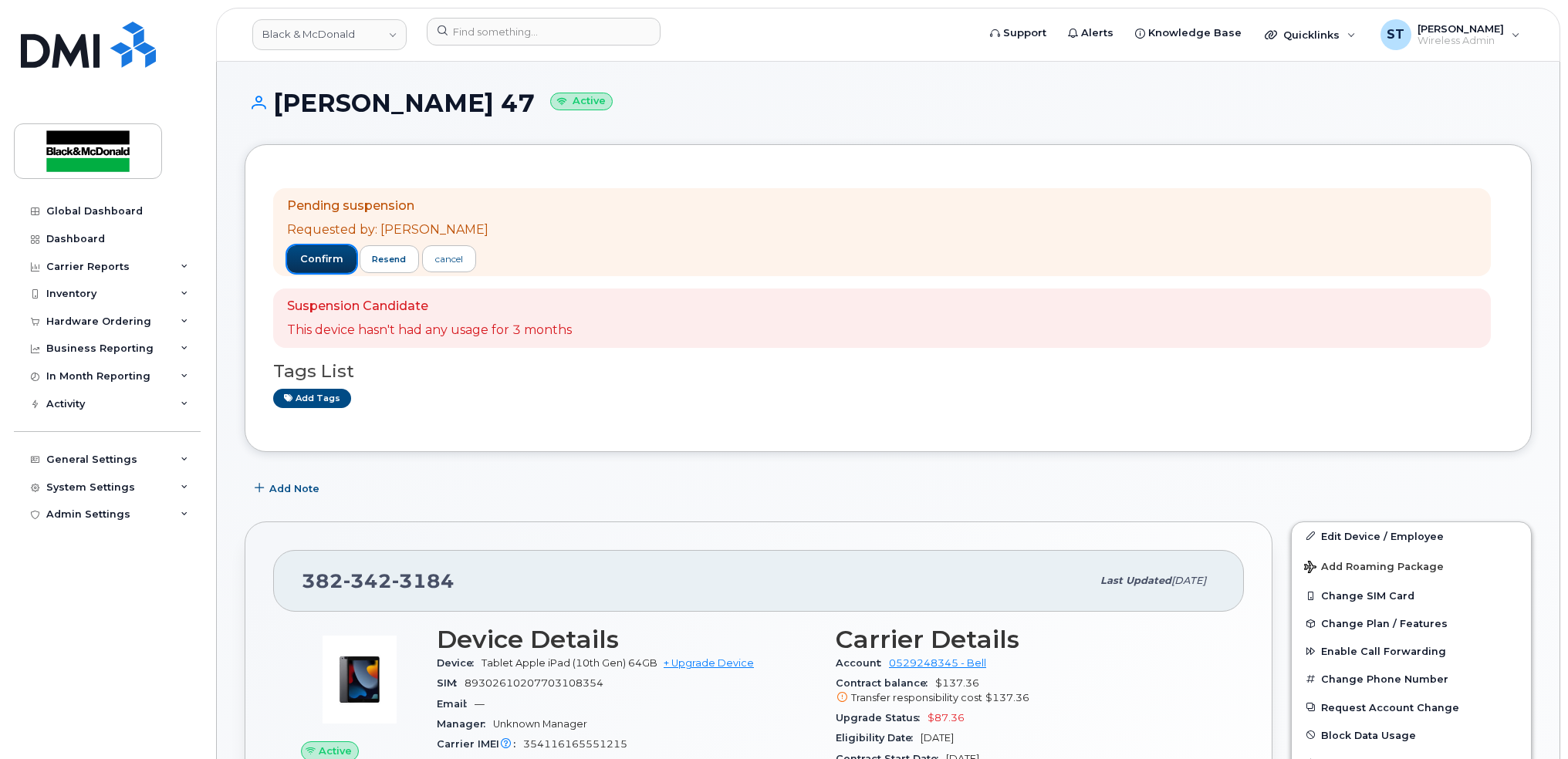
click at [320, 260] on span "confirm" at bounding box center [322, 259] width 43 height 14
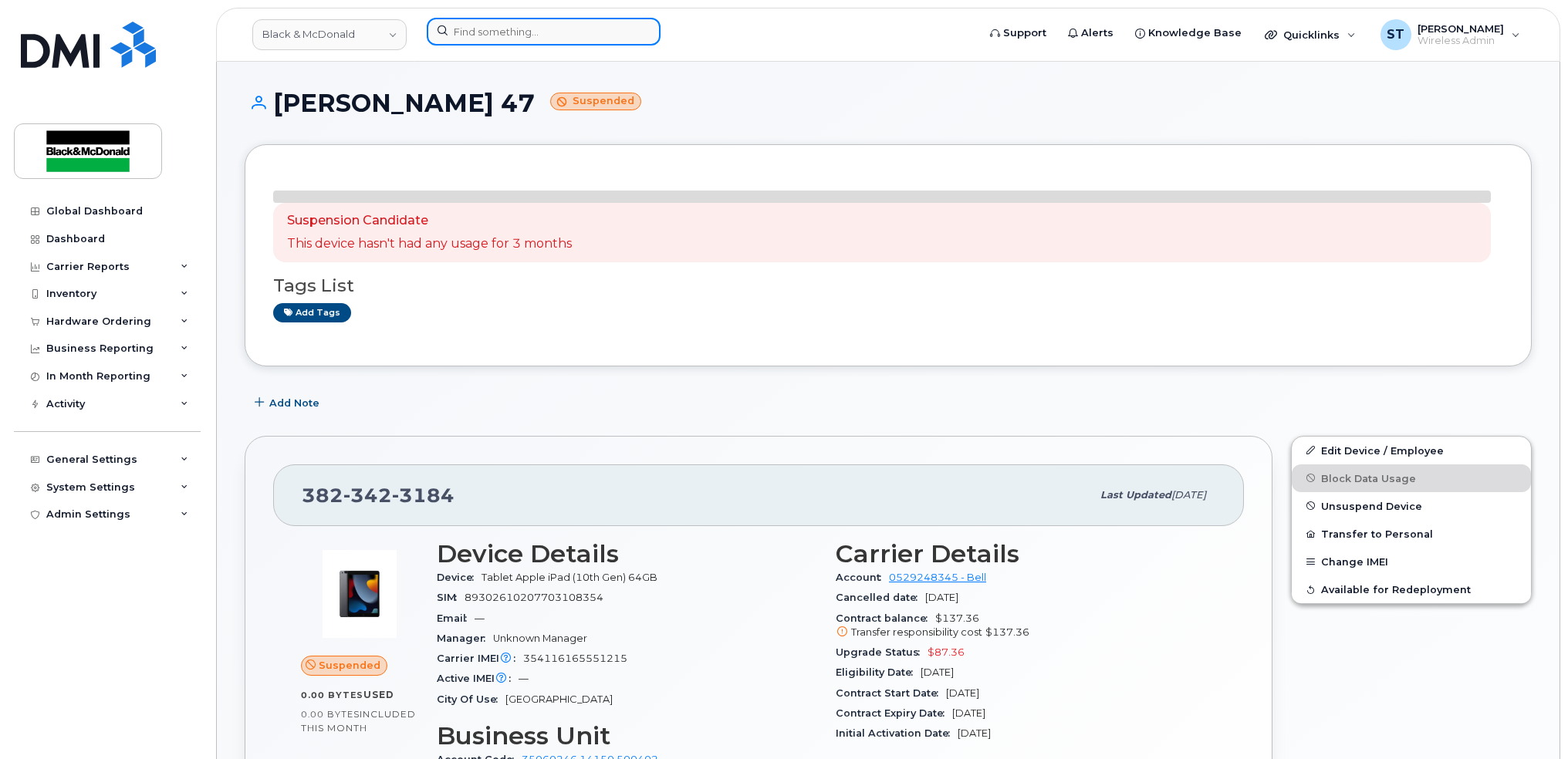
click at [473, 41] on input at bounding box center [544, 31] width 234 height 28
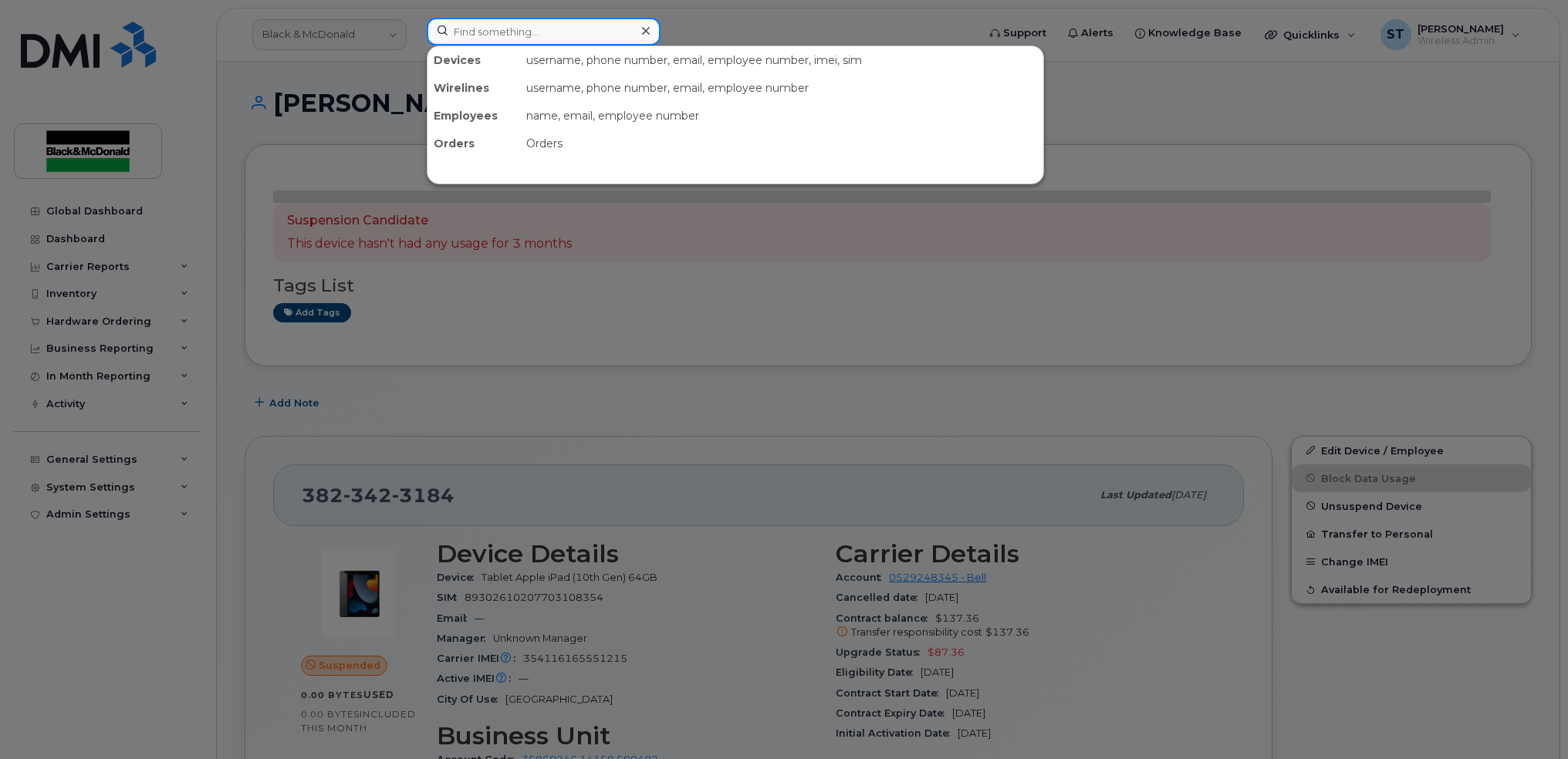
paste input "226-759-8956"
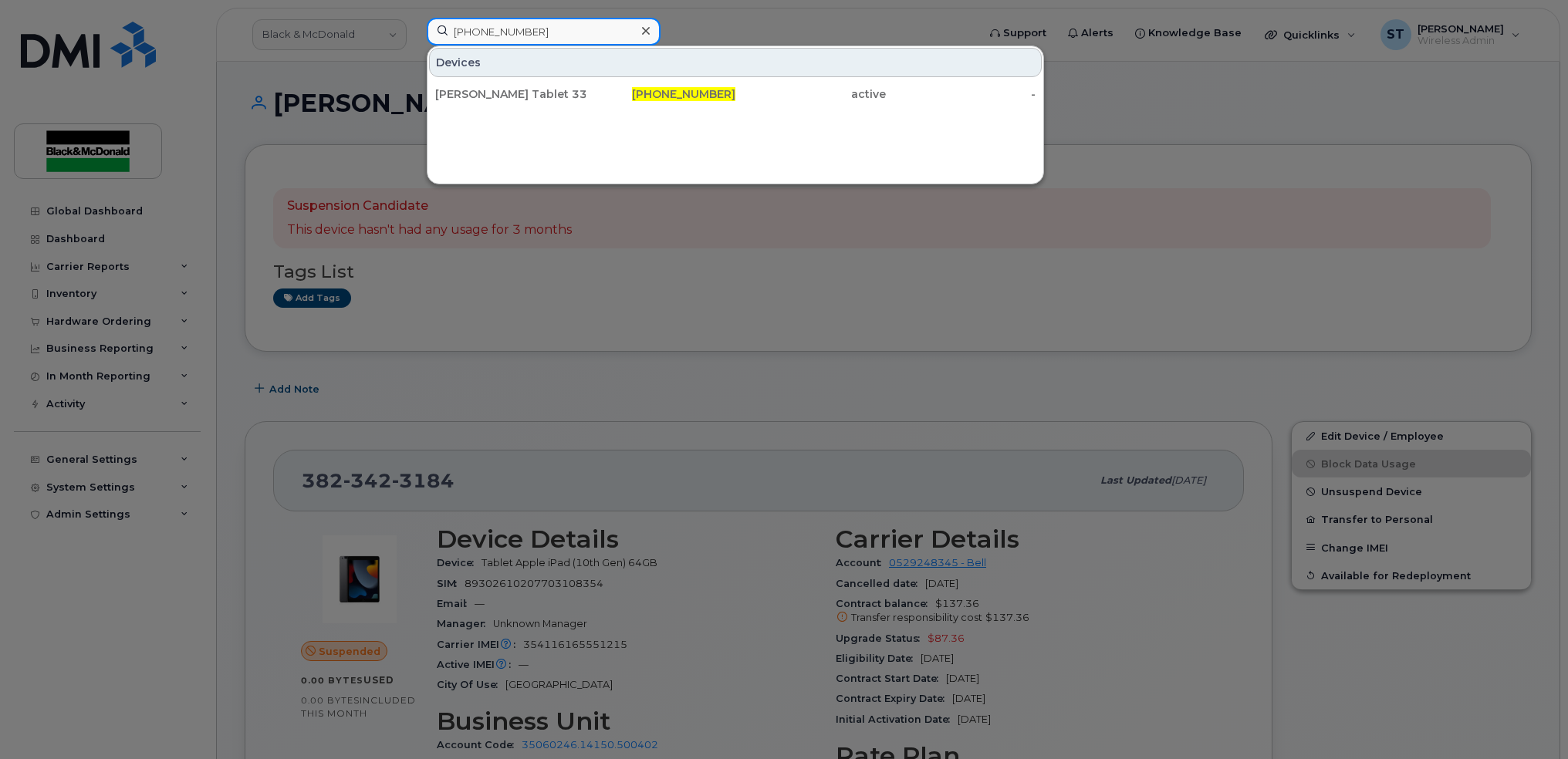
click at [508, 35] on input "226-759-8956" at bounding box center [544, 31] width 234 height 28
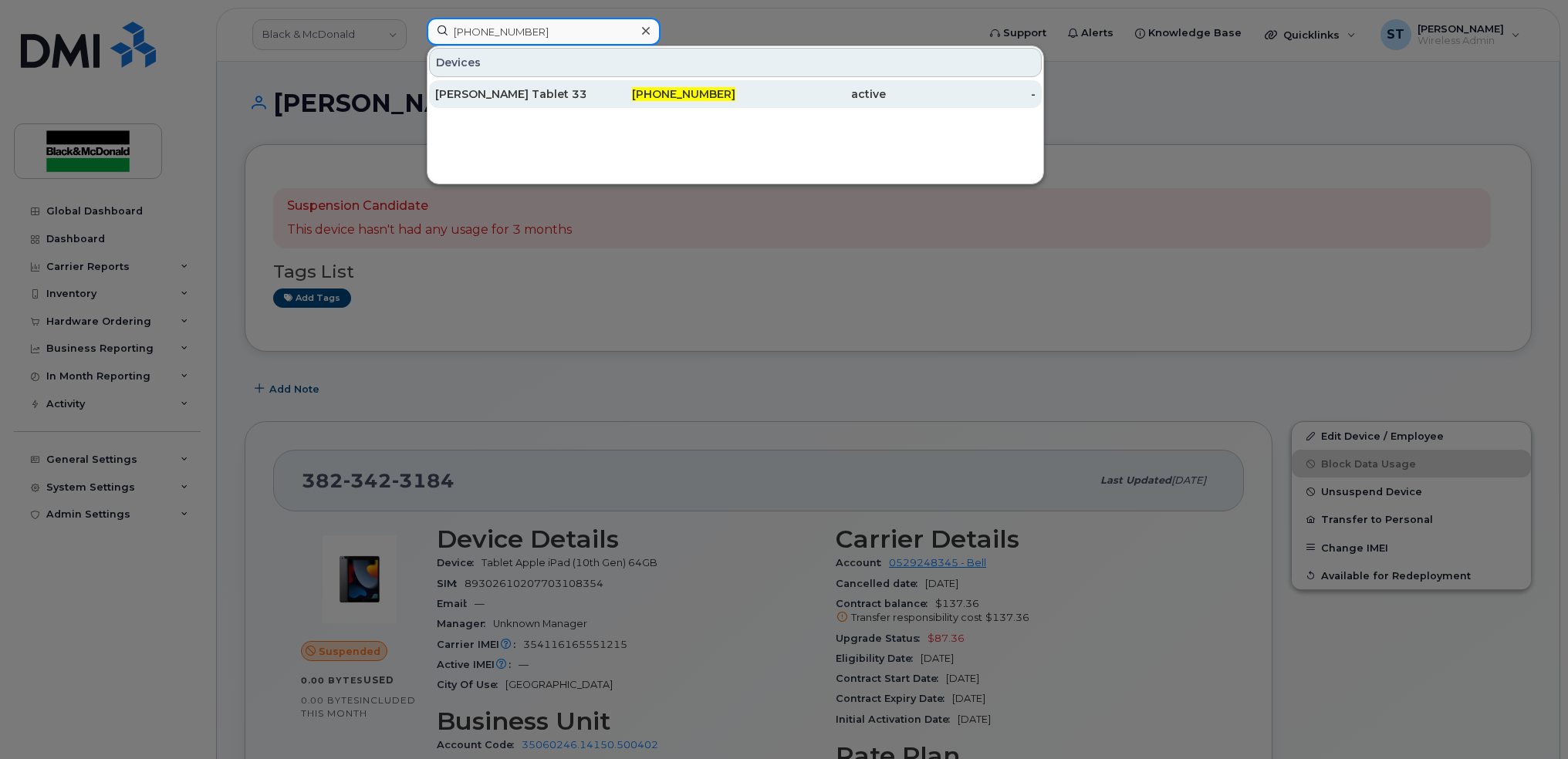
type input "226-759-8956"
click at [505, 95] on div "[PERSON_NAME] Tablet 33" at bounding box center [511, 95] width 150 height 16
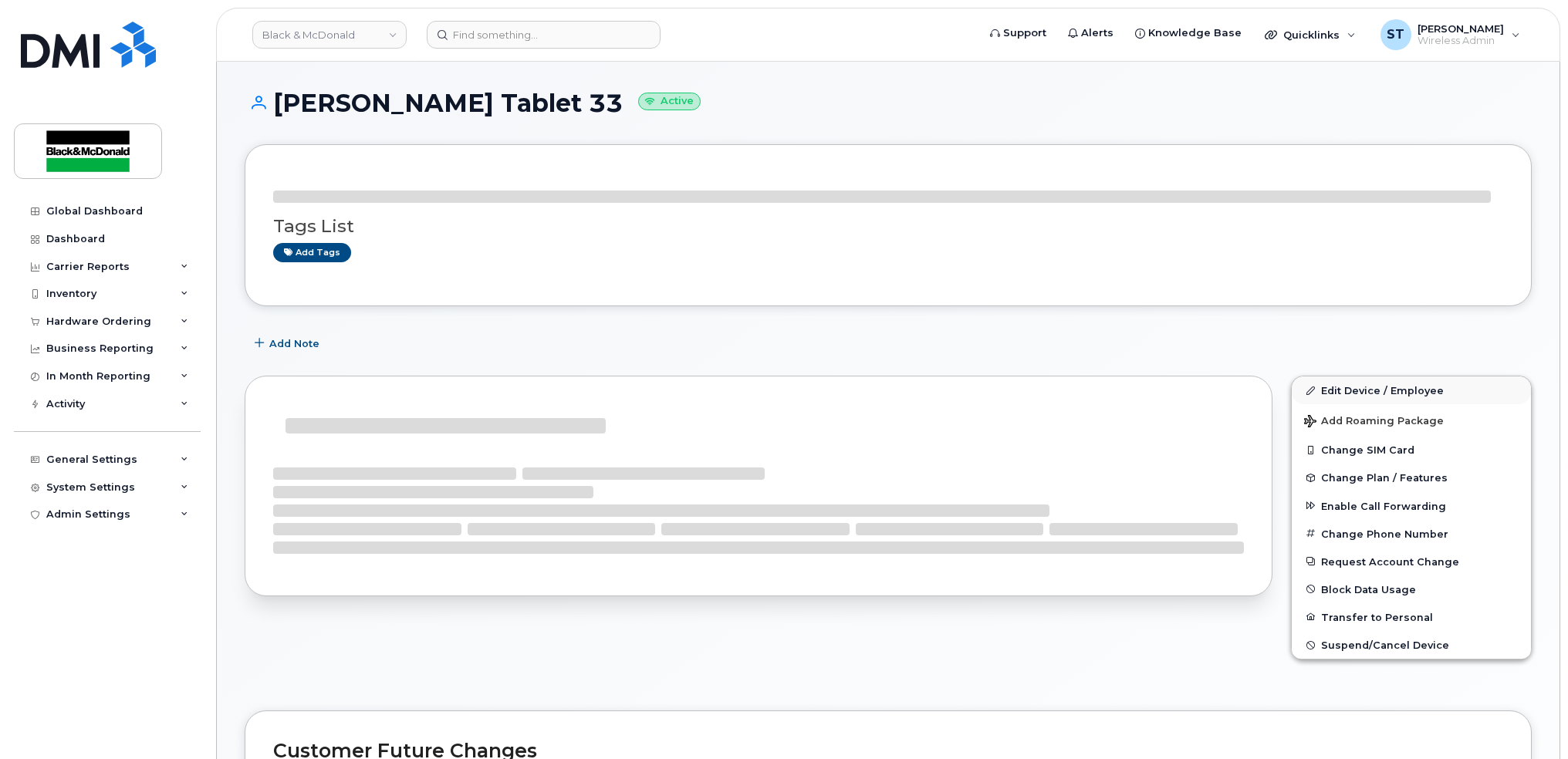
click at [1361, 350] on div "Add Note" at bounding box center [888, 343] width 1287 height 28
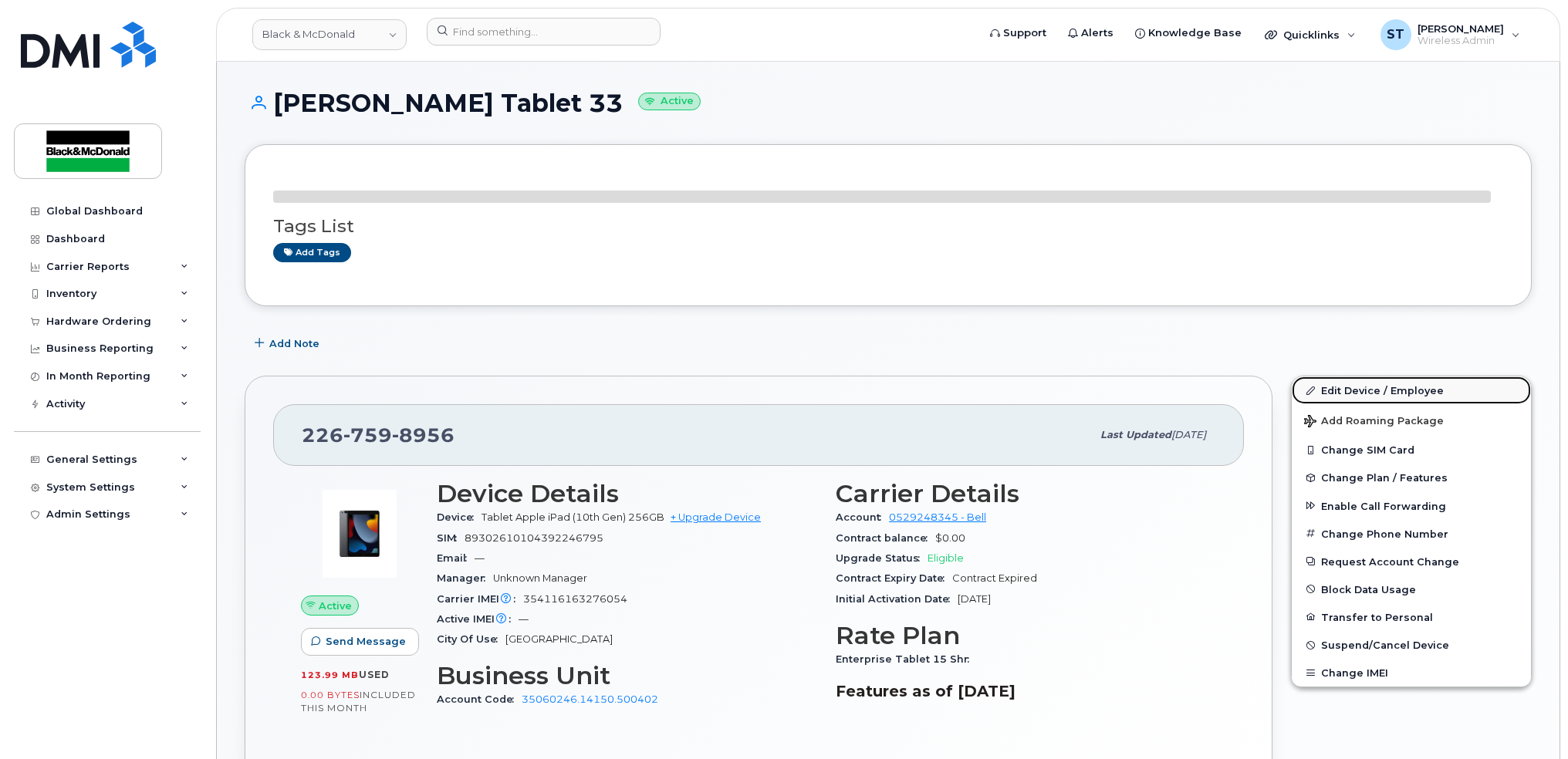
click at [1370, 383] on link "Edit Device / Employee" at bounding box center [1410, 390] width 239 height 28
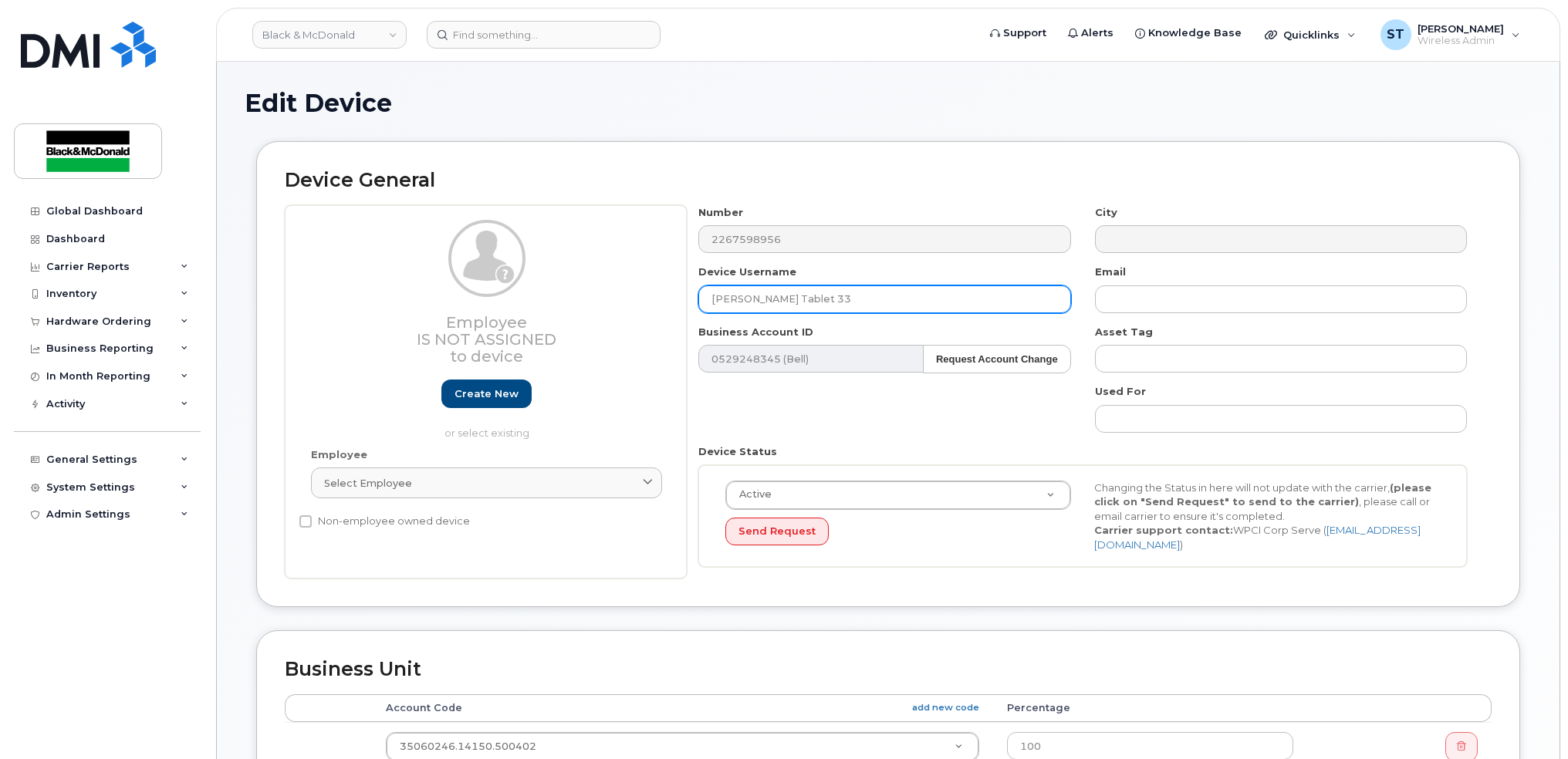
drag, startPoint x: 858, startPoint y: 298, endPoint x: 598, endPoint y: 294, distance: 260.0
click at [598, 294] on div "Employee Is not assigned to device Create new or select existing Employee Selec…" at bounding box center [888, 393] width 1206 height 374
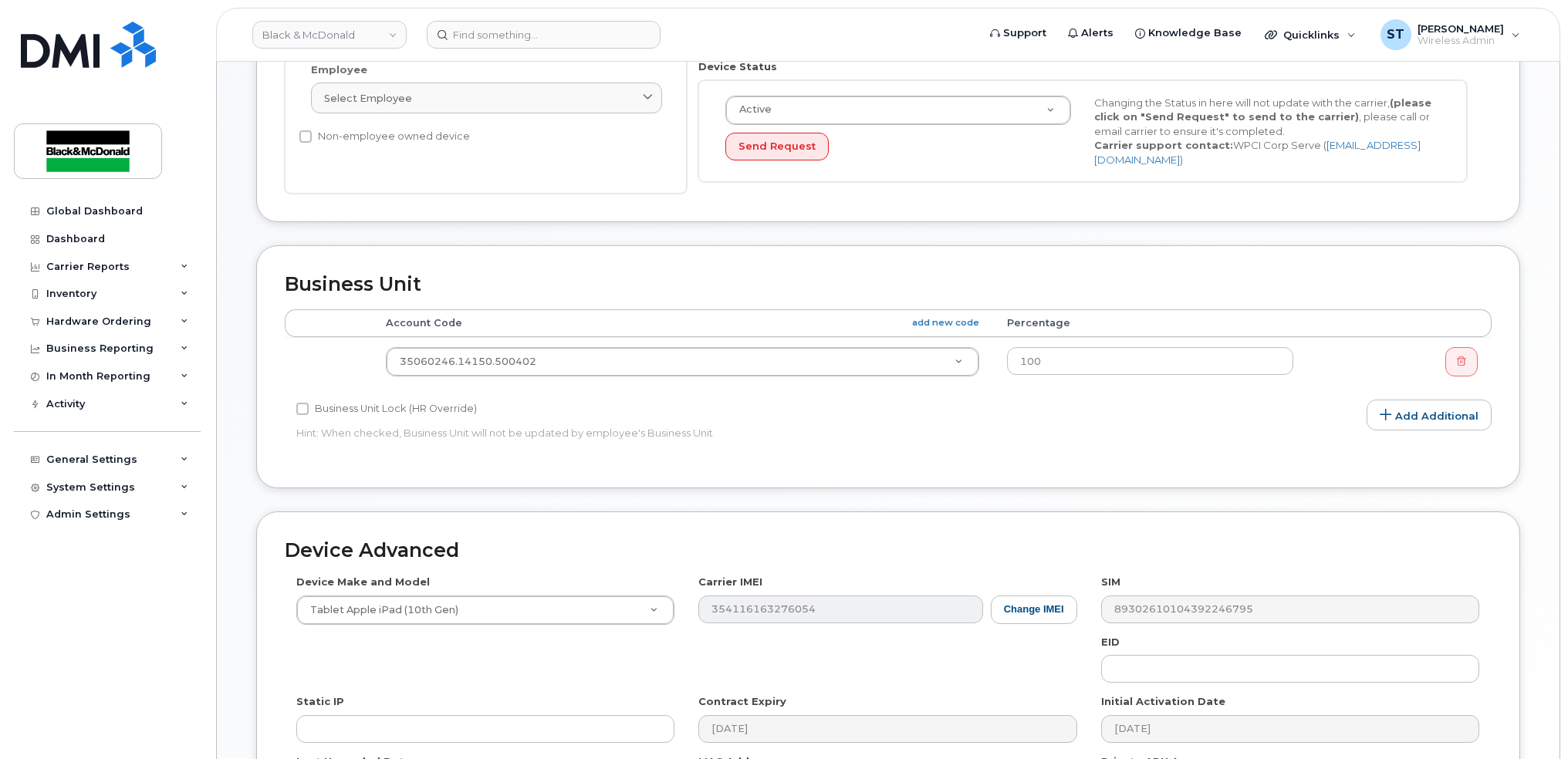
scroll to position [411, 0]
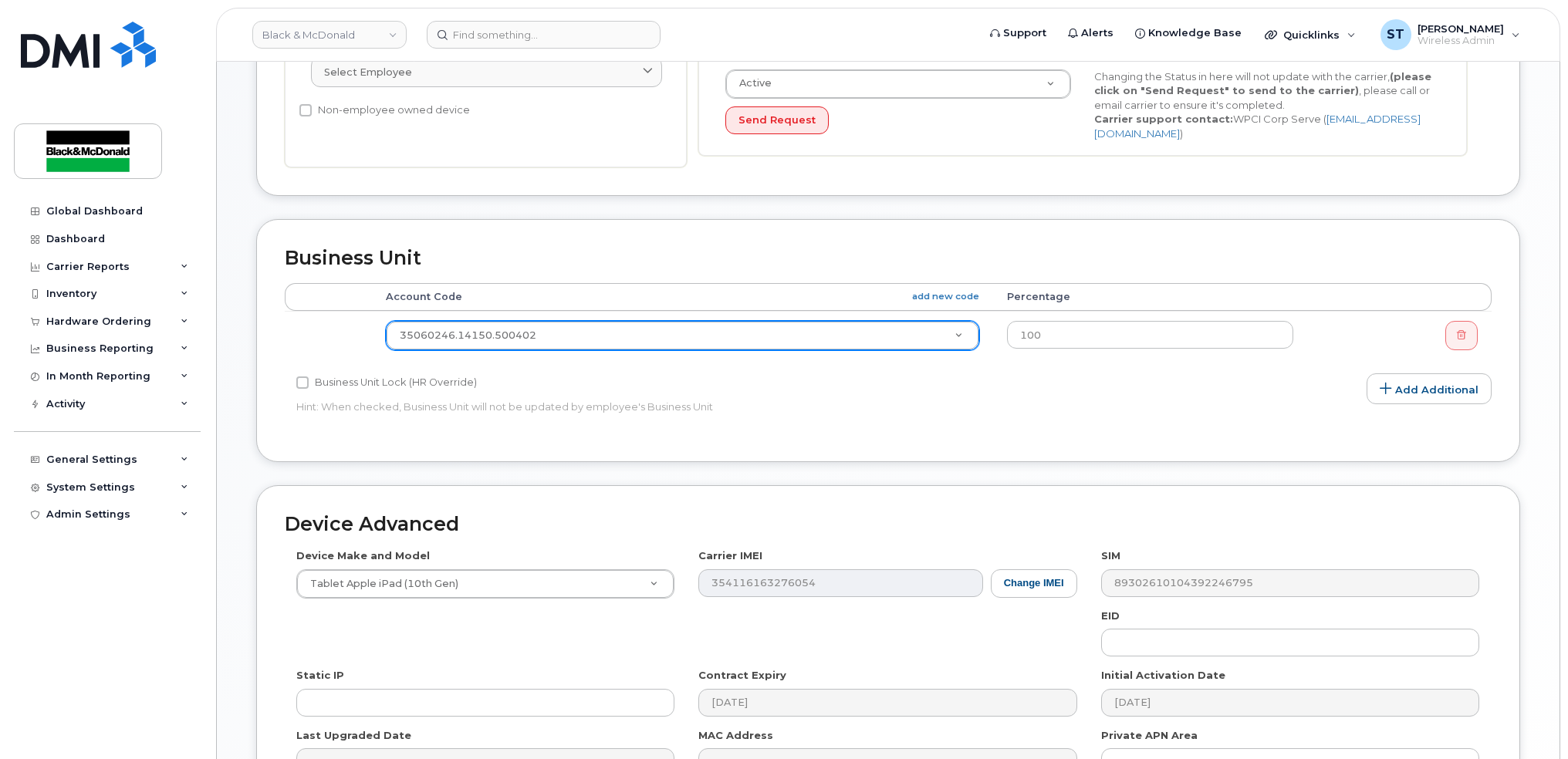
type input "TIOM LUNN iPAD"
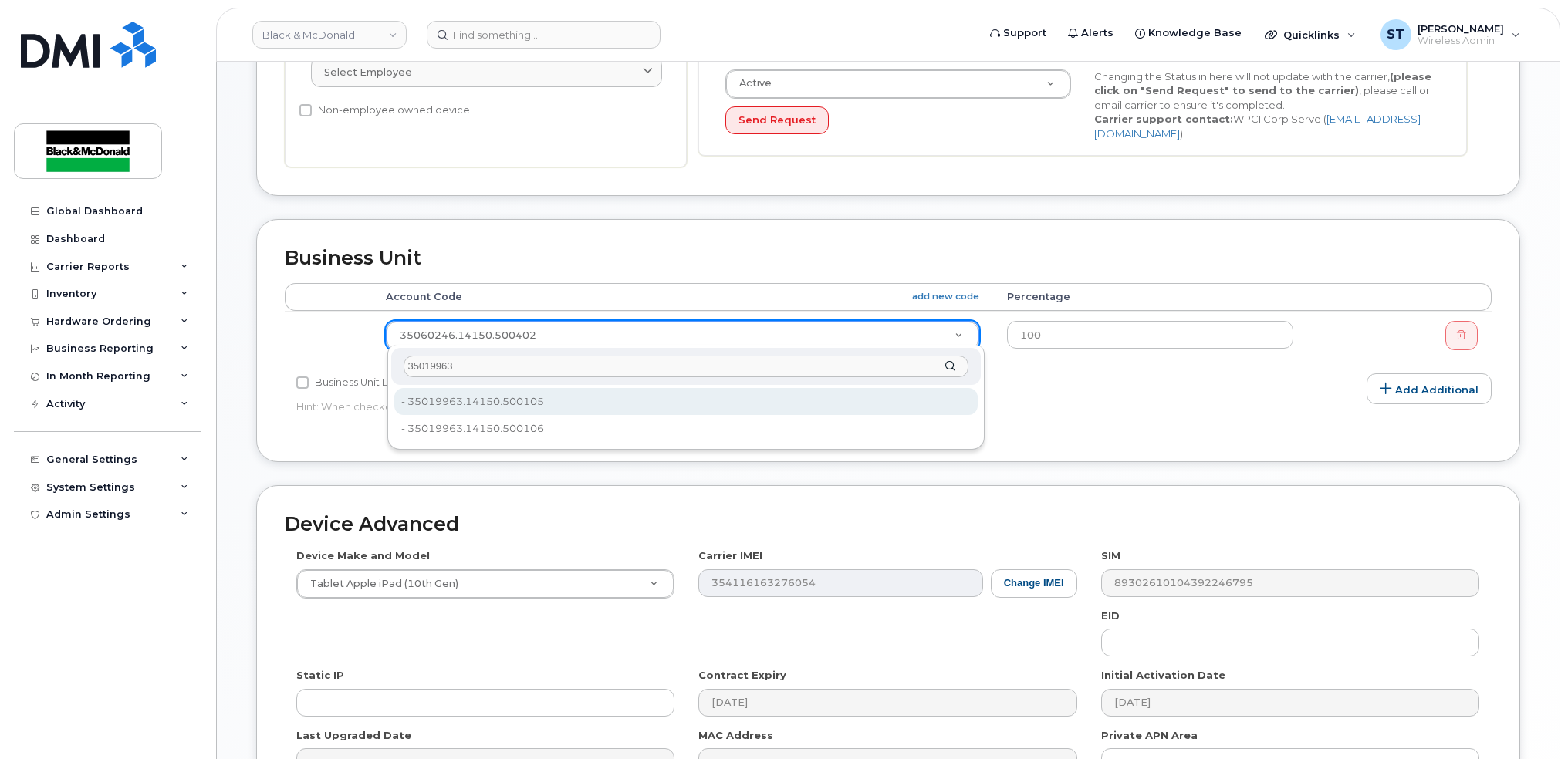
type input "35019963"
type input "36022383"
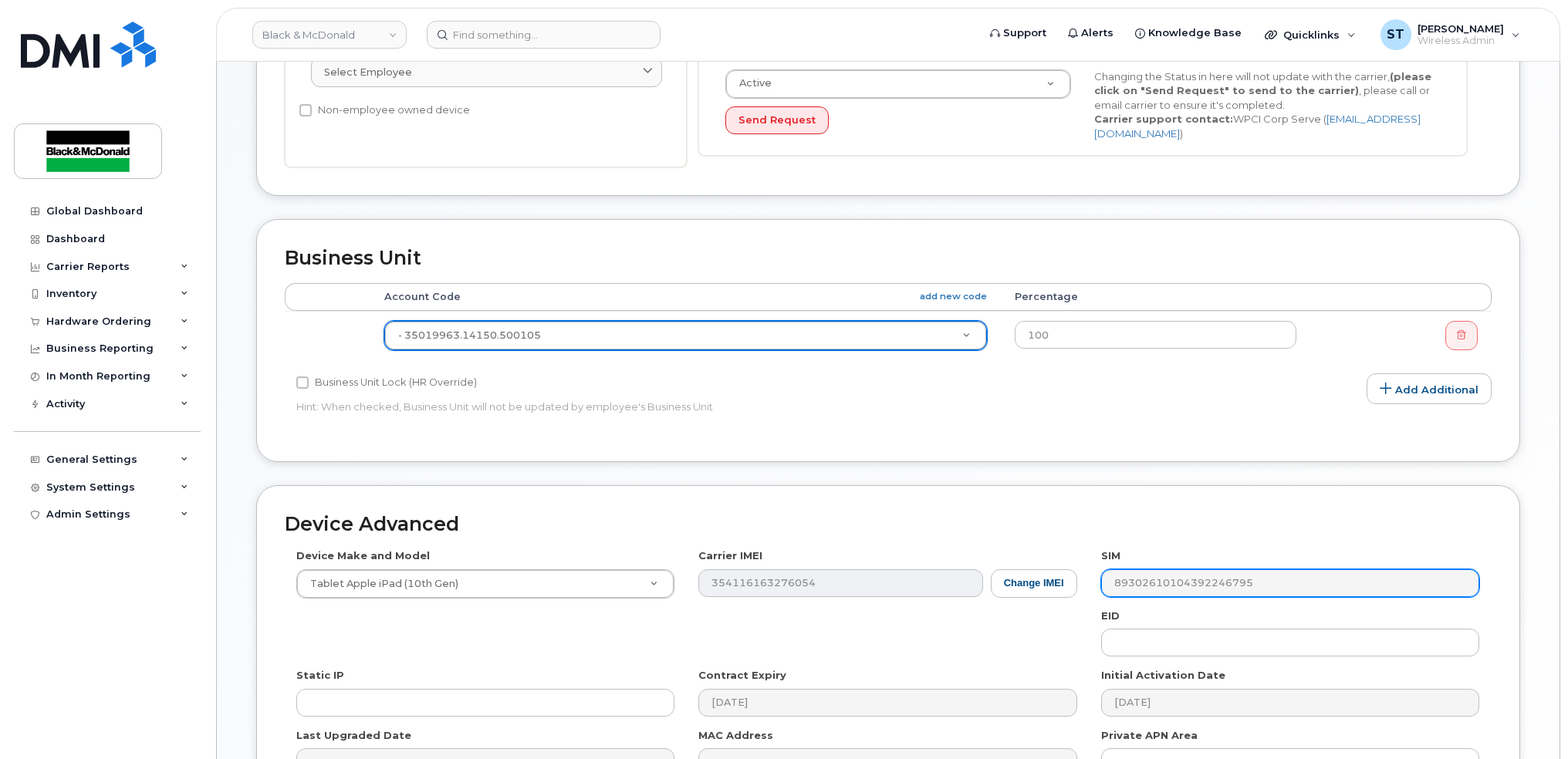
scroll to position [592, 0]
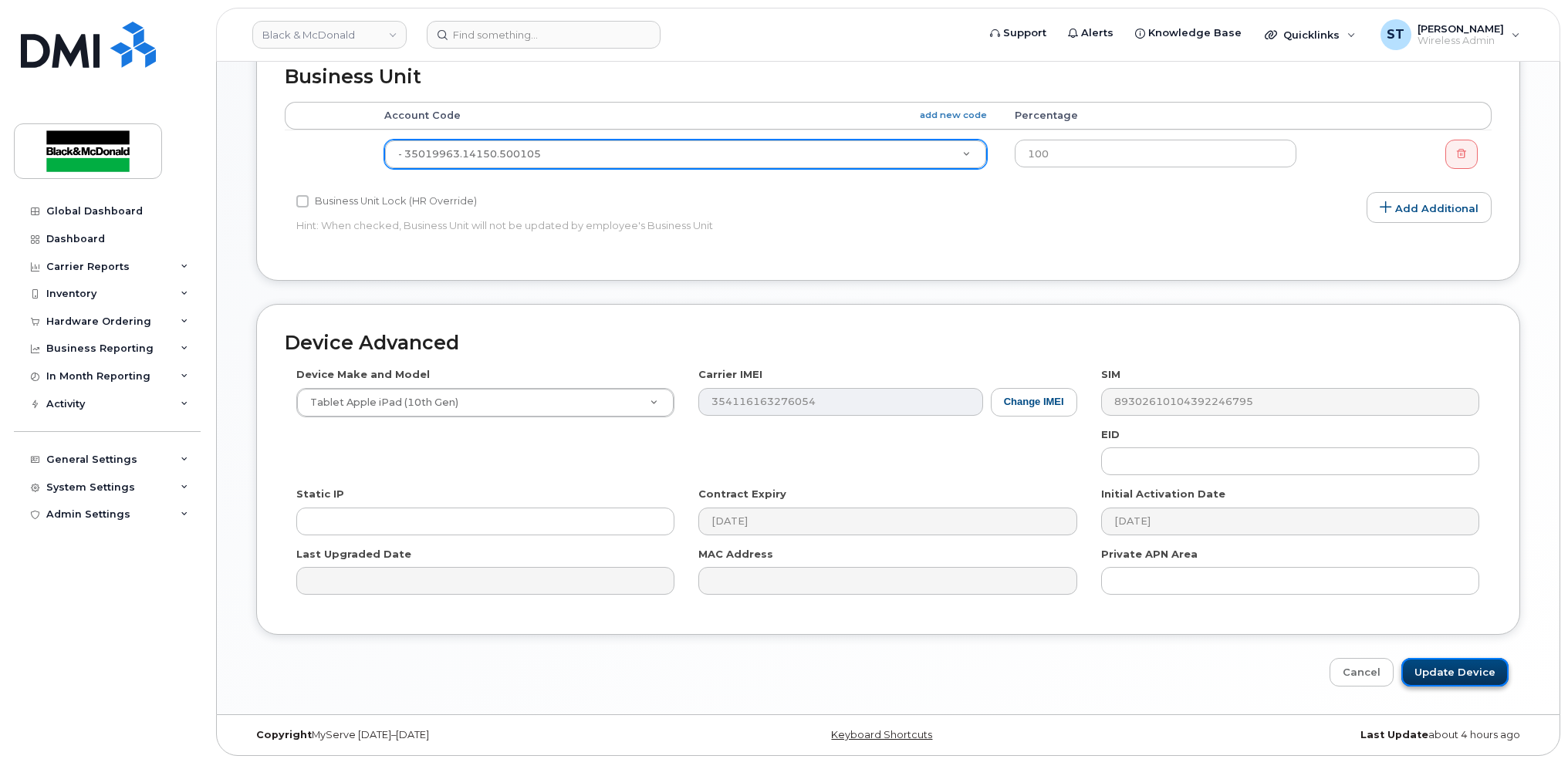
click at [1457, 678] on input "Update Device" at bounding box center [1455, 671] width 107 height 28
type input "Saving..."
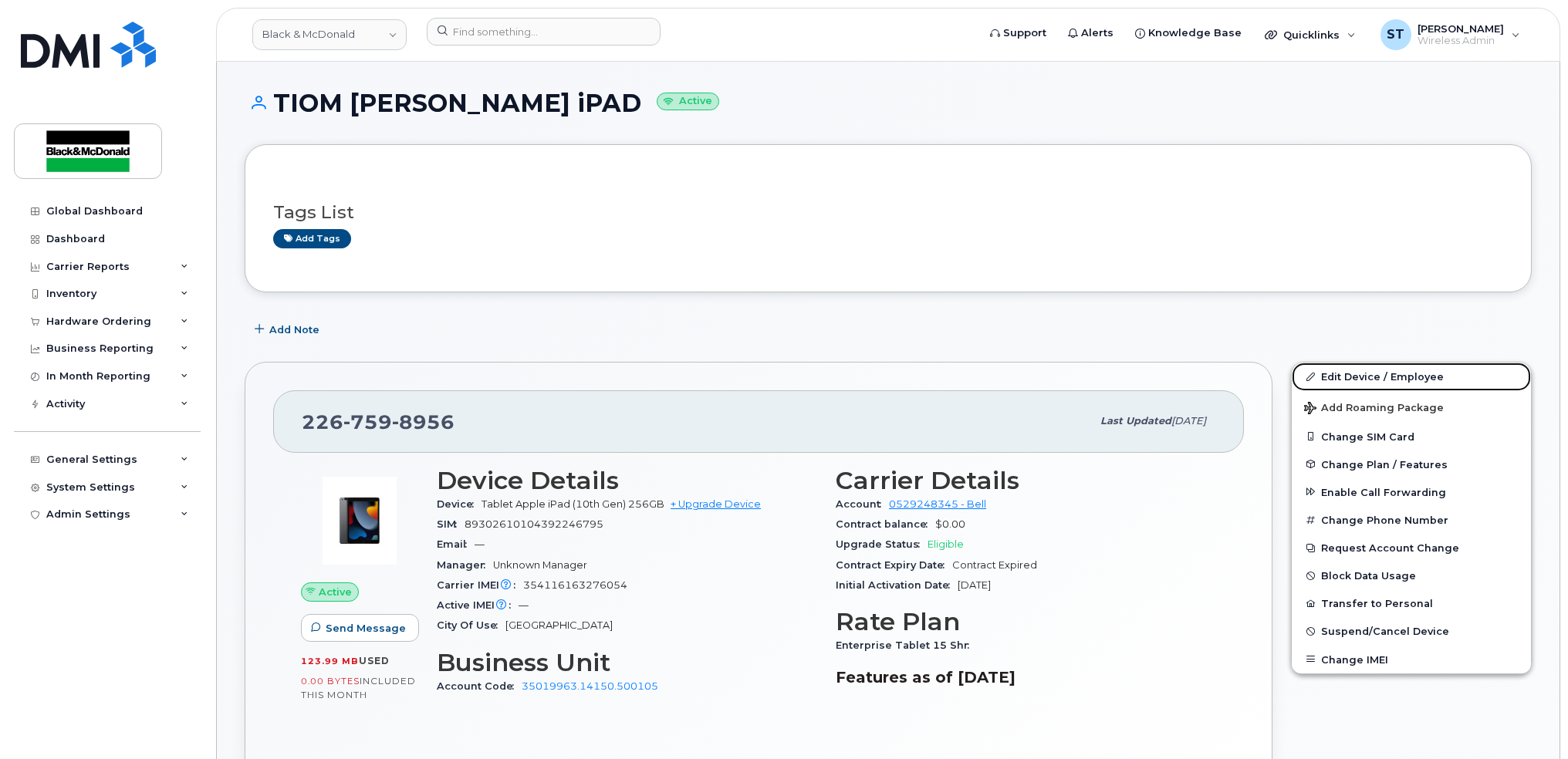
drag, startPoint x: 1364, startPoint y: 368, endPoint x: 1224, endPoint y: 436, distance: 155.6
click at [1362, 368] on link "Edit Device / Employee" at bounding box center [1410, 376] width 239 height 28
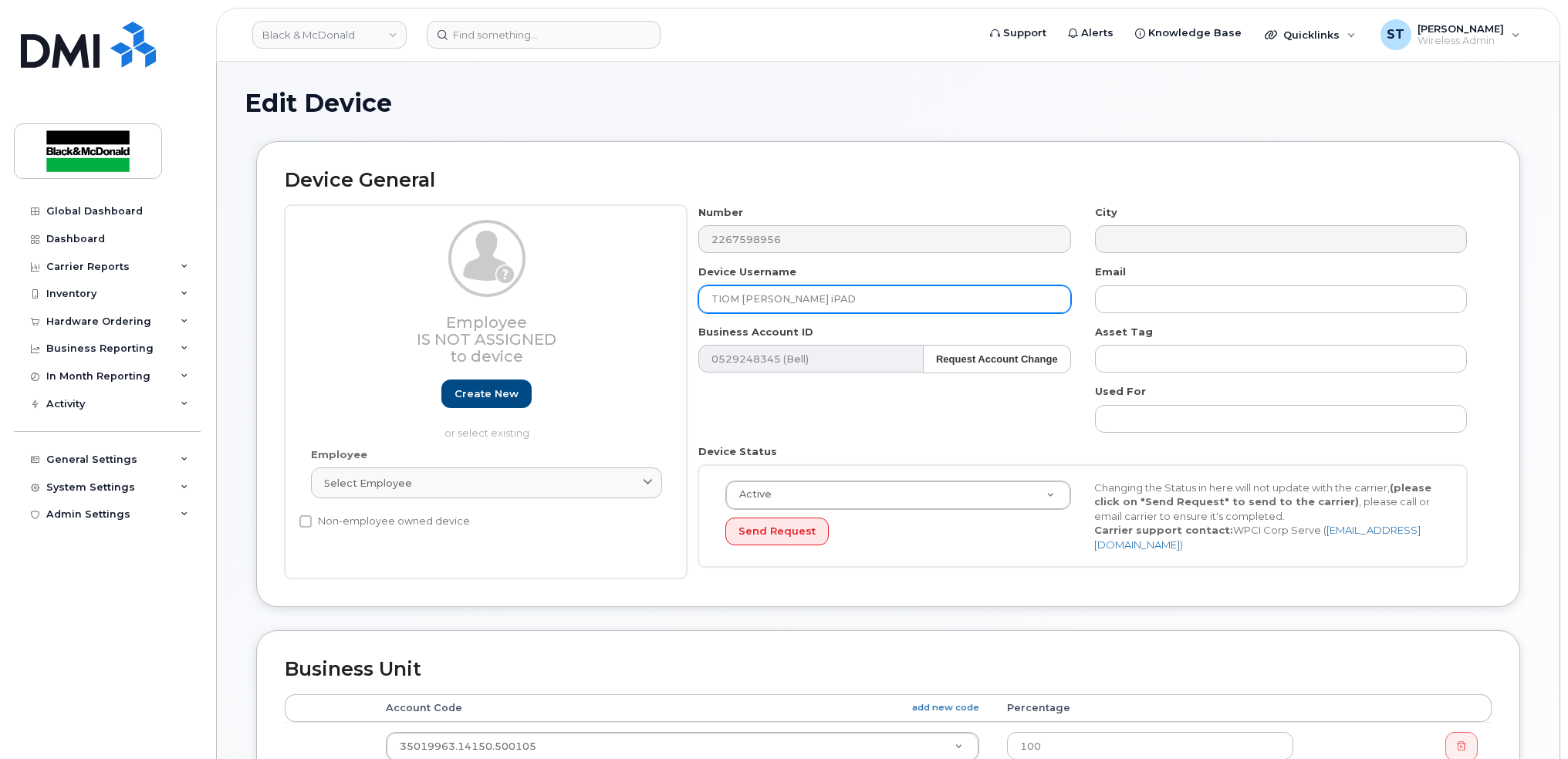
click at [724, 298] on input "TIOM [PERSON_NAME] iPAD" at bounding box center [885, 299] width 372 height 28
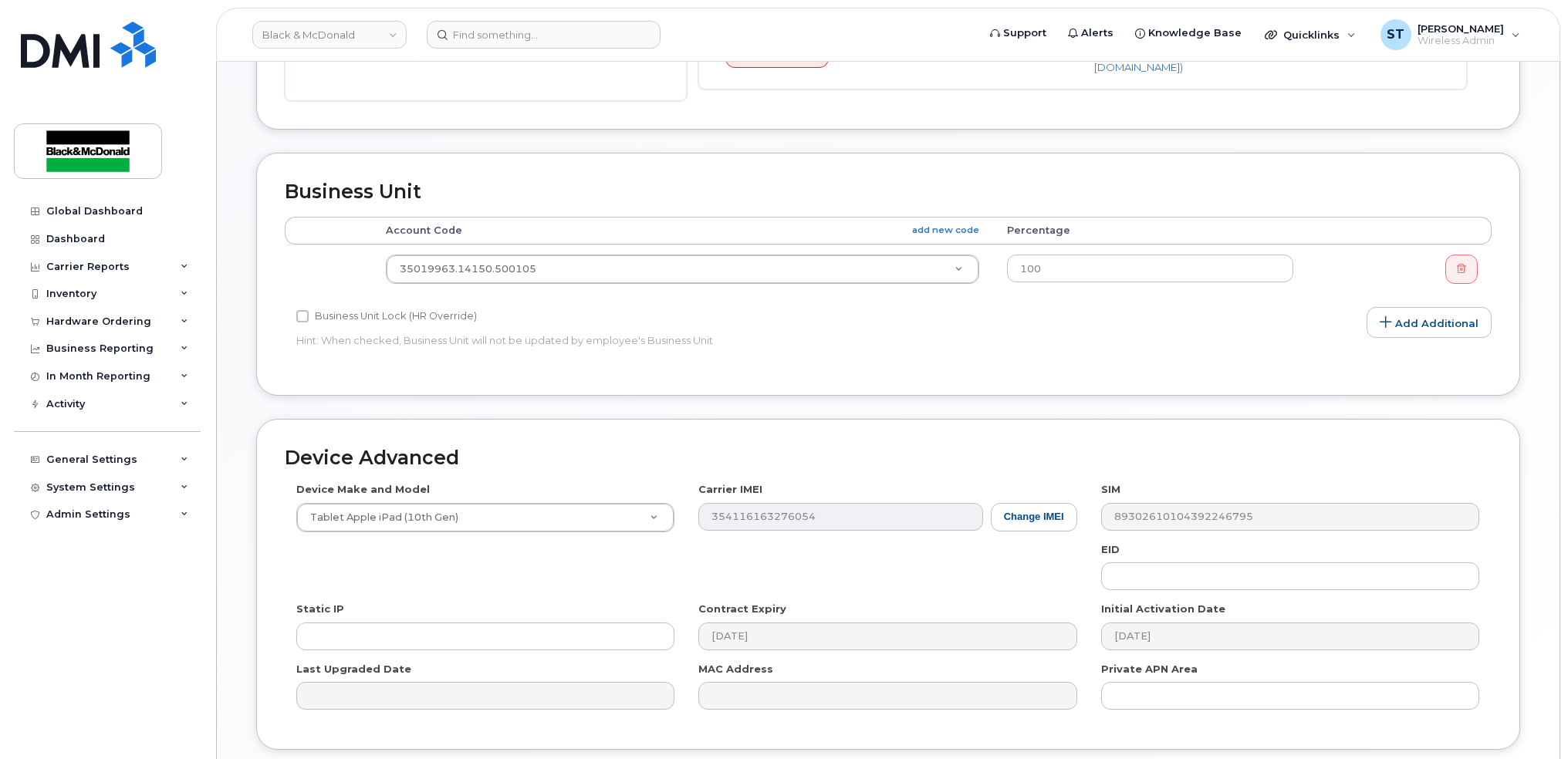
scroll to position [592, 0]
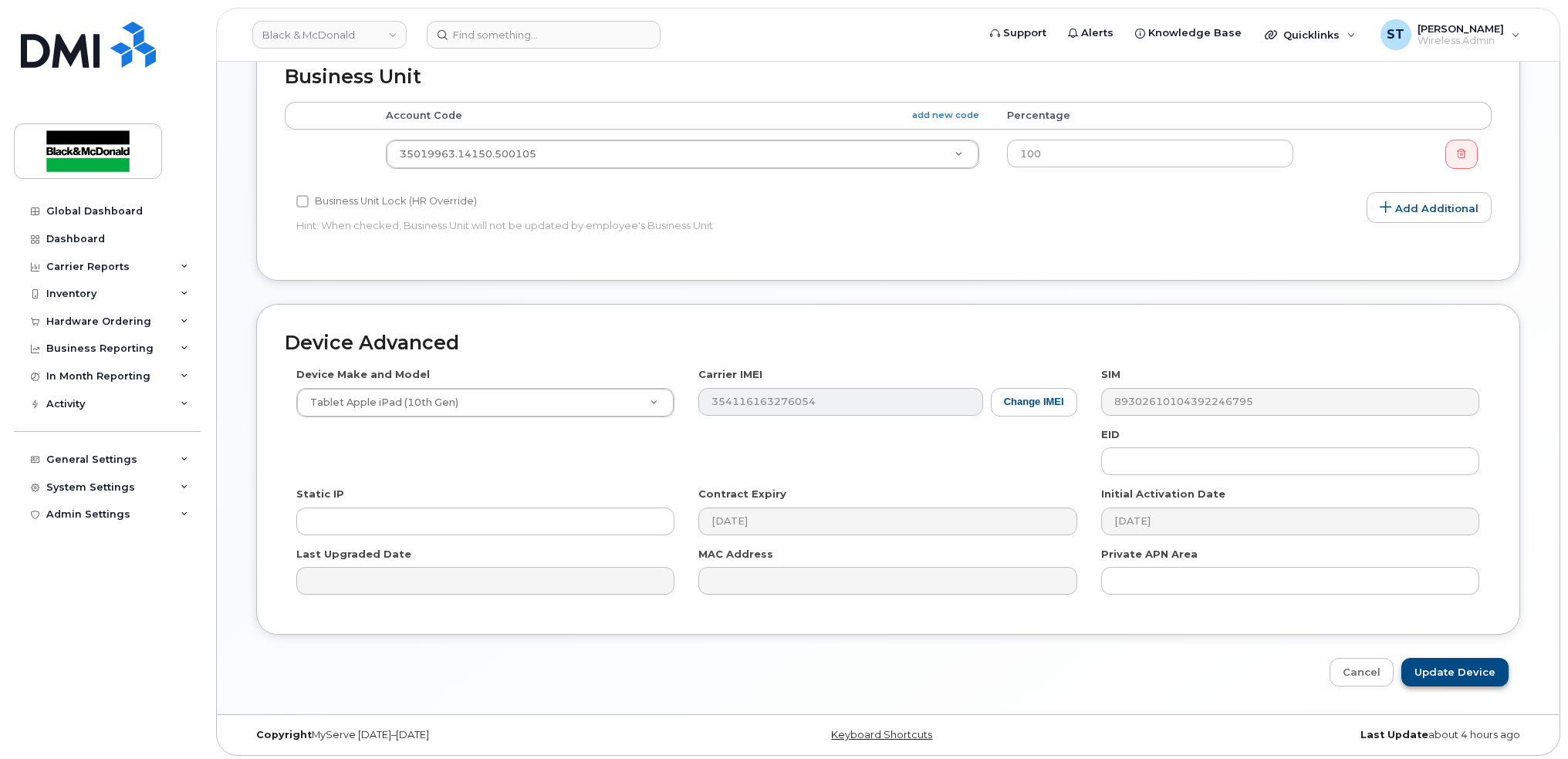
type input "[PERSON_NAME] iPAD"
click at [1450, 671] on input "Update Device" at bounding box center [1455, 671] width 107 height 28
type input "Saving..."
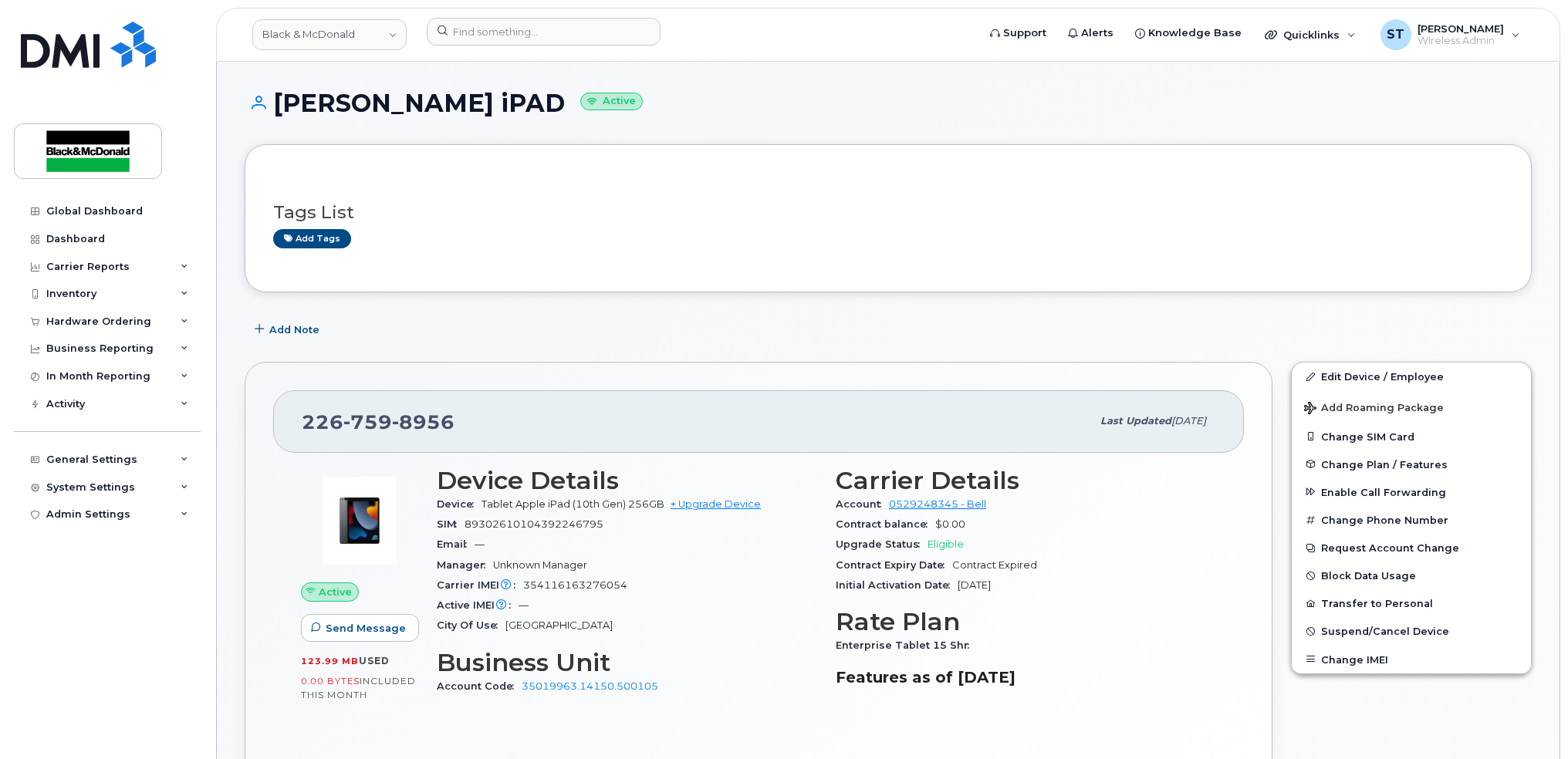
click at [798, 219] on h3 "Tags List" at bounding box center [888, 212] width 1230 height 19
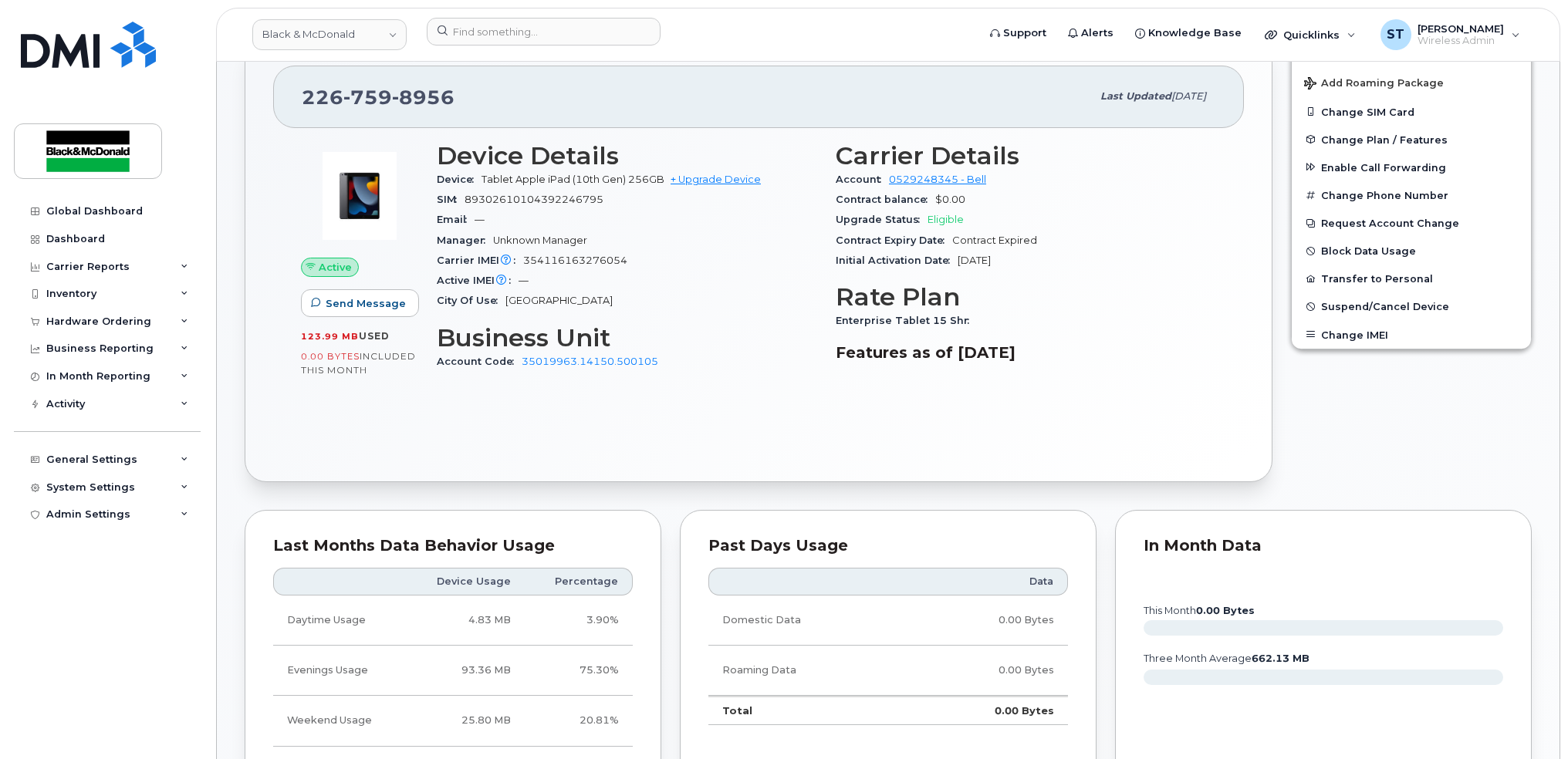
scroll to position [411, 0]
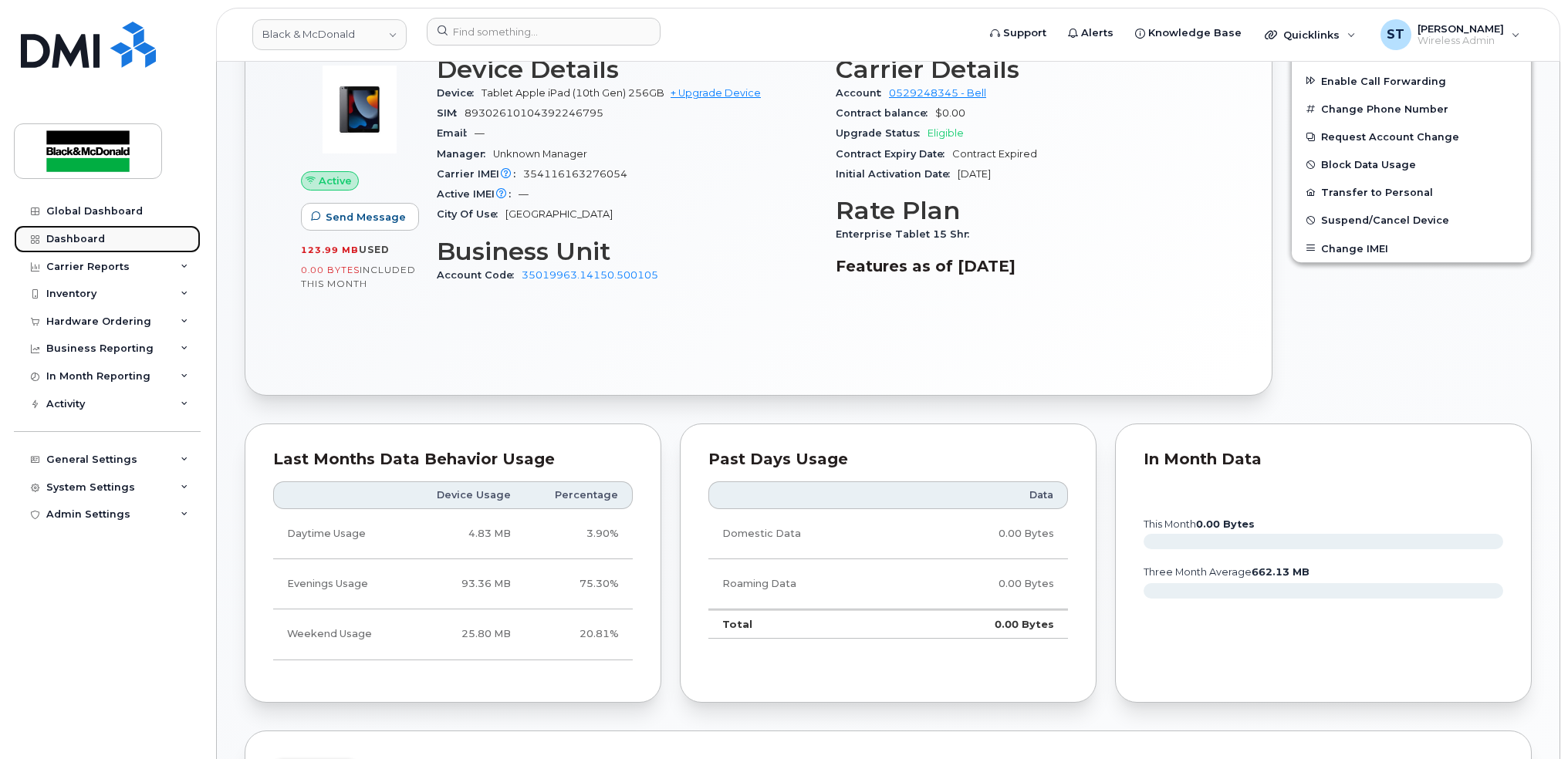
click at [57, 243] on div "Dashboard" at bounding box center [76, 239] width 58 height 13
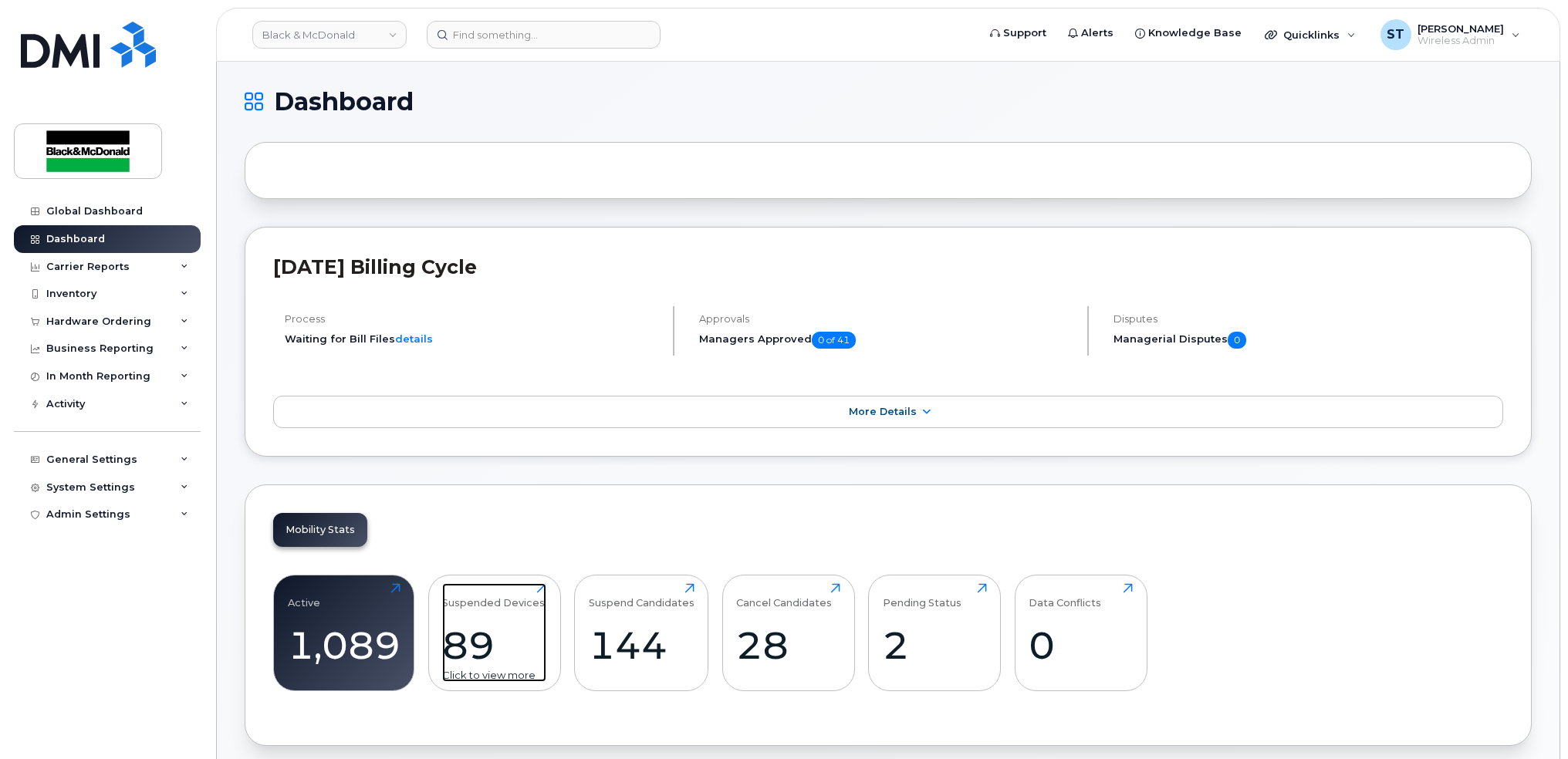
click at [476, 619] on div "Suspended Devices 89 Click to view more" at bounding box center [494, 632] width 104 height 98
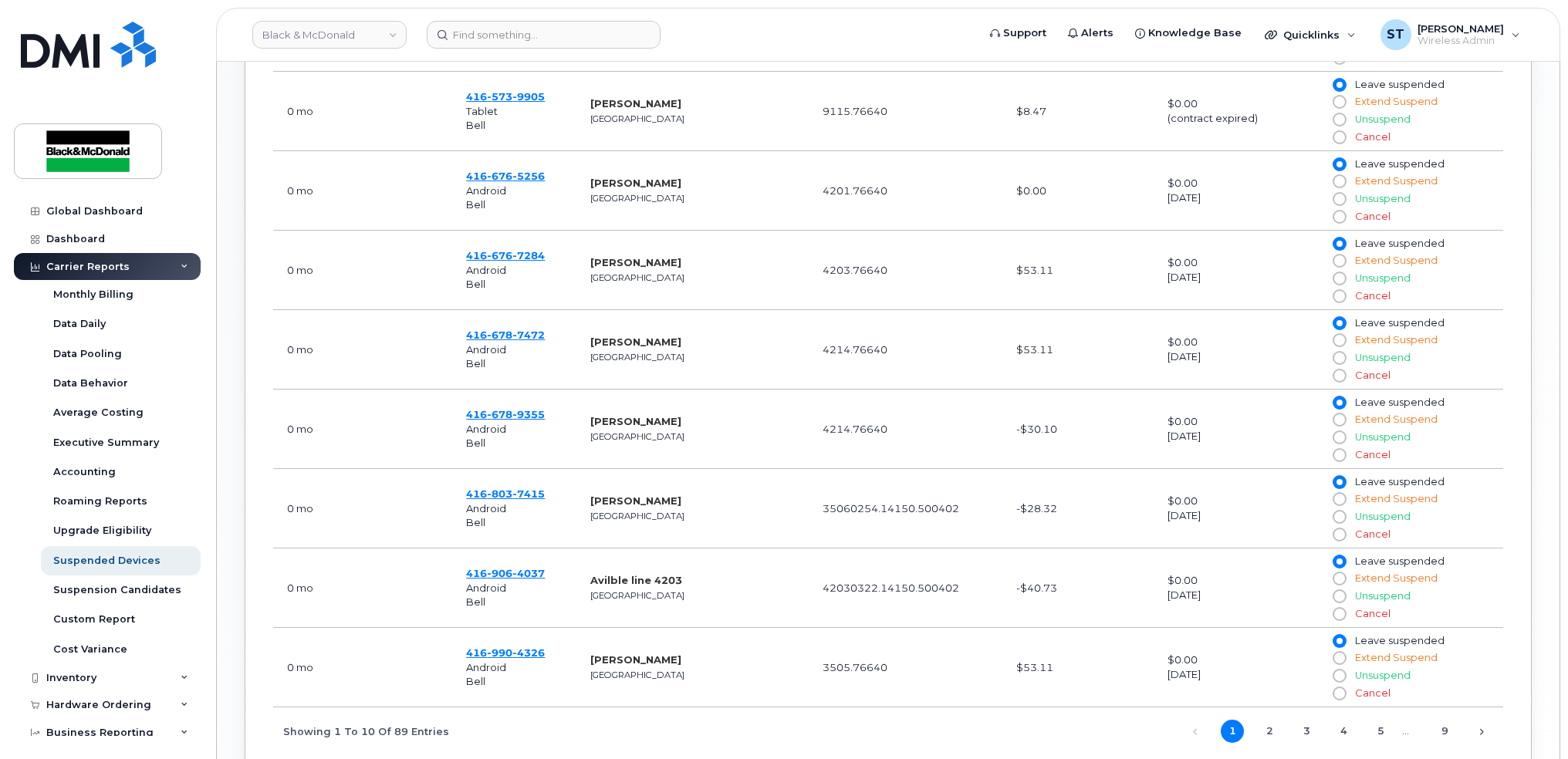
scroll to position [926, 0]
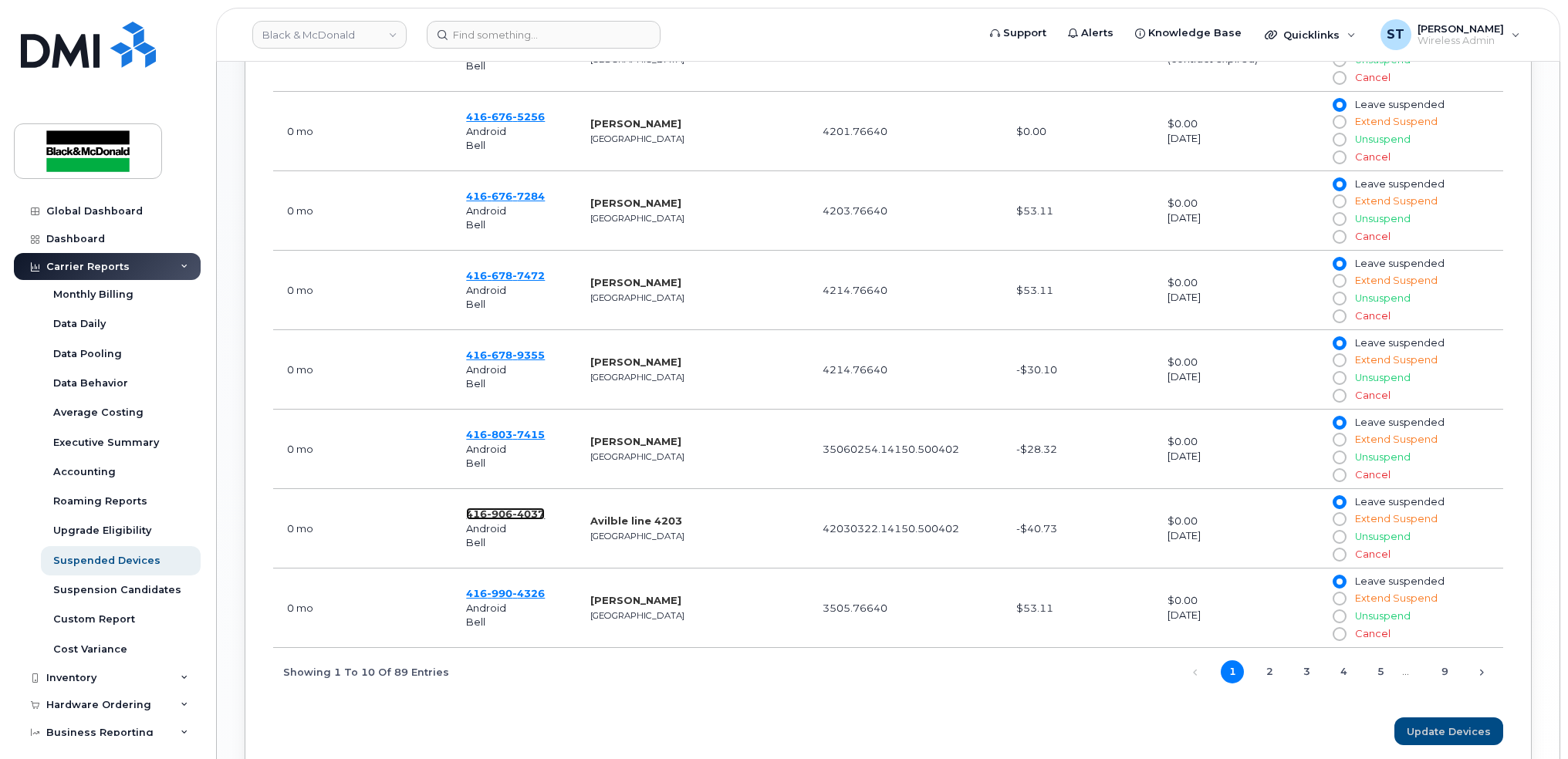
click at [496, 514] on span "906" at bounding box center [500, 513] width 25 height 13
click at [1269, 678] on link "2" at bounding box center [1270, 672] width 23 height 23
click at [1307, 668] on link "3" at bounding box center [1307, 672] width 23 height 23
click at [506, 355] on span "859" at bounding box center [500, 355] width 25 height 13
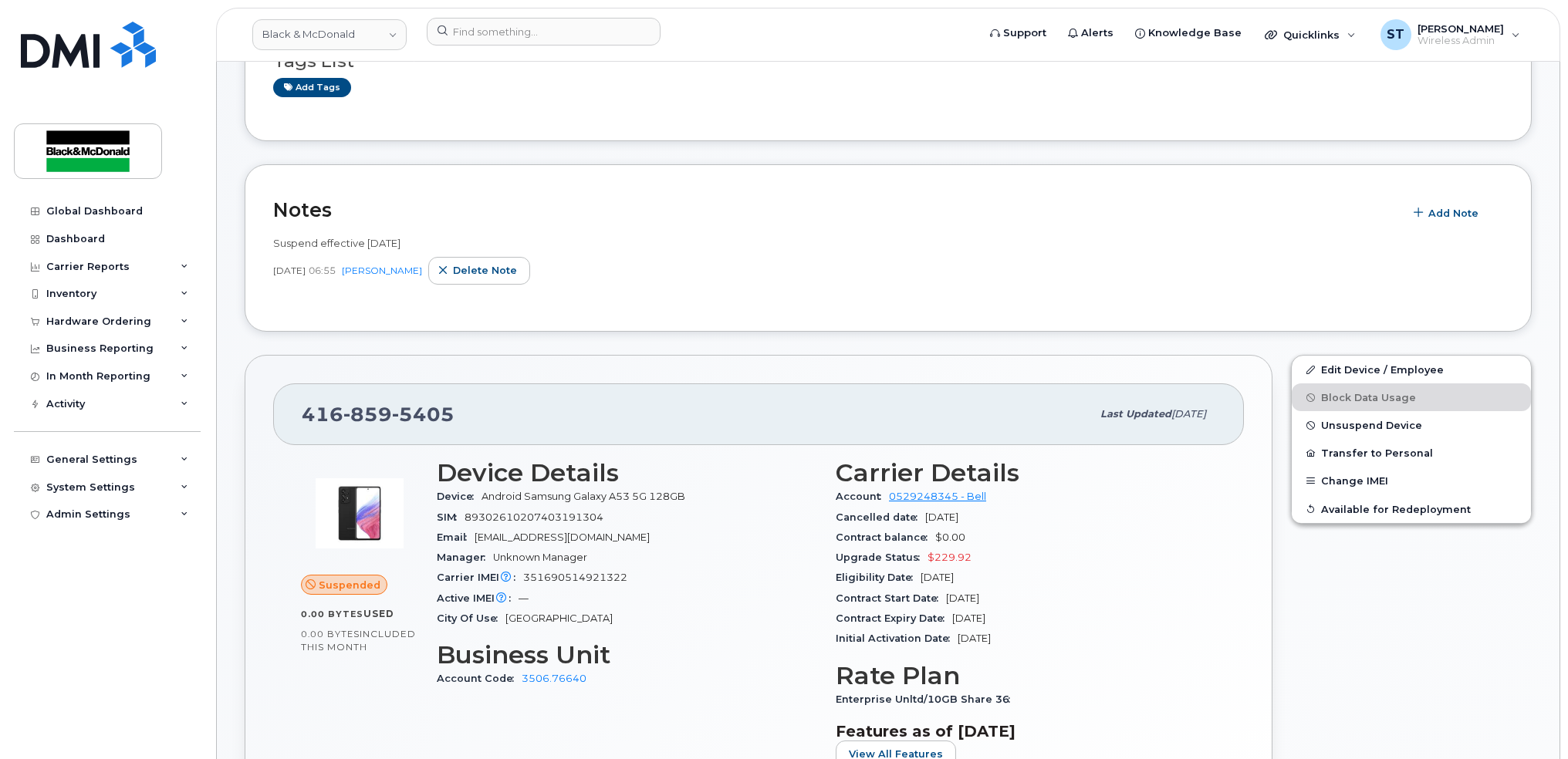
scroll to position [206, 0]
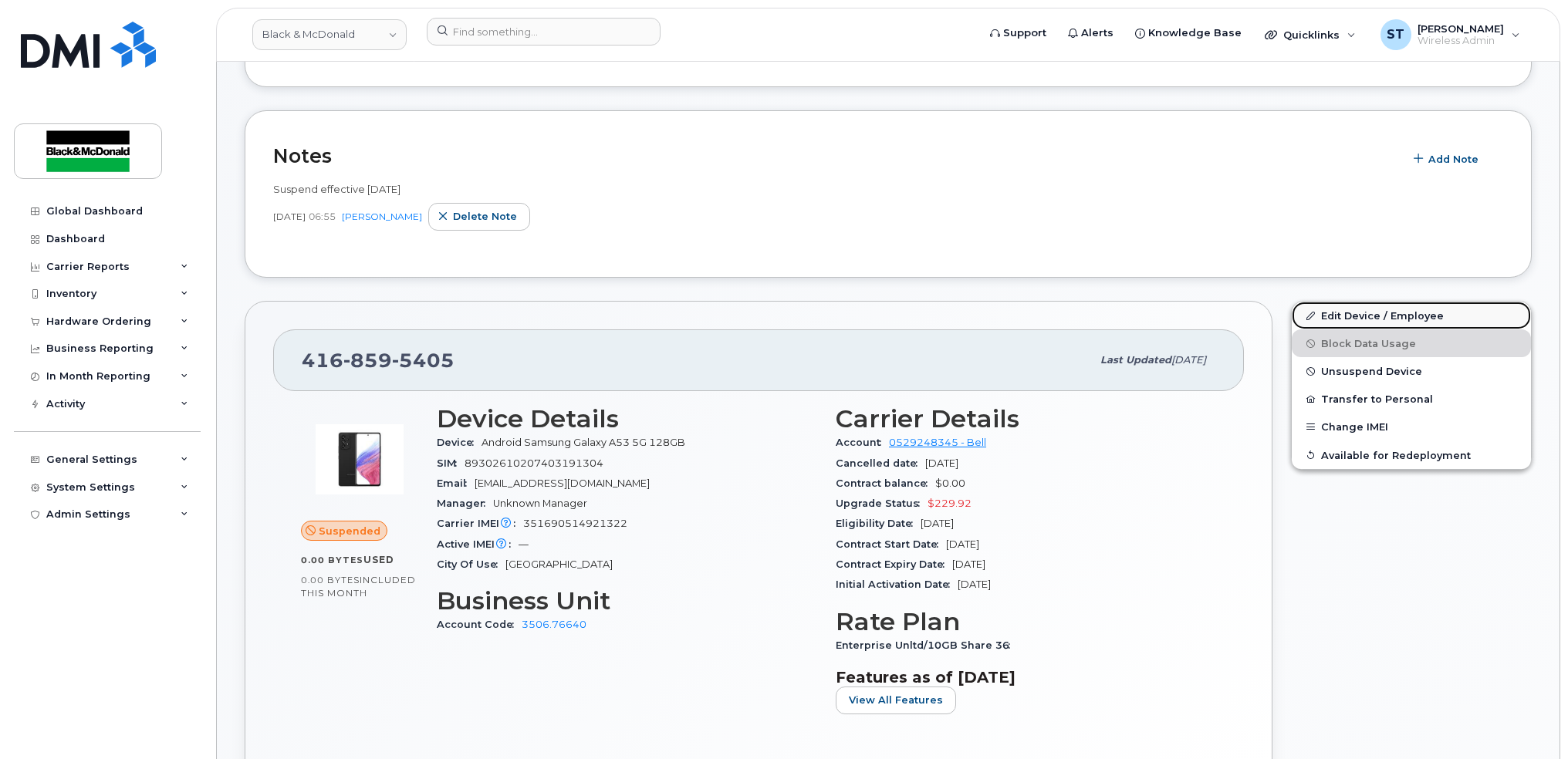
click at [1376, 313] on link "Edit Device / Employee" at bounding box center [1410, 316] width 239 height 28
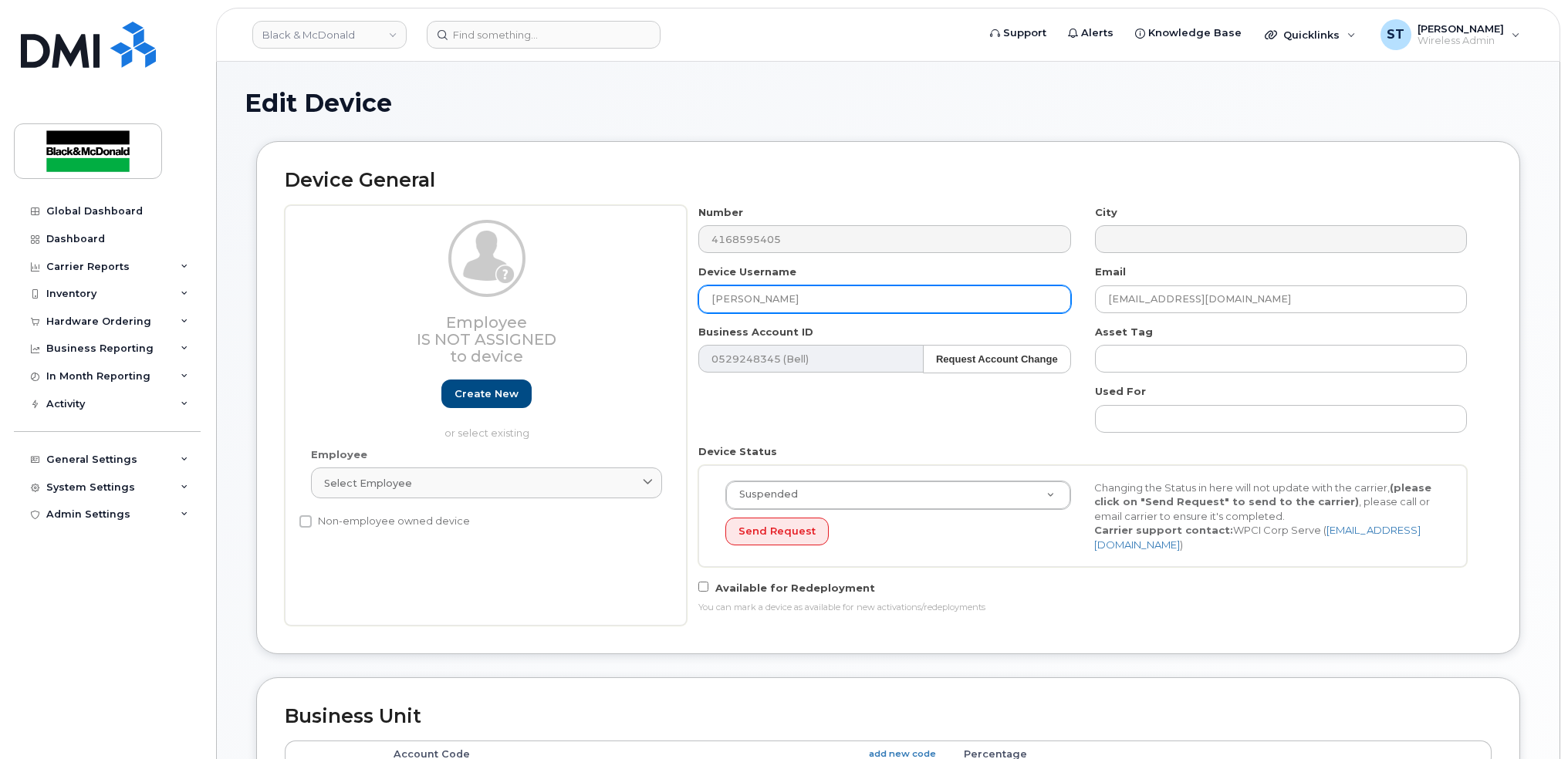
drag, startPoint x: 791, startPoint y: 300, endPoint x: 639, endPoint y: 296, distance: 152.1
click at [639, 296] on div "Employee Is not assigned to device Create new or select existing Employee Selec…" at bounding box center [888, 415] width 1206 height 420
paste input "[PERSON_NAME]"
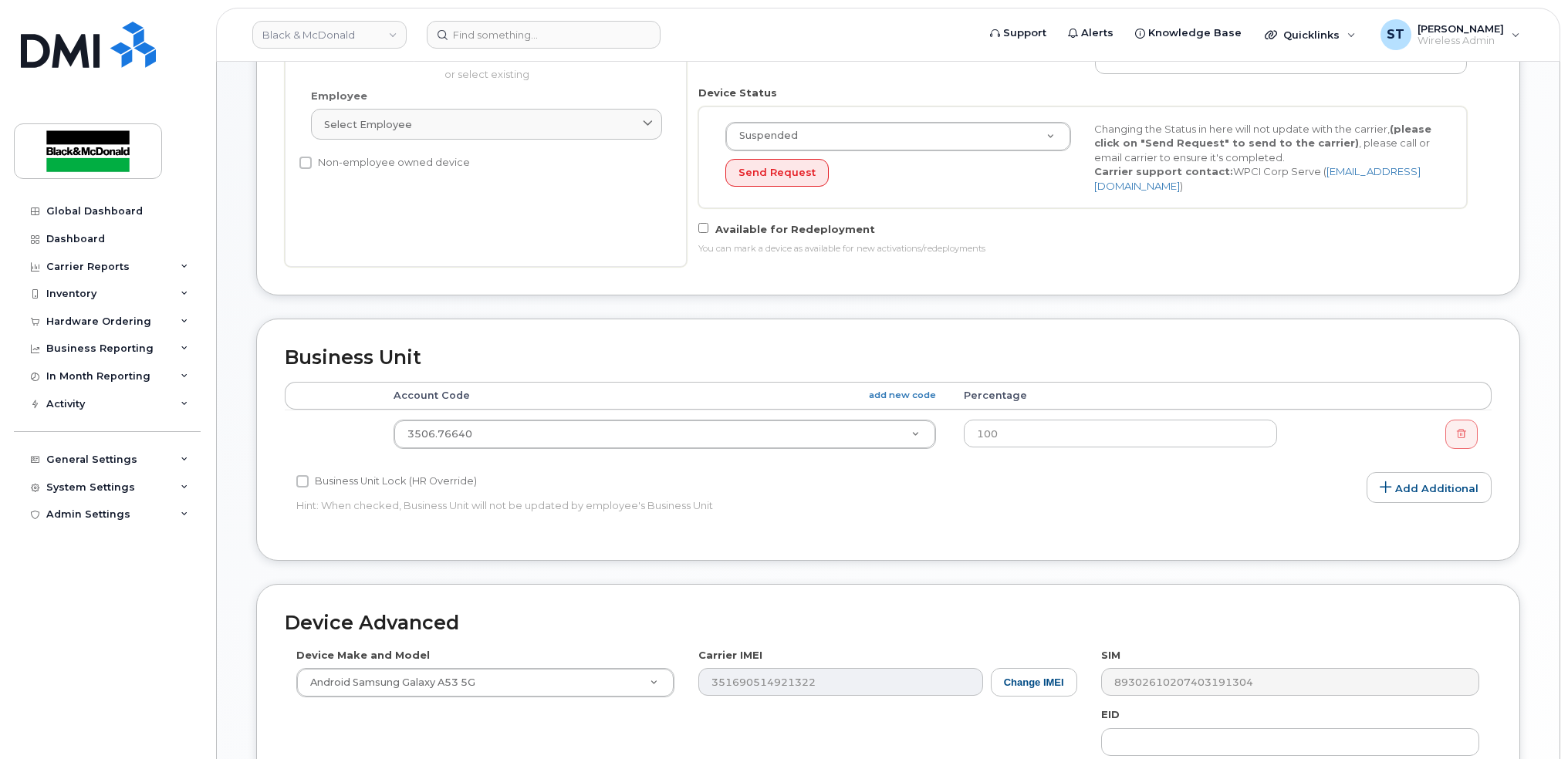
scroll to position [411, 0]
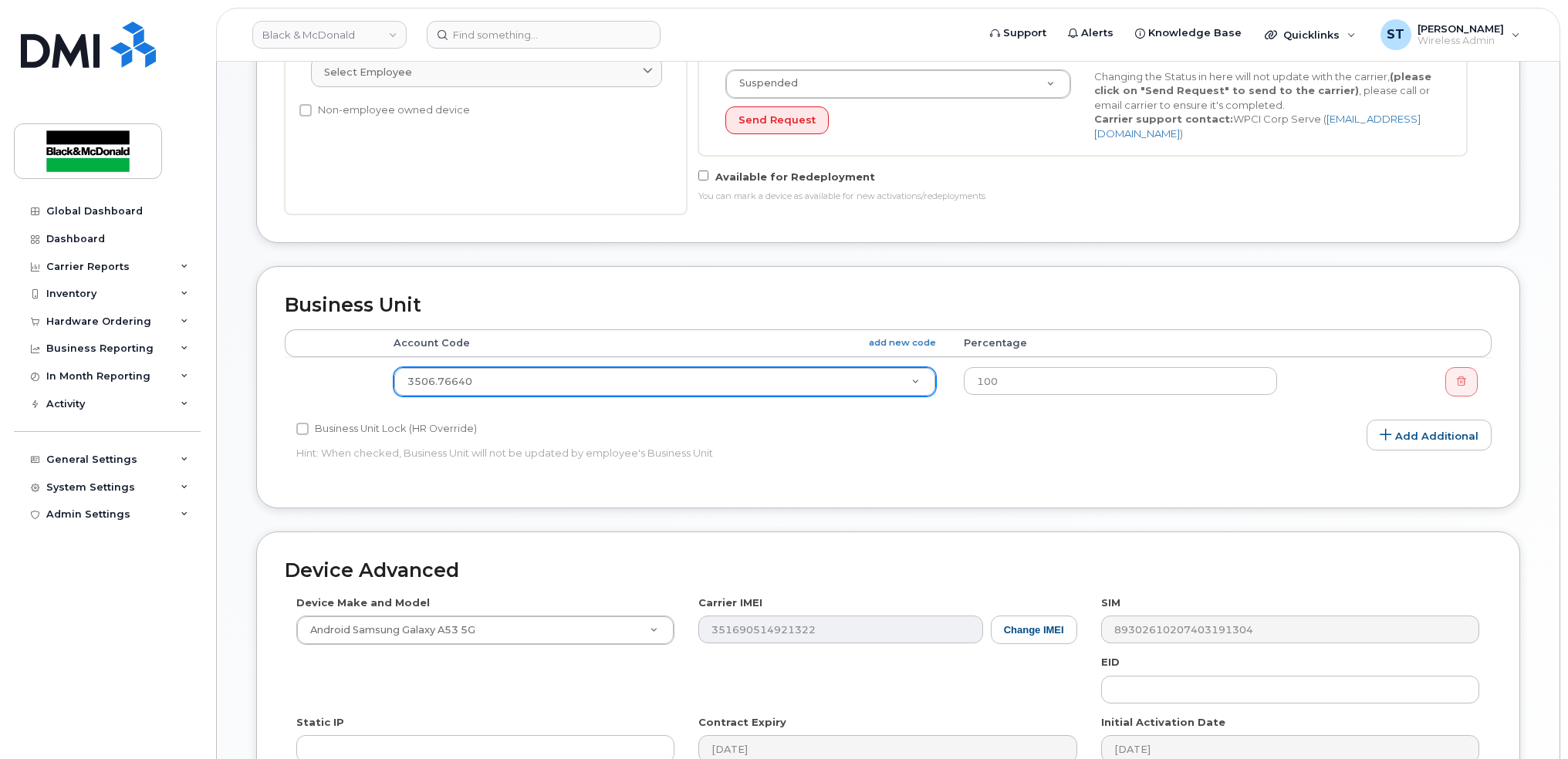
type input "[PERSON_NAME]"
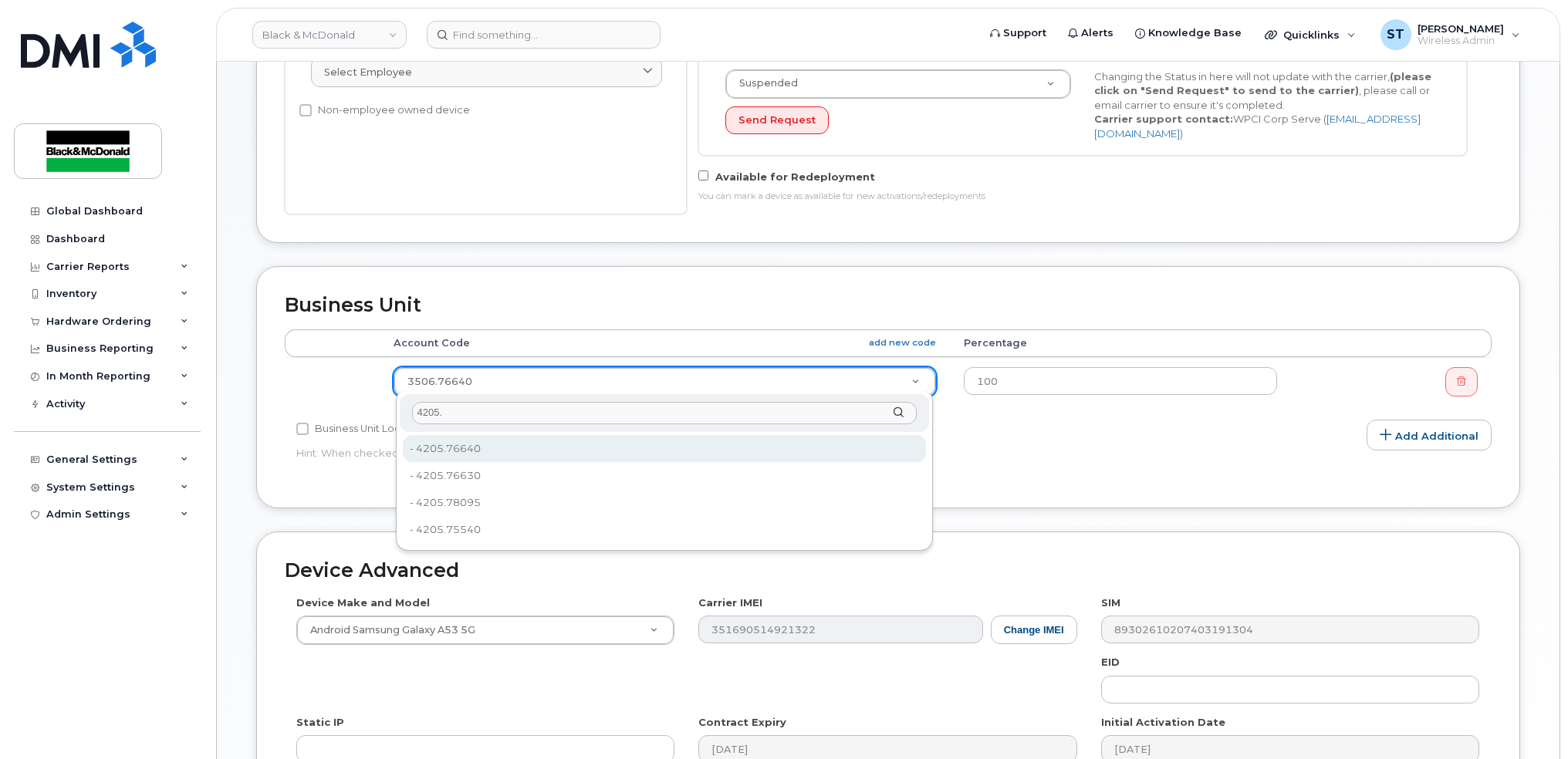
type input "4205."
type input "81179"
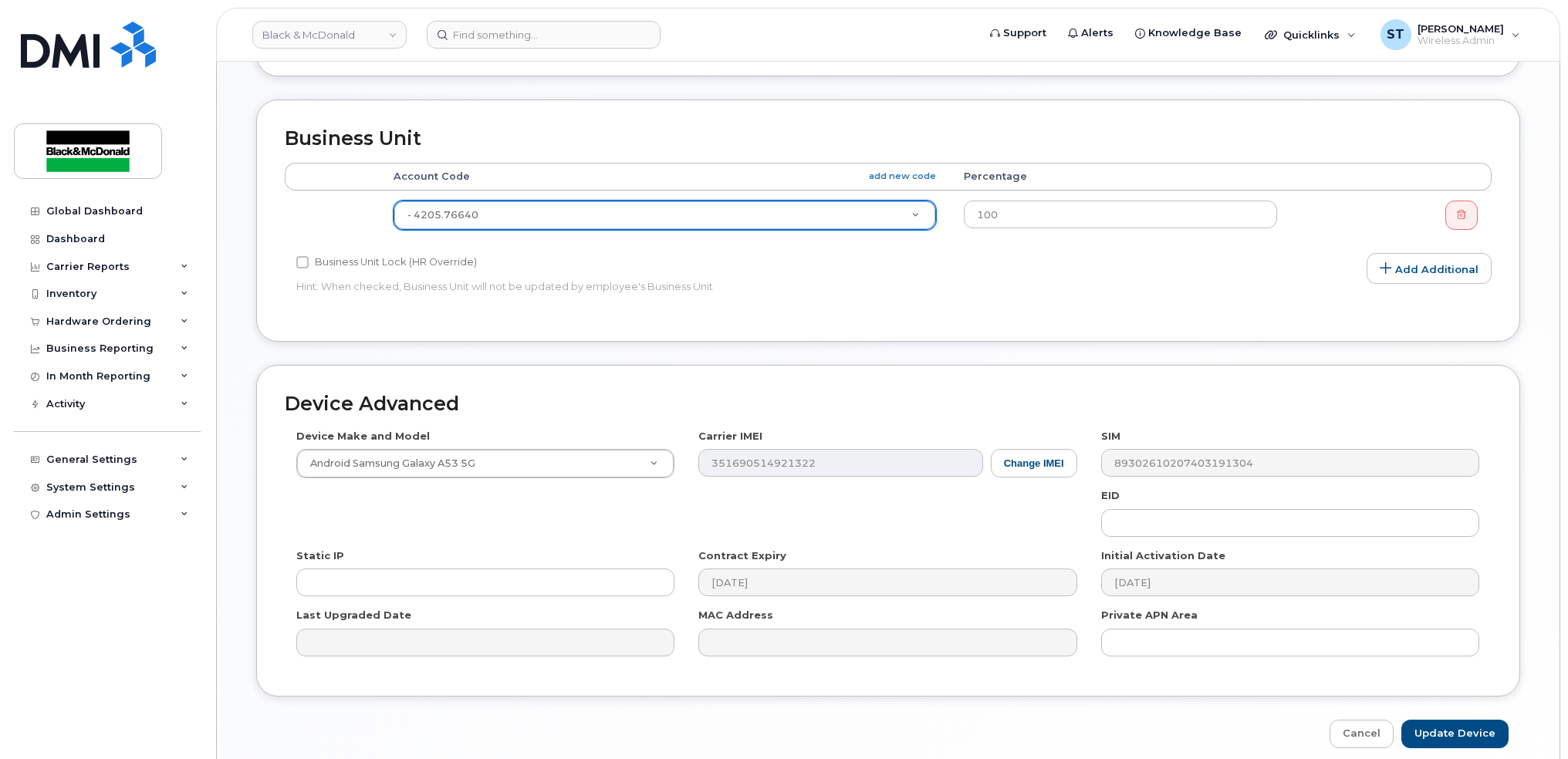
scroll to position [639, 0]
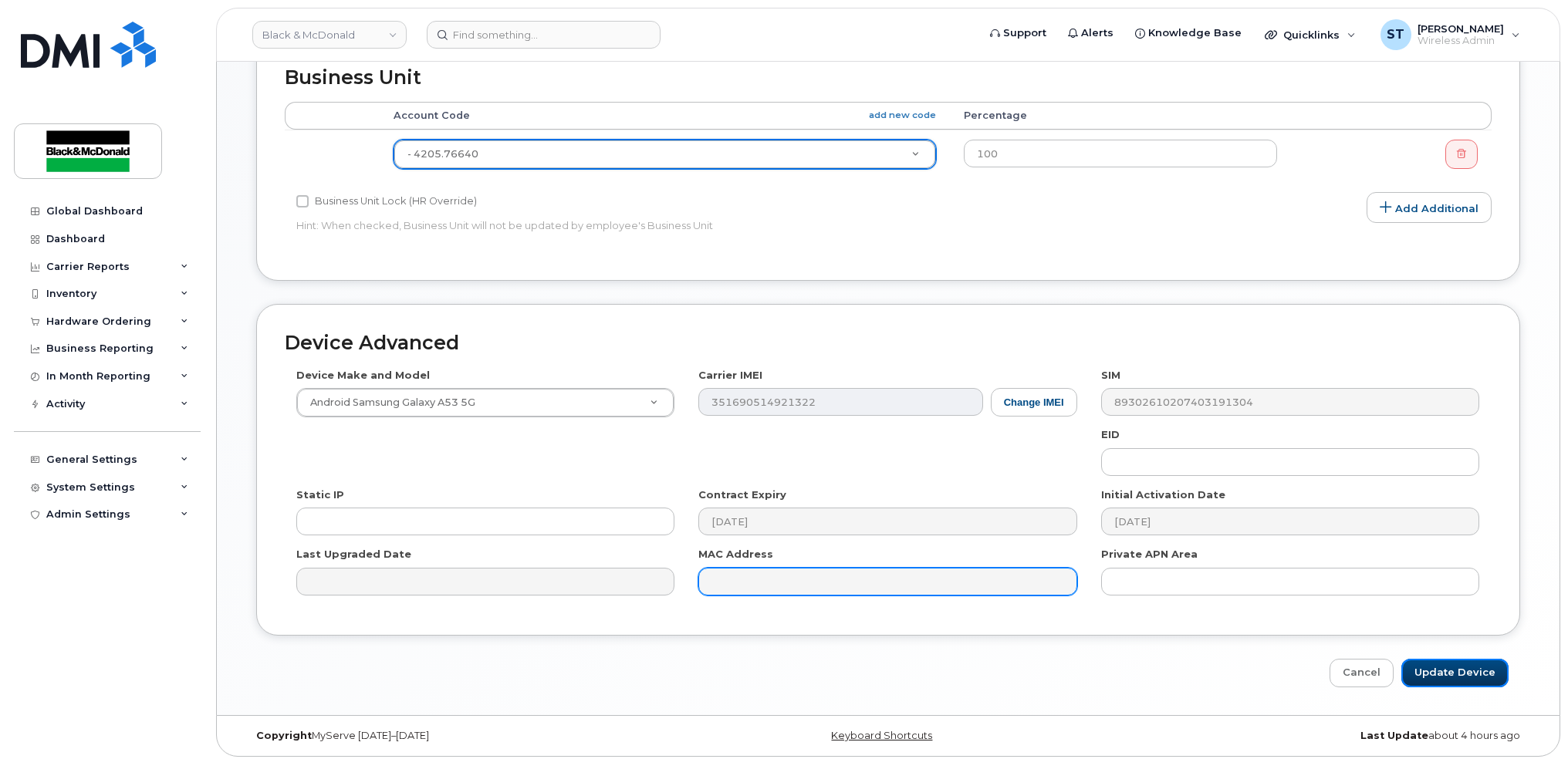
drag, startPoint x: 1424, startPoint y: 666, endPoint x: 1027, endPoint y: 588, distance: 404.6
click at [1425, 666] on input "Update Device" at bounding box center [1455, 672] width 107 height 28
type input "Saving..."
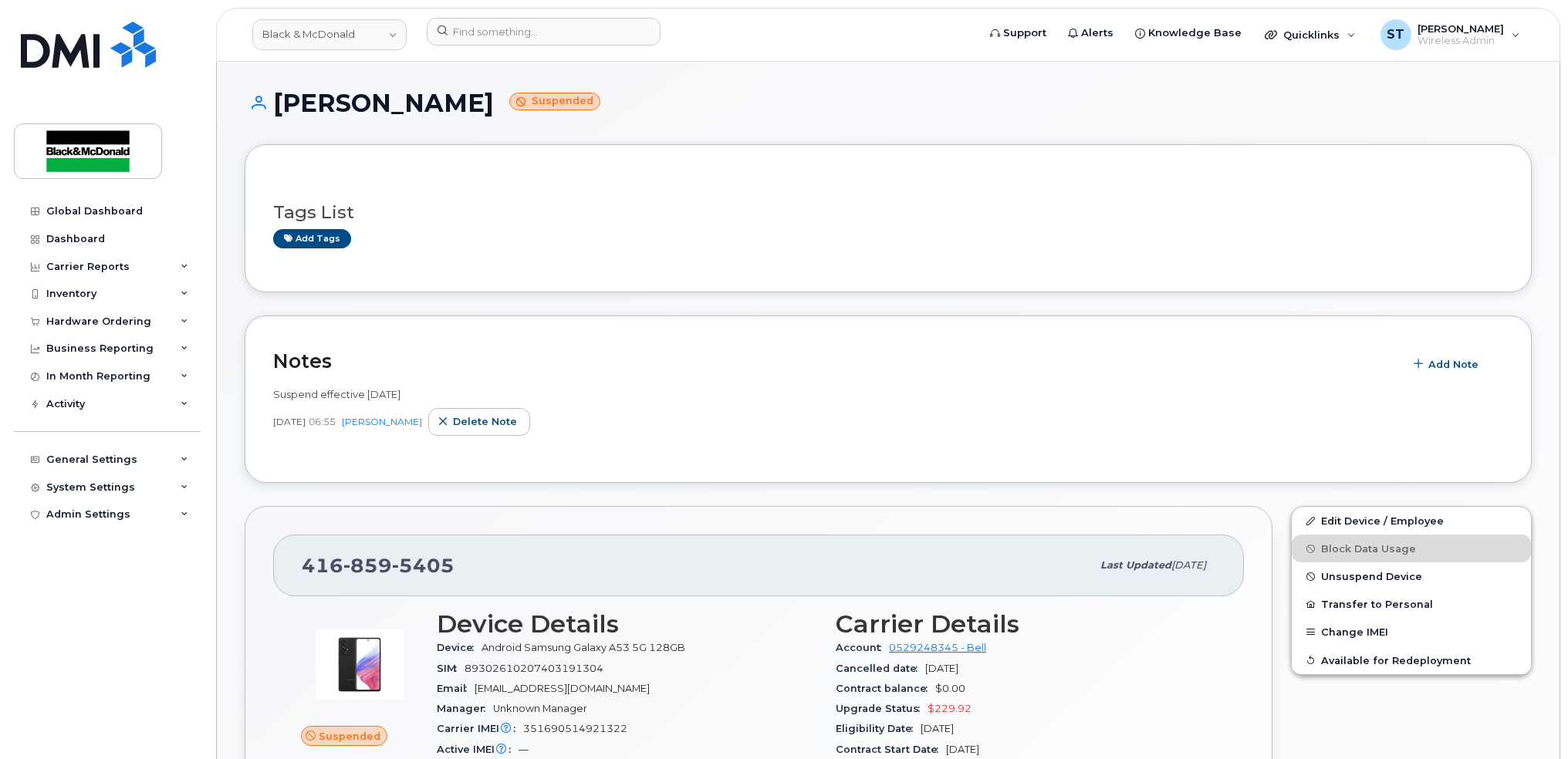
click at [830, 433] on div "Apr 03, 2025 06:55 Sogand Tavakoli Delete note" at bounding box center [888, 422] width 1230 height 28
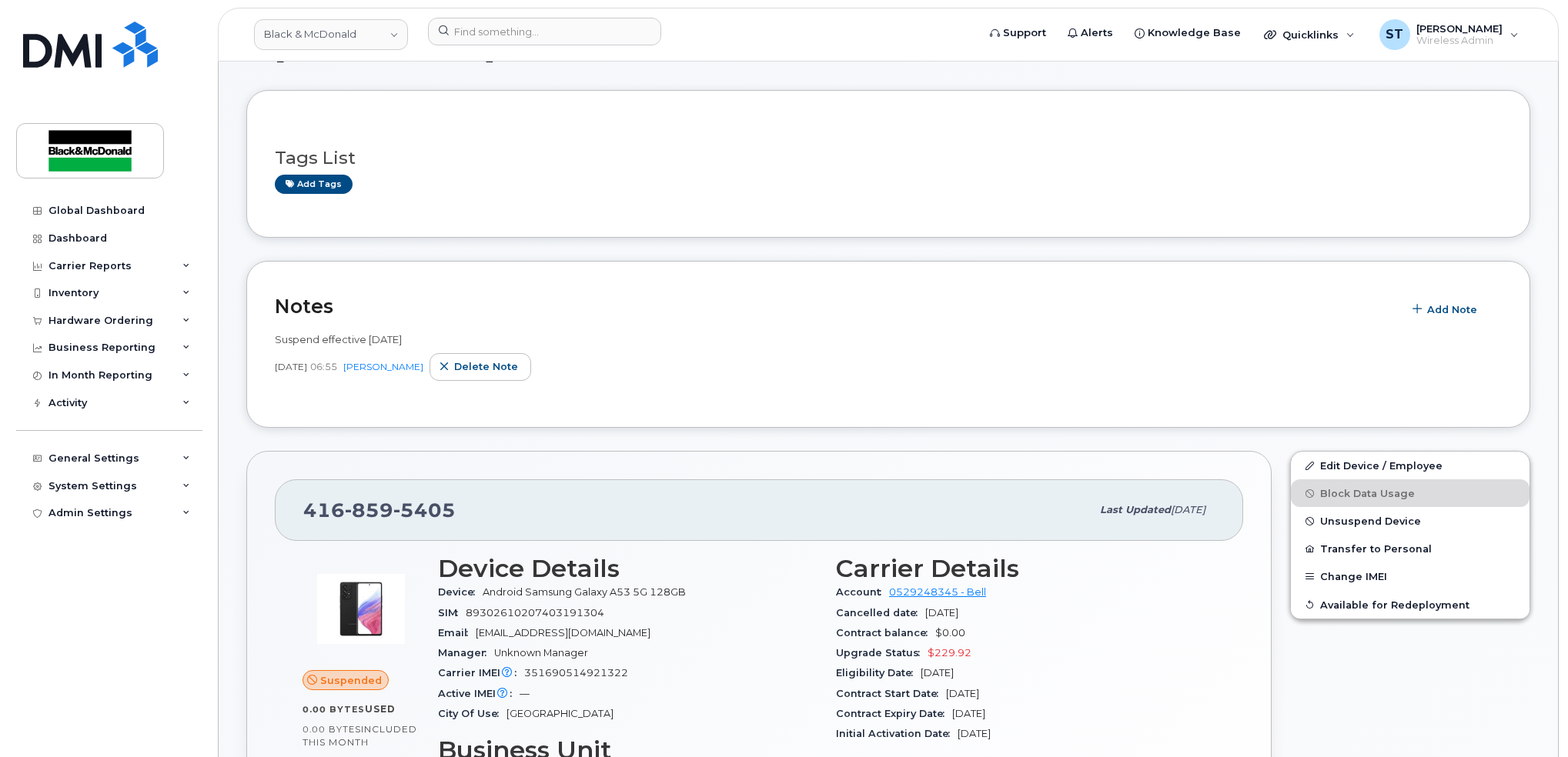
scroll to position [102, 0]
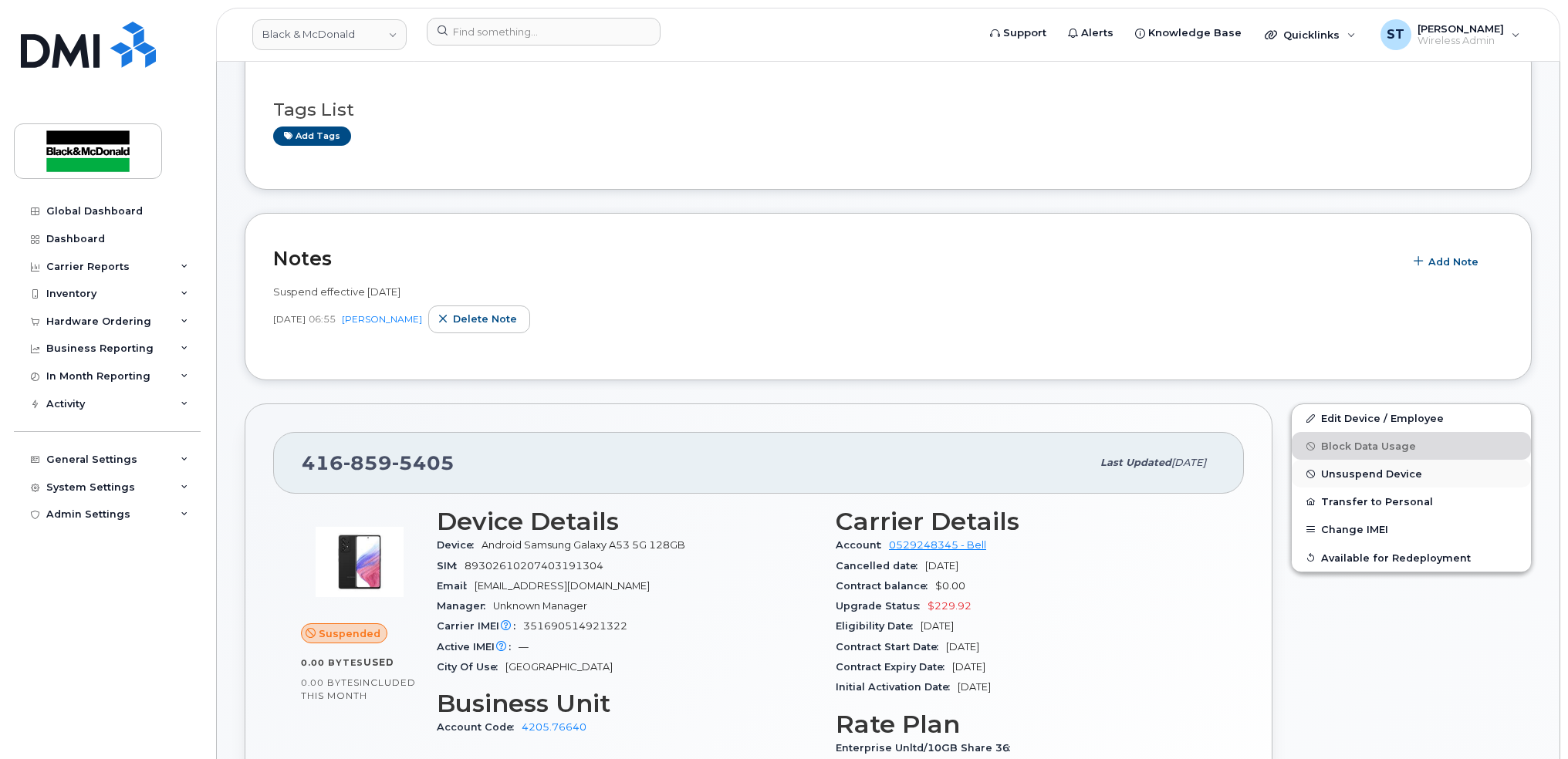
click at [1350, 473] on span "Unsuspend Device" at bounding box center [1371, 474] width 101 height 12
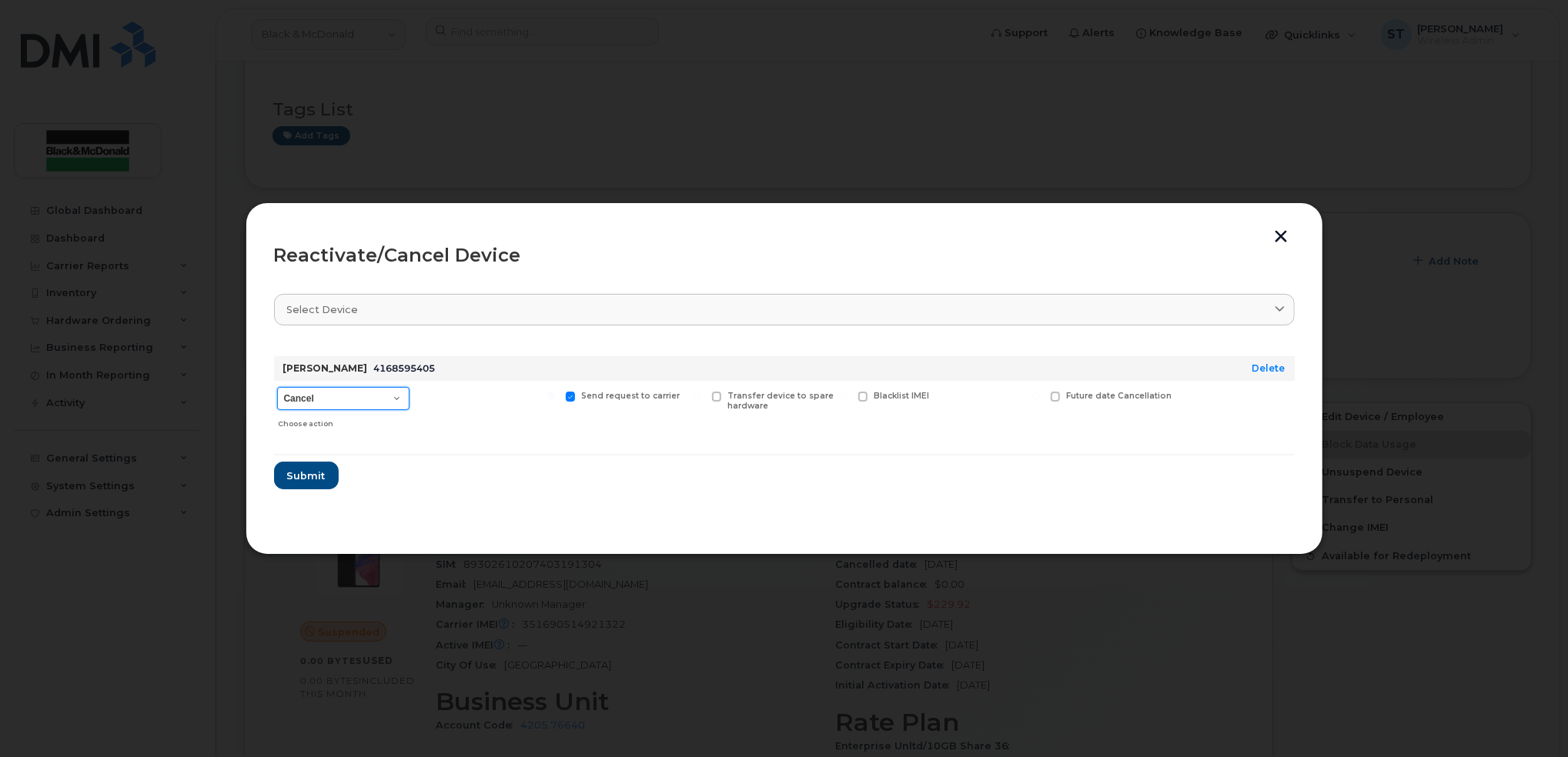
drag, startPoint x: 364, startPoint y: 396, endPoint x: 361, endPoint y: 402, distance: 6.7
click at [364, 396] on select "Cancel Suspend - Extend Suspension Reactivate" at bounding box center [343, 398] width 132 height 23
select select "[object Object]"
click at [277, 387] on select "Cancel Suspend - Extend Suspension Reactivate" at bounding box center [343, 398] width 132 height 23
click at [317, 471] on span "Submit" at bounding box center [306, 475] width 39 height 15
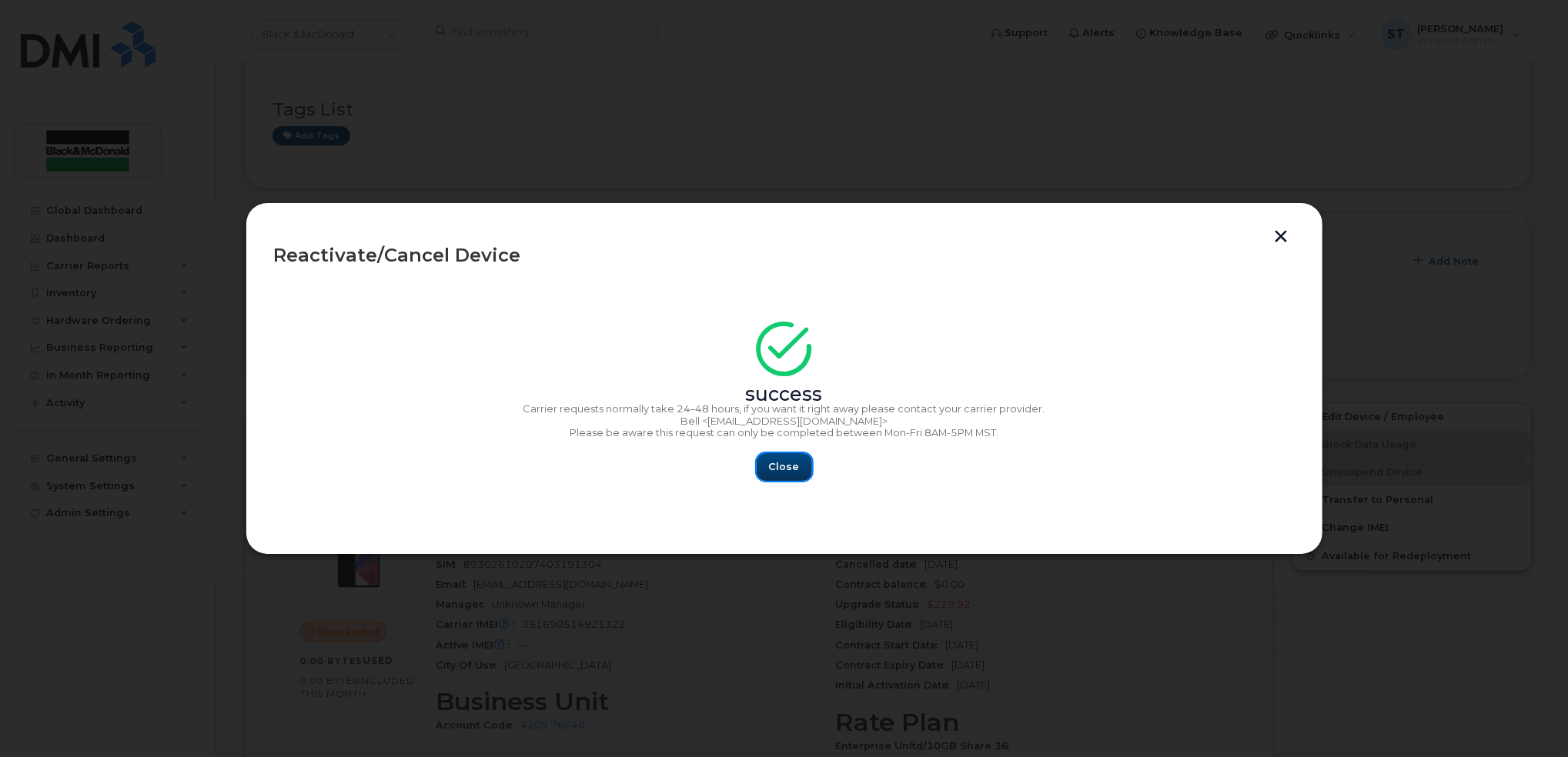
click at [809, 476] on div "Close" at bounding box center [784, 466] width 1021 height 28
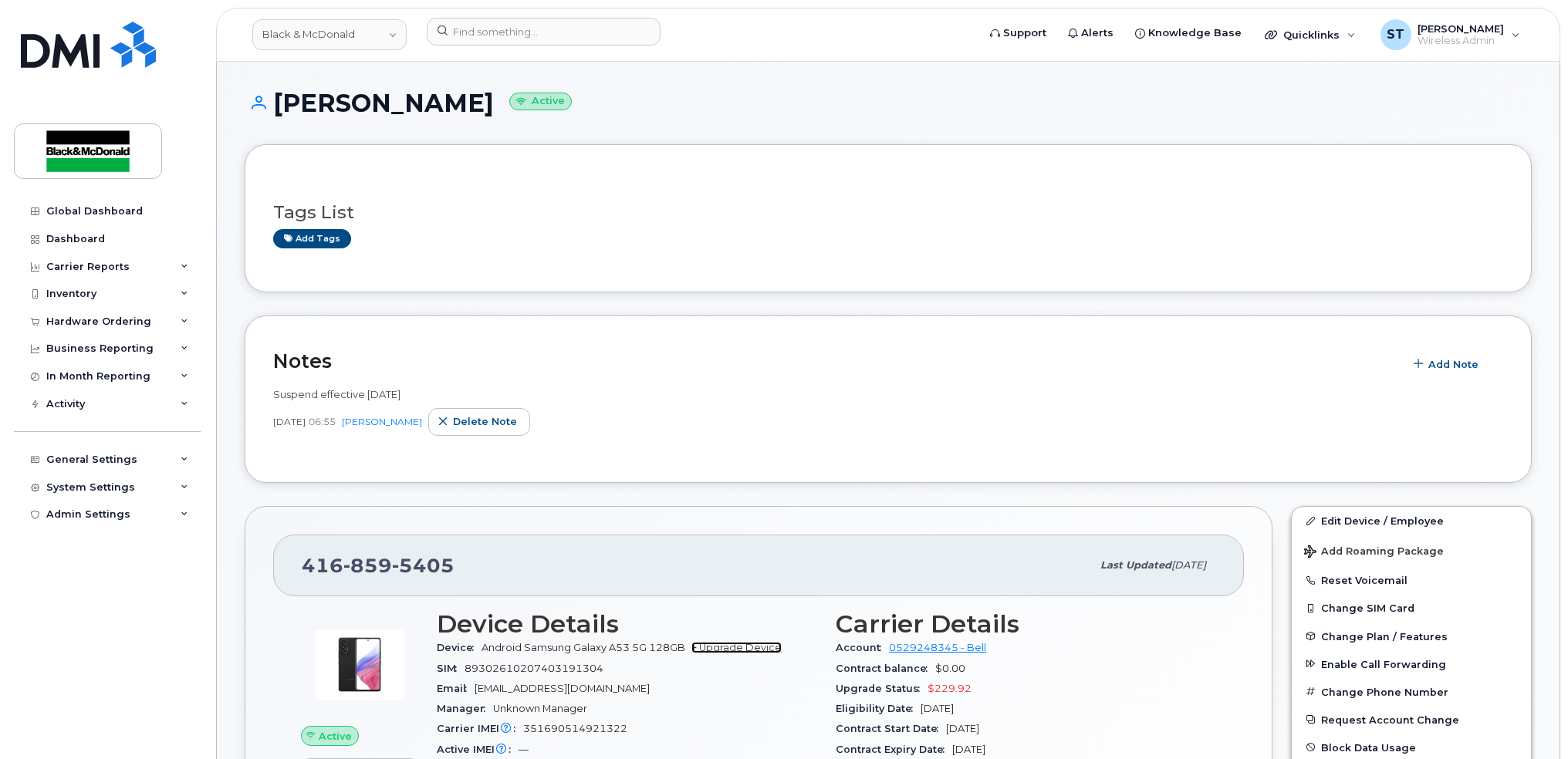
click at [744, 652] on link "+ Upgrade Device" at bounding box center [736, 648] width 91 height 12
drag, startPoint x: 477, startPoint y: 557, endPoint x: 257, endPoint y: 548, distance: 220.2
click at [259, 548] on div "416 859 5405 Last updated Sep 09, 2025 Active Send Message 0.00 Bytes  used 0.0…" at bounding box center [758, 757] width 1028 height 504
copy span "416 859 5405"
click at [763, 651] on link "+ Upgrade Device" at bounding box center [736, 648] width 91 height 12
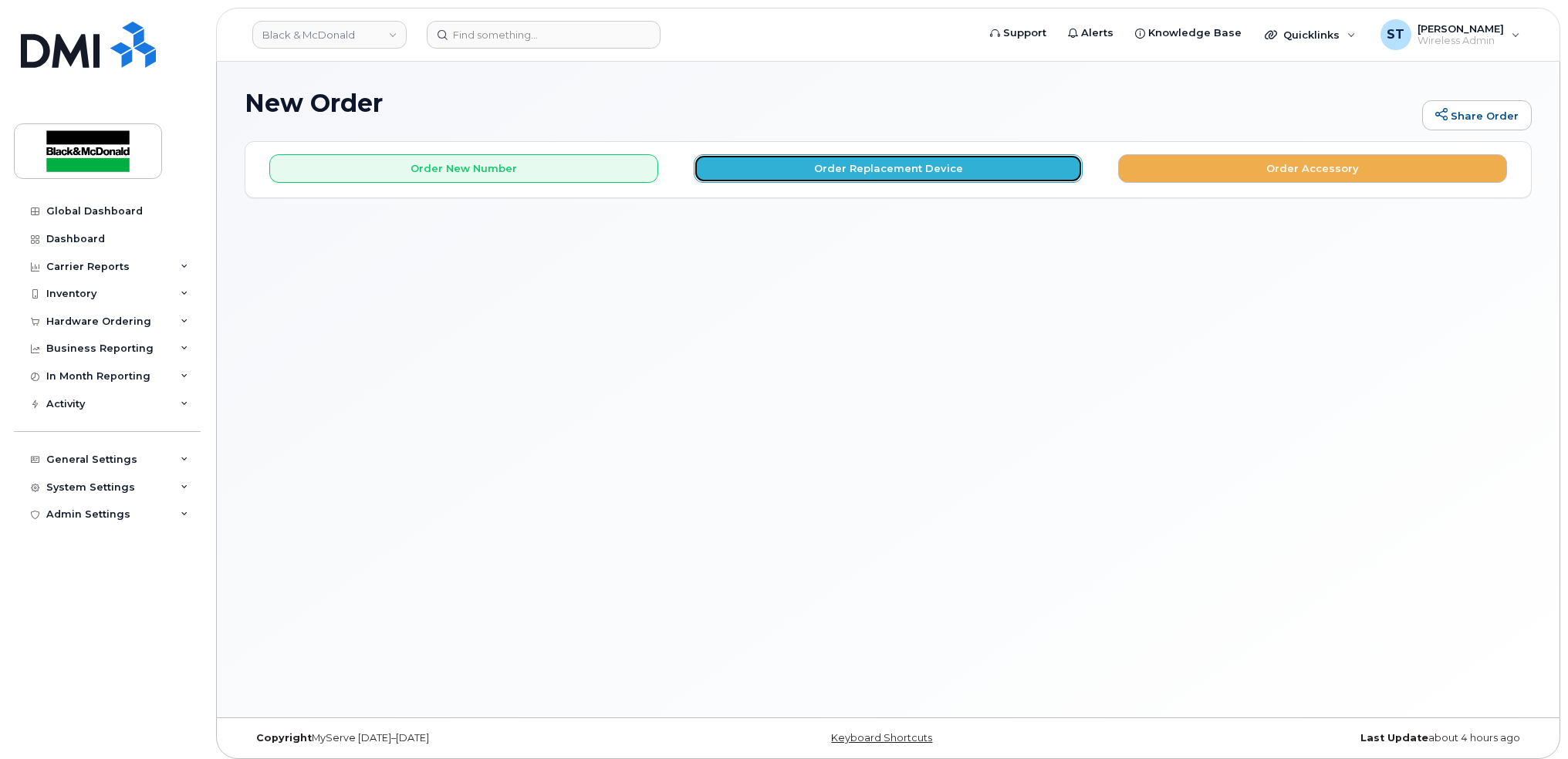
click at [871, 171] on button "Order Replacement Device" at bounding box center [888, 168] width 389 height 28
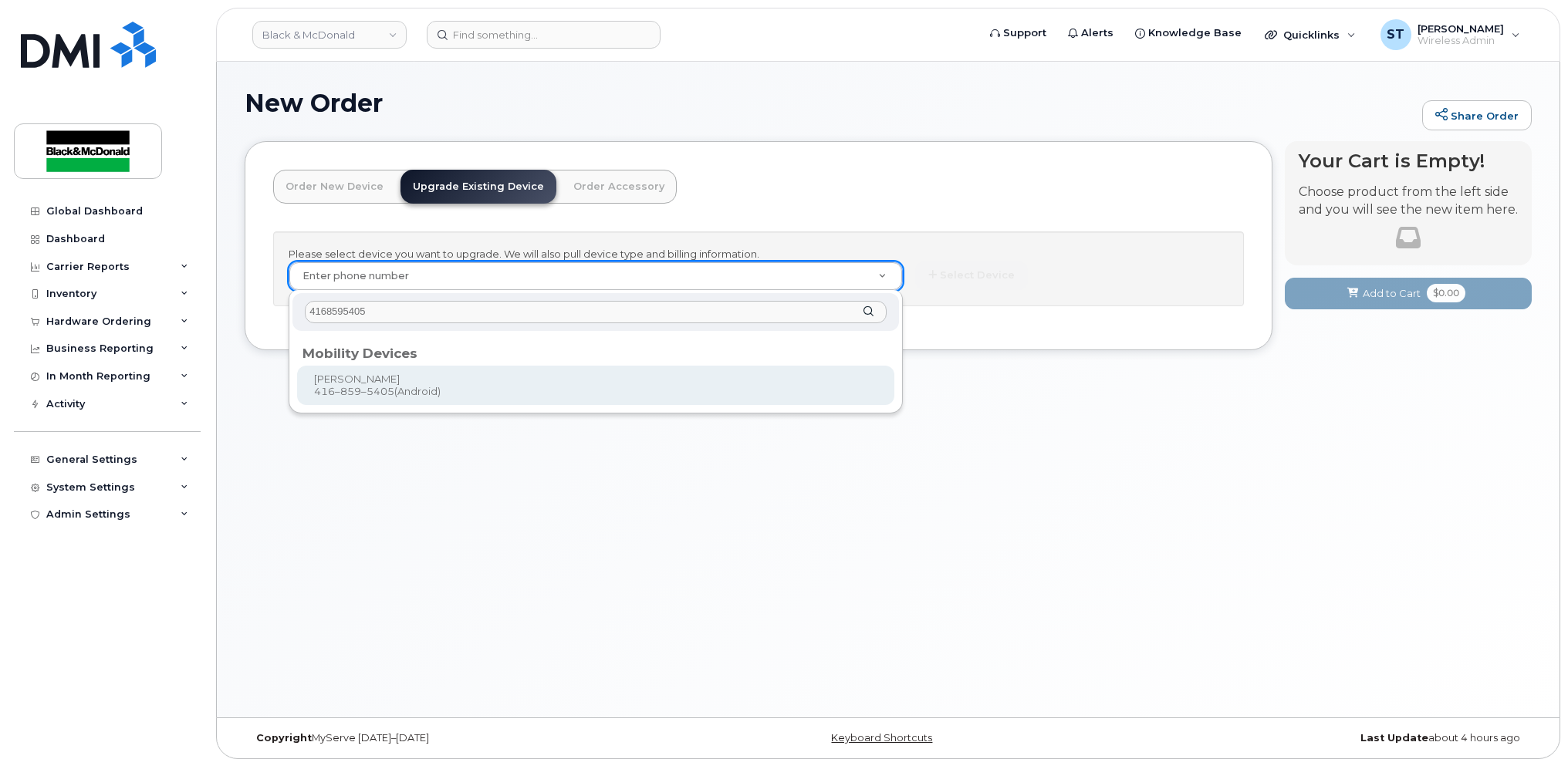
type input "4168595405"
type input "843628"
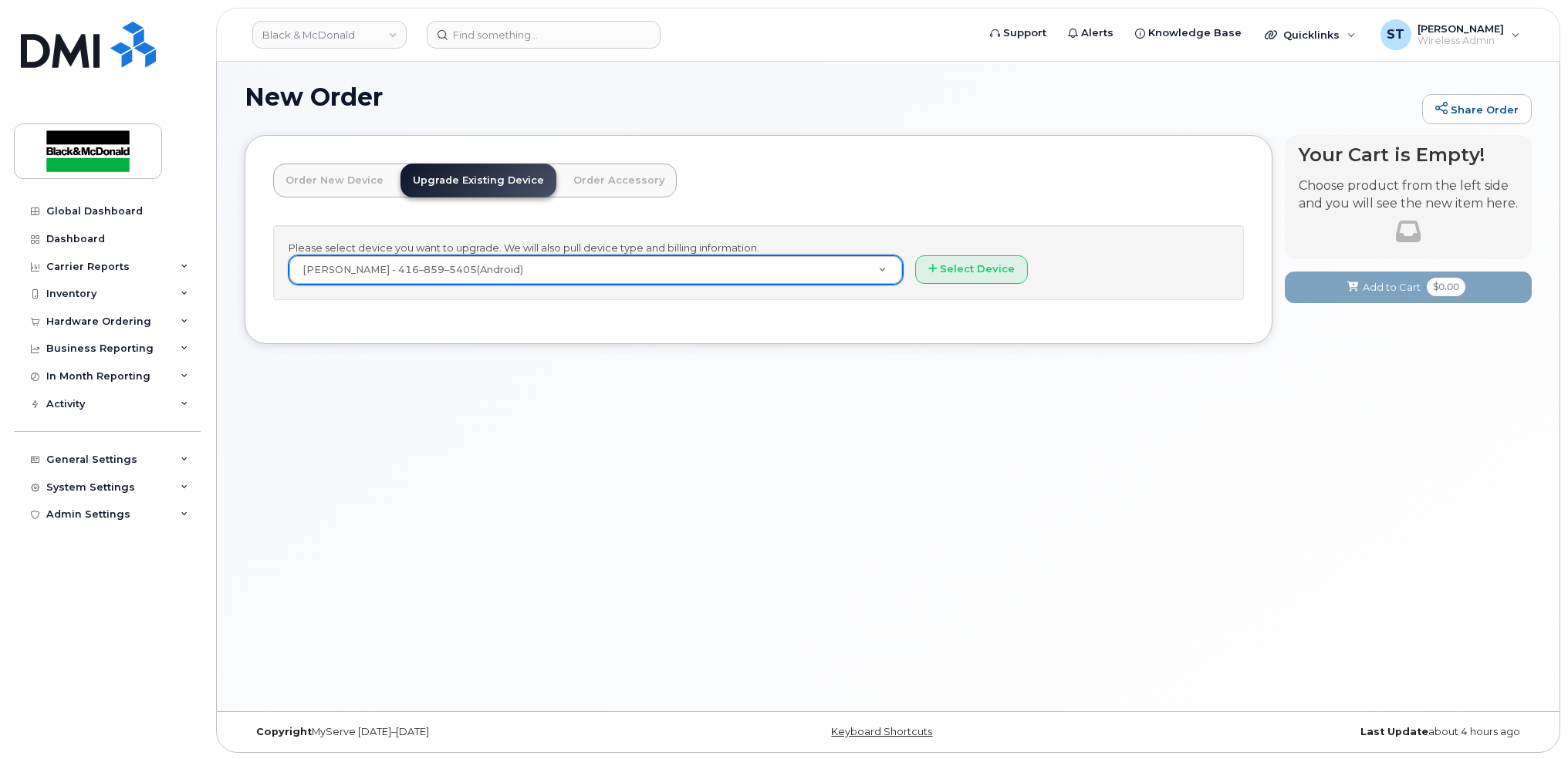
scroll to position [8, 0]
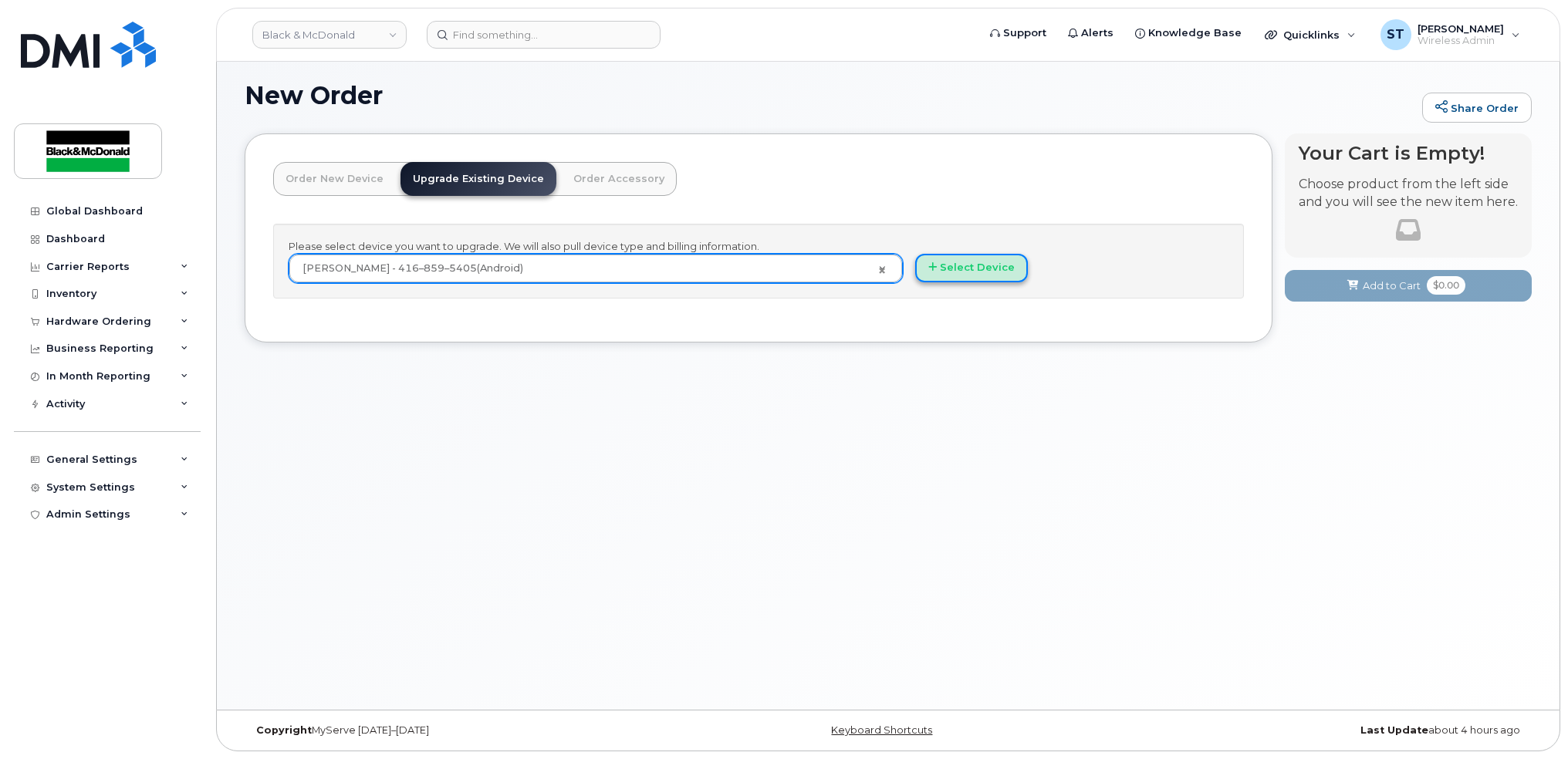
click at [965, 264] on button "Select Device" at bounding box center [972, 267] width 113 height 28
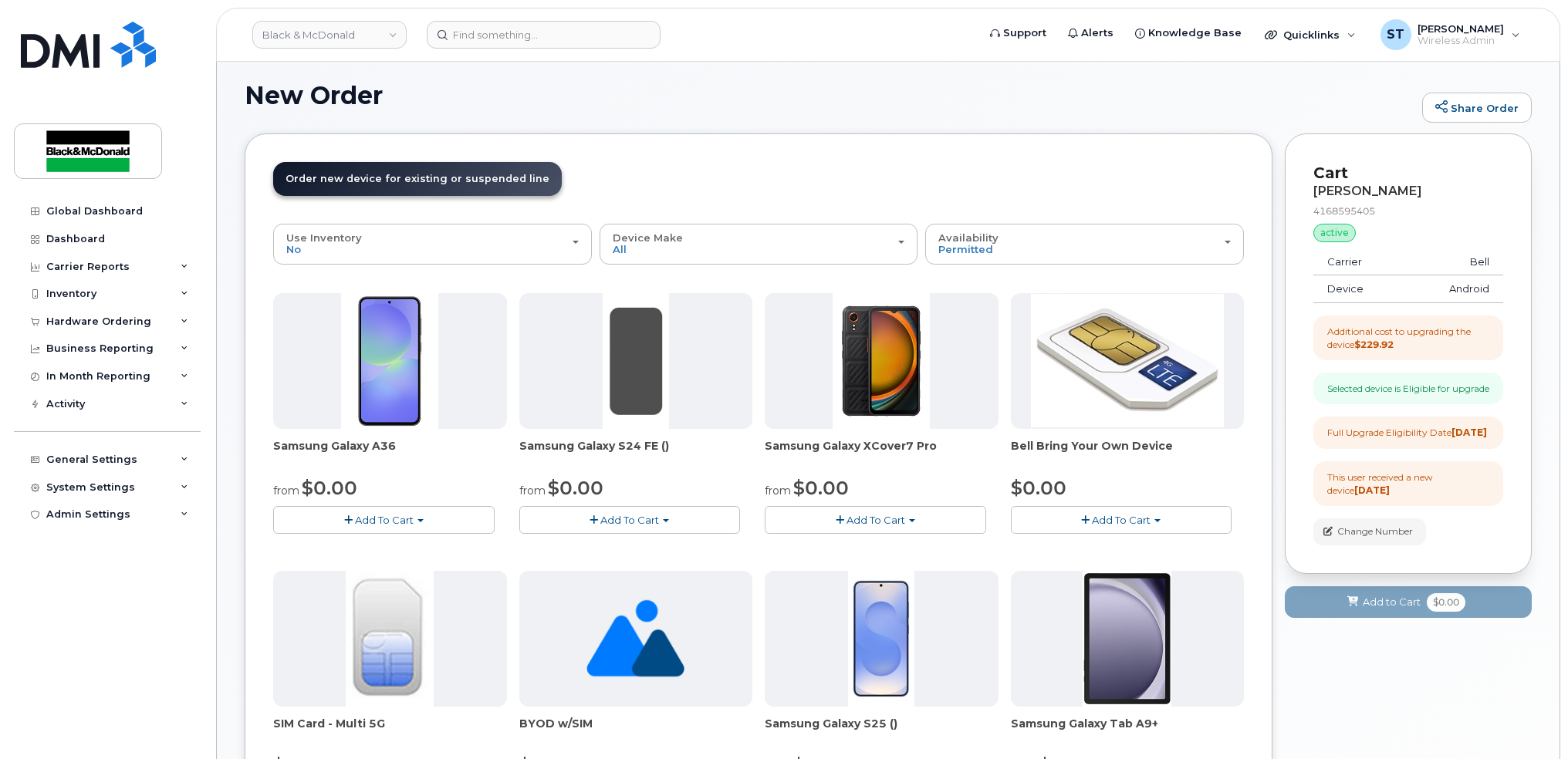
click at [376, 519] on span "Add To Cart" at bounding box center [384, 519] width 58 height 13
click at [371, 539] on link "$0.00 - 3 year term - voice & data plan" at bounding box center [388, 549] width 223 height 19
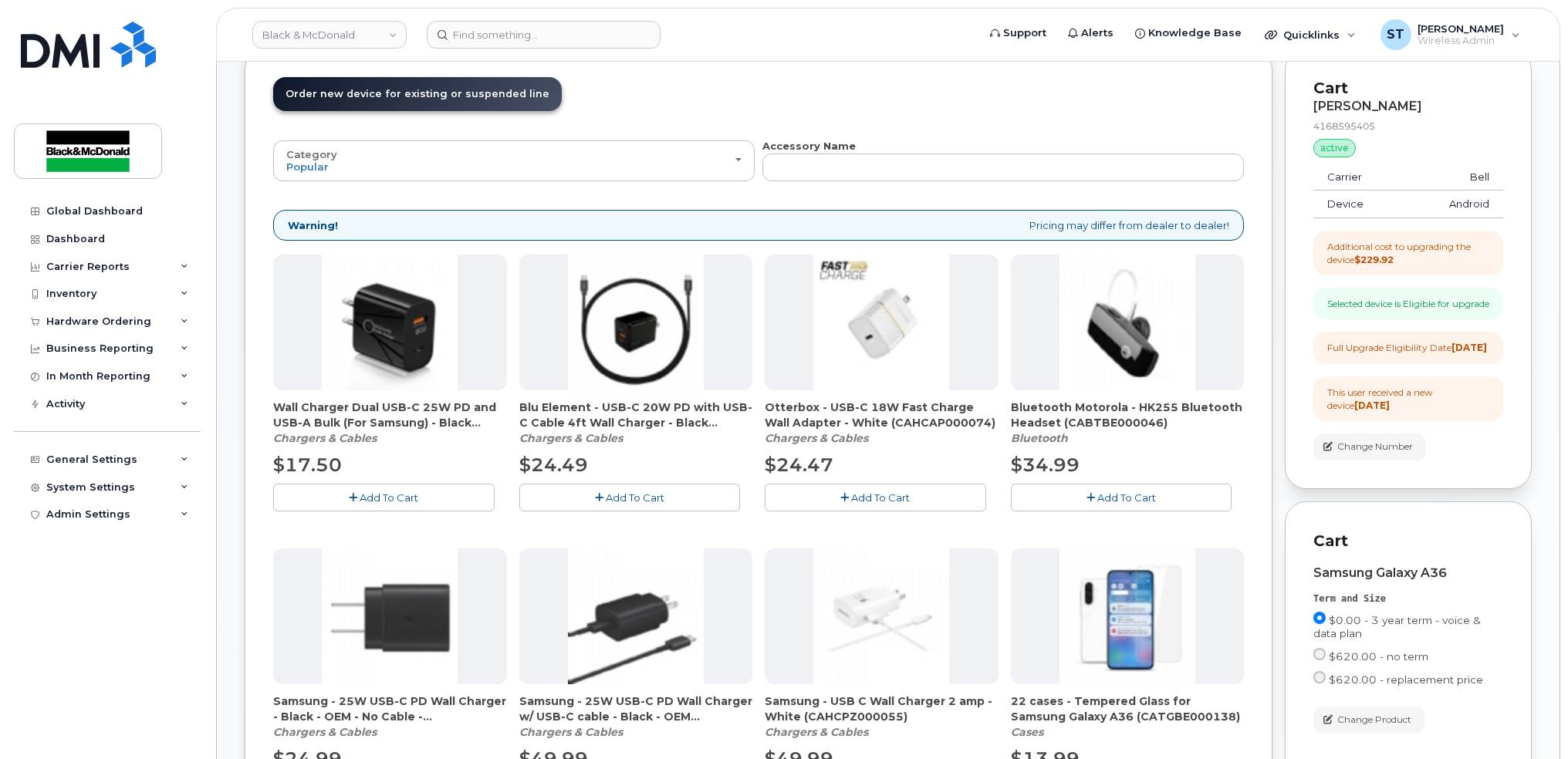
scroll to position [317, 0]
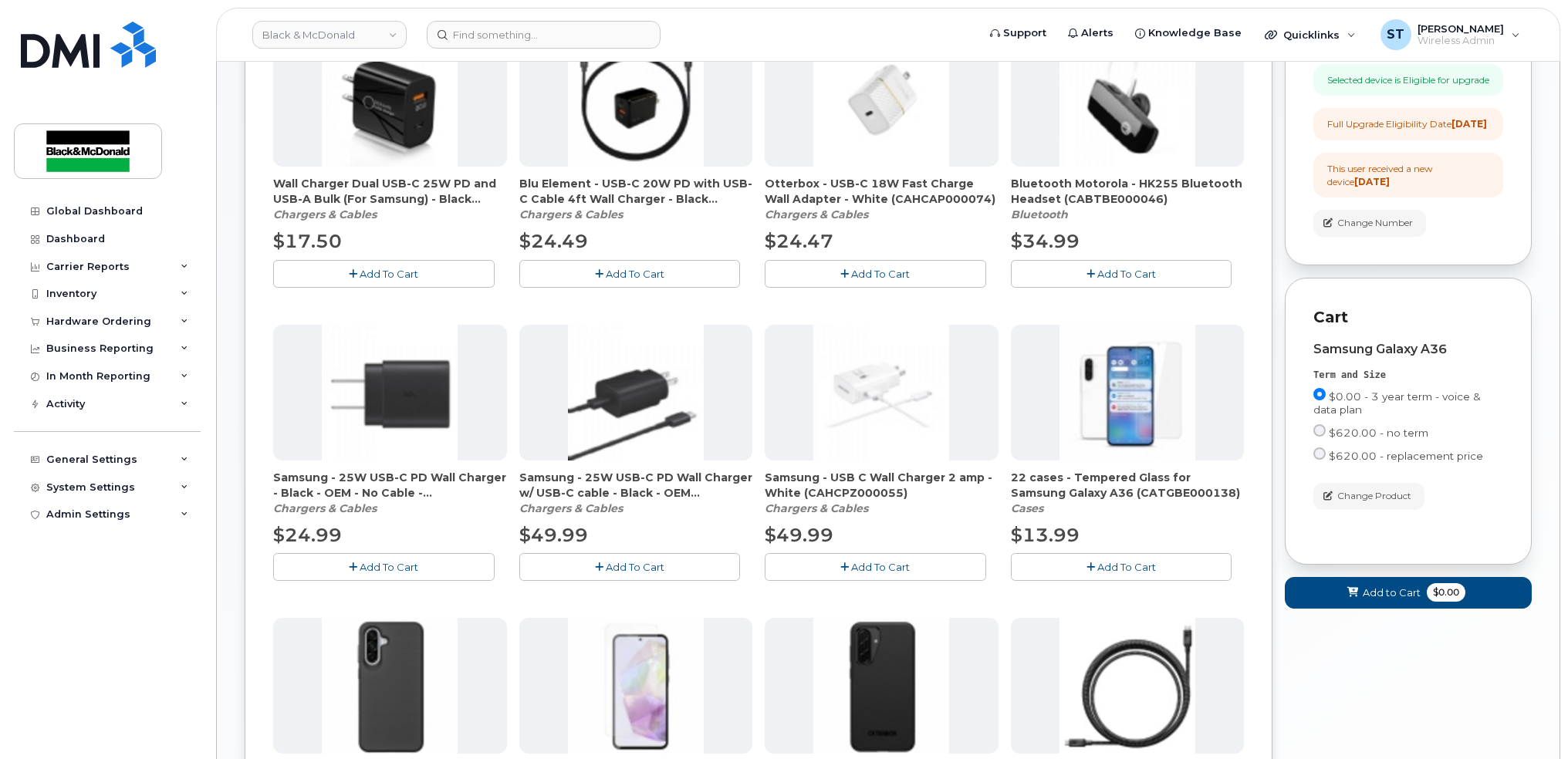
click at [446, 568] on button "Add To Cart" at bounding box center [383, 567] width 221 height 27
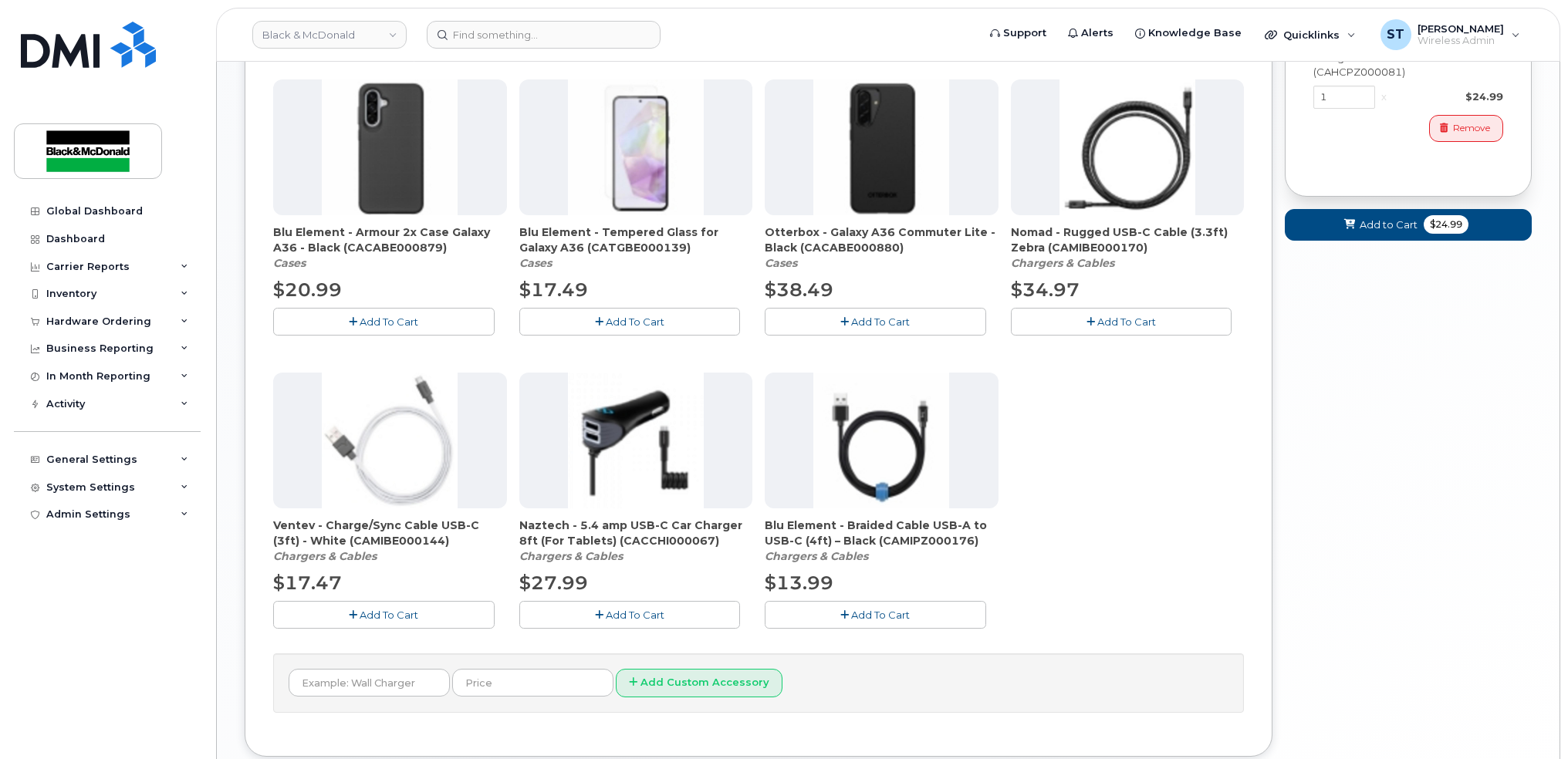
scroll to position [953, 0]
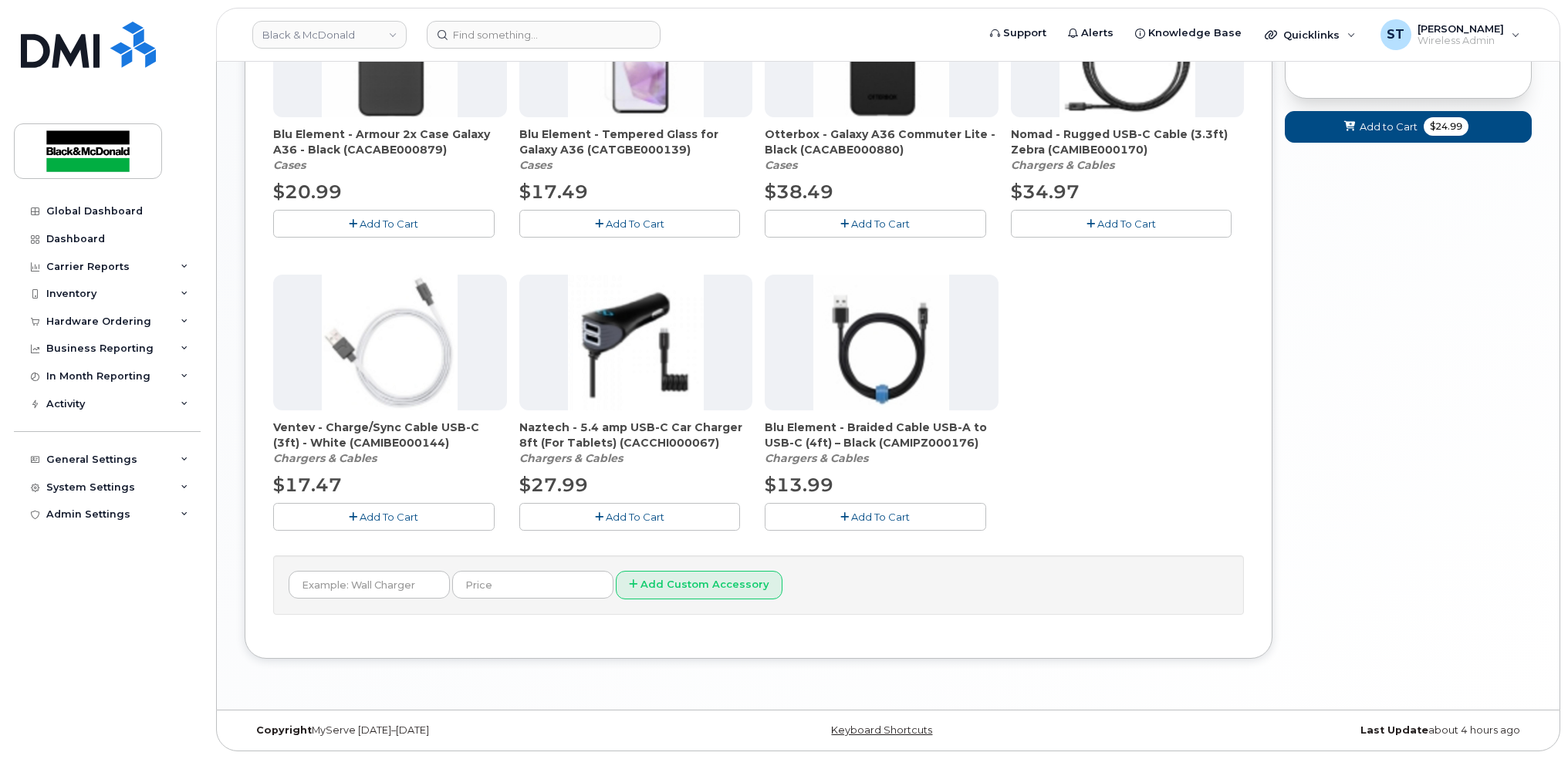
click at [857, 222] on span "Add To Cart" at bounding box center [880, 223] width 58 height 13
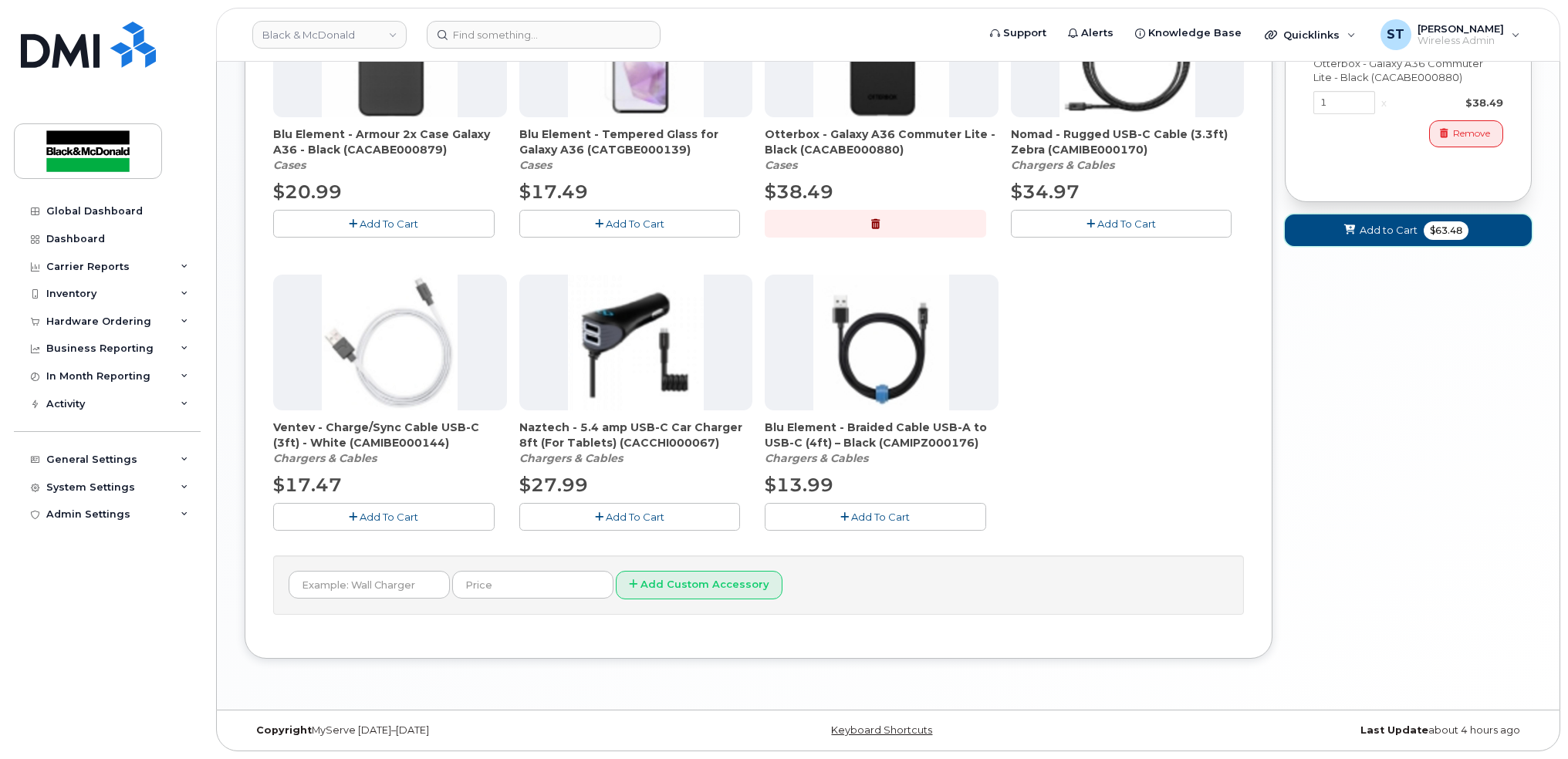
click at [1328, 247] on button "Add to Cart $63.48" at bounding box center [1407, 230] width 247 height 31
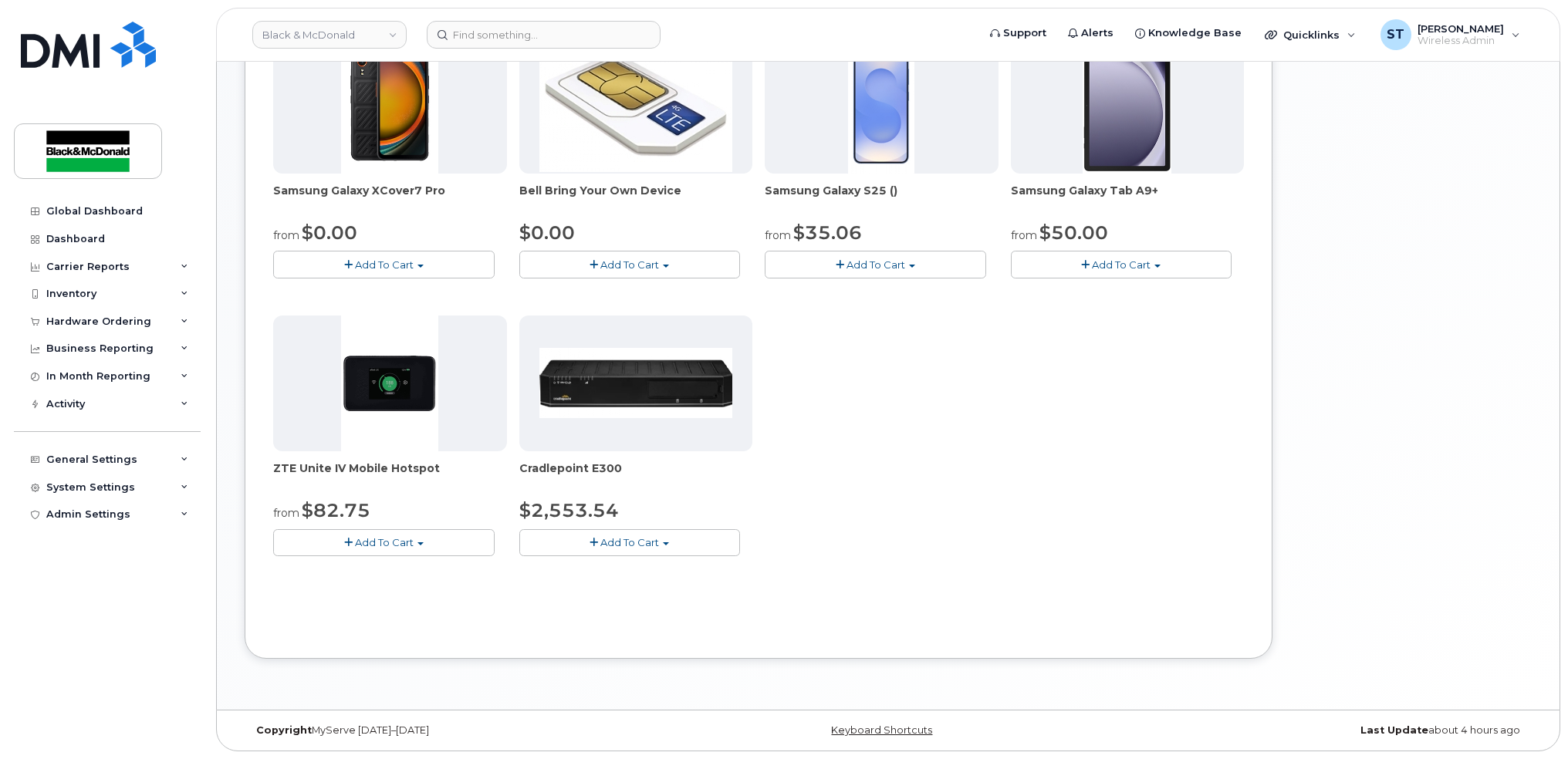
scroll to position [27, 0]
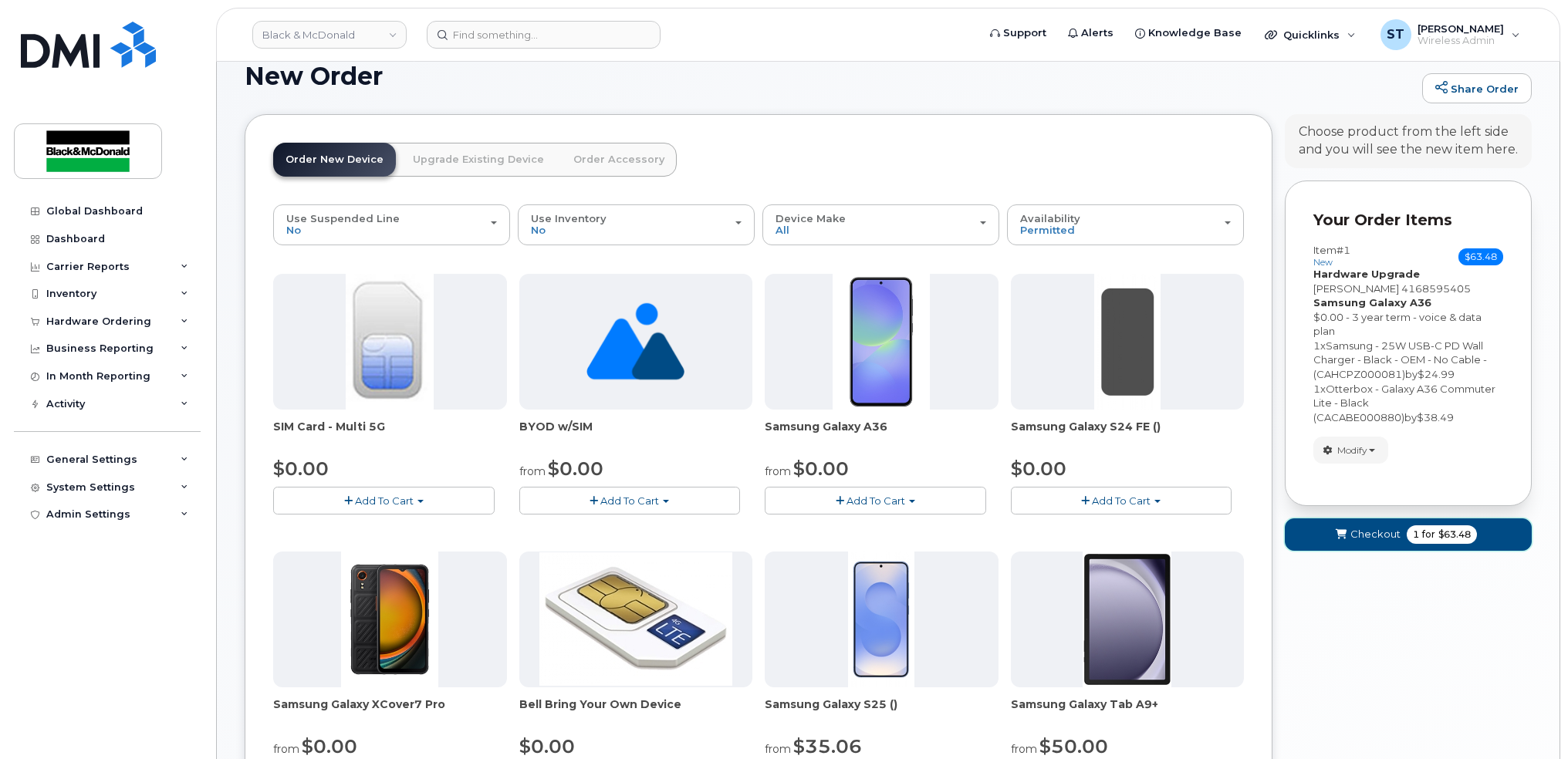
click at [1354, 547] on button "Checkout 1 for $63.48" at bounding box center [1407, 534] width 247 height 31
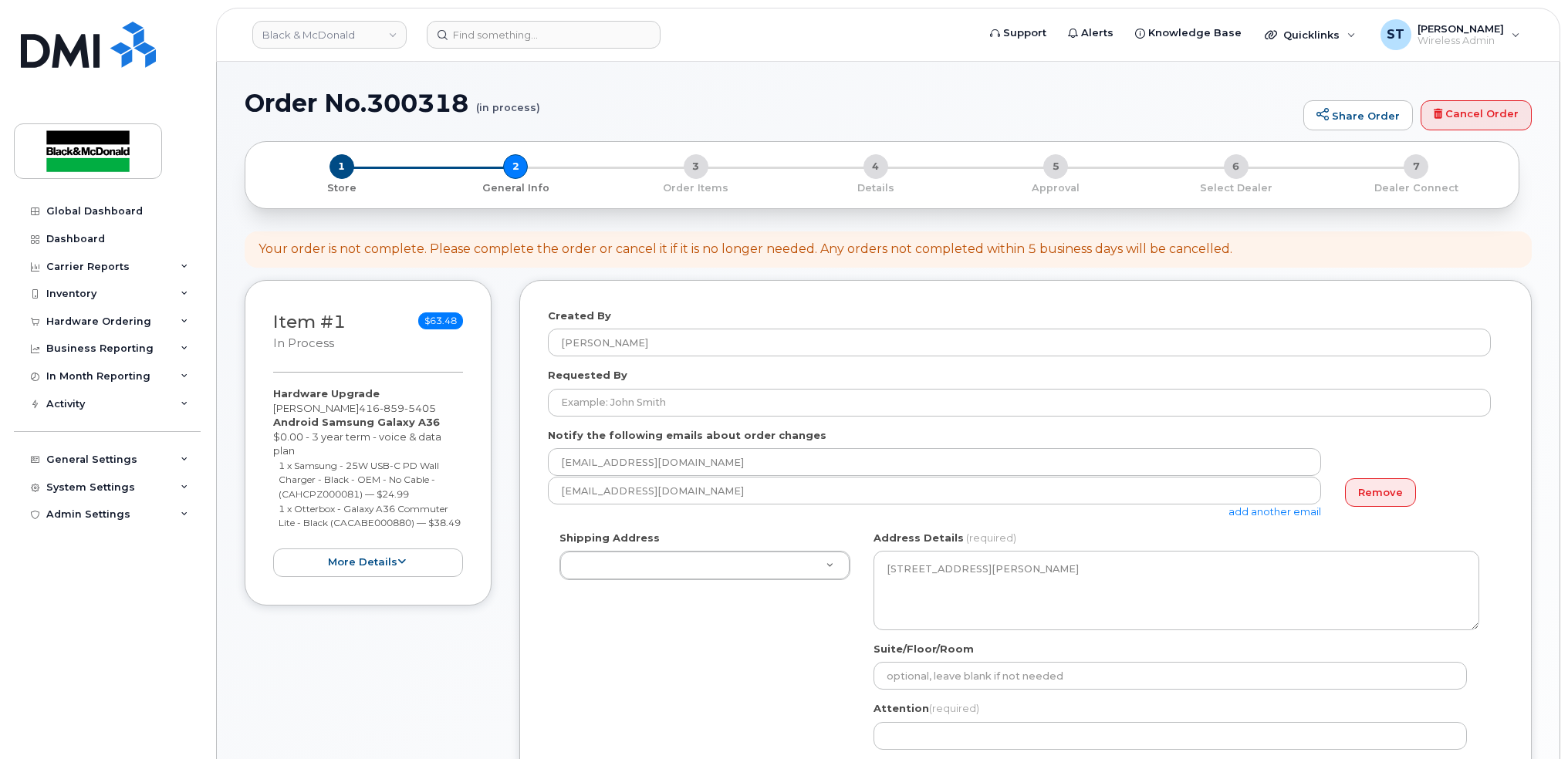
click at [754, 585] on div "Shipping Address [STREET_ADDRESS][GEOGRAPHIC_DATA][PERSON_NAME][STREET_ADDRESS]…" at bounding box center [1018, 676] width 942 height 290
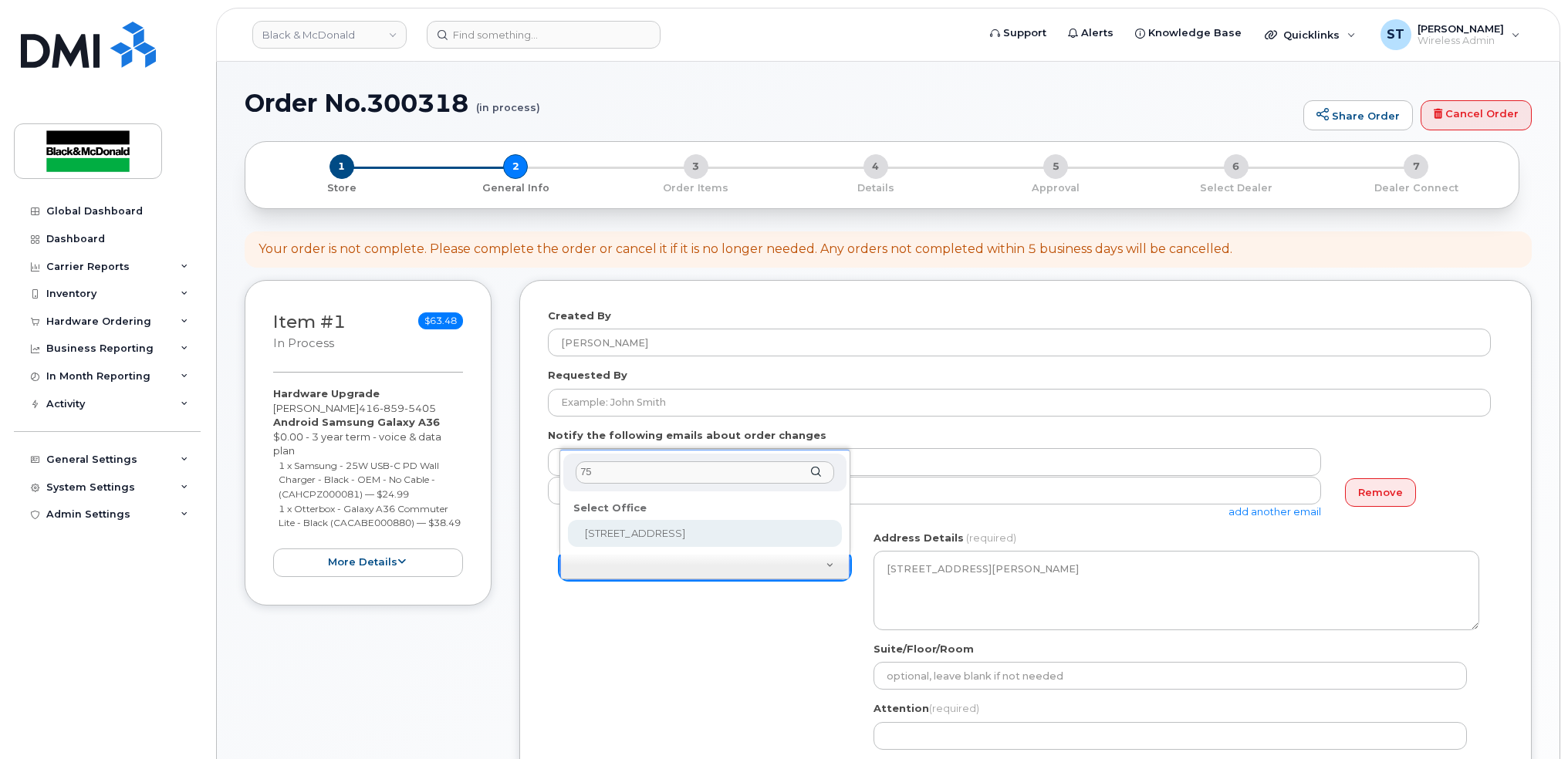
type input "7"
type input "sele"
select select
type textarea "204-225 Select Ave Scarborough Ontario M1X 0B5"
type input "Helen Huang"
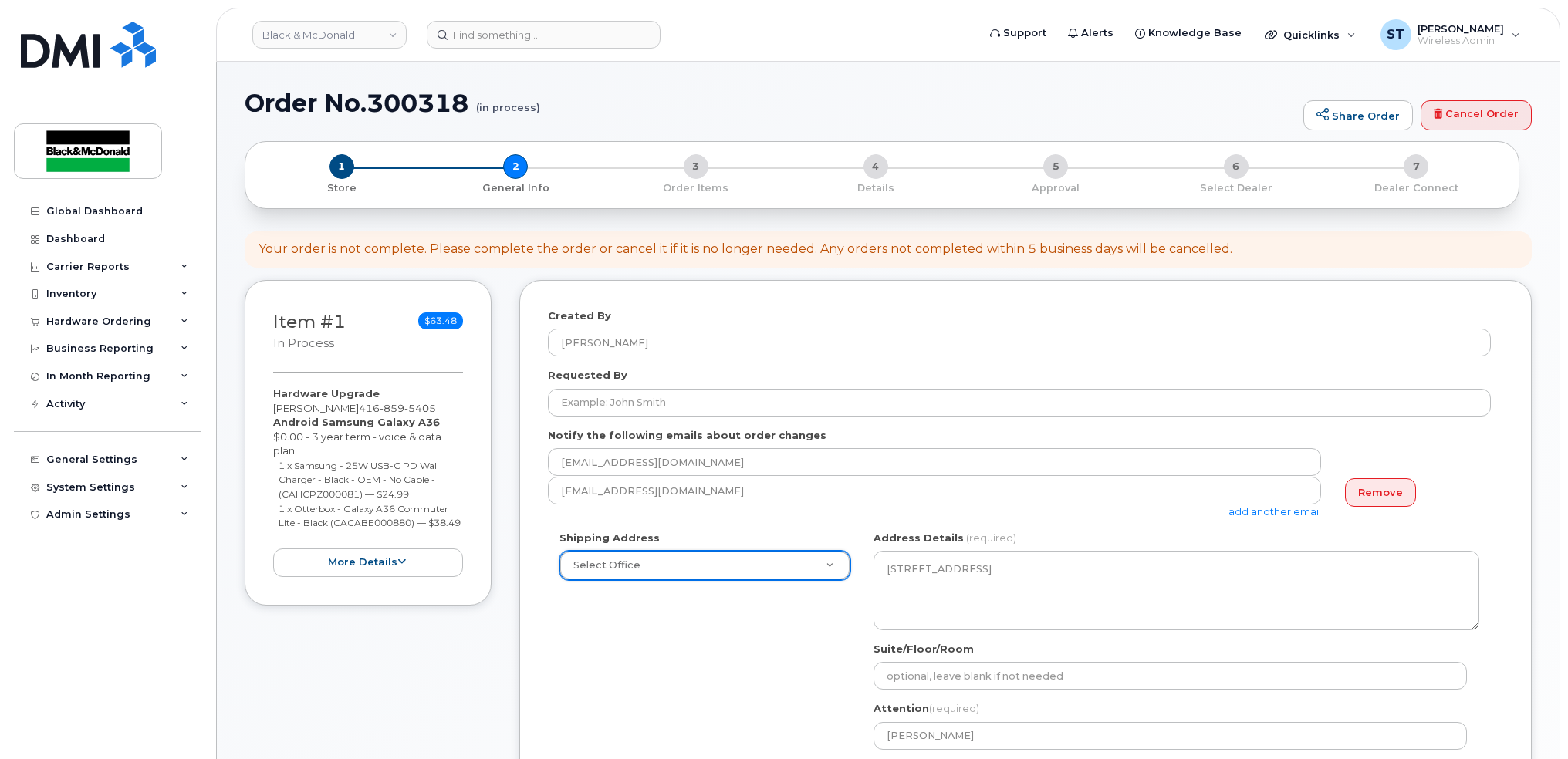
click at [706, 635] on div "Shipping Address Select Office 1011 Wilson Avenue 1071-26 Street NE 10717-181 S…" at bounding box center [1018, 676] width 942 height 290
click at [1409, 495] on link "Remove" at bounding box center [1380, 492] width 71 height 28
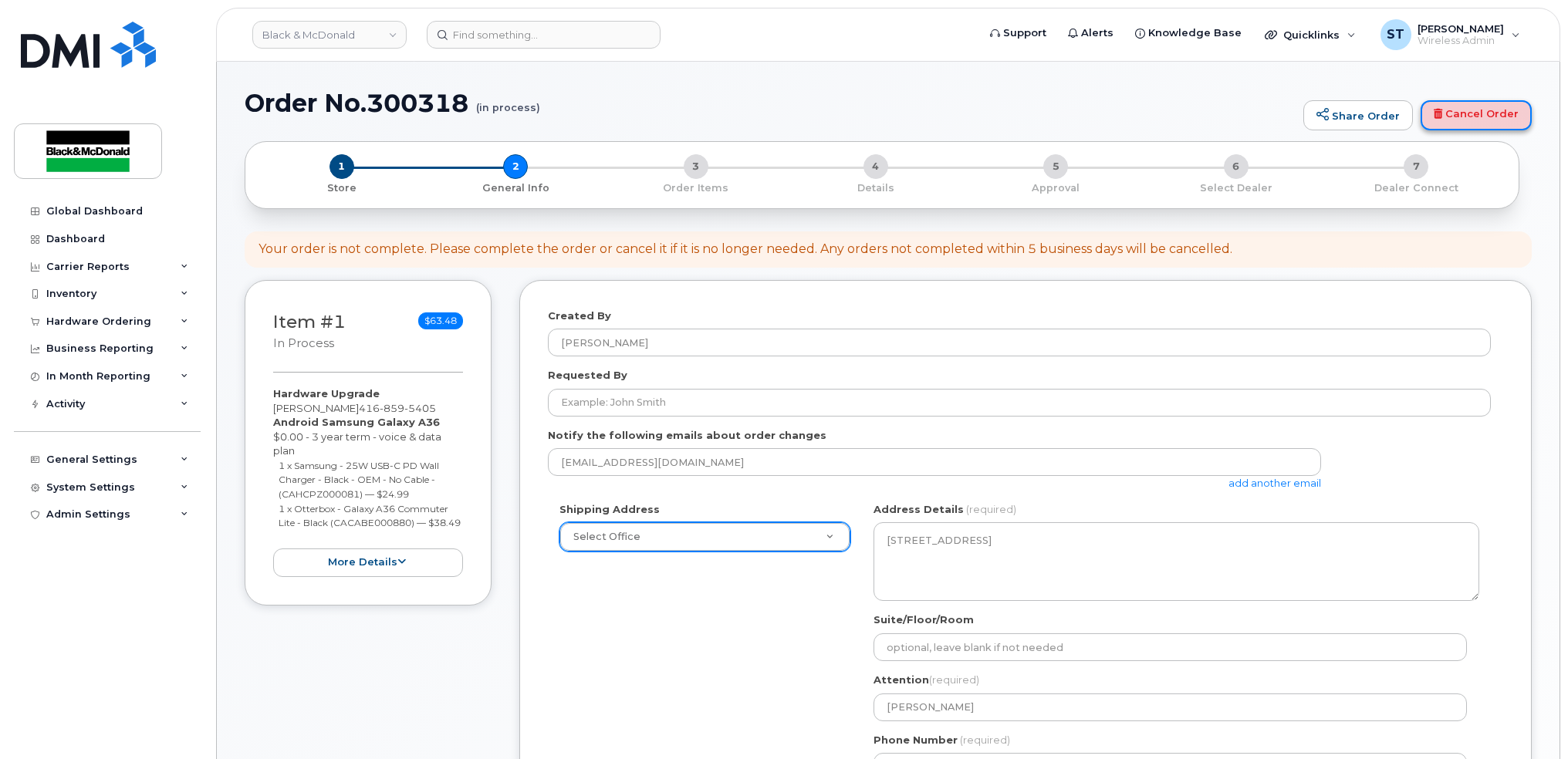
click at [1490, 123] on link "Cancel Order" at bounding box center [1476, 116] width 111 height 31
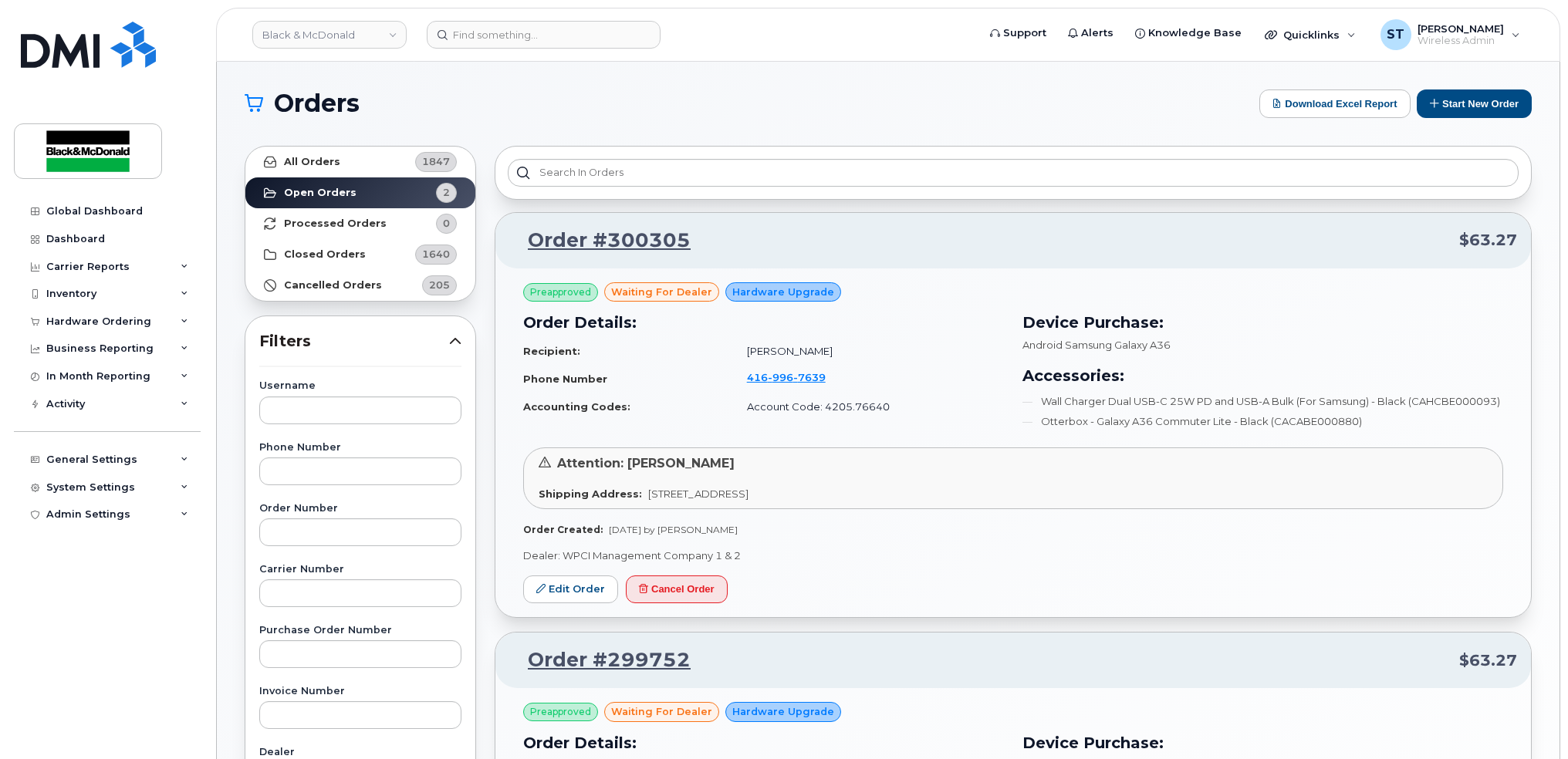
click at [767, 368] on td "[PHONE_NUMBER]" at bounding box center [868, 379] width 271 height 29
click at [768, 376] on span "996" at bounding box center [781, 377] width 25 height 13
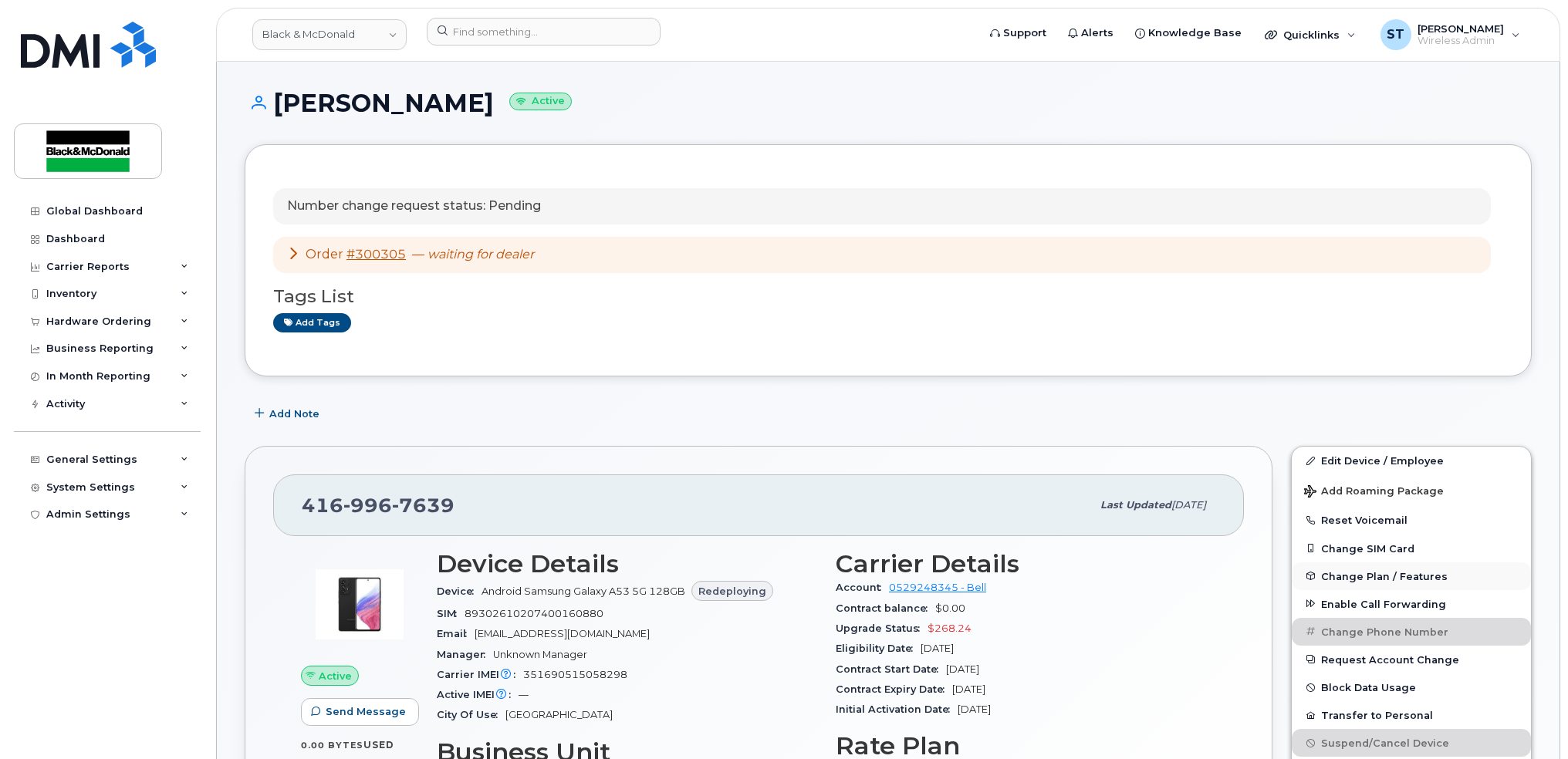
scroll to position [309, 0]
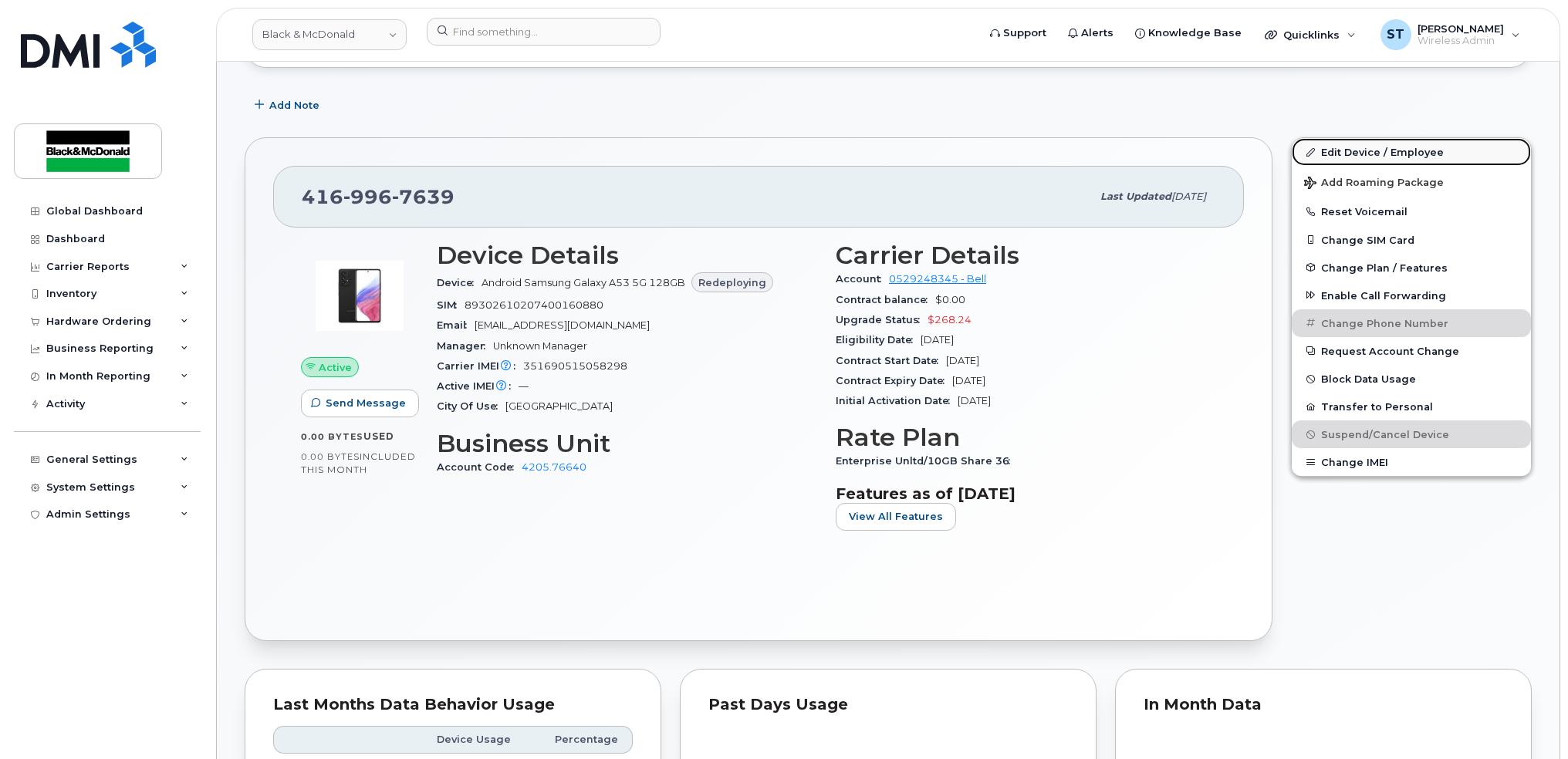
click at [1337, 153] on link "Edit Device / Employee" at bounding box center [1410, 152] width 239 height 28
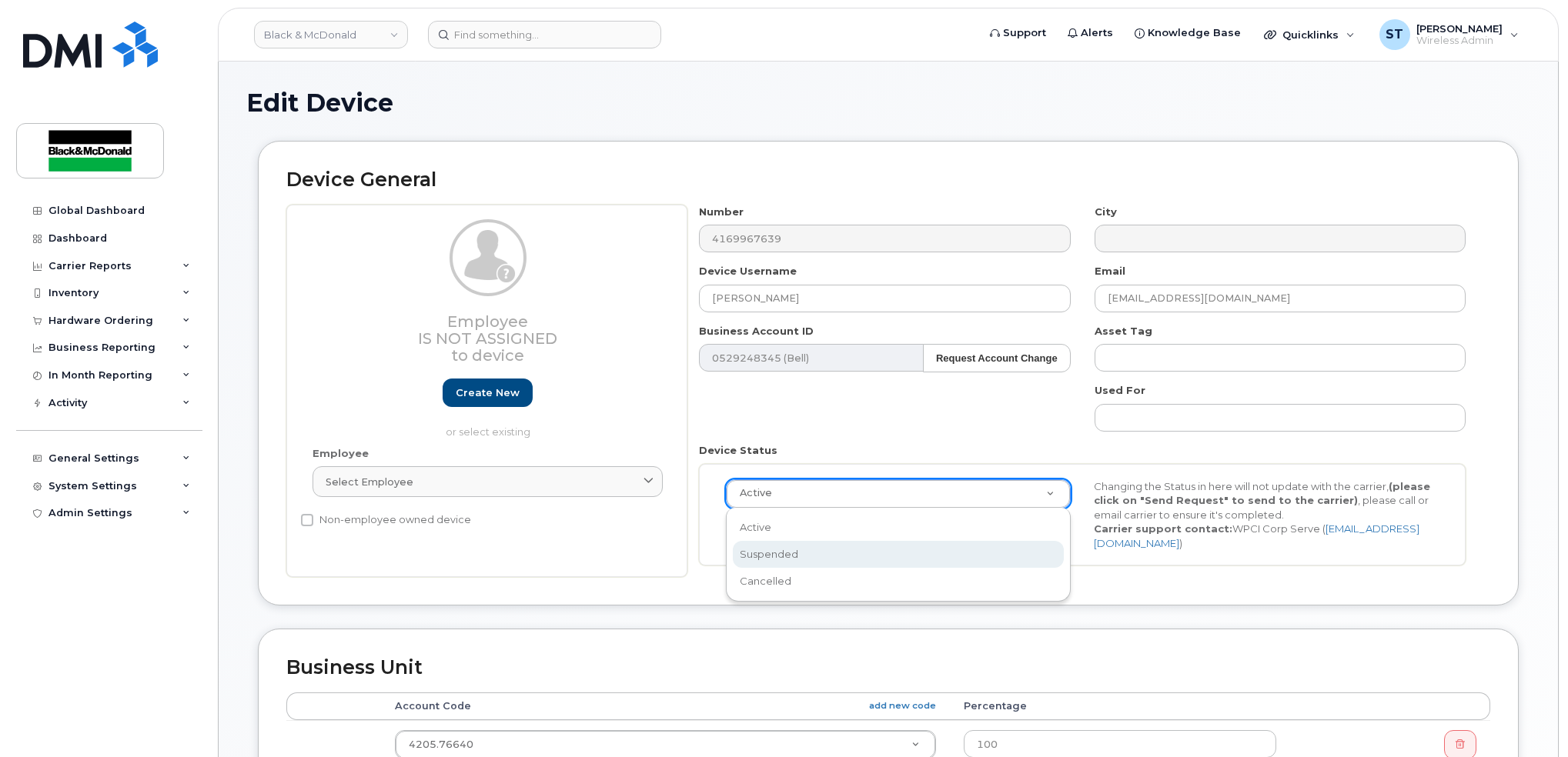
scroll to position [0, 5]
select select "suspended"
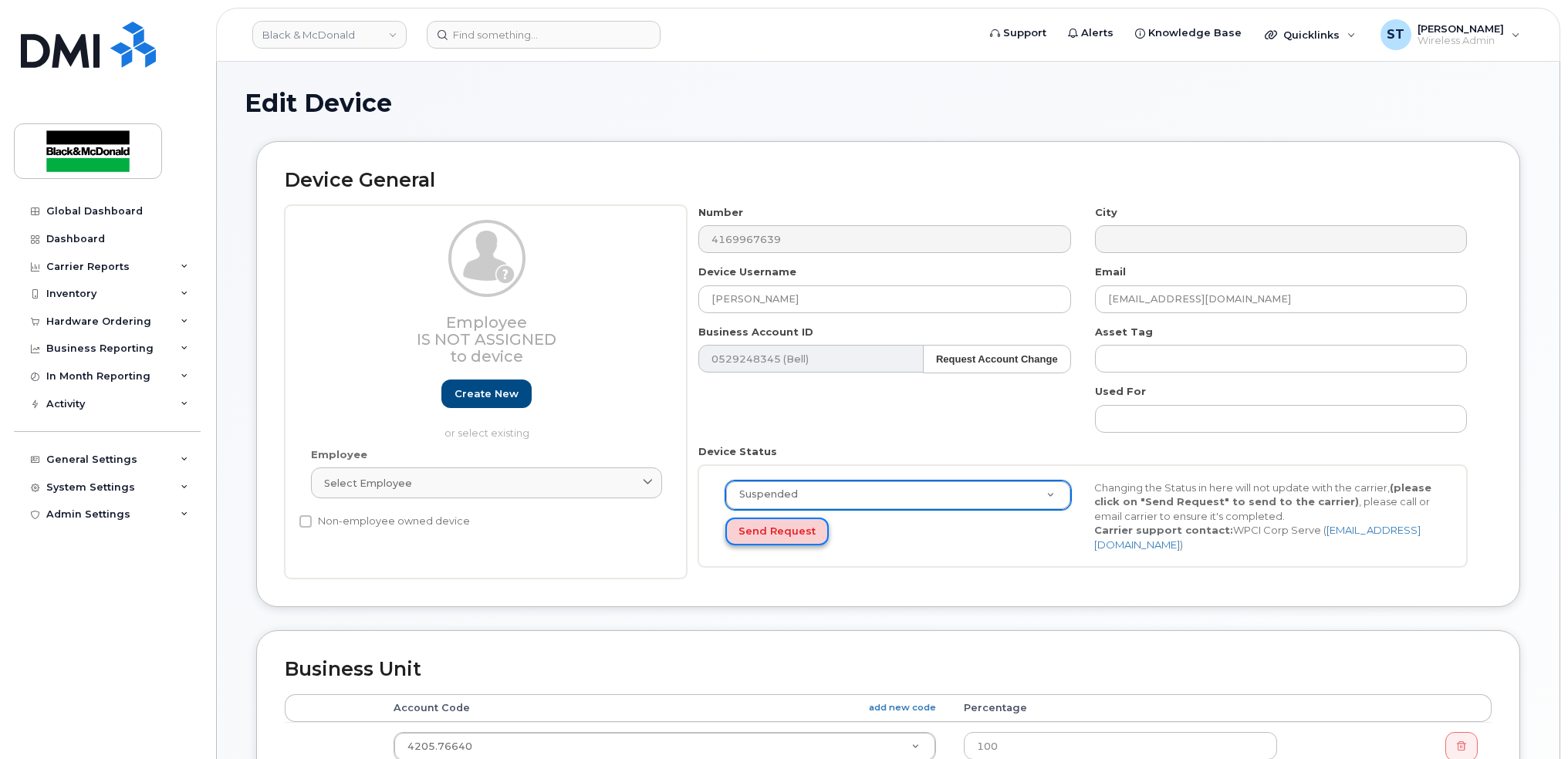
click at [775, 539] on button "Send Request" at bounding box center [777, 531] width 103 height 28
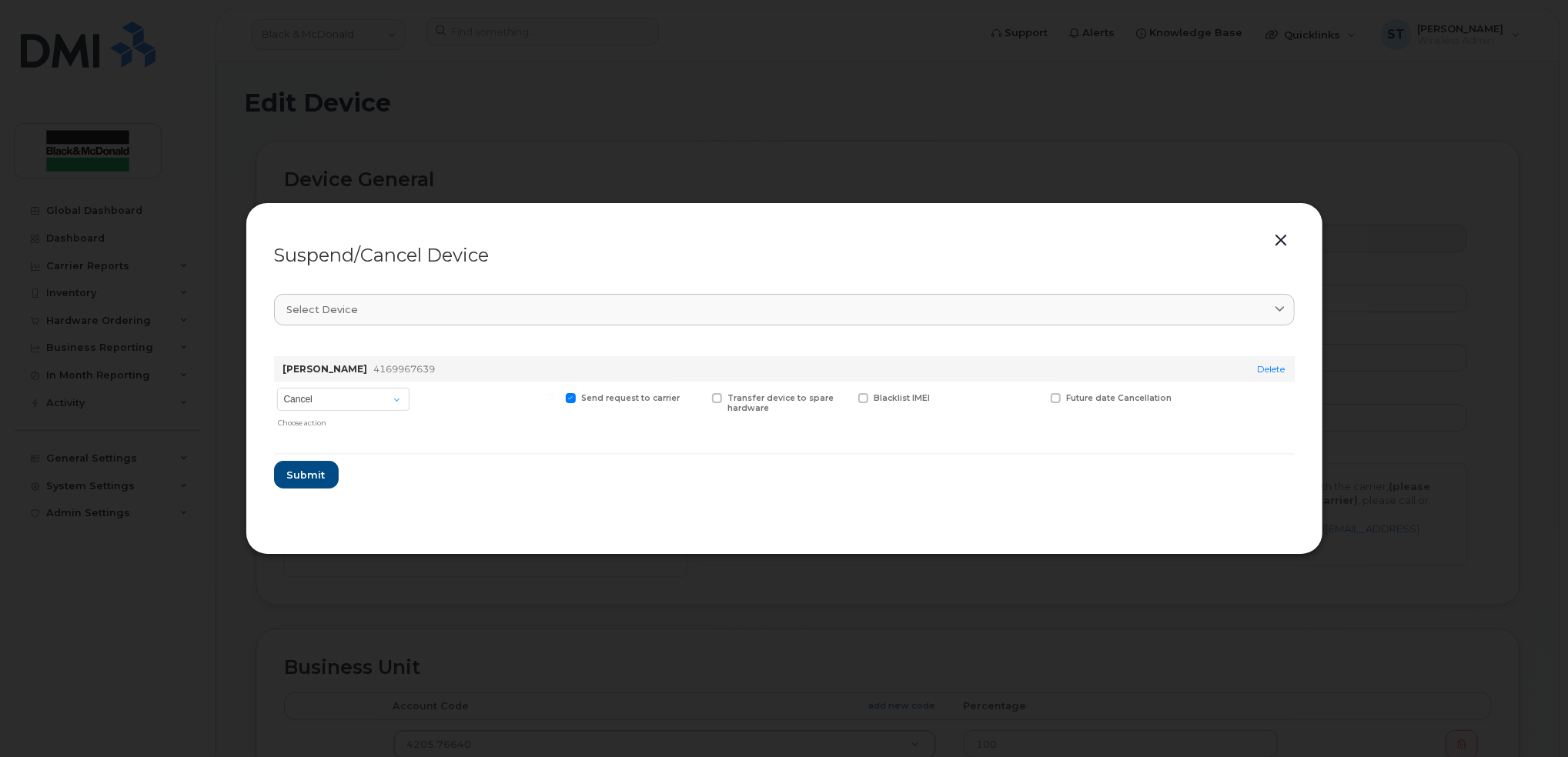
click at [311, 411] on div "Cancel Suspend - Extend Suspension Suspend - Reduced Rate Suspend - Full Rate S…" at bounding box center [343, 408] width 139 height 53
click at [314, 405] on select "Cancel Suspend - Extend Suspension Suspend - Reduced Rate Suspend - Full Rate S…" at bounding box center [343, 399] width 132 height 23
select select "[object Object]"
click at [277, 388] on select "Cancel Suspend - Extend Suspension Suspend - Reduced Rate Suspend - Full Rate S…" at bounding box center [343, 399] width 132 height 23
click at [312, 478] on span "Submit" at bounding box center [306, 474] width 39 height 15
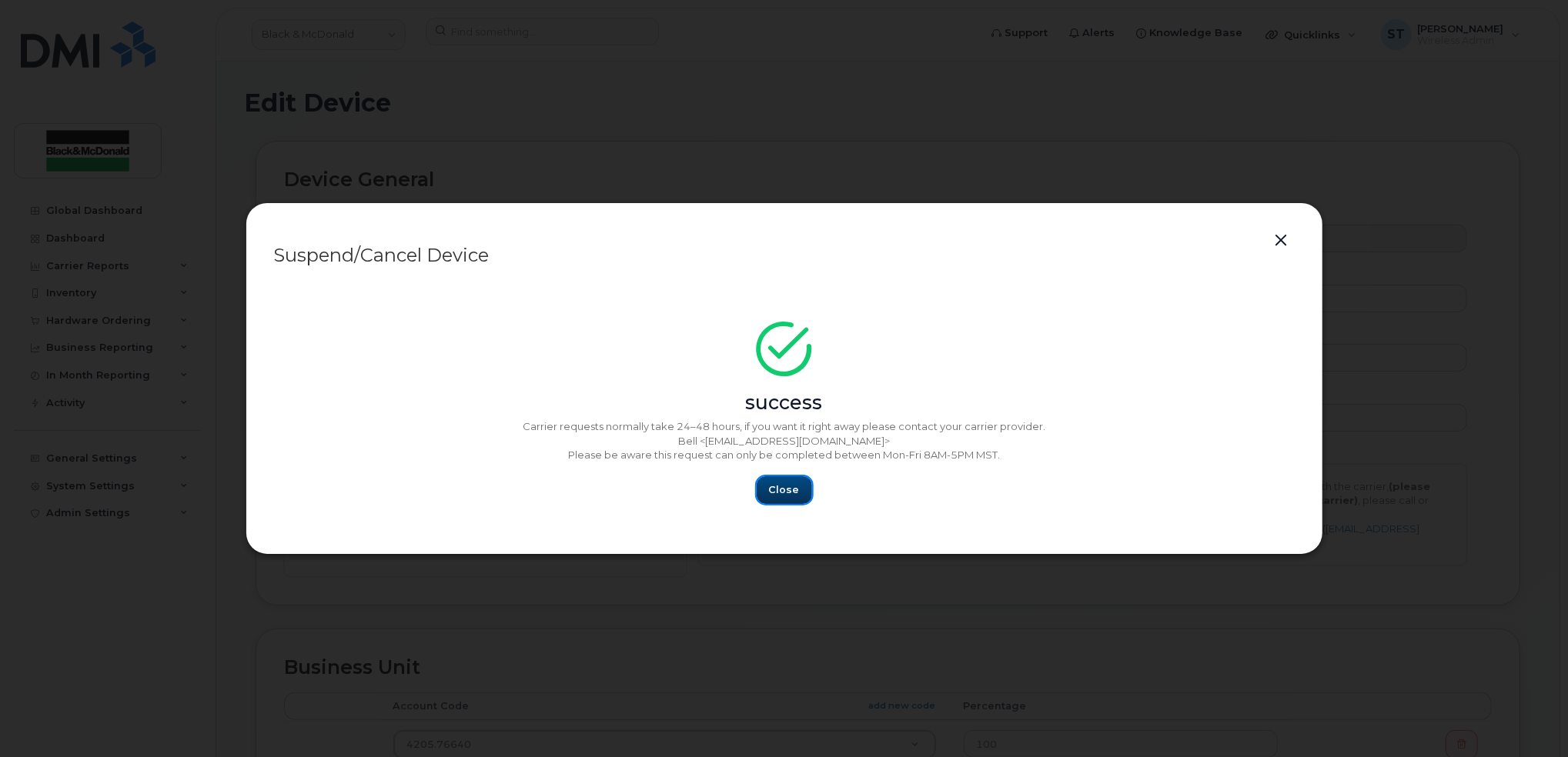
click at [767, 482] on button "Close" at bounding box center [784, 490] width 55 height 28
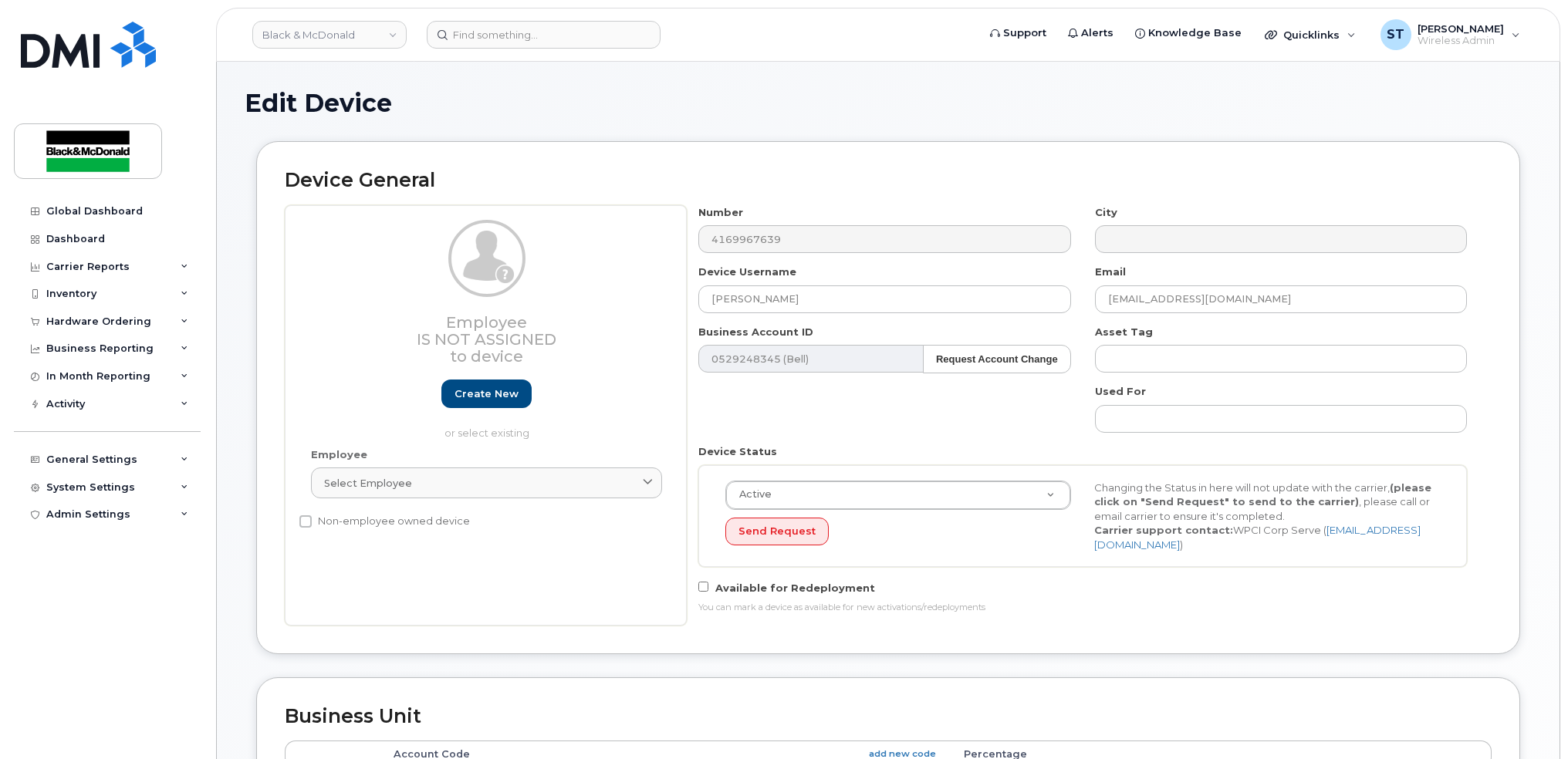
click at [860, 102] on h1 "Edit Device" at bounding box center [888, 103] width 1287 height 27
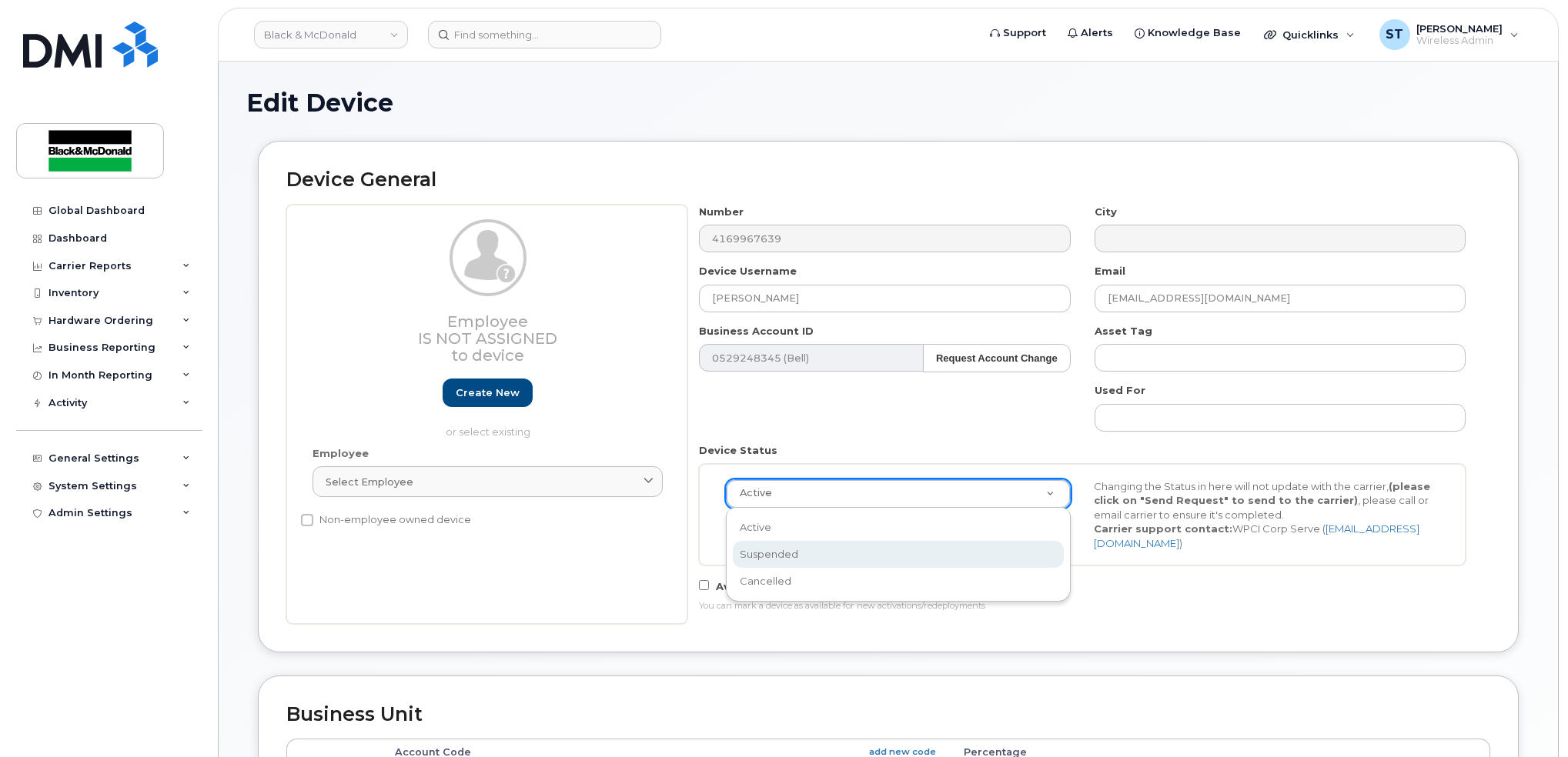
scroll to position [0, 5]
select select "suspended"
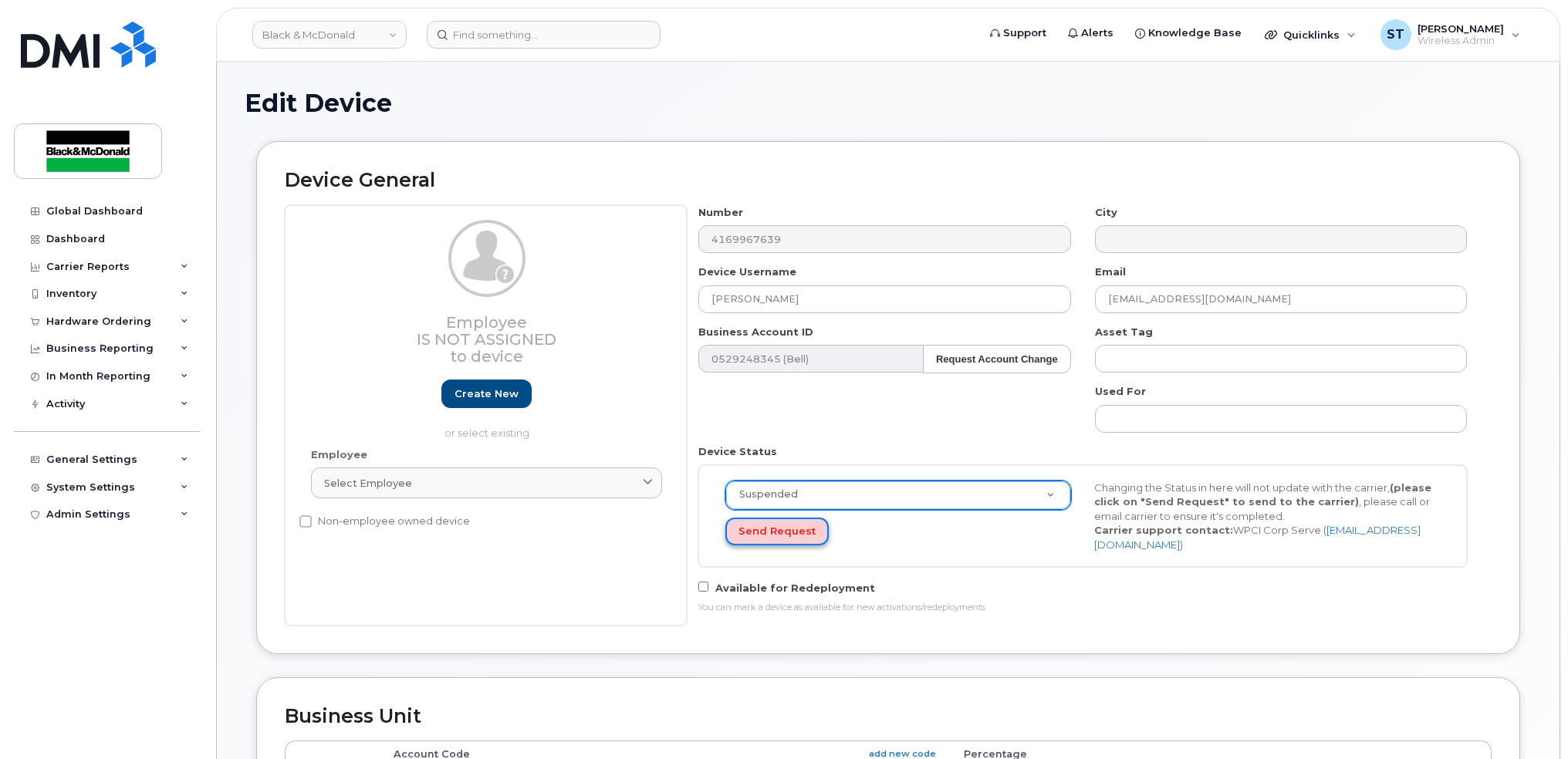
click at [756, 535] on button "Send Request" at bounding box center [777, 531] width 103 height 28
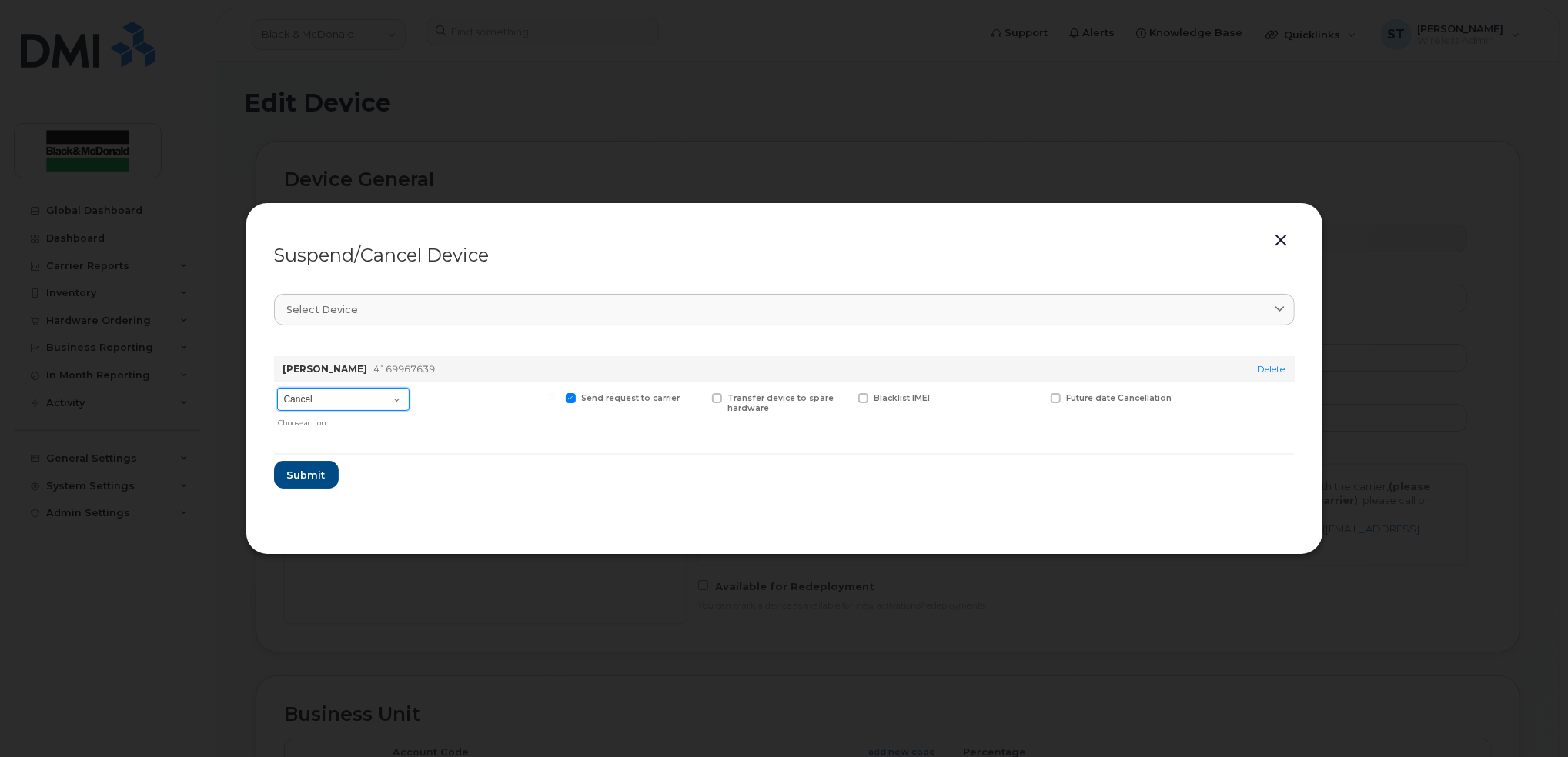
click at [330, 406] on select "Cancel Suspend - Extend Suspension Suspend - Reduced Rate Suspend - Full Rate S…" at bounding box center [343, 399] width 132 height 23
select select "[object Object]"
click at [277, 388] on select "Cancel Suspend - Extend Suspension Suspend - Reduced Rate Suspend - Full Rate S…" at bounding box center [343, 399] width 132 height 23
click at [294, 445] on form "Chase Taylor 4169967639 Delete Cancel Suspend - Extend Suspension Suspend - Red…" at bounding box center [784, 416] width 1021 height 145
click at [296, 478] on span "Submit" at bounding box center [306, 474] width 39 height 15
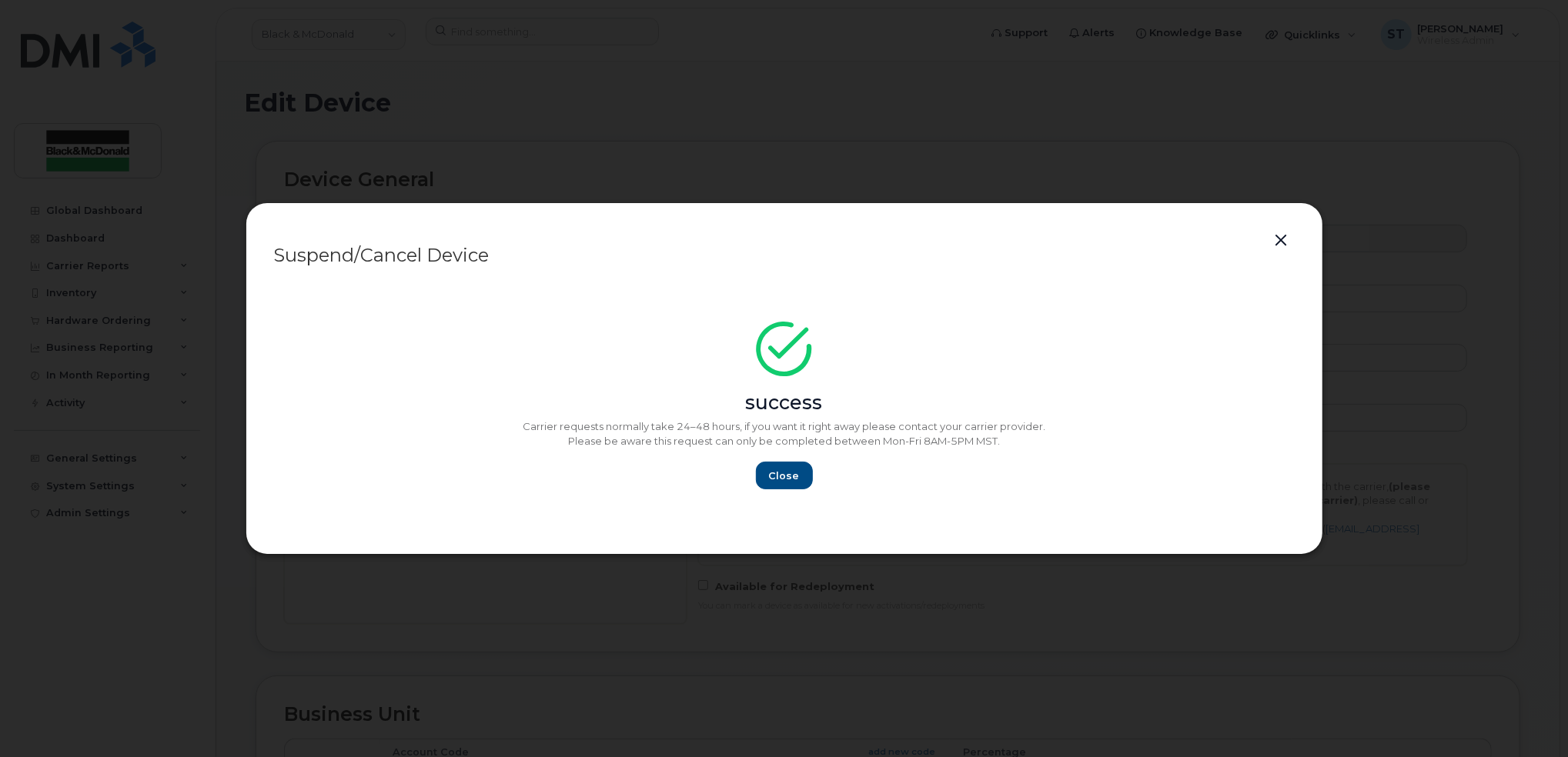
click at [1288, 238] on button "button" at bounding box center [1281, 241] width 23 height 21
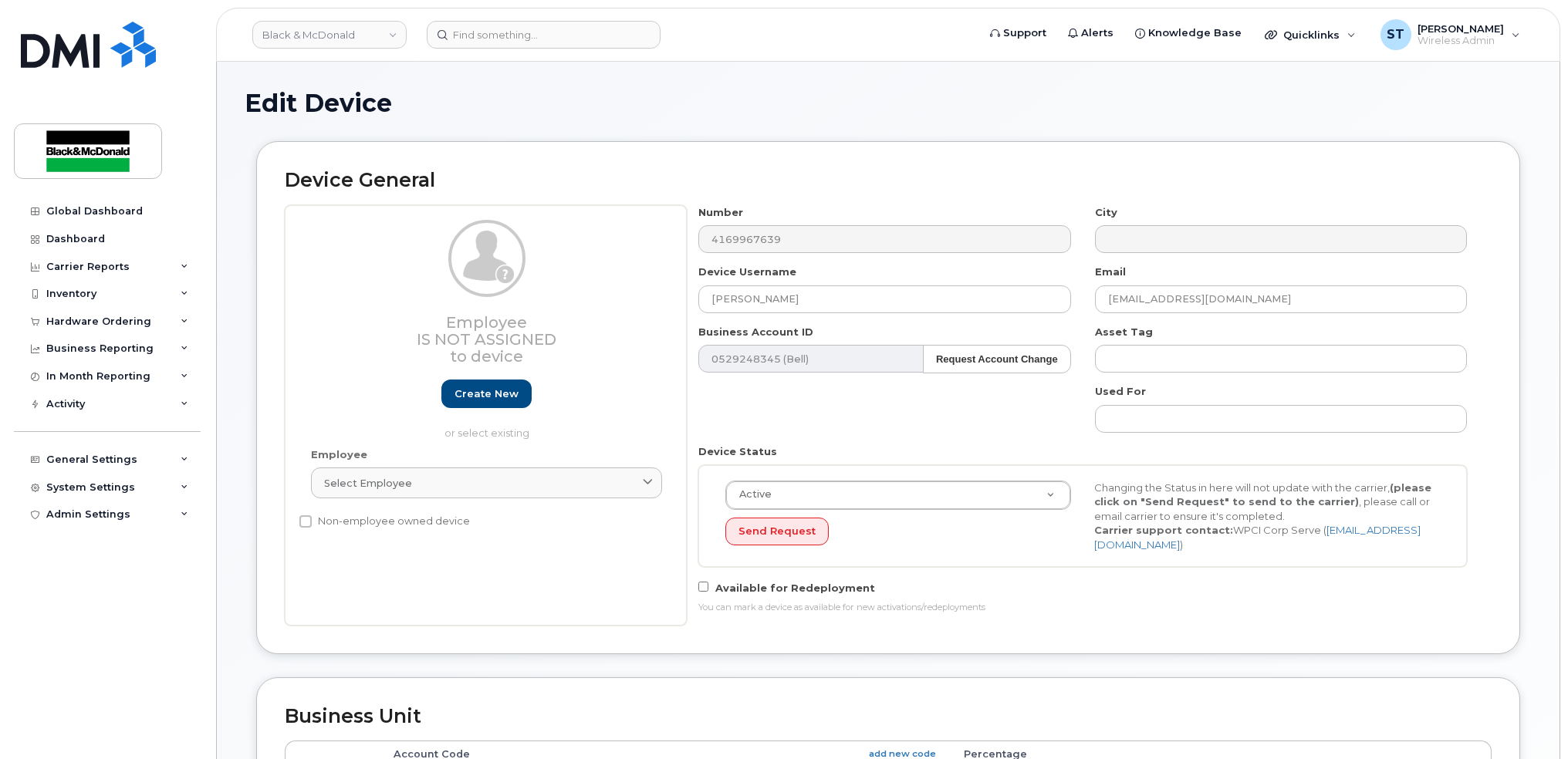
scroll to position [639, 0]
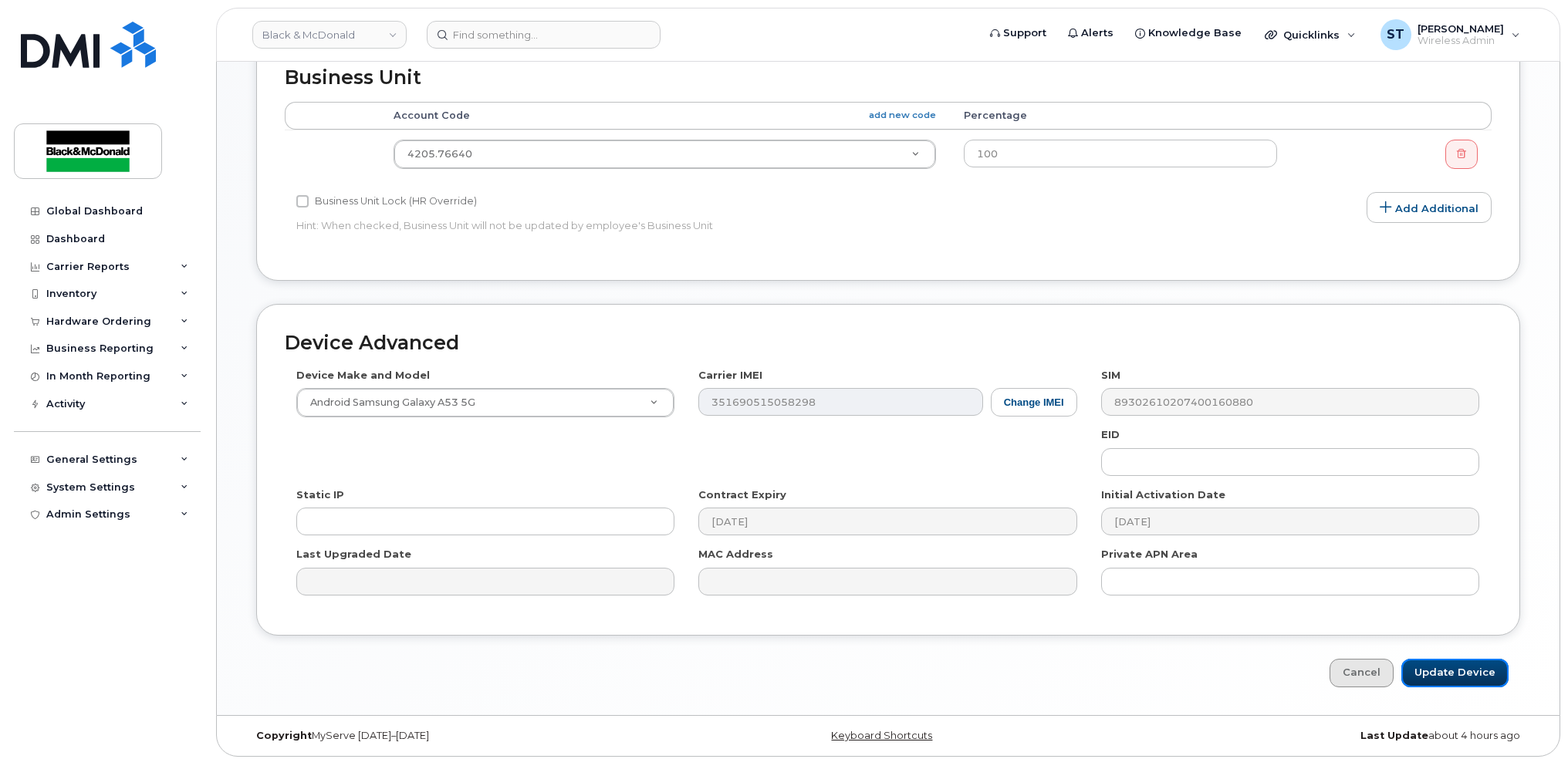
drag, startPoint x: 1451, startPoint y: 657, endPoint x: 1371, endPoint y: 654, distance: 80.1
click at [1451, 659] on input "Update Device" at bounding box center [1455, 672] width 107 height 28
type input "Saving..."
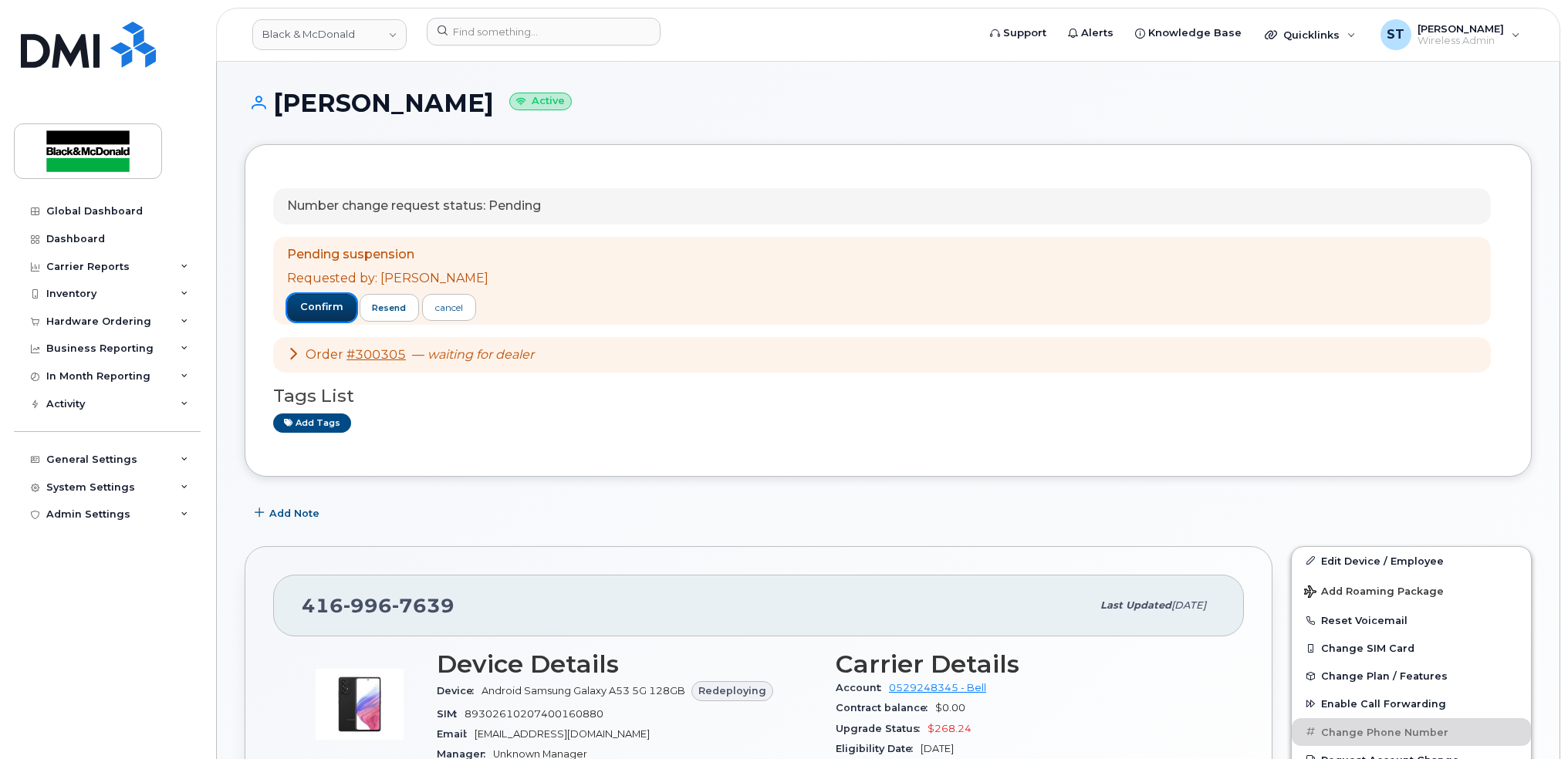
drag, startPoint x: 323, startPoint y: 313, endPoint x: 244, endPoint y: 280, distance: 85.6
click at [322, 313] on span "confirm" at bounding box center [322, 307] width 43 height 14
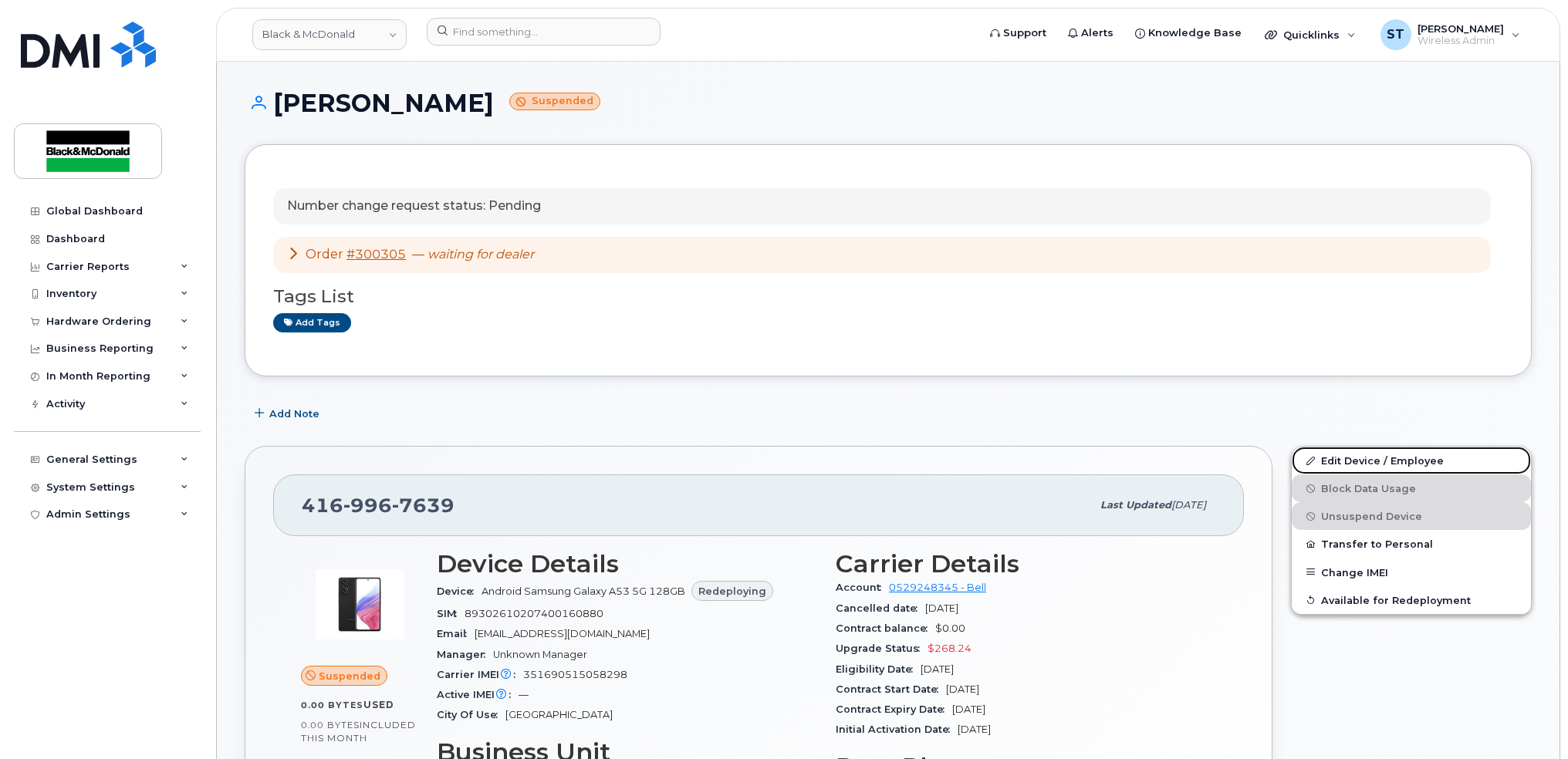
drag, startPoint x: 1391, startPoint y: 464, endPoint x: 958, endPoint y: 420, distance: 435.2
click at [1391, 464] on link "Edit Device / Employee" at bounding box center [1410, 460] width 239 height 28
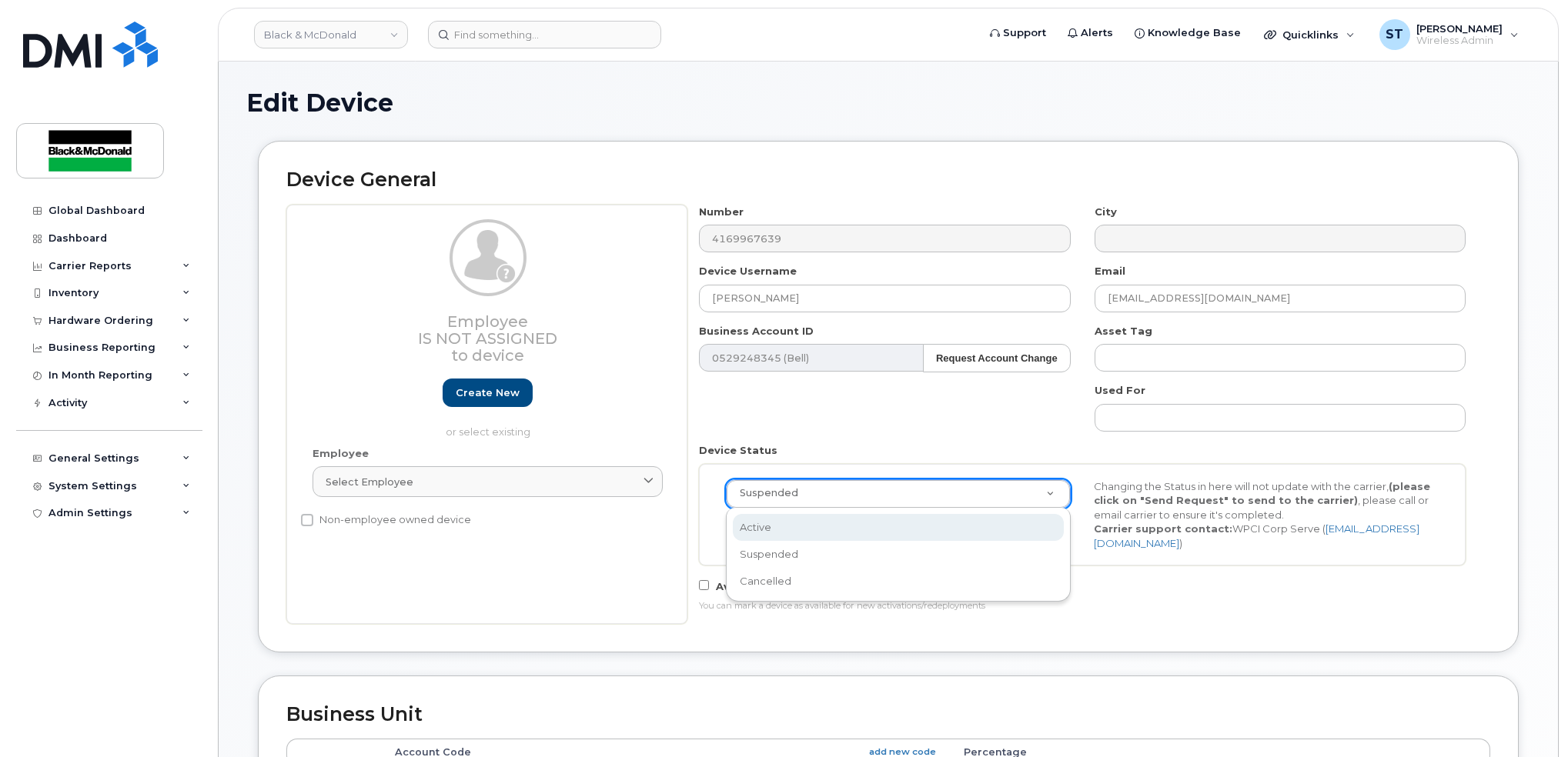
scroll to position [0, 5]
select select "active"
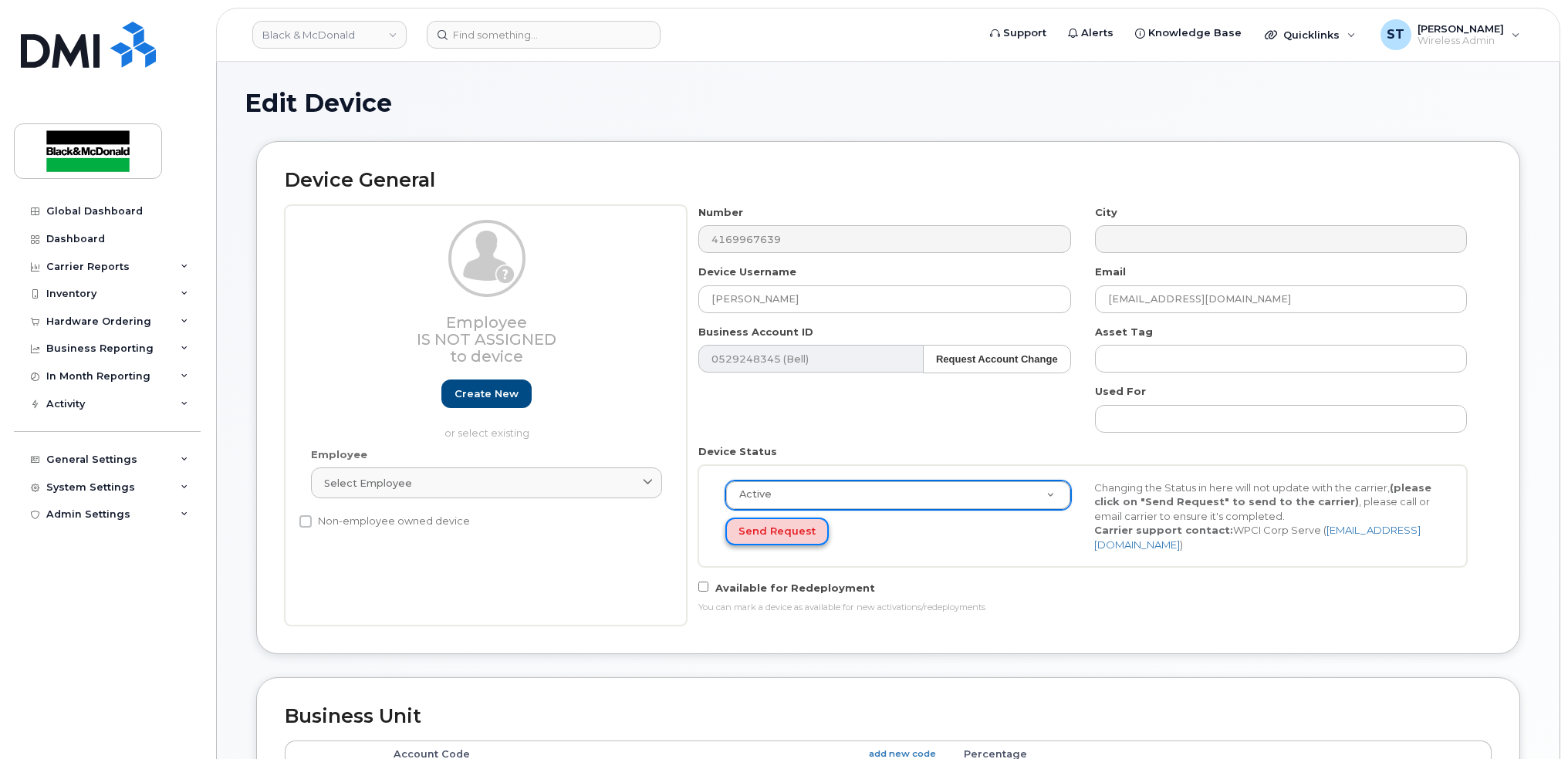
click at [769, 534] on button "Send Request" at bounding box center [777, 531] width 103 height 28
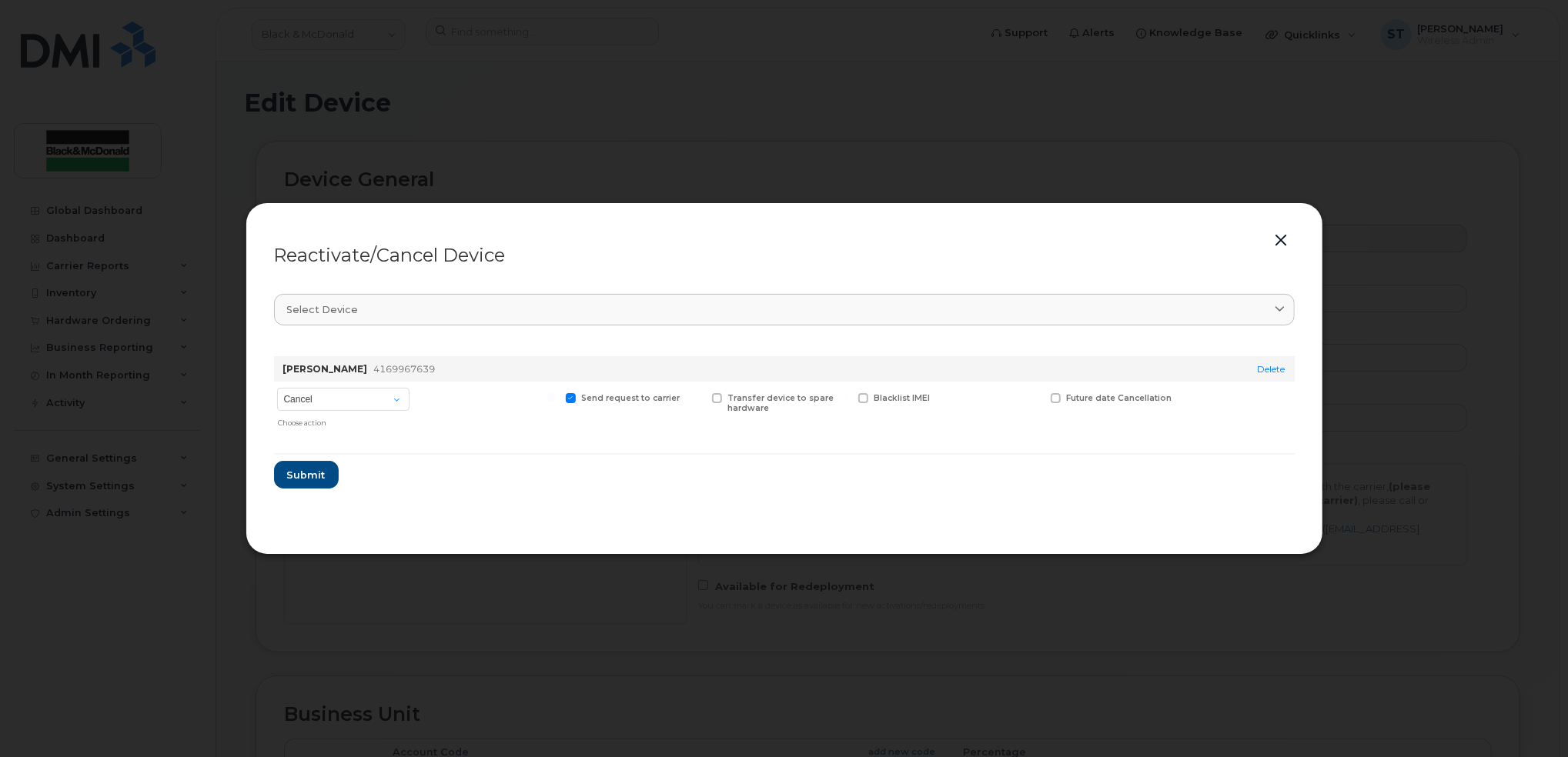
click at [299, 386] on div "Cancel Suspend - Extend Suspension Reactivate Choose action" at bounding box center [343, 408] width 139 height 53
click at [308, 397] on select "Cancel Suspend - Extend Suspension Reactivate" at bounding box center [343, 399] width 132 height 23
select select "[object Object]"
click at [277, 388] on select "Cancel Suspend - Extend Suspension Reactivate" at bounding box center [343, 399] width 132 height 23
click at [316, 466] on button "Submit" at bounding box center [305, 474] width 63 height 28
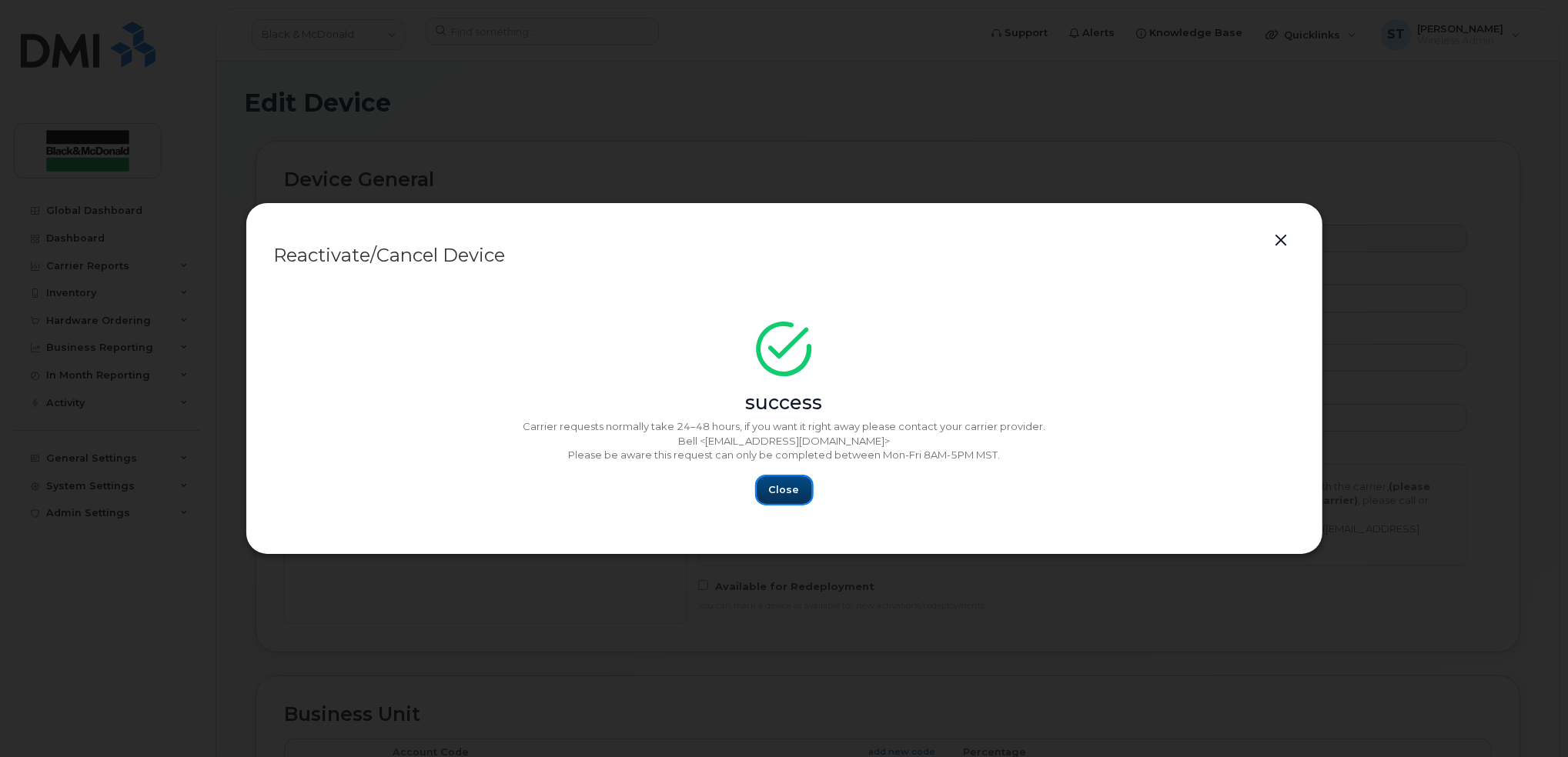
click at [795, 487] on span "Close" at bounding box center [784, 489] width 31 height 15
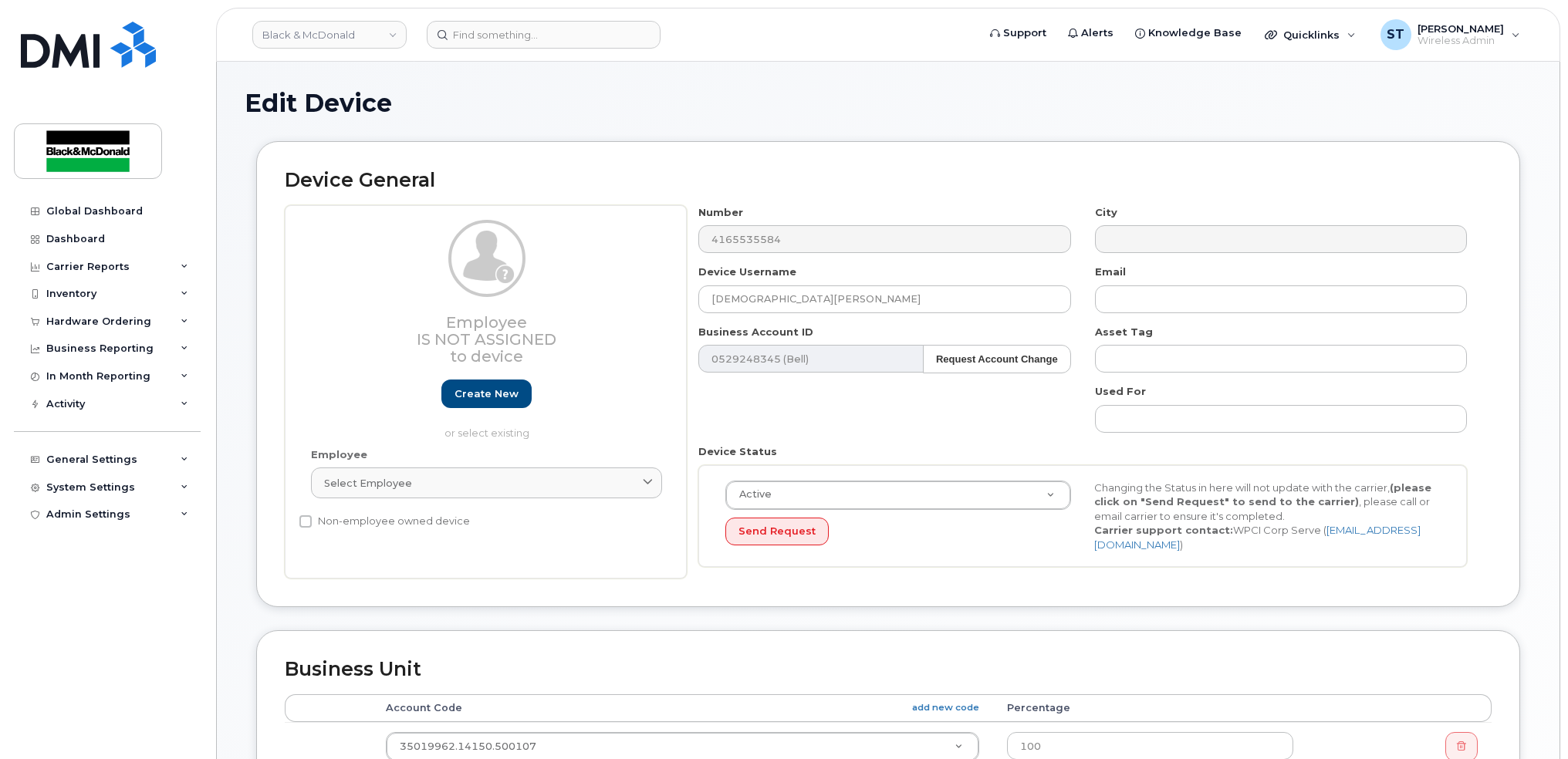
scroll to position [592, 0]
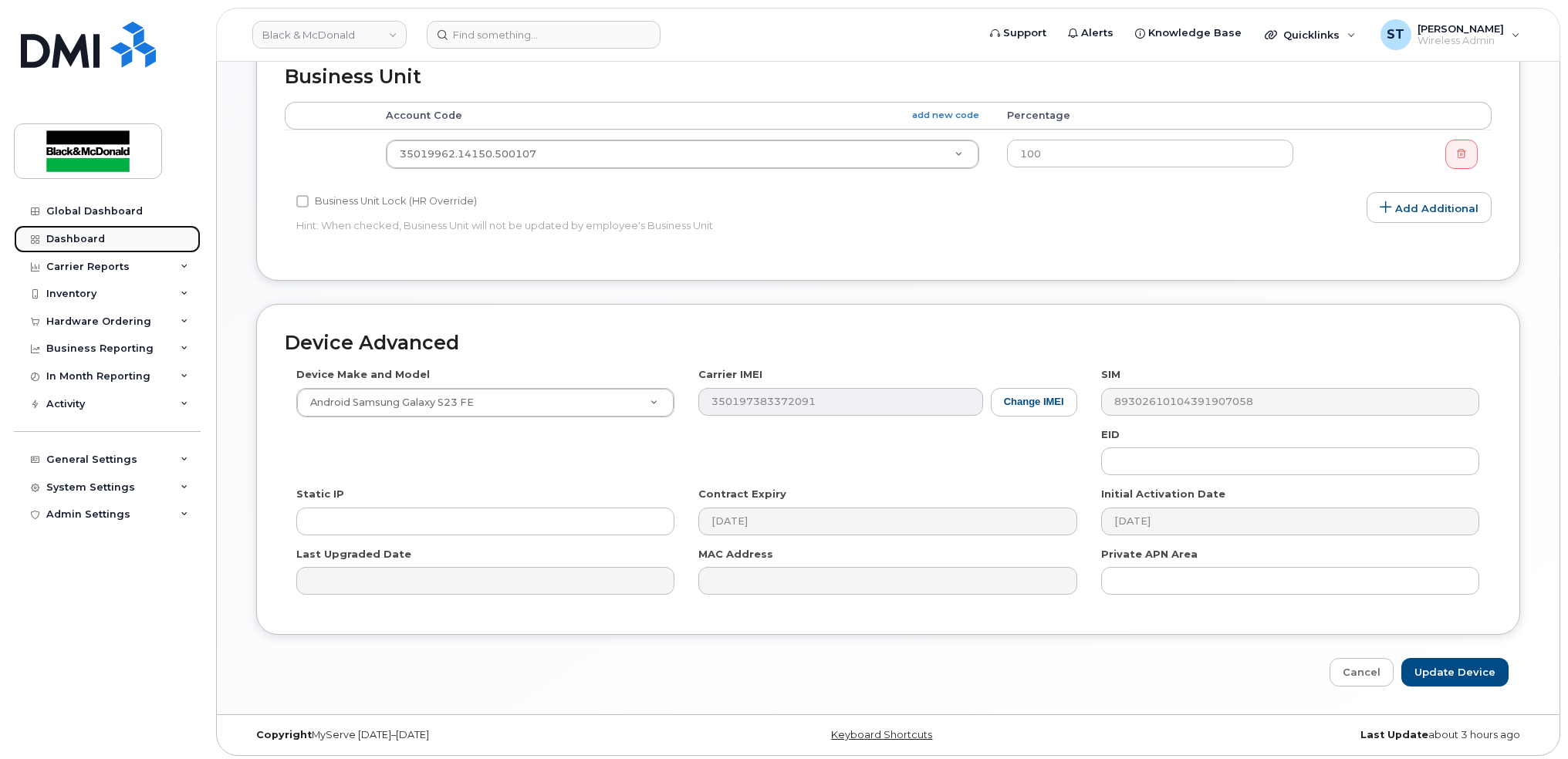
click at [69, 239] on div "Dashboard" at bounding box center [76, 239] width 58 height 13
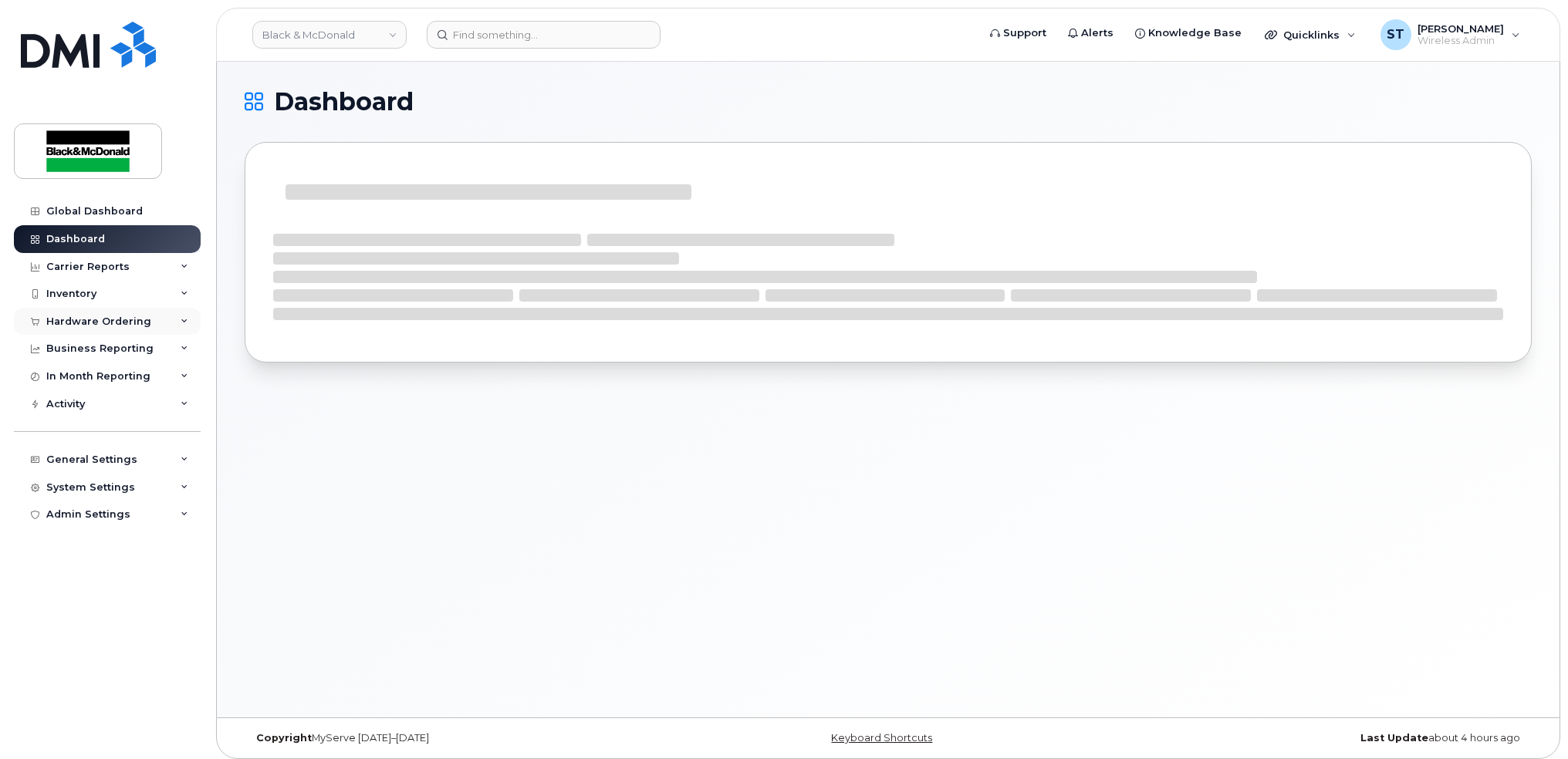
click at [53, 324] on div "Hardware Ordering" at bounding box center [99, 322] width 105 height 13
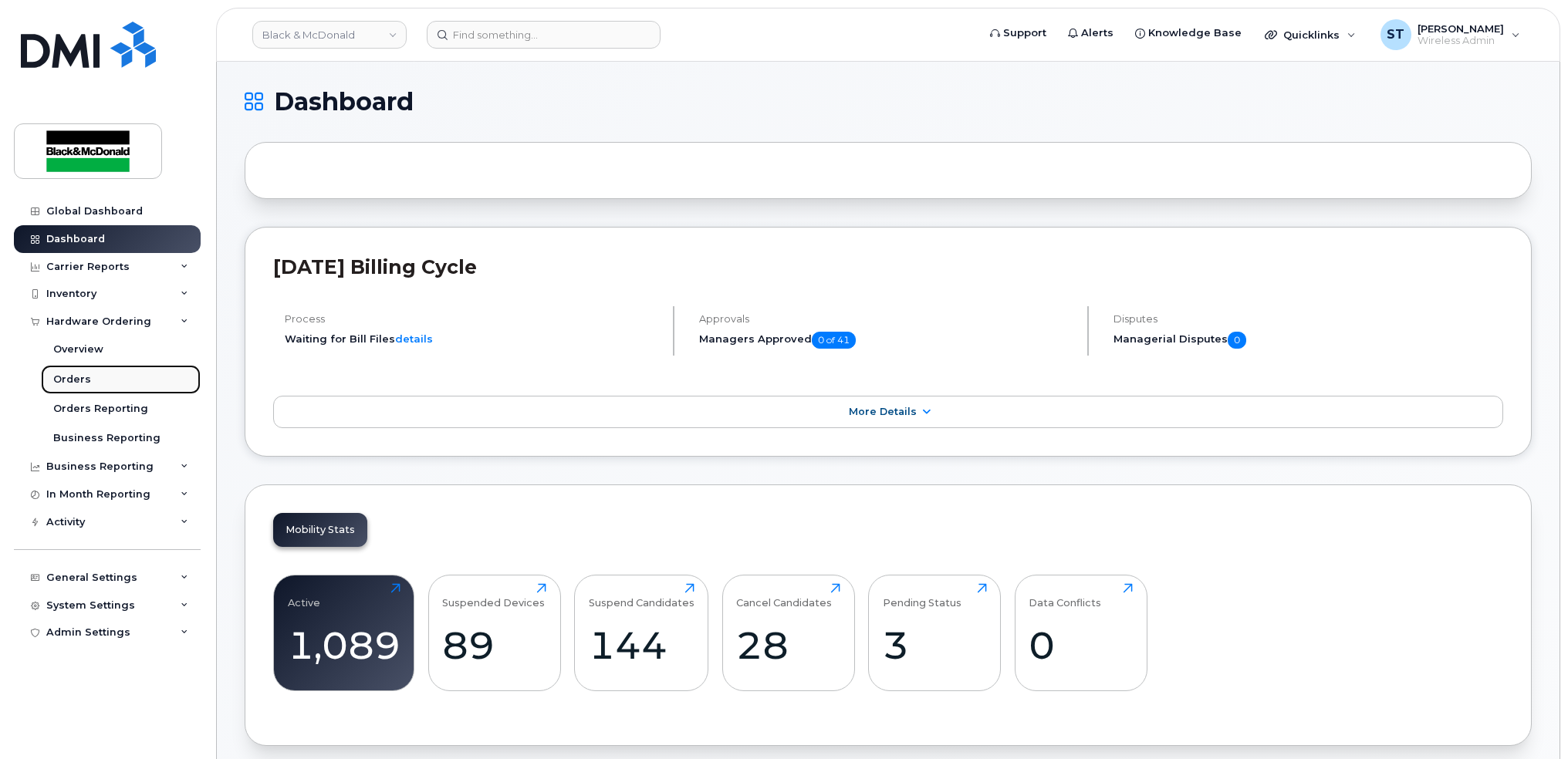
click at [62, 372] on div "Orders" at bounding box center [72, 379] width 38 height 14
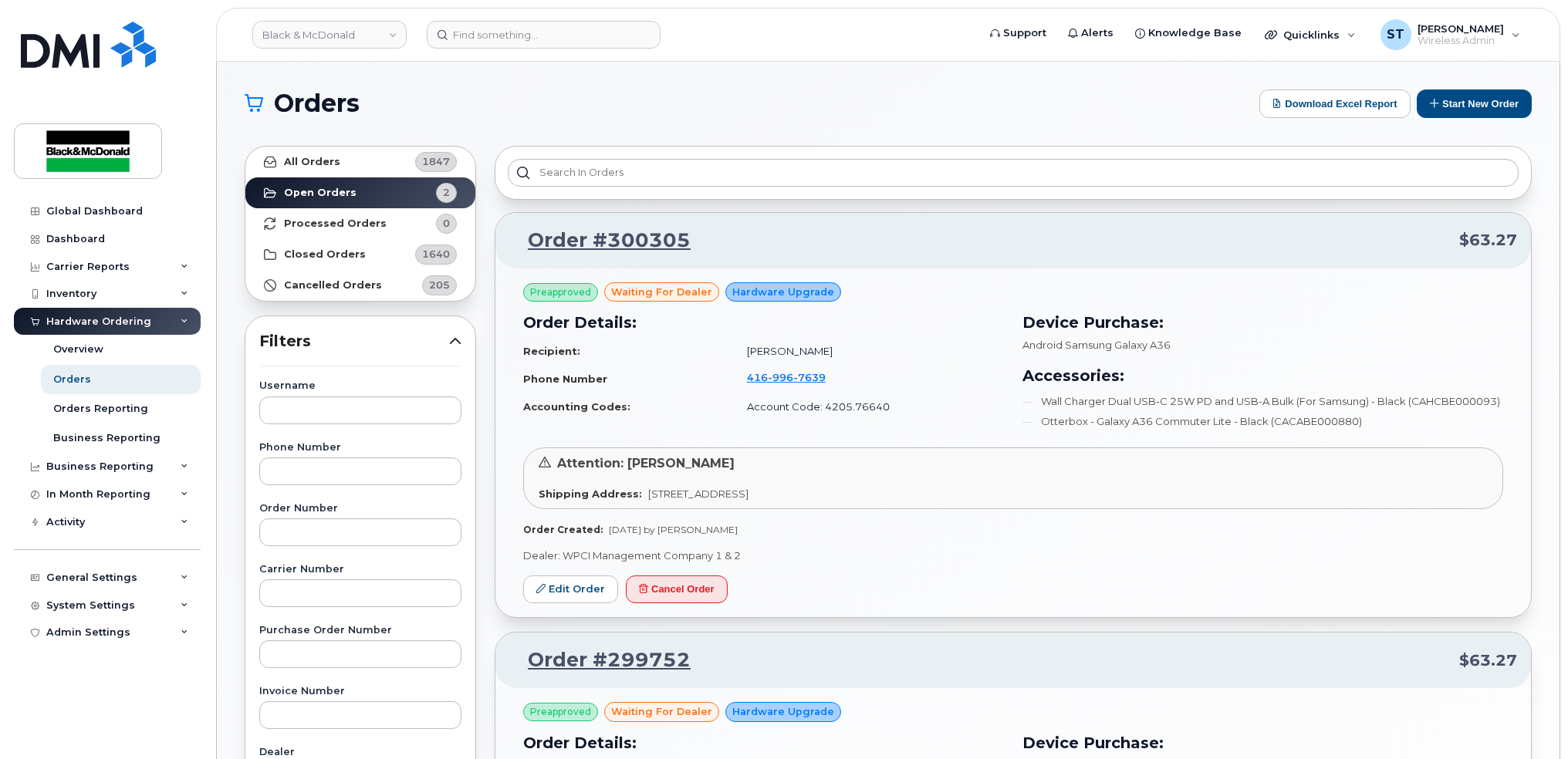
click at [1002, 532] on div "Preapproved waiting for dealer Hardware Upgrade Order Details: Recipient: Chase…" at bounding box center [1013, 409] width 979 height 254
click at [793, 375] on span "7639" at bounding box center [809, 377] width 32 height 13
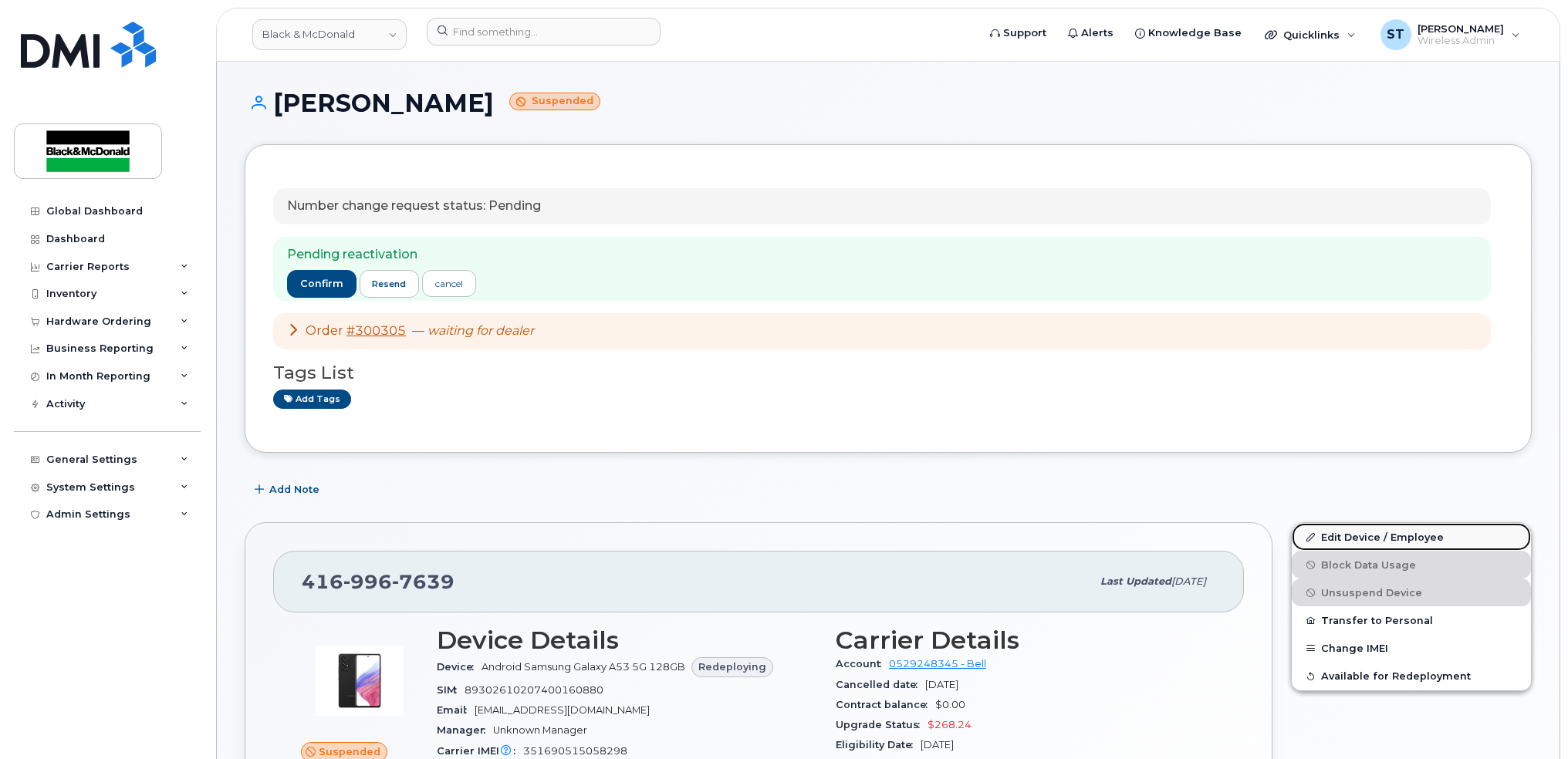
click at [1341, 530] on link "Edit Device / Employee" at bounding box center [1410, 537] width 239 height 28
click at [317, 283] on span "confirm" at bounding box center [322, 284] width 43 height 14
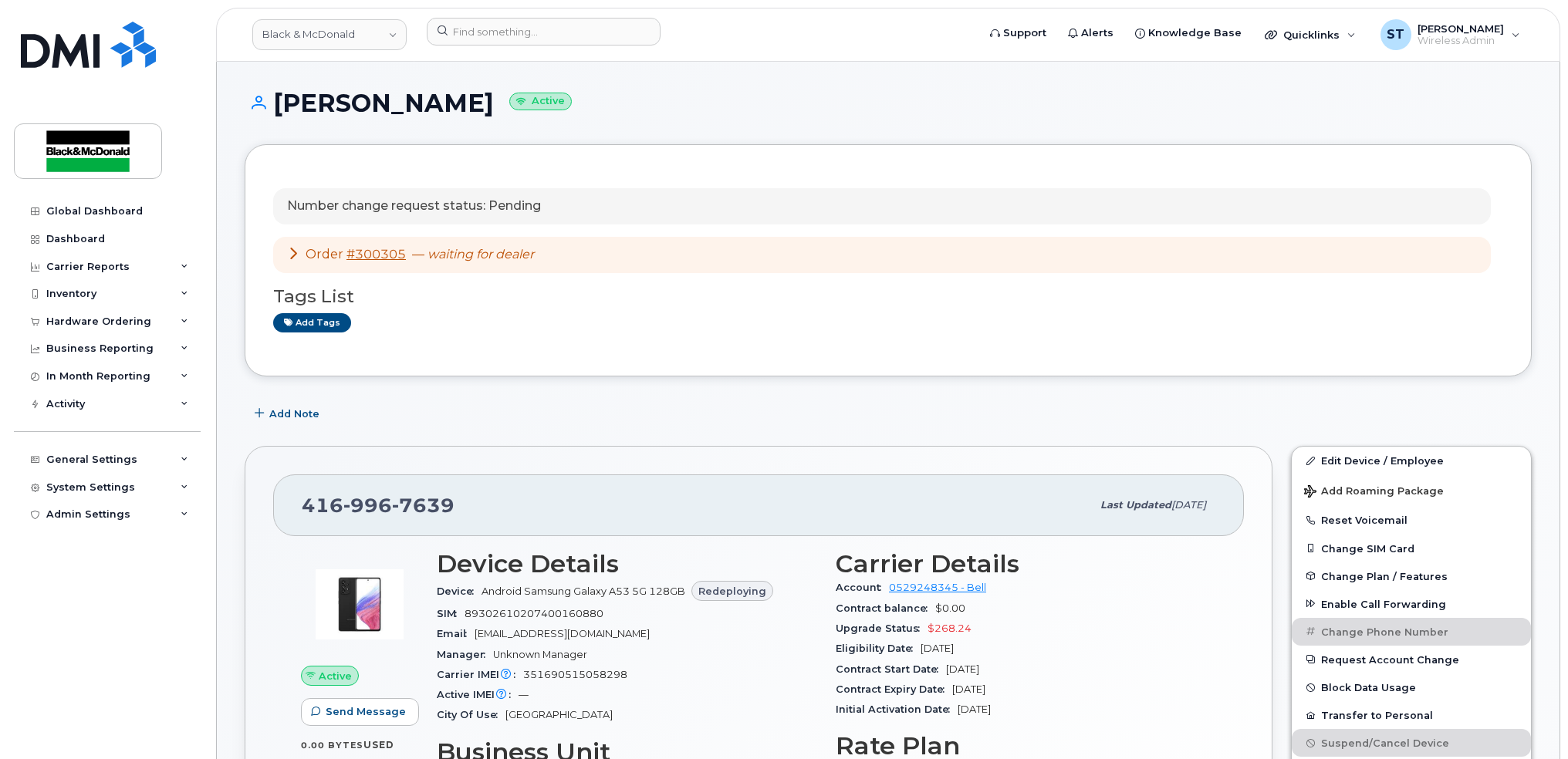
click at [594, 399] on div "Add Note" at bounding box center [888, 413] width 1287 height 28
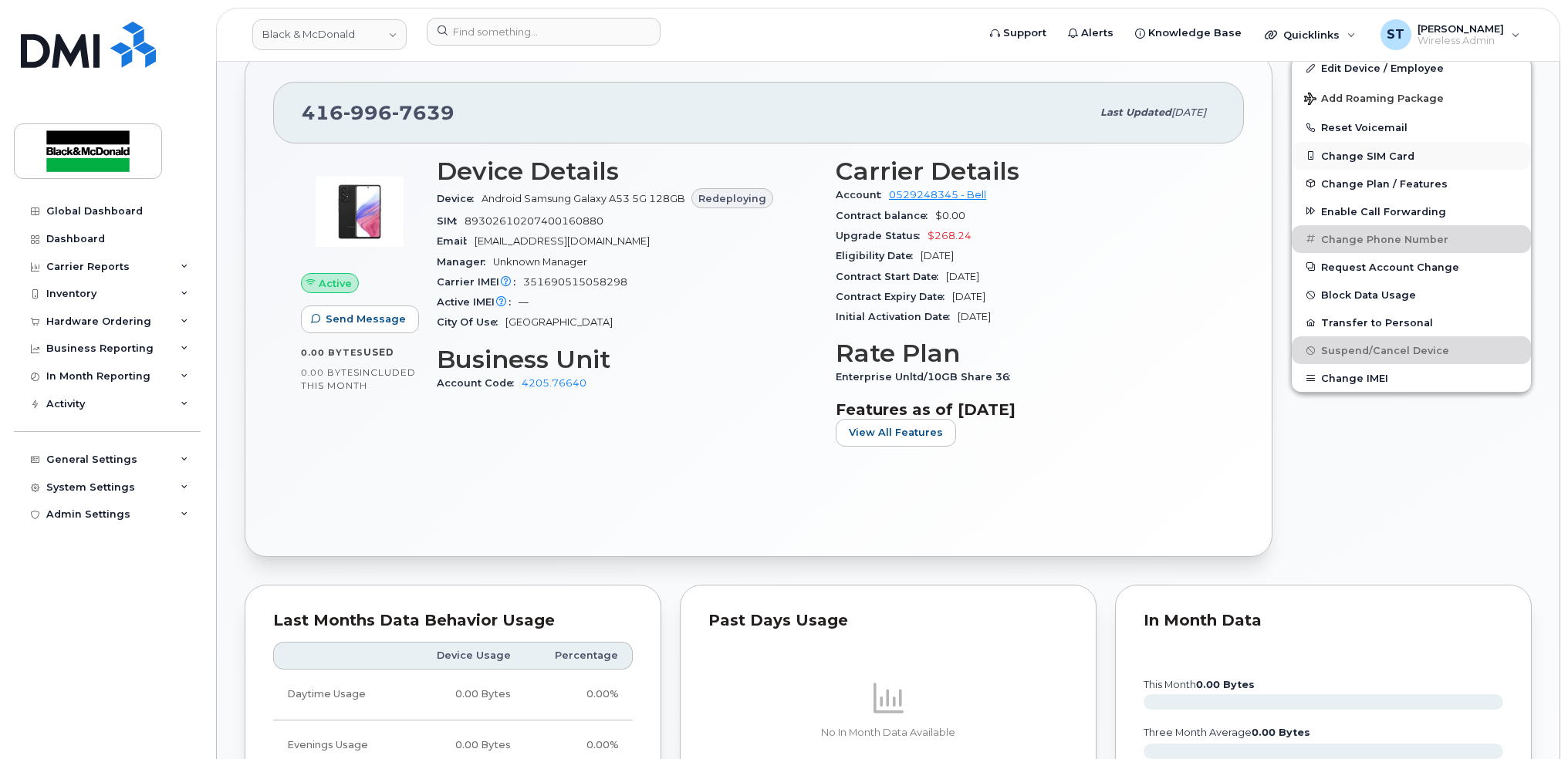
scroll to position [102, 0]
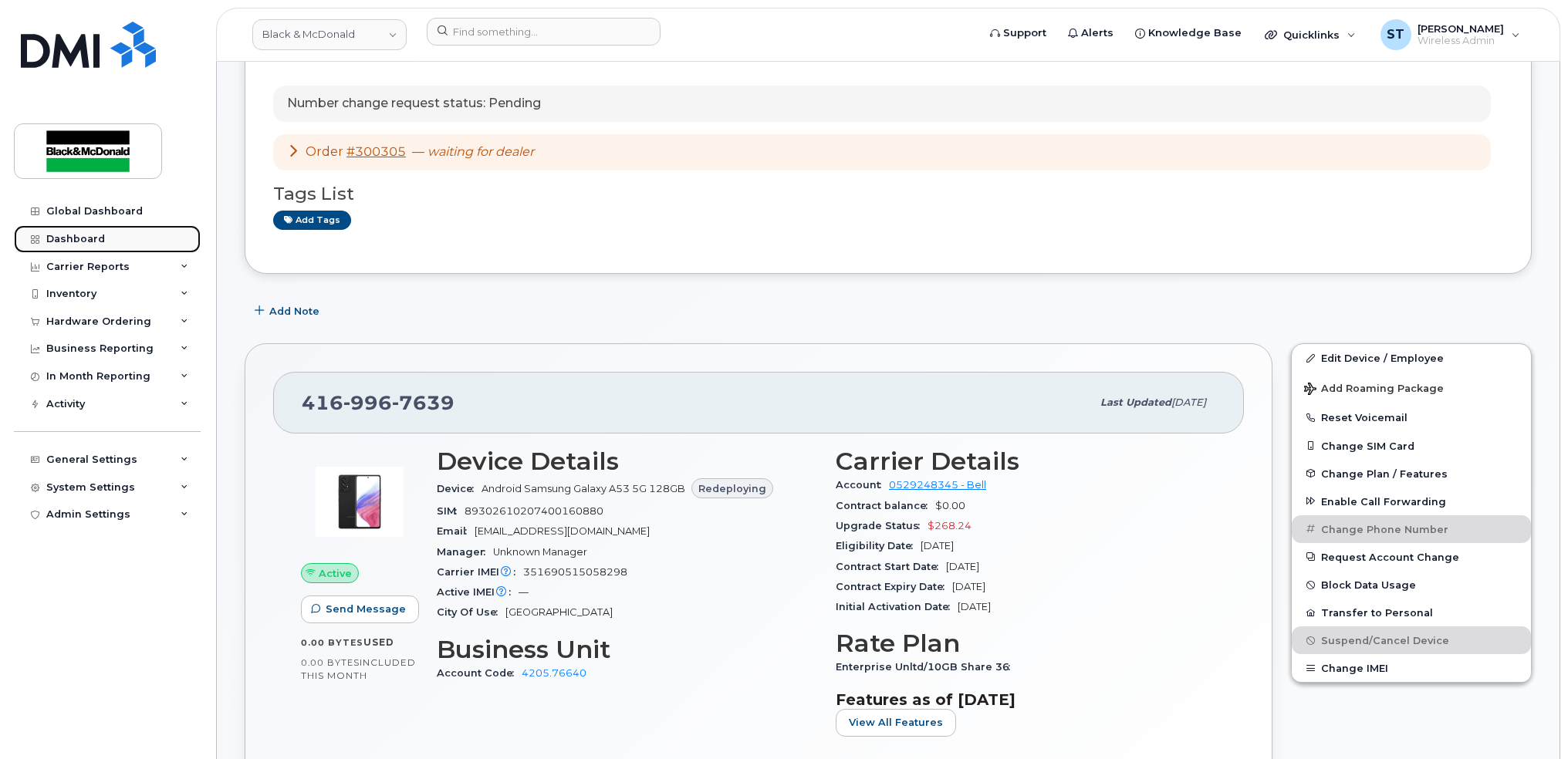
click at [74, 243] on div "Dashboard" at bounding box center [76, 239] width 58 height 13
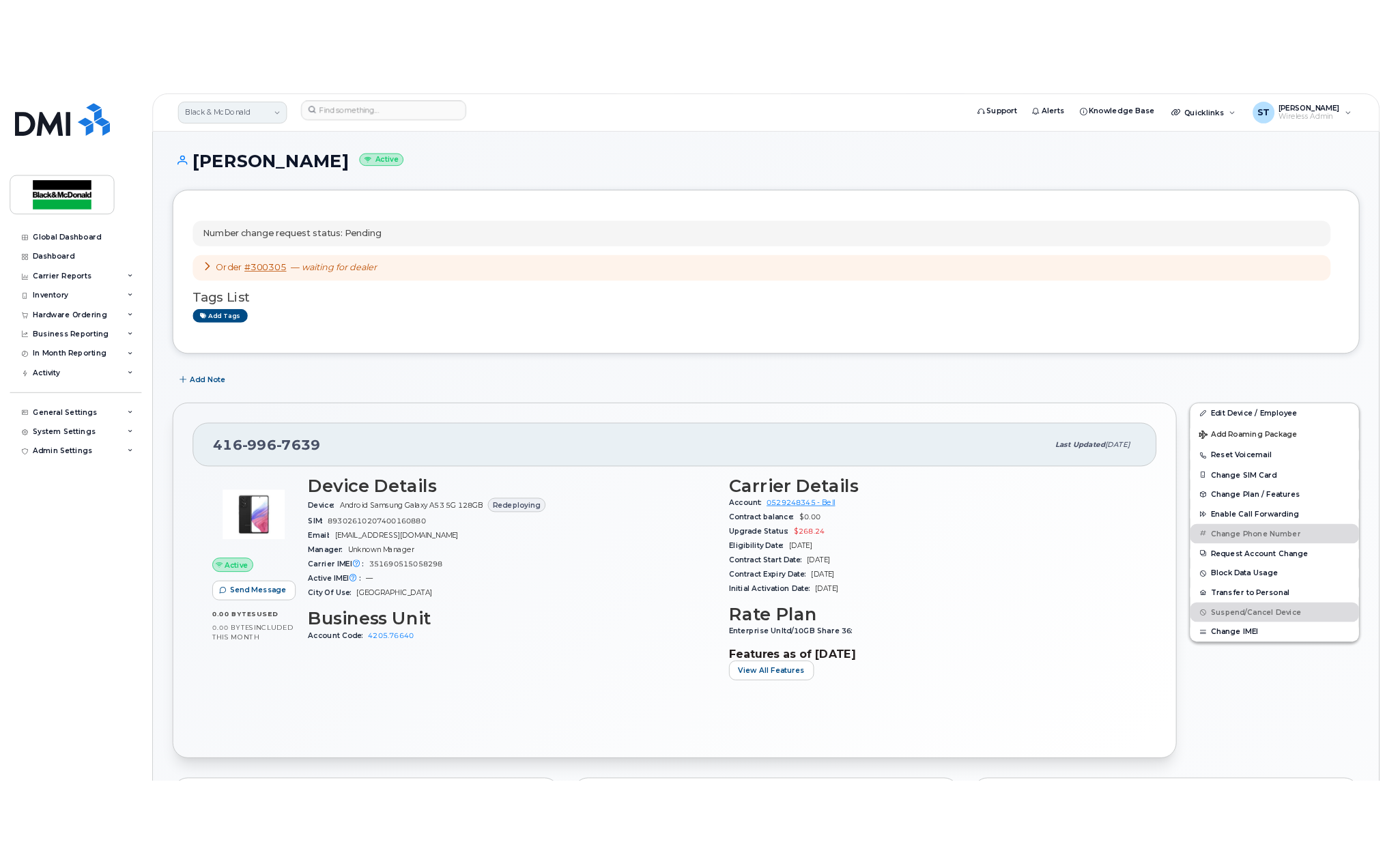
scroll to position [364, 0]
